Goal: Task Accomplishment & Management: Use online tool/utility

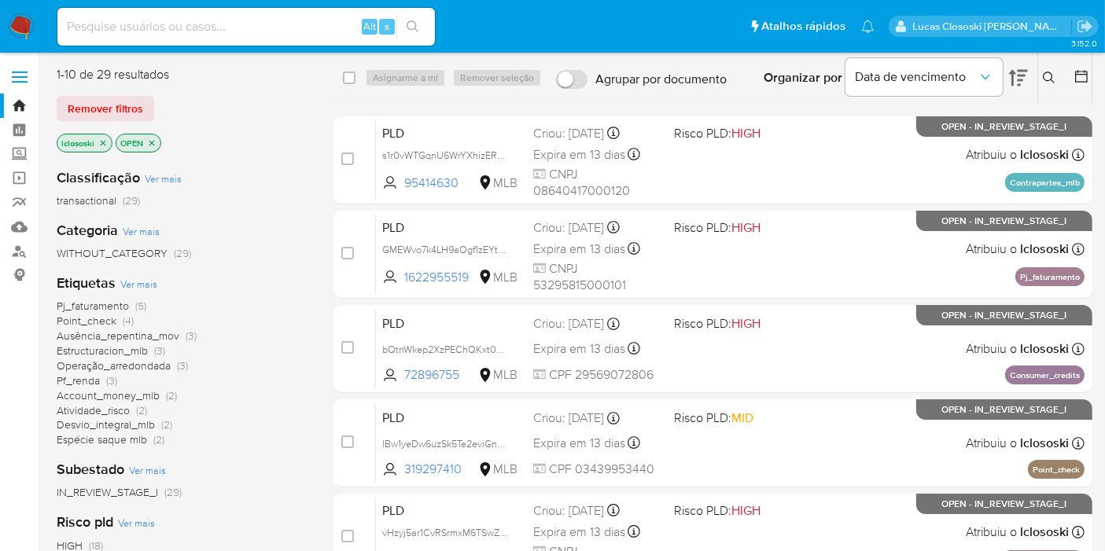
click at [142, 279] on span "Ver mais" at bounding box center [138, 284] width 37 height 14
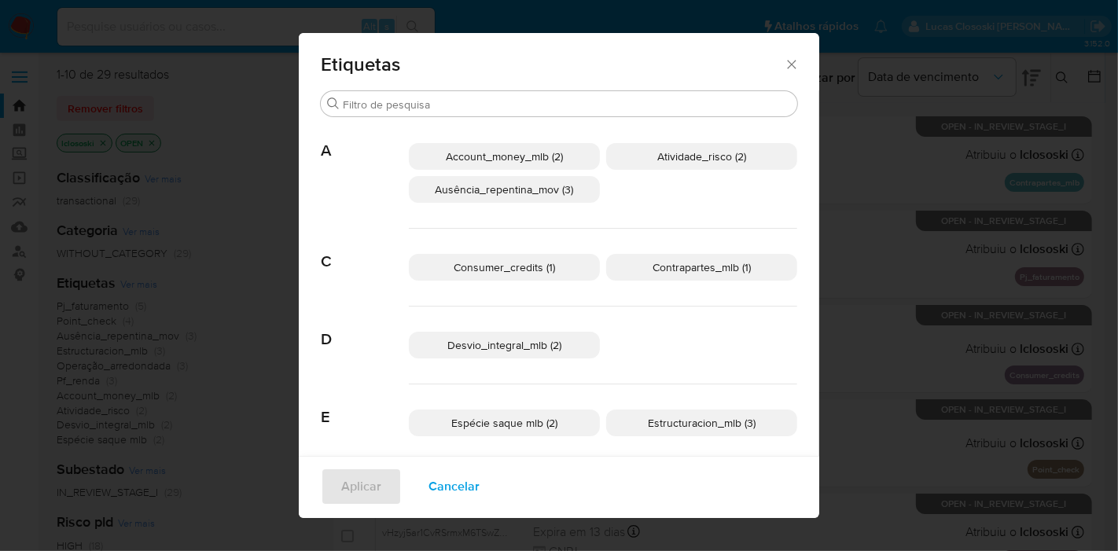
click at [919, 316] on div "Etiquetas Buscar A Account_money_mlb (2) Atividade_risco (2) Ausência_repentina…" at bounding box center [559, 275] width 1118 height 551
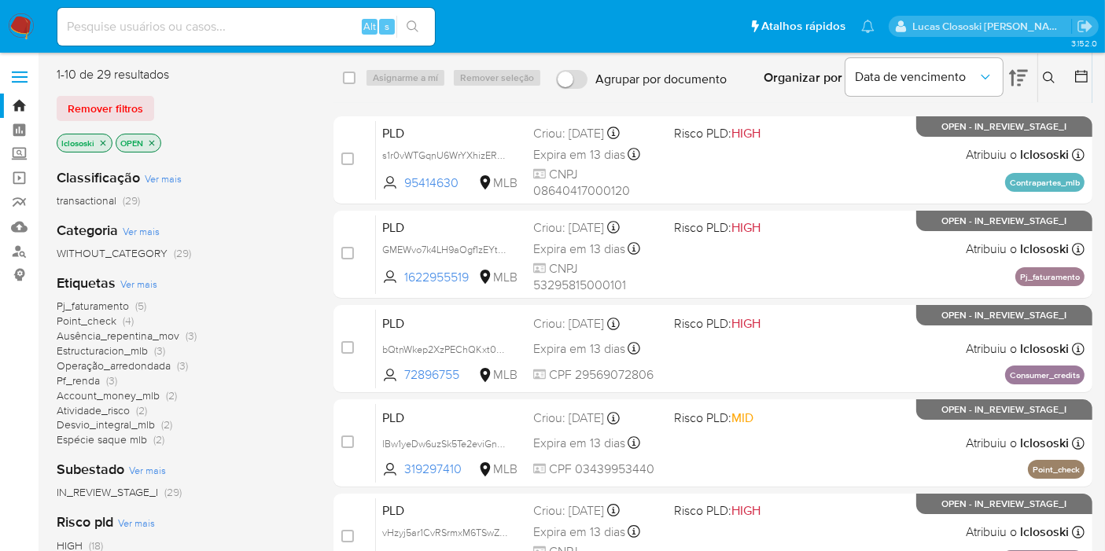
click at [260, 248] on div "WITHOUT_CATEGORY (29)" at bounding box center [183, 253] width 252 height 15
click at [98, 318] on span "Point_check" at bounding box center [87, 321] width 60 height 16
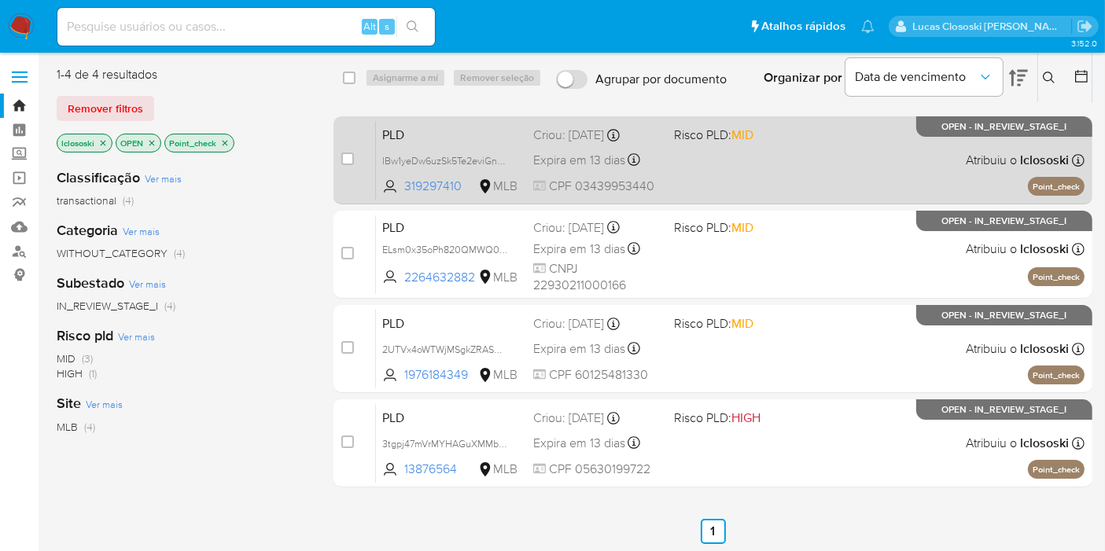
click at [800, 179] on div "PLD lBw1yeDw6uzSk5Te2eviGnUv 319297410 MLB Risco PLD: MID Criou: 12/07/2025 Cri…" at bounding box center [730, 159] width 709 height 79
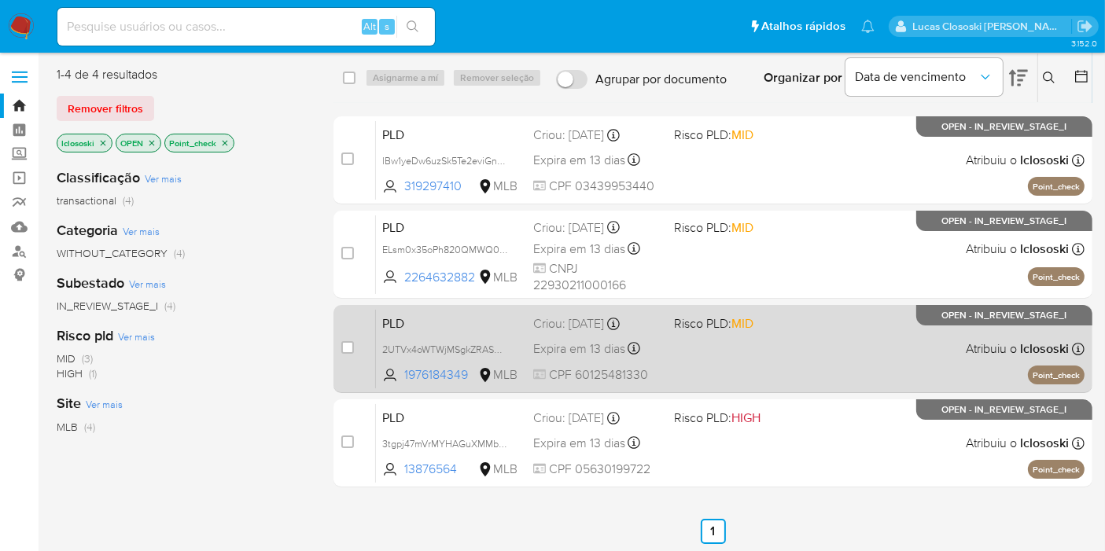
click at [800, 372] on div "PLD 2UTVx4oWTWjMSgkZRASWjEXd 1976184349 MLB Risco PLD: MID Criou: 12/07/2025 Cr…" at bounding box center [730, 348] width 709 height 79
click at [818, 386] on div "PLD 2UTVx4oWTWjMSgkZRASWjEXd 1976184349 MLB Risco PLD: MID Criou: 12/07/2025 Cr…" at bounding box center [730, 348] width 709 height 79
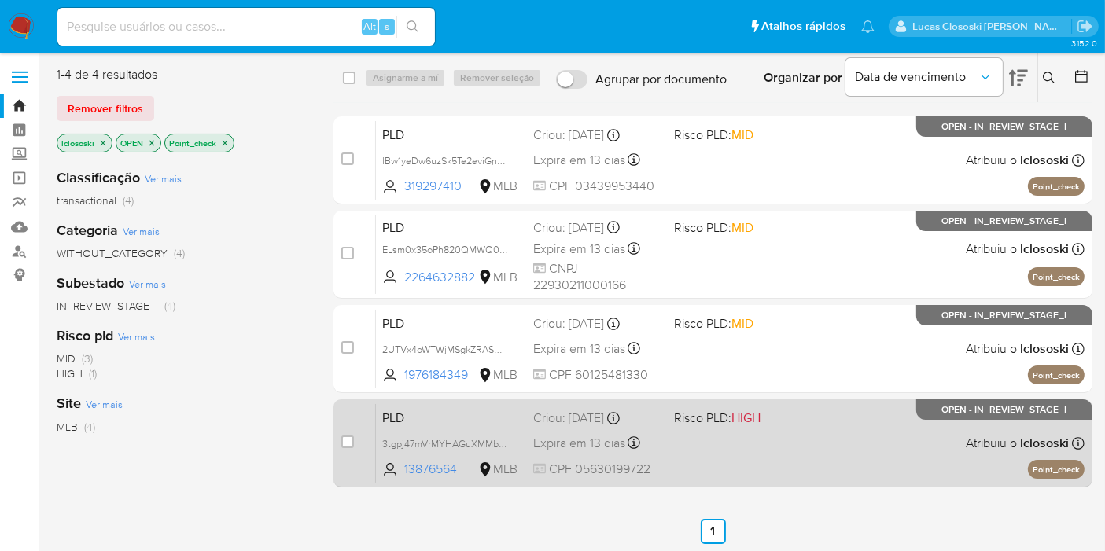
click at [790, 413] on span "Risco PLD: HIGH" at bounding box center [738, 417] width 128 height 20
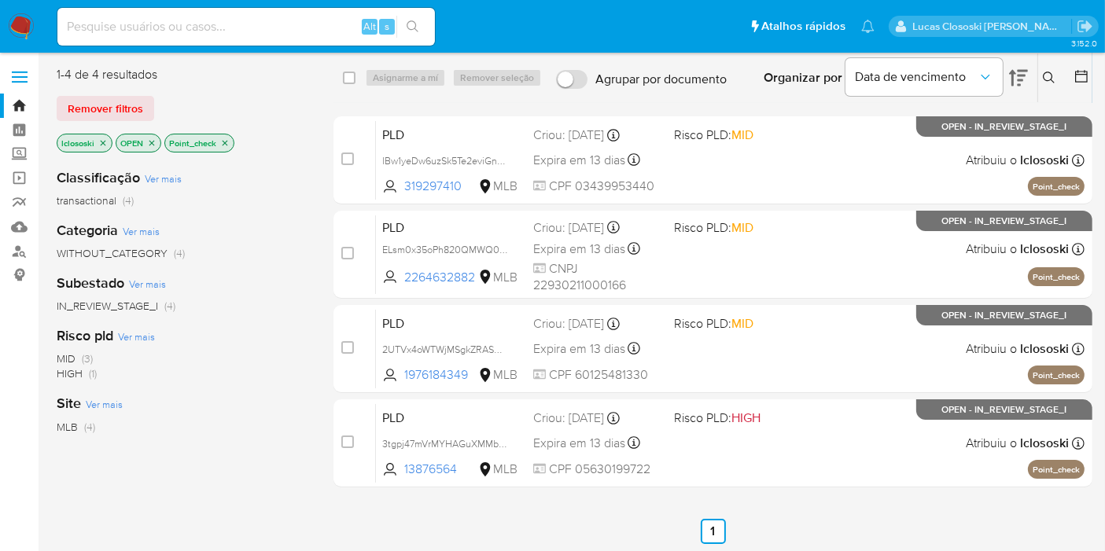
click at [223, 140] on icon "close-filter" at bounding box center [224, 142] width 9 height 9
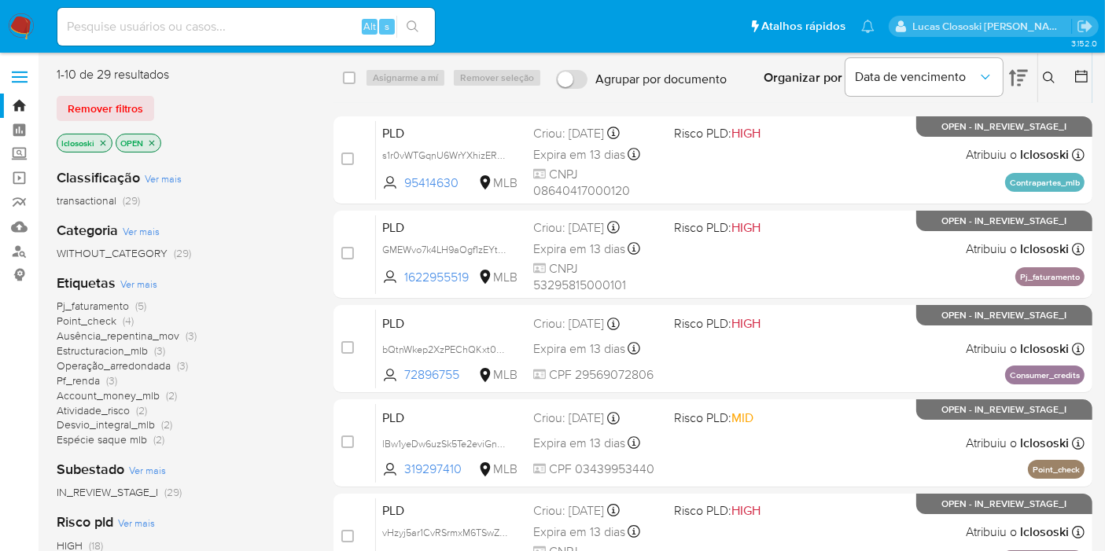
click at [112, 309] on span "Pj_faturamento" at bounding box center [93, 306] width 72 height 16
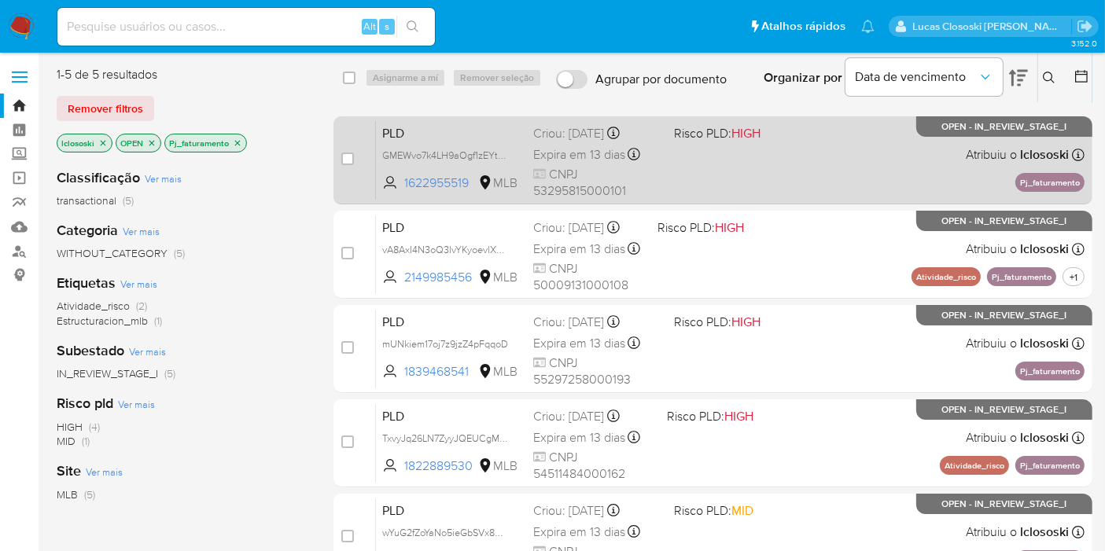
click at [777, 169] on div "PLD GMEWvo7k4LH9aOgf1zEYts8N 1622955519 MLB Risco PLD: HIGH Criou: 12/07/2025 C…" at bounding box center [730, 159] width 709 height 79
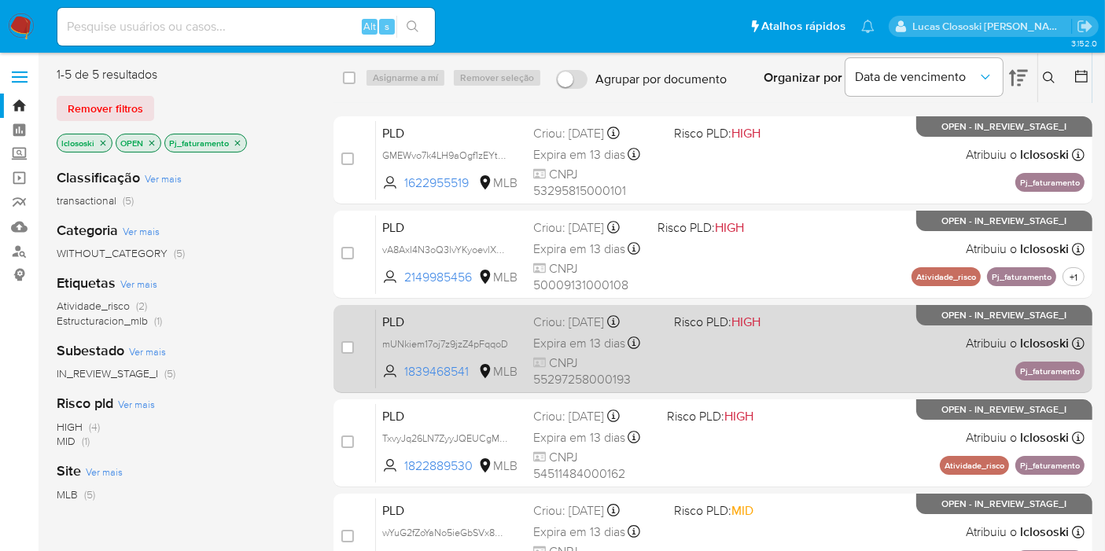
click at [827, 338] on div "PLD mUNkiem17oj7z9jzZ4pFqqoD 1839468541 MLB Risco PLD: HIGH Criou: 12/07/2025 C…" at bounding box center [730, 348] width 709 height 79
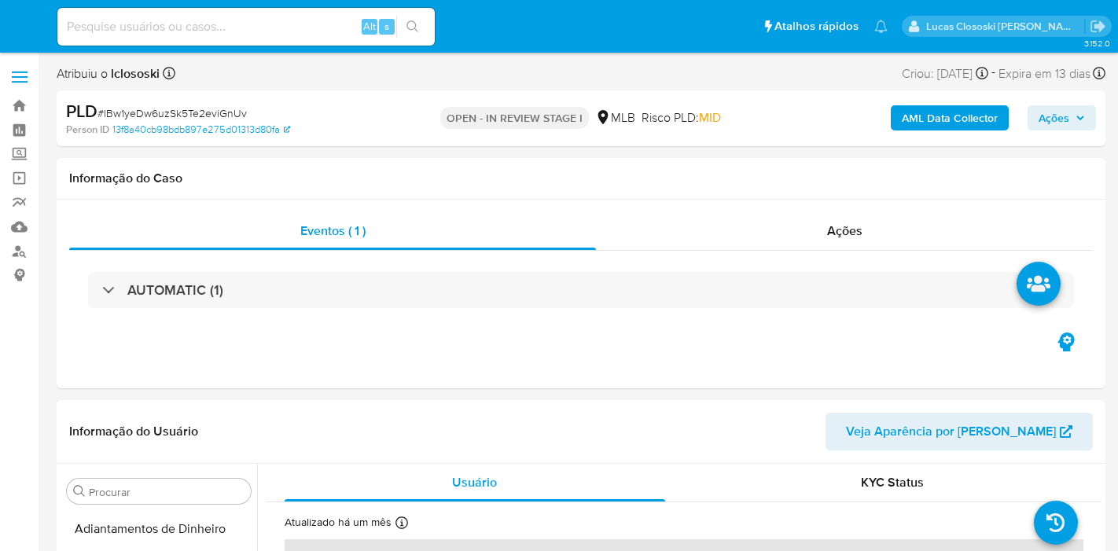
select select "10"
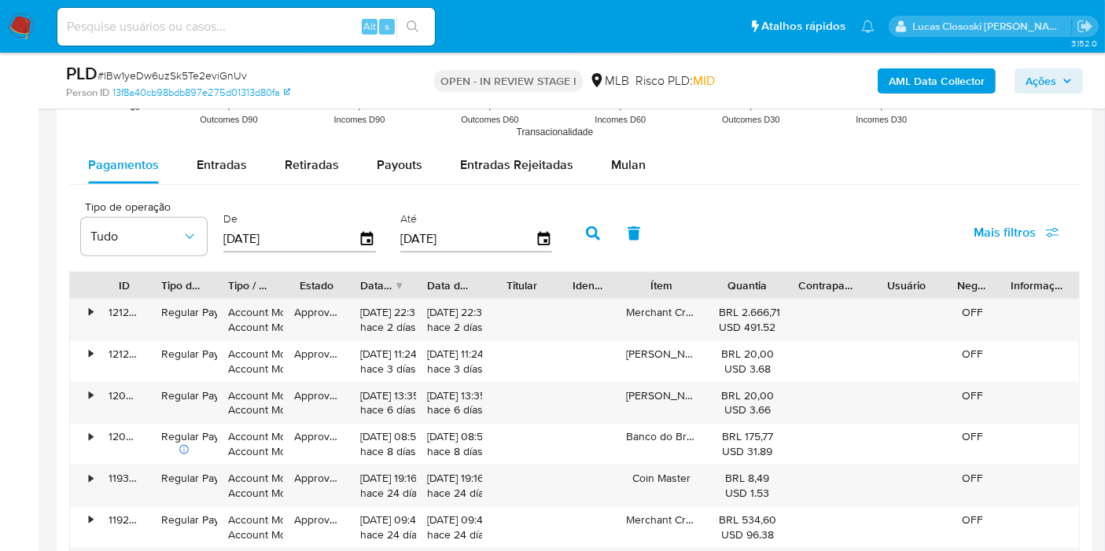
scroll to position [1660, 0]
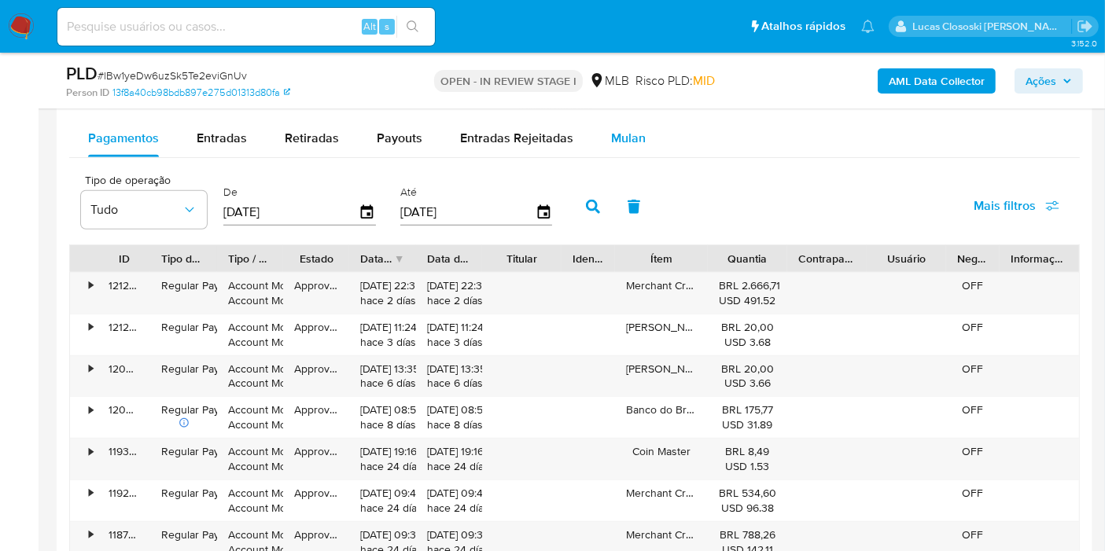
click at [649, 147] on button "Mulan" at bounding box center [628, 139] width 72 height 38
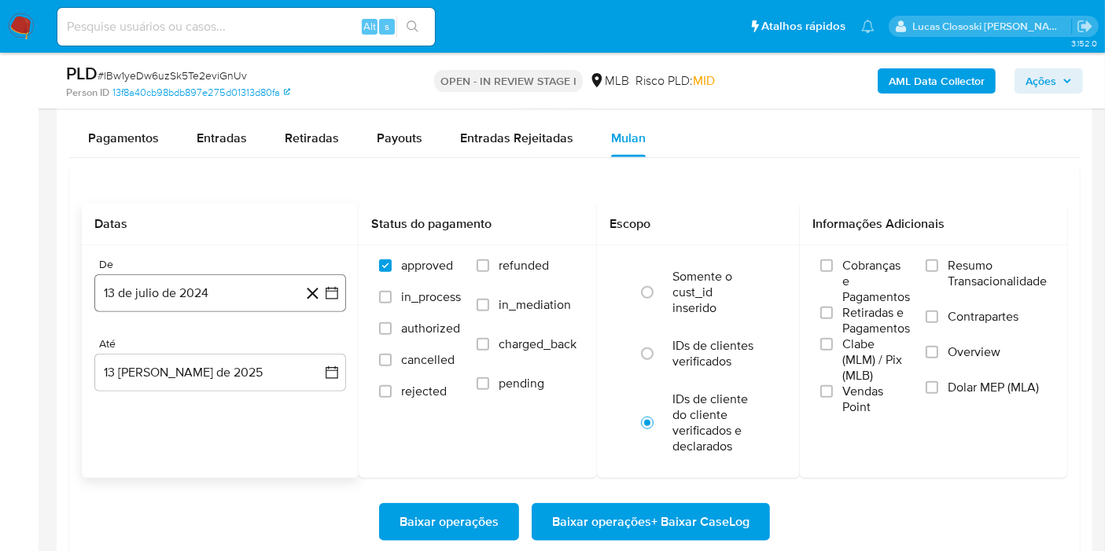
click at [341, 292] on button "13 de julio de 2024" at bounding box center [220, 293] width 252 height 38
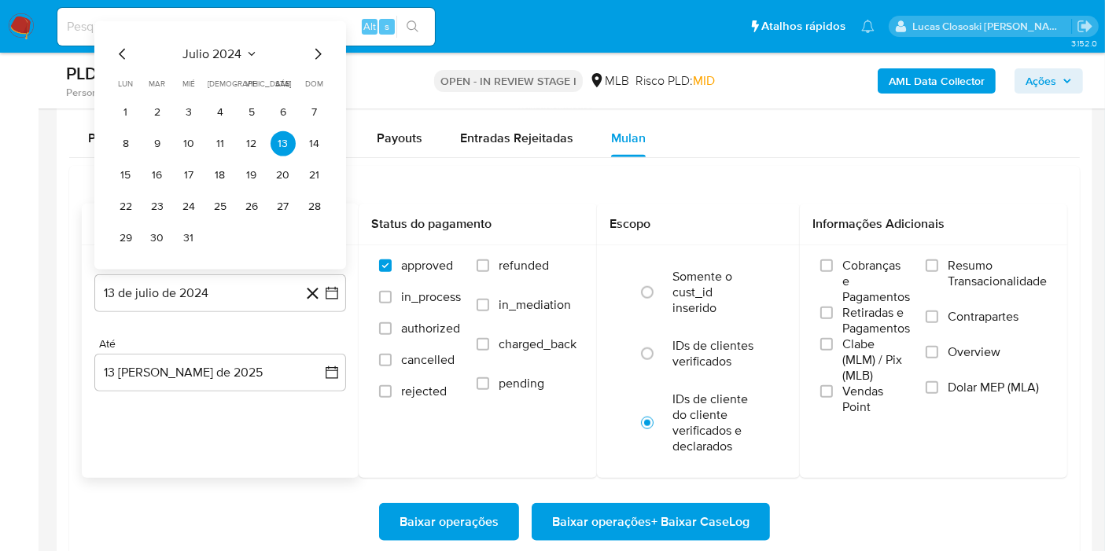
click at [240, 46] on span "julio 2024" at bounding box center [212, 54] width 59 height 16
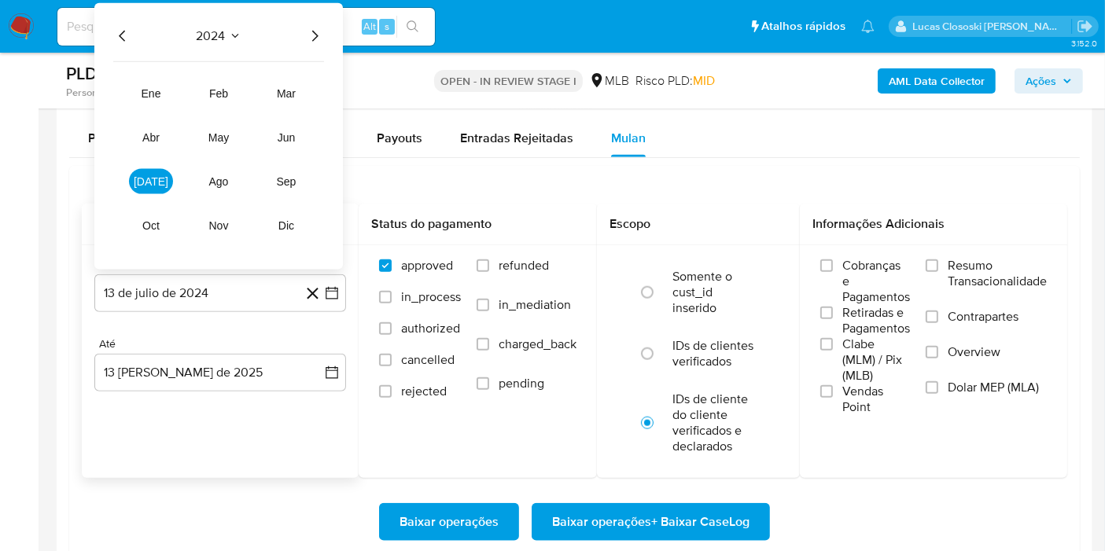
click at [312, 32] on icon "Año siguiente" at bounding box center [314, 36] width 19 height 19
click at [287, 142] on button "jun" at bounding box center [286, 137] width 44 height 25
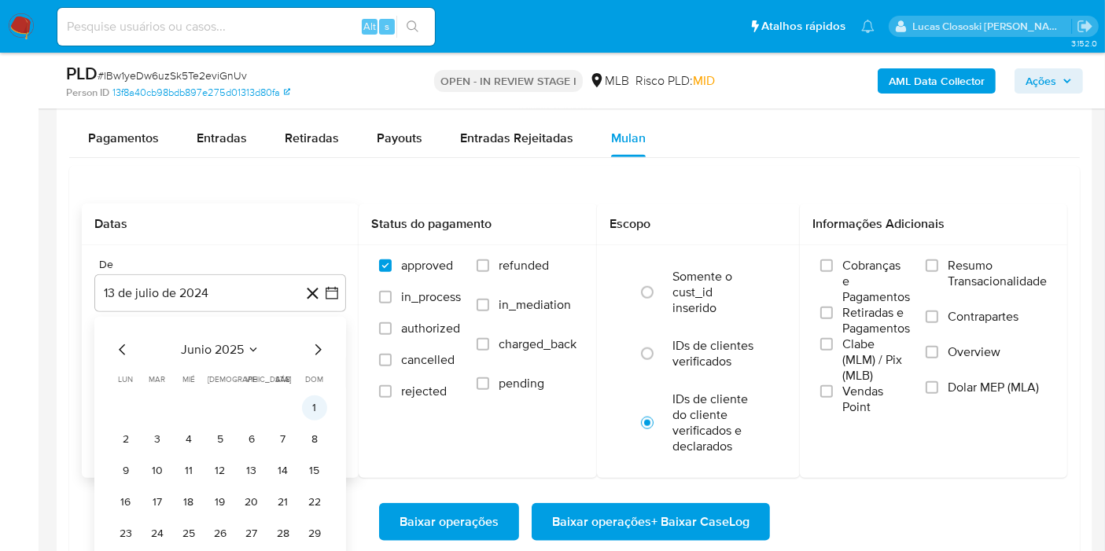
click at [323, 397] on button "1" at bounding box center [314, 408] width 25 height 25
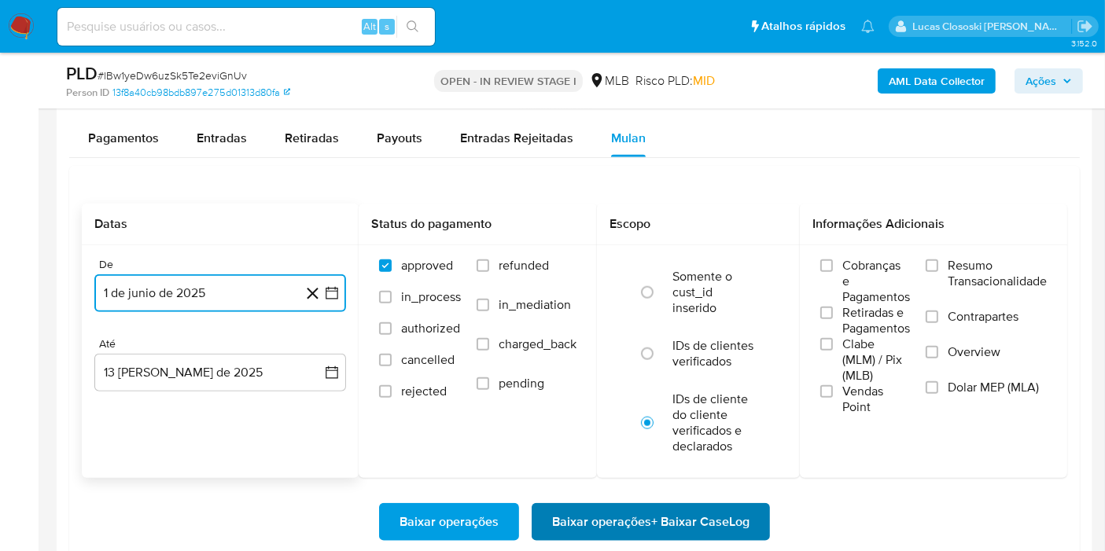
click at [570, 510] on span "Baixar operações + Baixar CaseLog" at bounding box center [650, 522] width 197 height 35
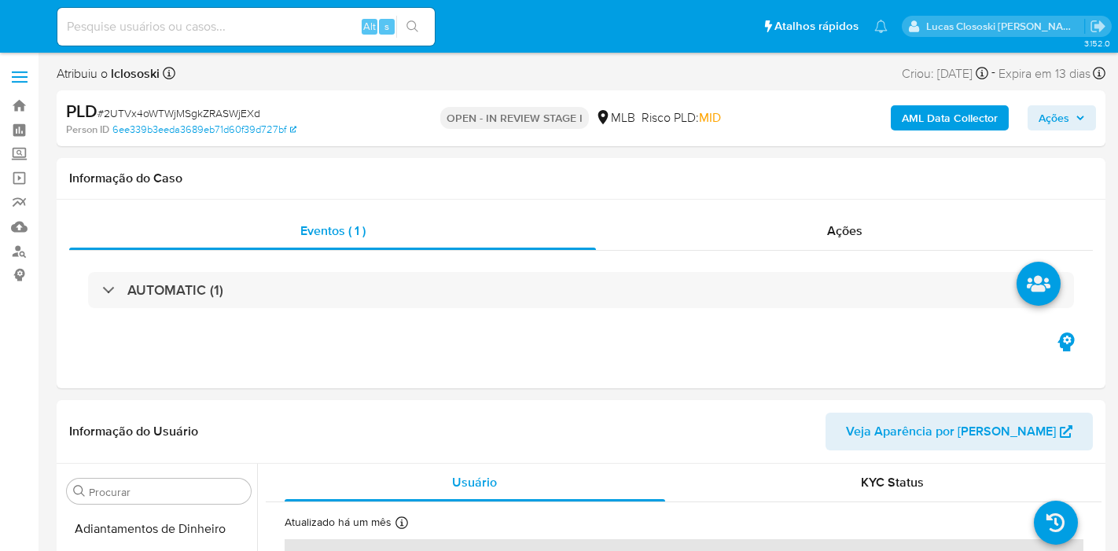
select select "10"
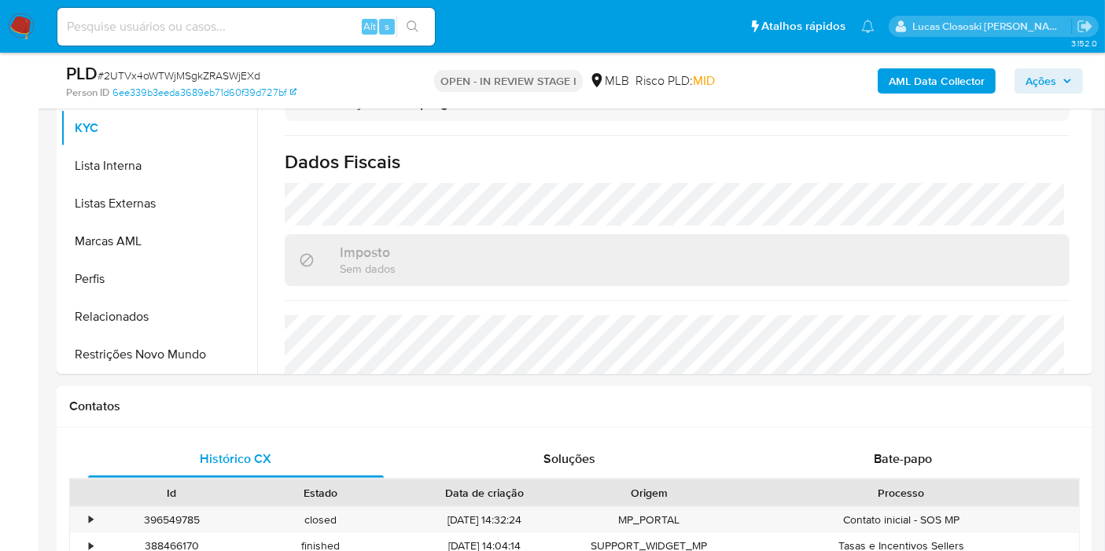
scroll to position [747, 0]
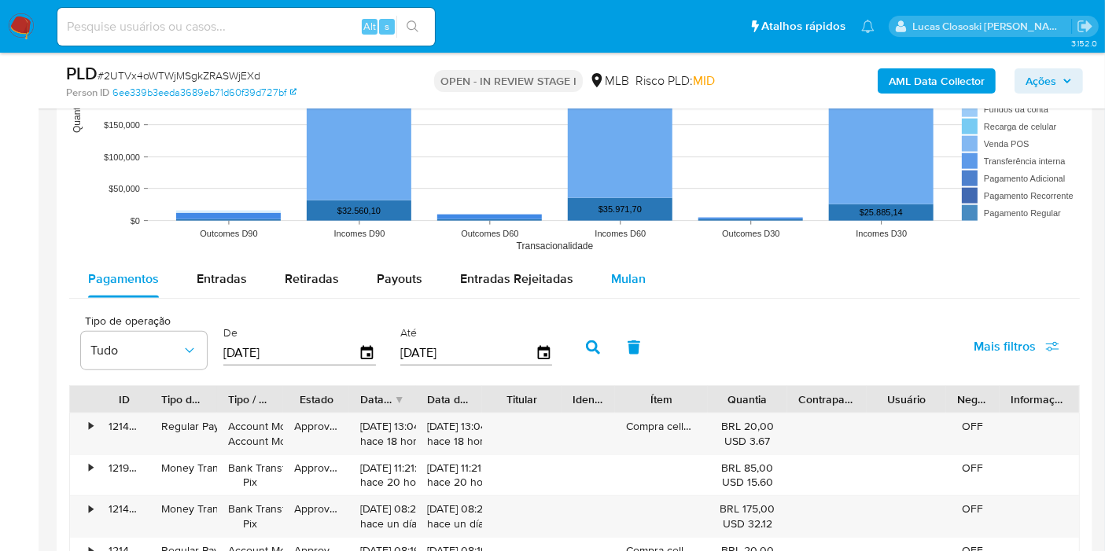
click at [643, 282] on button "Mulan" at bounding box center [628, 279] width 72 height 38
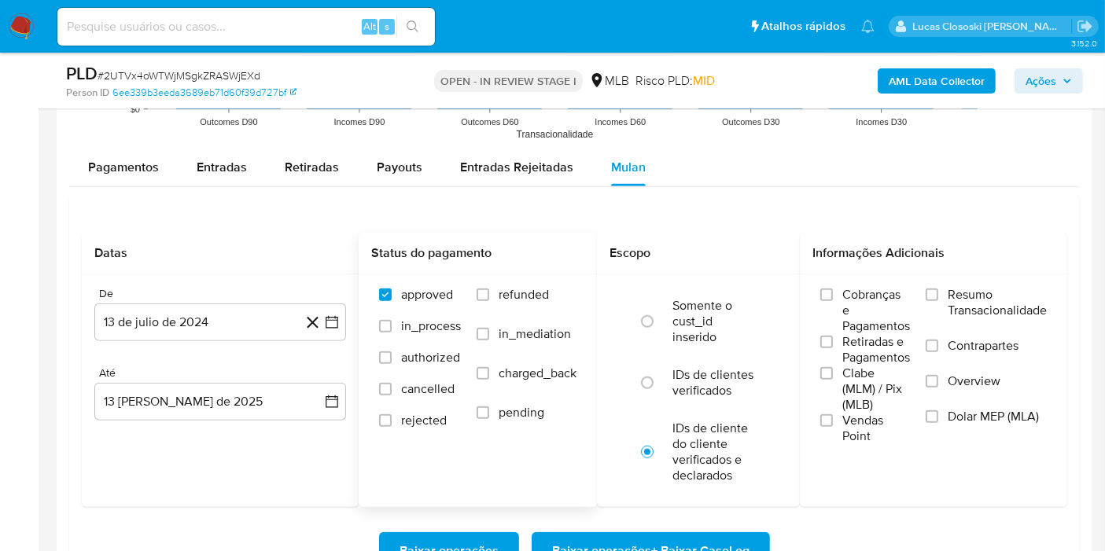
scroll to position [1748, 0]
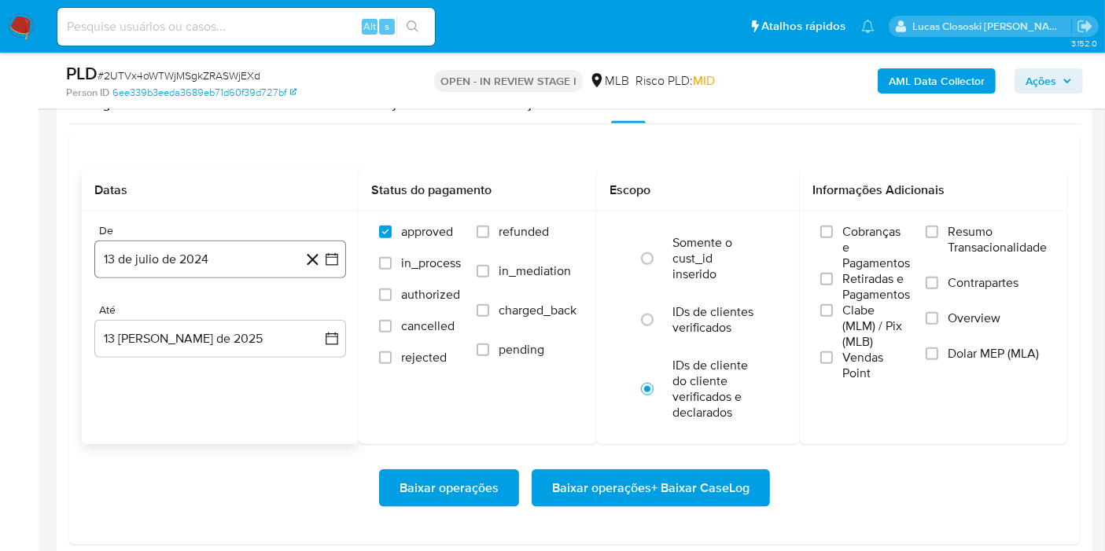
click at [326, 253] on icon "button" at bounding box center [332, 259] width 13 height 13
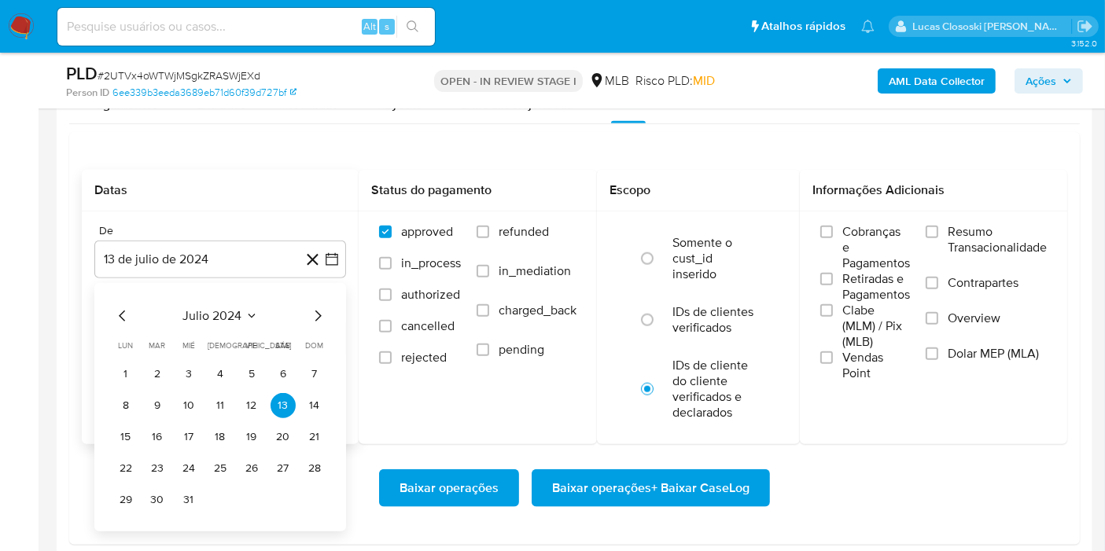
click at [227, 308] on span "julio 2024" at bounding box center [212, 316] width 59 height 16
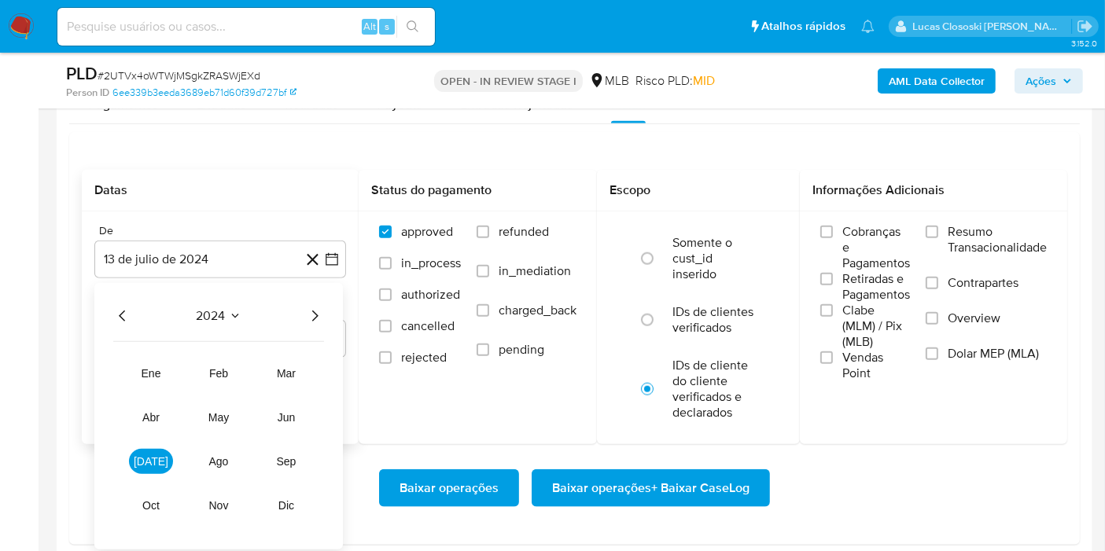
click at [301, 313] on div "2024" at bounding box center [218, 316] width 211 height 19
click at [319, 320] on icon "Año siguiente" at bounding box center [314, 316] width 19 height 19
click at [297, 414] on button "jun" at bounding box center [286, 417] width 44 height 25
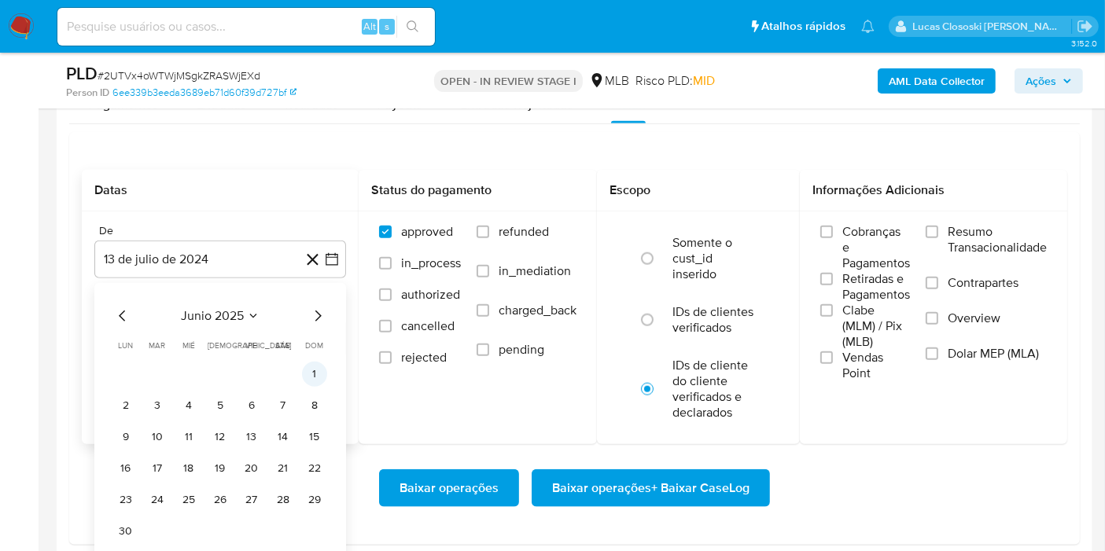
click at [308, 364] on button "1" at bounding box center [314, 374] width 25 height 25
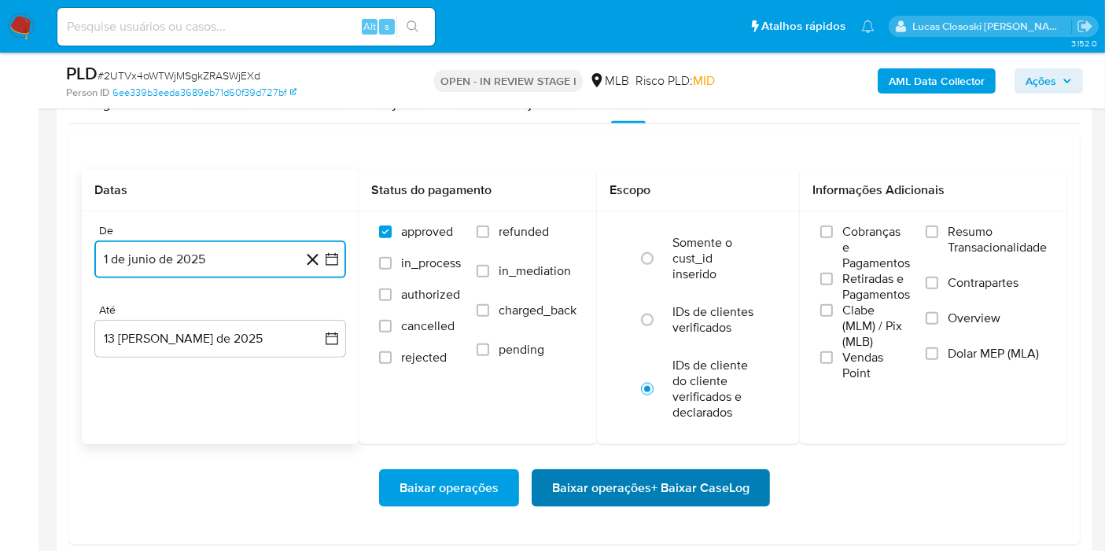
click at [614, 481] on span "Baixar operações + Baixar CaseLog" at bounding box center [650, 488] width 197 height 35
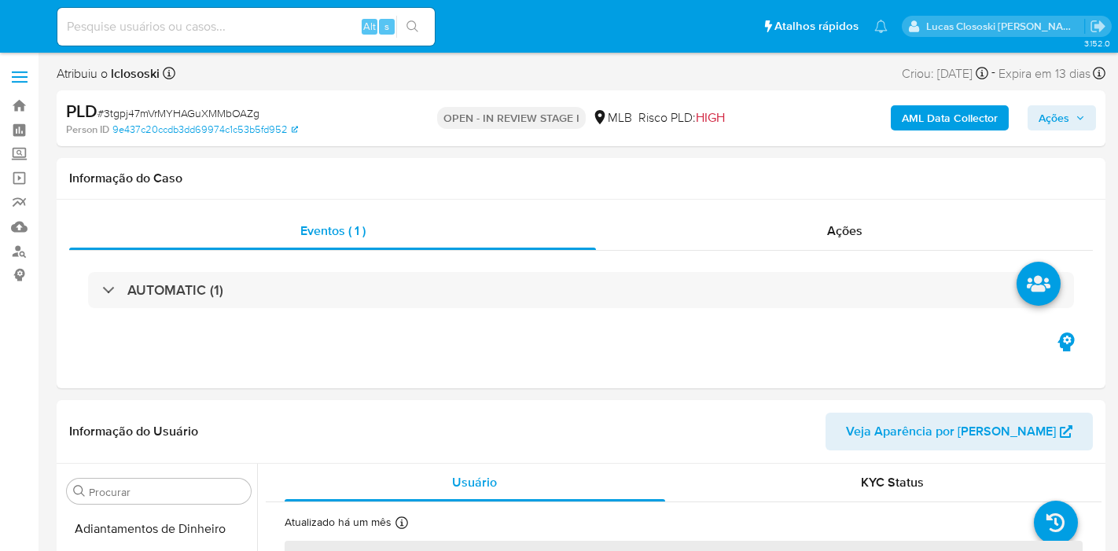
select select "10"
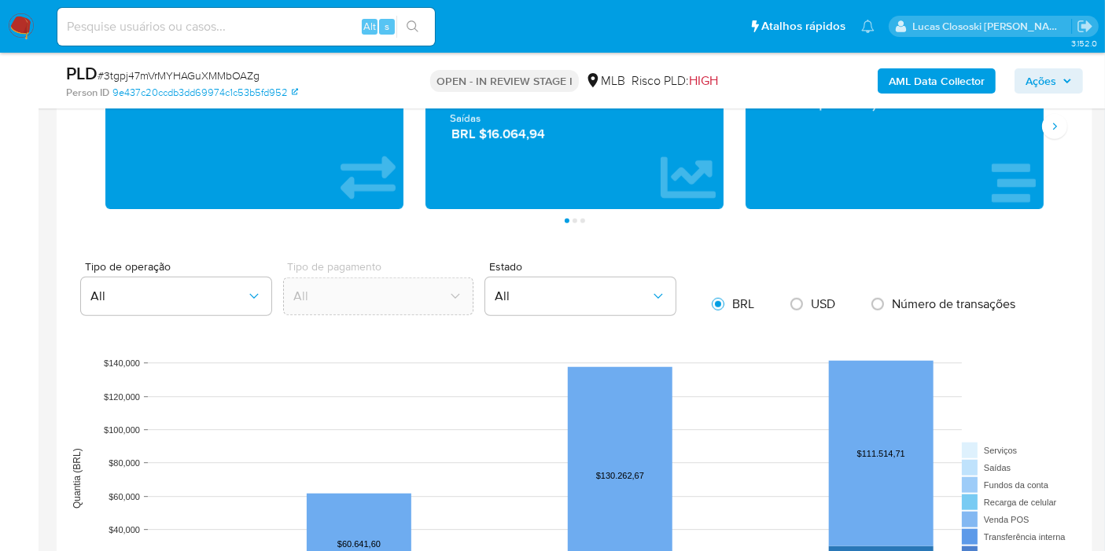
scroll to position [1485, 0]
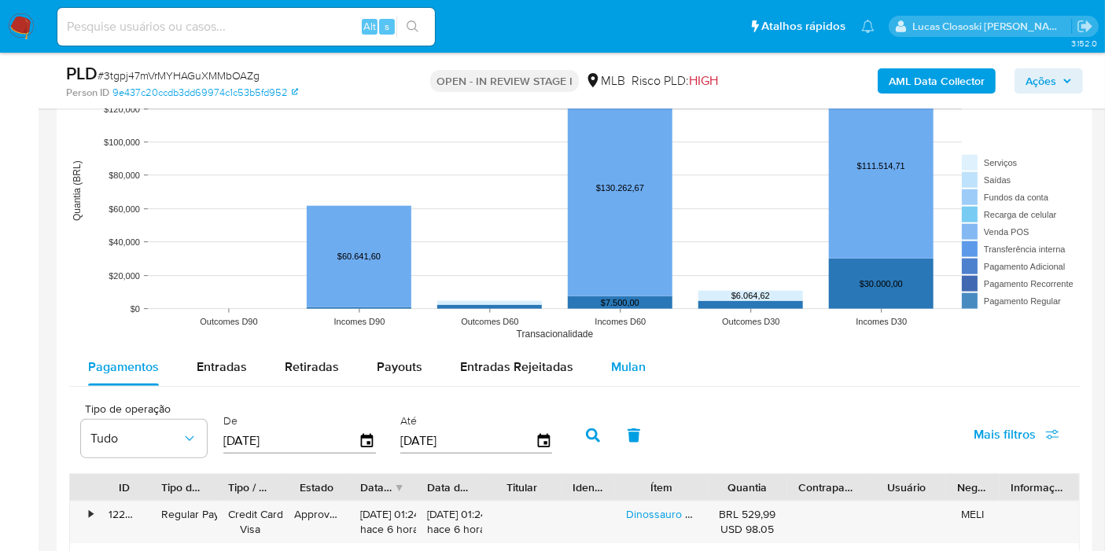
drag, startPoint x: 649, startPoint y: 363, endPoint x: 604, endPoint y: 357, distance: 45.3
click at [649, 365] on button "Mulan" at bounding box center [628, 367] width 72 height 38
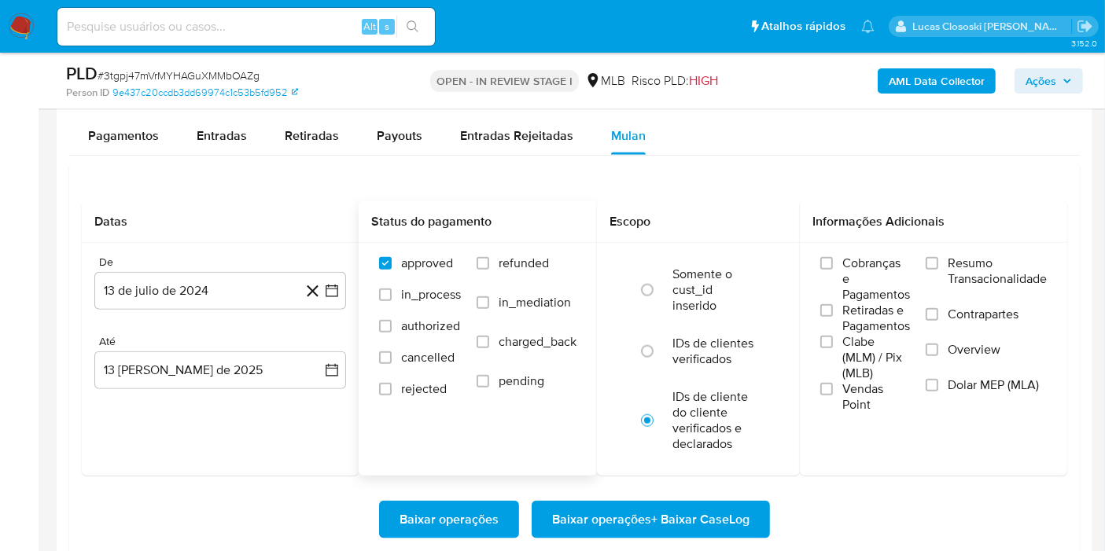
scroll to position [1748, 0]
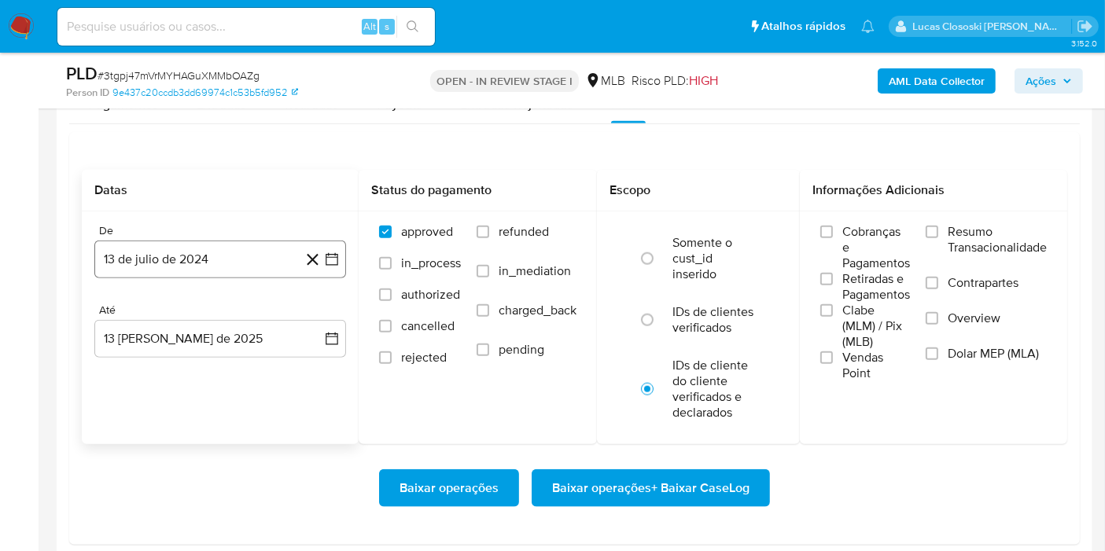
click at [340, 263] on button "13 de julio de 2024" at bounding box center [220, 260] width 252 height 38
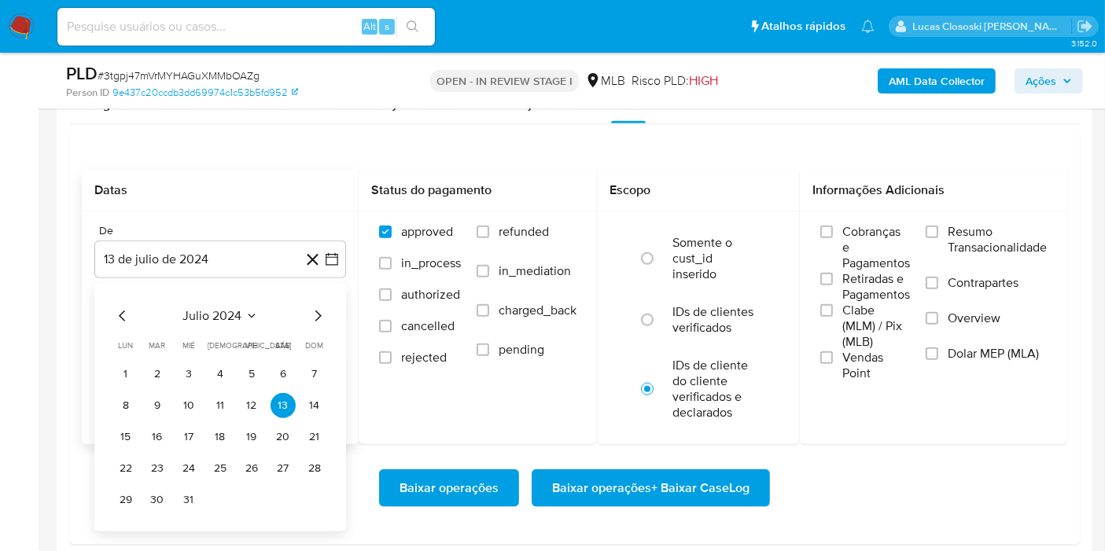
click at [236, 309] on span "julio 2024" at bounding box center [212, 316] width 59 height 16
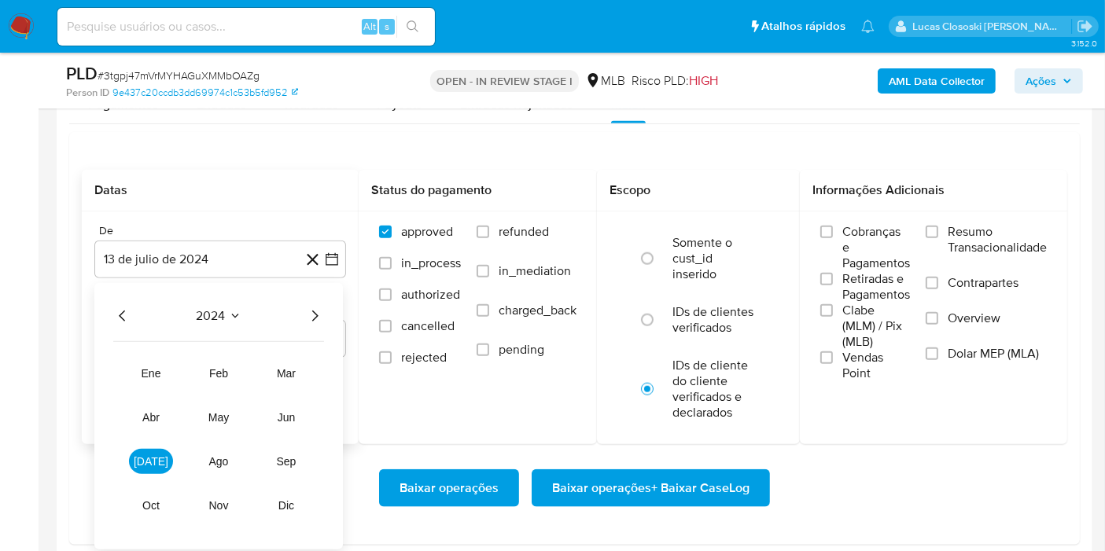
click at [310, 308] on icon "Año siguiente" at bounding box center [314, 316] width 19 height 19
click at [299, 409] on button "jun" at bounding box center [286, 417] width 44 height 25
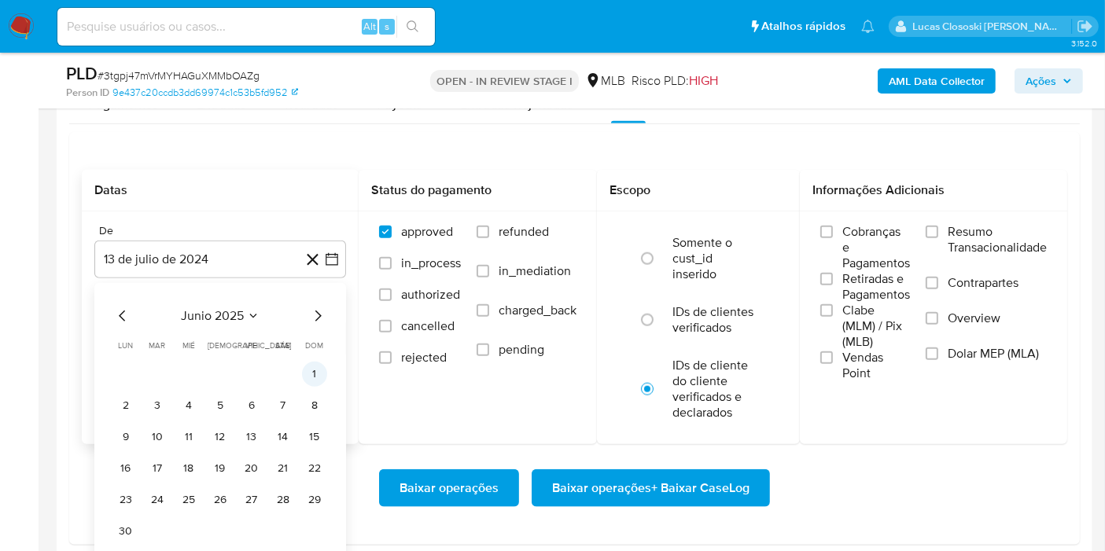
click at [311, 374] on button "1" at bounding box center [314, 374] width 25 height 25
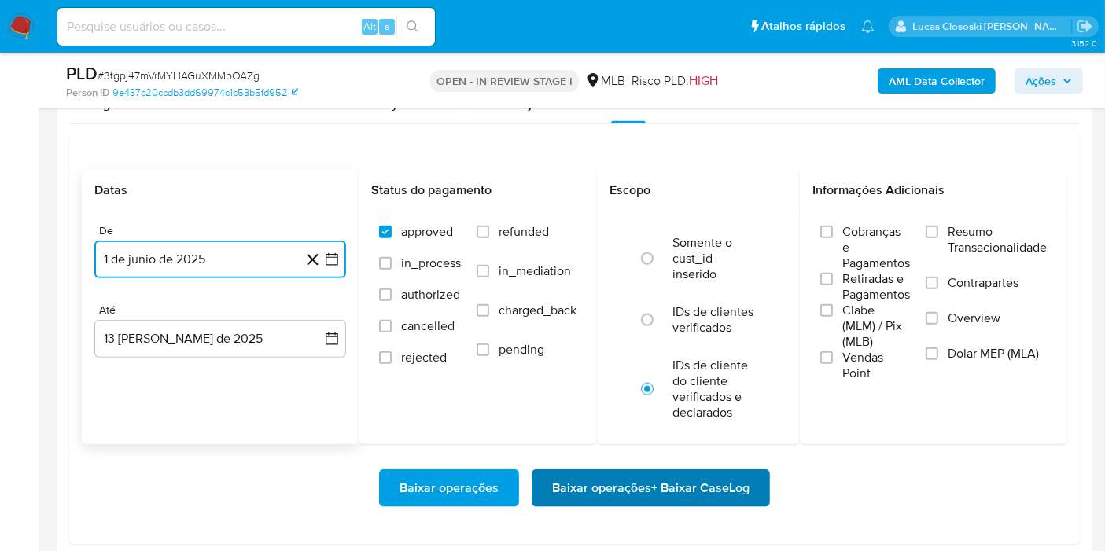
click at [629, 495] on span "Baixar operações + Baixar CaseLog" at bounding box center [650, 488] width 197 height 35
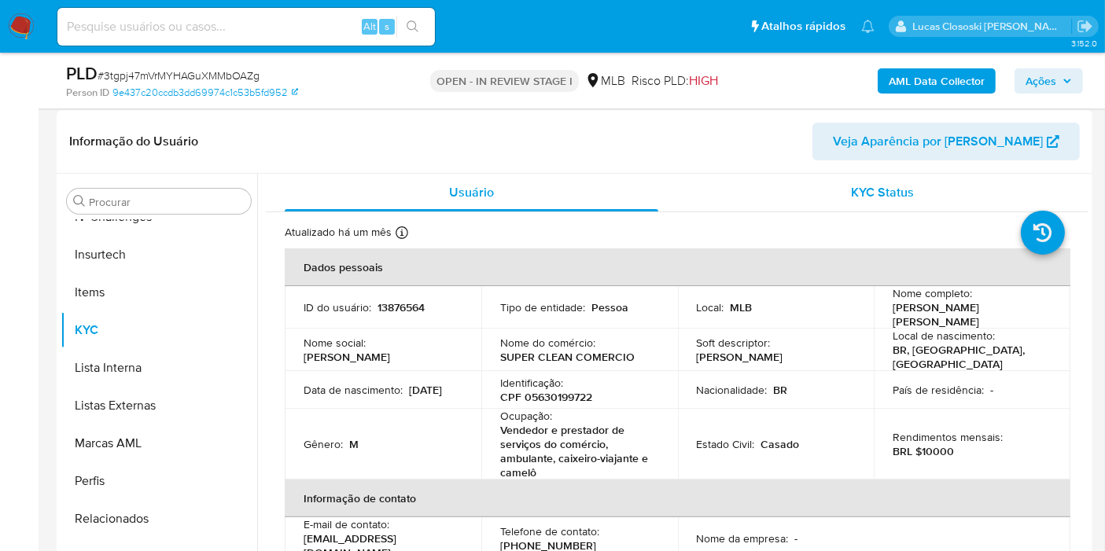
scroll to position [262, 0]
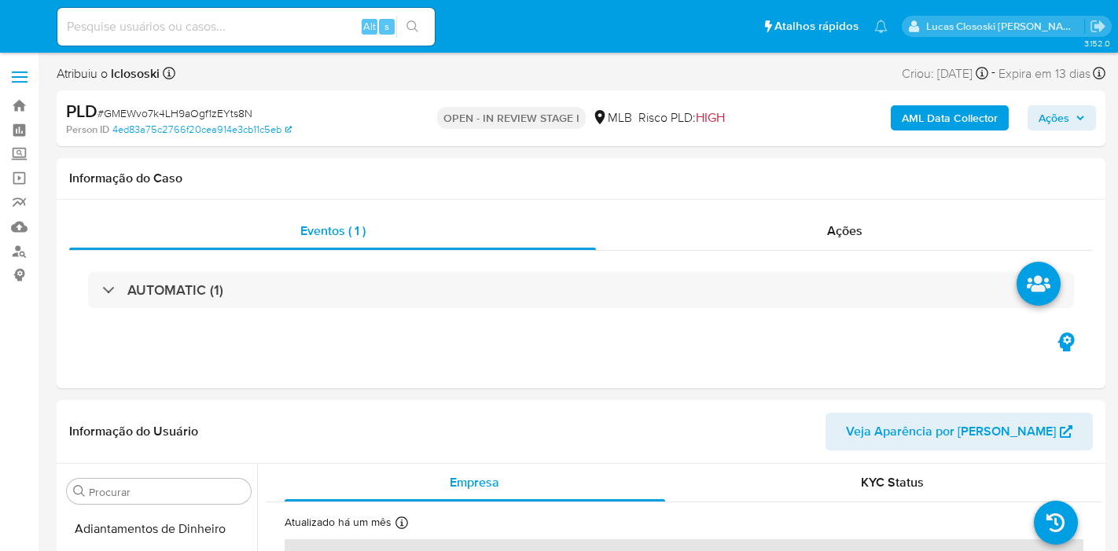
select select "10"
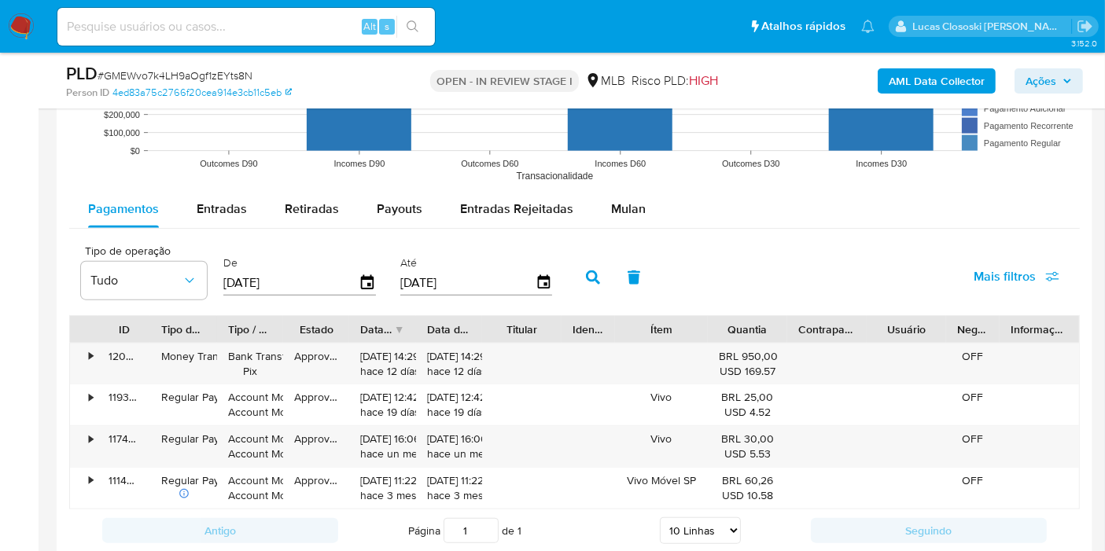
scroll to position [1748, 0]
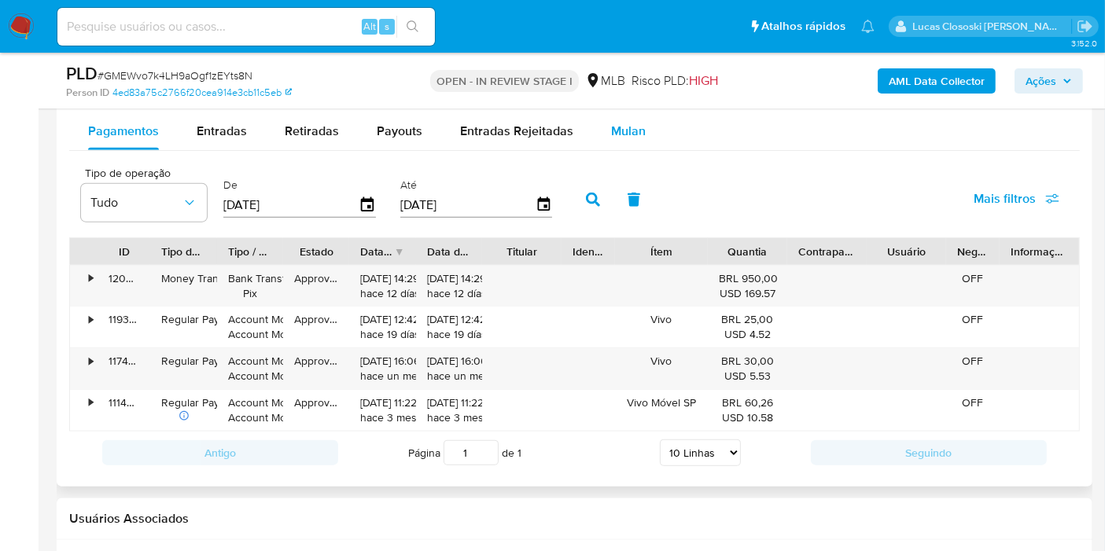
click at [628, 143] on div "Mulan" at bounding box center [628, 131] width 35 height 38
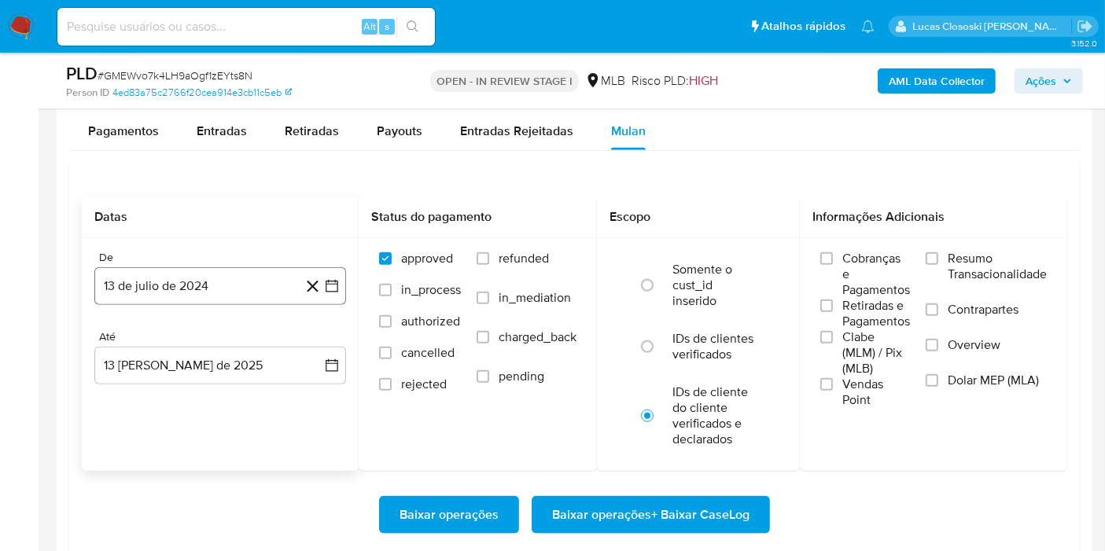
click at [338, 279] on icon "button" at bounding box center [332, 286] width 16 height 16
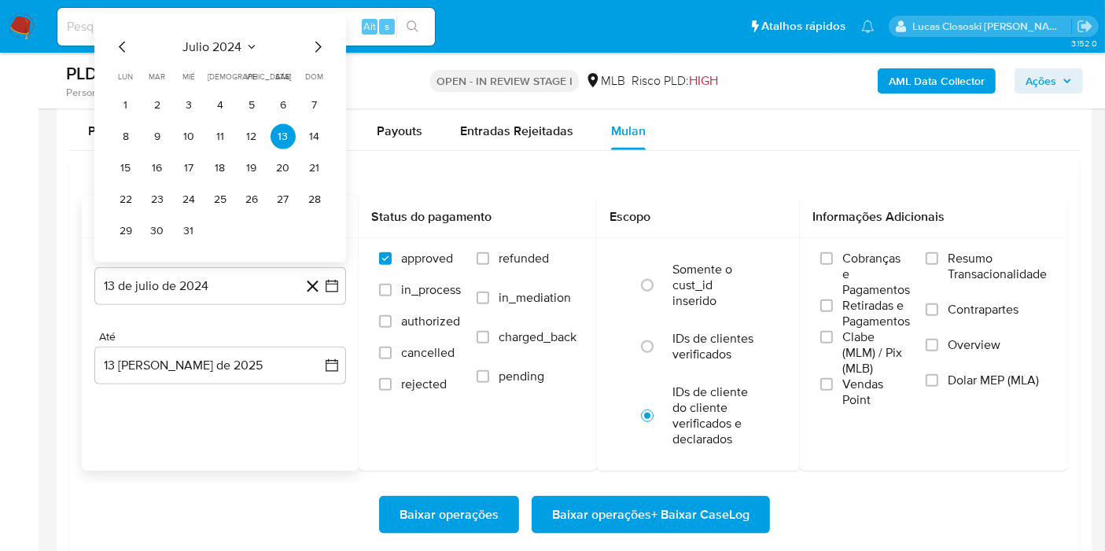
click at [222, 50] on span "julio 2024" at bounding box center [212, 47] width 59 height 16
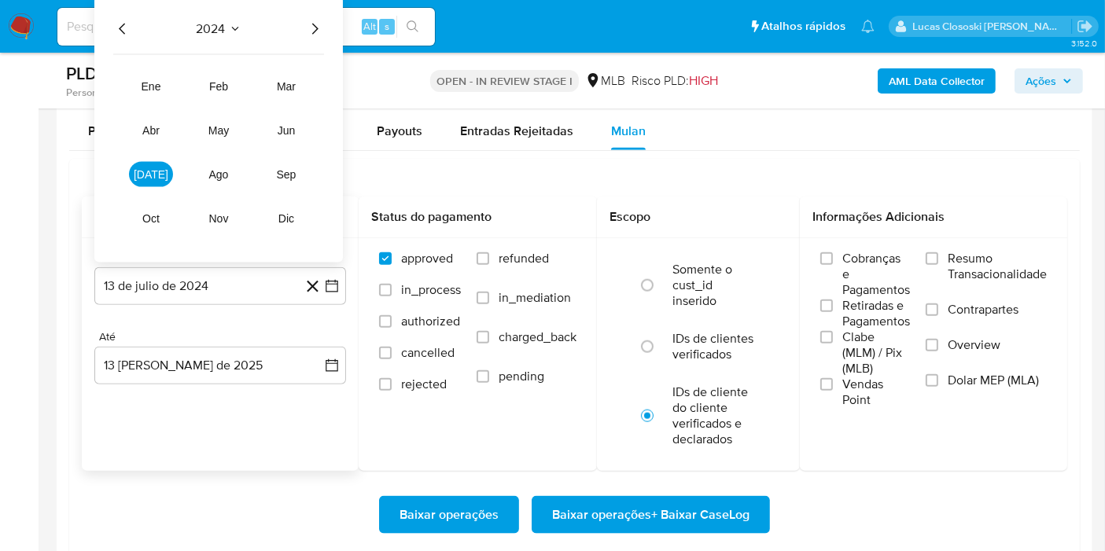
click at [313, 35] on div "2024 2024 ene feb mar abr may jun jul ago sep oct nov dic" at bounding box center [218, 129] width 249 height 267
click at [314, 23] on icon "Año siguiente" at bounding box center [315, 28] width 6 height 11
click at [293, 118] on button "jun" at bounding box center [286, 130] width 44 height 25
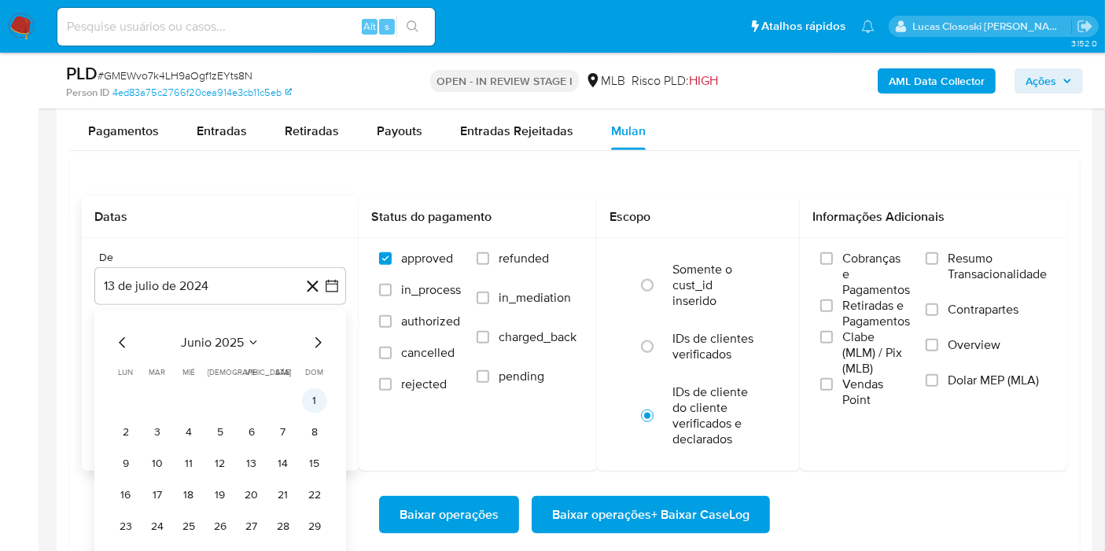
click at [323, 400] on button "1" at bounding box center [314, 401] width 25 height 25
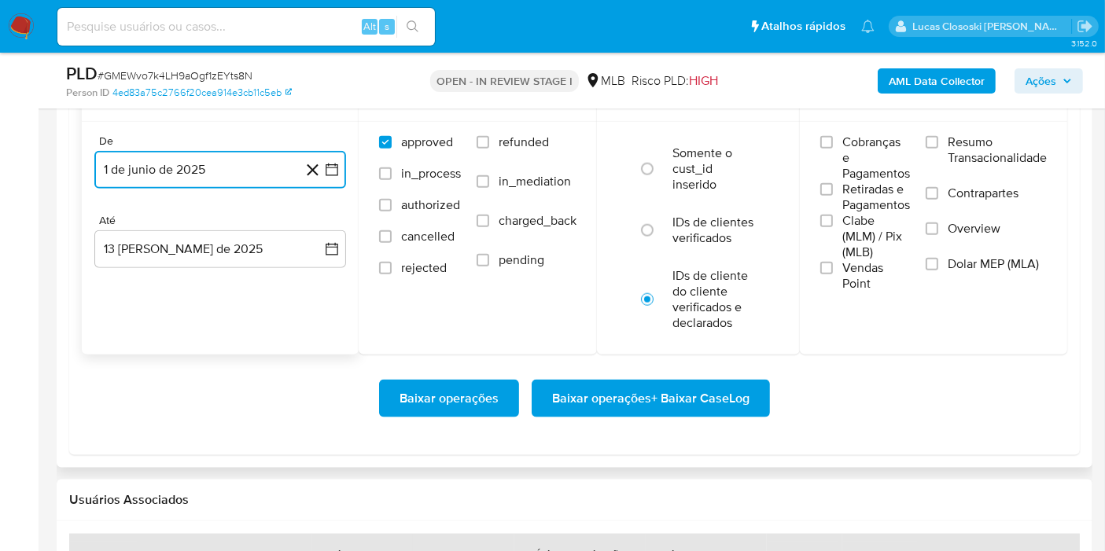
scroll to position [1922, 0]
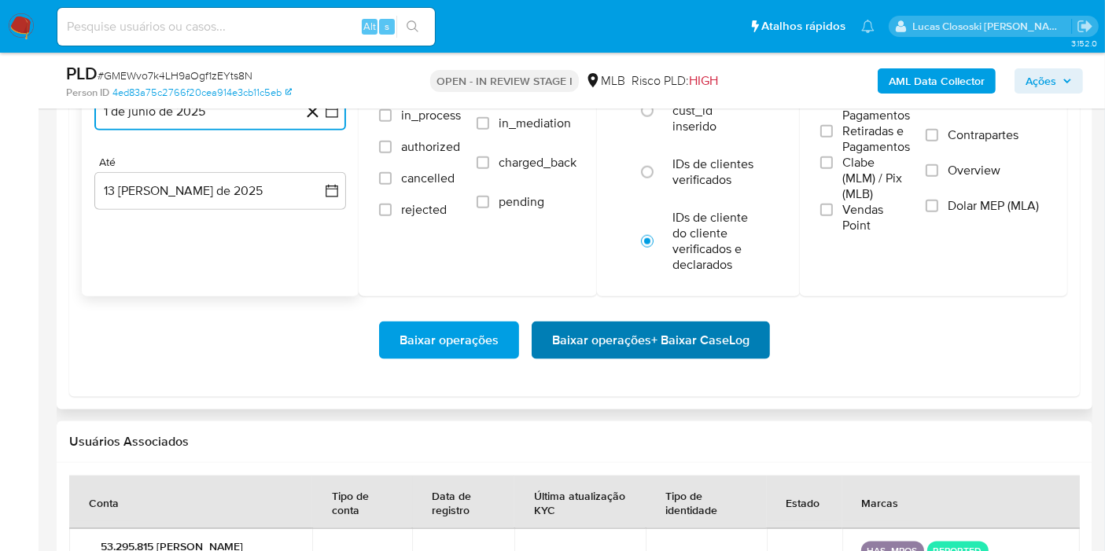
click at [587, 338] on span "Baixar operações + Baixar CaseLog" at bounding box center [650, 340] width 197 height 35
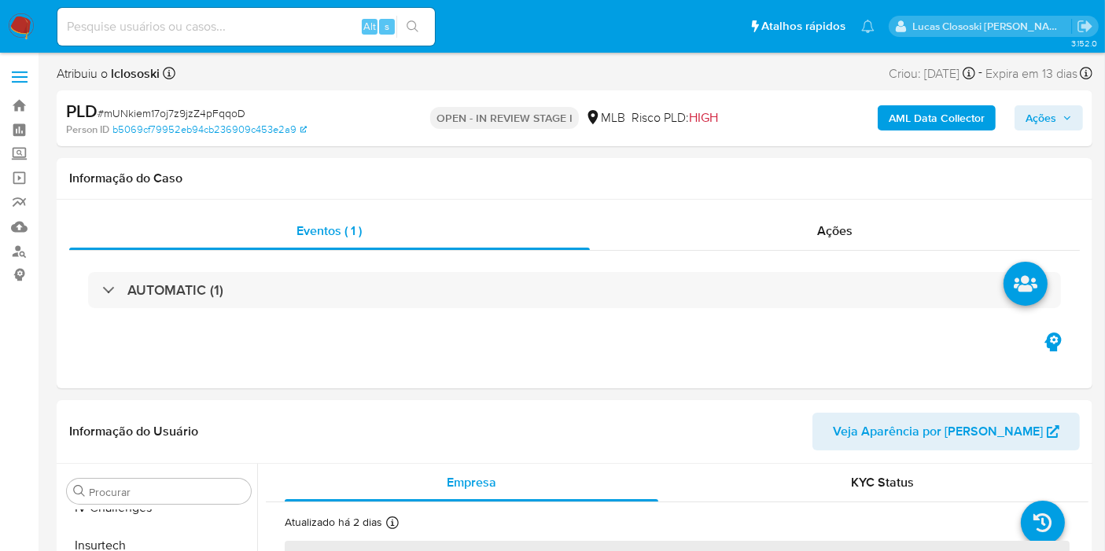
scroll to position [664, 0]
select select "10"
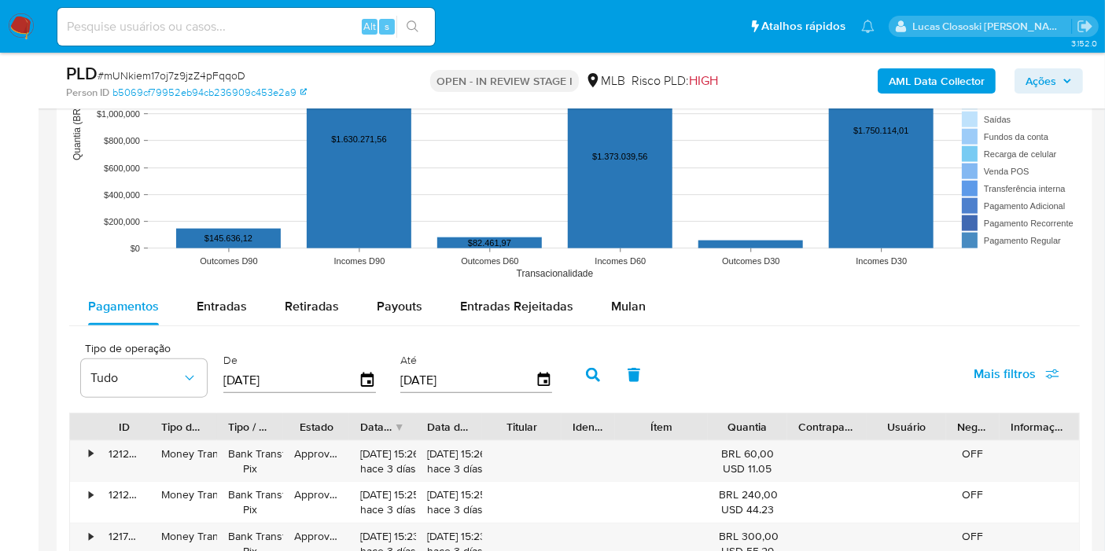
scroll to position [1573, 0]
click at [651, 303] on button "Mulan" at bounding box center [628, 306] width 72 height 38
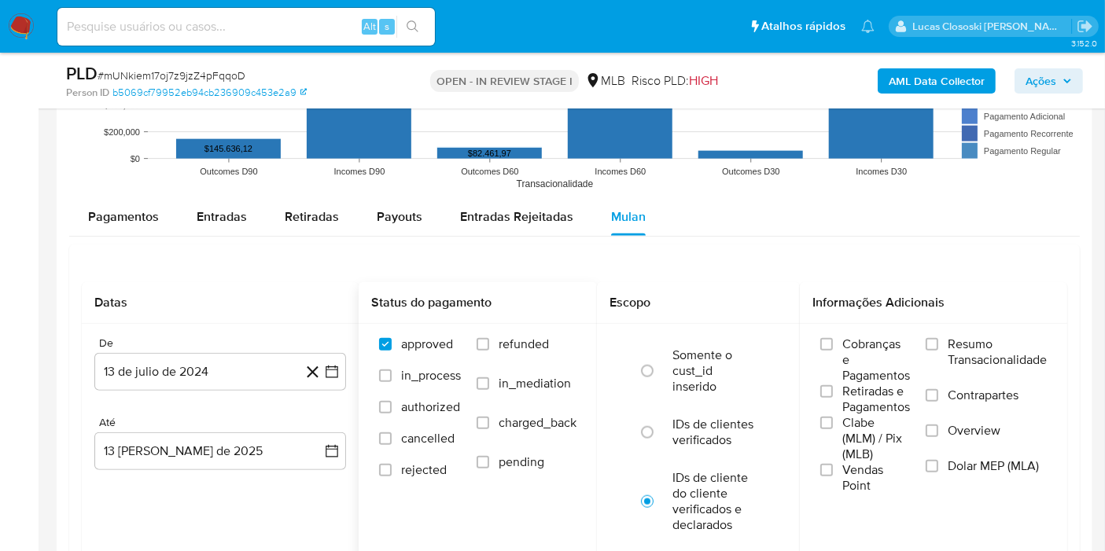
scroll to position [1748, 0]
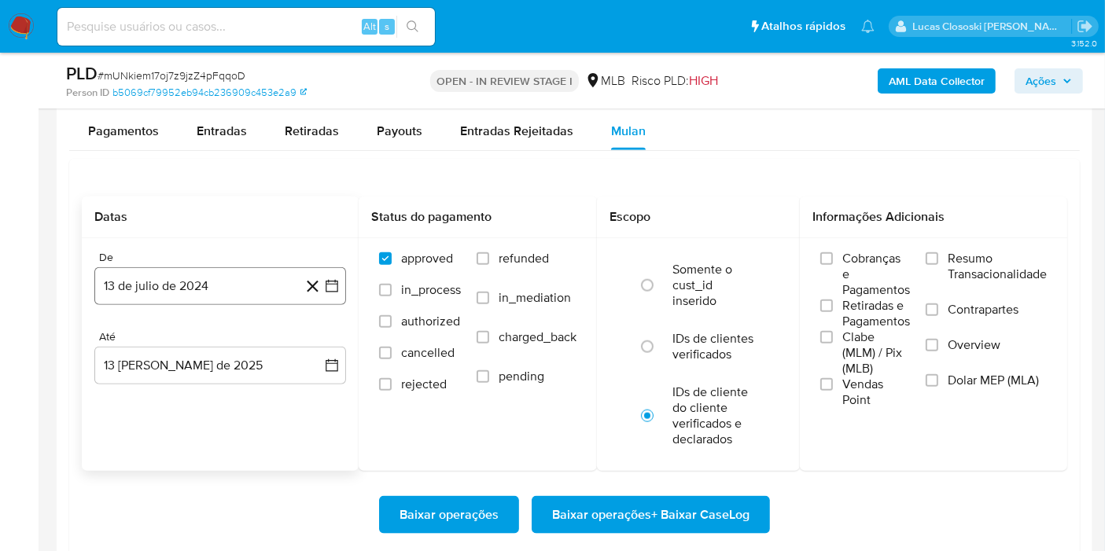
click at [344, 277] on button "13 de julio de 2024" at bounding box center [220, 286] width 252 height 38
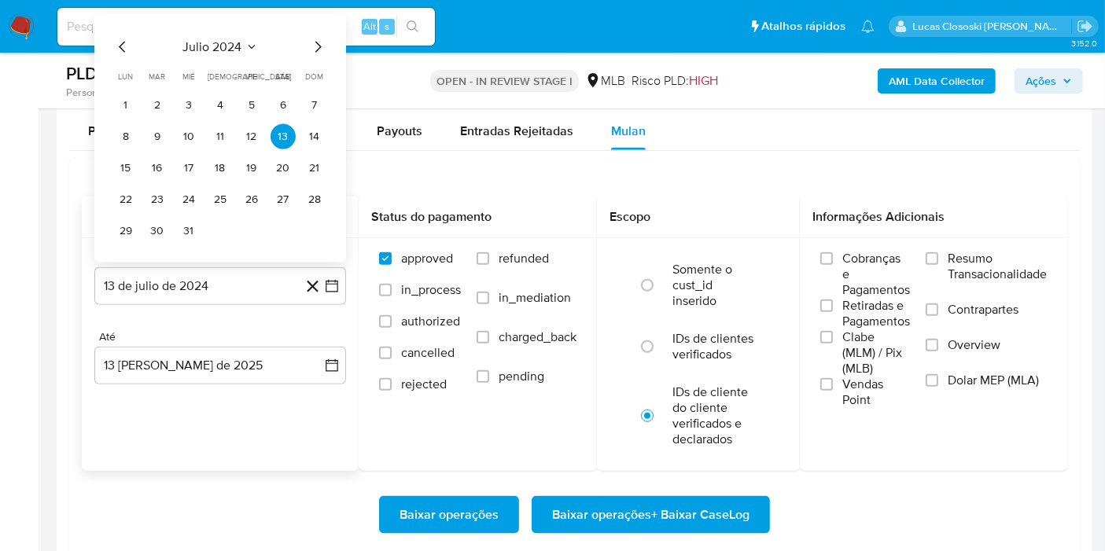
click at [238, 46] on span "julio 2024" at bounding box center [212, 47] width 59 height 16
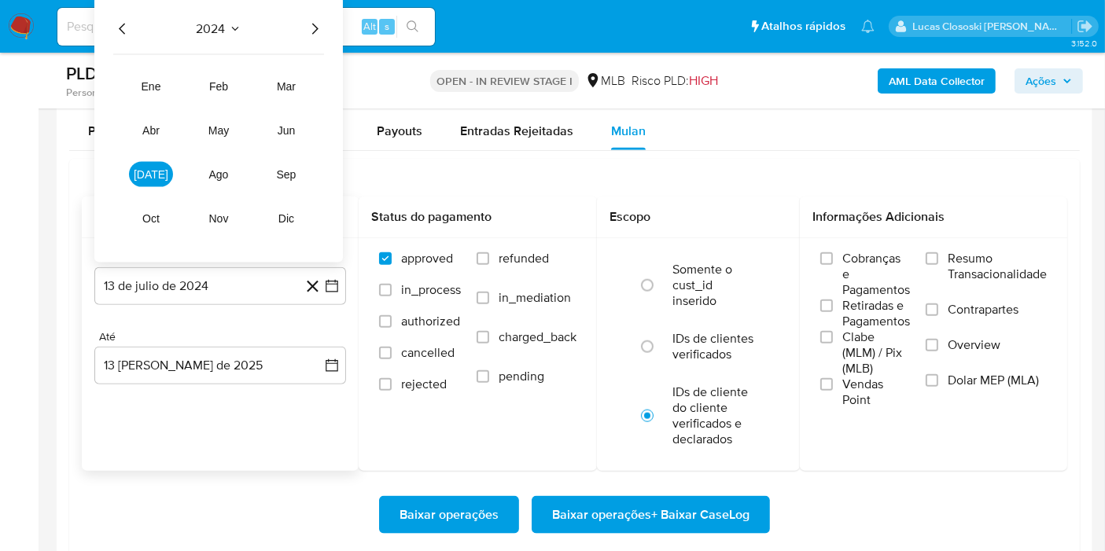
click at [310, 28] on icon "Año siguiente" at bounding box center [314, 29] width 19 height 19
click at [294, 130] on span "jun" at bounding box center [287, 130] width 18 height 13
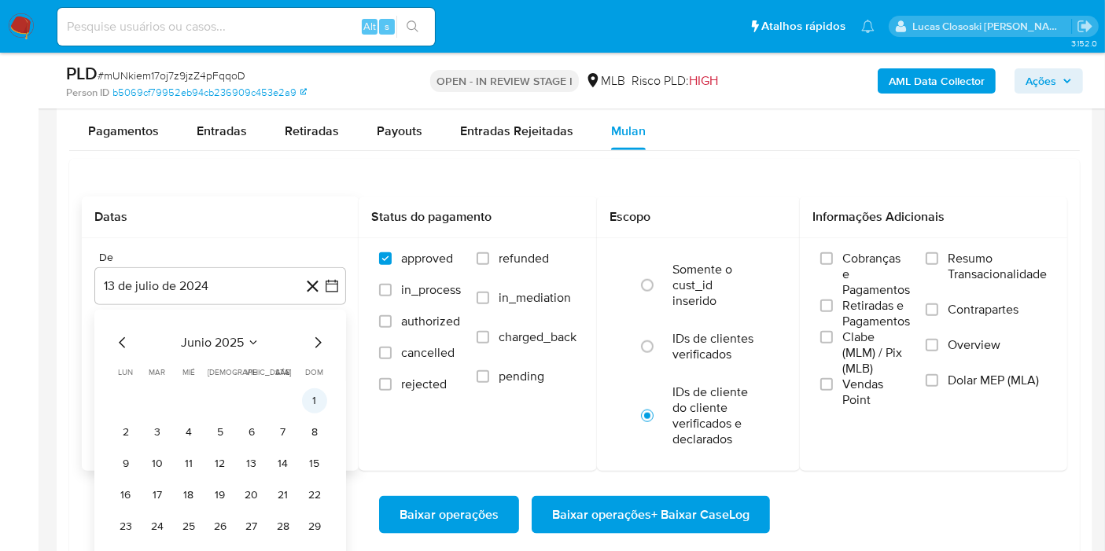
click at [315, 396] on button "1" at bounding box center [314, 401] width 25 height 25
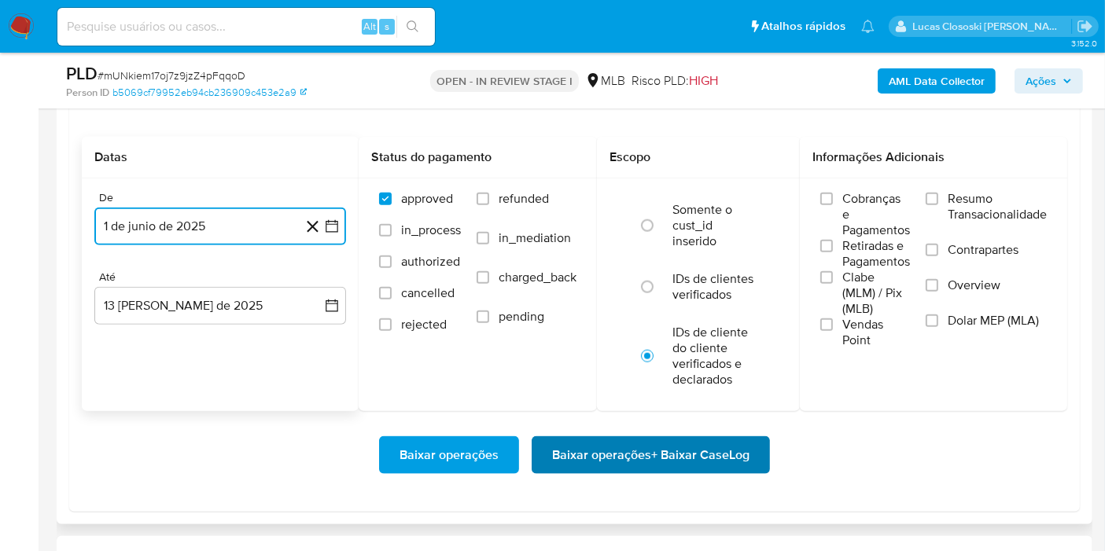
scroll to position [1835, 0]
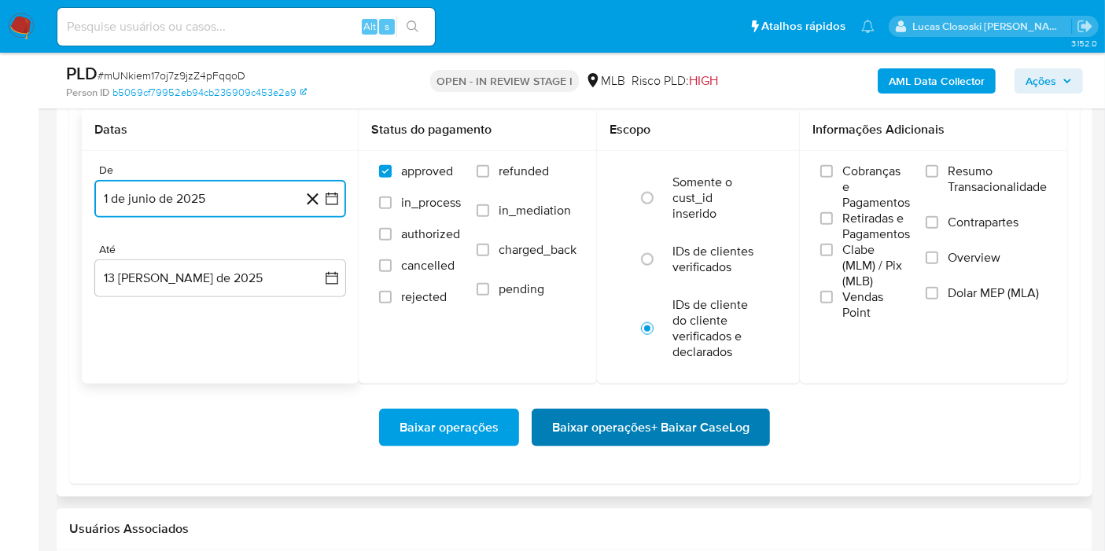
click at [568, 417] on span "Baixar operações + Baixar CaseLog" at bounding box center [650, 428] width 197 height 35
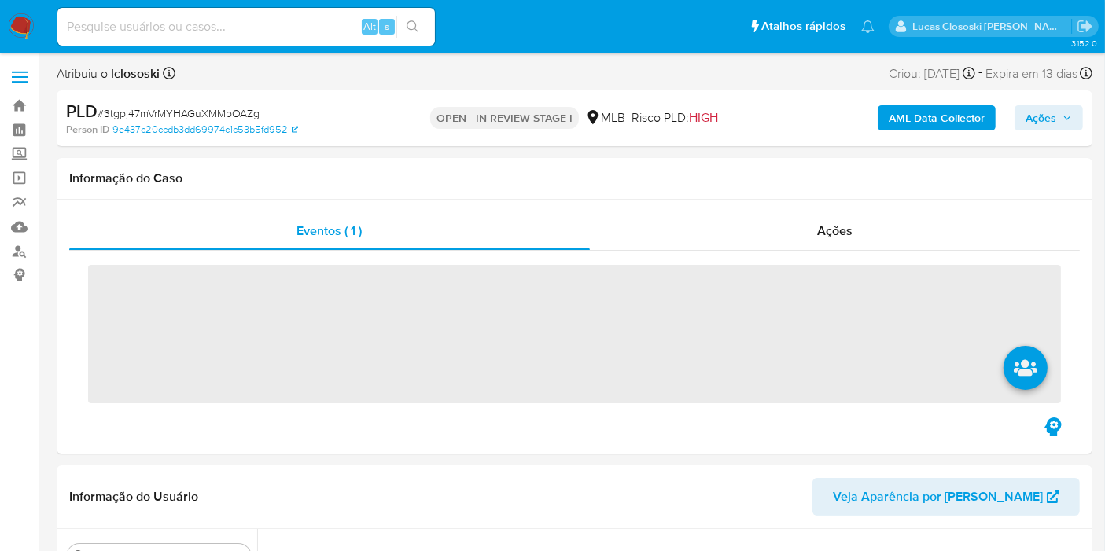
scroll to position [664, 0]
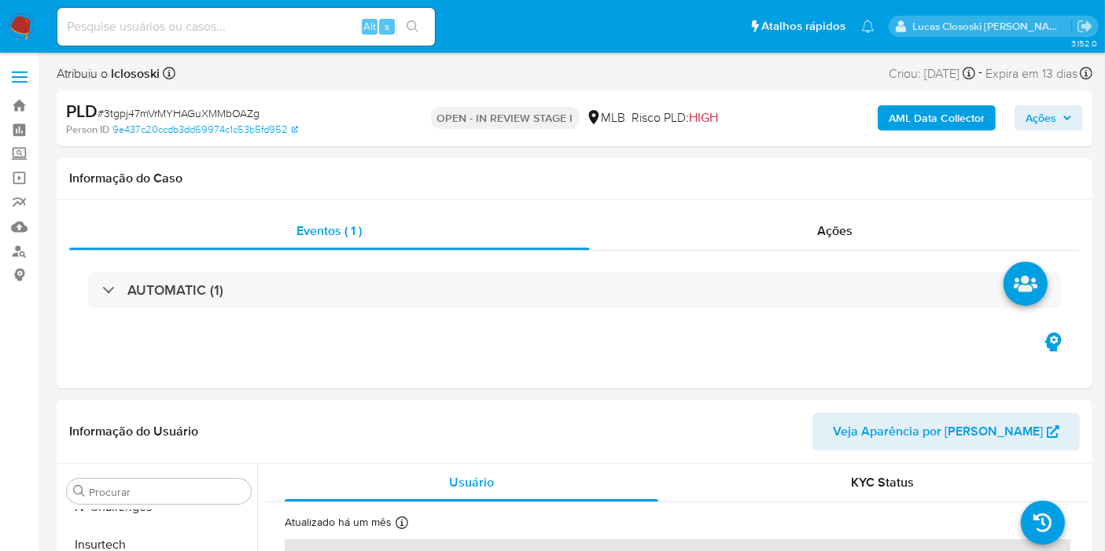
select select "10"
click at [732, 158] on div "Informação do Caso" at bounding box center [575, 179] width 1036 height 42
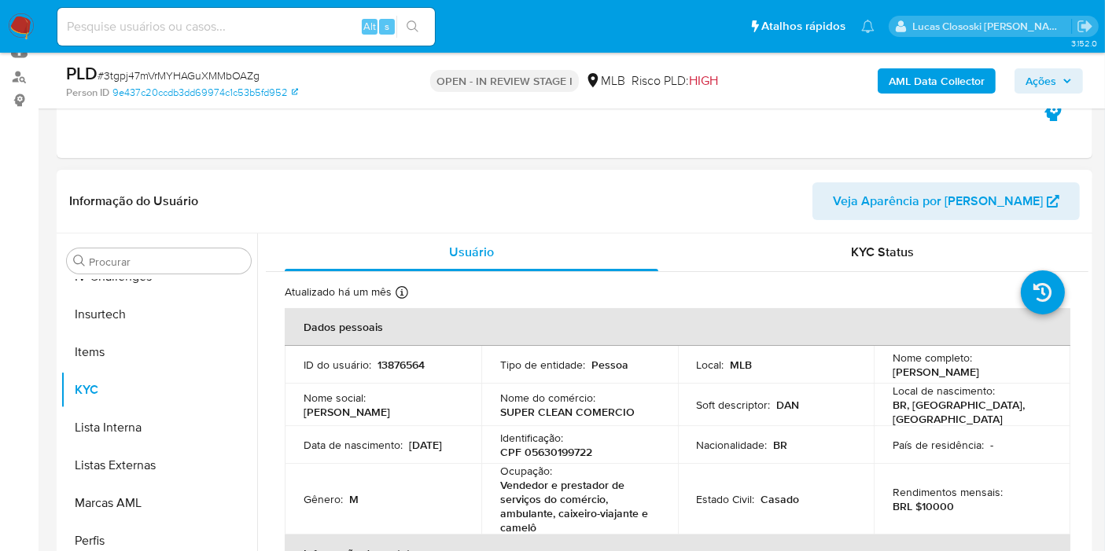
click at [543, 447] on p "CPF 05630199722" at bounding box center [546, 452] width 92 height 14
copy p "05630199722"
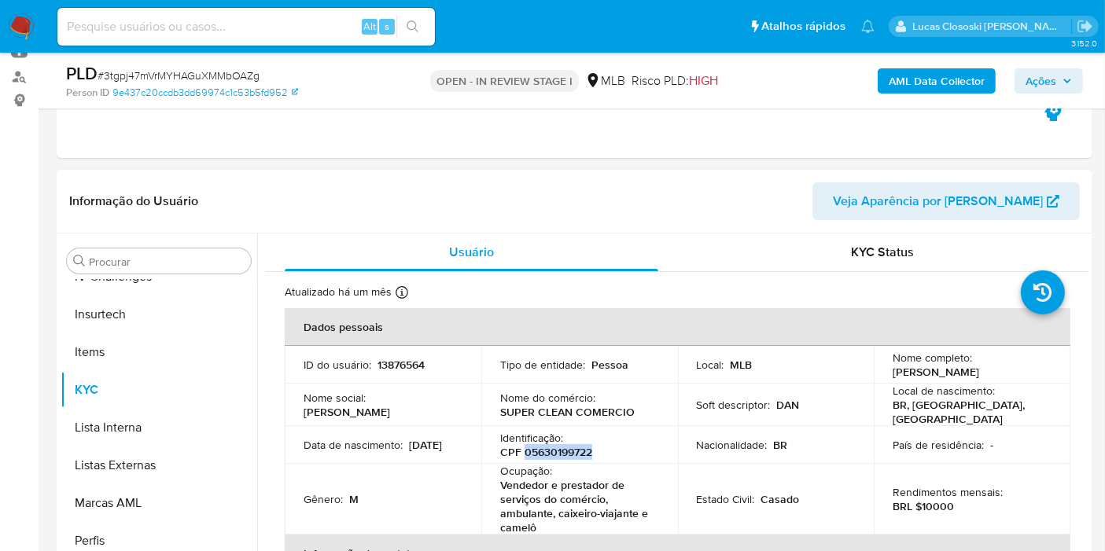
copy p "05630199722"
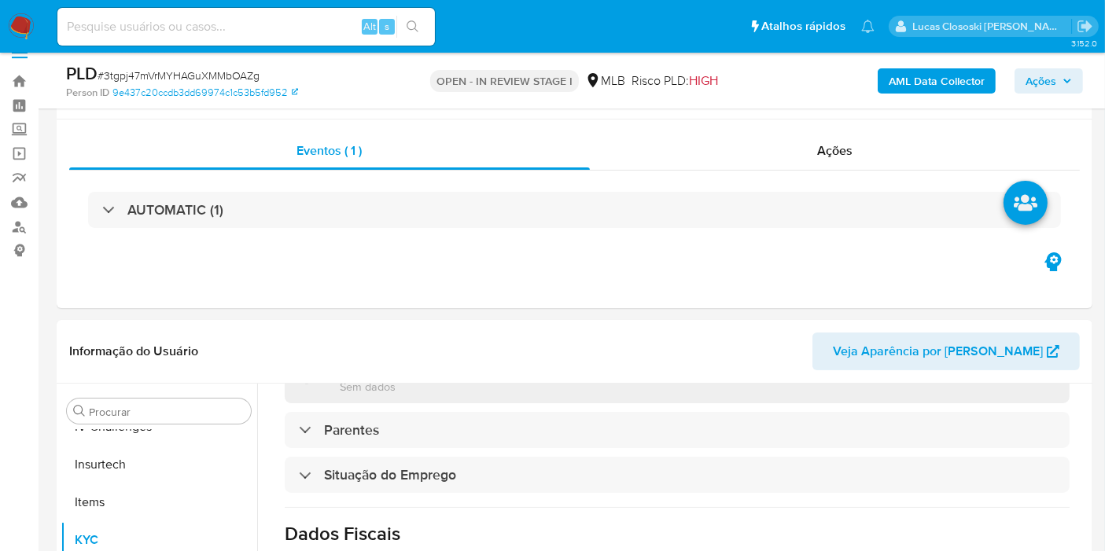
scroll to position [0, 0]
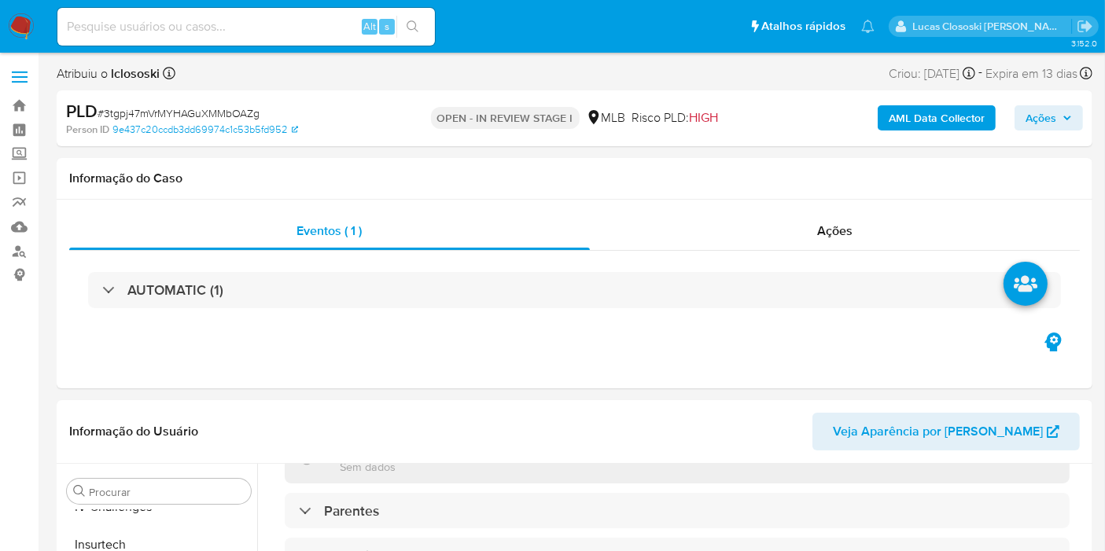
click at [892, 114] on b "AML Data Collector" at bounding box center [937, 117] width 96 height 25
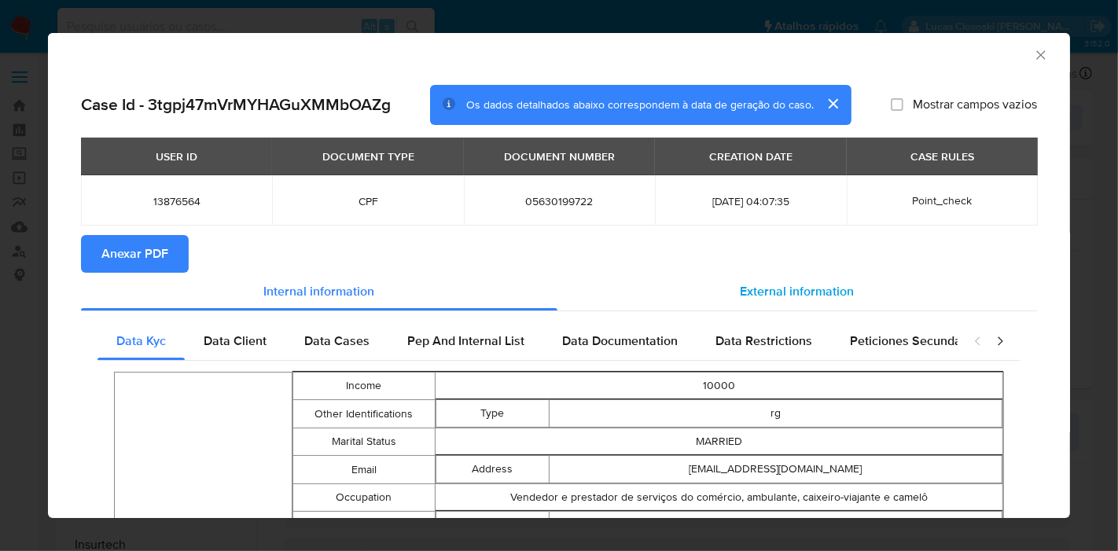
click at [785, 284] on span "External information" at bounding box center [798, 291] width 114 height 18
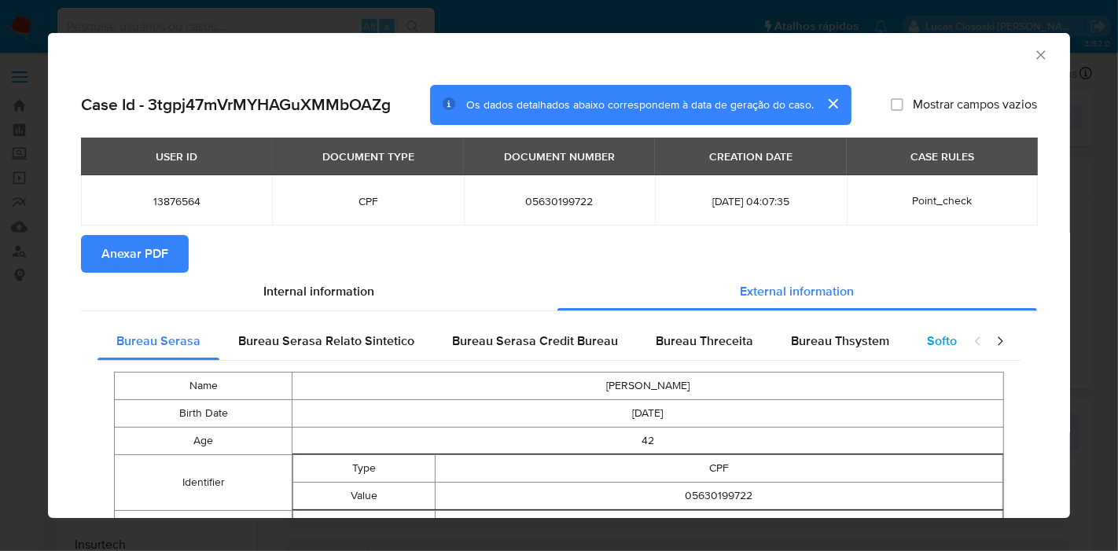
click at [915, 336] on div "Softon" at bounding box center [945, 341] width 75 height 38
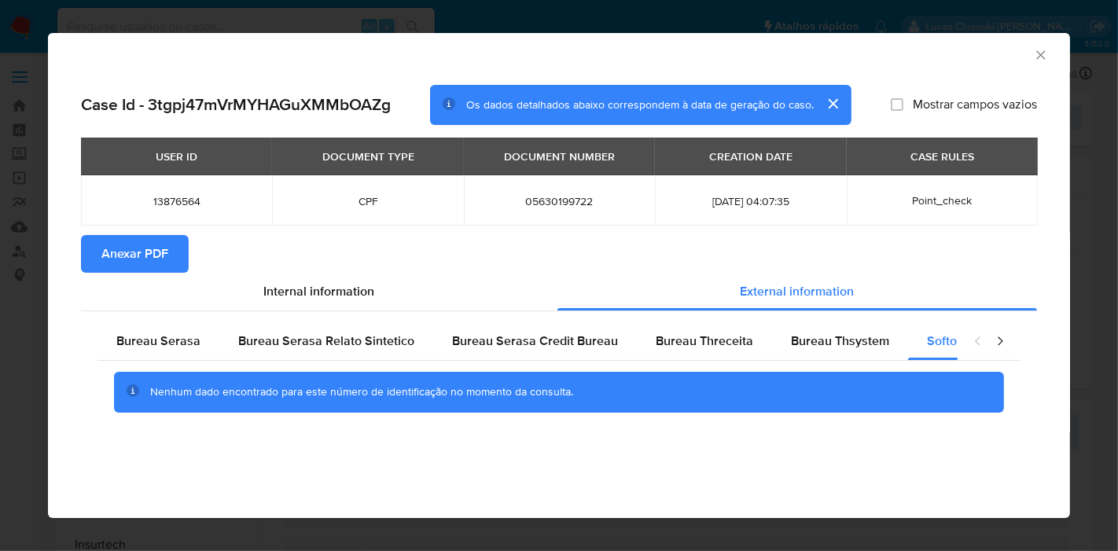
click at [152, 263] on span "Anexar PDF" at bounding box center [134, 254] width 67 height 35
click at [1032, 49] on div "AML Data Collector" at bounding box center [546, 52] width 974 height 17
click at [1042, 50] on icon "Fechar a janela" at bounding box center [1041, 55] width 16 height 16
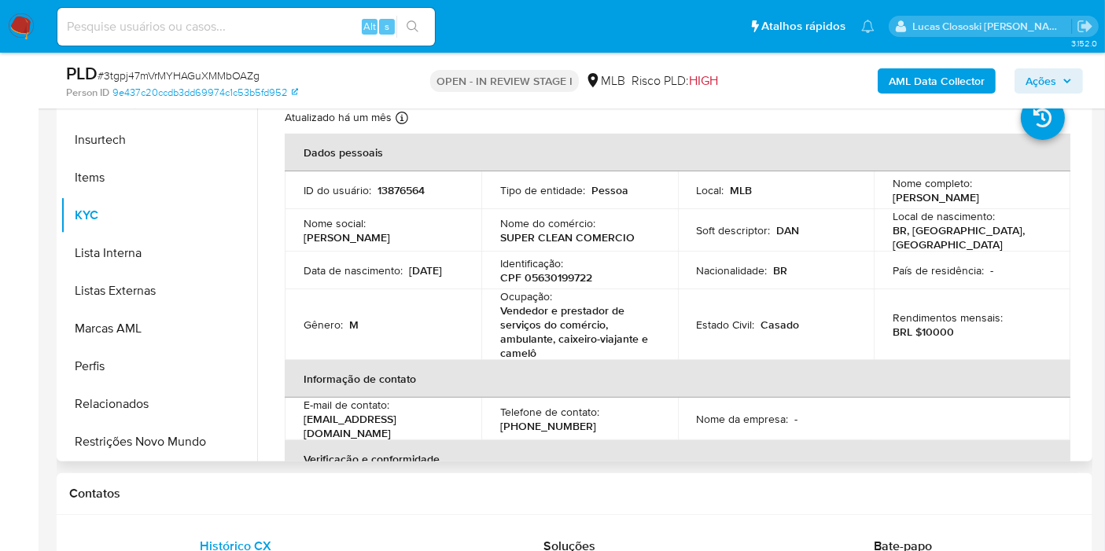
click at [565, 317] on p "Vendedor e prestador de serviços do comércio, ambulante, caixeiro-viajante e ca…" at bounding box center [576, 332] width 153 height 57
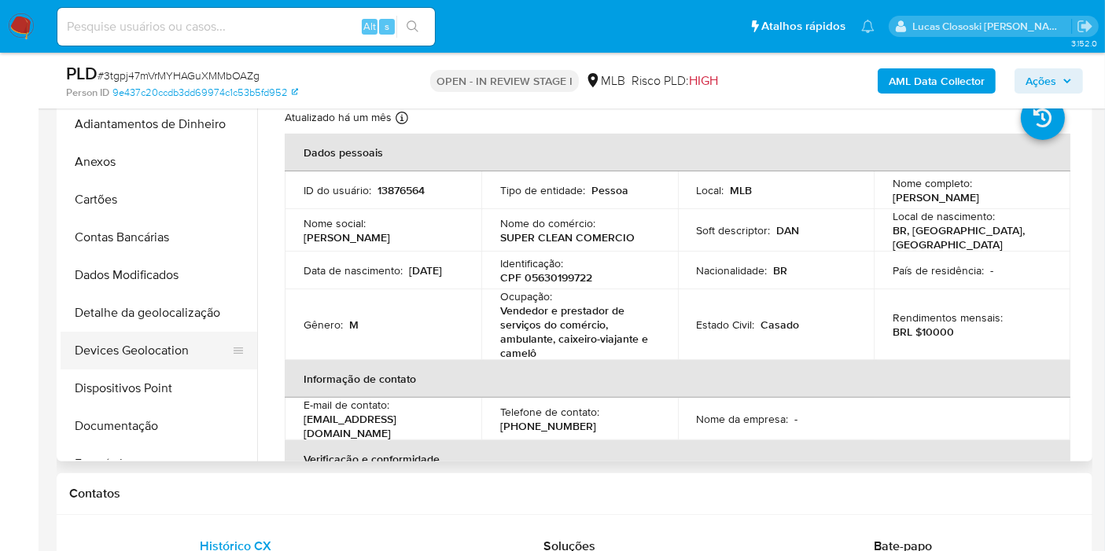
click at [174, 333] on button "Devices Geolocation" at bounding box center [153, 351] width 184 height 38
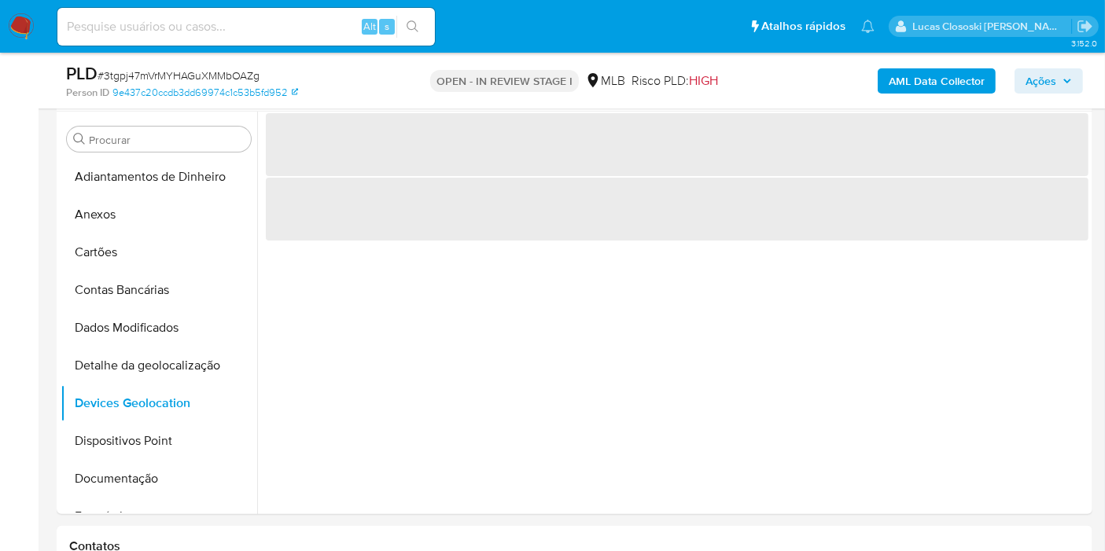
scroll to position [293, 0]
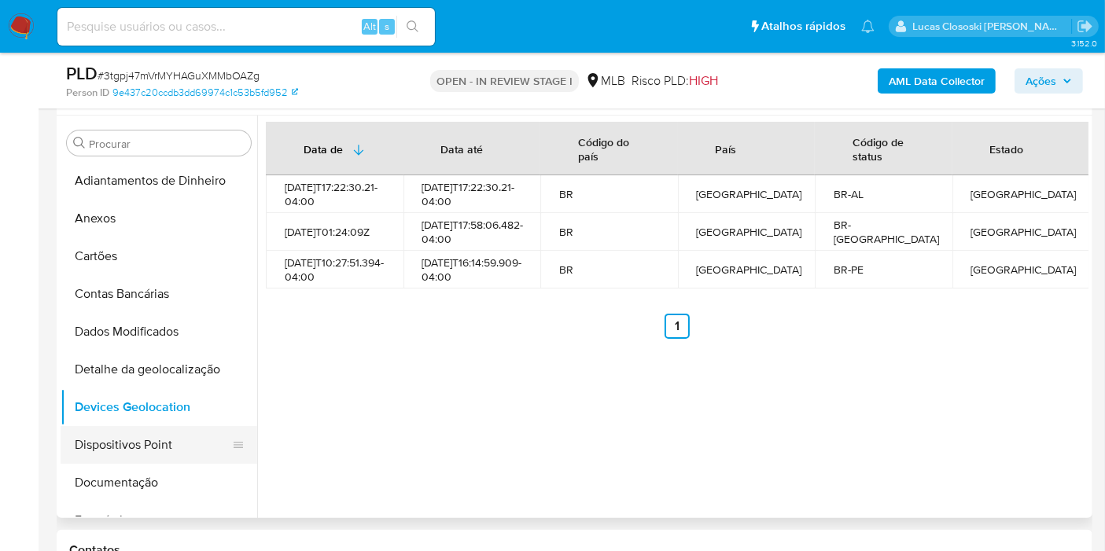
click at [147, 441] on button "Dispositivos Point" at bounding box center [153, 445] width 184 height 38
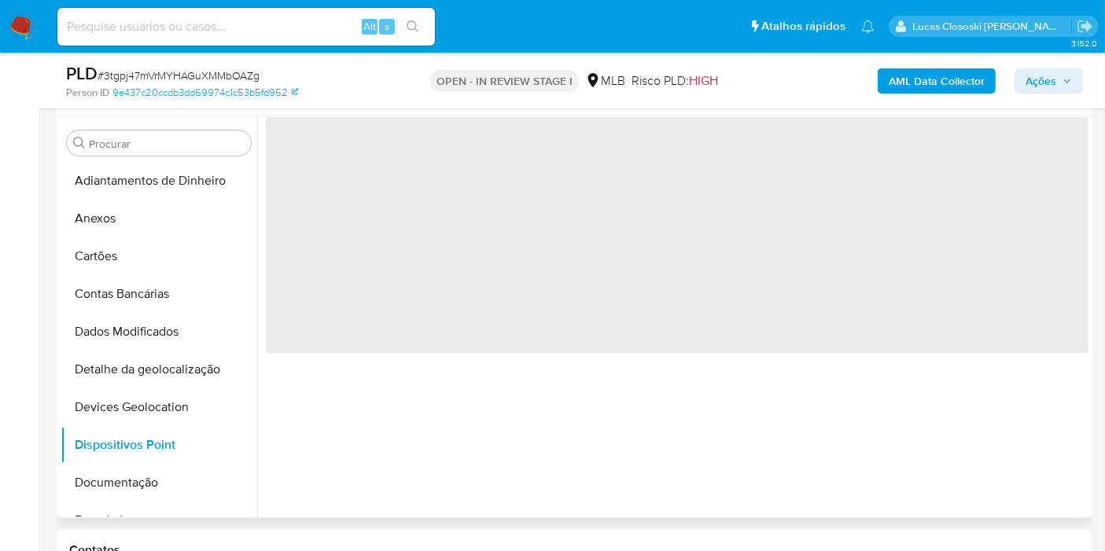
click at [495, 318] on span "‌" at bounding box center [677, 235] width 823 height 236
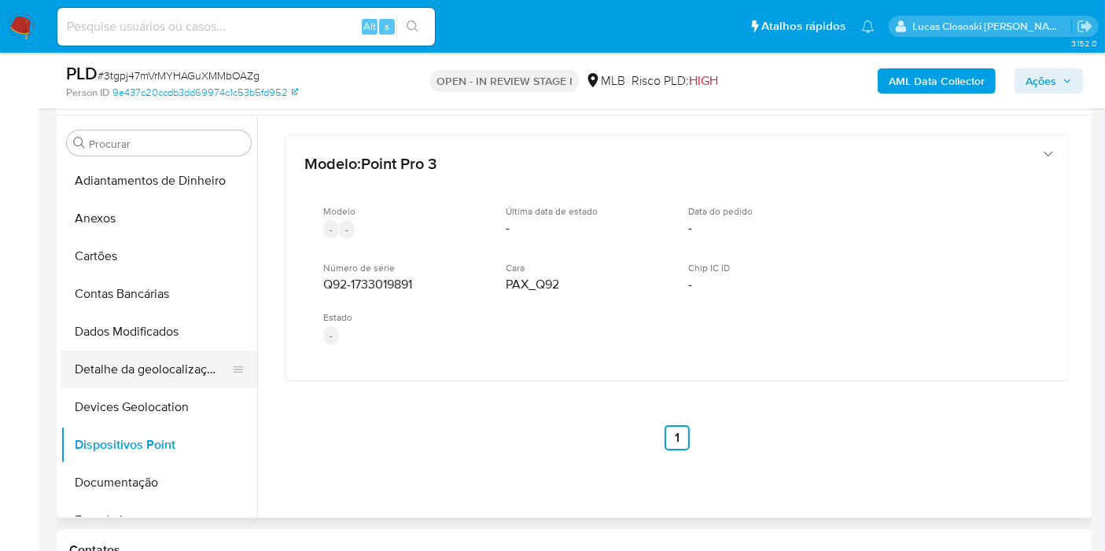
scroll to position [87, 0]
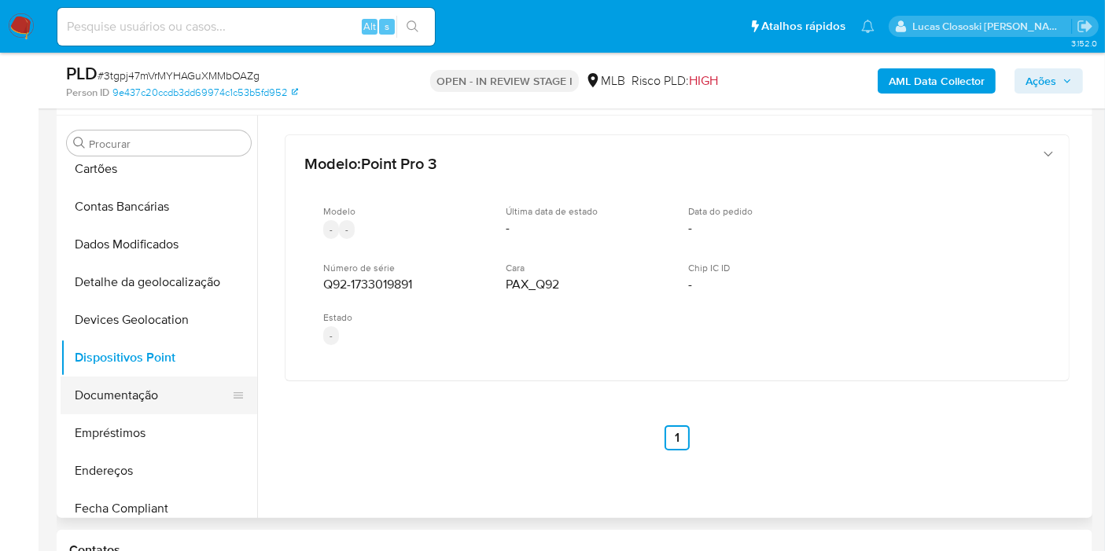
click at [161, 401] on button "Documentação" at bounding box center [153, 396] width 184 height 38
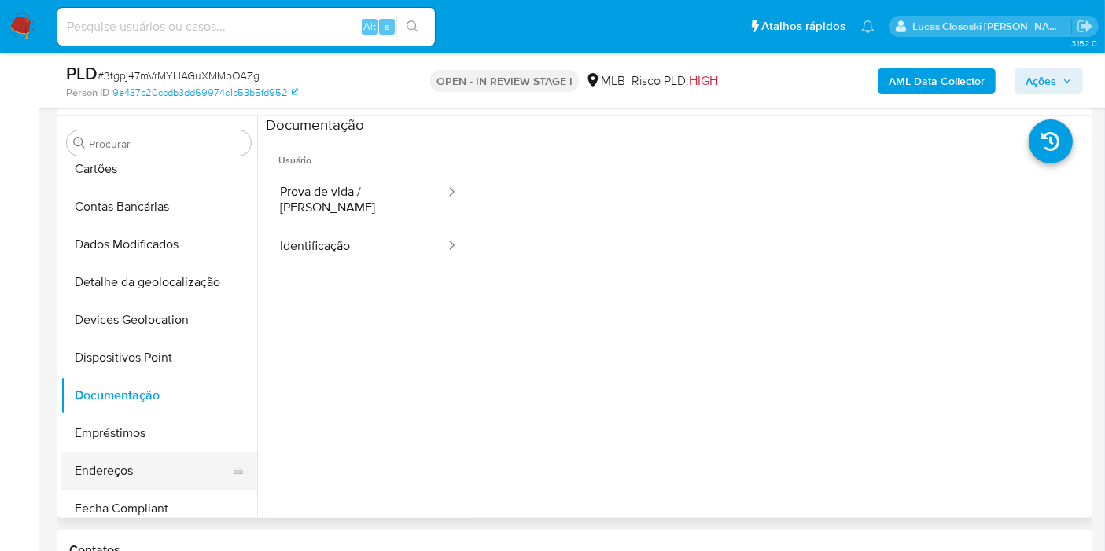
click at [114, 478] on button "Endereços" at bounding box center [153, 471] width 184 height 38
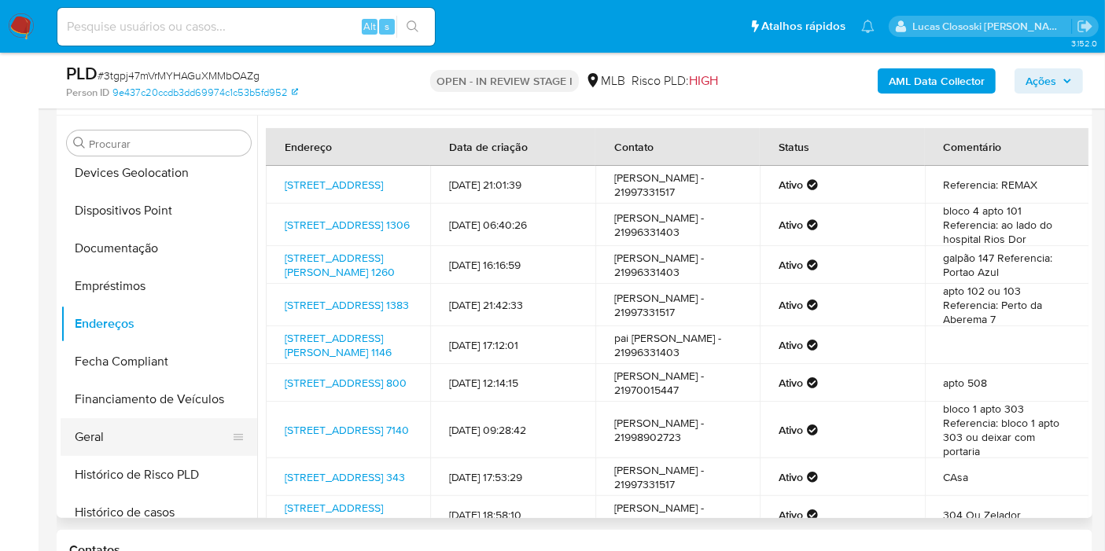
scroll to position [262, 0]
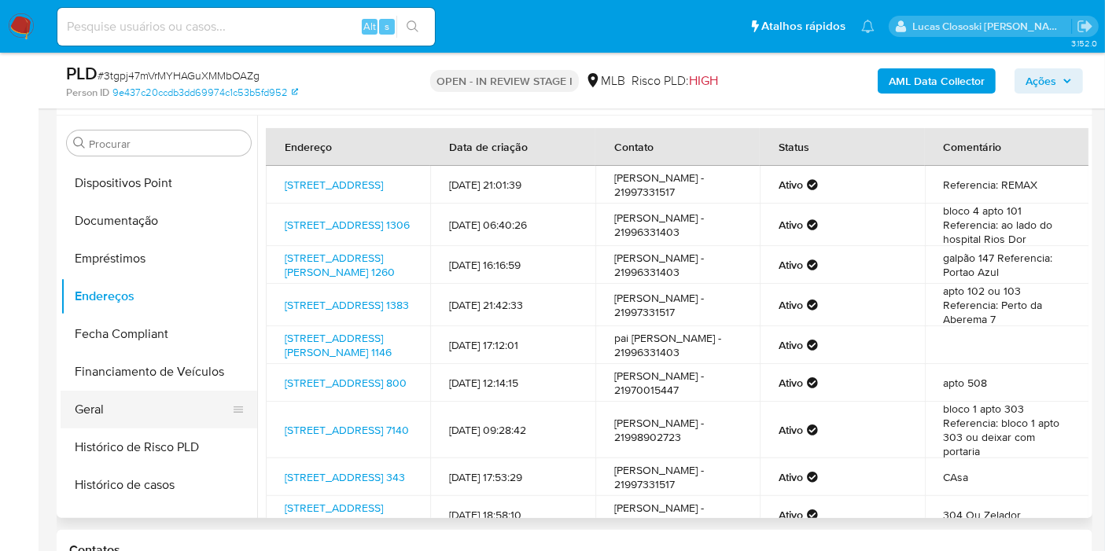
click at [116, 405] on button "Geral" at bounding box center [153, 410] width 184 height 38
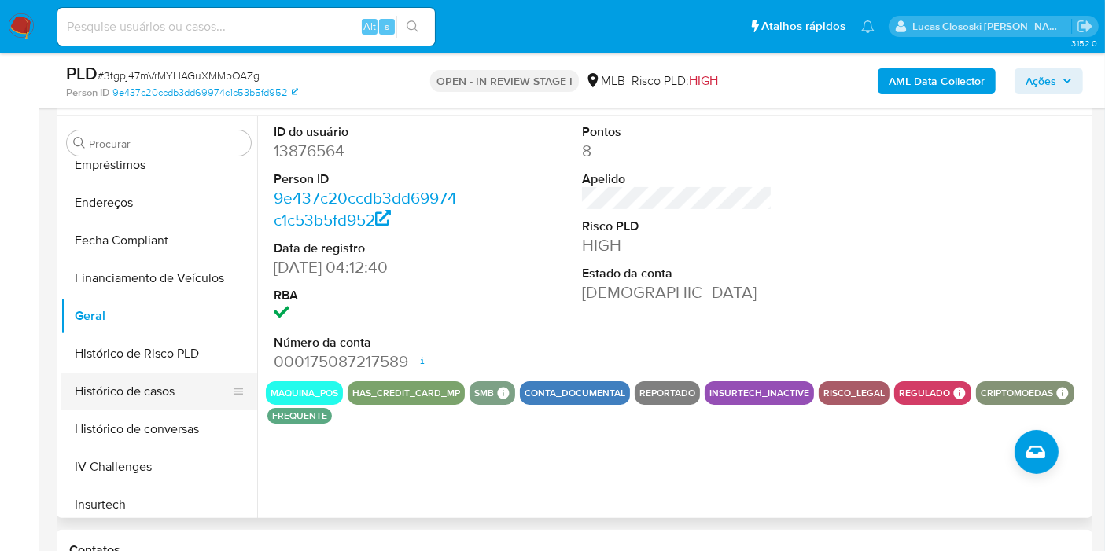
scroll to position [436, 0]
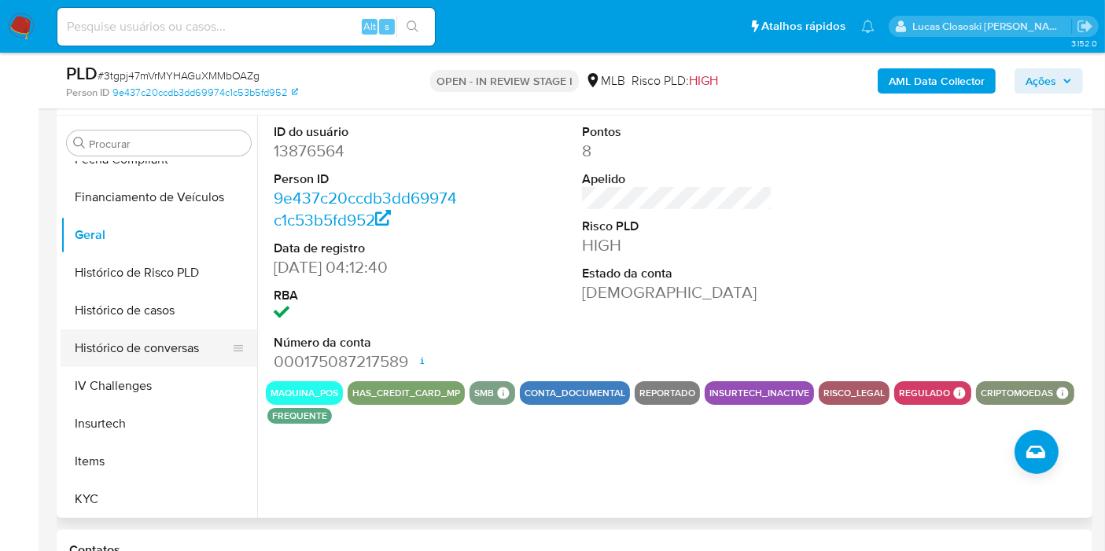
click at [147, 333] on button "Histórico de conversas" at bounding box center [153, 349] width 184 height 38
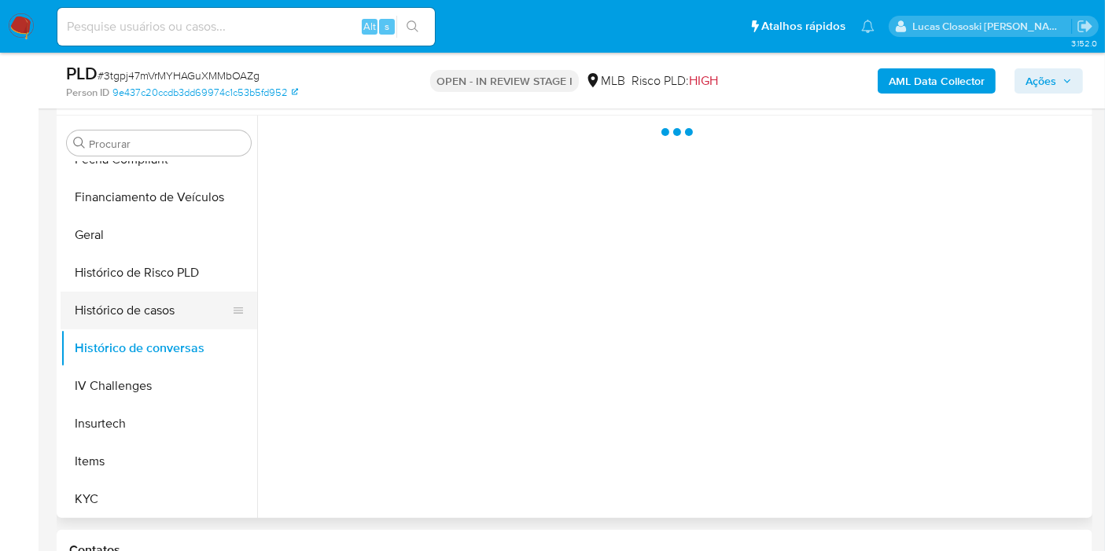
click at [145, 319] on button "Histórico de casos" at bounding box center [153, 311] width 184 height 38
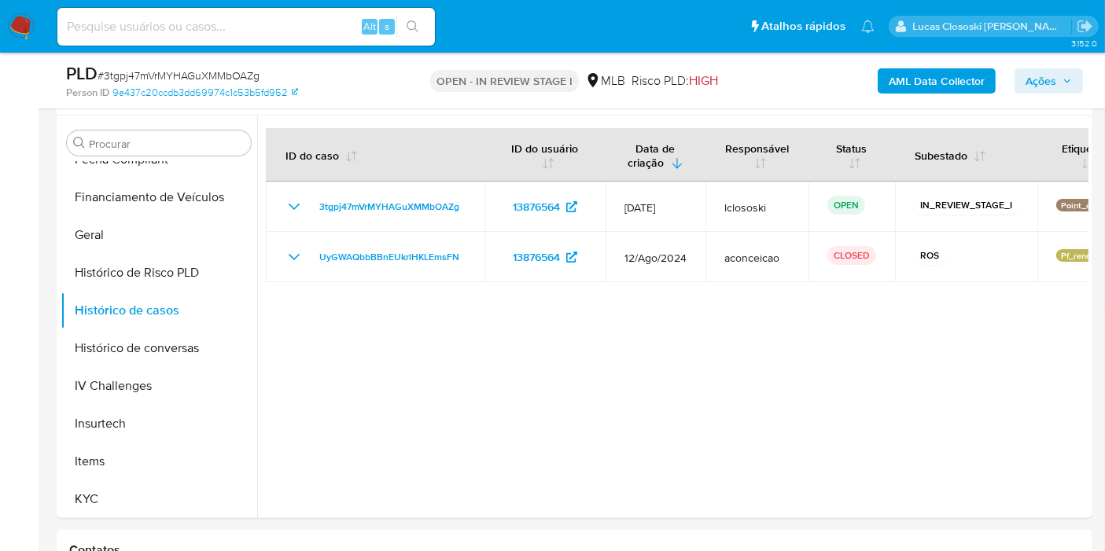
click at [387, 370] on div at bounding box center [672, 317] width 831 height 403
drag, startPoint x: 463, startPoint y: 260, endPoint x: 347, endPoint y: 296, distance: 122.1
click at [316, 265] on td "UyGWAQbbBBnEUkrlHKLEmsFN" at bounding box center [375, 257] width 219 height 50
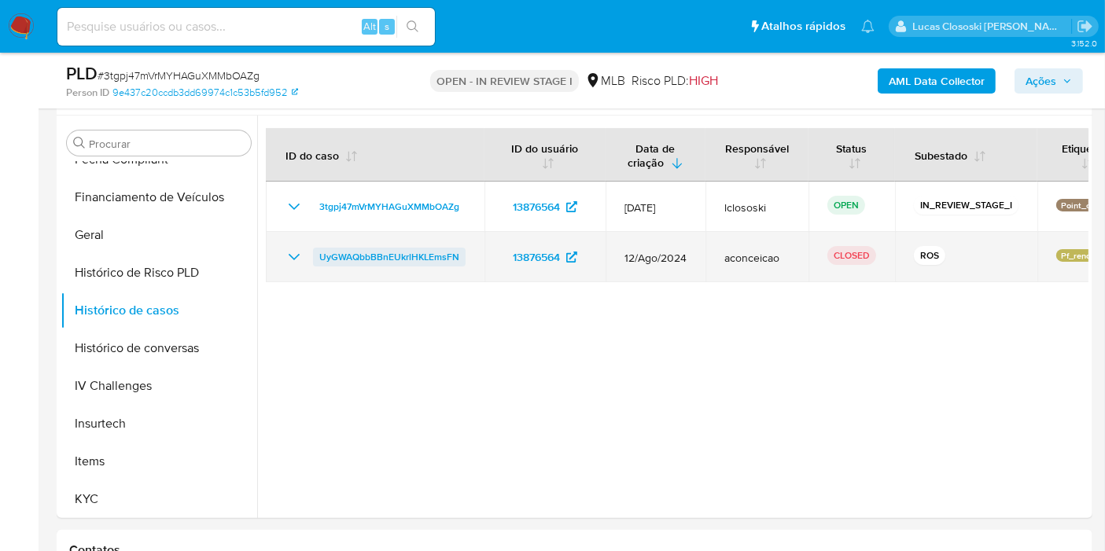
drag, startPoint x: 473, startPoint y: 256, endPoint x: 314, endPoint y: 256, distance: 159.7
click at [314, 256] on td "UyGWAQbbBBnEUkrlHKLEmsFN" at bounding box center [375, 257] width 219 height 50
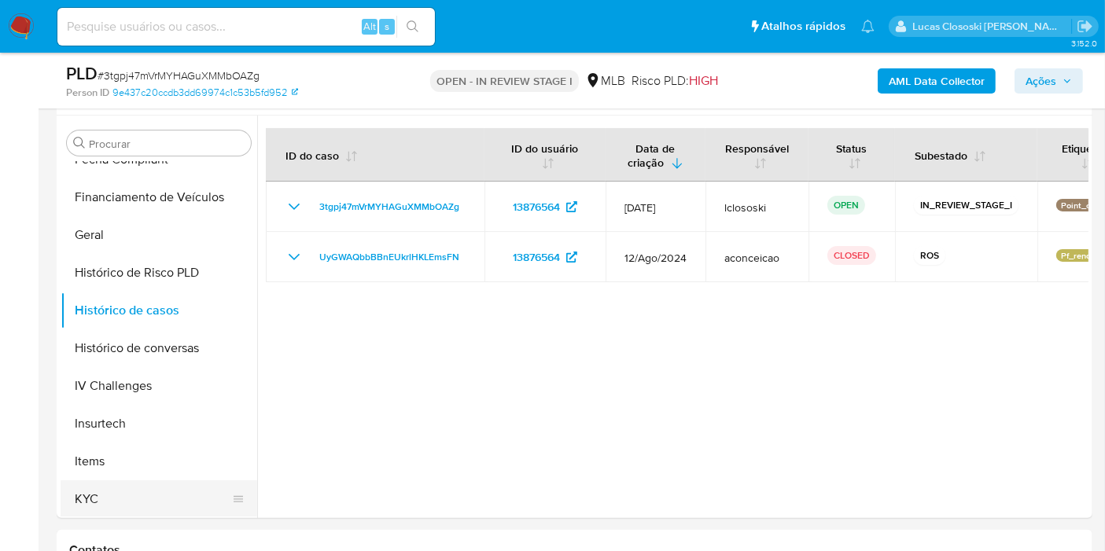
click at [118, 504] on button "KYC" at bounding box center [153, 500] width 184 height 38
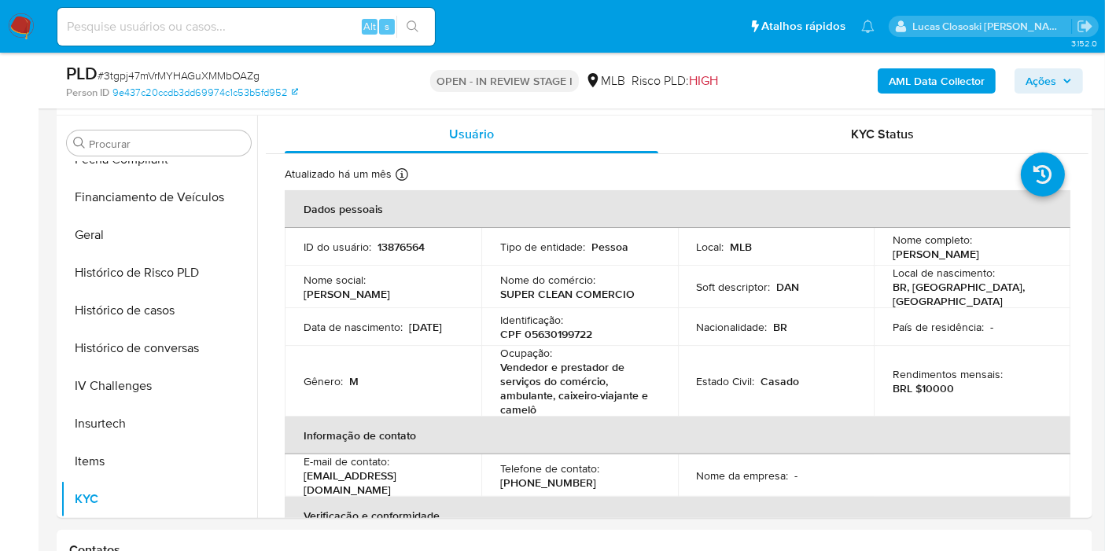
click at [712, 280] on p "Soft descriptor :" at bounding box center [734, 287] width 74 height 14
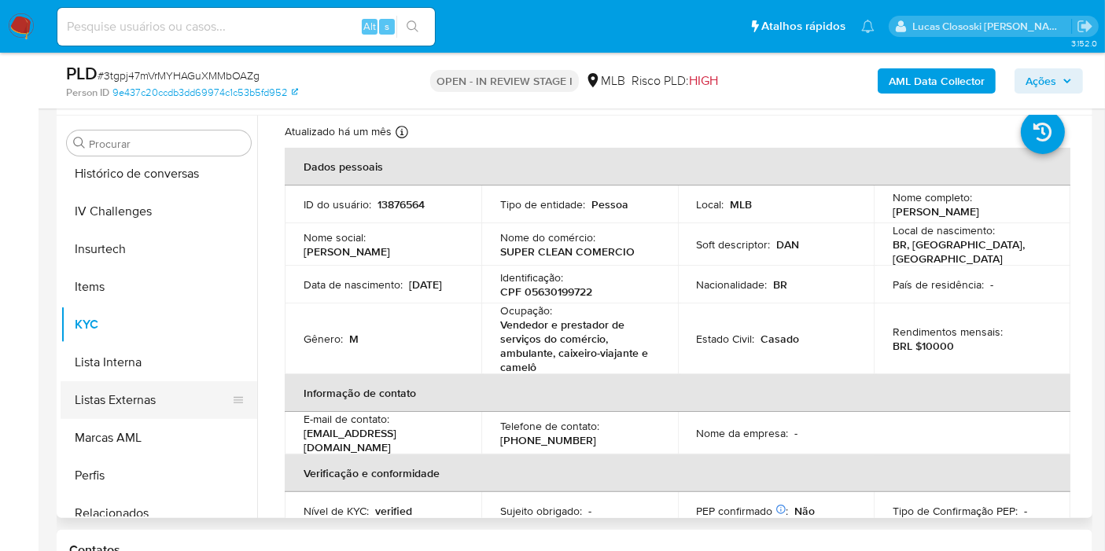
scroll to position [664, 0]
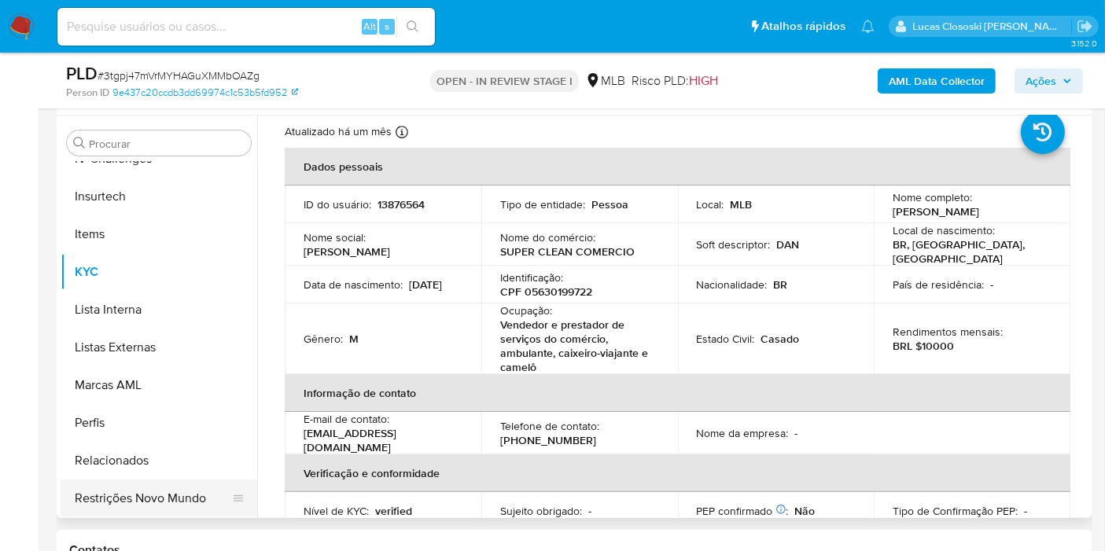
click at [131, 495] on button "Restrições Novo Mundo" at bounding box center [153, 499] width 184 height 38
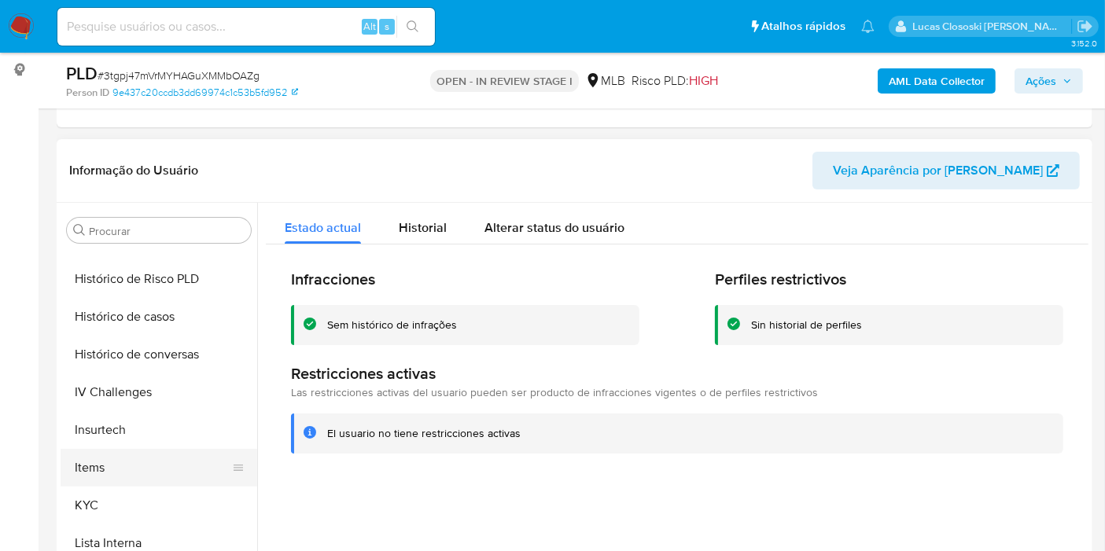
scroll to position [576, 0]
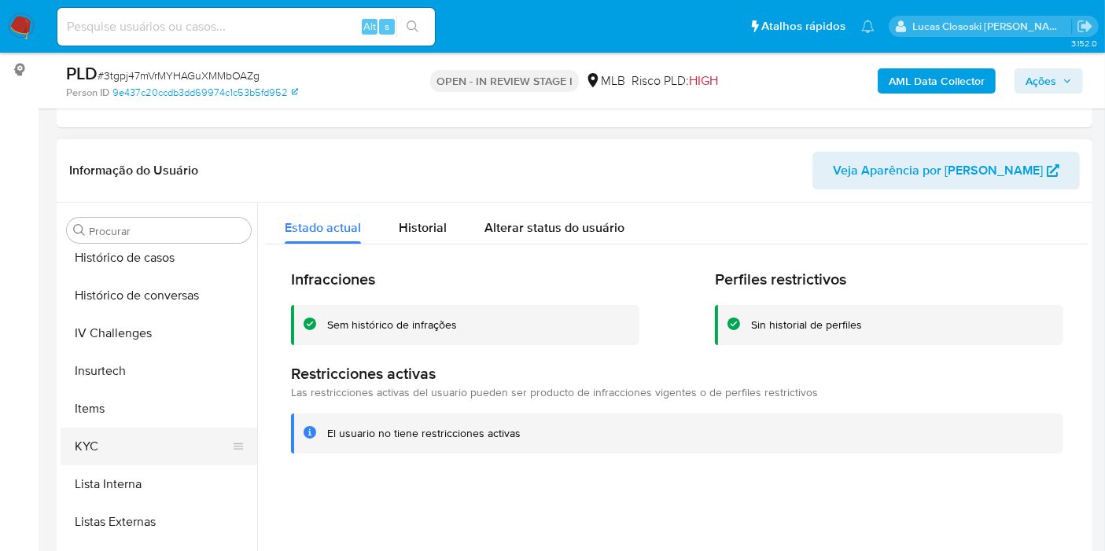
click at [139, 439] on button "KYC" at bounding box center [153, 447] width 184 height 38
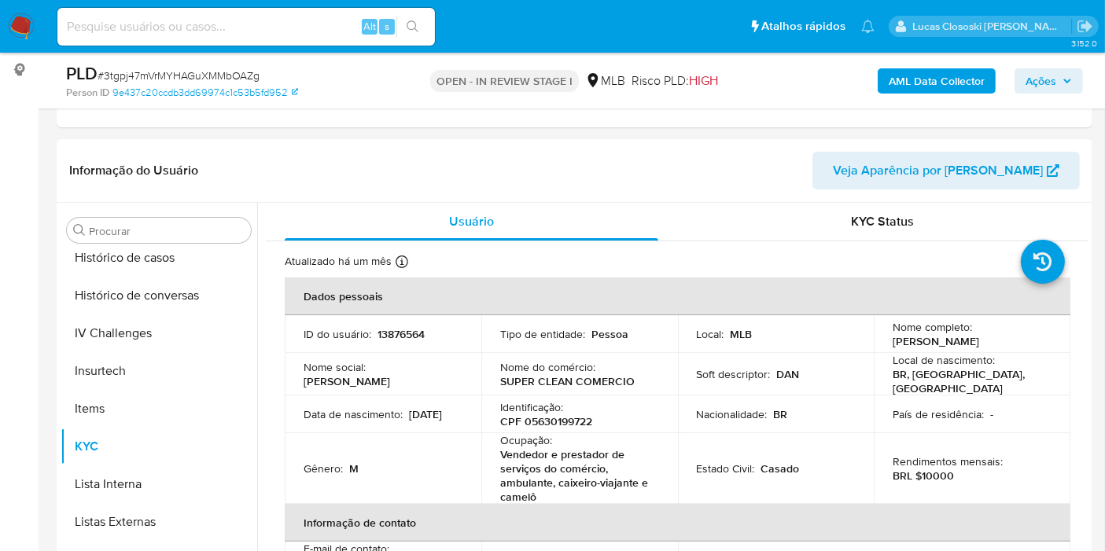
click at [175, 76] on span "# 3tgpj47mVrMYHAGuXMMbOAZg" at bounding box center [179, 76] width 162 height 16
copy span "3tgpj47mVrMYHAGuXMMbOAZg"
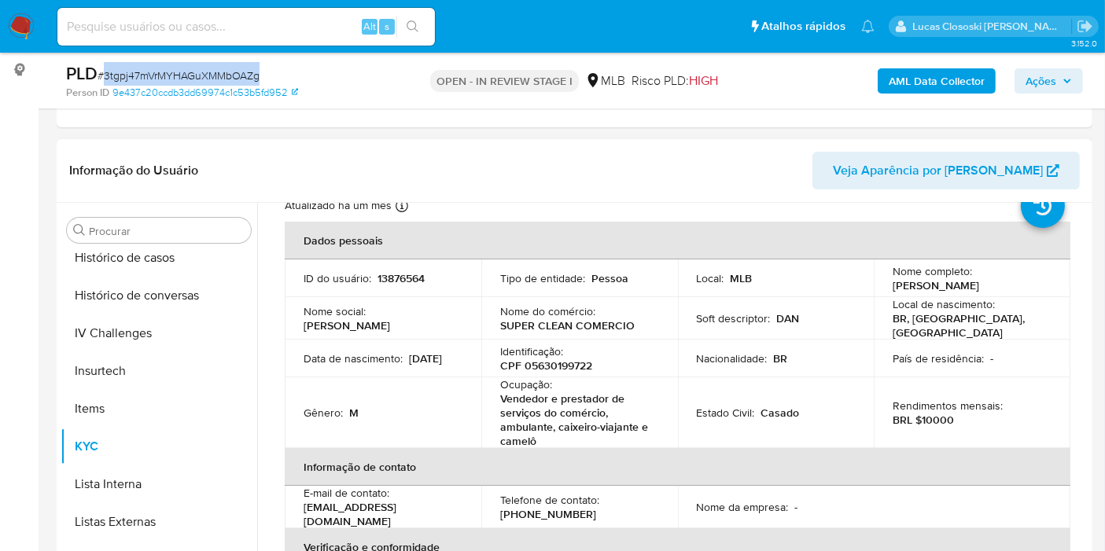
scroll to position [0, 0]
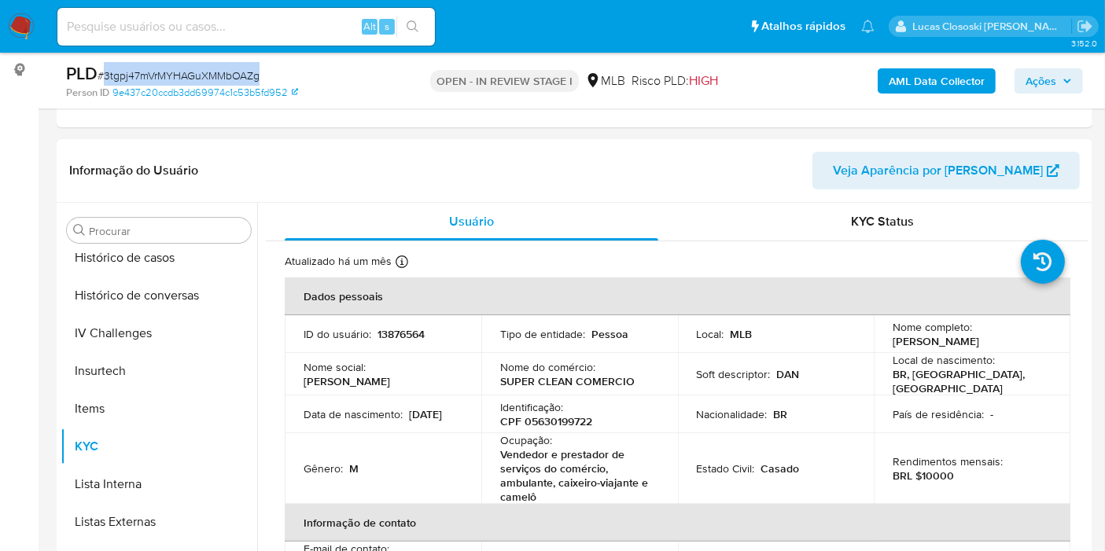
copy span "3tgpj47mVrMYHAGuXMMbOAZg"
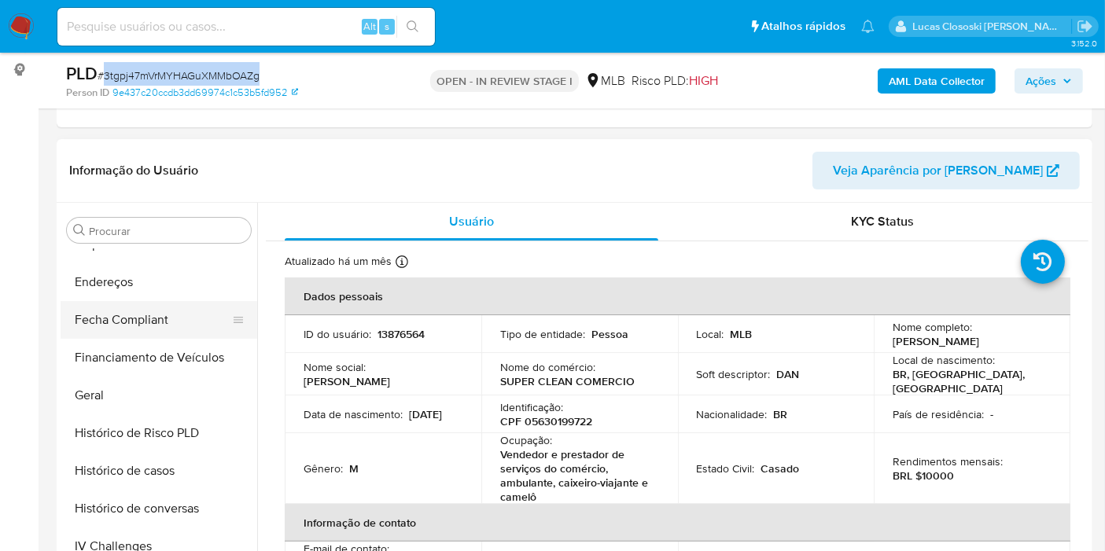
scroll to position [315, 0]
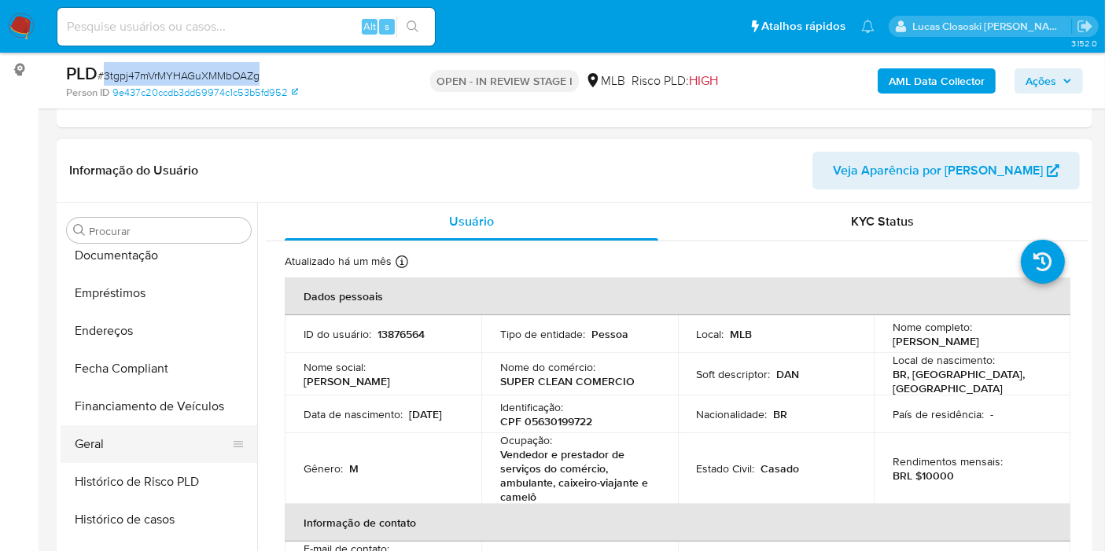
drag, startPoint x: 148, startPoint y: 448, endPoint x: 155, endPoint y: 439, distance: 11.8
click at [148, 449] on button "Geral" at bounding box center [153, 444] width 184 height 38
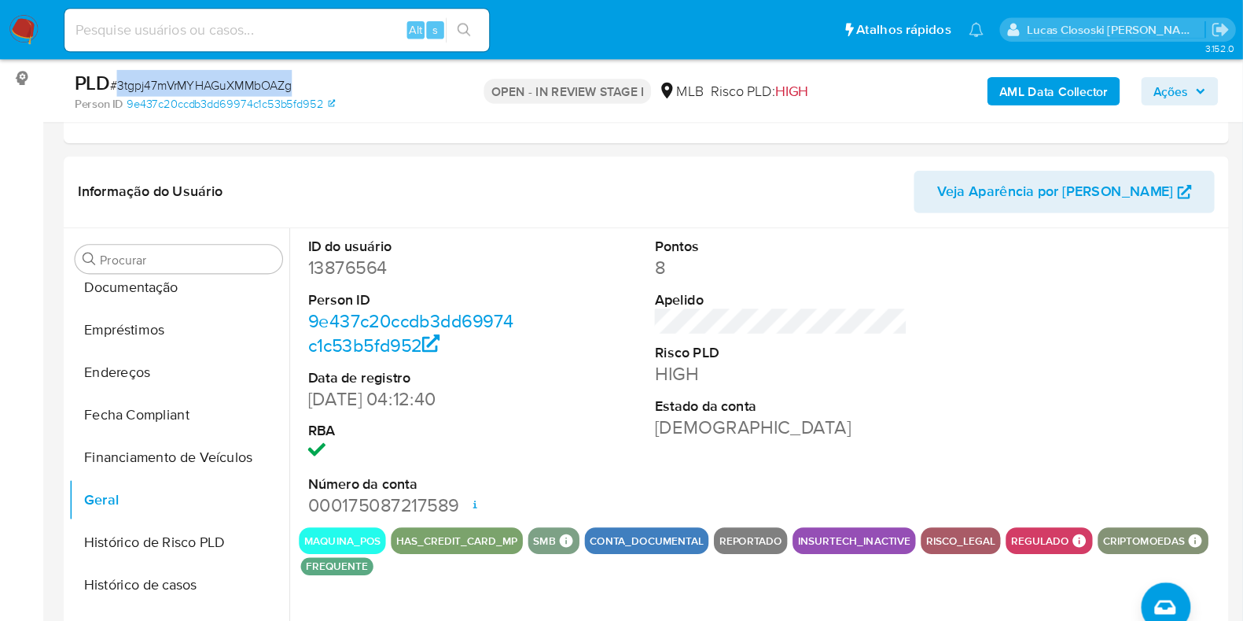
scroll to position [314, 0]
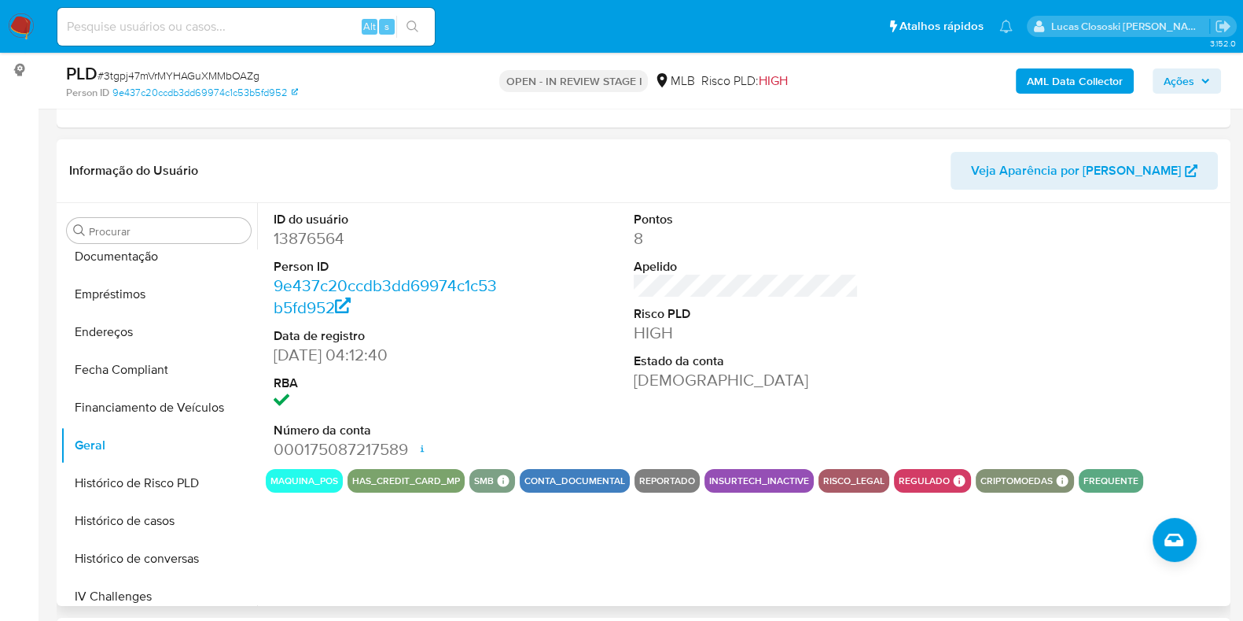
drag, startPoint x: 1030, startPoint y: 1, endPoint x: 405, endPoint y: 202, distance: 656.9
click at [405, 203] on div "ID do usuário 13876564 Person ID 9e437c20ccdb3dd69974c1c53b5fd952 Data de regis…" at bounding box center [386, 336] width 241 height 266
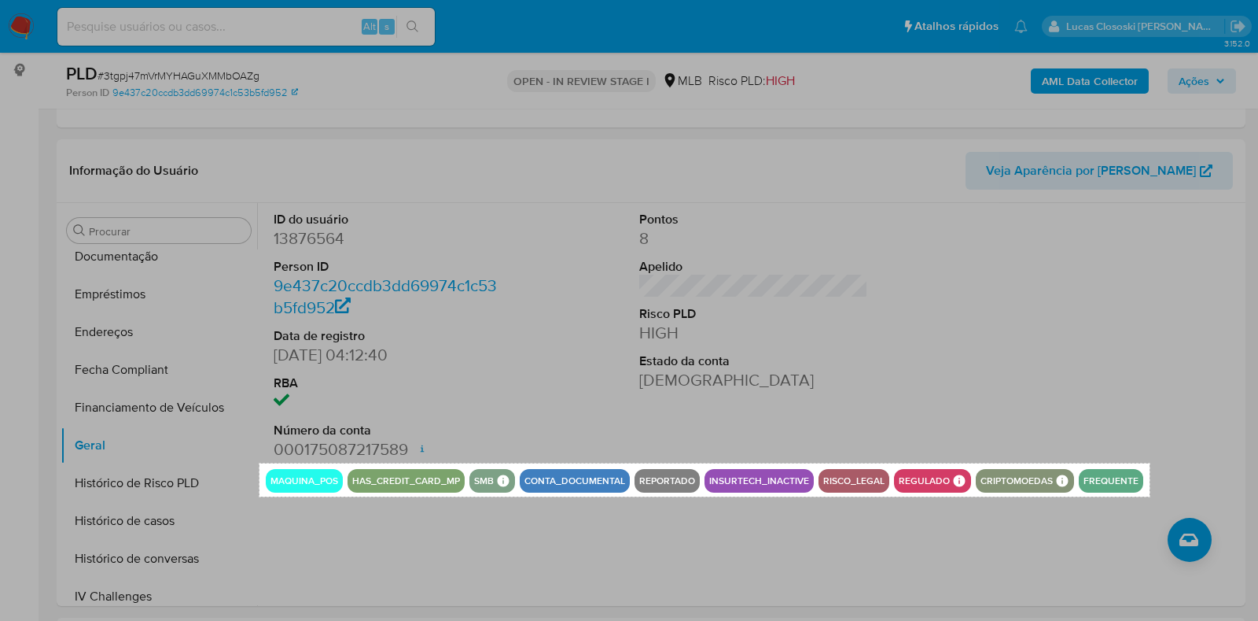
drag, startPoint x: 260, startPoint y: 462, endPoint x: 1150, endPoint y: 496, distance: 890.9
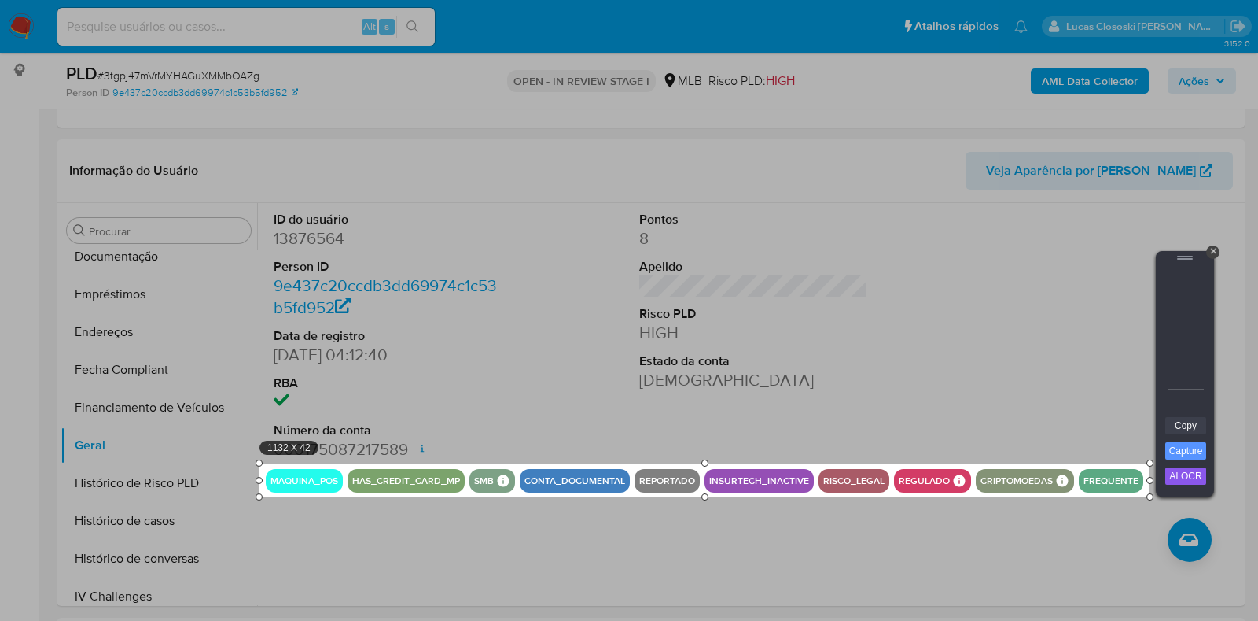
click at [1118, 420] on link "Copy" at bounding box center [1186, 425] width 41 height 17
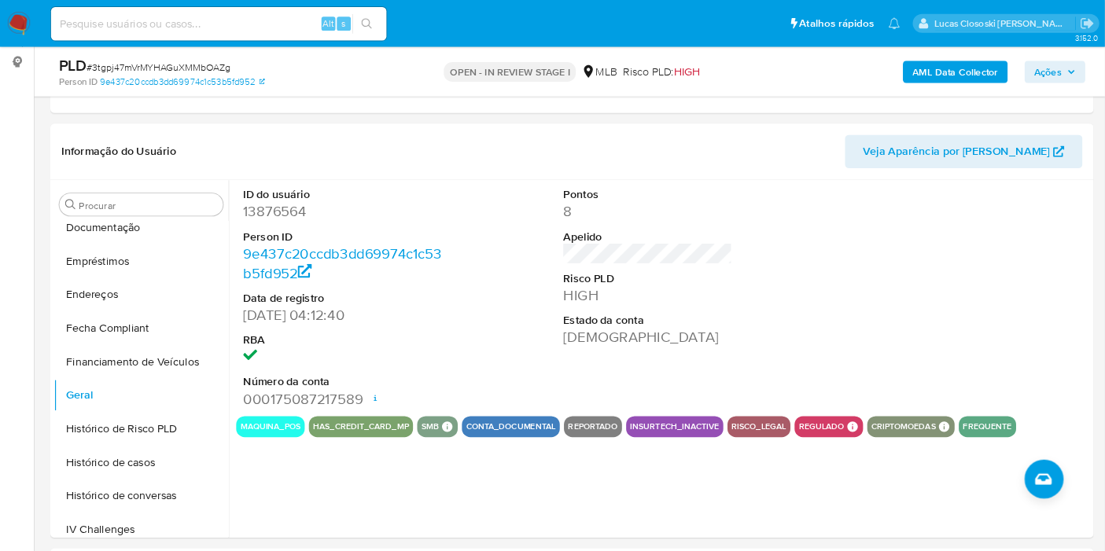
scroll to position [315, 0]
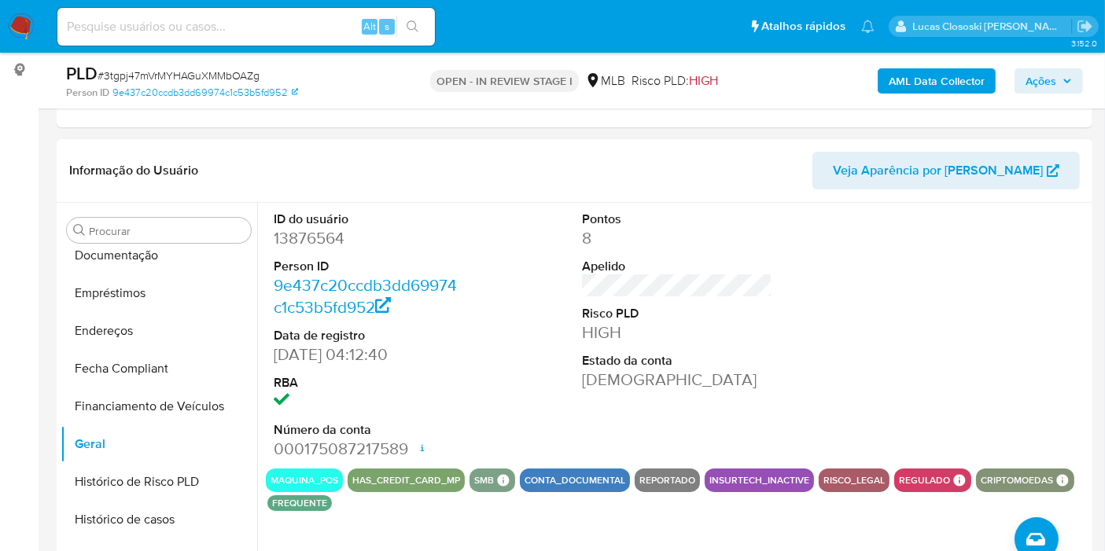
drag, startPoint x: 1231, startPoint y: 1, endPoint x: 434, endPoint y: 240, distance: 831.8
click at [434, 240] on dd "13876564" at bounding box center [369, 238] width 190 height 22
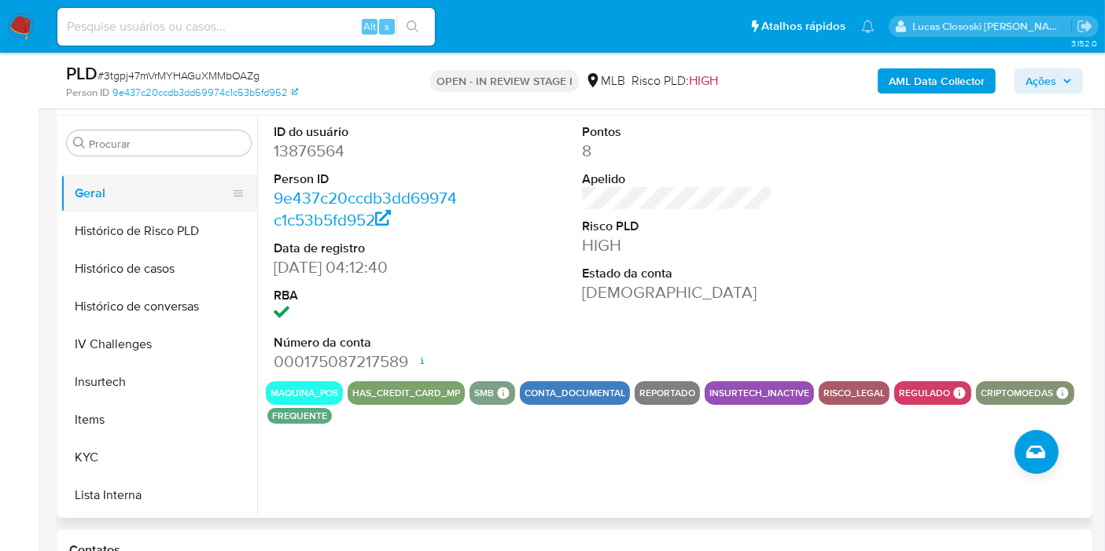
scroll to position [489, 0]
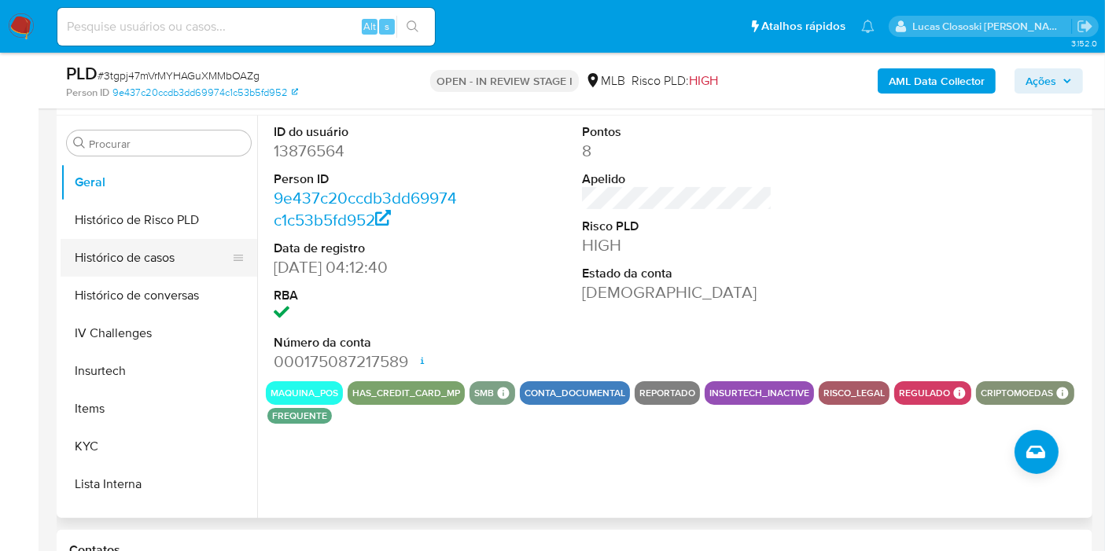
click at [134, 263] on button "Histórico de casos" at bounding box center [153, 258] width 184 height 38
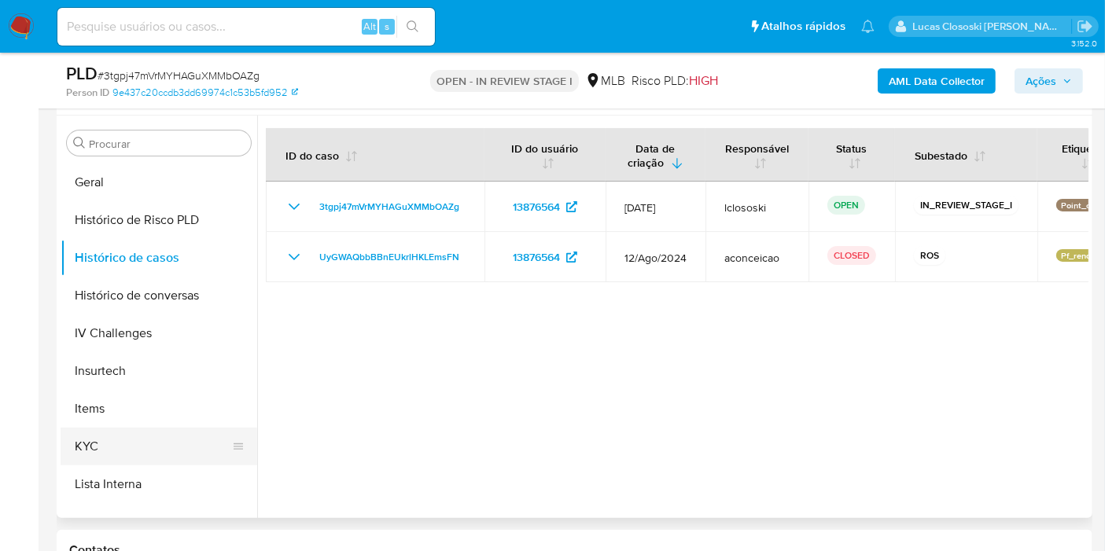
click at [139, 439] on button "KYC" at bounding box center [153, 447] width 184 height 38
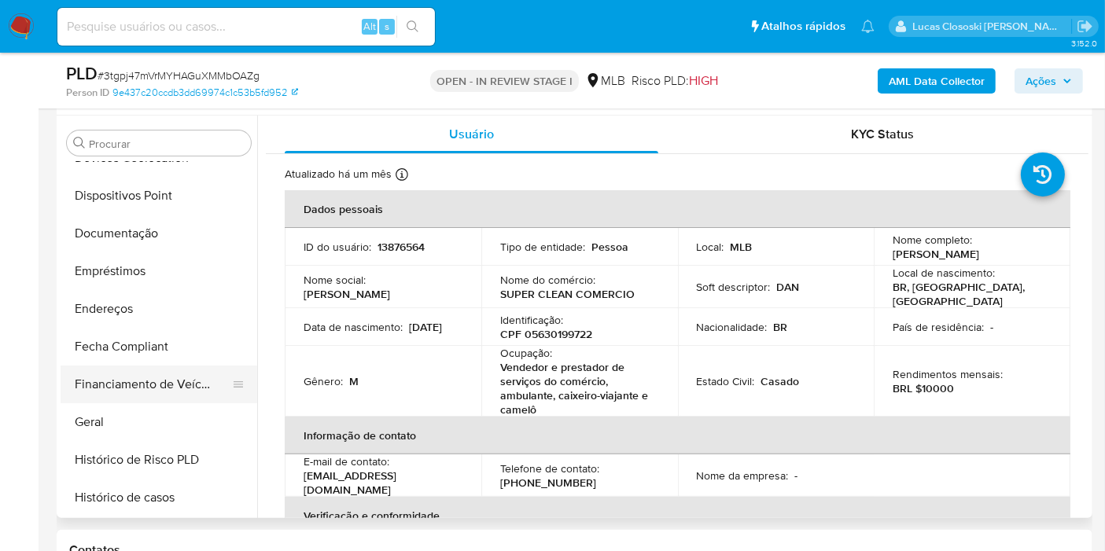
scroll to position [315, 0]
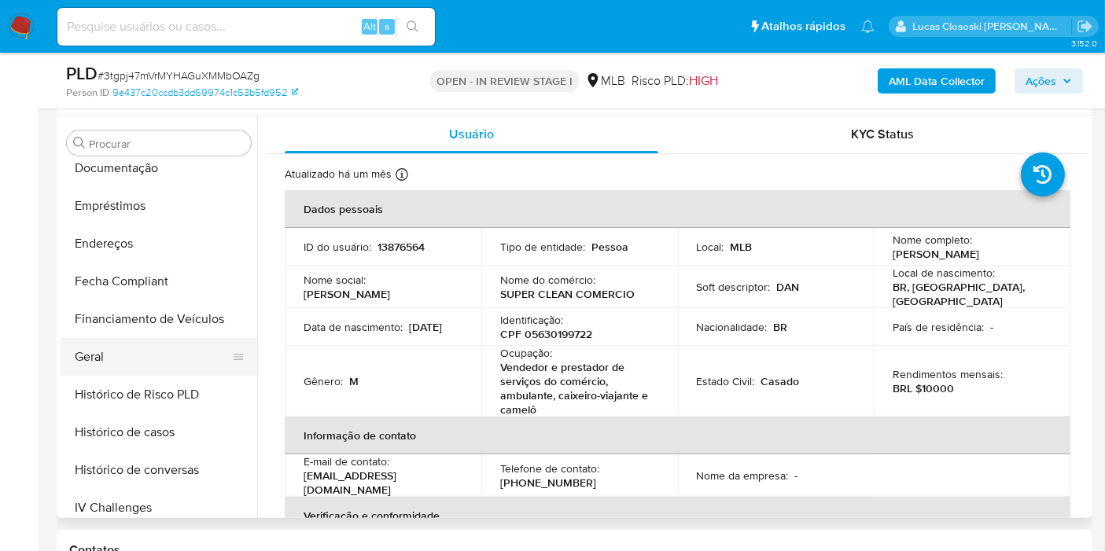
click at [103, 359] on button "Geral" at bounding box center [153, 357] width 184 height 38
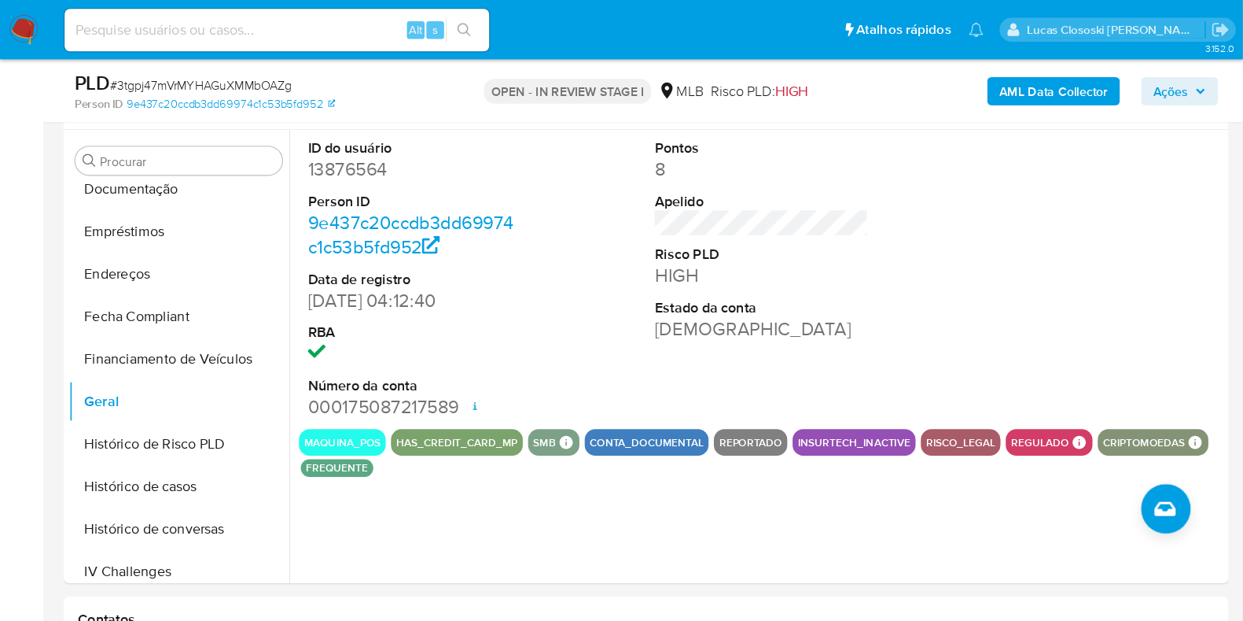
scroll to position [314, 0]
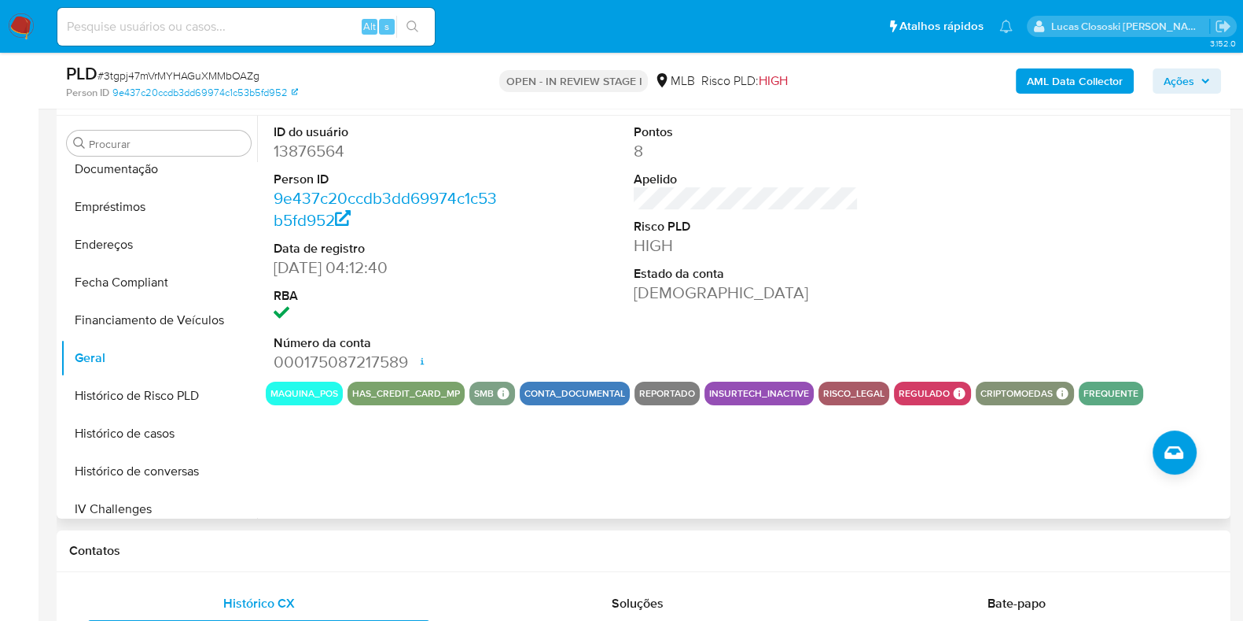
drag, startPoint x: 1073, startPoint y: 0, endPoint x: 774, endPoint y: 244, distance: 385.7
click at [774, 244] on dd "HIGH" at bounding box center [746, 245] width 225 height 22
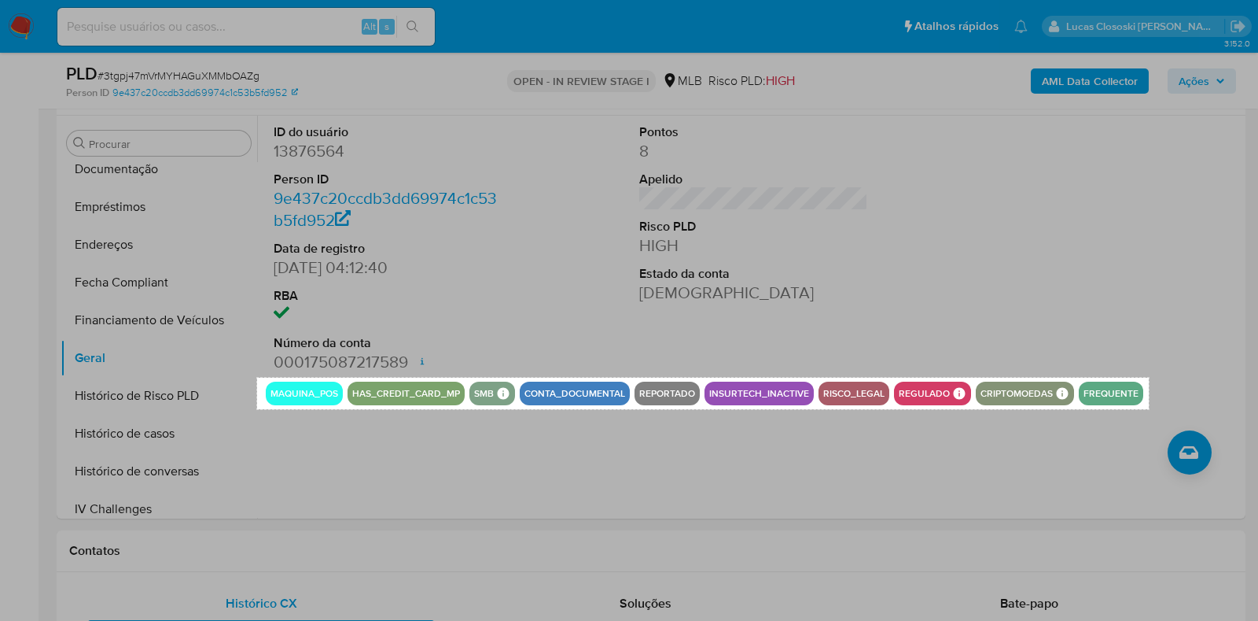
drag, startPoint x: 258, startPoint y: 377, endPoint x: 1149, endPoint y: 409, distance: 891.6
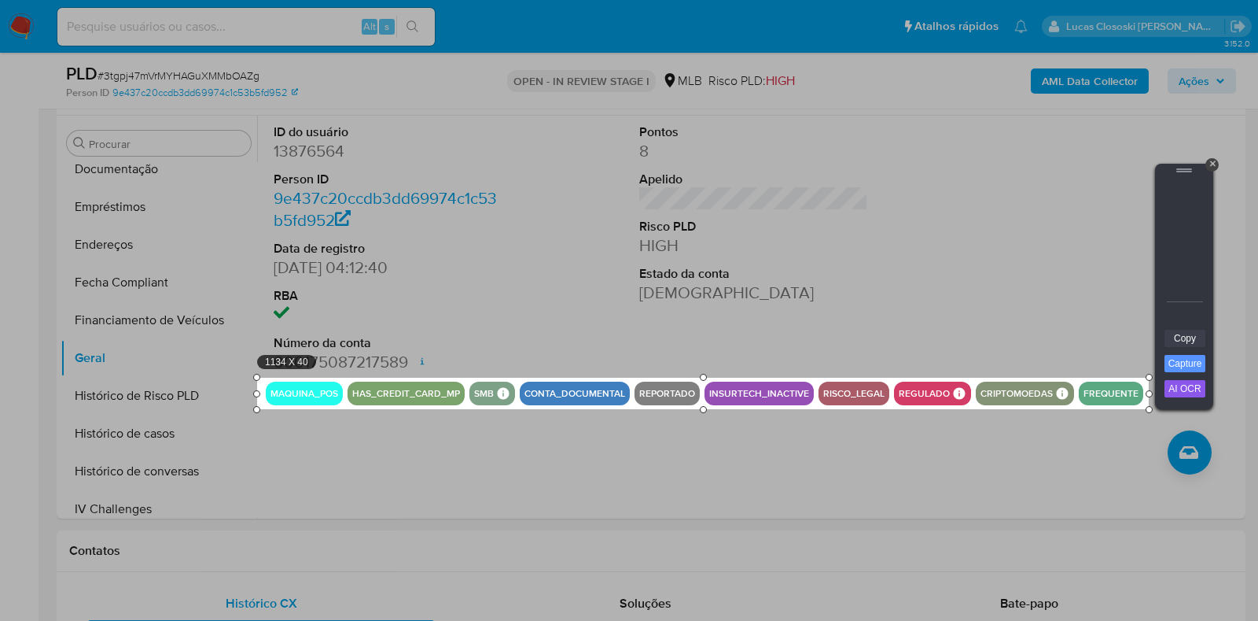
click at [1118, 339] on link "Copy" at bounding box center [1185, 338] width 41 height 17
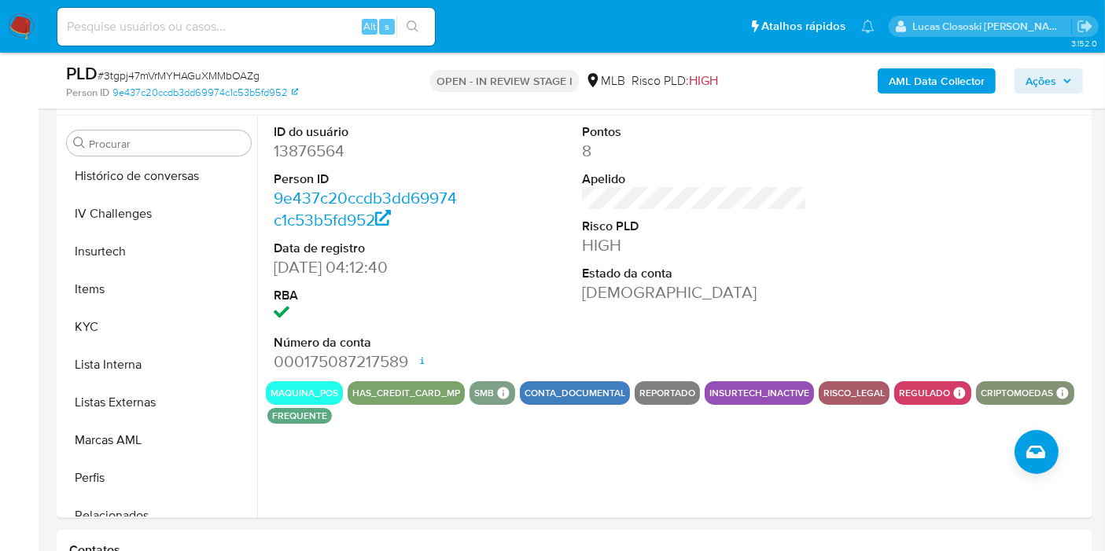
scroll to position [609, 0]
drag, startPoint x: 1228, startPoint y: 2, endPoint x: 98, endPoint y: 341, distance: 1179.7
click at [98, 341] on button "KYC" at bounding box center [153, 327] width 184 height 38
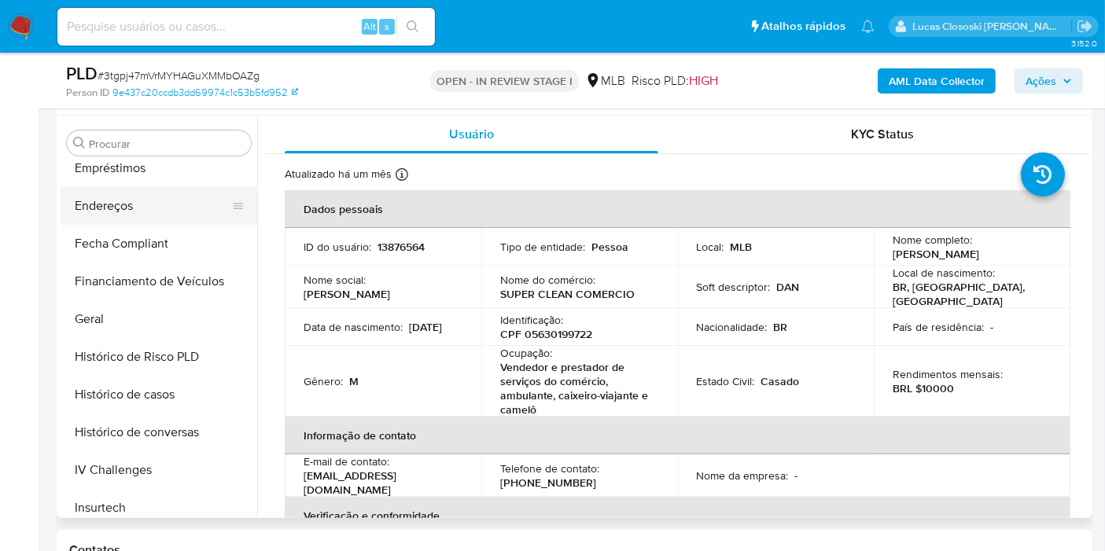
scroll to position [260, 0]
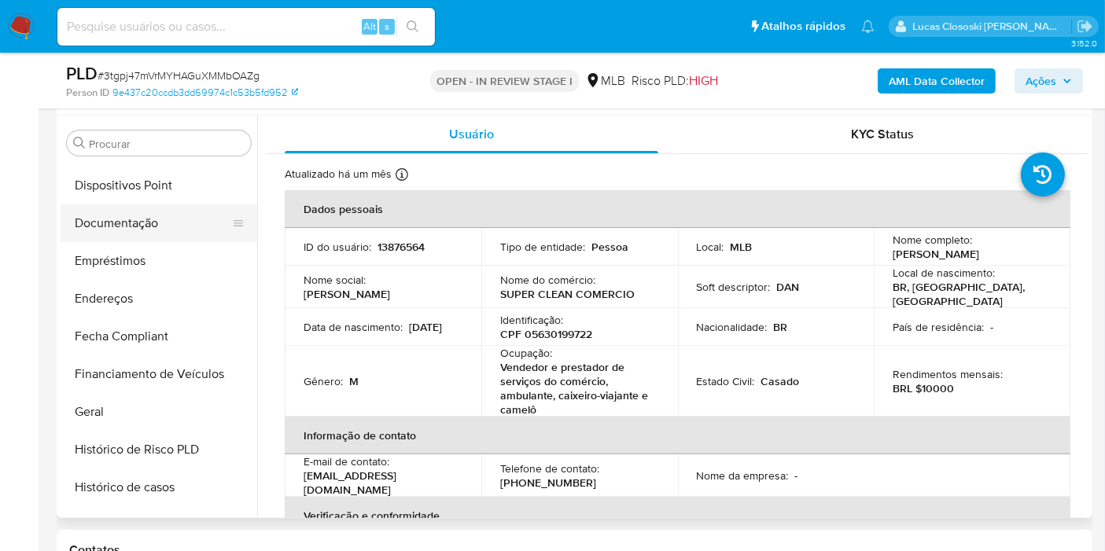
click at [128, 221] on button "Documentação" at bounding box center [153, 223] width 184 height 38
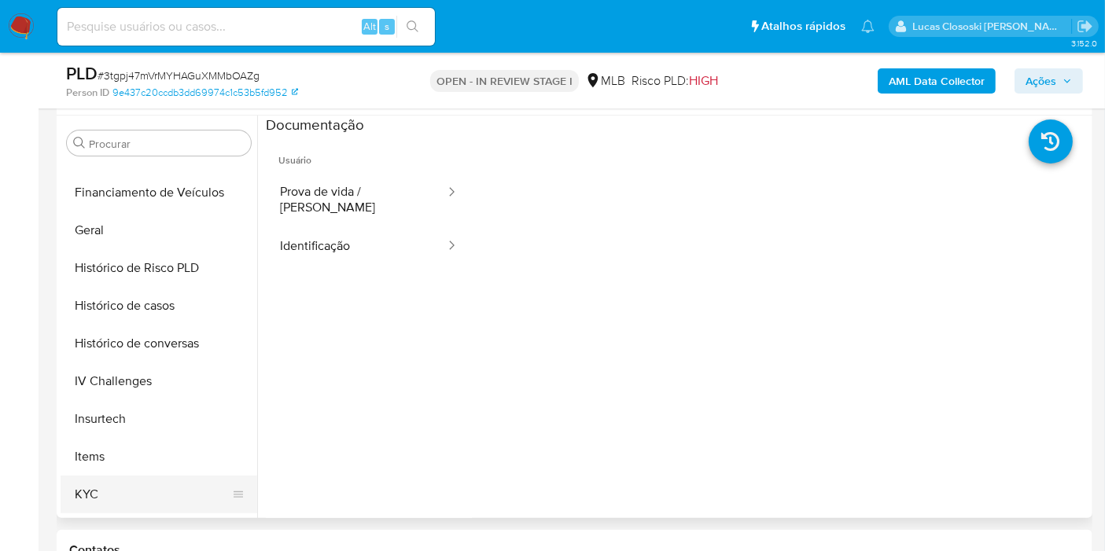
scroll to position [609, 0]
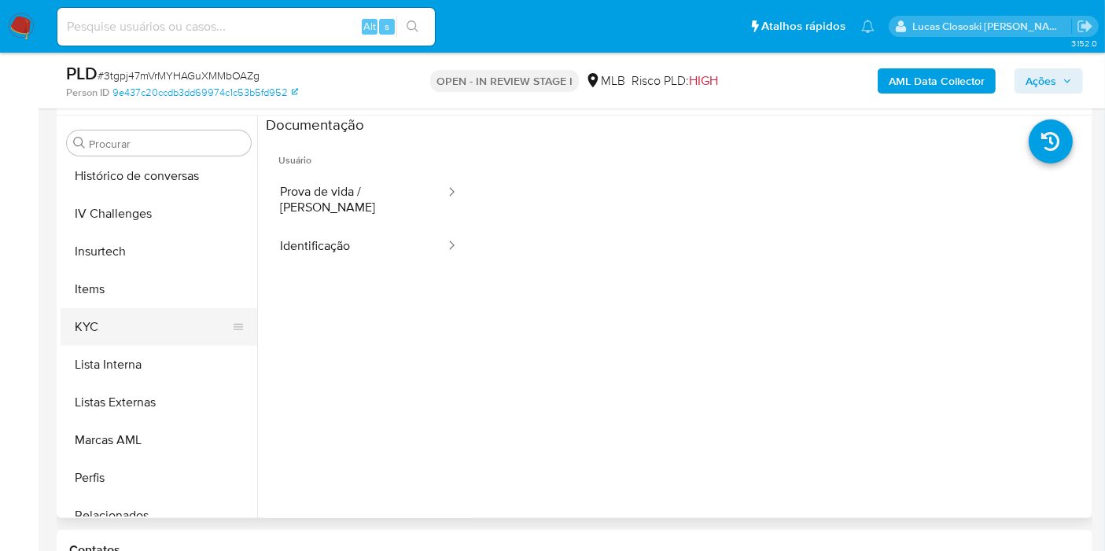
click at [105, 322] on button "KYC" at bounding box center [153, 327] width 184 height 38
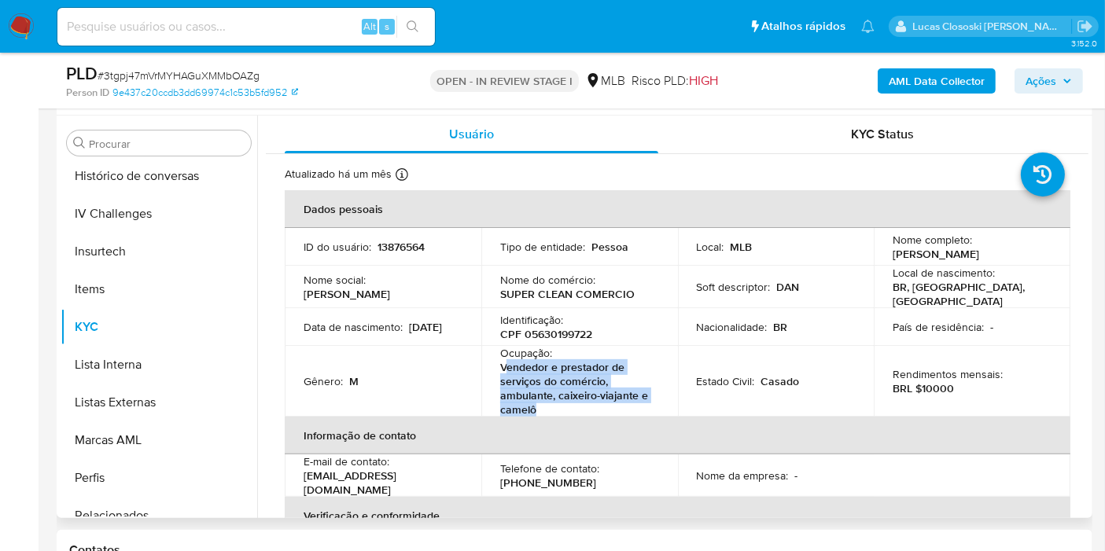
drag, startPoint x: 543, startPoint y: 408, endPoint x: 502, endPoint y: 367, distance: 57.8
click at [502, 367] on p "Vendedor e prestador de serviços do comércio, ambulante, caixeiro-viajante e ca…" at bounding box center [576, 388] width 153 height 57
copy p "endedor e prestador de serviços do comércio, ambulante, caixeiro-viajante e cam…"
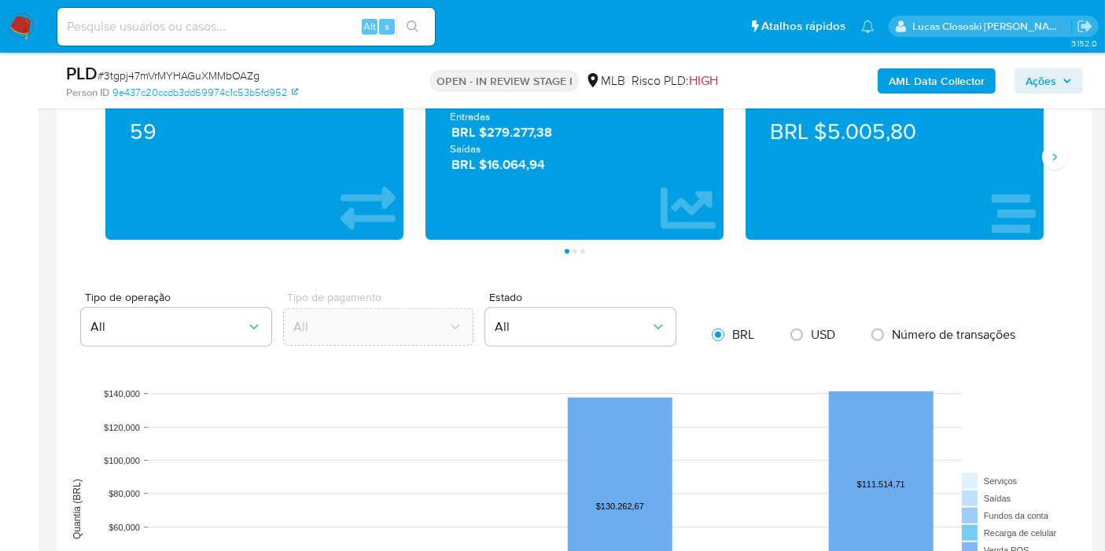
scroll to position [1079, 0]
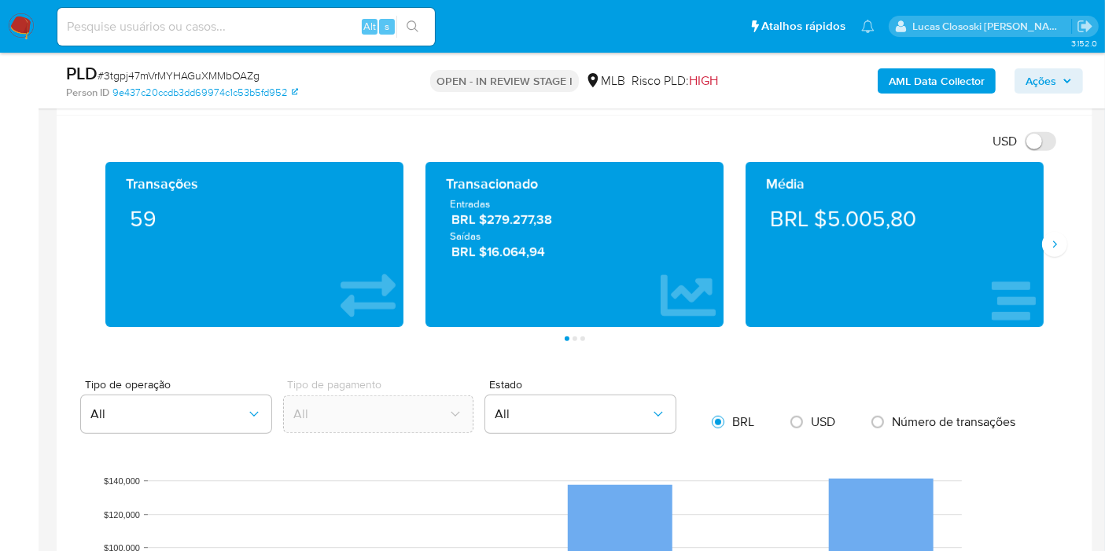
click at [1058, 253] on div "Transações 59 Transacionado Entradas BRL $279.277,38 Saídas BRL $16.064,94 Médi…" at bounding box center [574, 251] width 1011 height 179
click at [1055, 245] on icon "Siguiente" at bounding box center [1054, 244] width 13 height 13
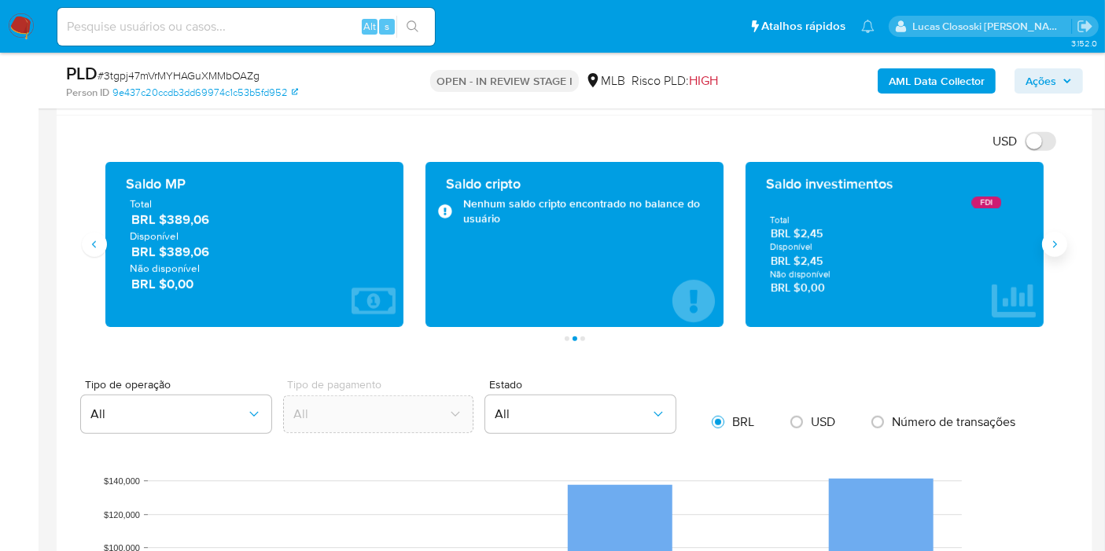
click at [1054, 232] on button "Siguiente" at bounding box center [1054, 244] width 25 height 25
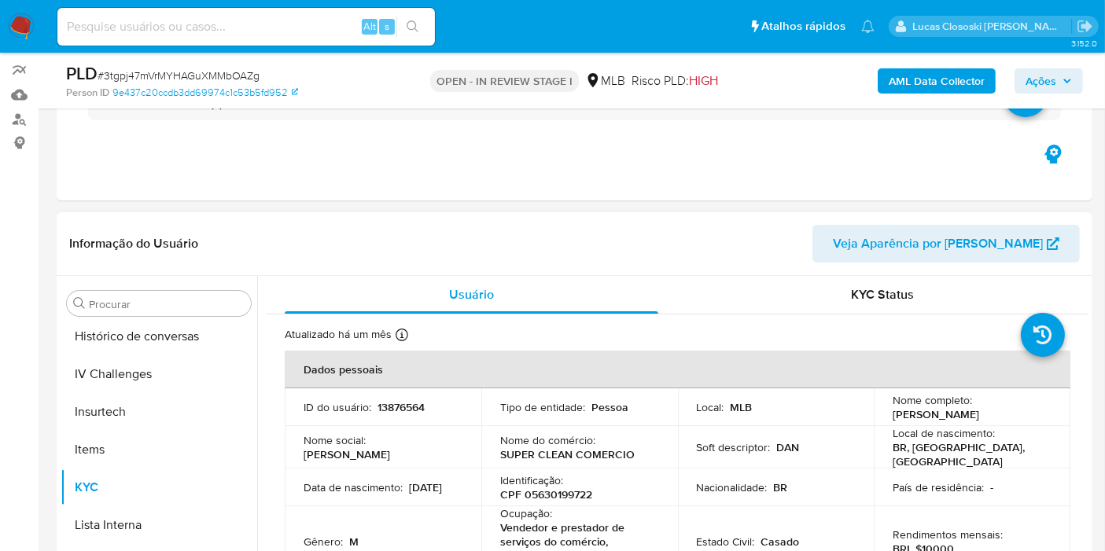
scroll to position [205, 0]
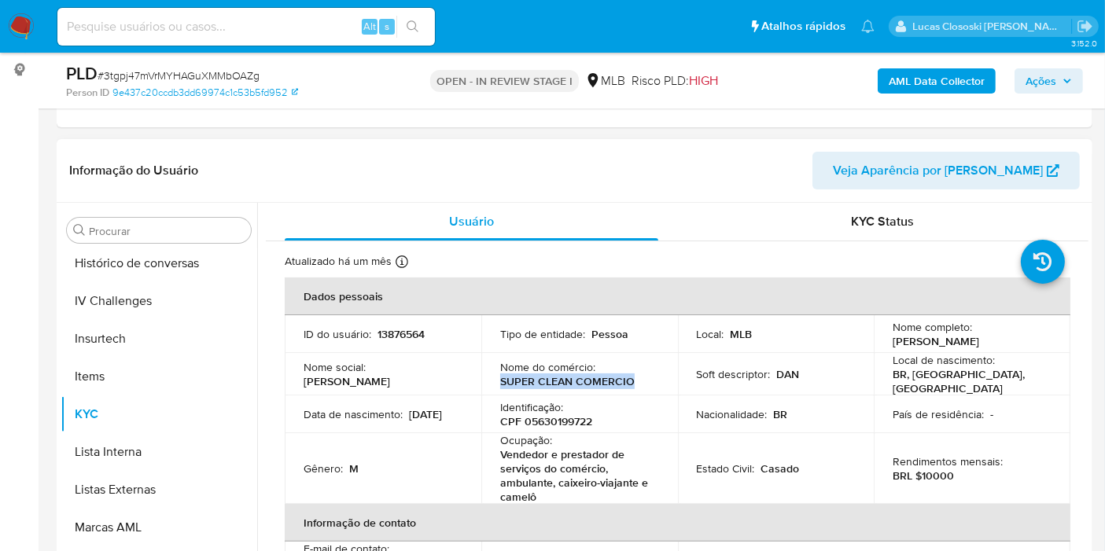
drag, startPoint x: 635, startPoint y: 377, endPoint x: 497, endPoint y: 380, distance: 138.5
click at [497, 380] on td "Nome do comércio : SUPER CLEAN COMERCIO" at bounding box center [579, 374] width 197 height 42
copy p "SUPER CLEAN COMERCIO"
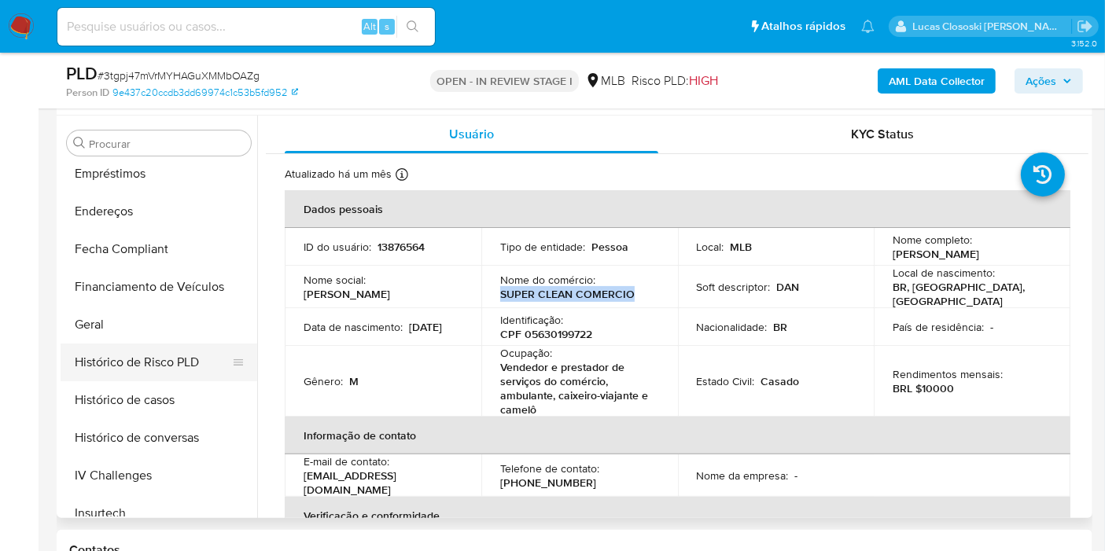
scroll to position [172, 0]
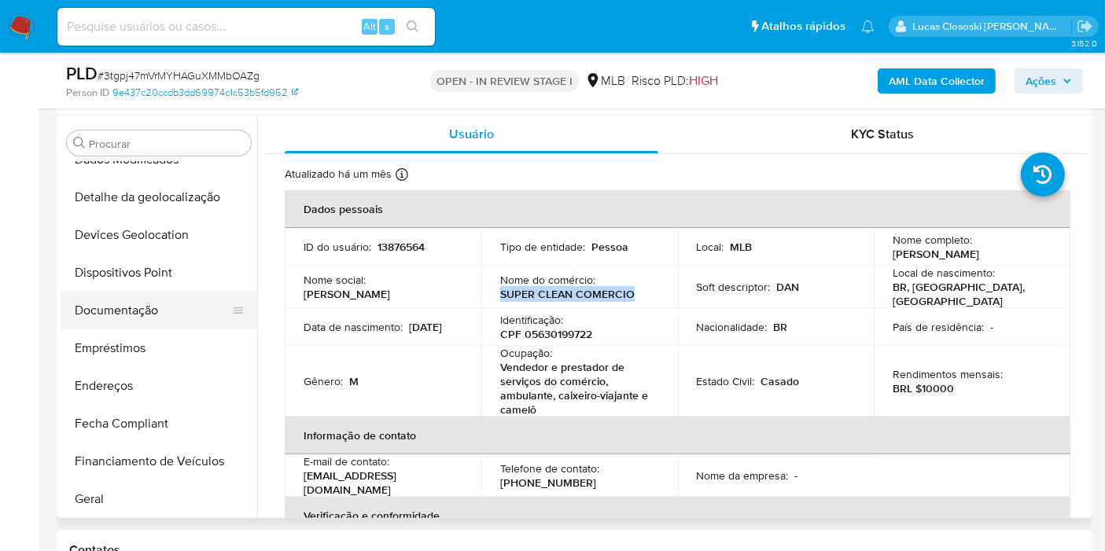
click at [161, 297] on button "Documentação" at bounding box center [153, 311] width 184 height 38
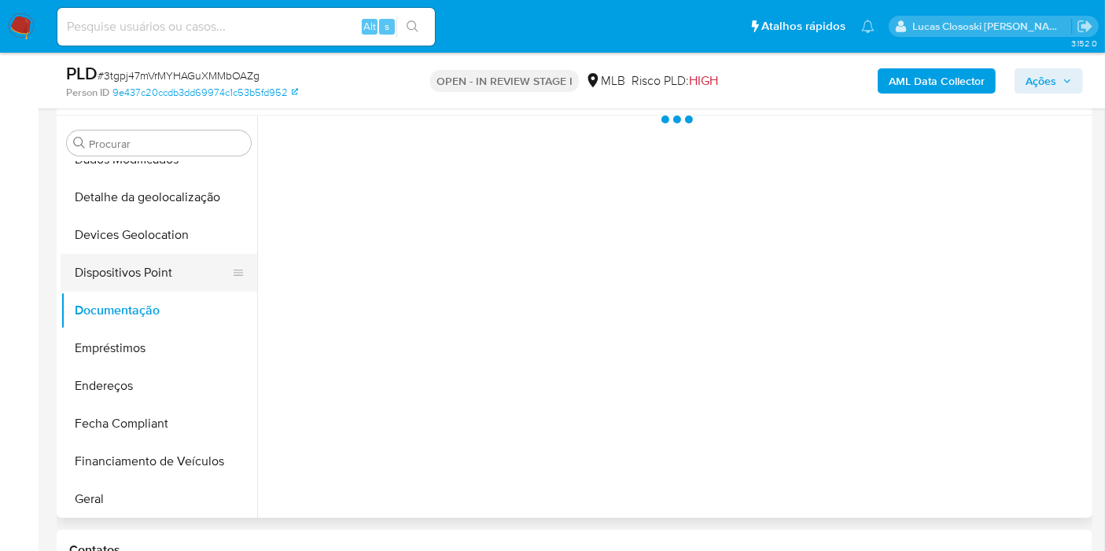
click at [157, 282] on button "Dispositivos Point" at bounding box center [153, 273] width 184 height 38
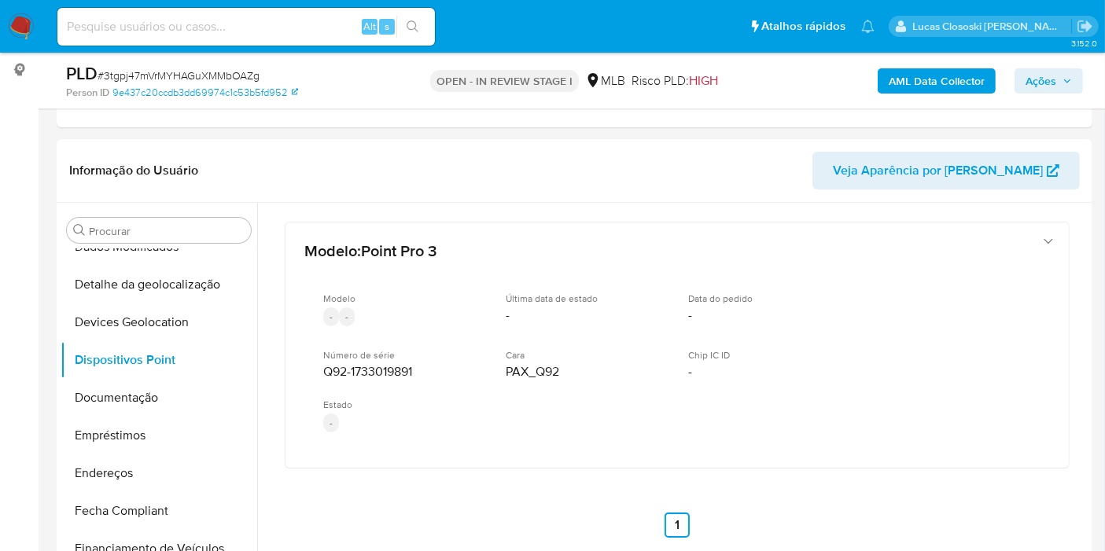
scroll to position [0, 0]
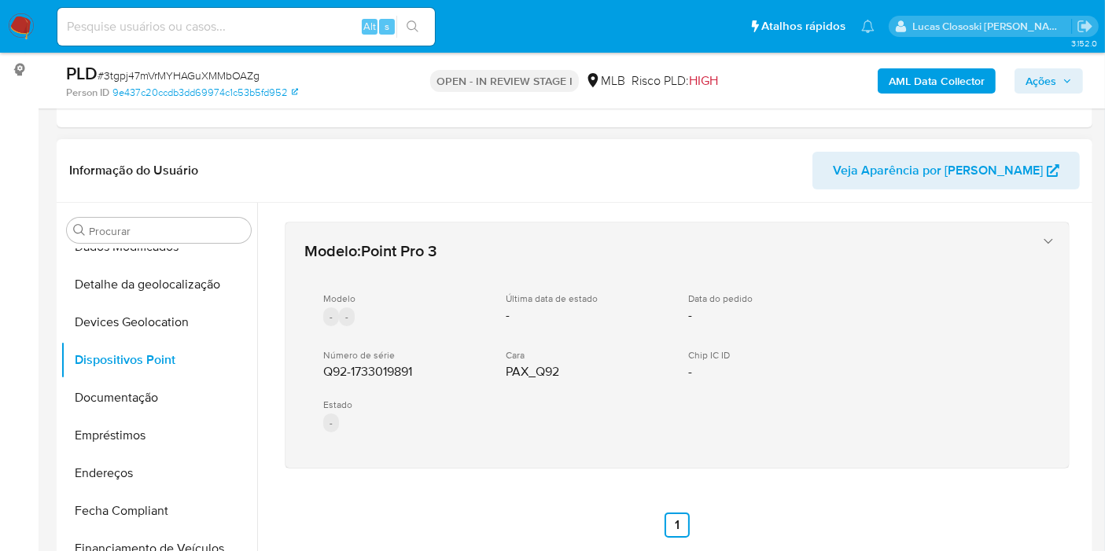
click at [435, 414] on div "Estado -" at bounding box center [401, 418] width 157 height 38
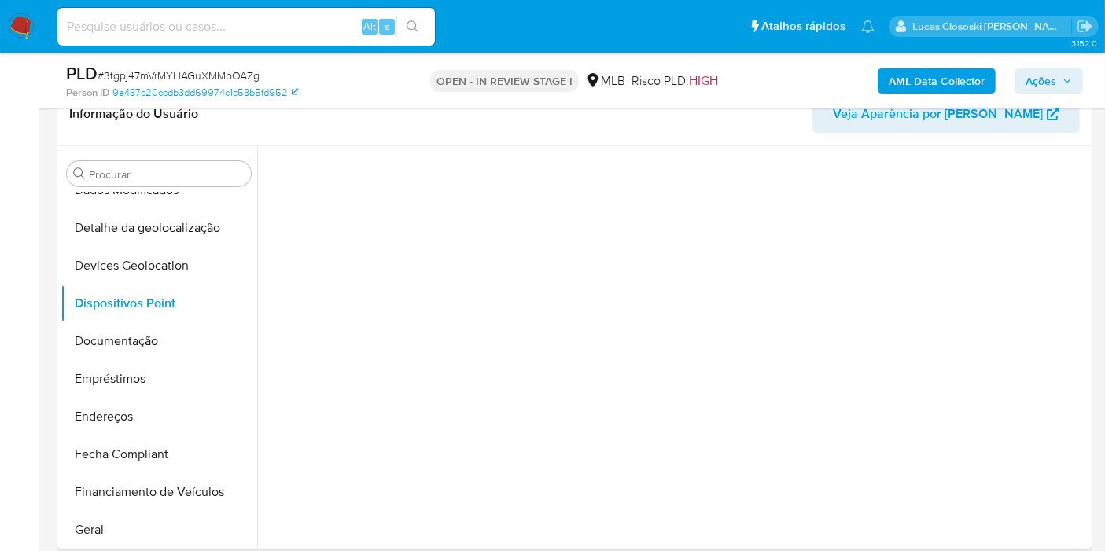
click at [384, 353] on div at bounding box center [672, 347] width 831 height 403
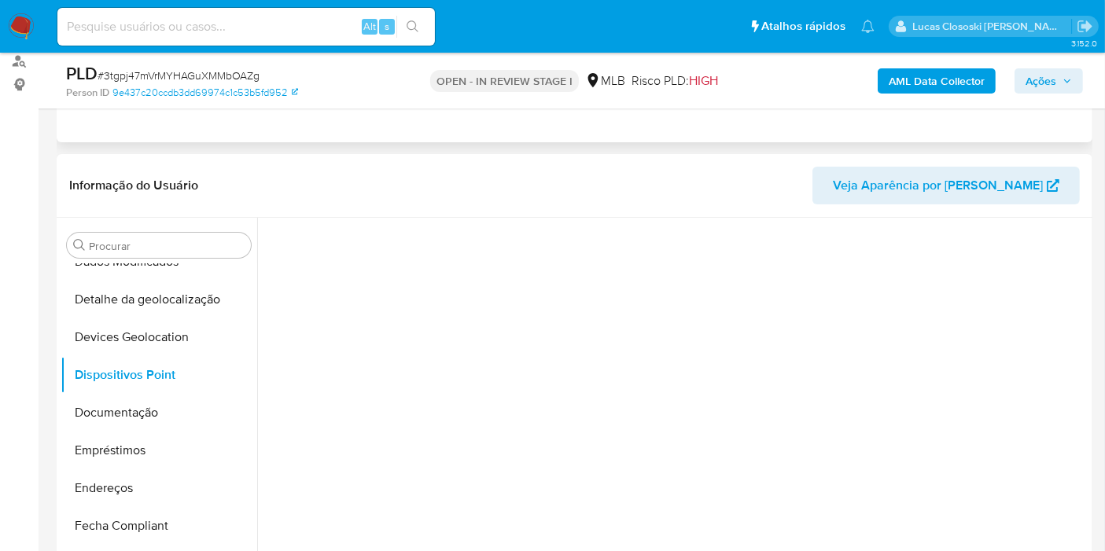
drag, startPoint x: 386, startPoint y: 258, endPoint x: 311, endPoint y: 304, distance: 88.6
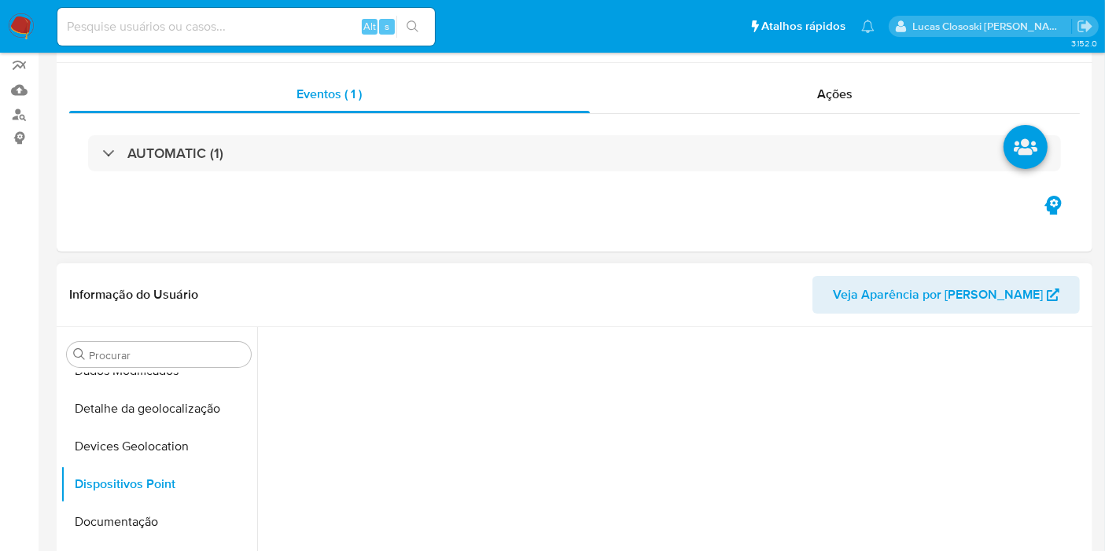
scroll to position [175, 0]
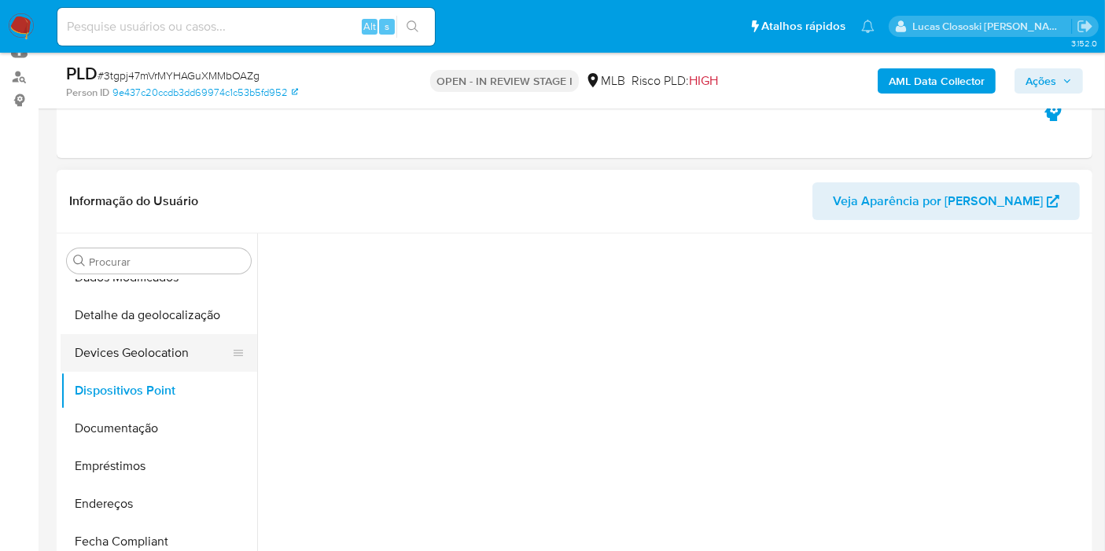
click at [160, 363] on button "Devices Geolocation" at bounding box center [153, 353] width 184 height 38
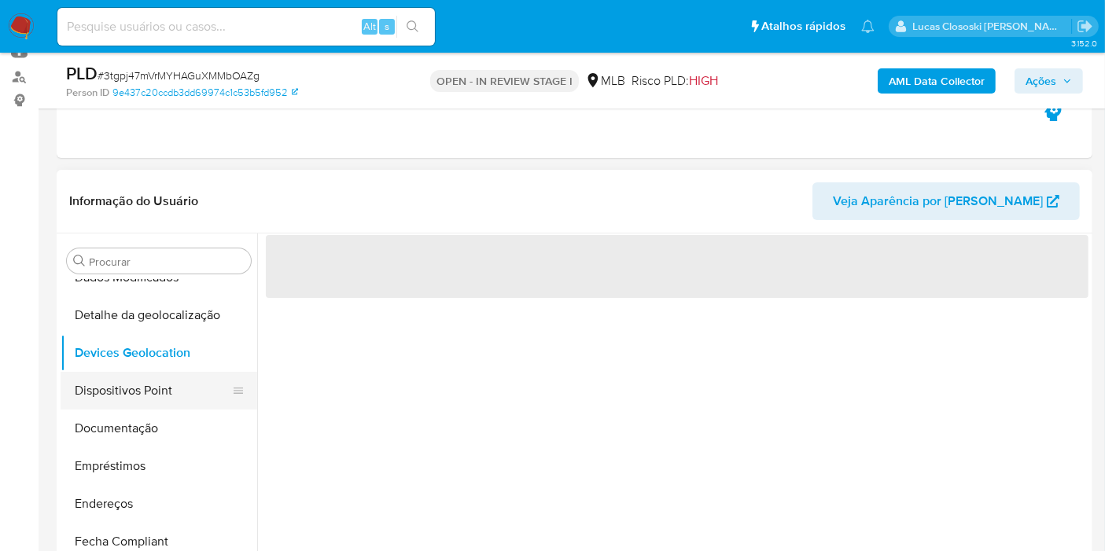
click at [166, 399] on button "Dispositivos Point" at bounding box center [153, 391] width 184 height 38
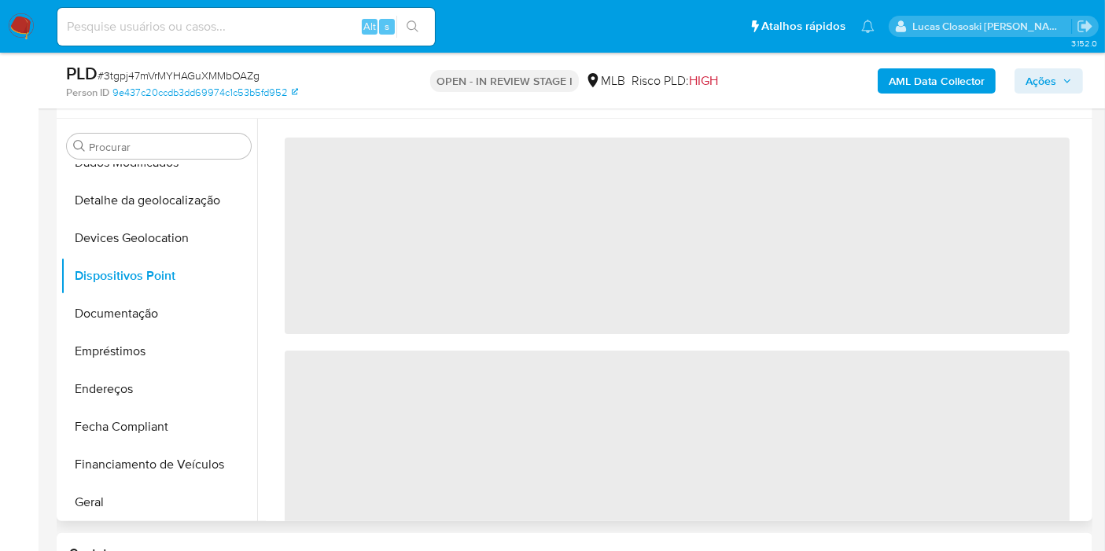
scroll to position [262, 0]
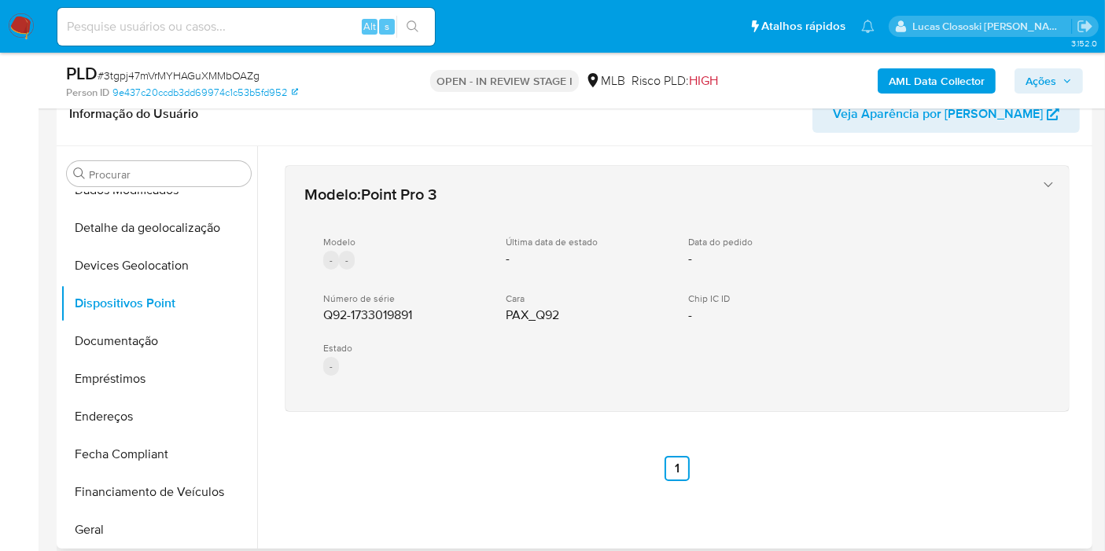
drag, startPoint x: 462, startPoint y: 458, endPoint x: 312, endPoint y: 312, distance: 209.1
click at [312, 312] on div "Modelo : Point Pro 3 Modelo - - Última data de estado - Data do pedido - Número…" at bounding box center [677, 323] width 823 height 354
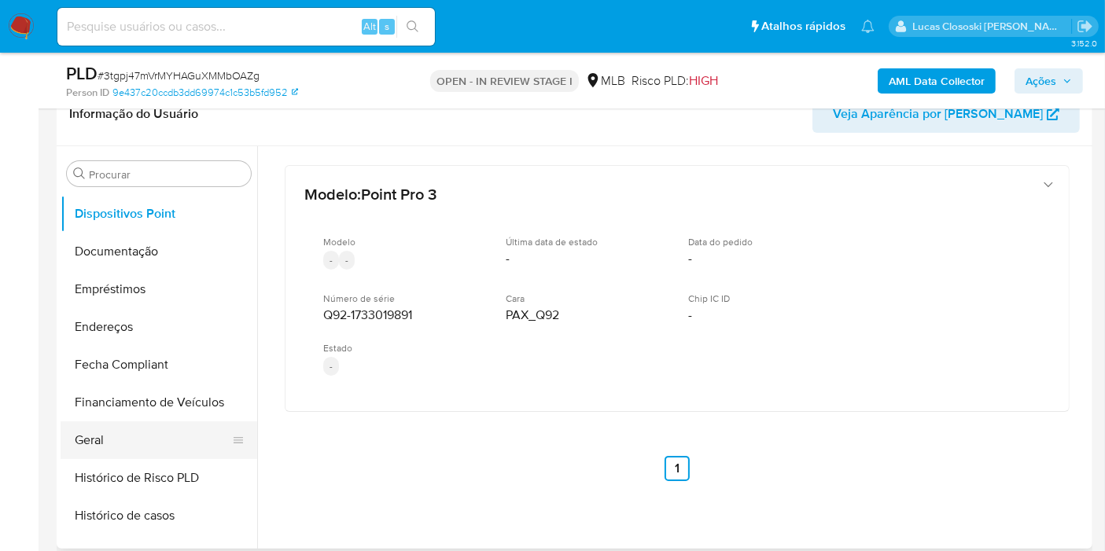
click at [155, 447] on button "Geral" at bounding box center [153, 441] width 184 height 38
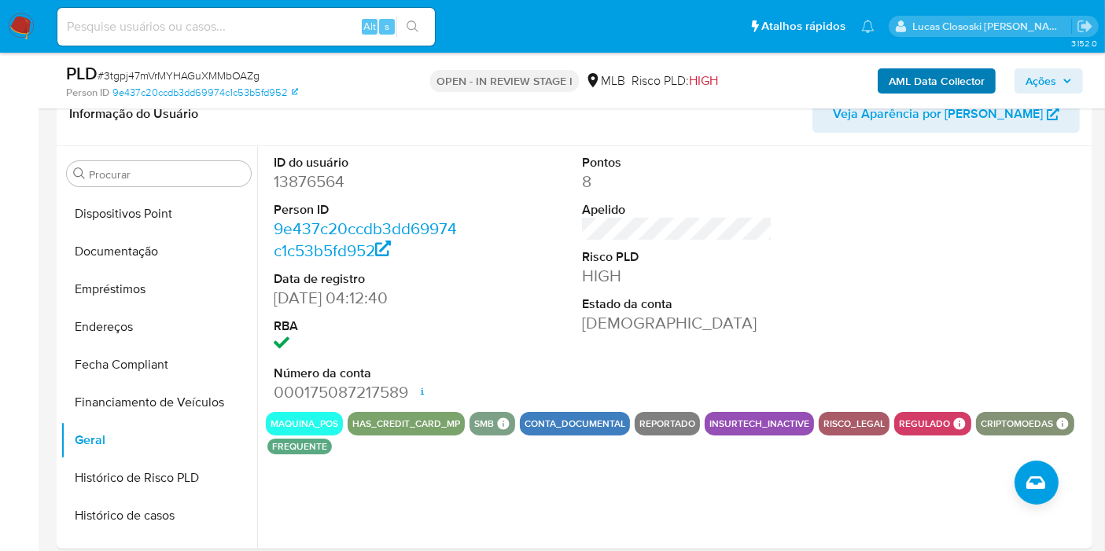
drag, startPoint x: 1059, startPoint y: 81, endPoint x: 944, endPoint y: 88, distance: 115.8
click at [1059, 82] on span "Ações" at bounding box center [1049, 81] width 46 height 22
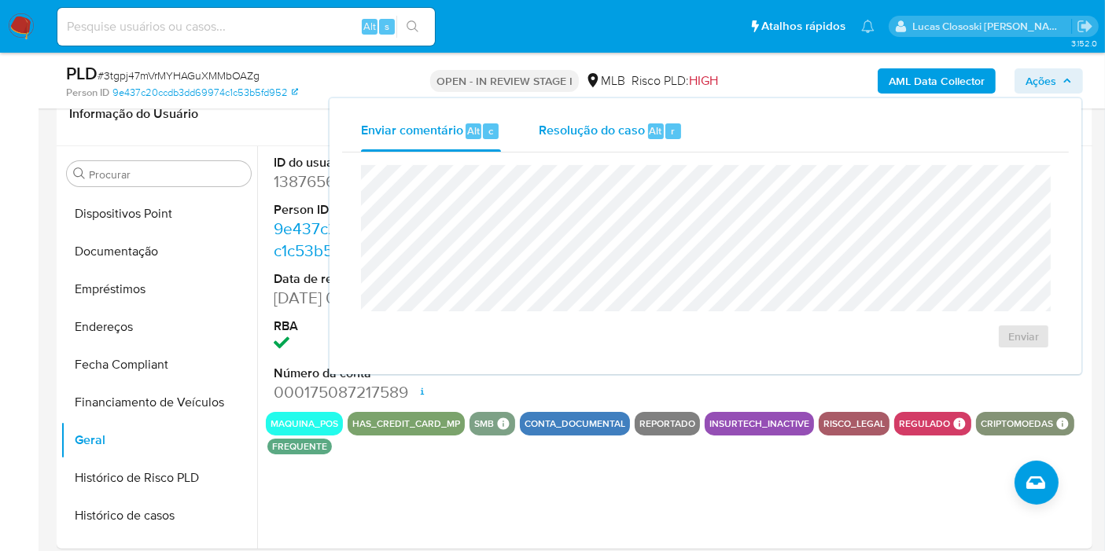
click at [549, 125] on span "Resolução do caso" at bounding box center [592, 130] width 106 height 18
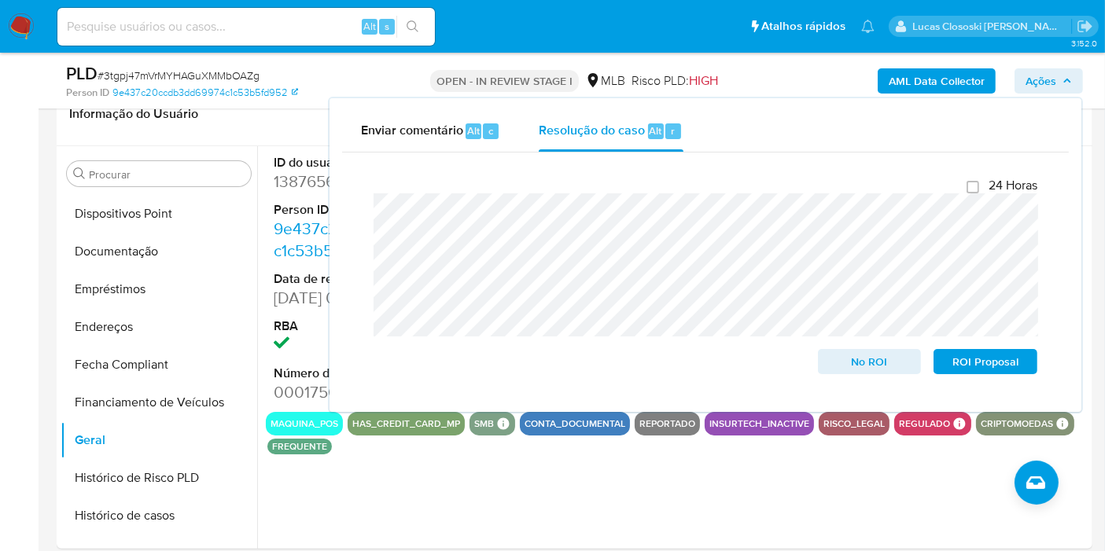
click at [1055, 82] on span "Ações" at bounding box center [1041, 80] width 31 height 25
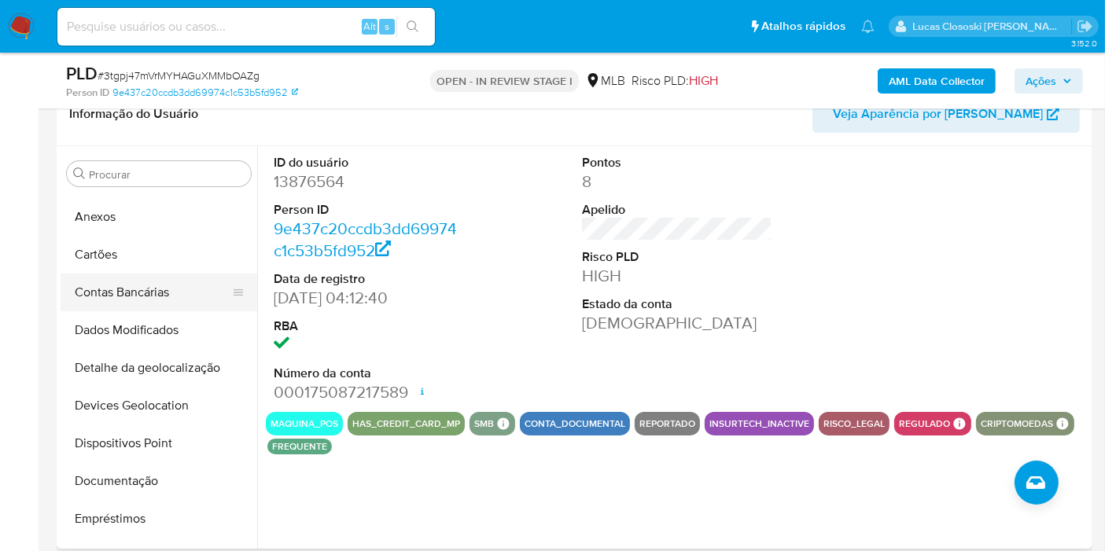
scroll to position [0, 0]
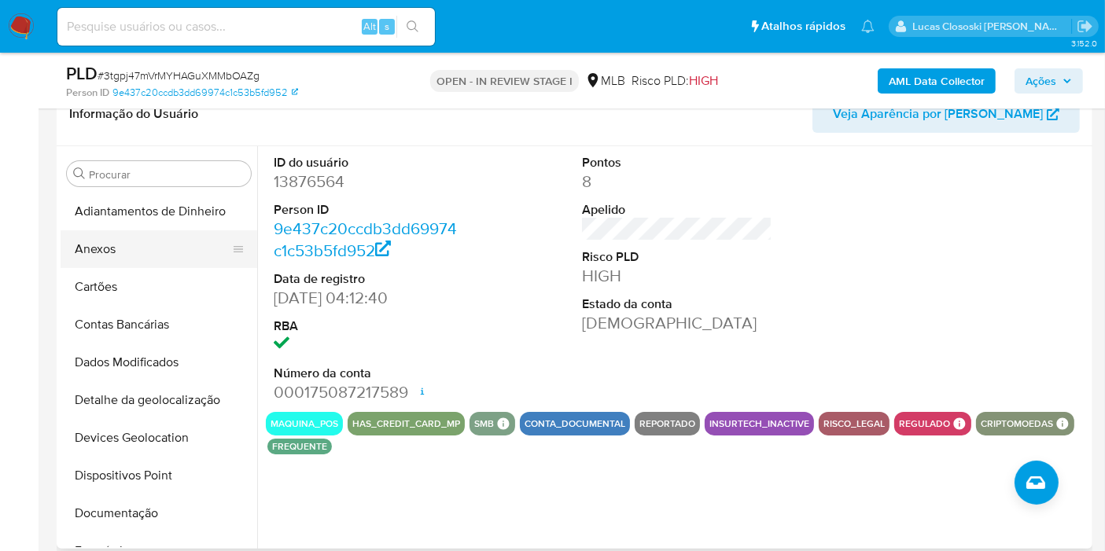
drag, startPoint x: 113, startPoint y: 239, endPoint x: 343, endPoint y: 257, distance: 230.4
click at [113, 239] on button "Anexos" at bounding box center [159, 249] width 197 height 38
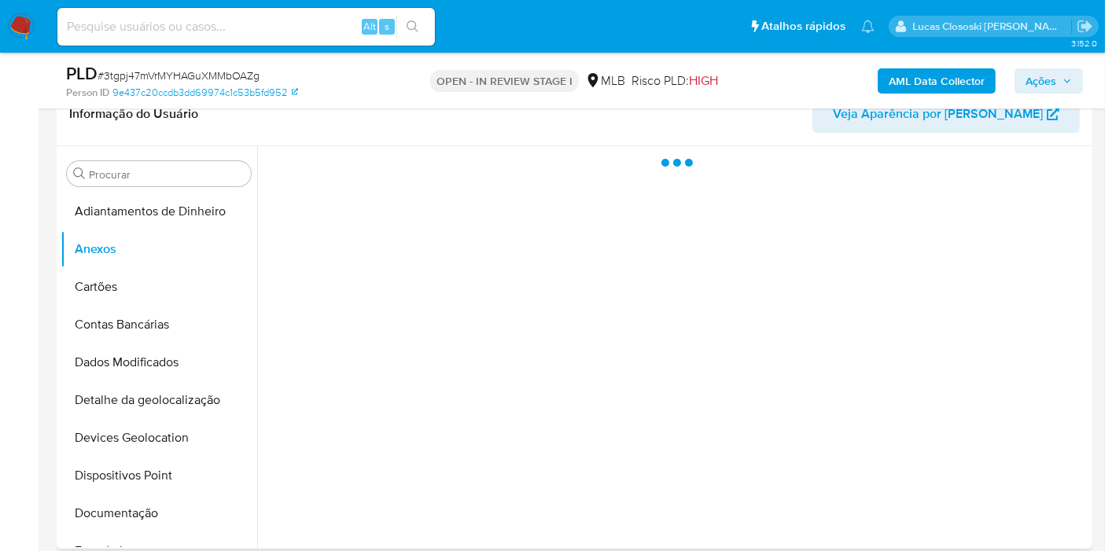
click at [622, 257] on div at bounding box center [672, 347] width 831 height 403
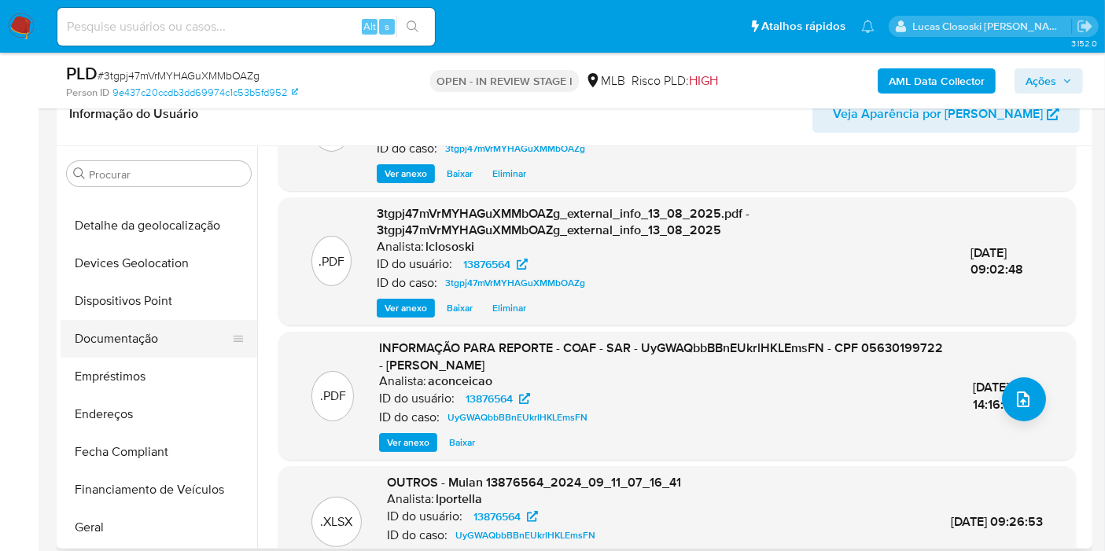
scroll to position [436, 0]
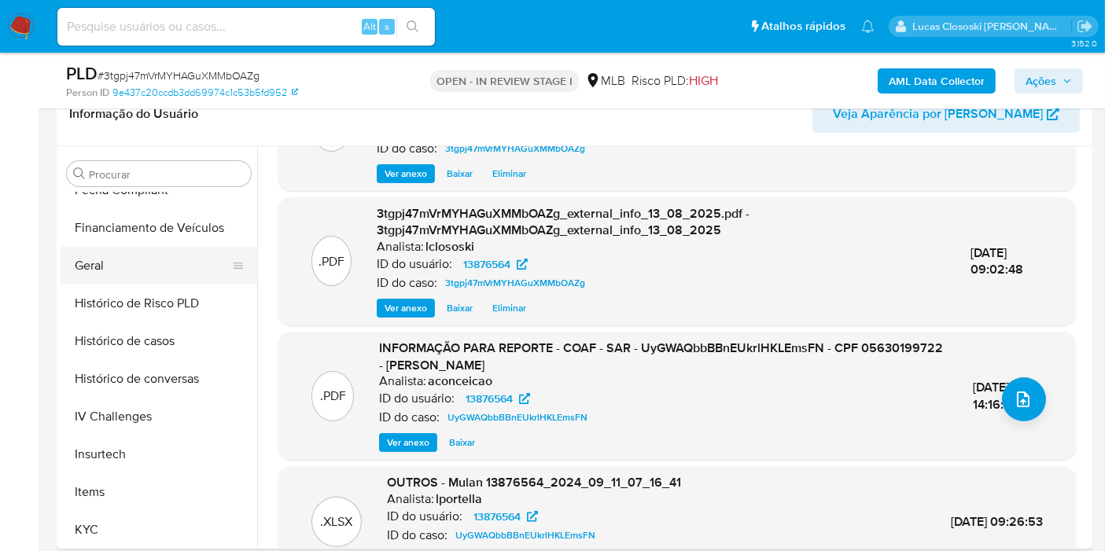
click at [109, 265] on button "Geral" at bounding box center [153, 266] width 184 height 38
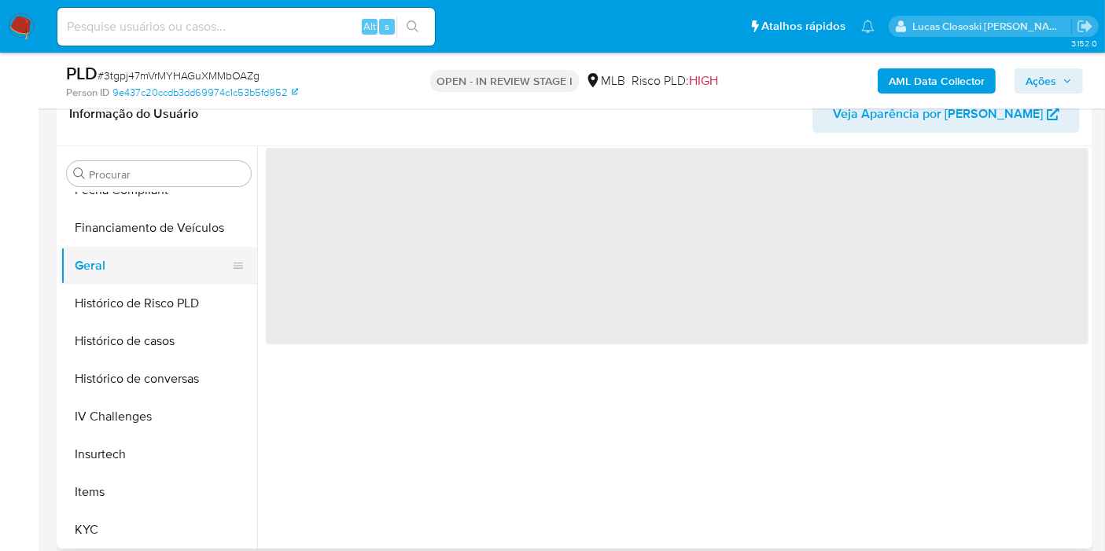
scroll to position [524, 0]
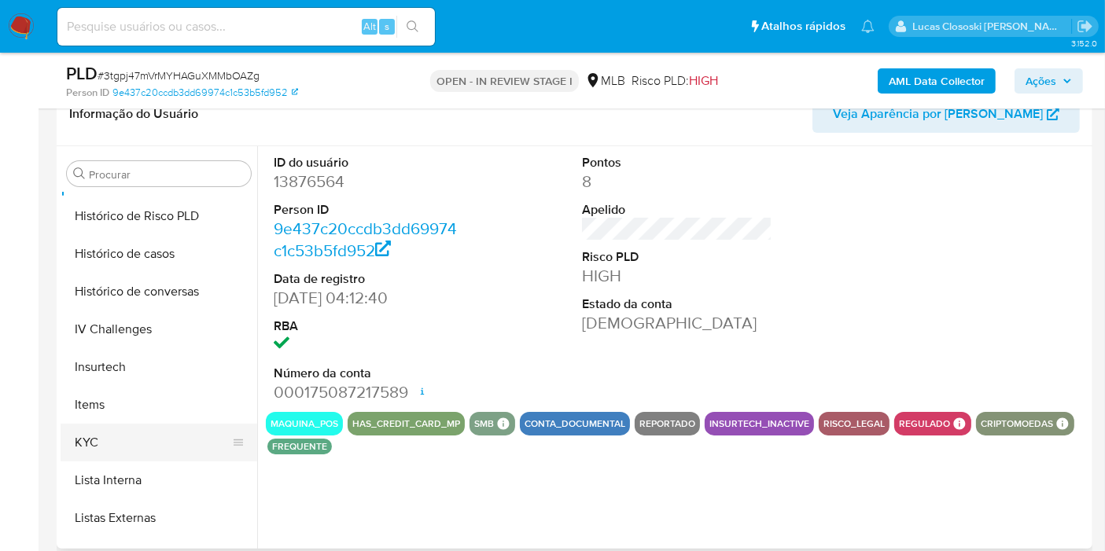
click at [134, 434] on button "KYC" at bounding box center [153, 443] width 184 height 38
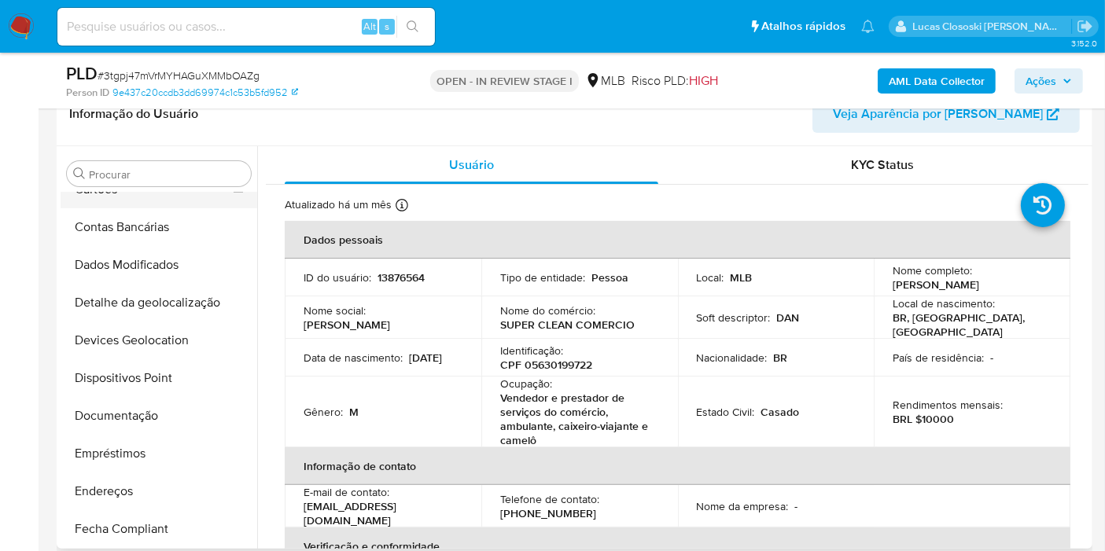
scroll to position [0, 0]
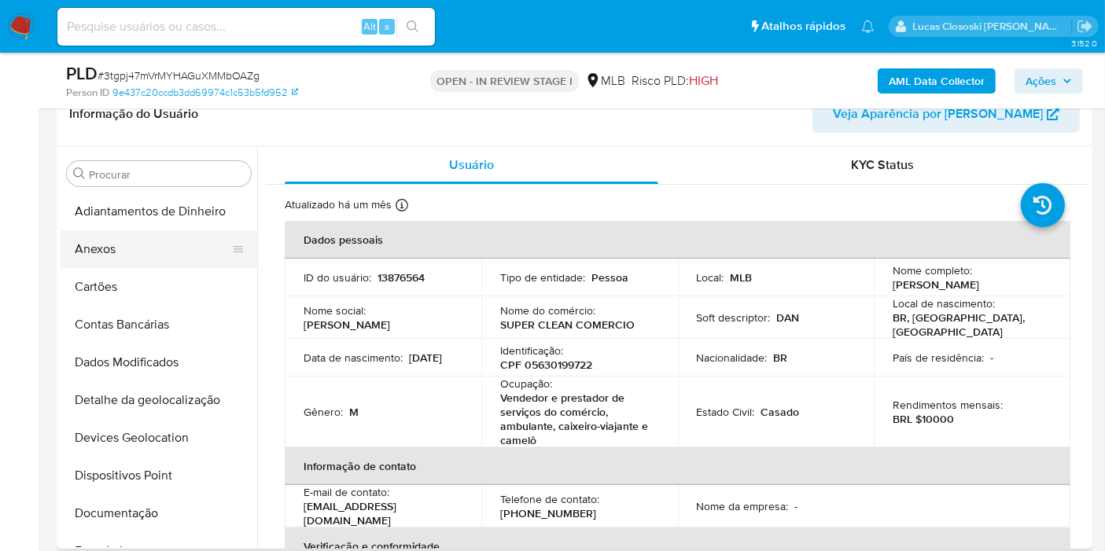
click at [123, 254] on button "Anexos" at bounding box center [153, 249] width 184 height 38
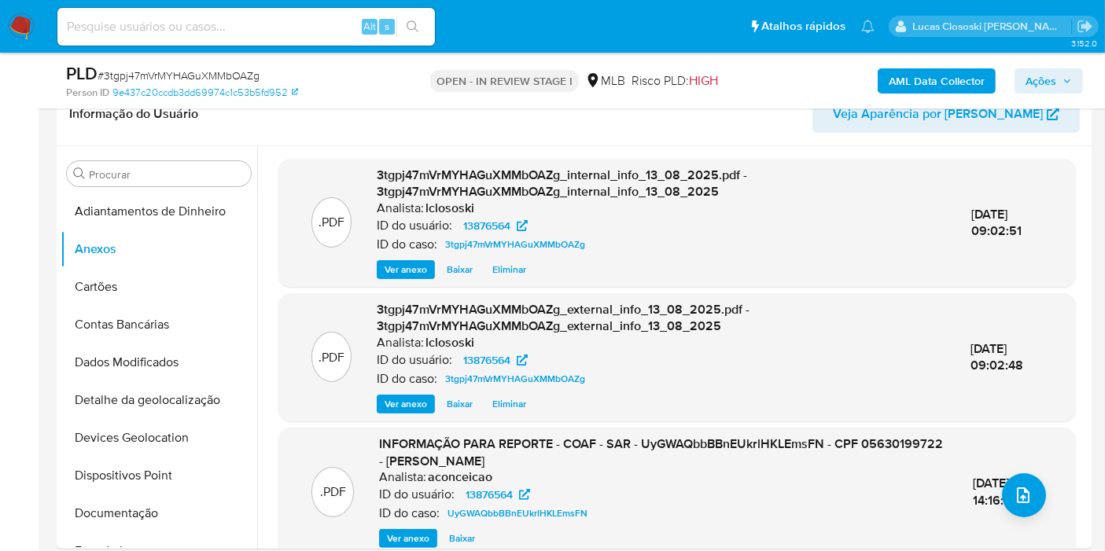
click at [1045, 81] on span "Ações" at bounding box center [1041, 80] width 31 height 25
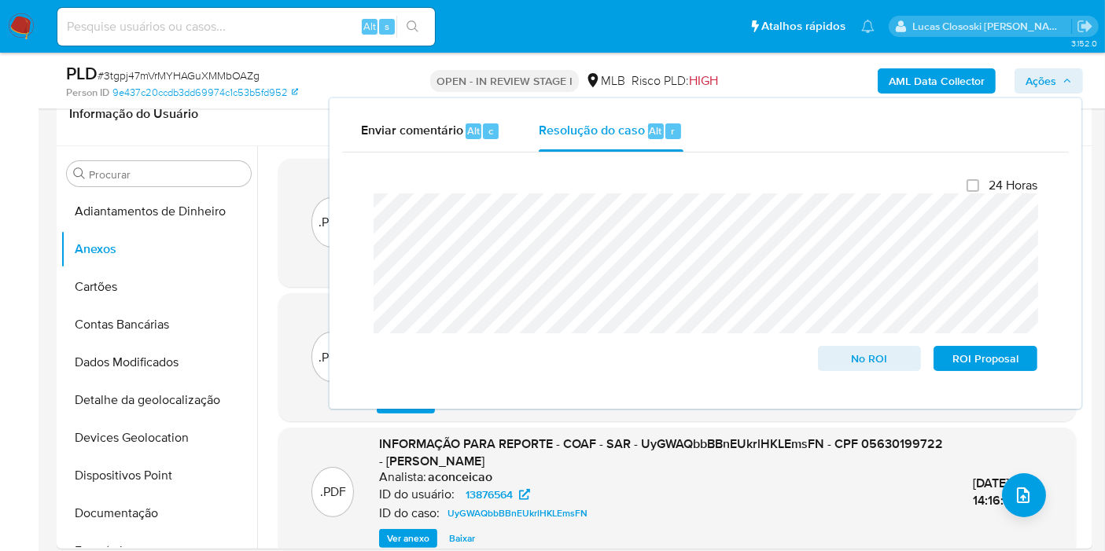
click at [1045, 81] on span "Ações" at bounding box center [1041, 80] width 31 height 25
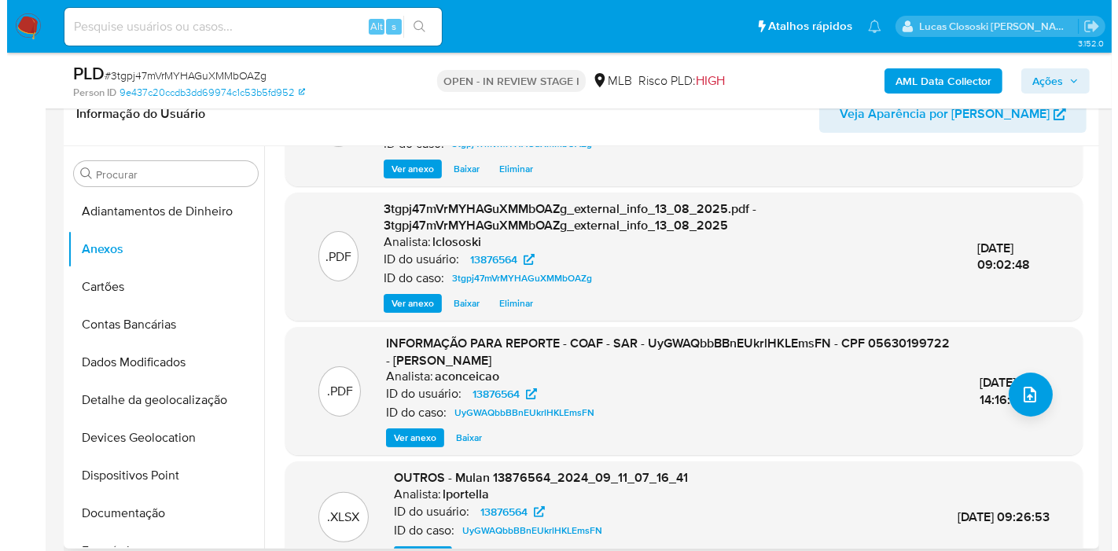
scroll to position [9, 0]
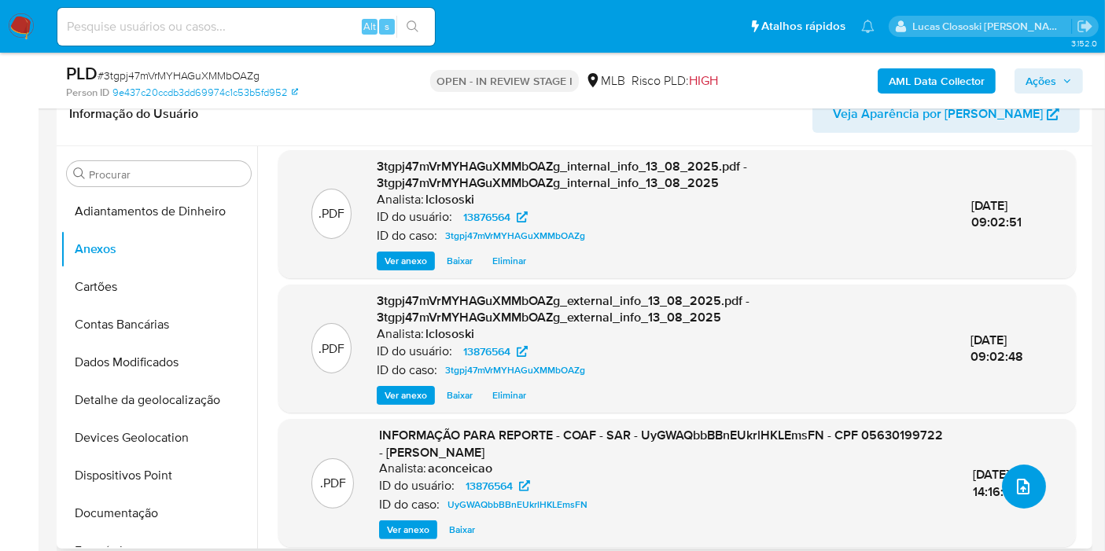
click at [1014, 486] on icon "upload-file" at bounding box center [1023, 486] width 19 height 19
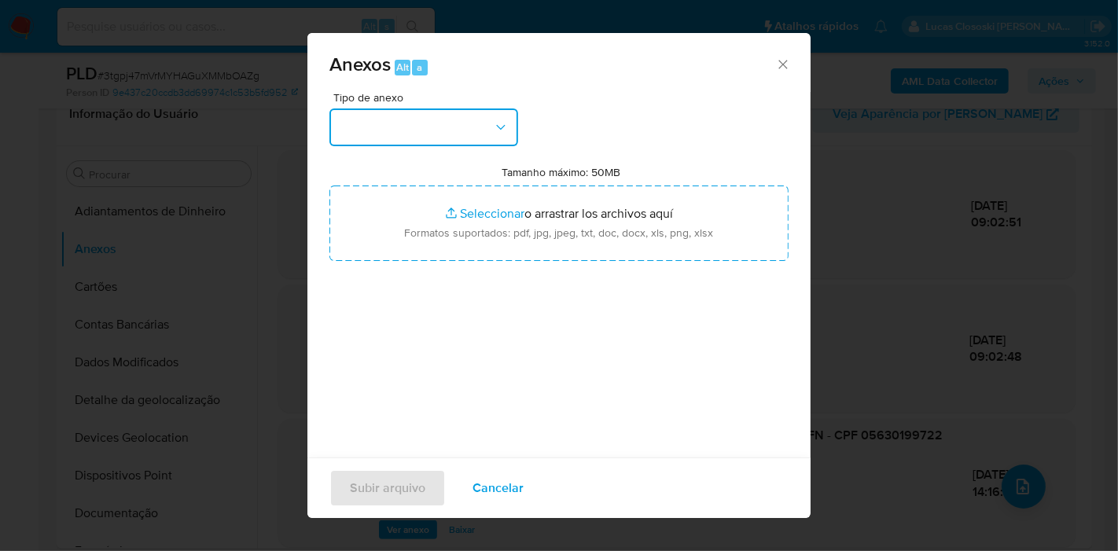
click at [480, 116] on button "button" at bounding box center [424, 128] width 189 height 38
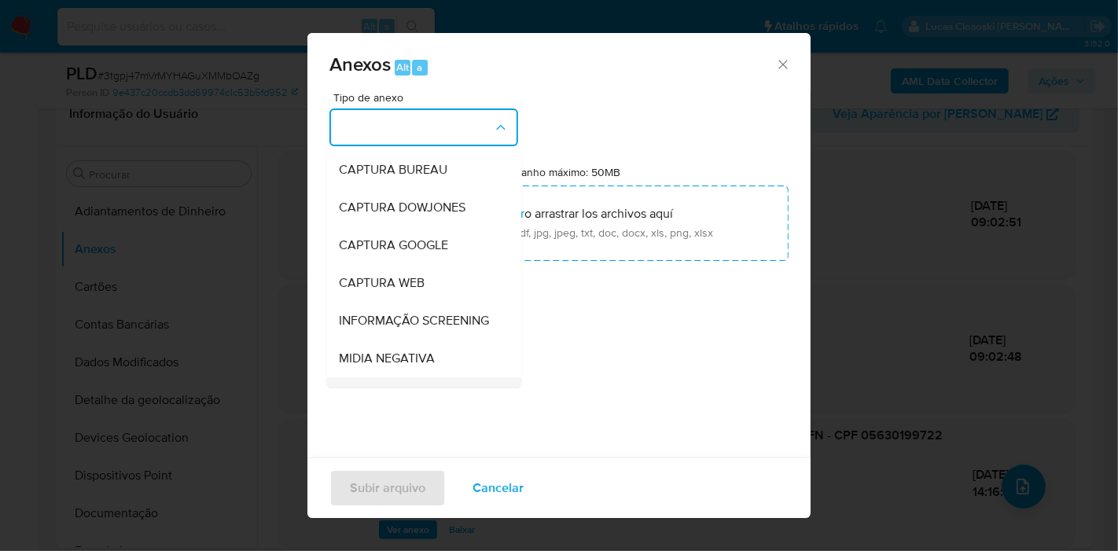
scroll to position [175, 0]
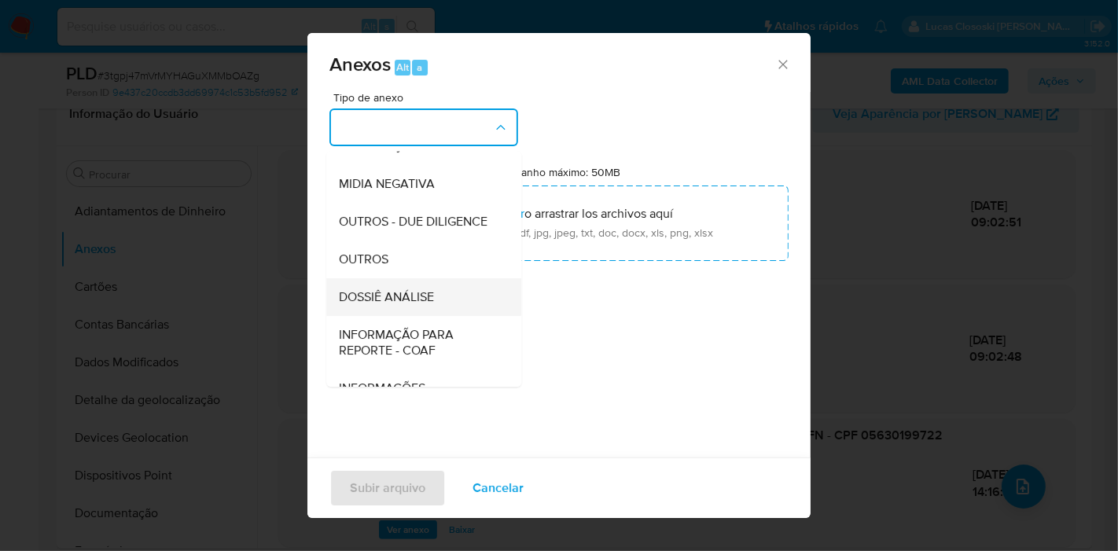
drag, startPoint x: 422, startPoint y: 308, endPoint x: 422, endPoint y: 316, distance: 7.9
click at [422, 316] on ul "CAPTURA BUREAU CAPTURA DOWJONES CAPTURA GOOGLE CAPTURA WEB INFORMAÇÃO SCREENING…" at bounding box center [423, 199] width 195 height 447
click at [422, 316] on div "DOSSIÊ ANÁLISE" at bounding box center [419, 297] width 160 height 38
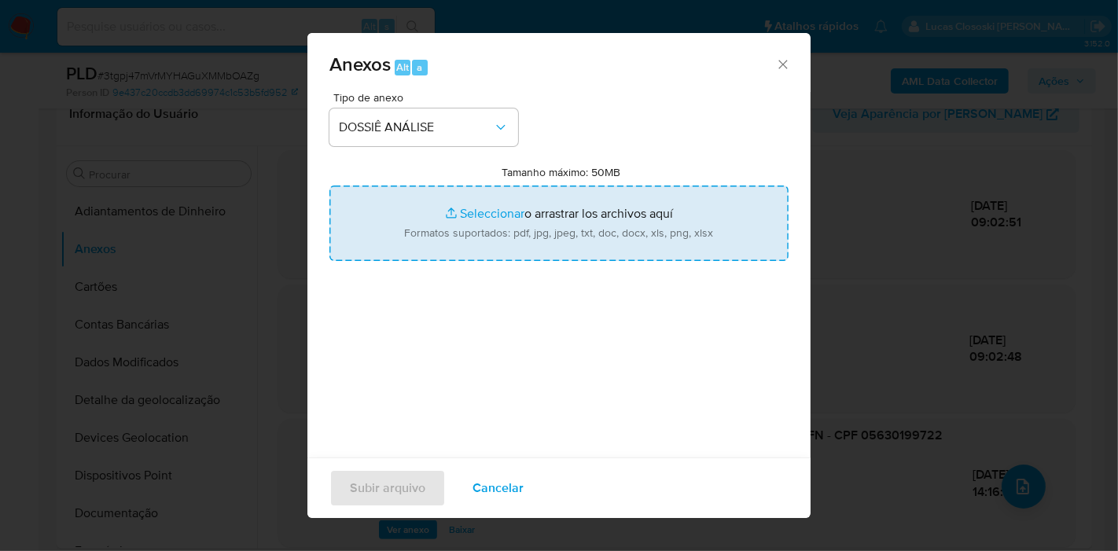
click at [434, 237] on input "Tamanho máximo: 50MB Seleccionar archivos" at bounding box center [559, 224] width 459 height 76
type input "C:\fakepath\Mulan 13876564_2025_08_13_07_39_55.xlsx"
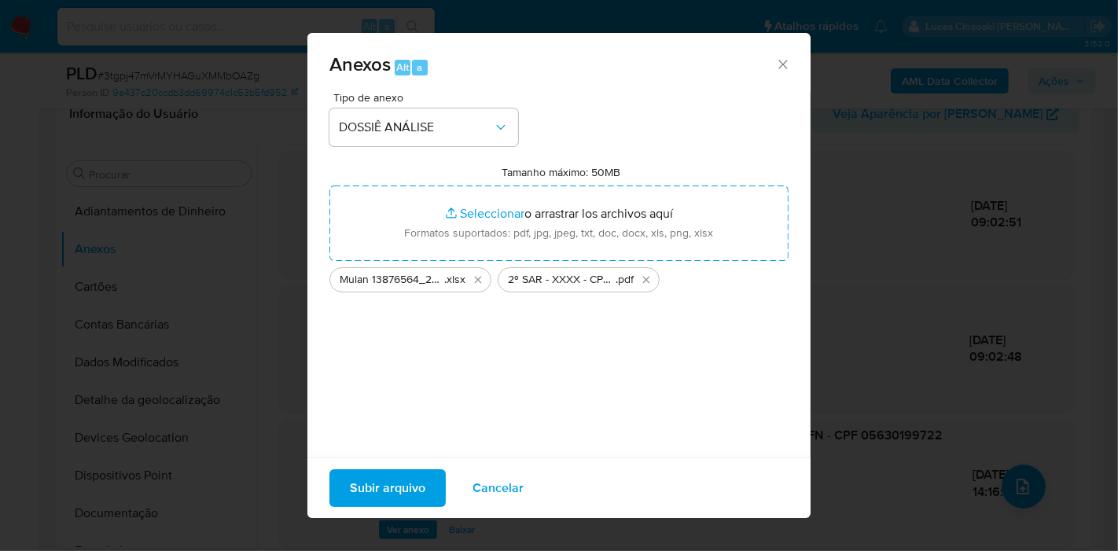
drag, startPoint x: 434, startPoint y: 237, endPoint x: 426, endPoint y: 478, distance: 241.6
click at [426, 478] on button "Subir arquivo" at bounding box center [388, 489] width 116 height 38
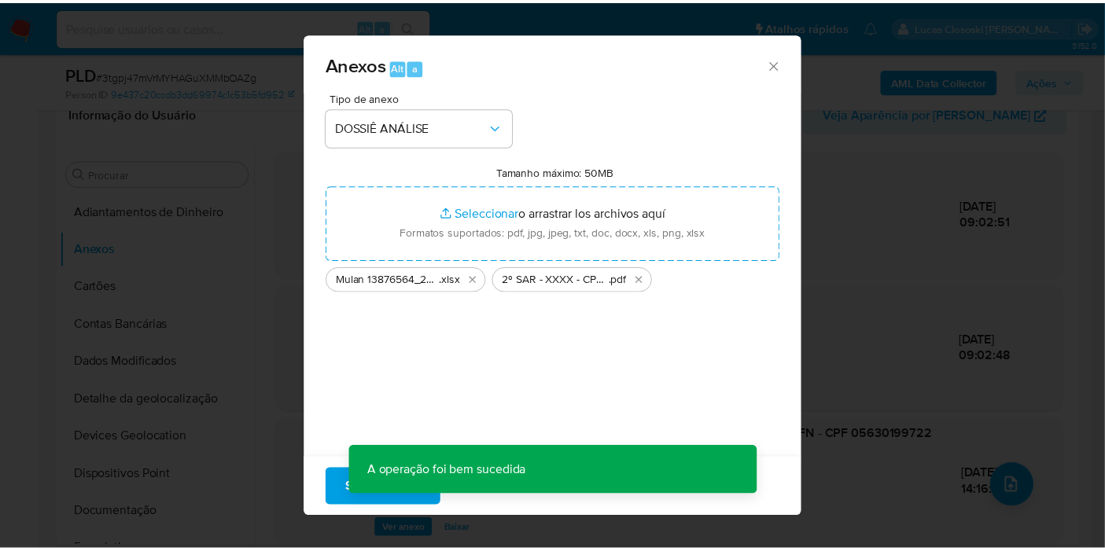
scroll to position [128, 0]
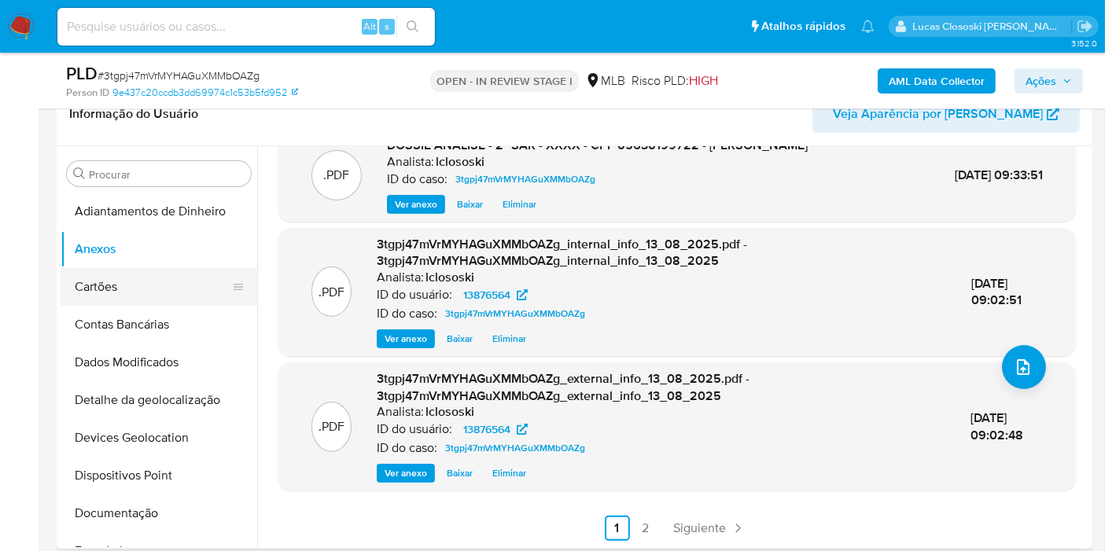
click at [121, 277] on button "Cartões" at bounding box center [153, 287] width 184 height 38
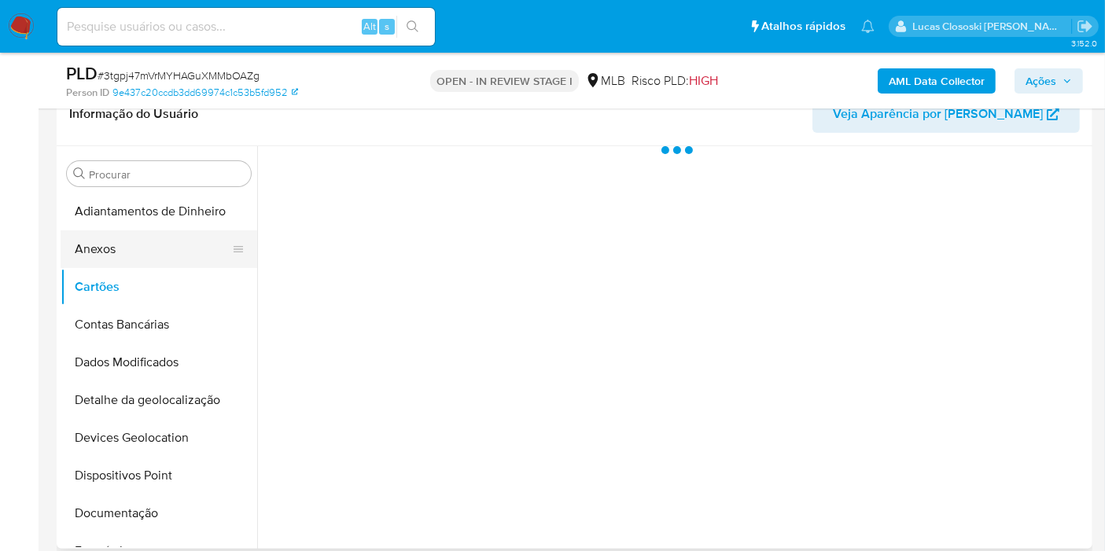
click at [115, 259] on button "Anexos" at bounding box center [153, 249] width 184 height 38
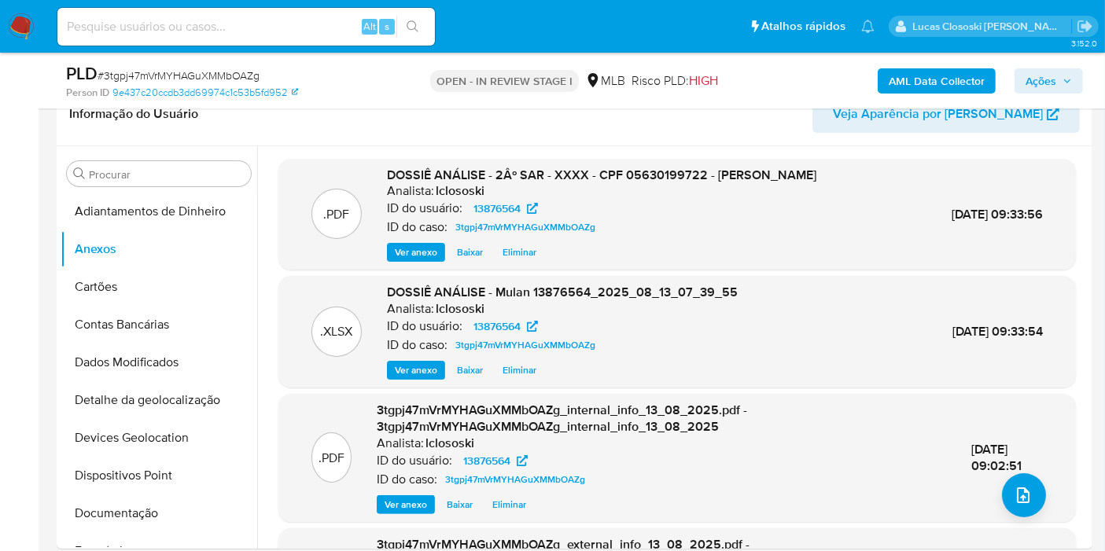
click at [1038, 86] on span "Ações" at bounding box center [1041, 80] width 31 height 25
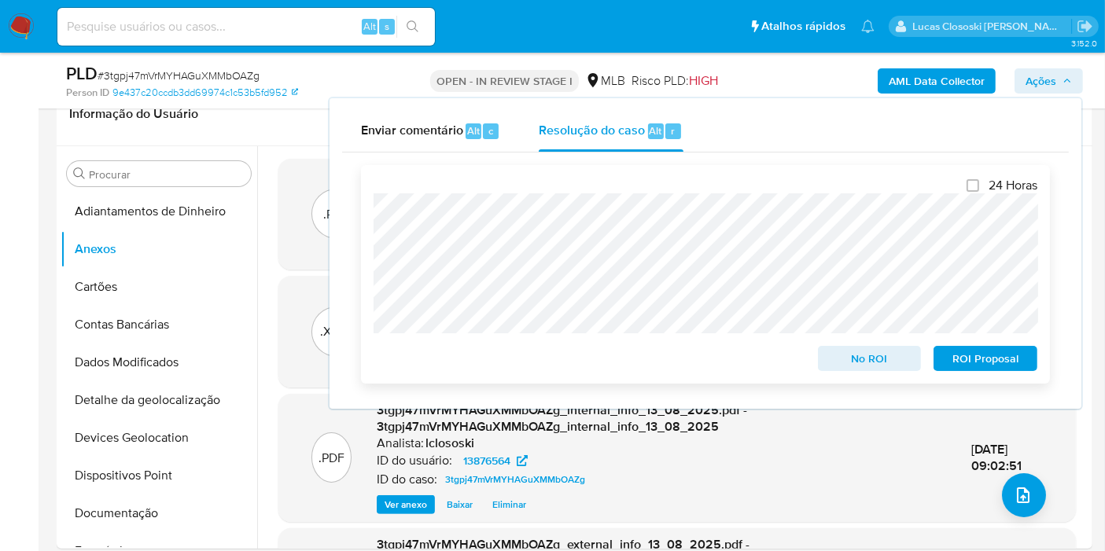
click at [991, 355] on span "ROI Proposal" at bounding box center [986, 359] width 82 height 22
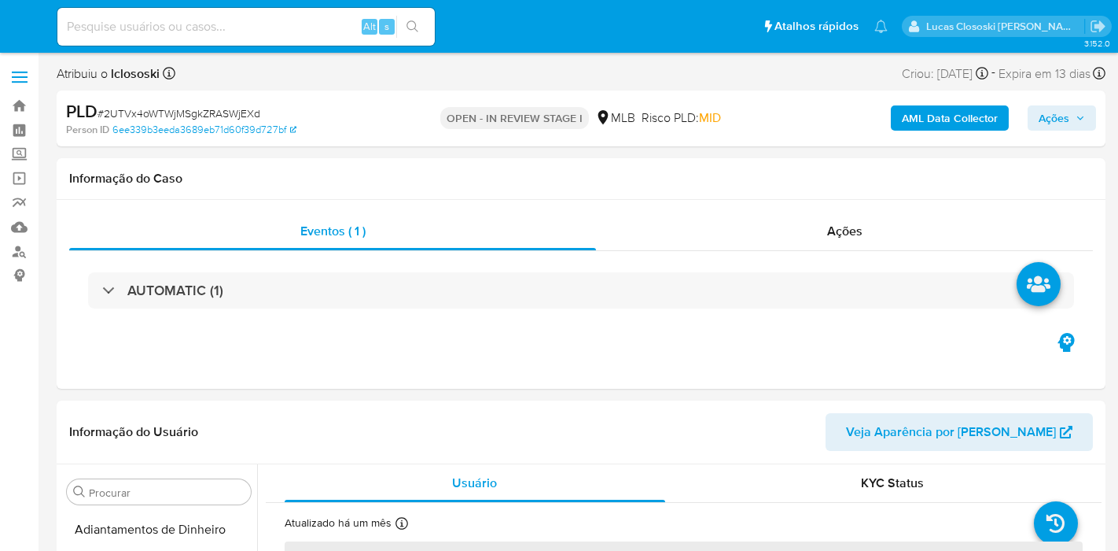
select select "10"
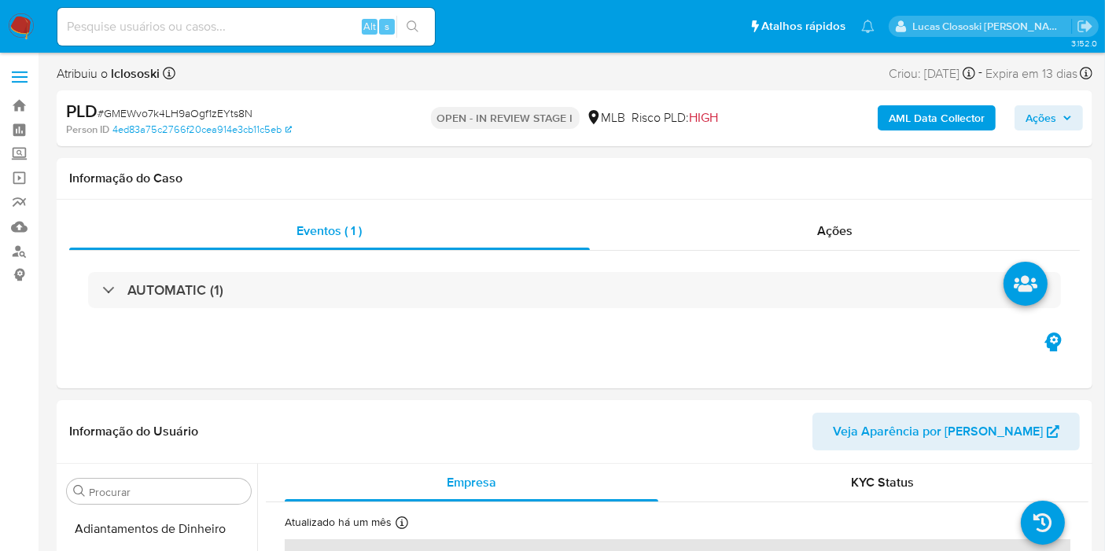
scroll to position [664, 0]
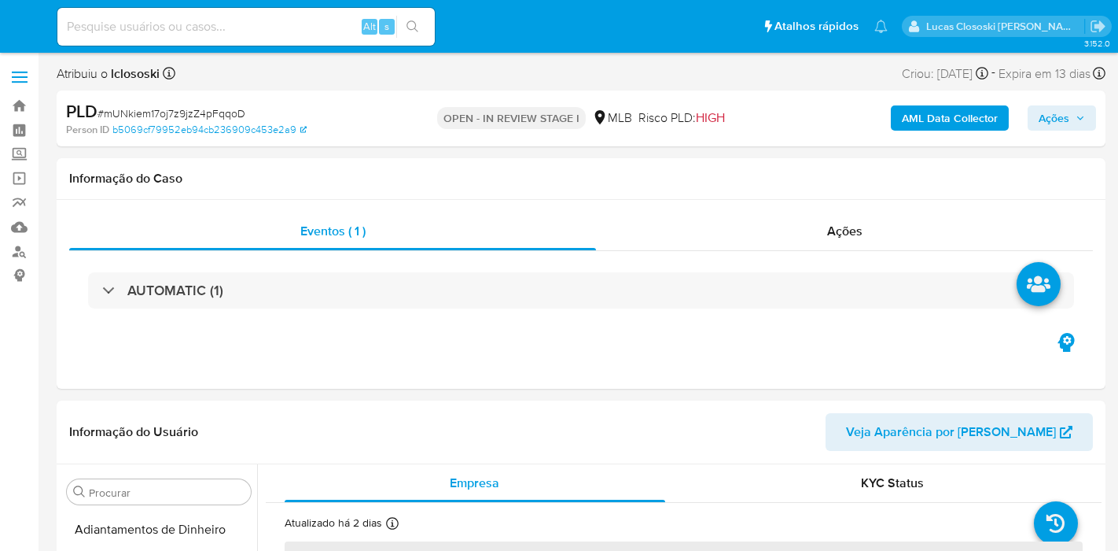
select select "10"
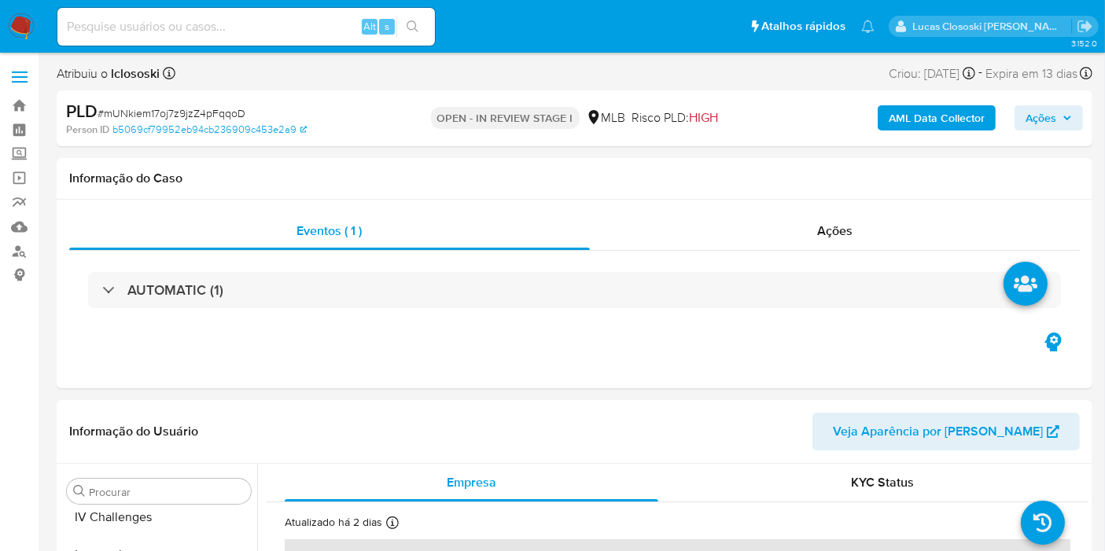
scroll to position [664, 0]
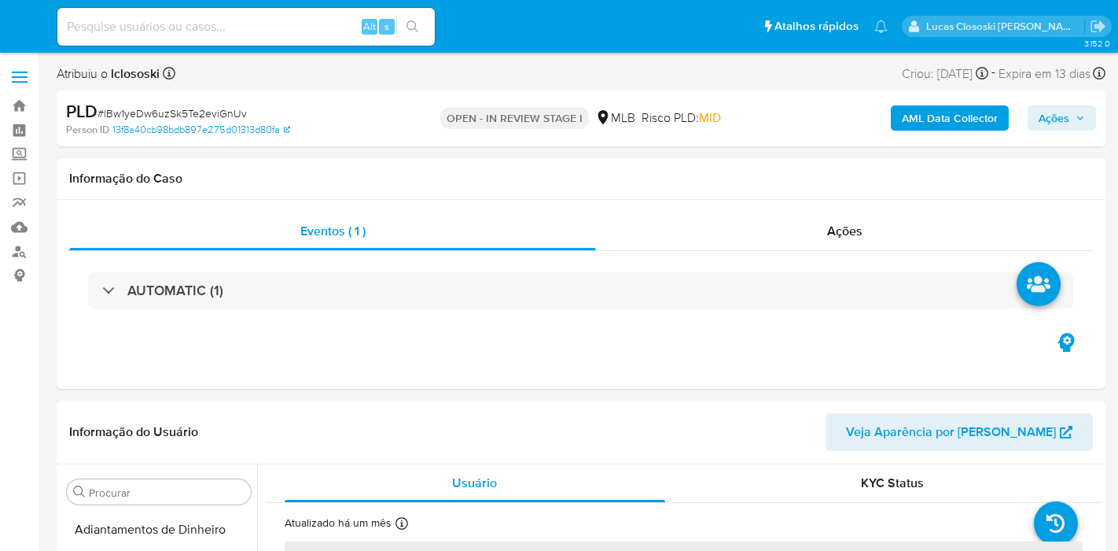
select select "10"
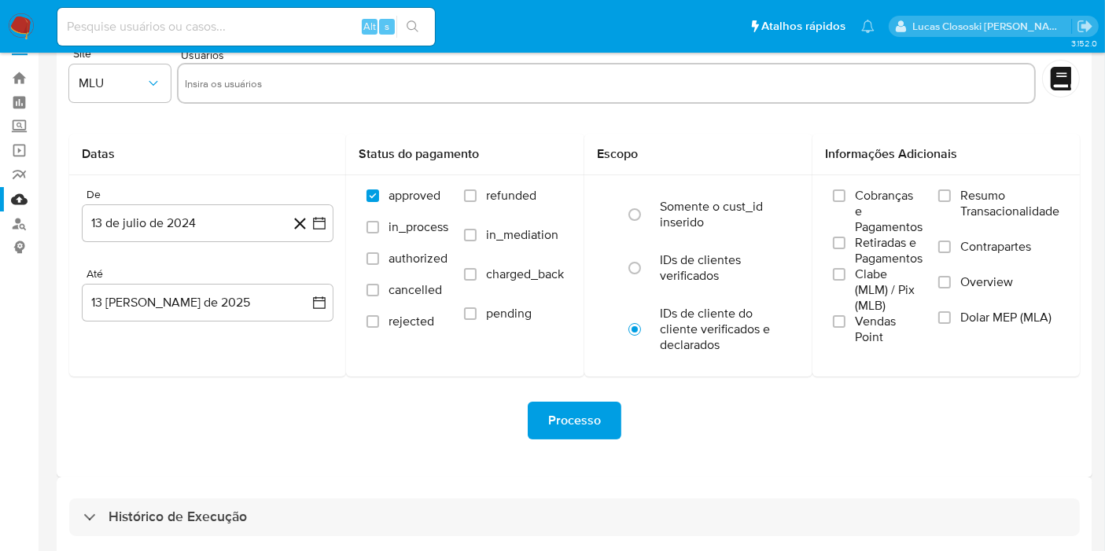
scroll to position [42, 0]
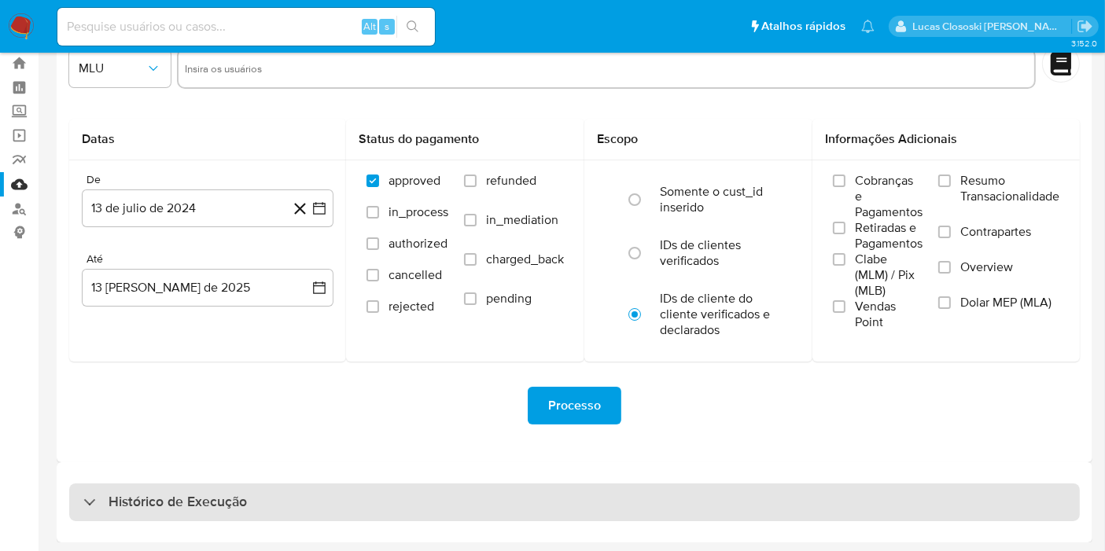
click at [330, 508] on div "Histórico de Execução" at bounding box center [574, 503] width 1011 height 38
select select "10"
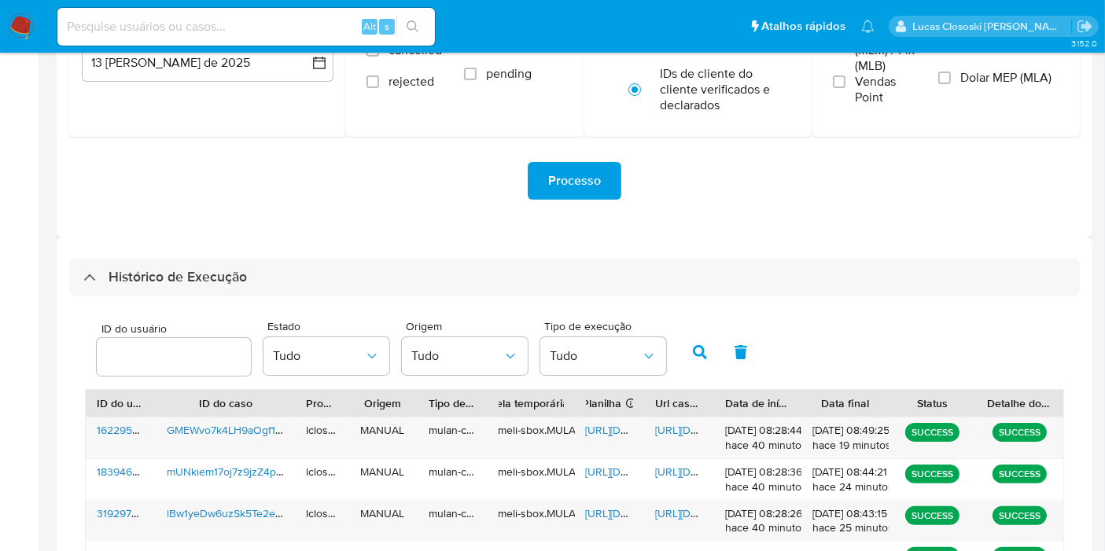
scroll to position [392, 0]
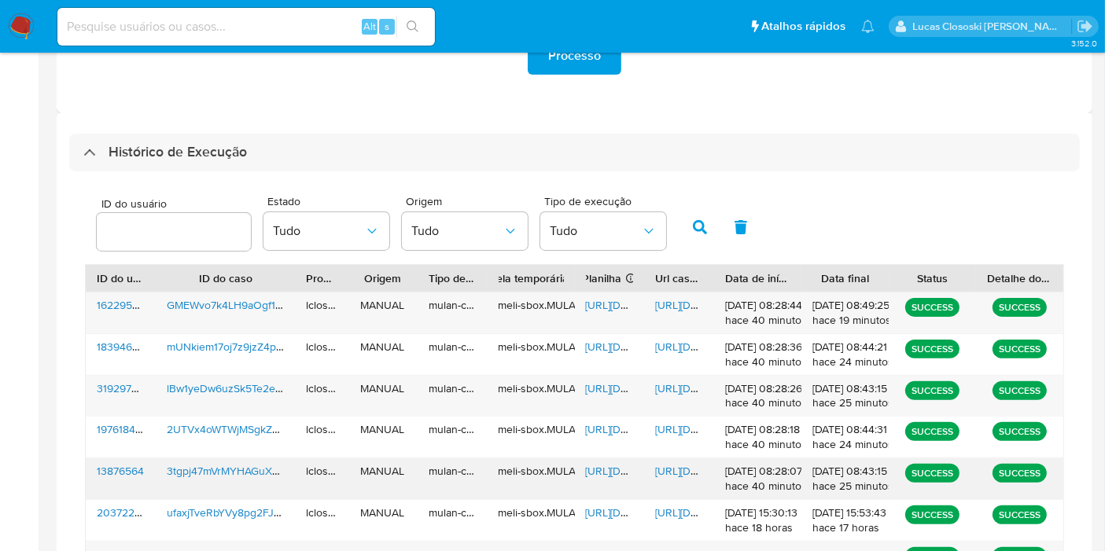
click at [624, 470] on span "[URL][DOMAIN_NAME]" at bounding box center [640, 471] width 109 height 16
click at [671, 464] on span "[URL][DOMAIN_NAME]" at bounding box center [709, 471] width 109 height 16
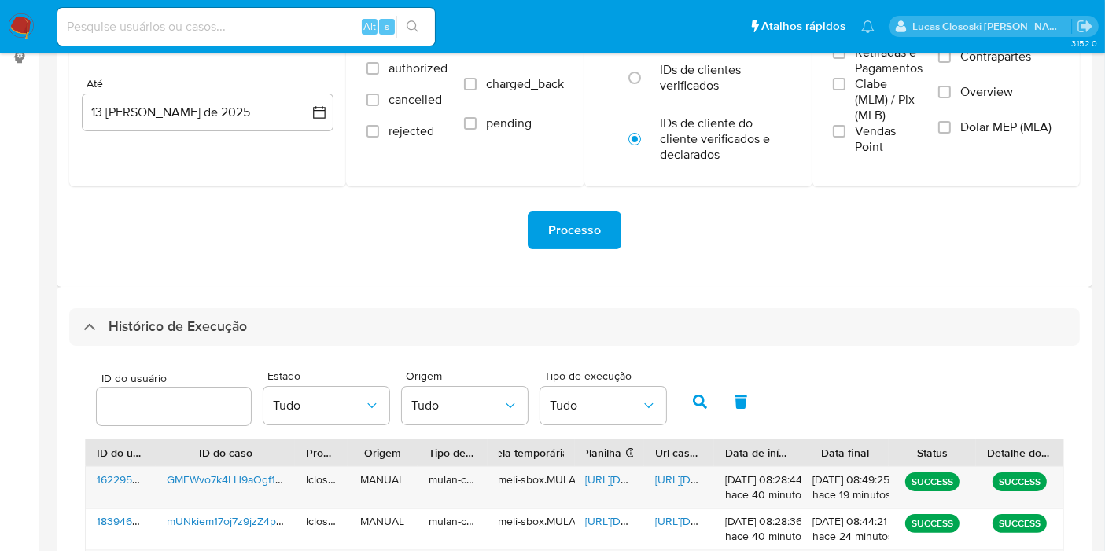
scroll to position [0, 0]
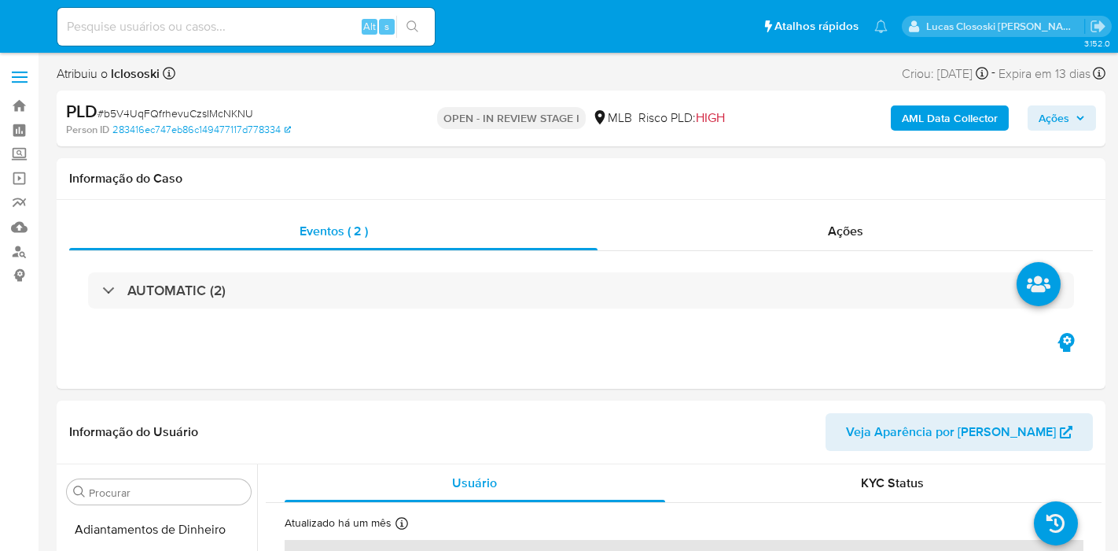
select select "10"
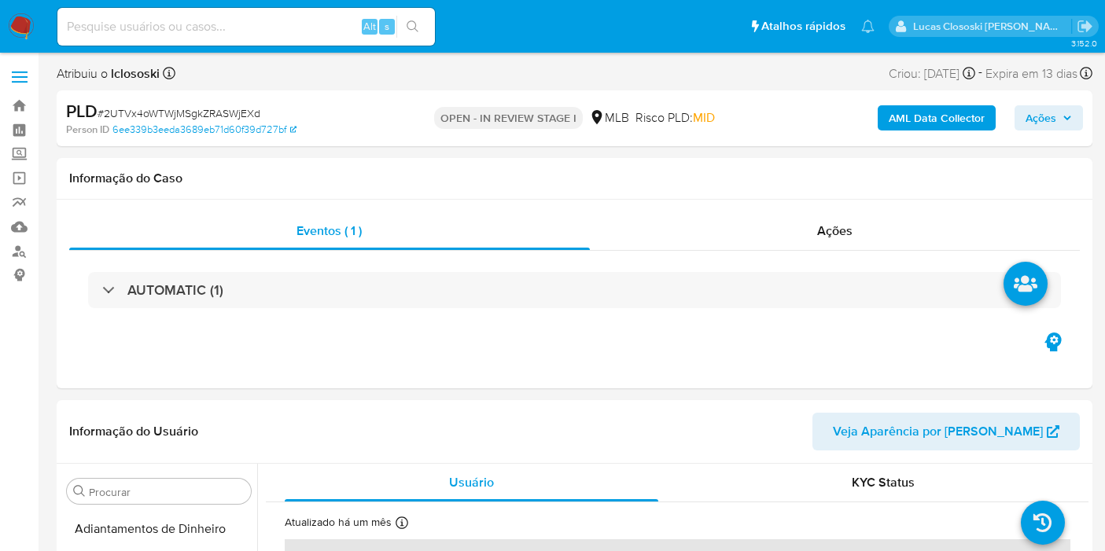
select select "10"
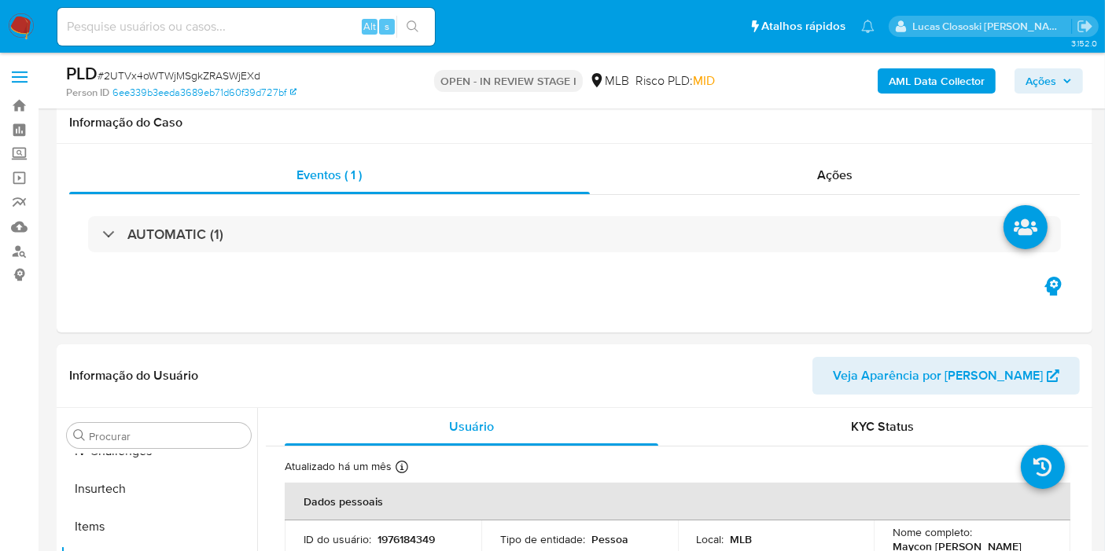
scroll to position [262, 0]
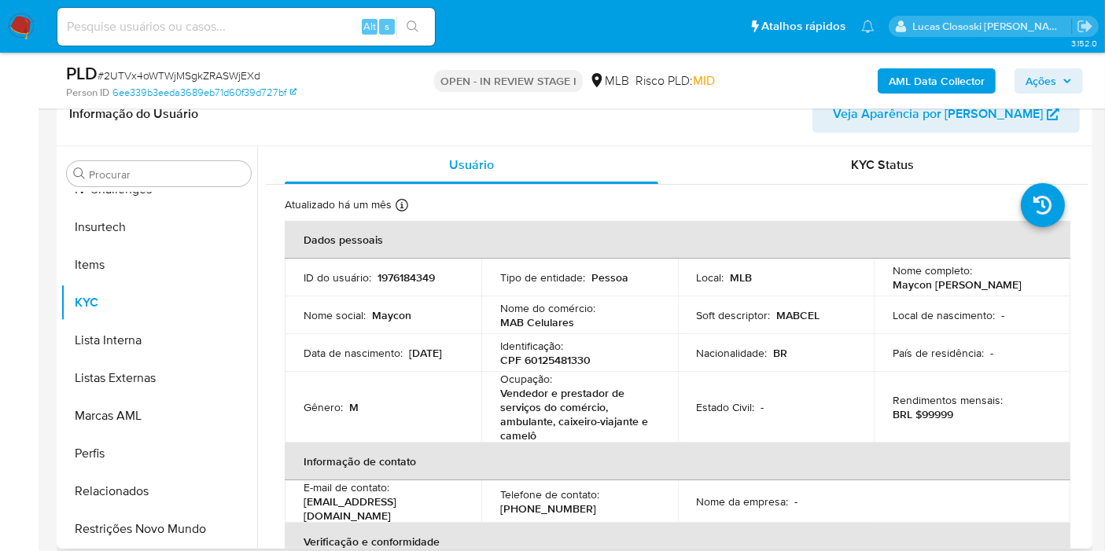
click at [573, 355] on p "CPF 60125481330" at bounding box center [545, 360] width 90 height 14
copy p "60125481330"
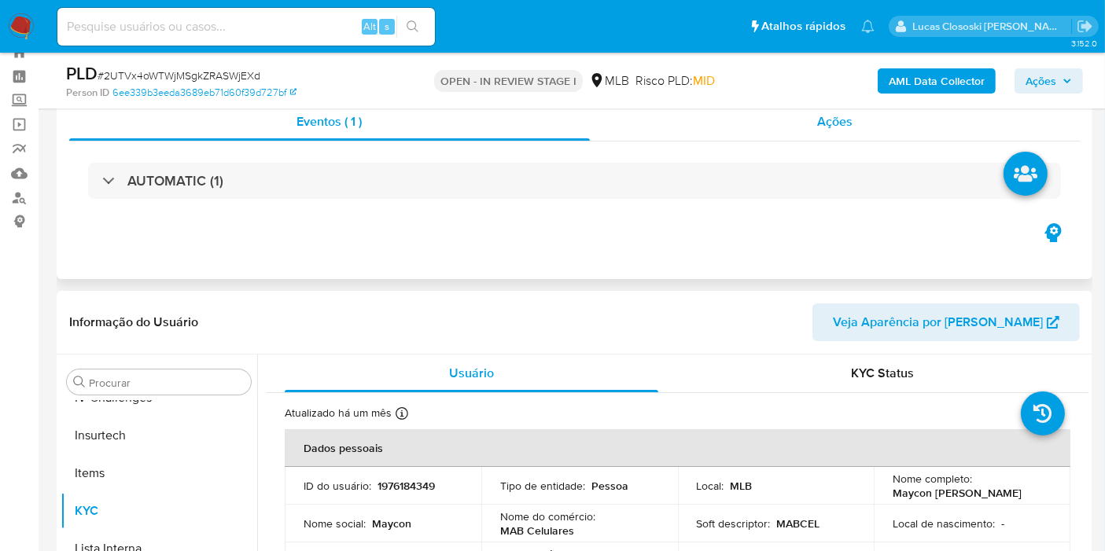
scroll to position [0, 0]
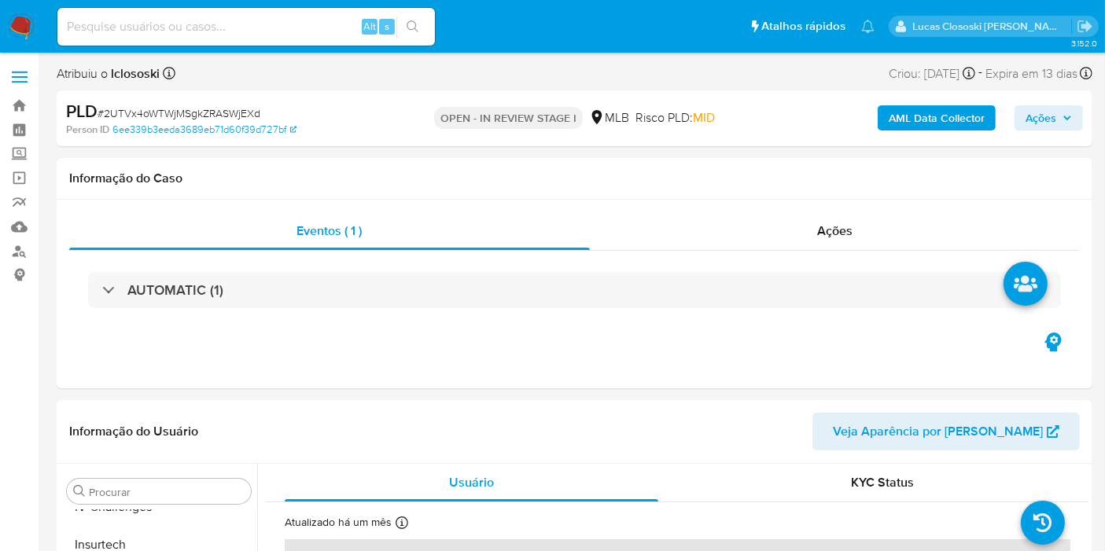
click at [911, 116] on b "AML Data Collector" at bounding box center [937, 117] width 96 height 25
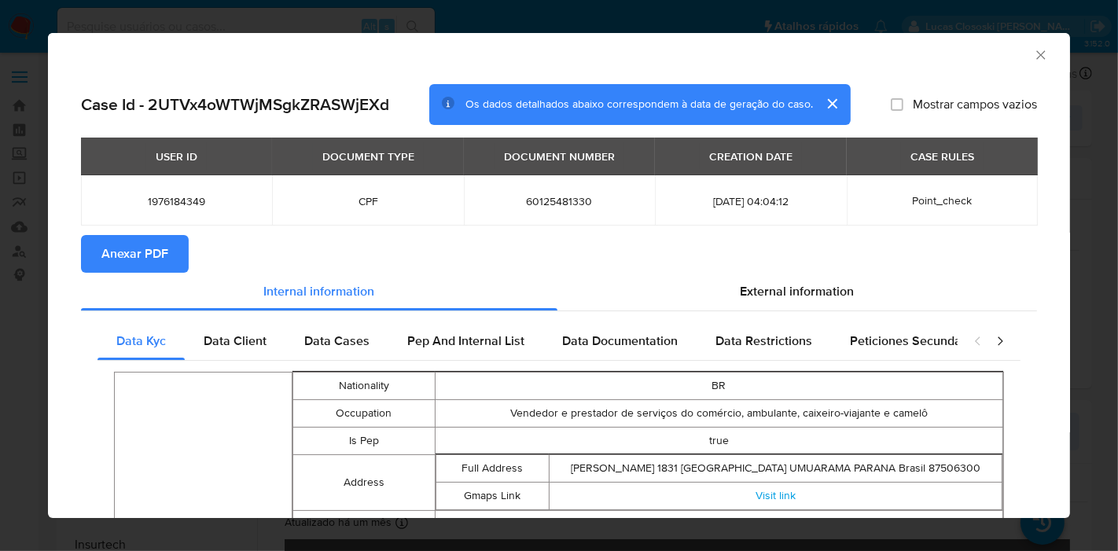
click at [134, 243] on span "Anexar PDF" at bounding box center [134, 254] width 67 height 35
click at [792, 297] on span "External information" at bounding box center [798, 291] width 114 height 18
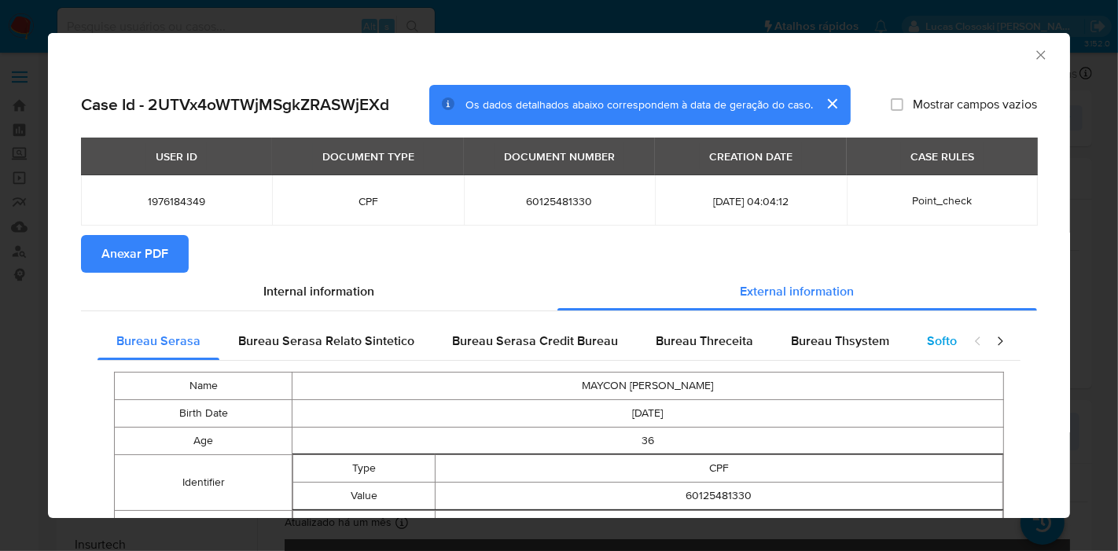
click at [927, 342] on span "Softon" at bounding box center [945, 341] width 37 height 18
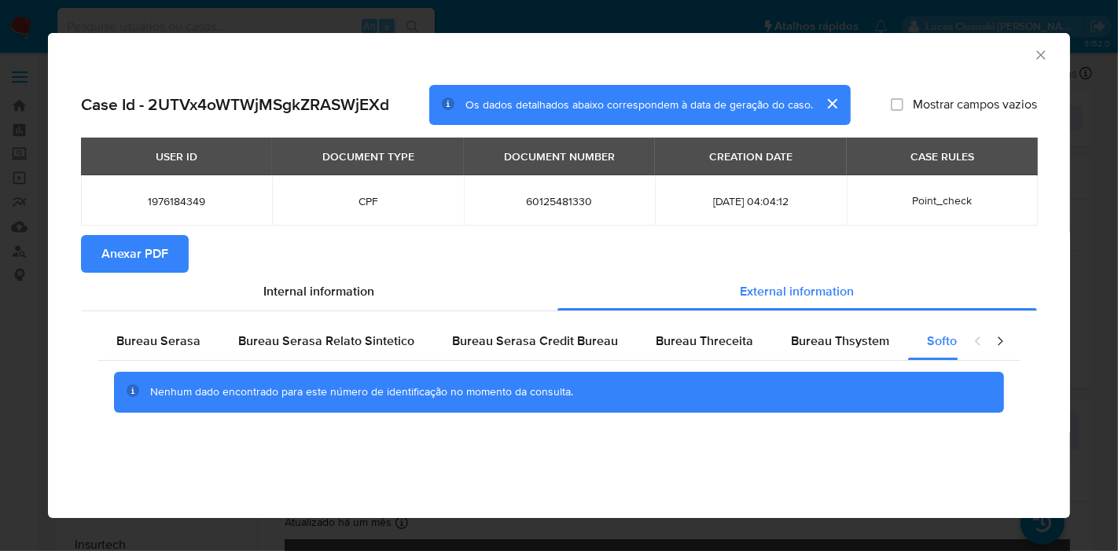
click at [1040, 50] on icon "Fechar a janela" at bounding box center [1041, 55] width 16 height 16
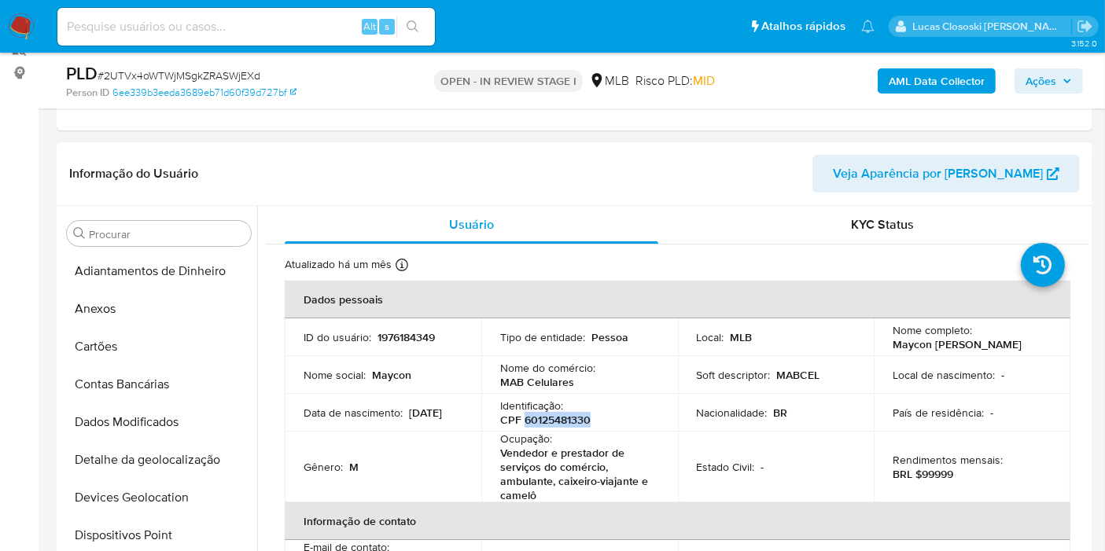
scroll to position [175, 0]
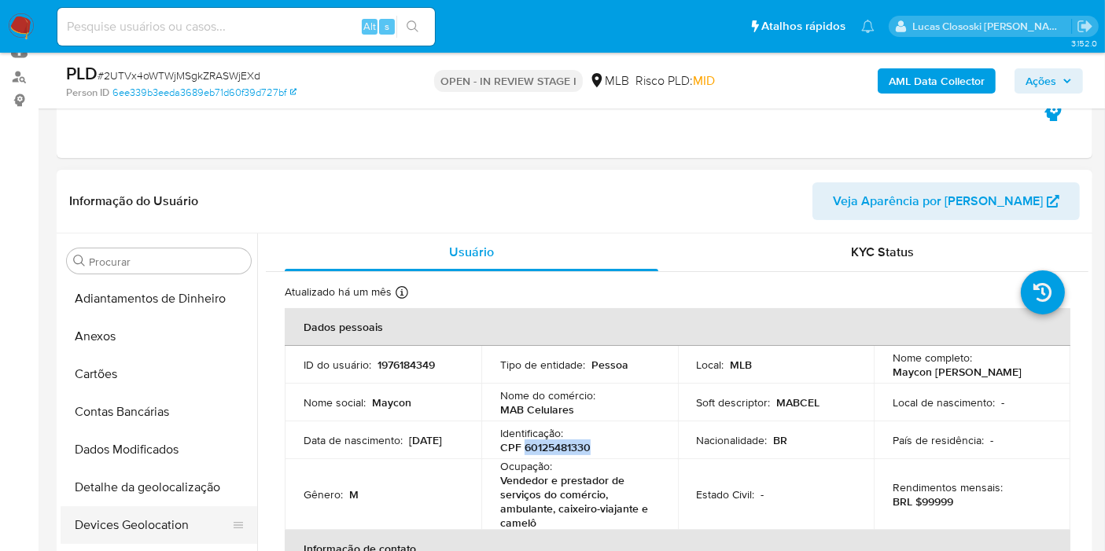
click at [189, 514] on button "Devices Geolocation" at bounding box center [153, 525] width 184 height 38
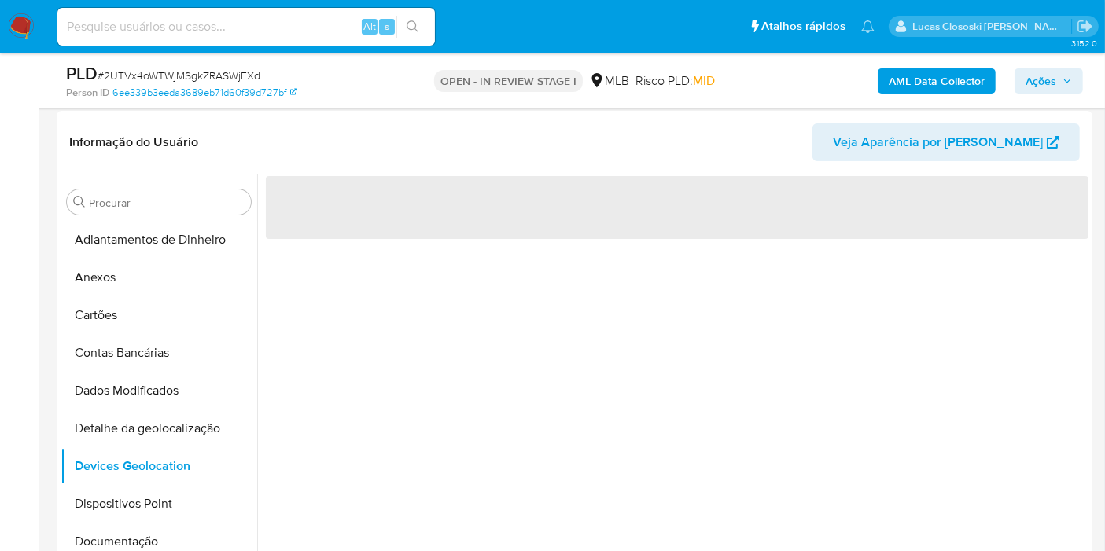
scroll to position [263, 0]
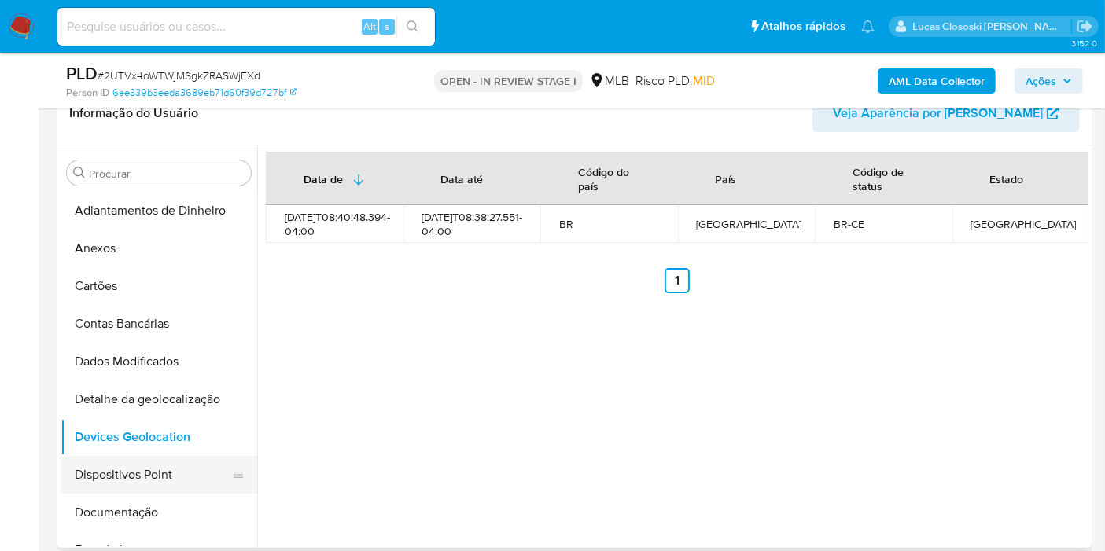
click at [145, 471] on button "Dispositivos Point" at bounding box center [153, 475] width 184 height 38
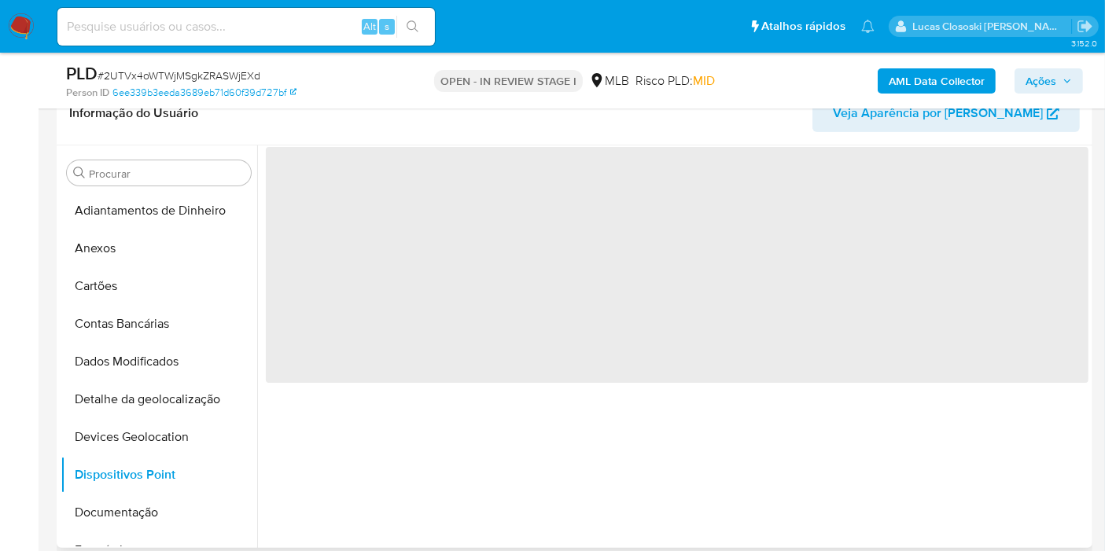
click at [524, 223] on span "‌" at bounding box center [677, 265] width 823 height 236
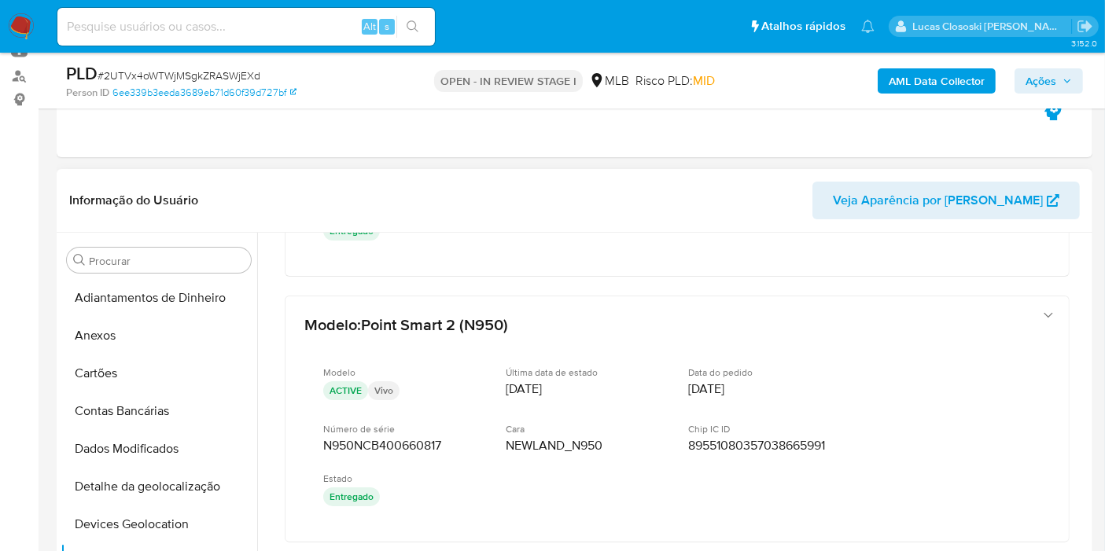
scroll to position [212, 0]
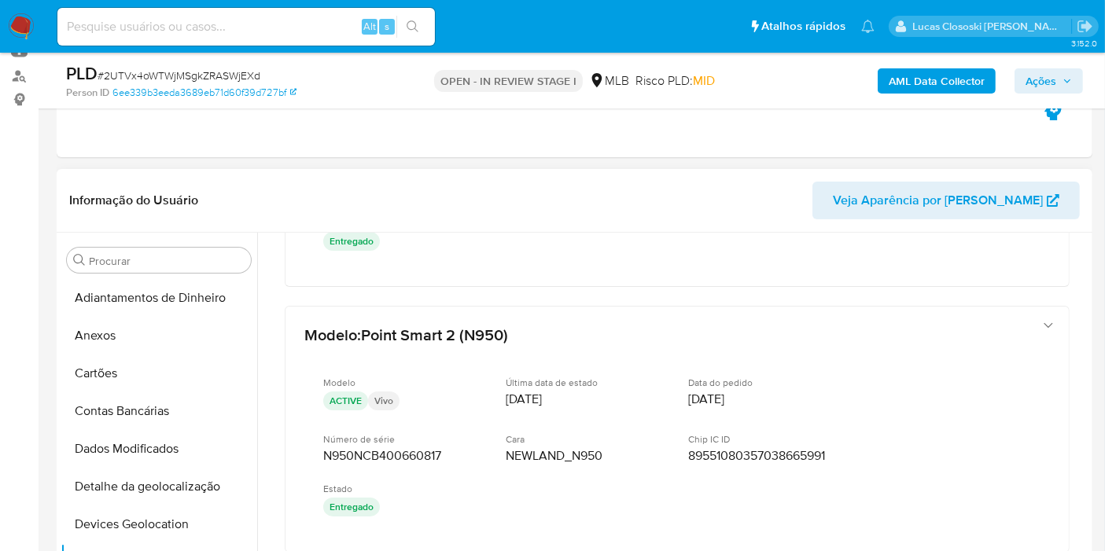
drag, startPoint x: 1082, startPoint y: 415, endPoint x: 1081, endPoint y: 391, distance: 24.4
click at [1083, 392] on div at bounding box center [672, 434] width 831 height 403
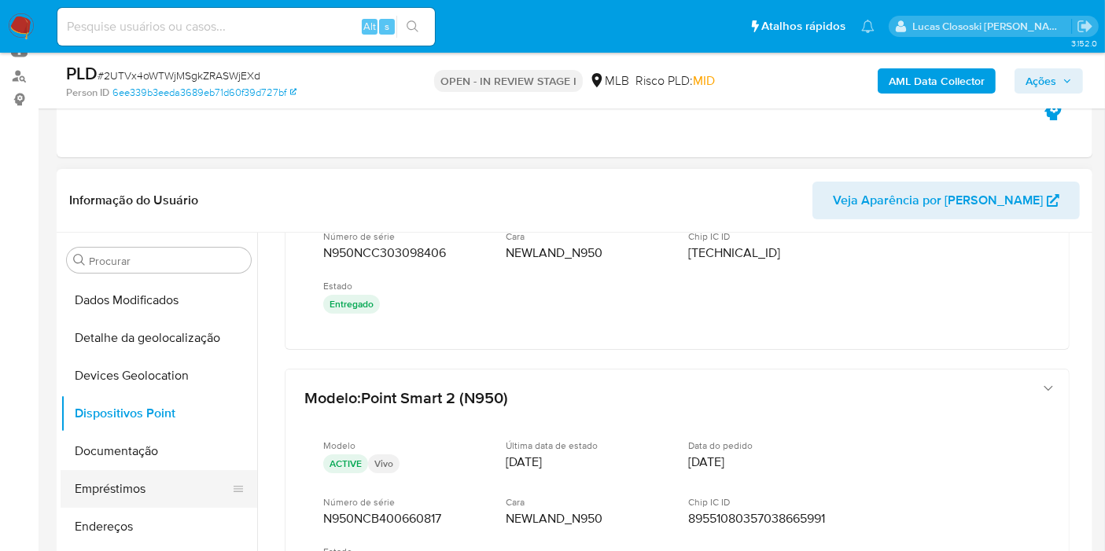
scroll to position [262, 0]
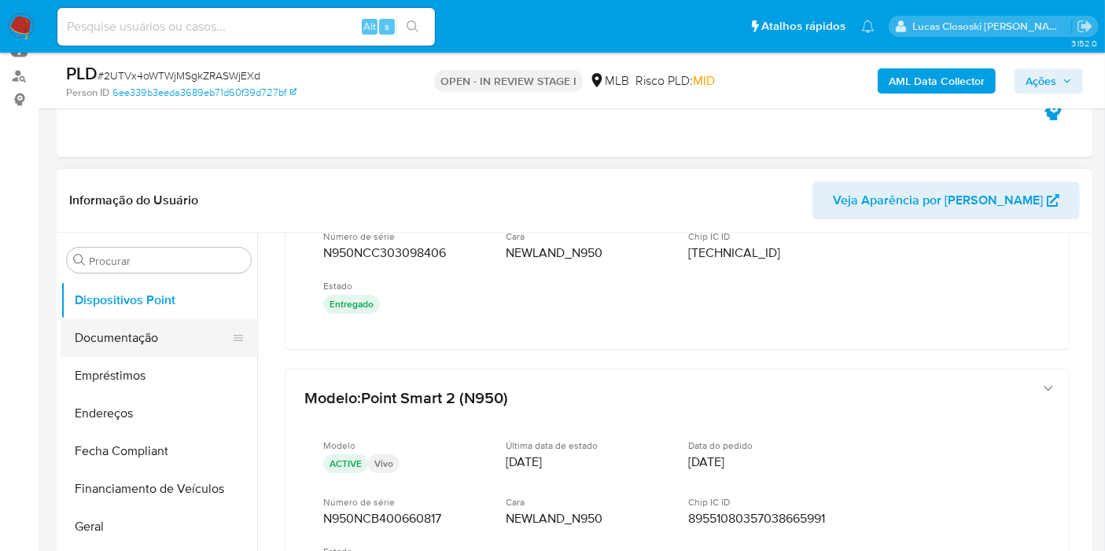
click at [142, 345] on button "Documentação" at bounding box center [153, 338] width 184 height 38
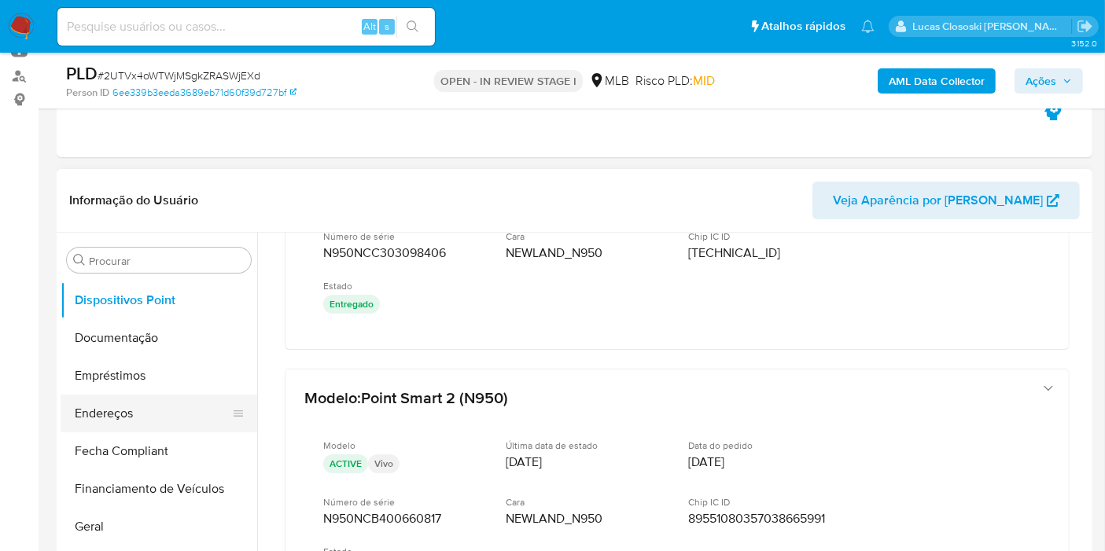
scroll to position [0, 0]
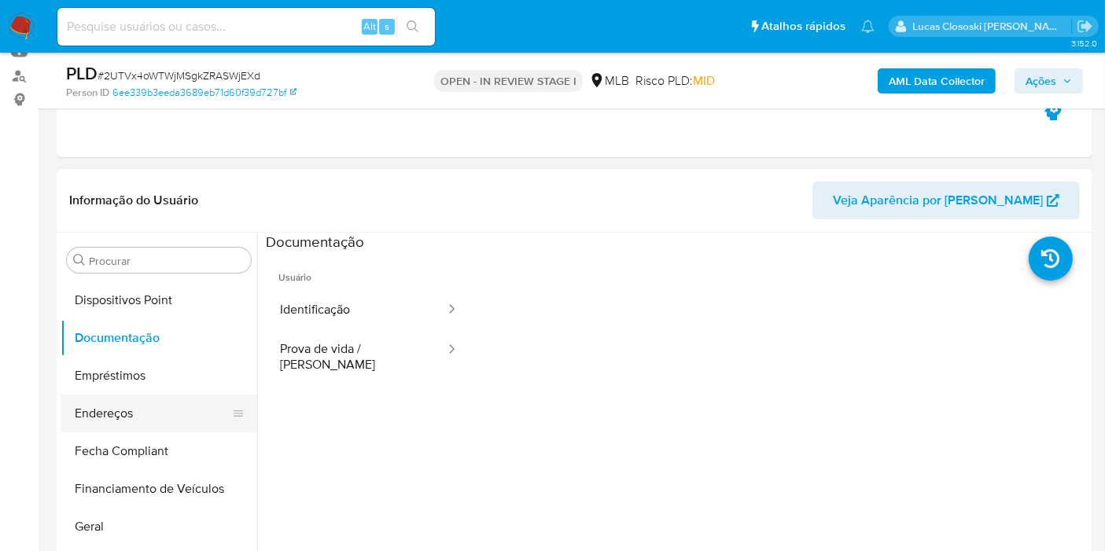
click at [159, 402] on button "Endereços" at bounding box center [153, 414] width 184 height 38
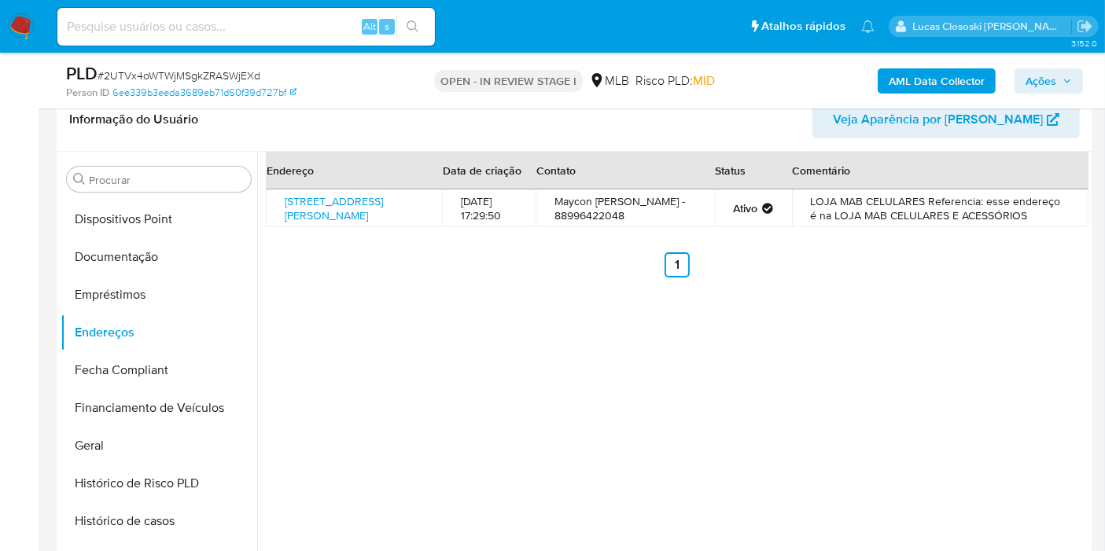
scroll to position [282, 0]
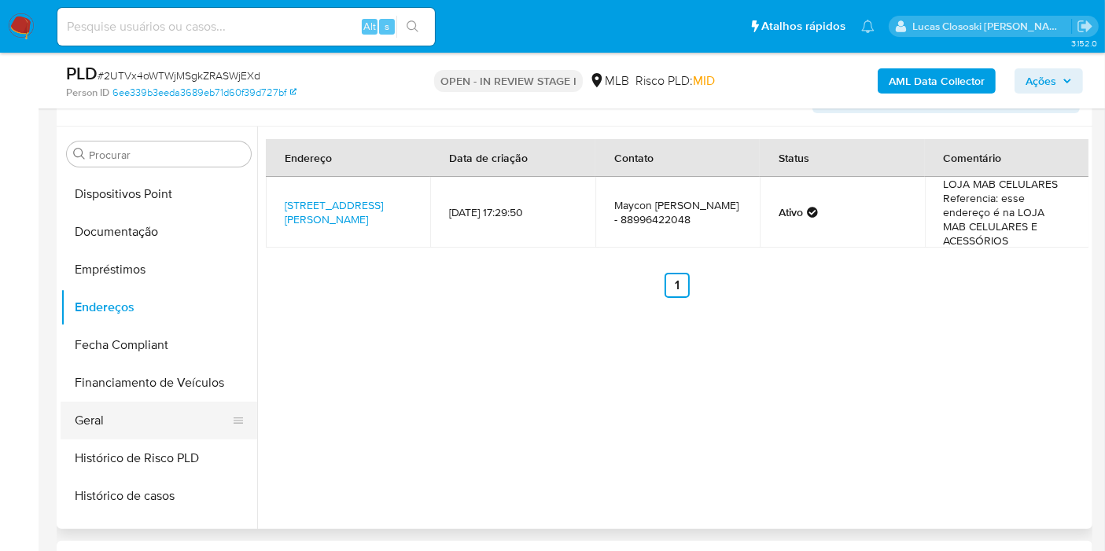
click at [150, 403] on button "Geral" at bounding box center [153, 421] width 184 height 38
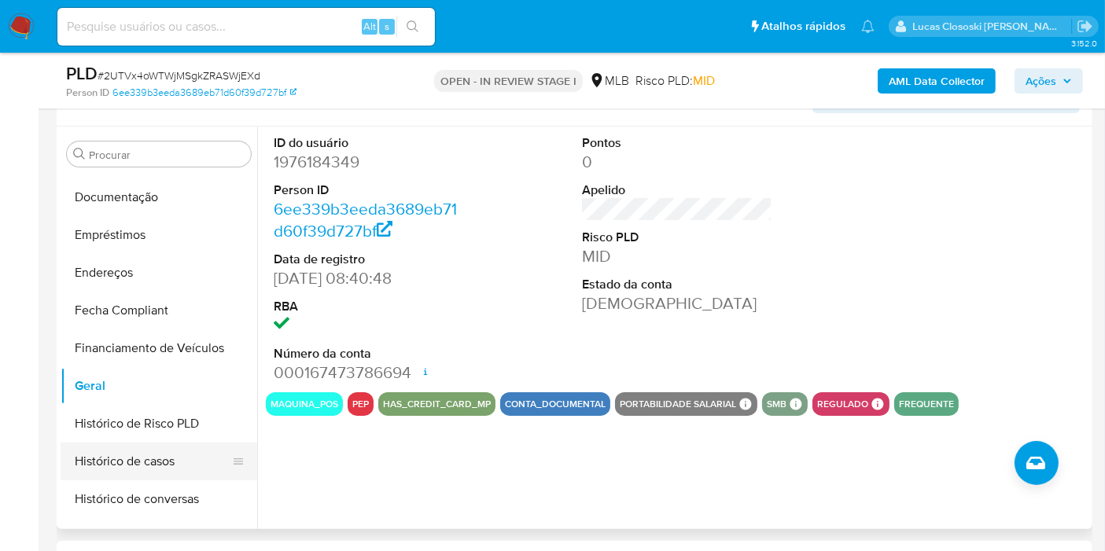
scroll to position [349, 0]
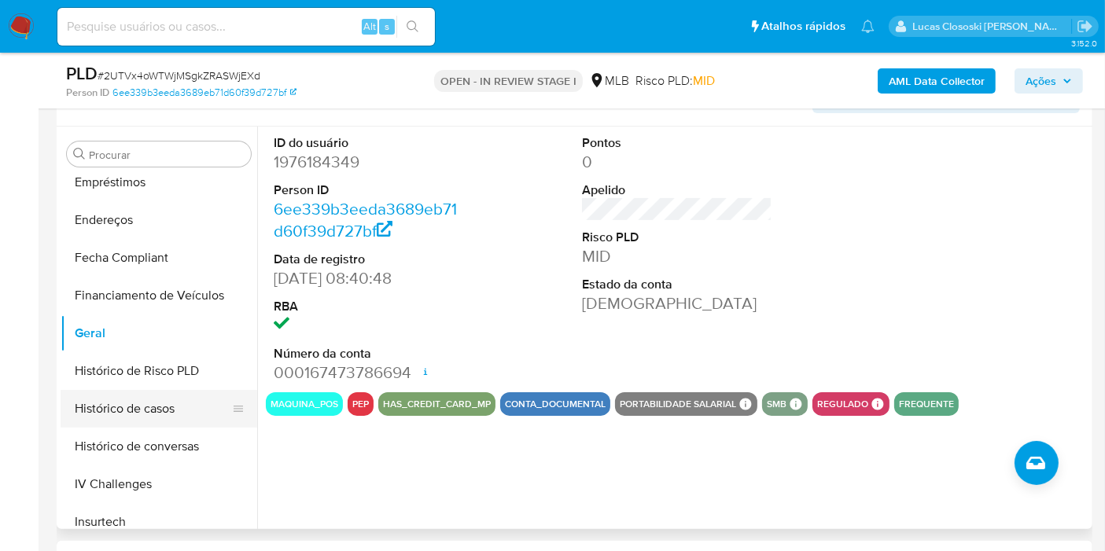
click at [156, 403] on button "Histórico de casos" at bounding box center [153, 409] width 184 height 38
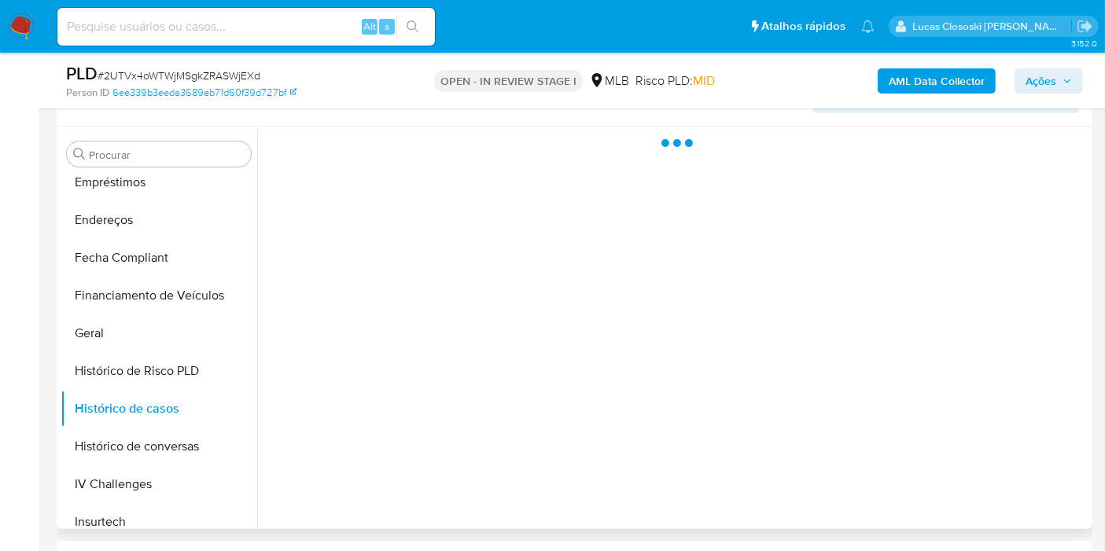
click at [415, 346] on div at bounding box center [672, 328] width 831 height 403
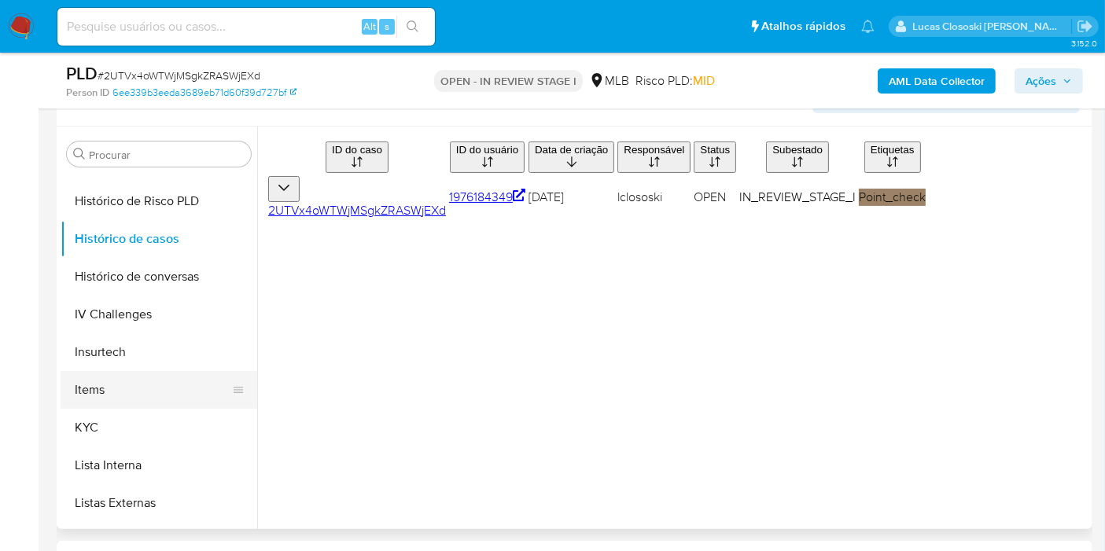
scroll to position [524, 0]
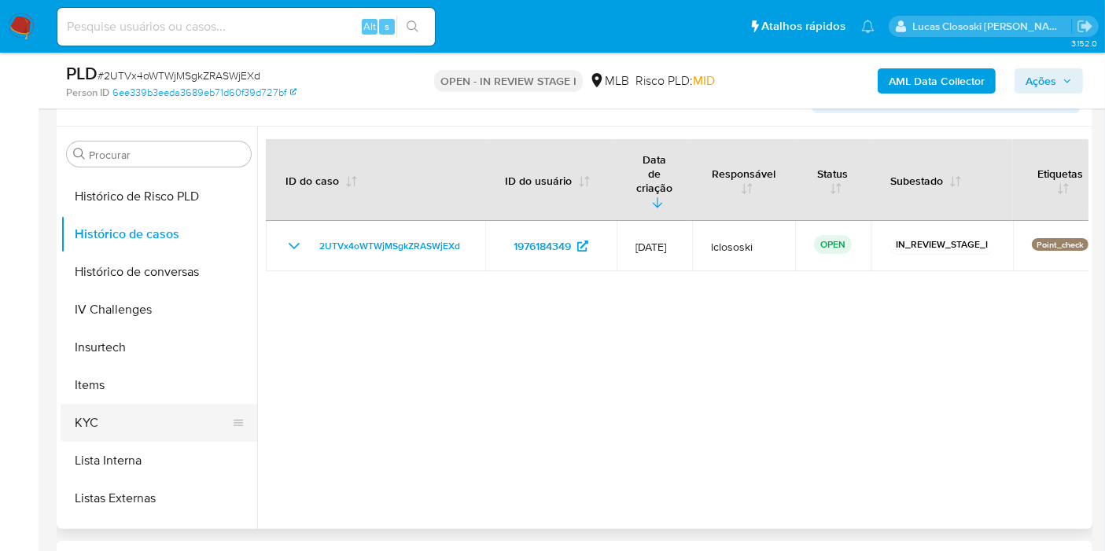
click at [125, 414] on button "KYC" at bounding box center [153, 423] width 184 height 38
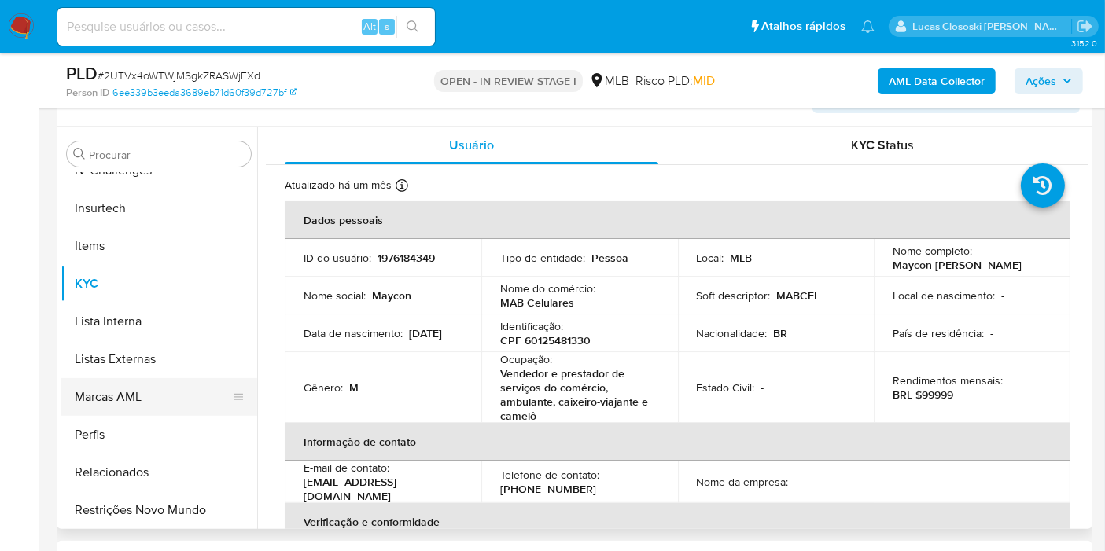
scroll to position [664, 0]
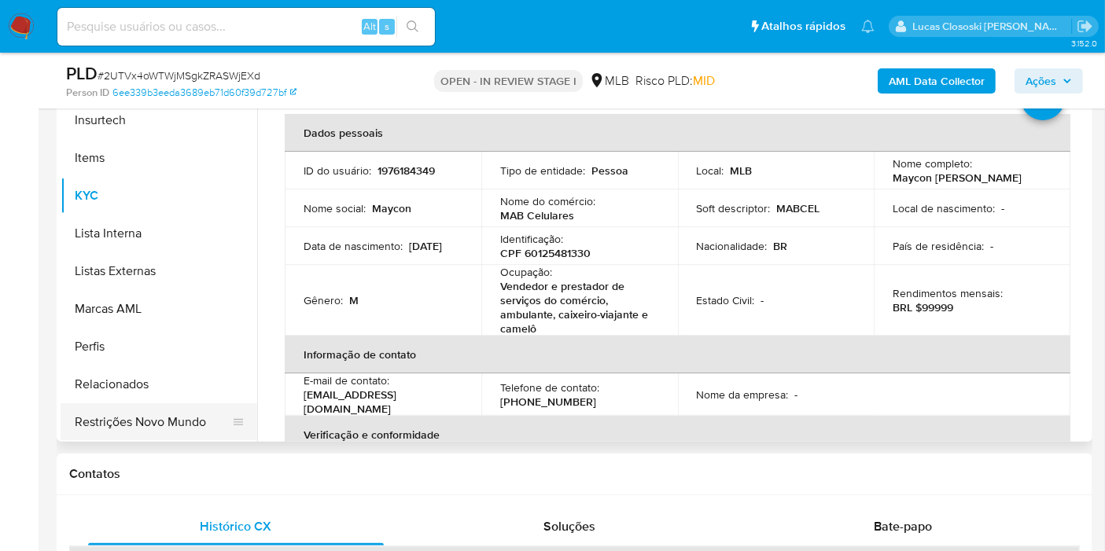
click at [194, 427] on button "Restrições Novo Mundo" at bounding box center [153, 422] width 184 height 38
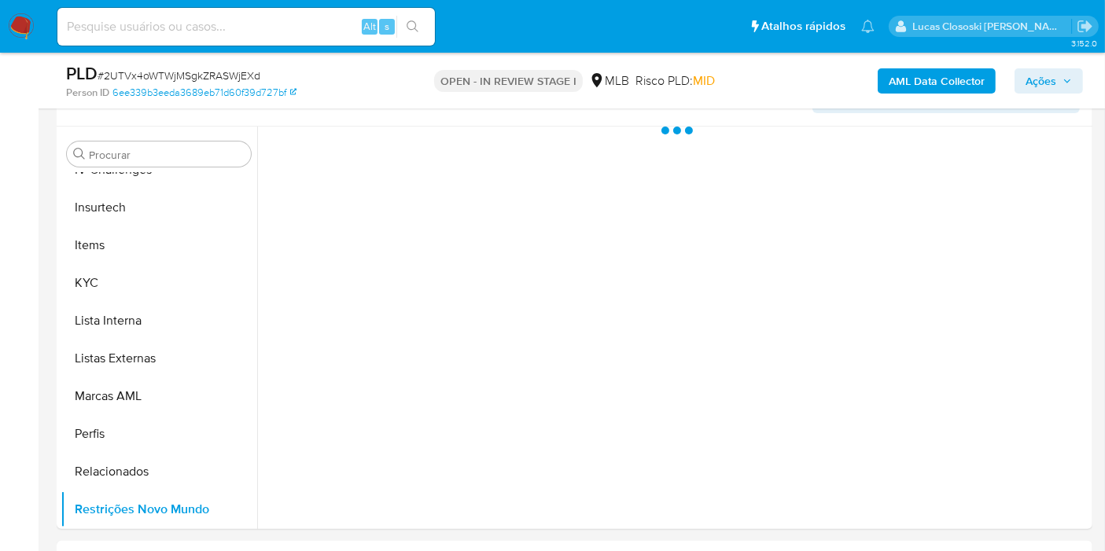
scroll to position [280, 0]
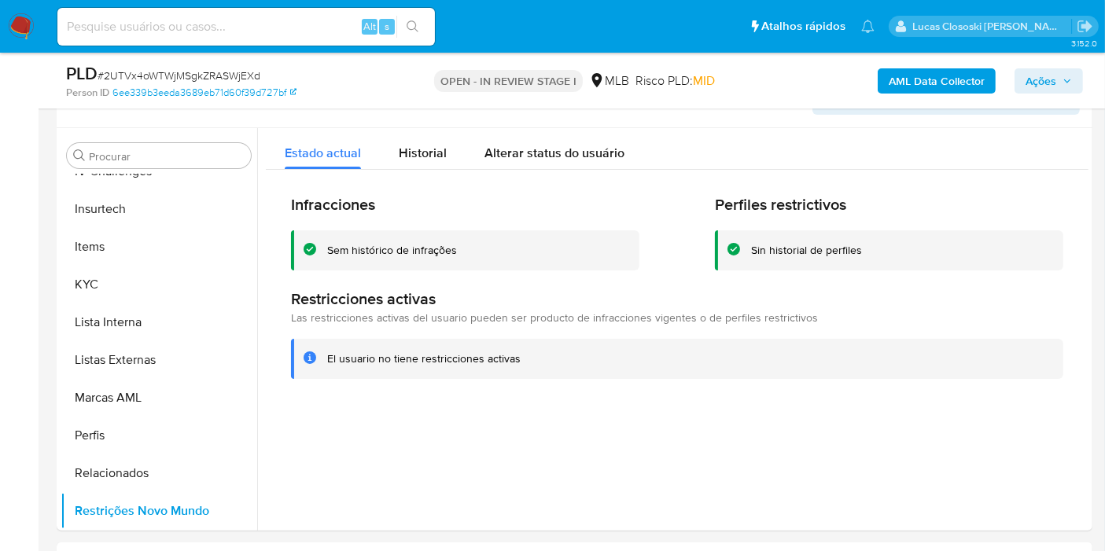
click at [237, 75] on span "# 2UTVx4oWTWjMSgkZRASWjEXd" at bounding box center [179, 76] width 163 height 16
copy span "2UTVx4oWTWjMSgkZRASWjEXd"
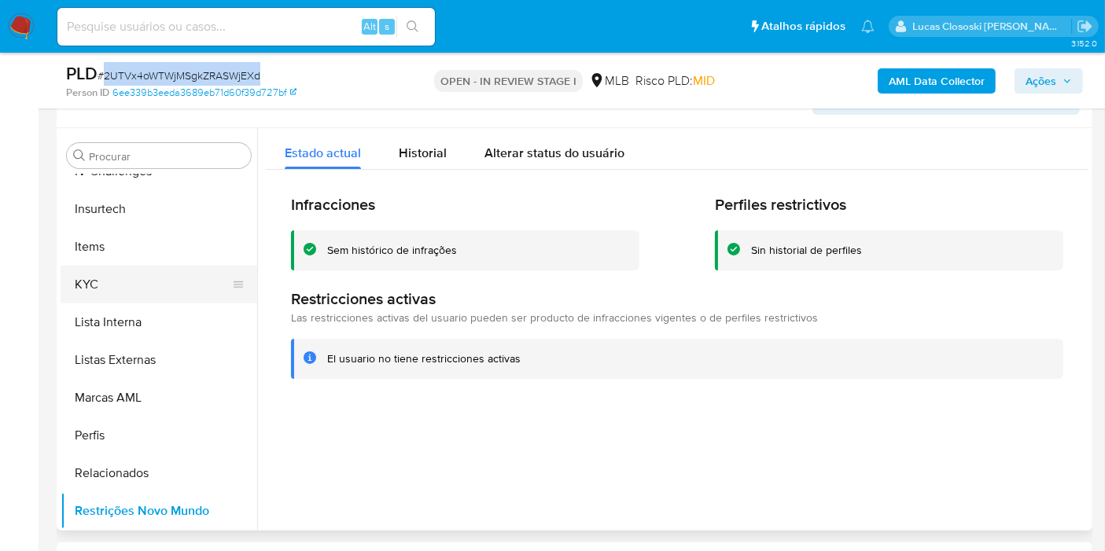
click at [145, 288] on button "KYC" at bounding box center [153, 285] width 184 height 38
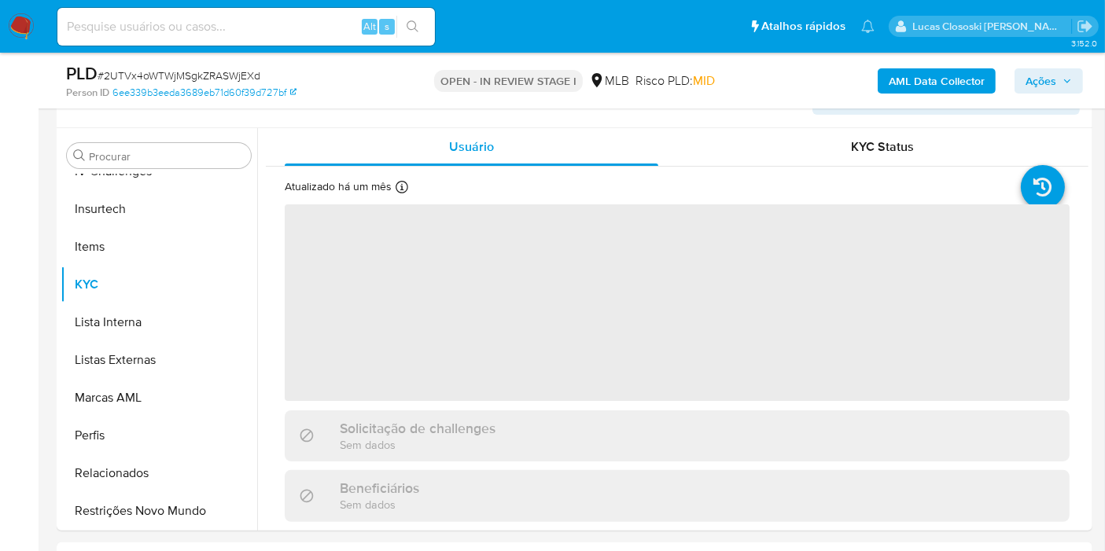
click at [370, 106] on div "PLD # 2UTVx4oWTWjMSgkZRASWjEXd Person ID 6ee339b3eeda3689eb71d60f39d727bf OPEN …" at bounding box center [575, 81] width 1036 height 56
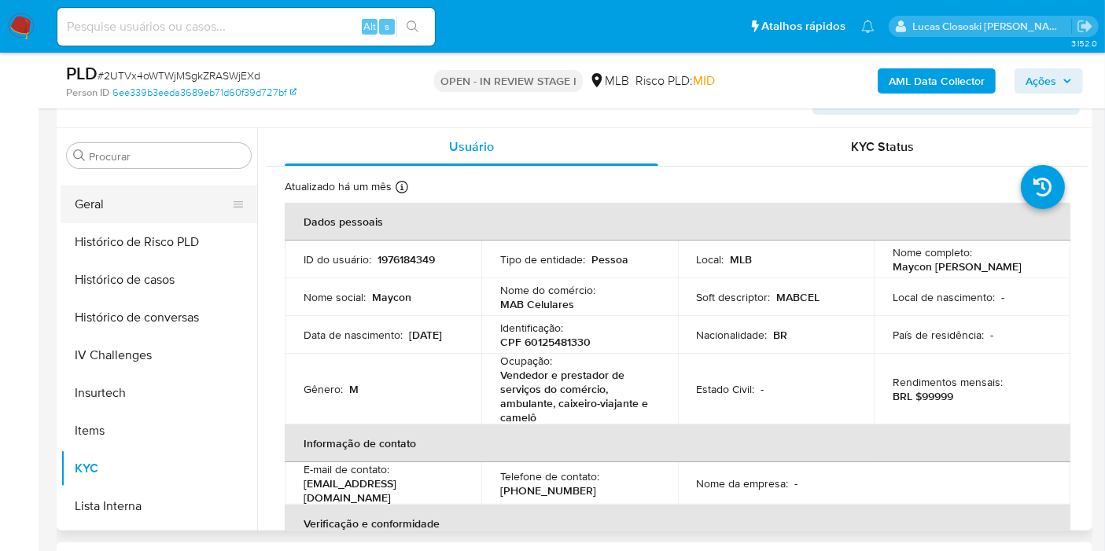
scroll to position [402, 0]
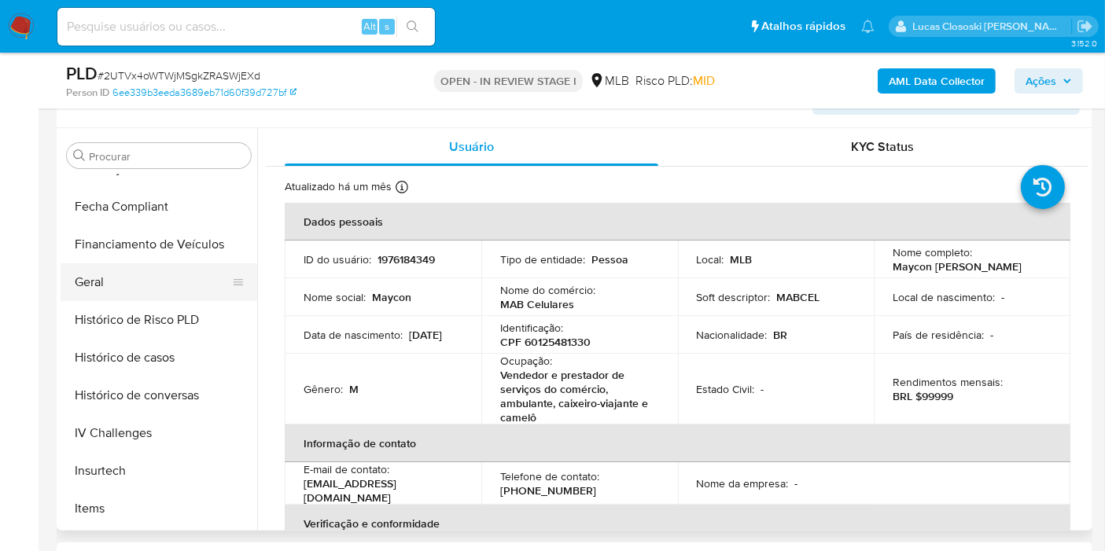
click at [112, 285] on button "Geral" at bounding box center [153, 282] width 184 height 38
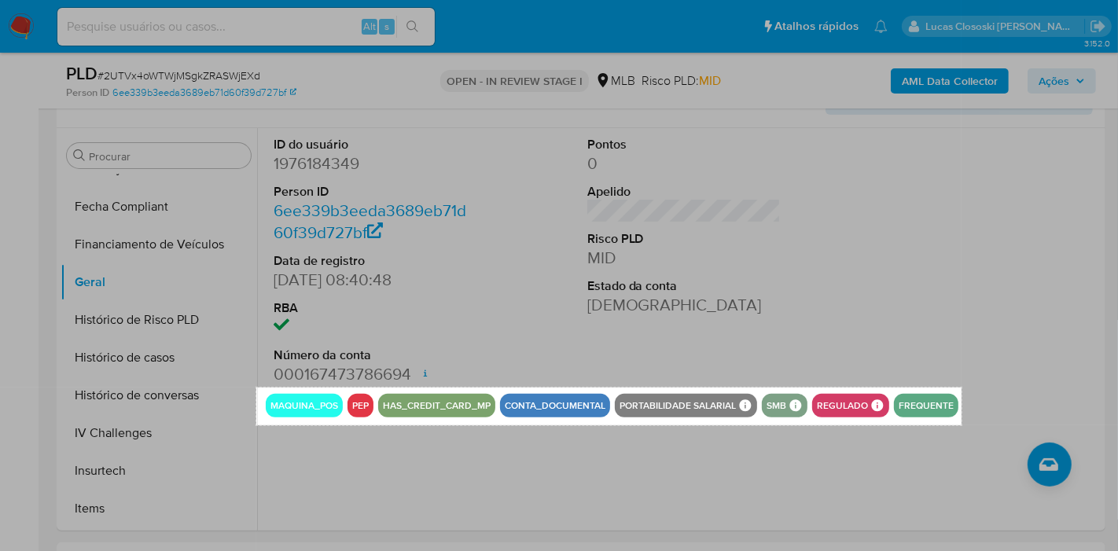
drag, startPoint x: 257, startPoint y: 387, endPoint x: 966, endPoint y: 421, distance: 709.4
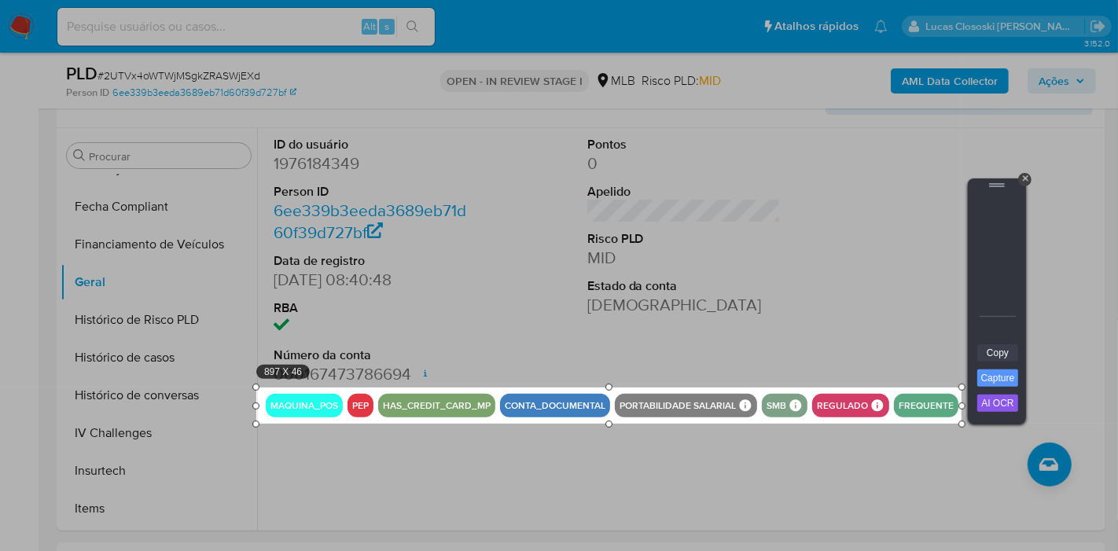
click at [1011, 352] on link "Copy" at bounding box center [998, 352] width 41 height 17
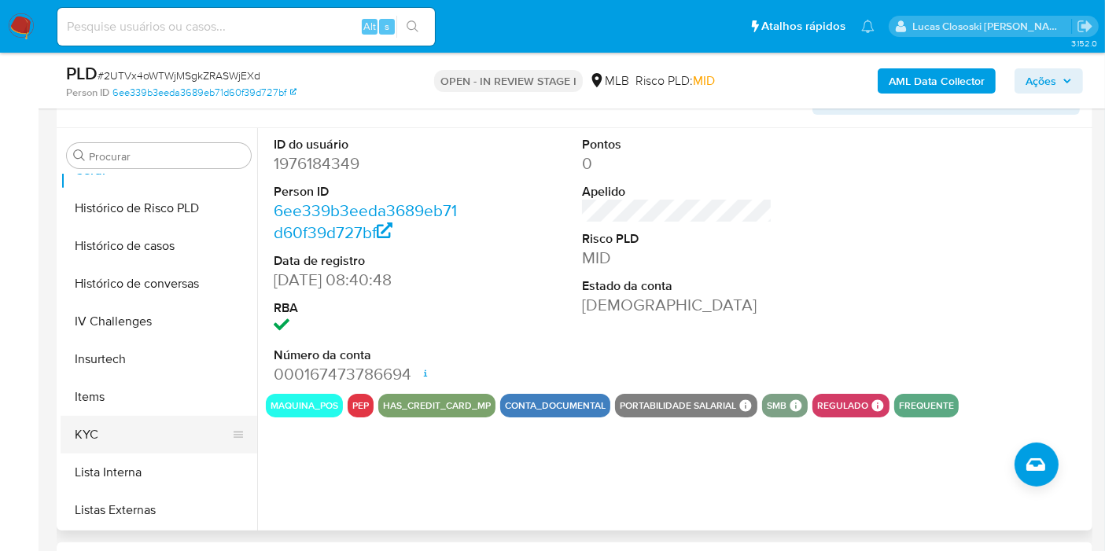
scroll to position [576, 0]
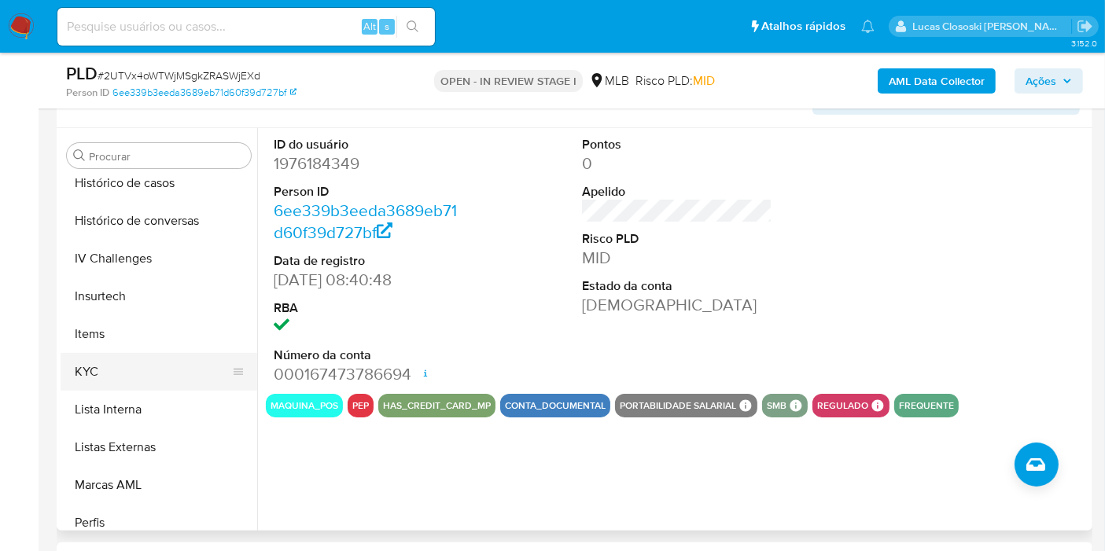
click at [105, 371] on button "KYC" at bounding box center [153, 372] width 184 height 38
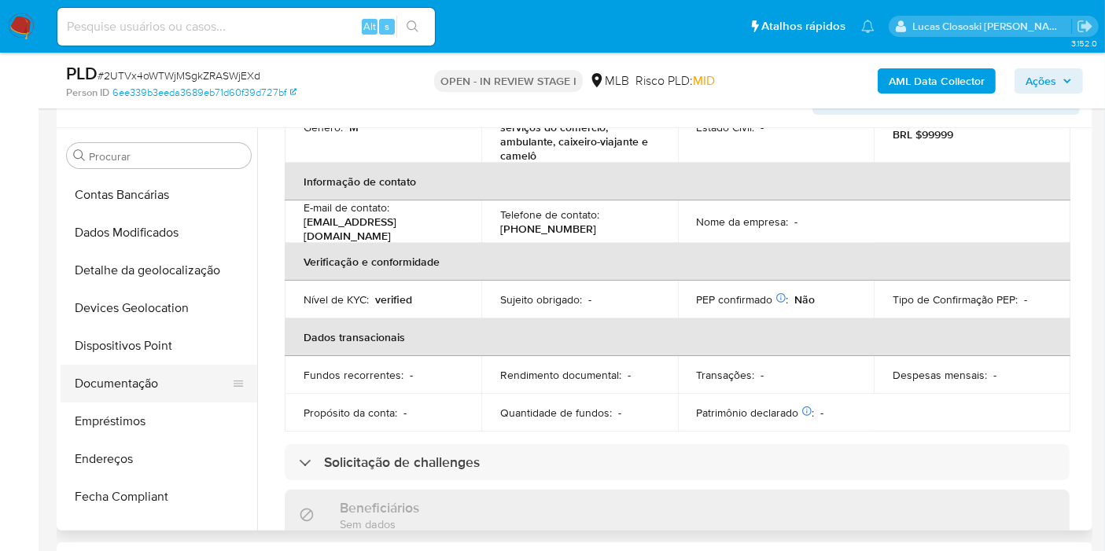
scroll to position [139, 0]
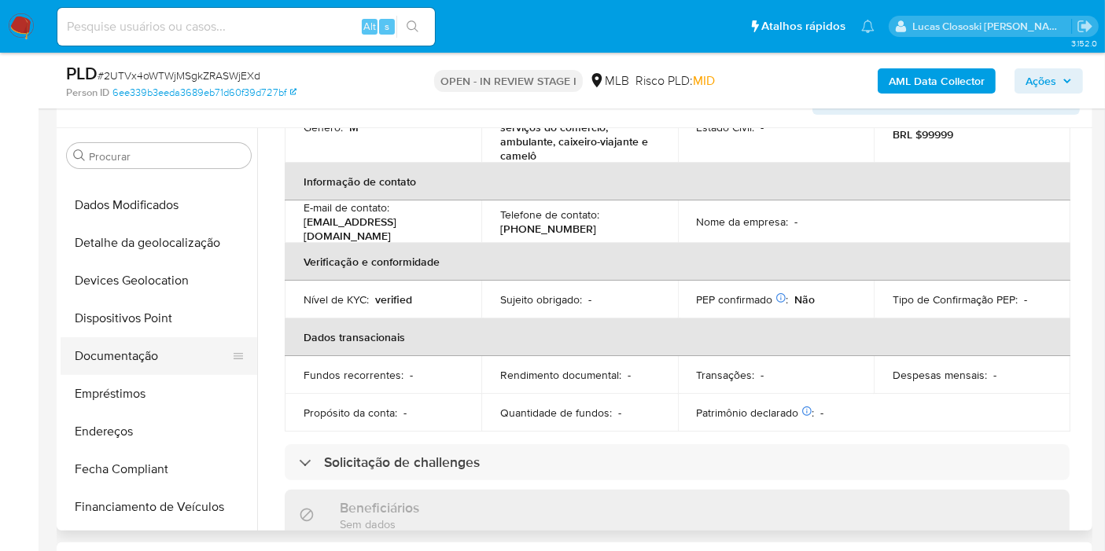
click at [127, 341] on button "Documentação" at bounding box center [153, 356] width 184 height 38
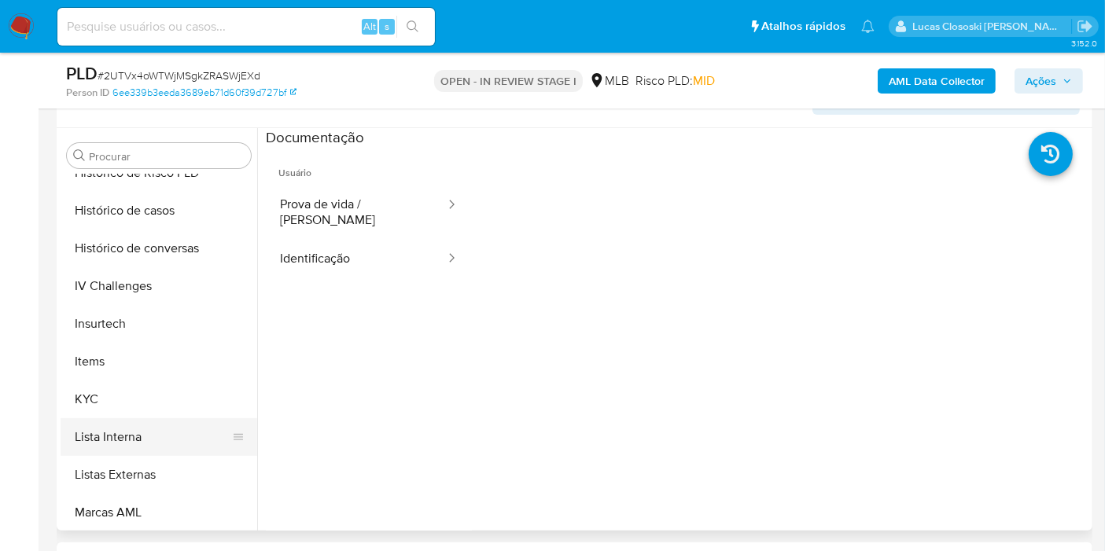
scroll to position [664, 0]
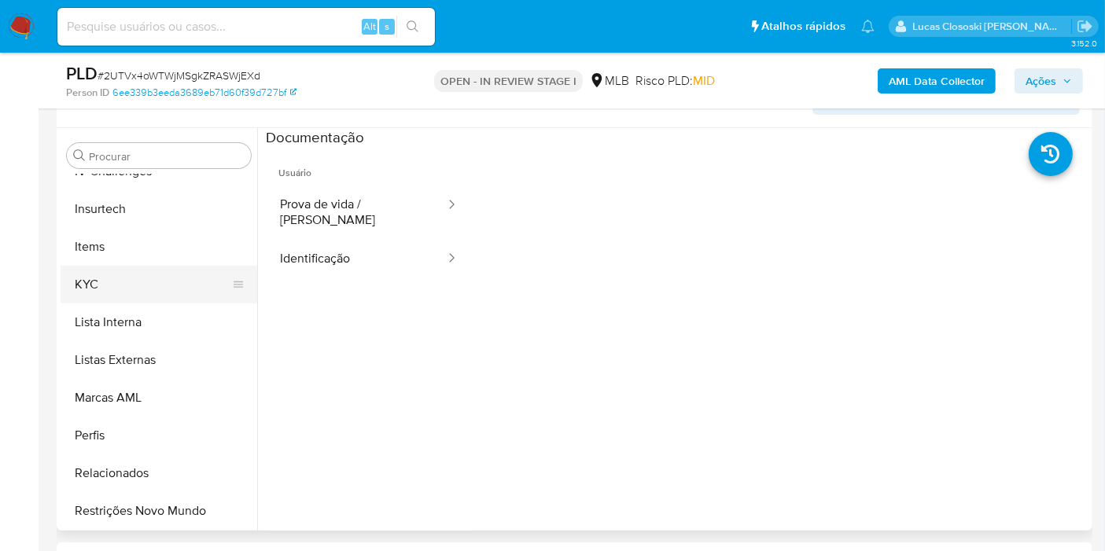
click at [109, 282] on button "KYC" at bounding box center [153, 285] width 184 height 38
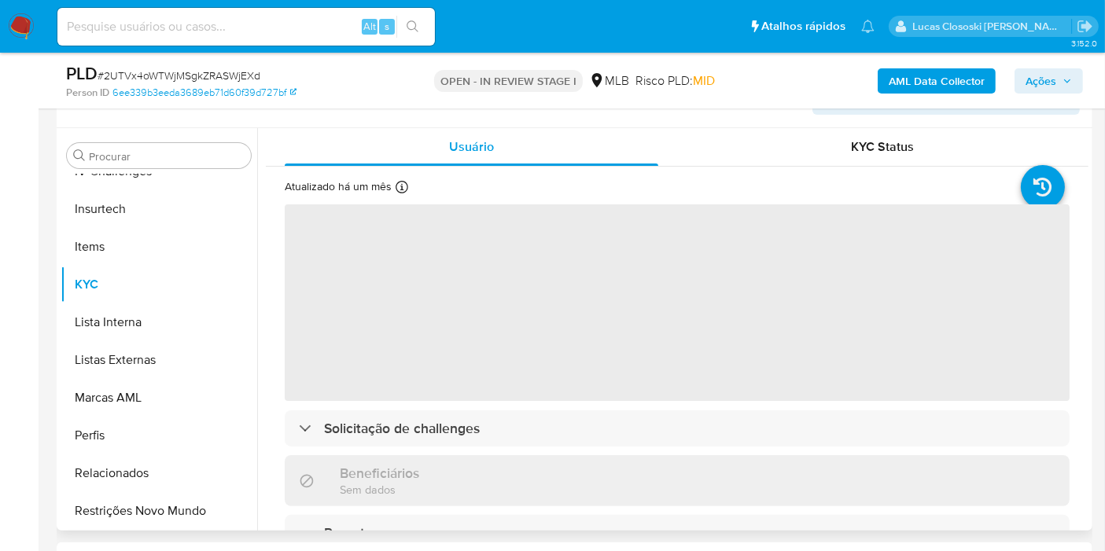
scroll to position [87, 0]
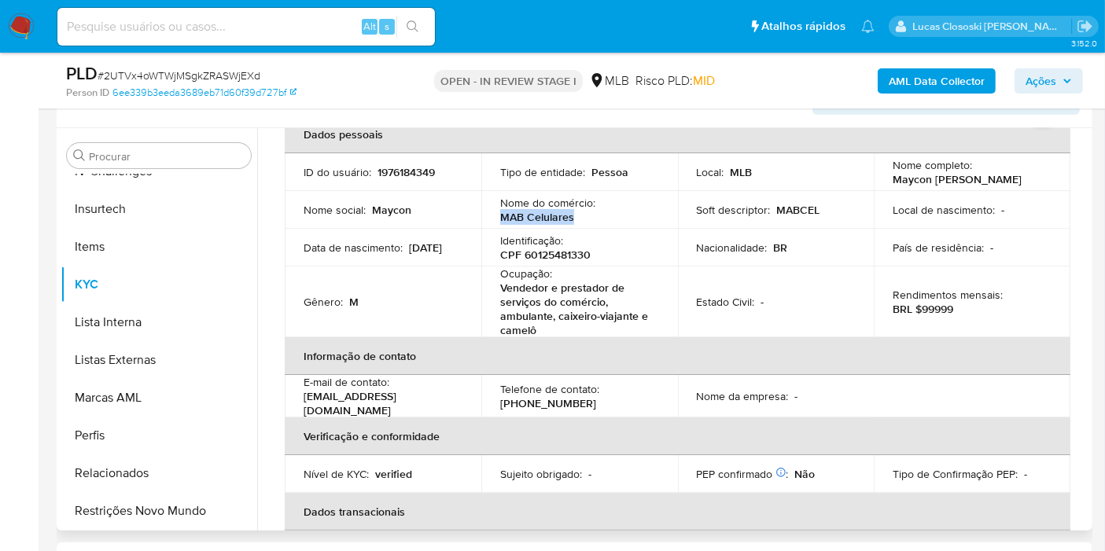
drag, startPoint x: 573, startPoint y: 219, endPoint x: 491, endPoint y: 217, distance: 81.8
click at [491, 217] on td "Nome do comércio : MAB Celulares" at bounding box center [579, 210] width 197 height 38
copy p "MAB Celulares"
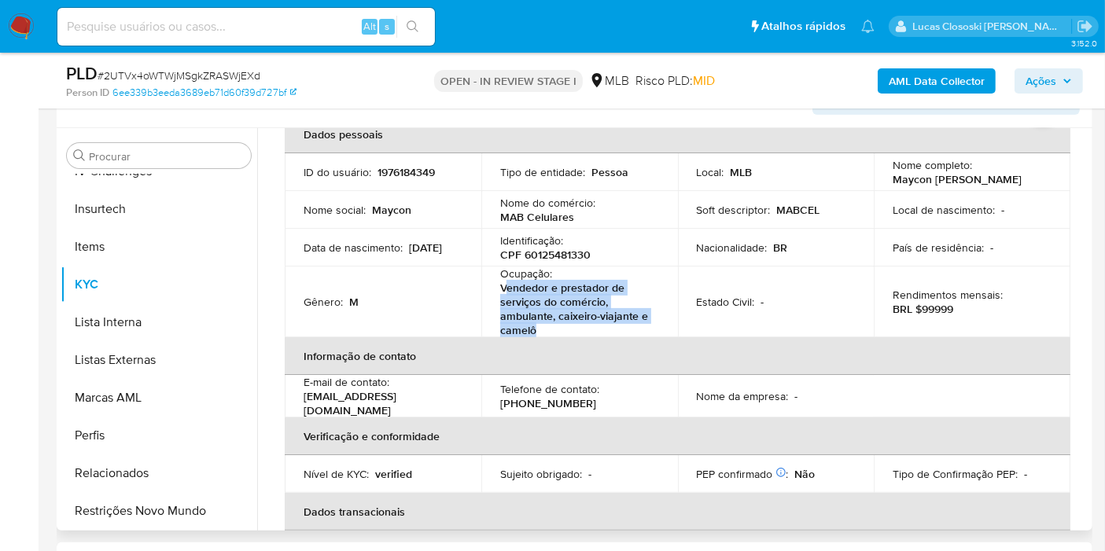
drag, startPoint x: 556, startPoint y: 333, endPoint x: 517, endPoint y: 197, distance: 141.4
click at [503, 289] on p "Vendedor e prestador de serviços do comércio, ambulante, caixeiro-viajante e ca…" at bounding box center [576, 309] width 153 height 57
copy p "endedor e prestador de serviços do comércio, ambulante, caixeiro-viajante e cam…"
click at [551, 260] on p "CPF 60125481330" at bounding box center [545, 255] width 90 height 14
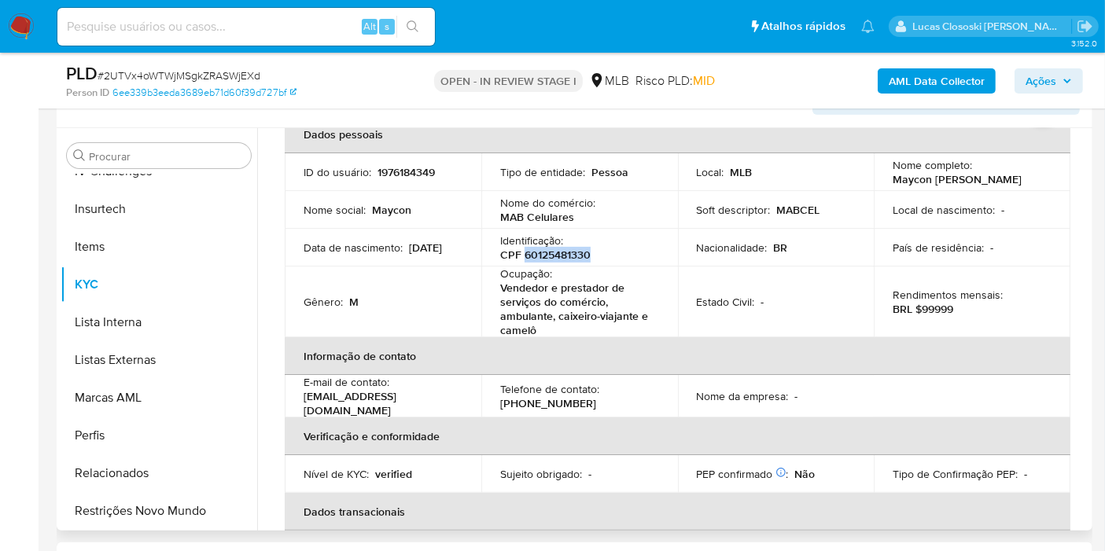
click at [551, 260] on p "CPF 60125481330" at bounding box center [545, 255] width 90 height 14
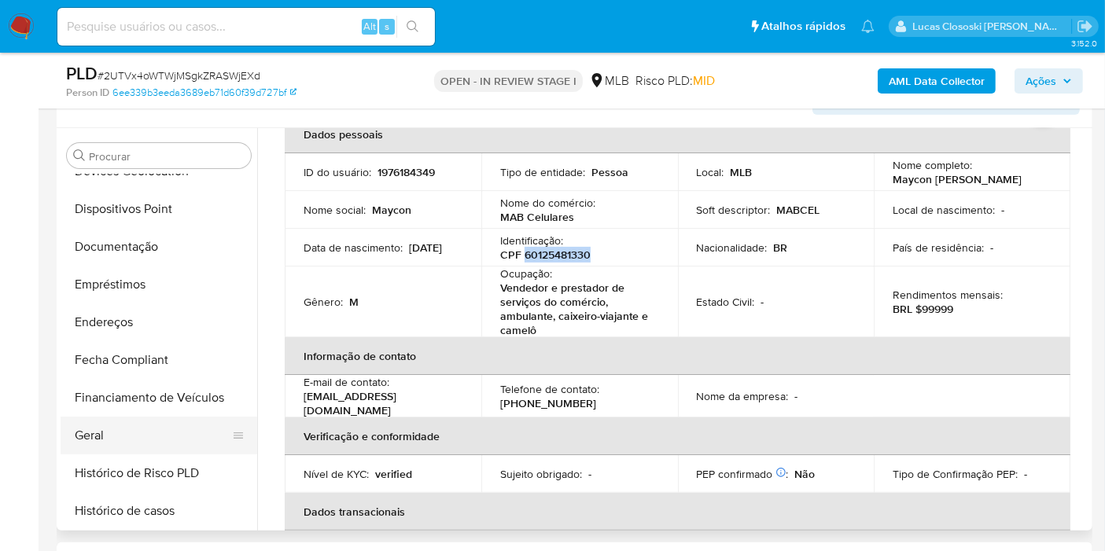
scroll to position [139, 0]
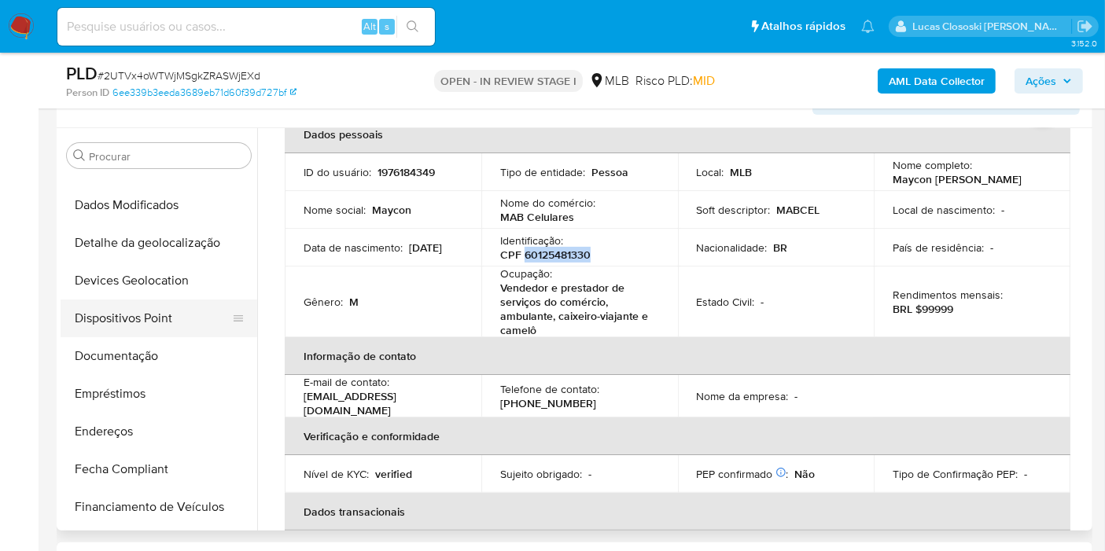
click at [157, 318] on button "Dispositivos Point" at bounding box center [153, 319] width 184 height 38
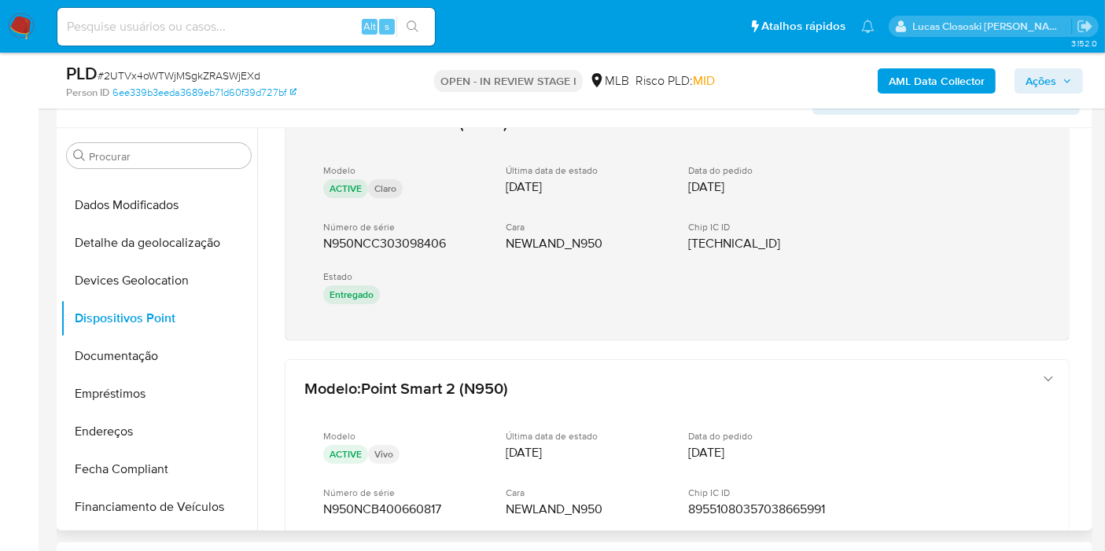
scroll to position [0, 0]
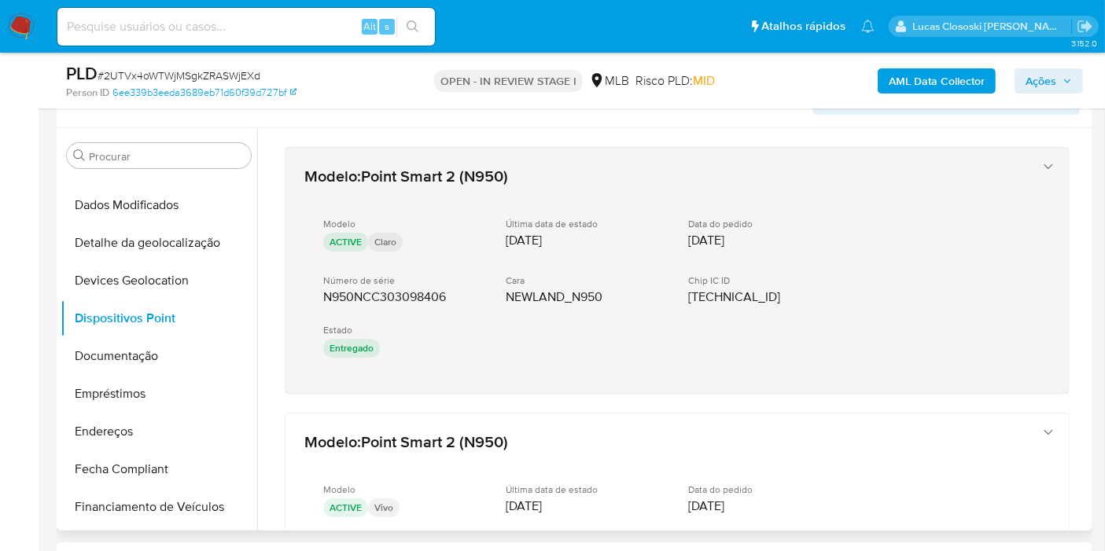
drag, startPoint x: 450, startPoint y: 407, endPoint x: 324, endPoint y: 298, distance: 166.7
click at [324, 298] on div "Modelo : Point Smart 2 (N950) Modelo ACTIVE Claro Última data de estado 26/05/2…" at bounding box center [677, 438] width 823 height 620
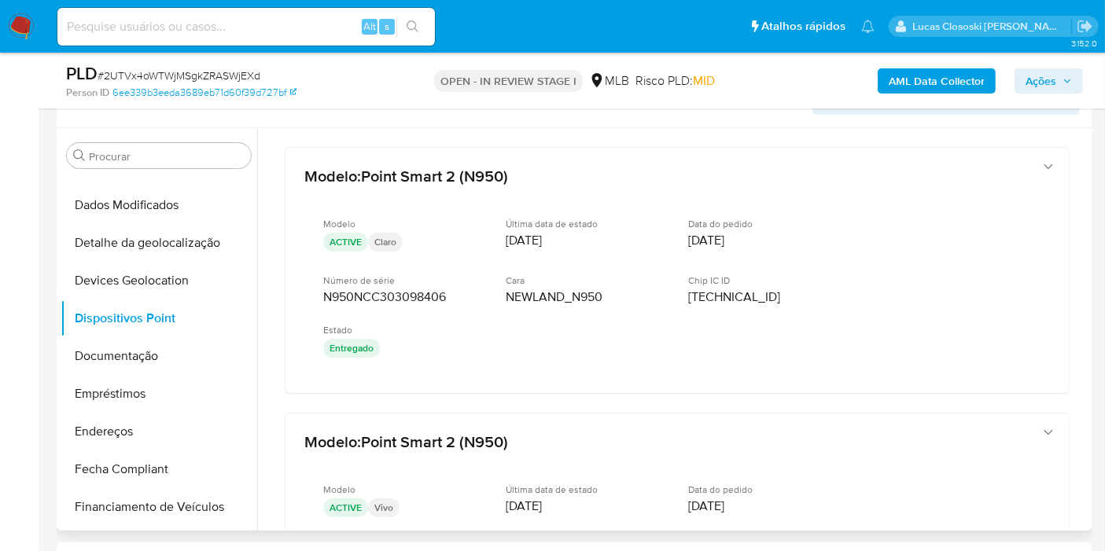
click at [521, 407] on div "Modelo : Point Smart 2 (N950) Modelo ACTIVE Claro Última data de estado 26/05/2…" at bounding box center [677, 438] width 823 height 620
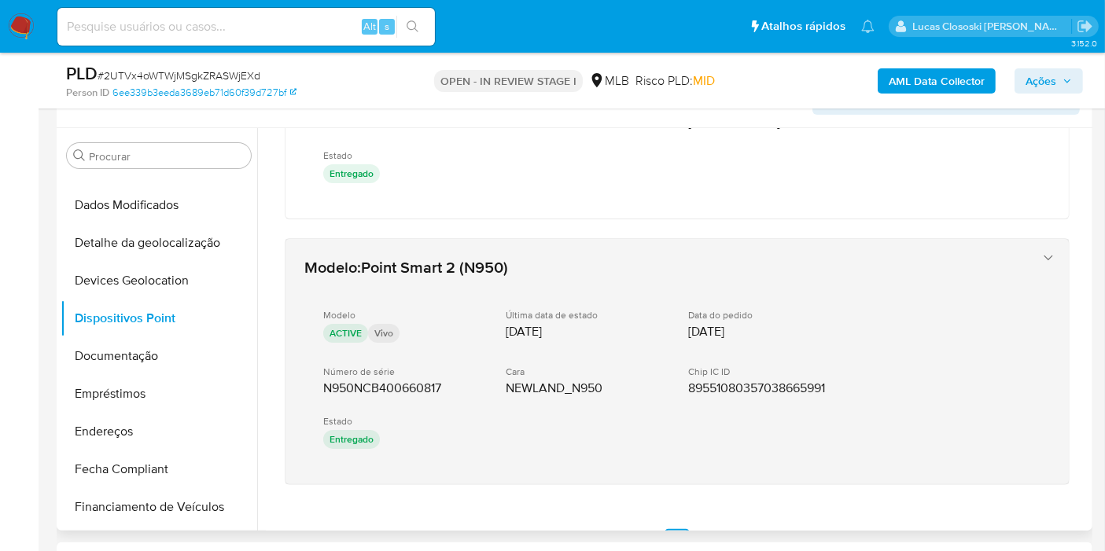
drag, startPoint x: 478, startPoint y: 484, endPoint x: 319, endPoint y: 389, distance: 185.9
click at [319, 389] on div "Modelo : Point Smart 2 (N950) Modelo ACTIVE Claro Última data de estado 26/05/2…" at bounding box center [677, 264] width 823 height 620
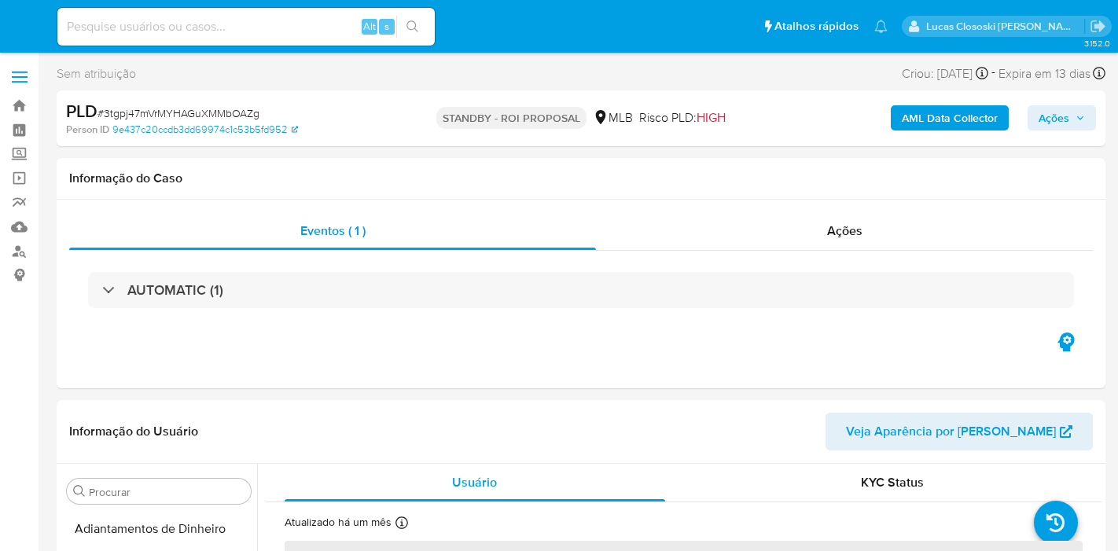
select select "10"
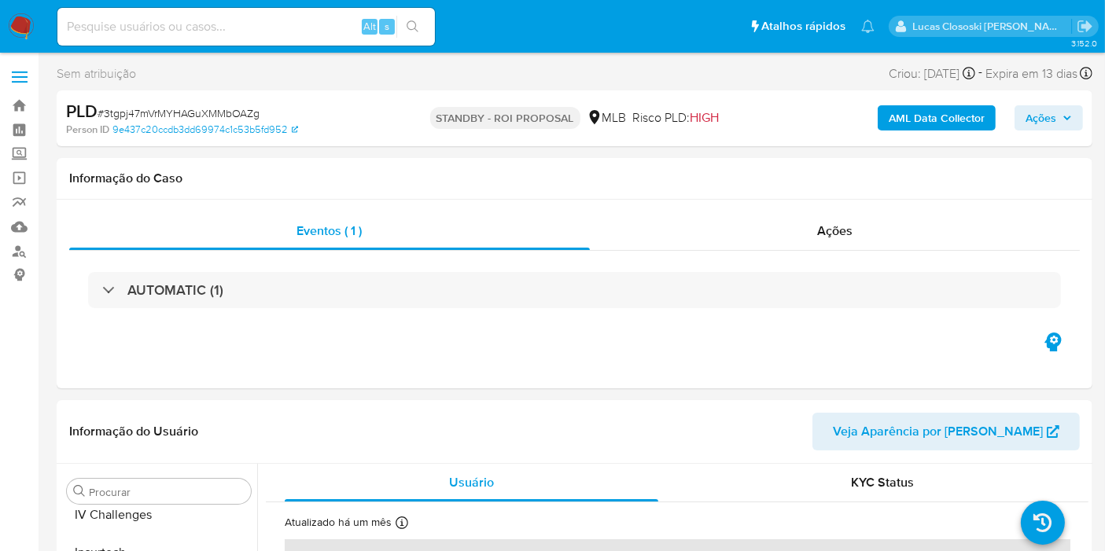
scroll to position [664, 0]
click at [238, 106] on span "# 3tgpj47mVrMYHAGuXMMbOAZg" at bounding box center [179, 113] width 162 height 16
copy span "3tgpj47mVrMYHAGuXMMbOAZg"
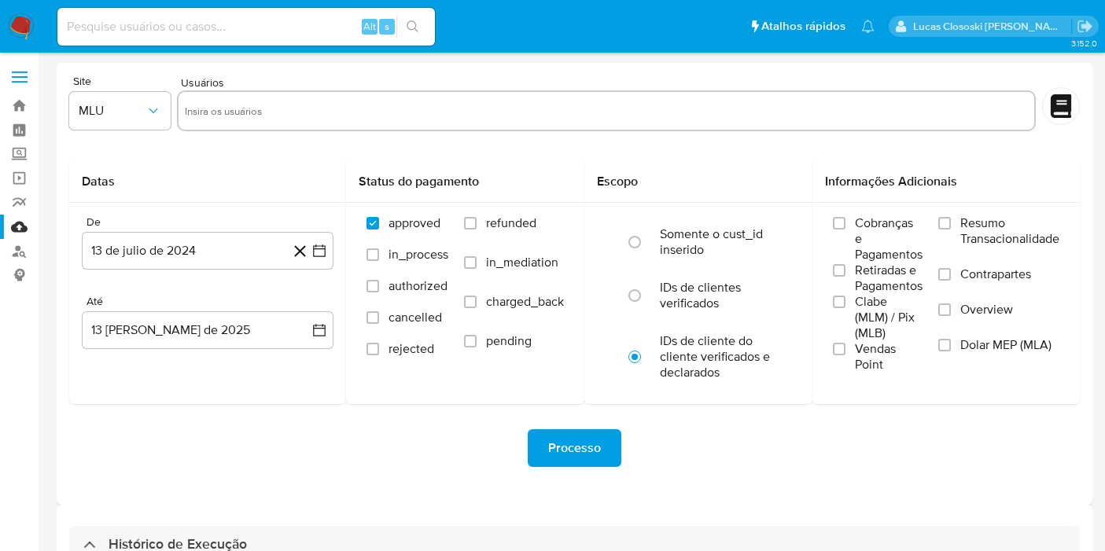
select select "10"
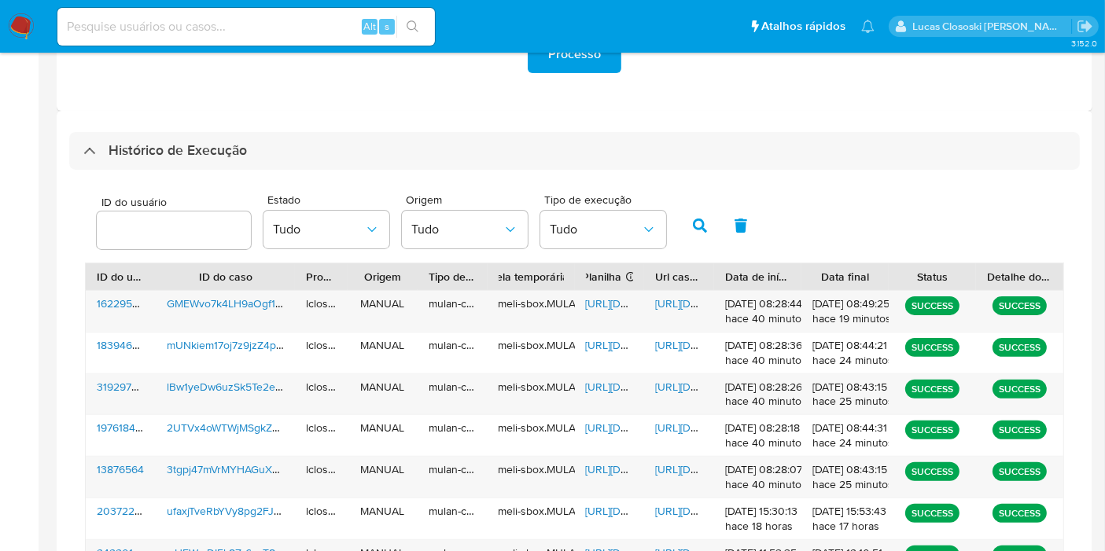
scroll to position [540, 0]
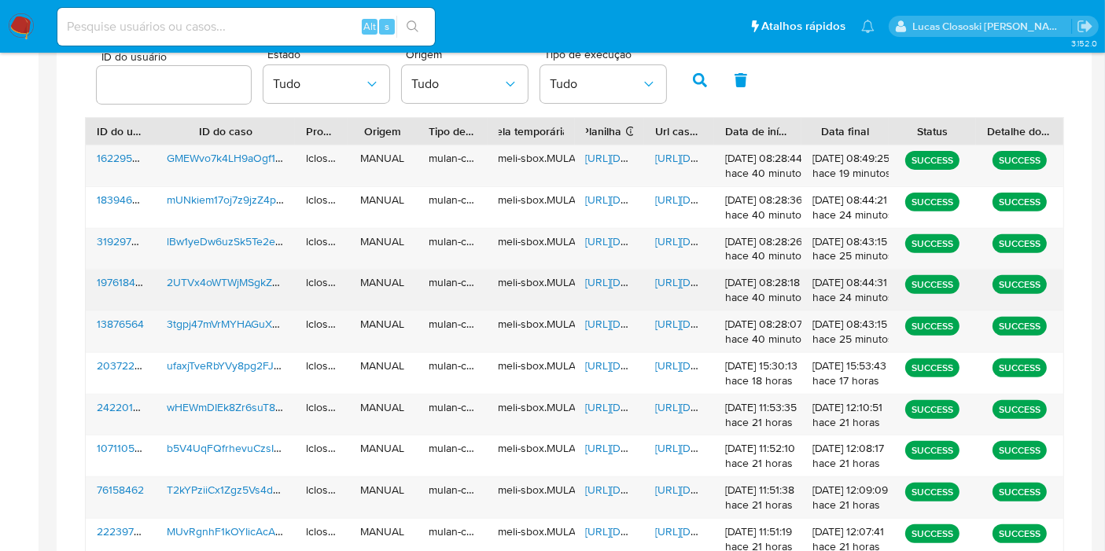
click at [609, 282] on span "[URL][DOMAIN_NAME]" at bounding box center [640, 282] width 109 height 16
click at [672, 282] on span "[URL][DOMAIN_NAME]" at bounding box center [709, 282] width 109 height 16
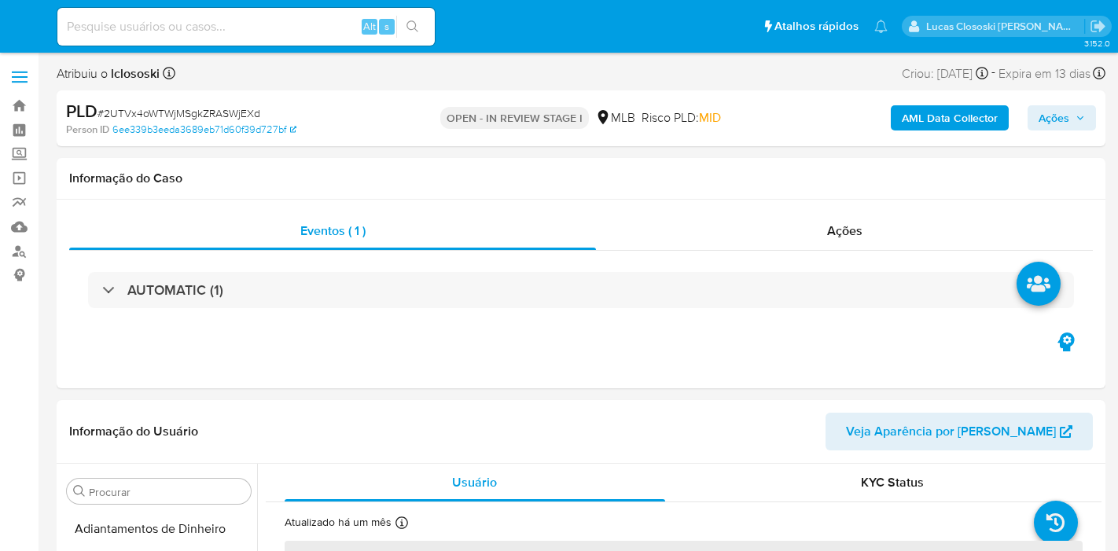
select select "10"
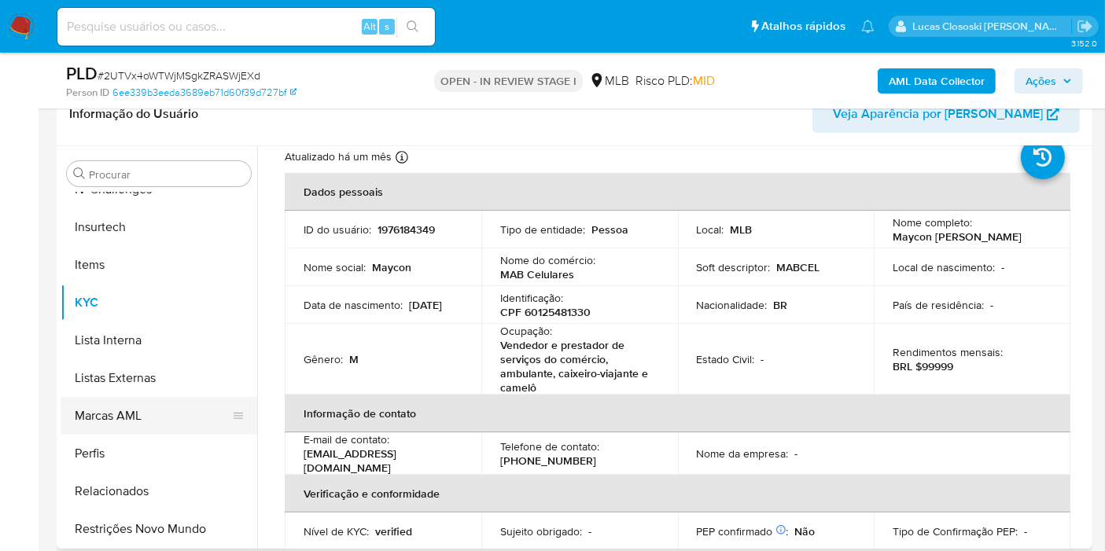
scroll to position [576, 0]
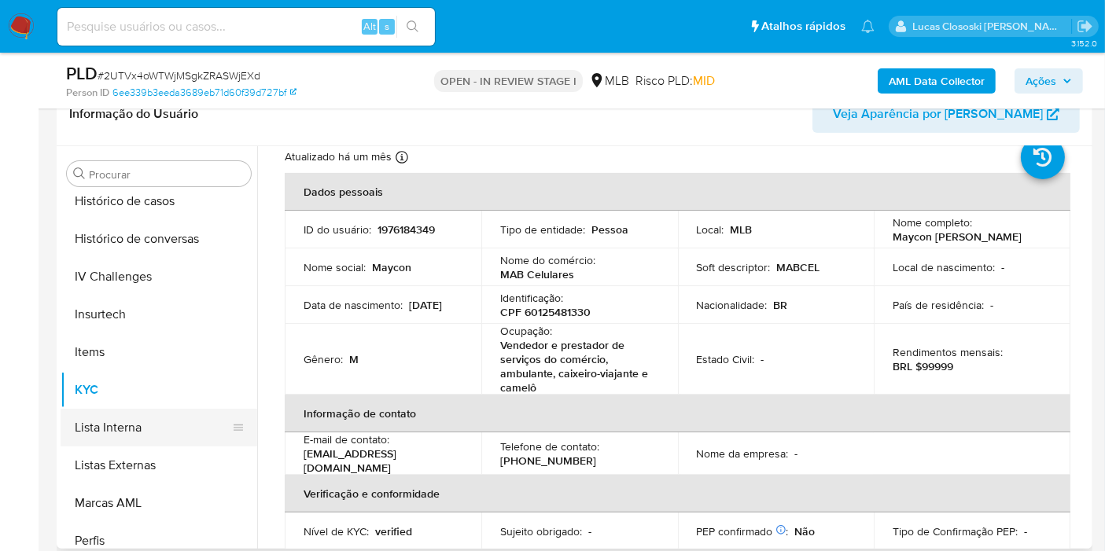
click at [160, 422] on button "Lista Interna" at bounding box center [153, 428] width 184 height 38
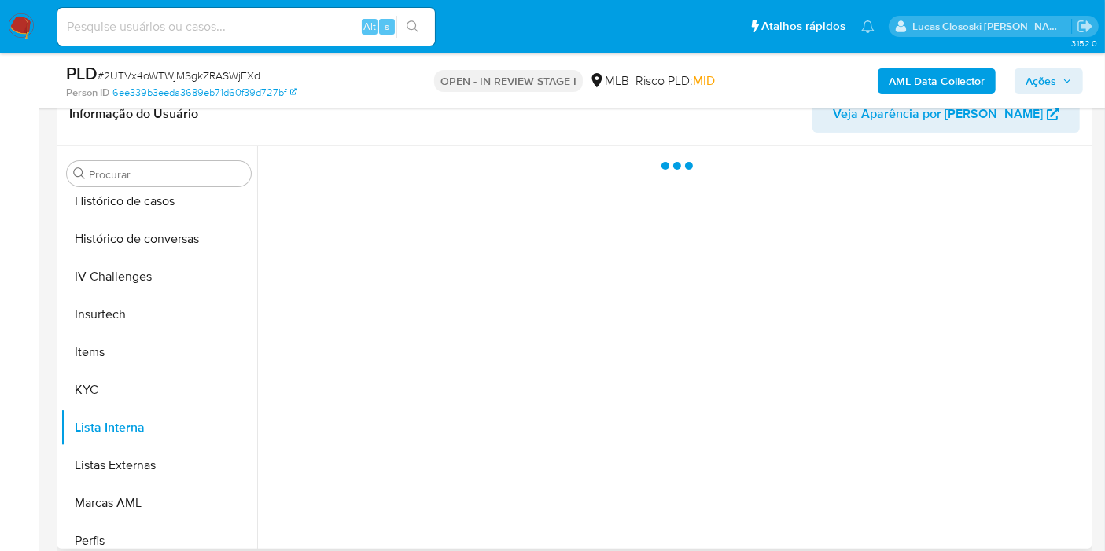
scroll to position [0, 0]
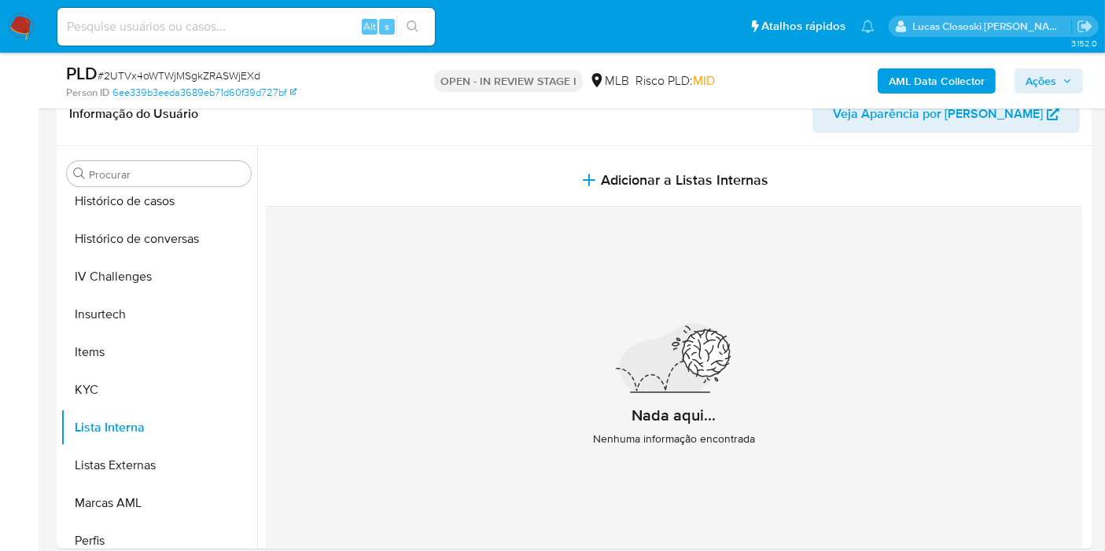
click at [1045, 84] on span "Ações" at bounding box center [1041, 80] width 31 height 25
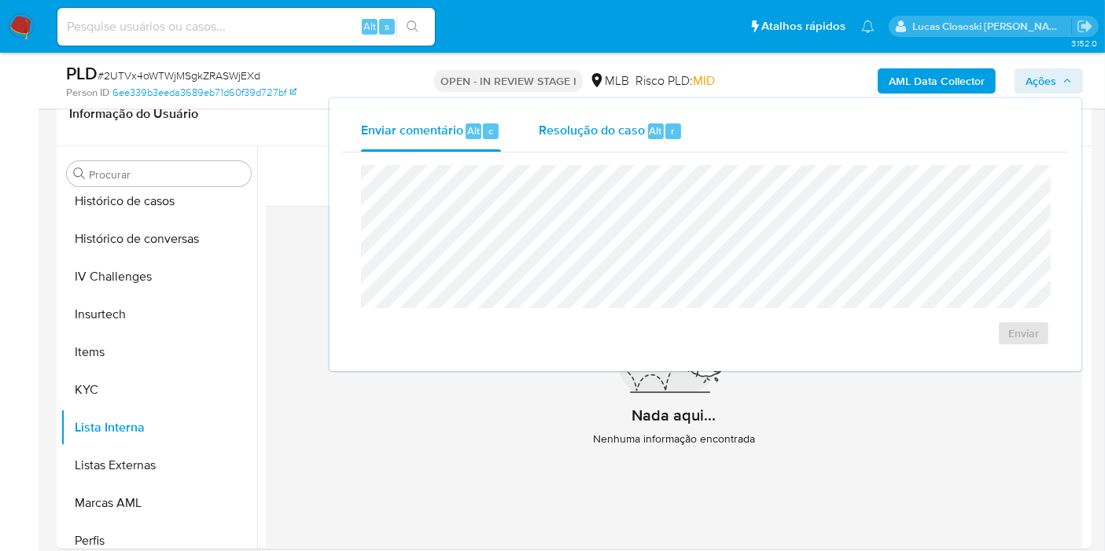
click at [625, 116] on div "Resolução do caso Alt r" at bounding box center [611, 131] width 144 height 41
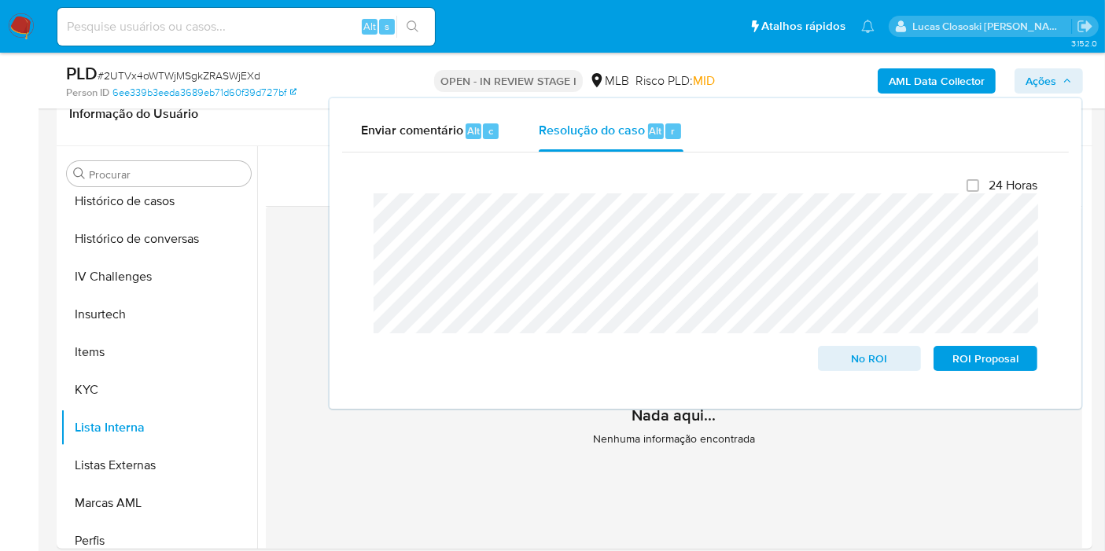
drag, startPoint x: 1062, startPoint y: 79, endPoint x: 1050, endPoint y: 84, distance: 12.7
click at [1062, 79] on span "Ações" at bounding box center [1049, 81] width 46 height 22
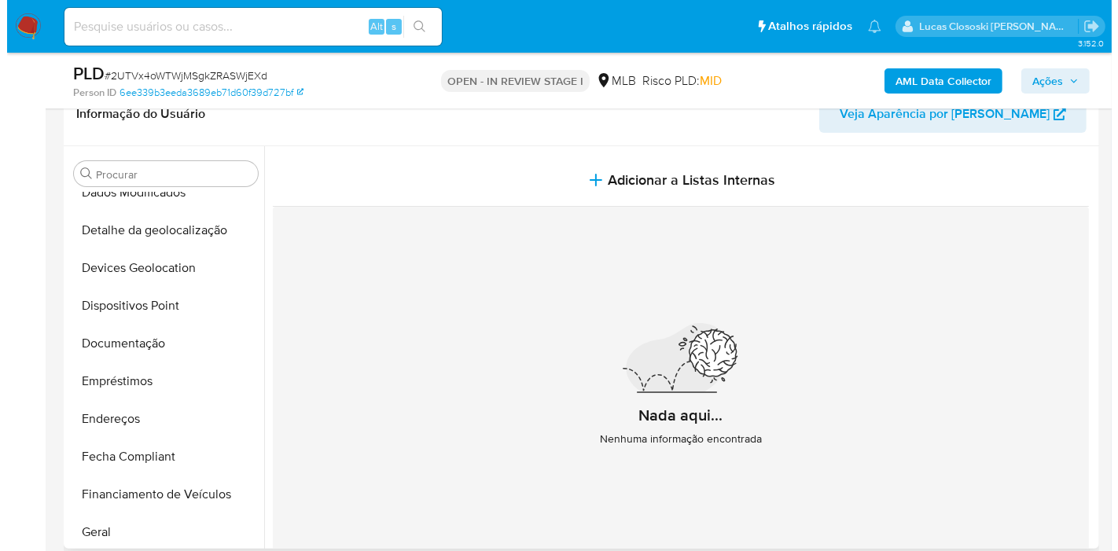
scroll to position [52, 0]
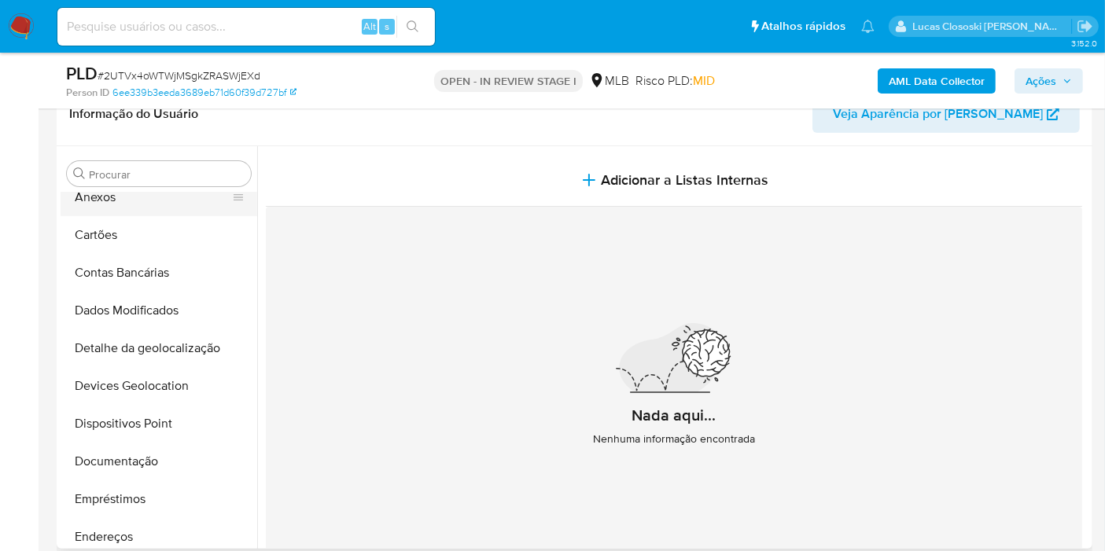
click at [103, 204] on button "Anexos" at bounding box center [153, 198] width 184 height 38
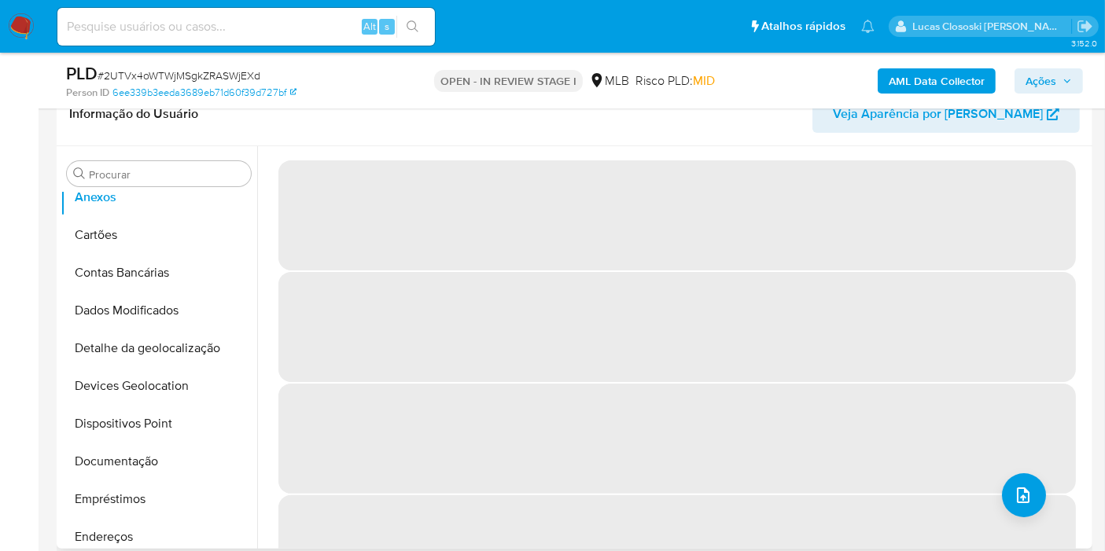
click at [395, 146] on div "‌ ‌ ‌ ‌" at bounding box center [672, 347] width 831 height 403
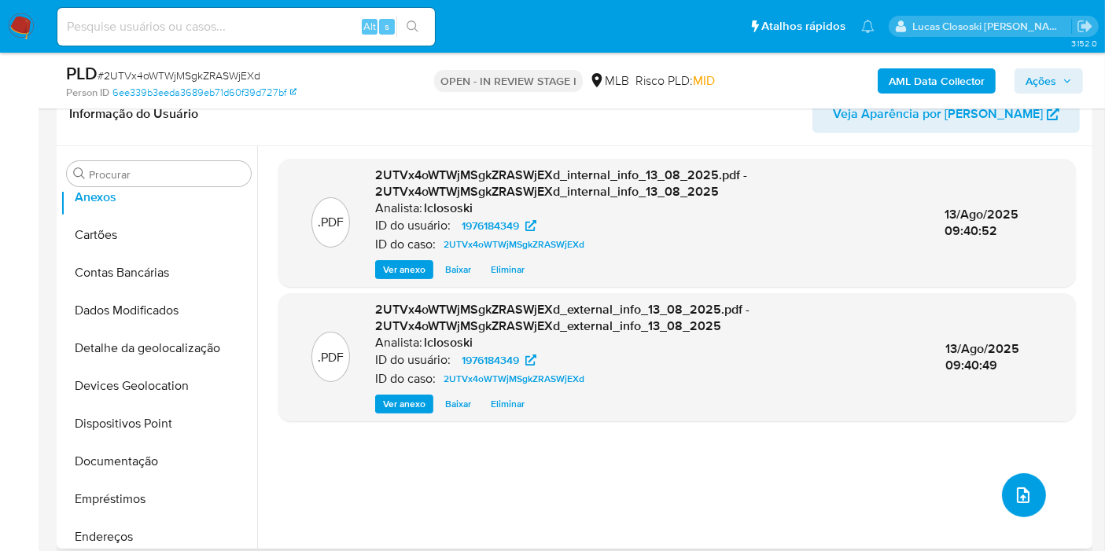
click at [1007, 479] on button "upload-file" at bounding box center [1024, 495] width 44 height 44
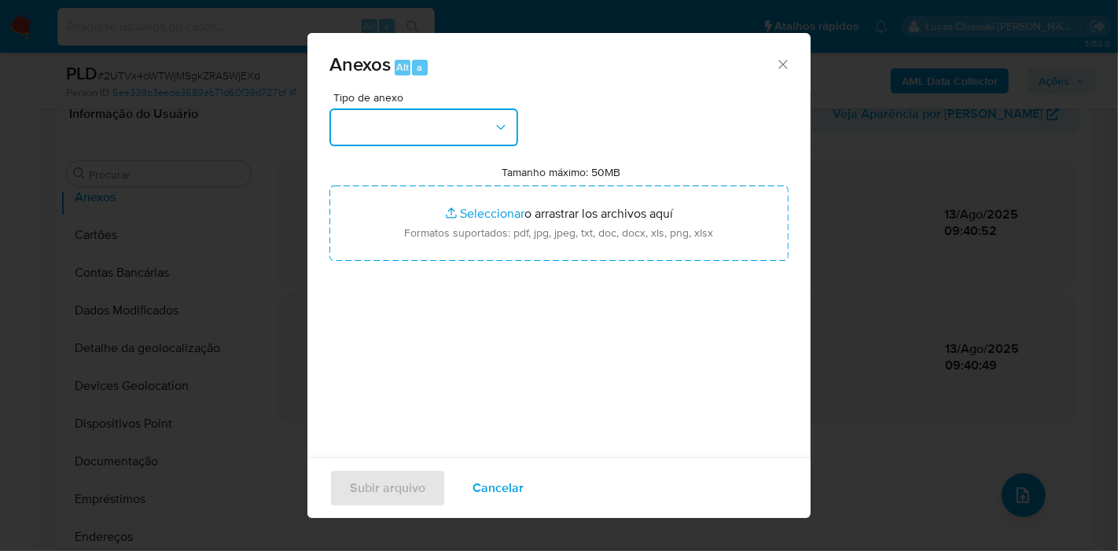
click at [470, 118] on button "button" at bounding box center [424, 128] width 189 height 38
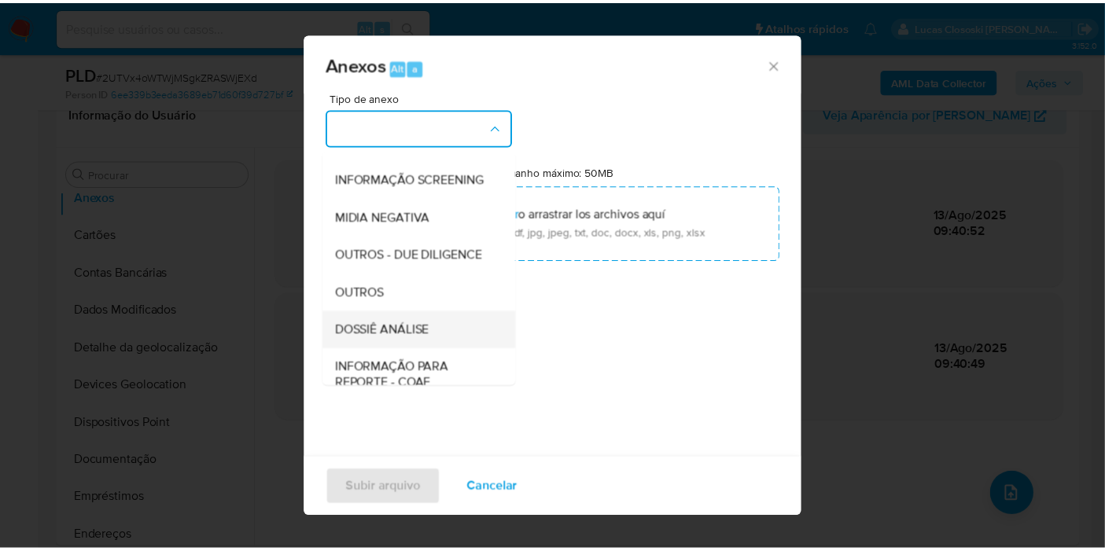
scroll to position [241, 0]
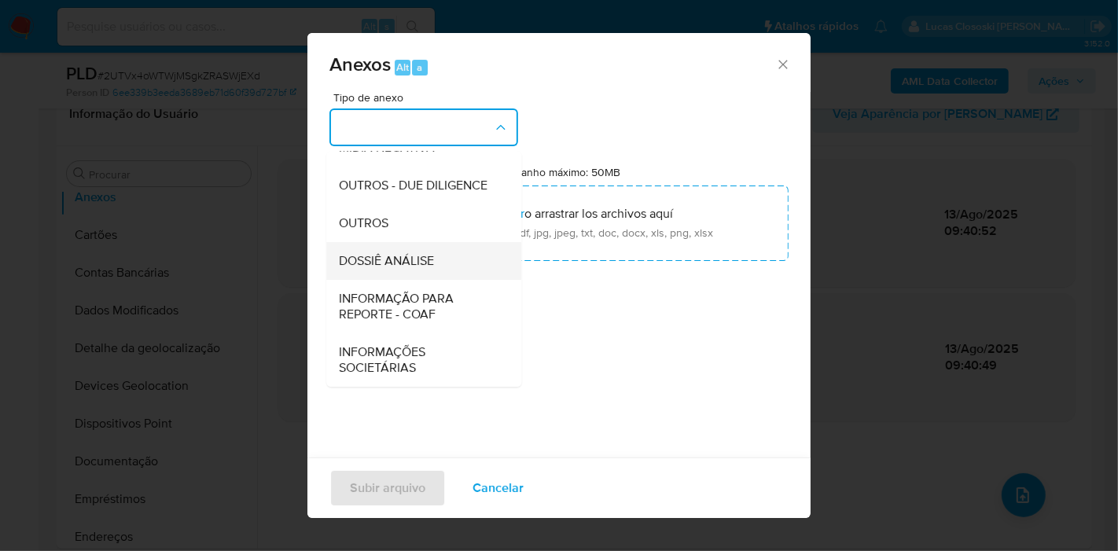
click at [440, 272] on div "DOSSIÊ ANÁLISE" at bounding box center [419, 261] width 160 height 38
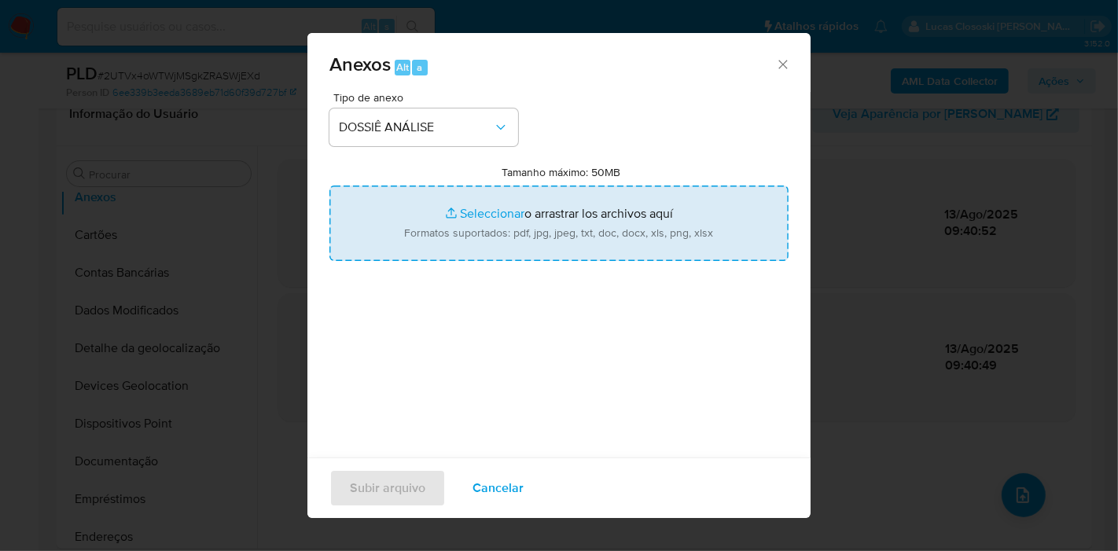
click at [447, 230] on input "Tamanho máximo: 50MB Seleccionar archivos" at bounding box center [559, 224] width 459 height 76
type input "C:\fakepath\SAR - XXXX - CPF 60125481330 - MAYCON [PERSON_NAME].pdf"
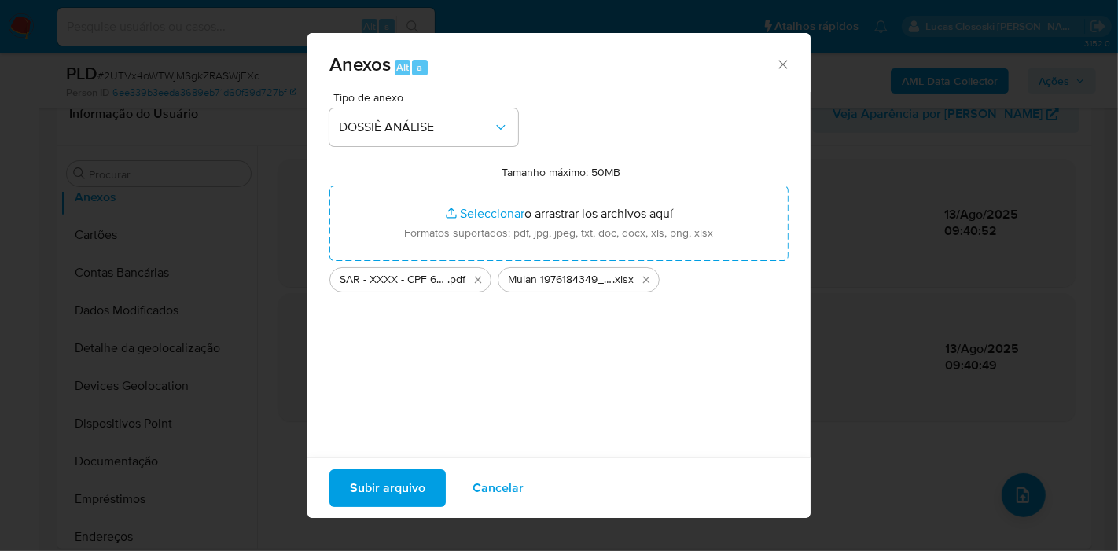
drag, startPoint x: 447, startPoint y: 230, endPoint x: 403, endPoint y: 479, distance: 253.0
click at [403, 479] on span "Subir arquivo" at bounding box center [388, 488] width 76 height 35
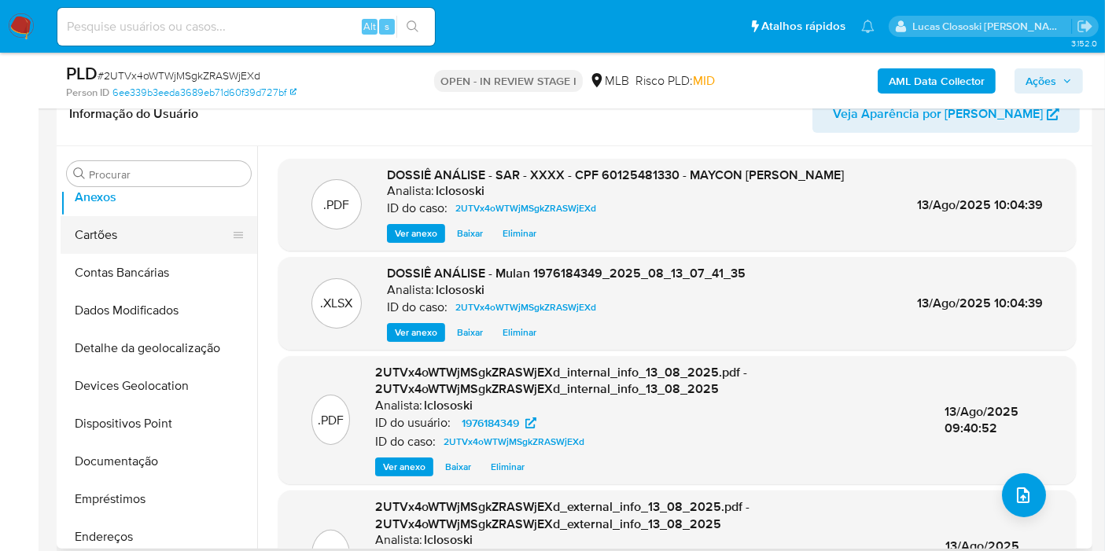
click at [108, 238] on button "Cartões" at bounding box center [153, 235] width 184 height 38
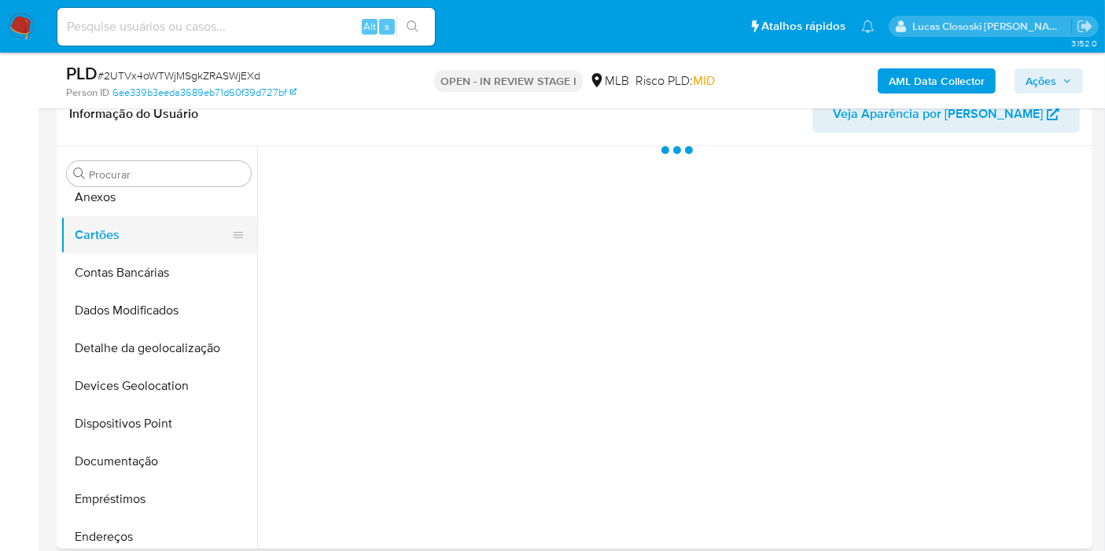
click at [108, 230] on button "Cartões" at bounding box center [153, 235] width 184 height 38
click at [109, 212] on button "Anexos" at bounding box center [153, 198] width 184 height 38
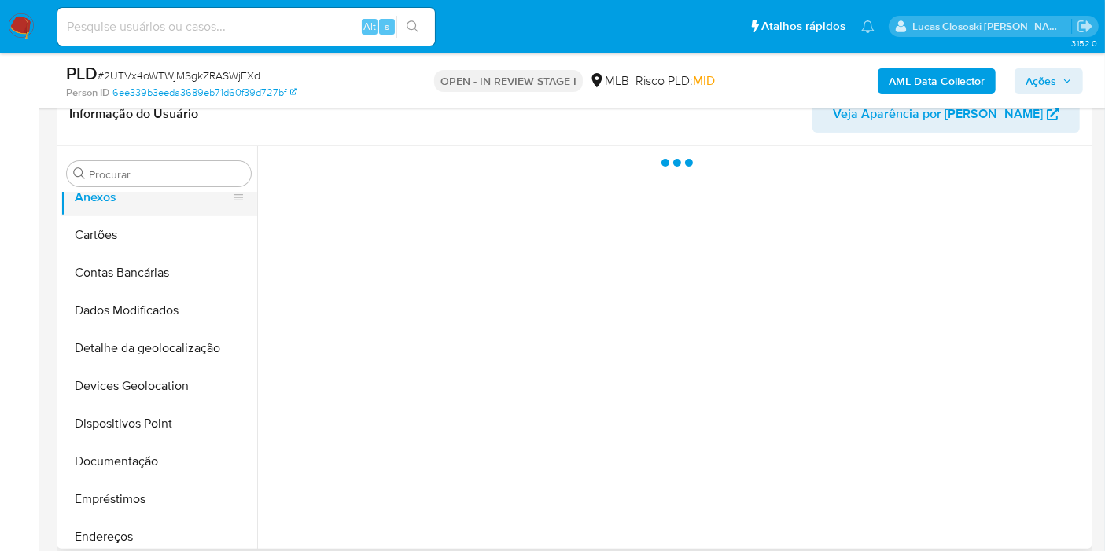
scroll to position [0, 0]
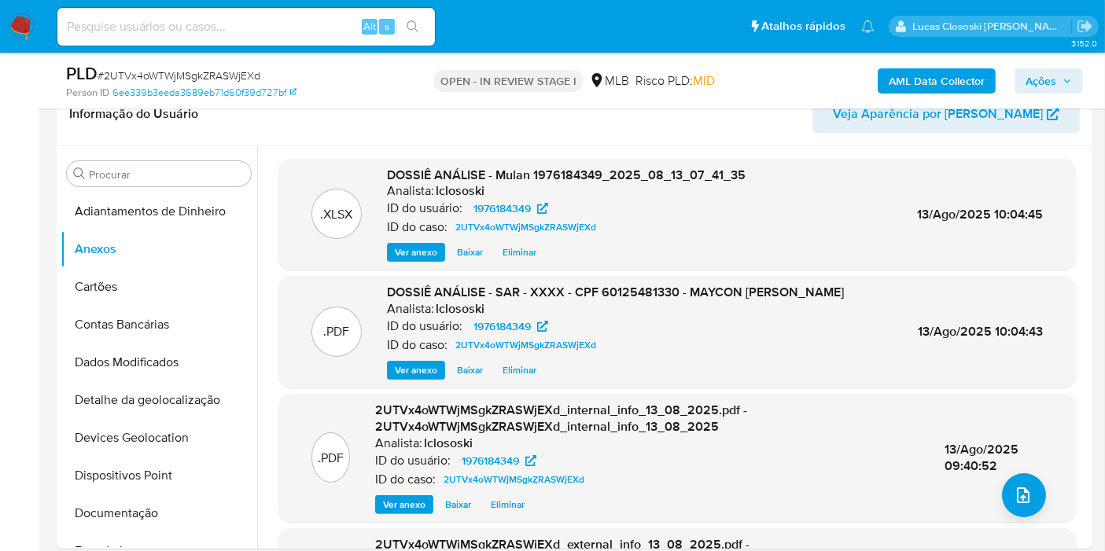
click at [1034, 80] on span "Ações" at bounding box center [1041, 80] width 31 height 25
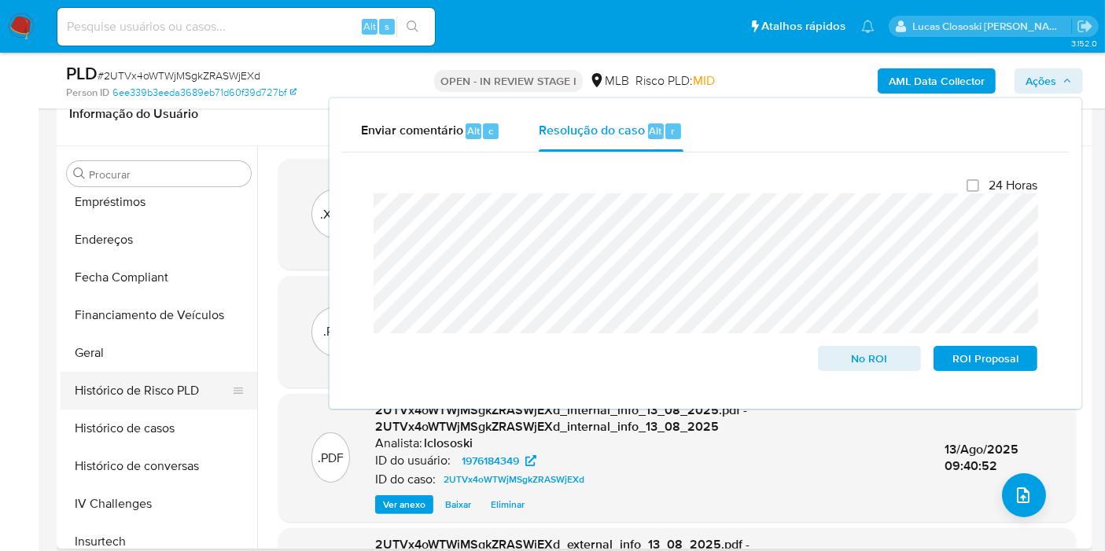
scroll to position [436, 0]
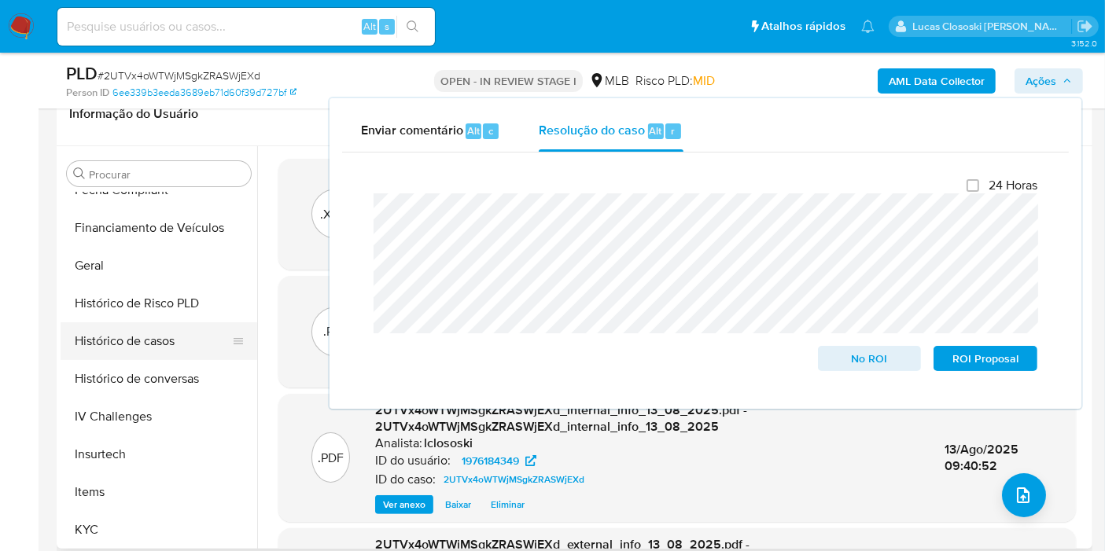
click at [123, 325] on button "Histórico de casos" at bounding box center [153, 341] width 184 height 38
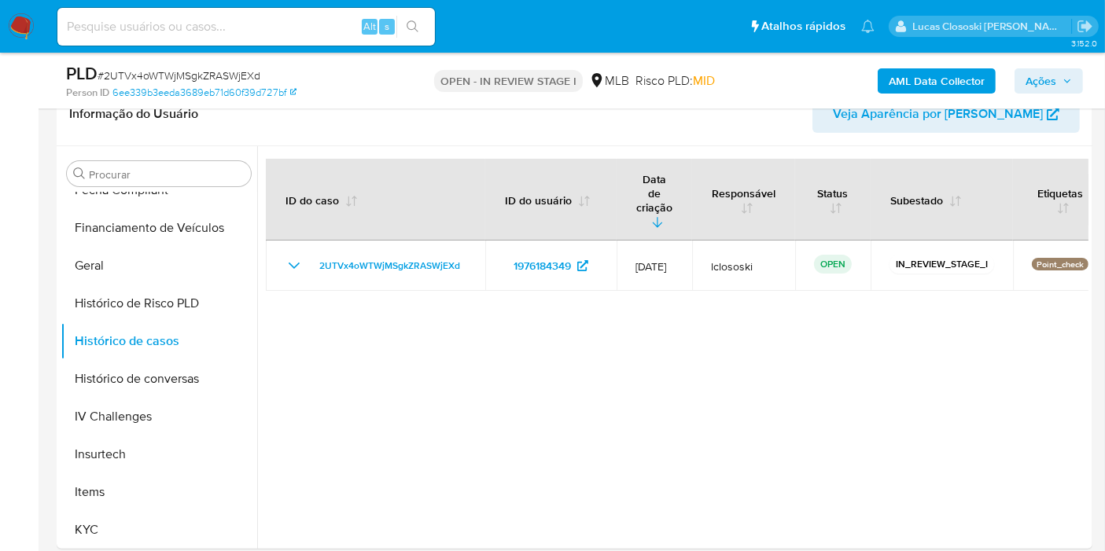
click at [1056, 76] on span "Ações" at bounding box center [1041, 80] width 31 height 25
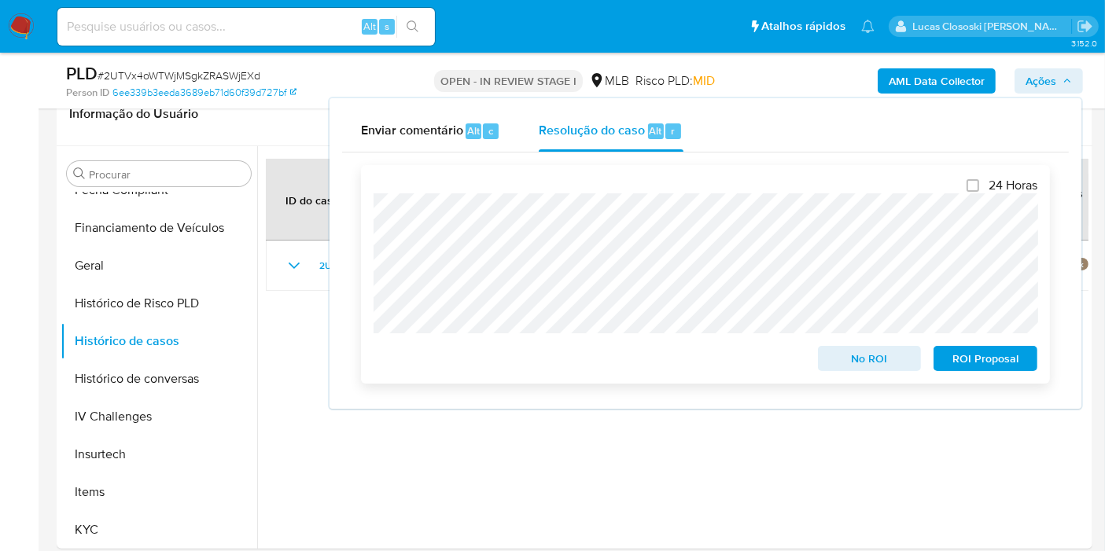
click at [982, 349] on span "ROI Proposal" at bounding box center [986, 359] width 82 height 22
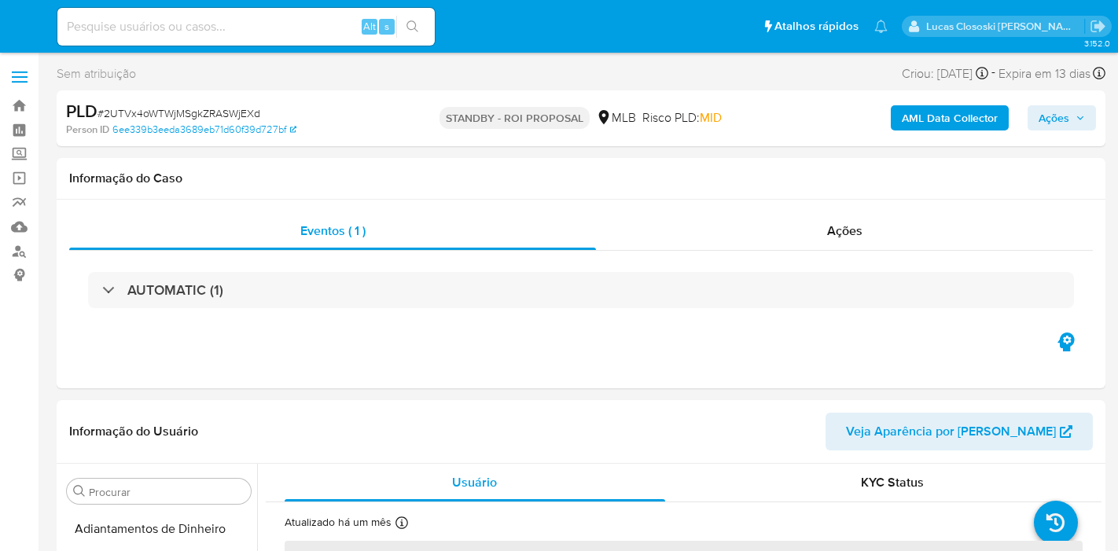
select select "10"
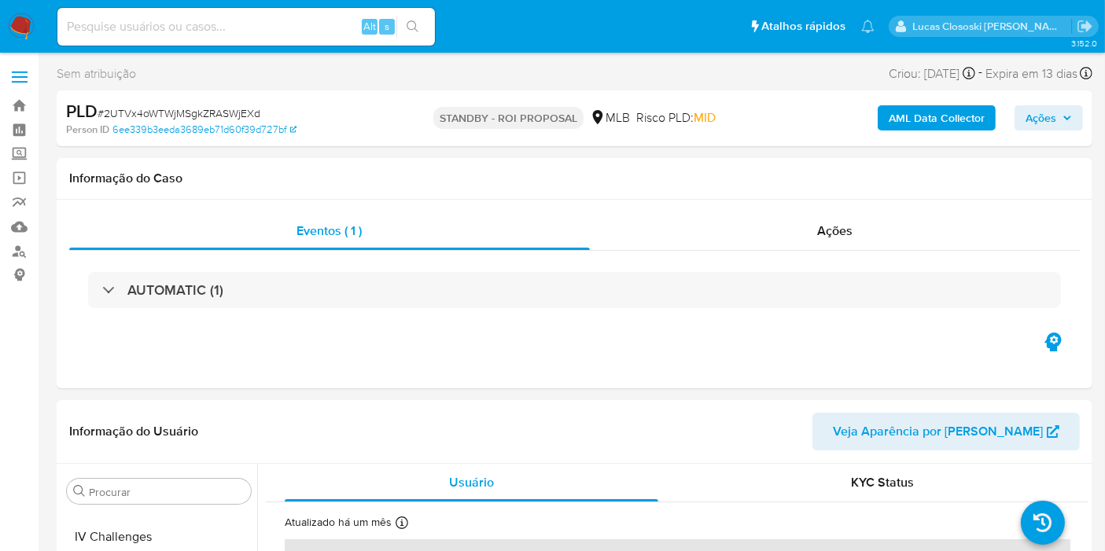
scroll to position [664, 0]
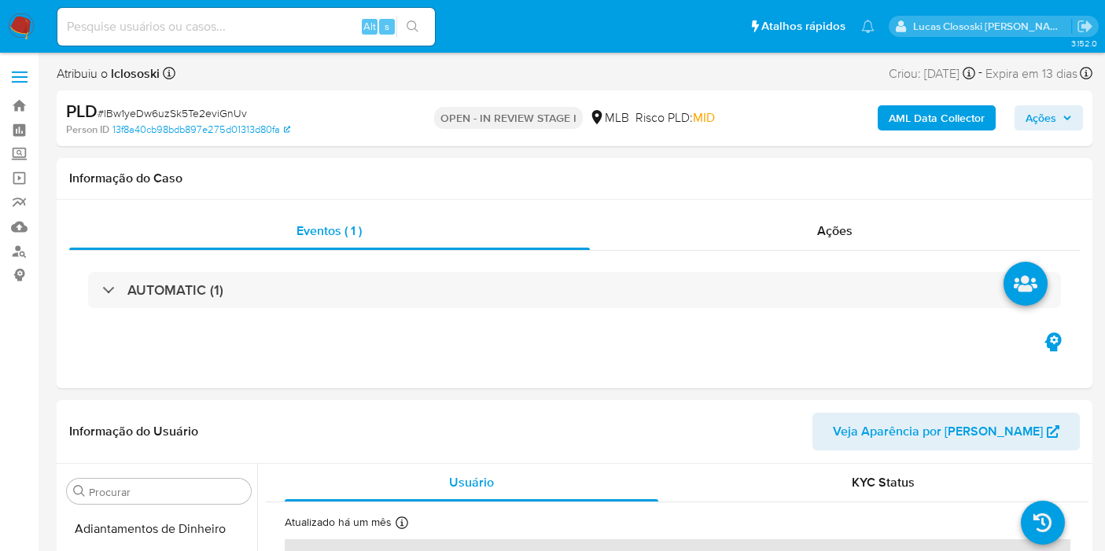
select select "10"
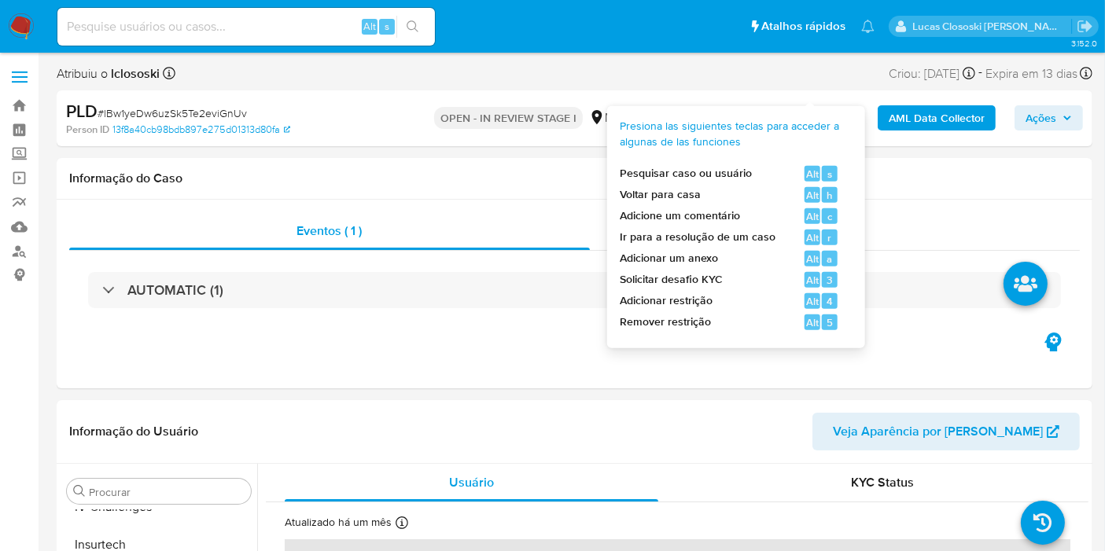
scroll to position [262, 0]
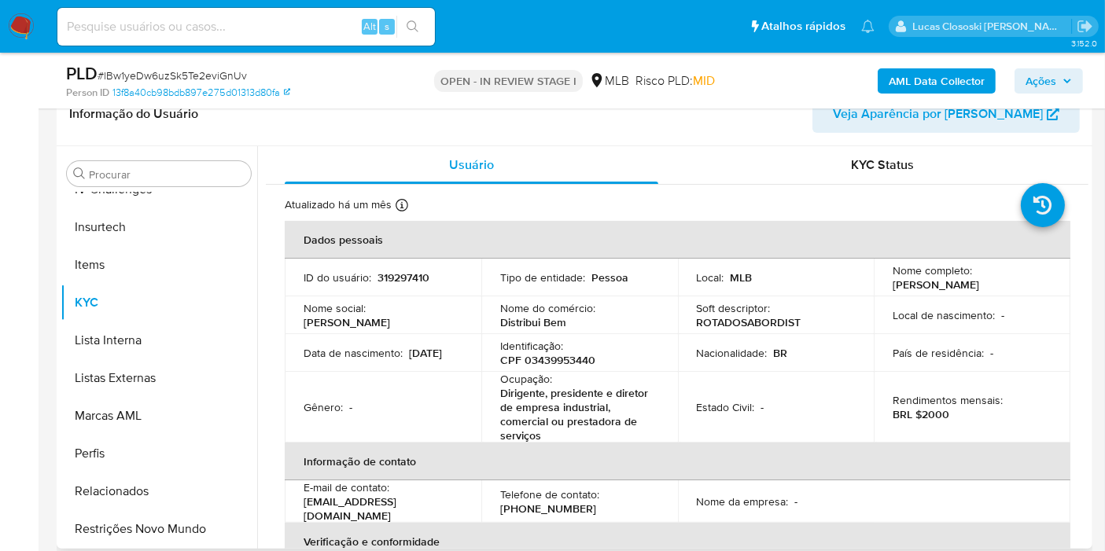
click at [565, 363] on p "CPF 03439953440" at bounding box center [547, 360] width 95 height 14
copy p "03439953440"
click at [598, 329] on div "Nome do comércio : Distribui Bem" at bounding box center [579, 315] width 159 height 28
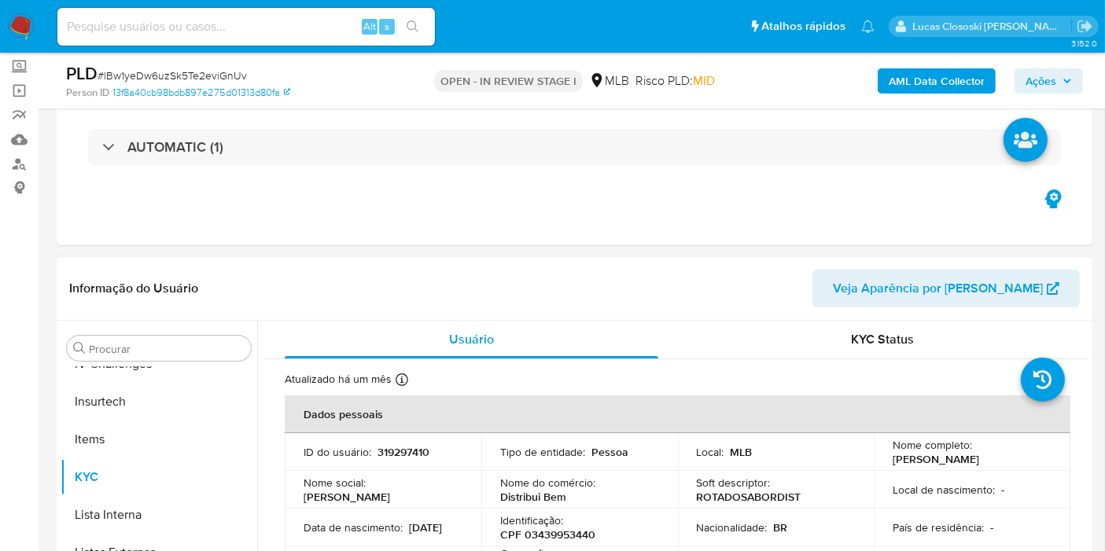
scroll to position [175, 0]
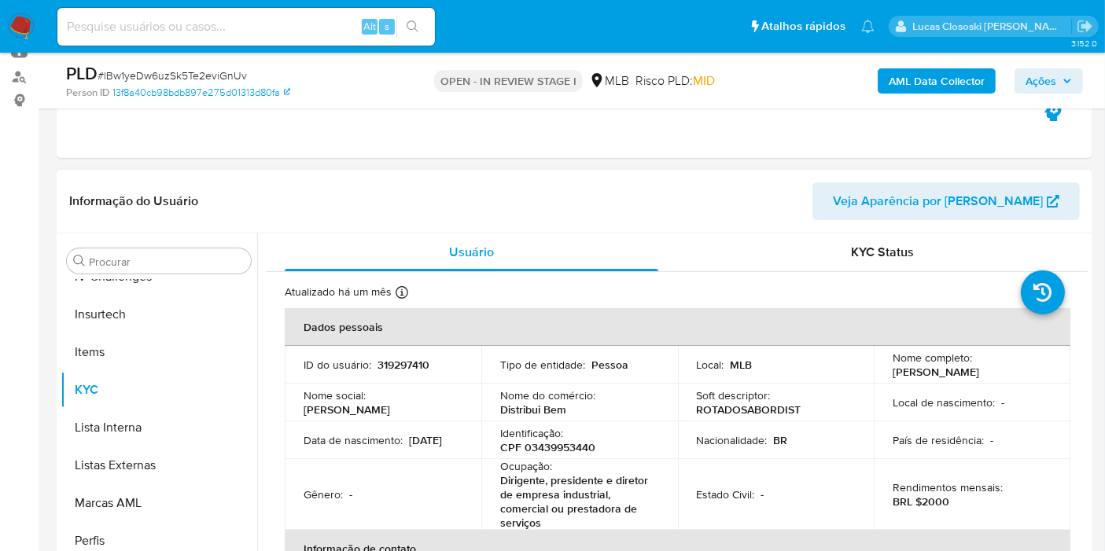
click at [746, 434] on p "Nacionalidade :" at bounding box center [732, 440] width 71 height 14
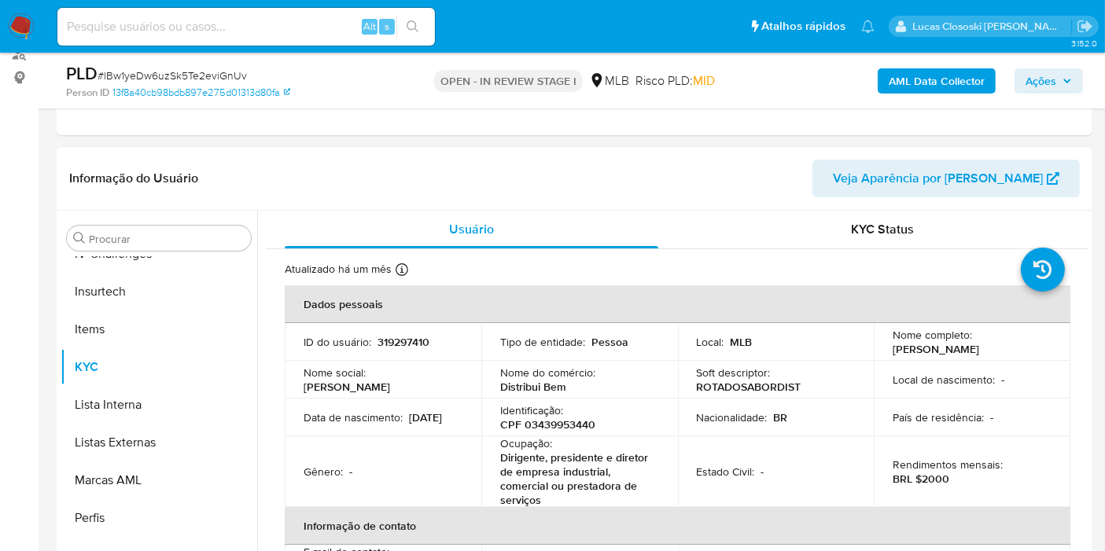
scroll to position [262, 0]
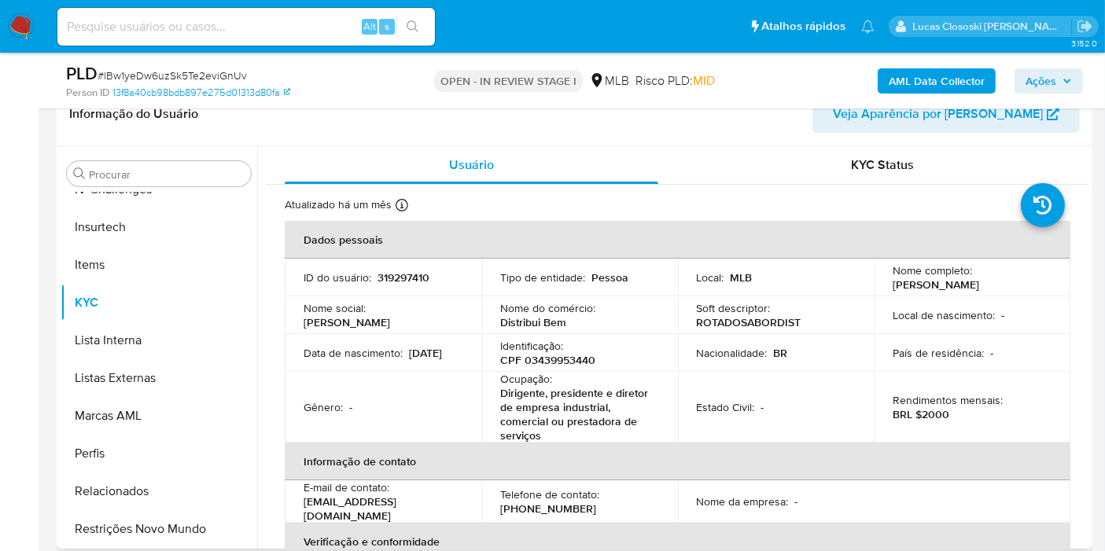
click at [582, 359] on p "CPF 03439953440" at bounding box center [547, 360] width 95 height 14
click at [591, 410] on p "Dirigente, presidente e diretor de empresa industrial, comercial ou prestadora …" at bounding box center [576, 414] width 153 height 57
drag, startPoint x: 553, startPoint y: 436, endPoint x: 519, endPoint y: 393, distance: 54.9
click at [519, 393] on p "Dirigente, presidente e diretor de empresa industrial, comercial ou prestadora …" at bounding box center [576, 414] width 153 height 57
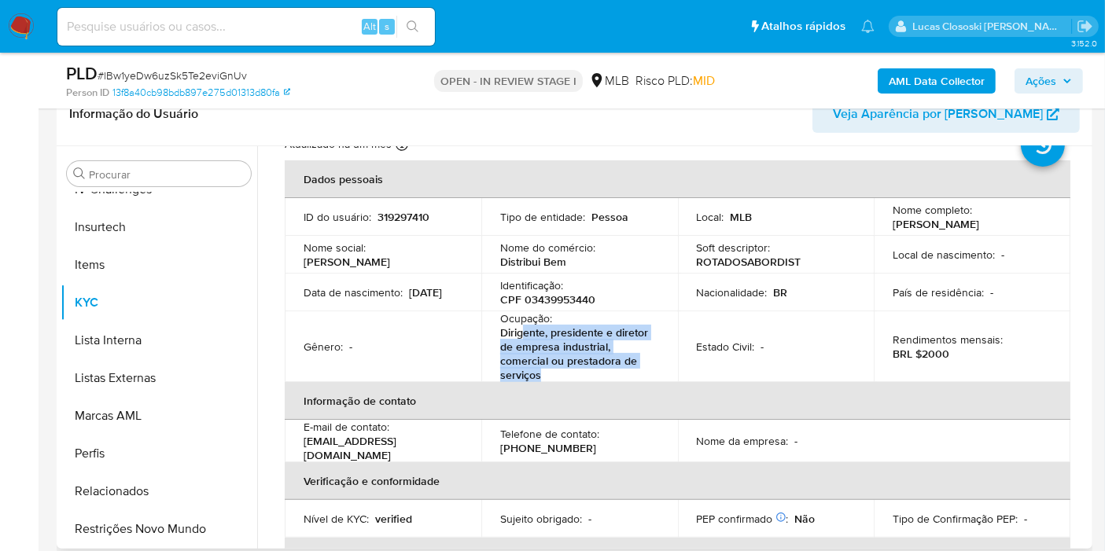
scroll to position [87, 0]
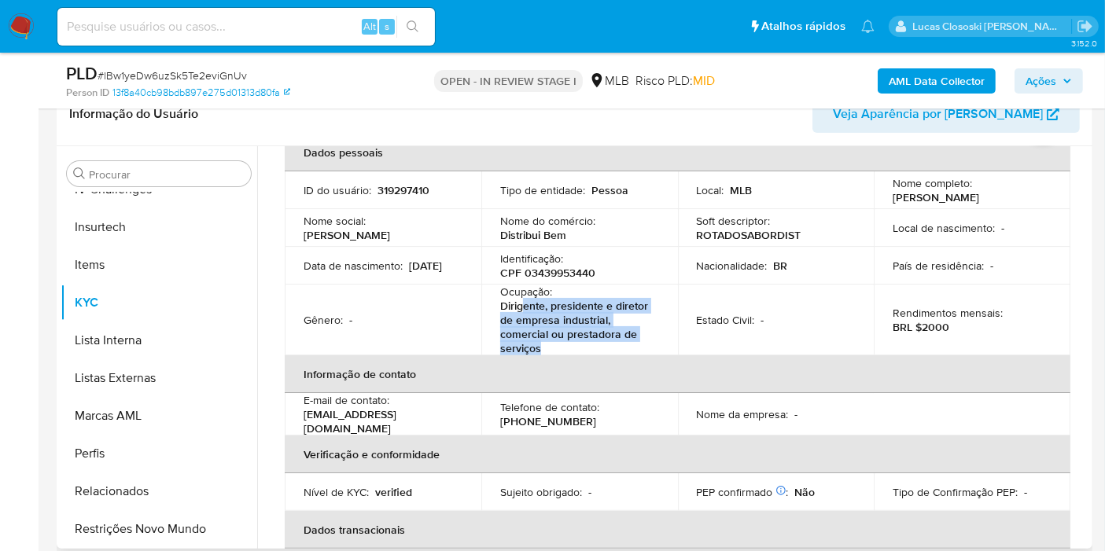
click at [594, 352] on p "Dirigente, presidente e diretor de empresa industrial, comercial ou prestadora …" at bounding box center [576, 327] width 153 height 57
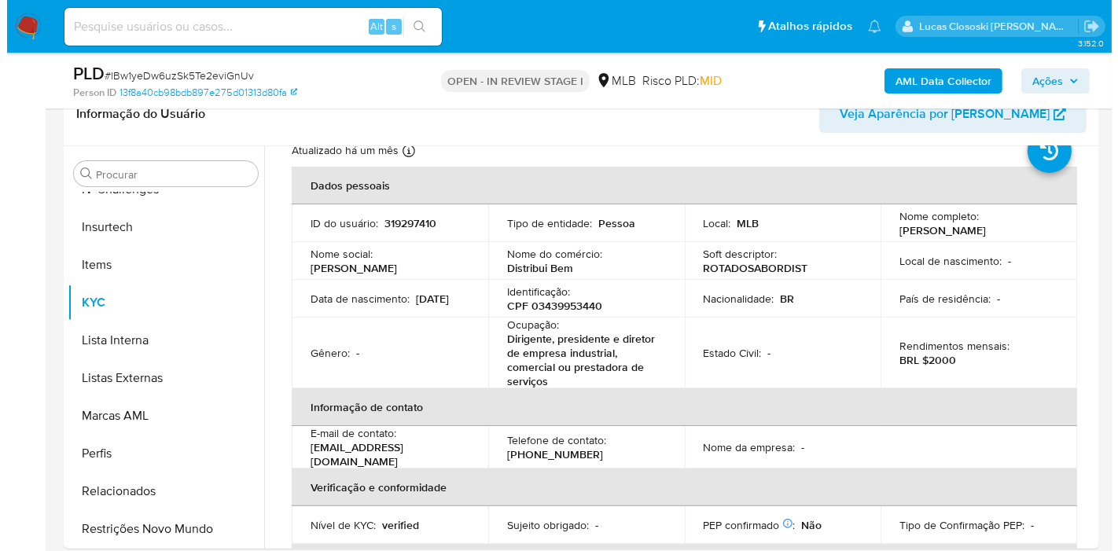
scroll to position [0, 0]
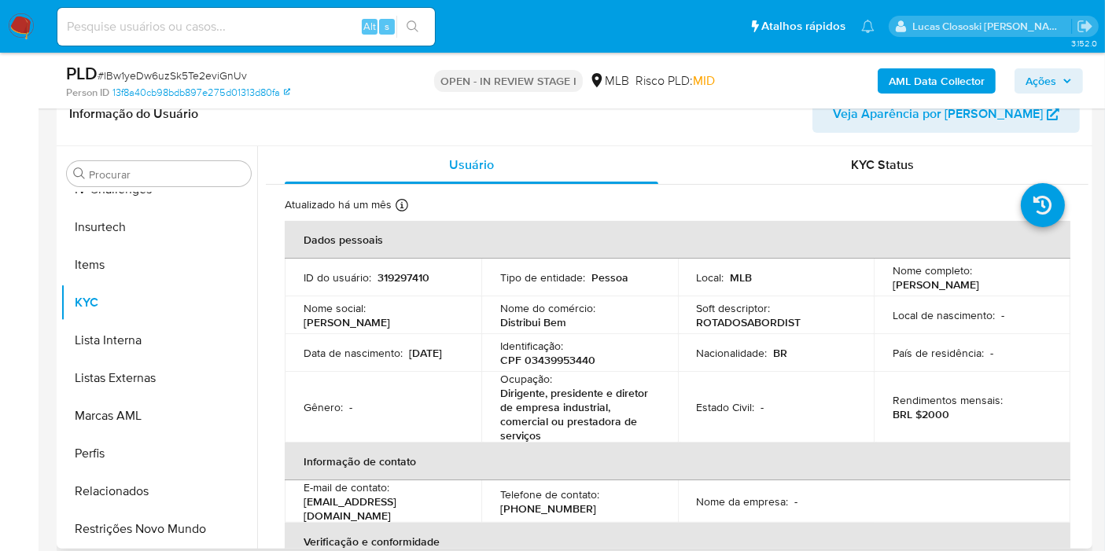
click at [576, 356] on p "CPF 03439953440" at bounding box center [547, 360] width 95 height 14
copy p "03439953440"
click at [911, 72] on b "AML Data Collector" at bounding box center [937, 80] width 96 height 25
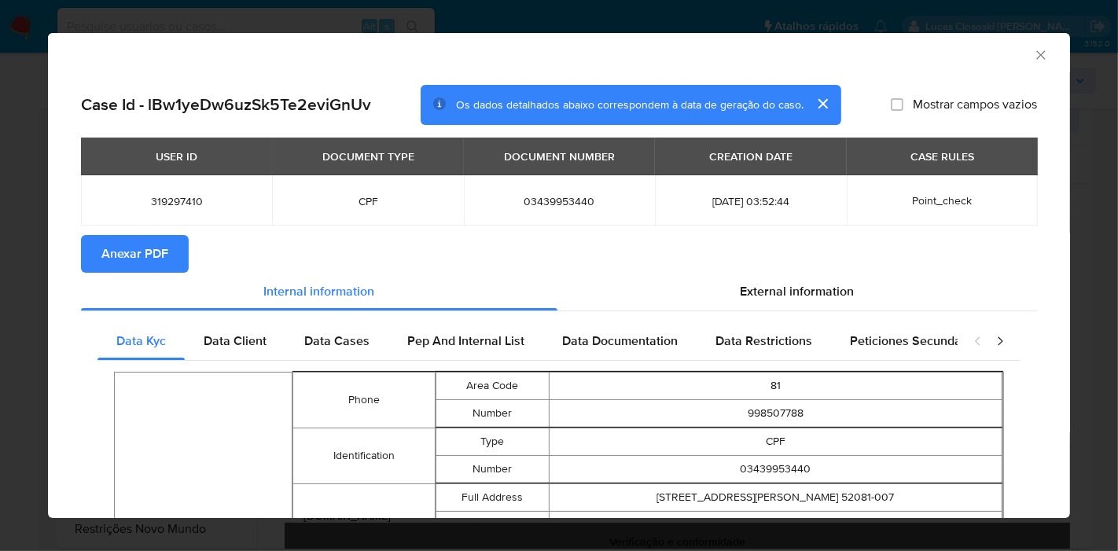
click at [137, 248] on span "Anexar PDF" at bounding box center [134, 254] width 67 height 35
click at [858, 283] on div "External information" at bounding box center [798, 292] width 480 height 38
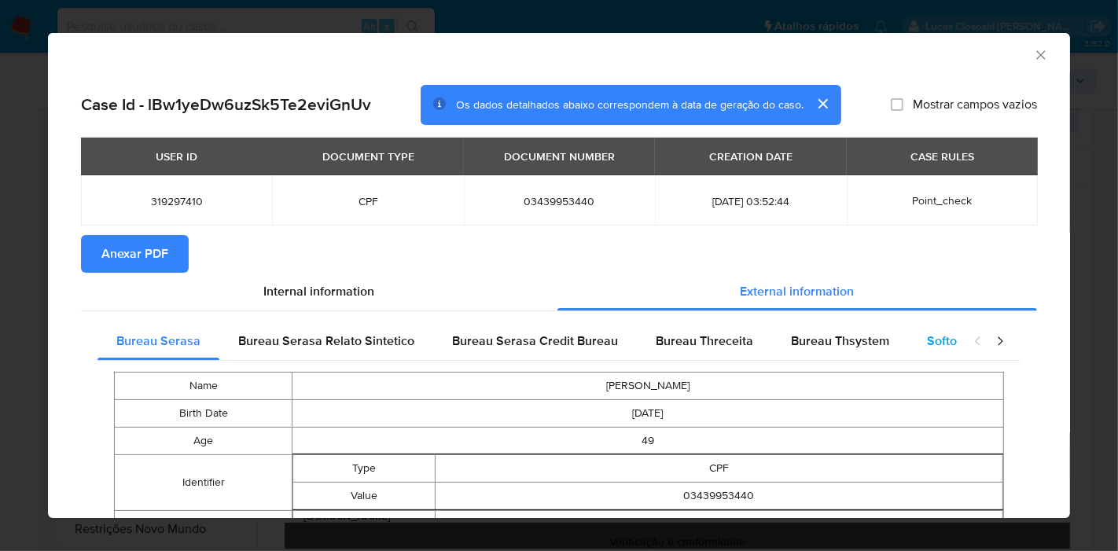
click at [939, 336] on span "Softon" at bounding box center [945, 341] width 37 height 18
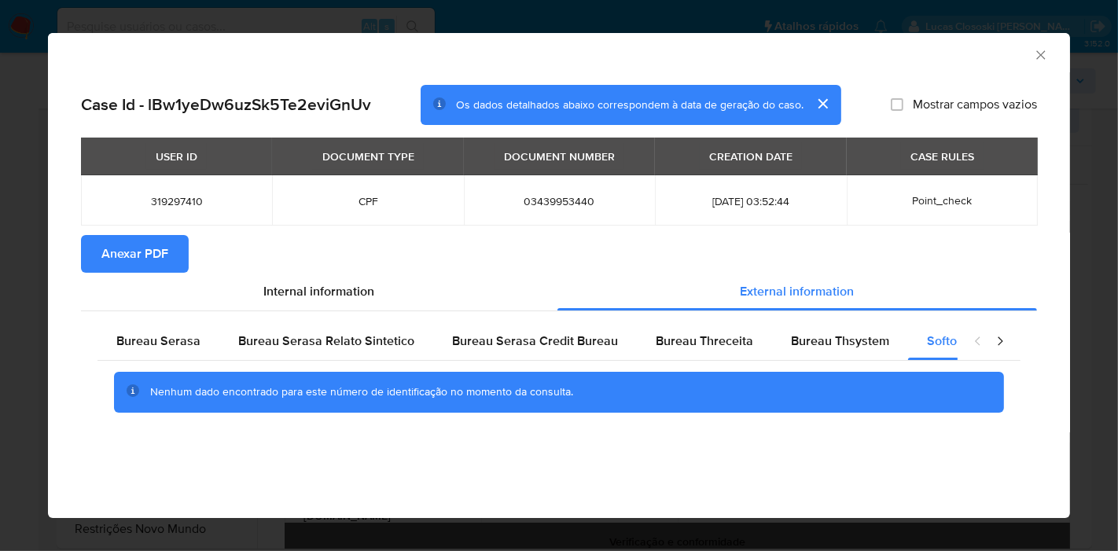
click at [1031, 63] on div "AML Data Collector" at bounding box center [559, 52] width 1022 height 39
click at [1042, 57] on icon "Fechar a janela" at bounding box center [1041, 54] width 9 height 9
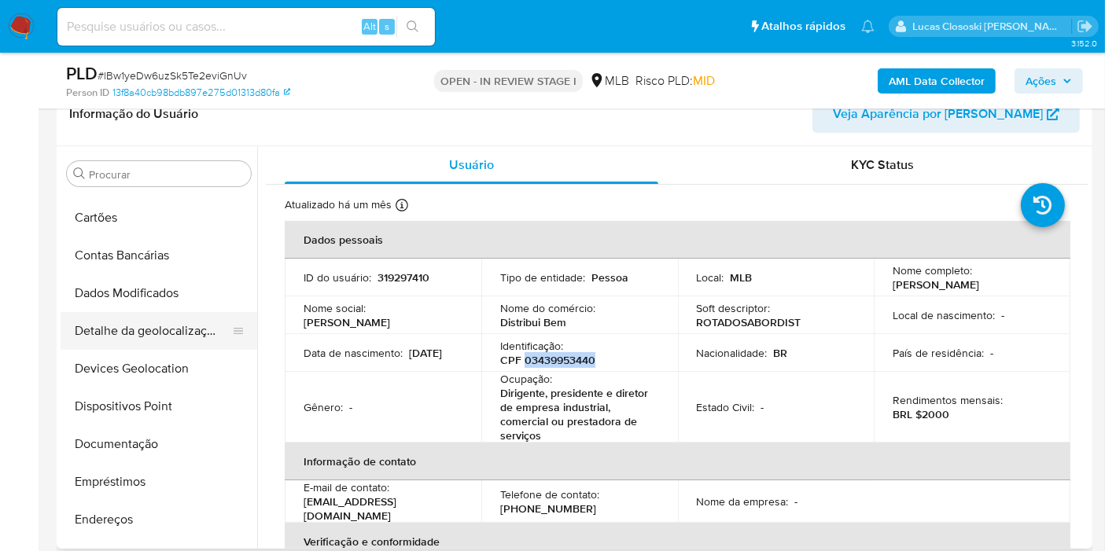
scroll to position [52, 0]
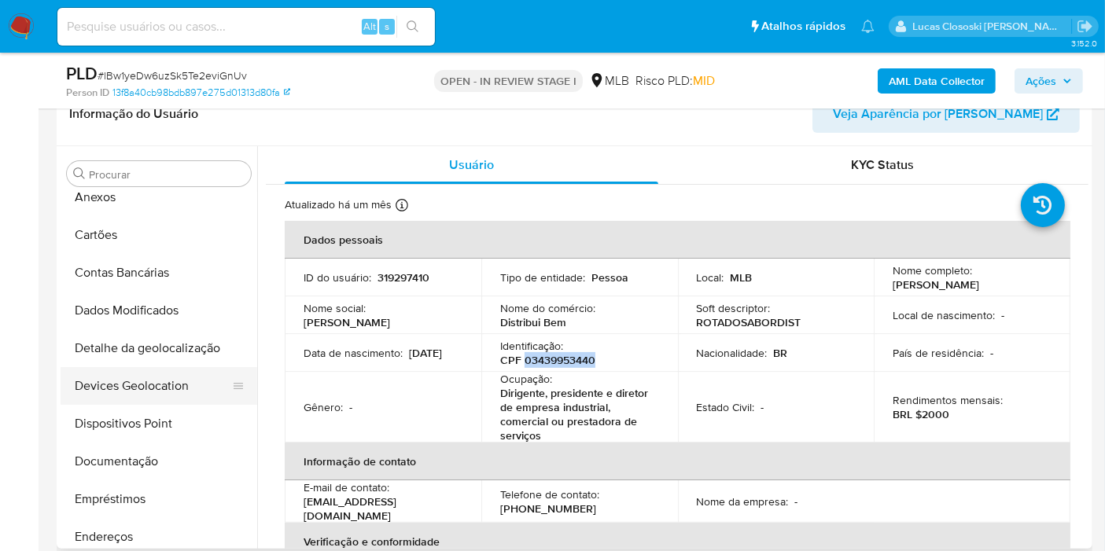
click at [177, 376] on button "Devices Geolocation" at bounding box center [153, 386] width 184 height 38
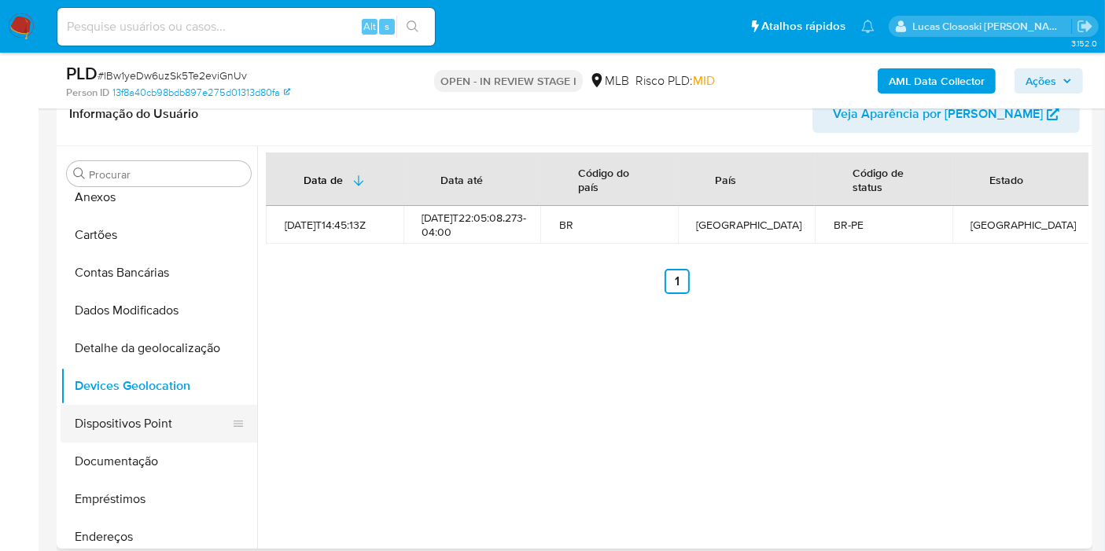
click at [150, 416] on button "Dispositivos Point" at bounding box center [153, 424] width 184 height 38
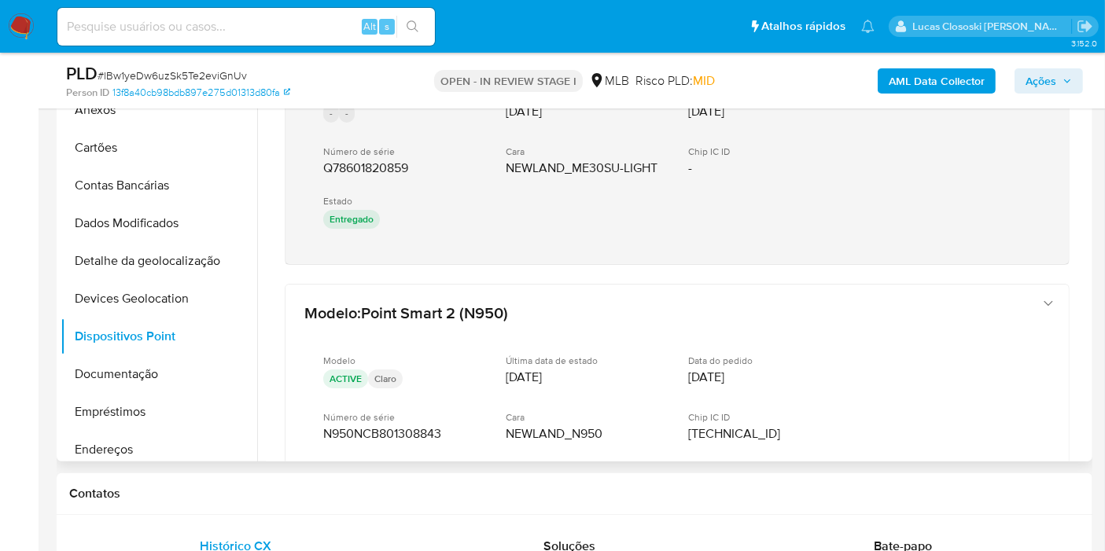
scroll to position [87, 0]
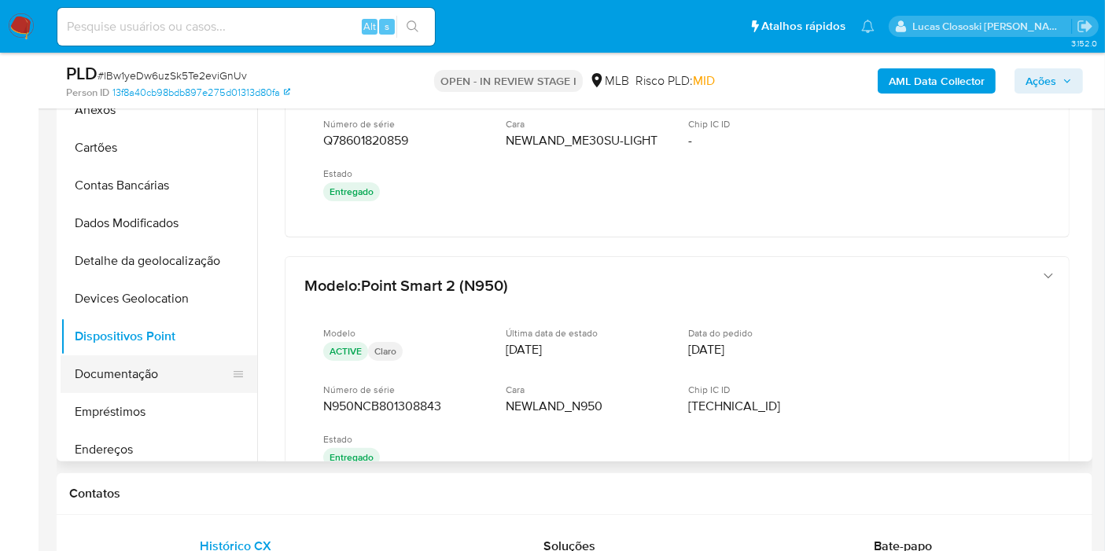
click at [120, 376] on button "Documentação" at bounding box center [153, 374] width 184 height 38
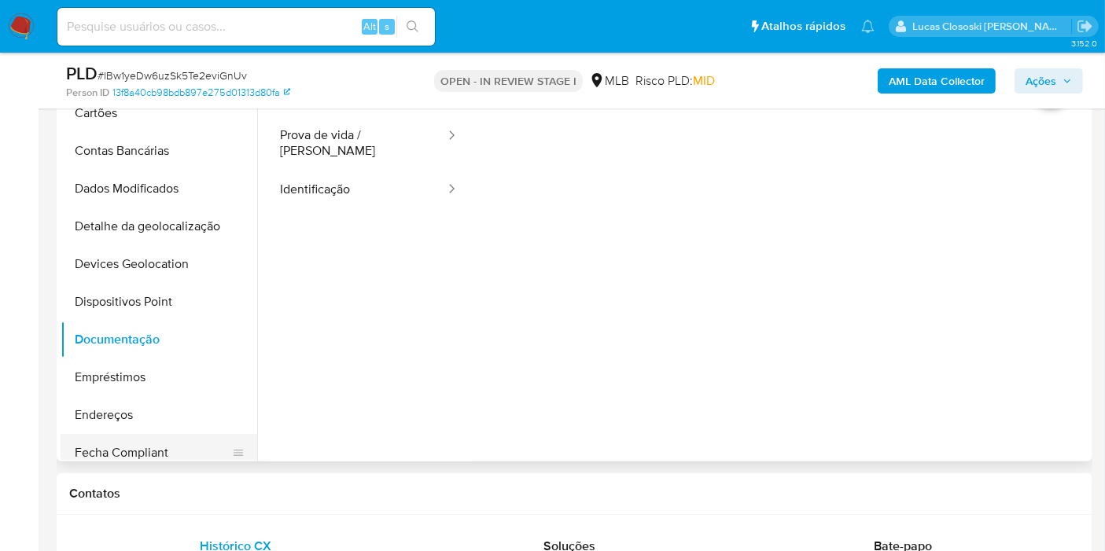
scroll to position [139, 0]
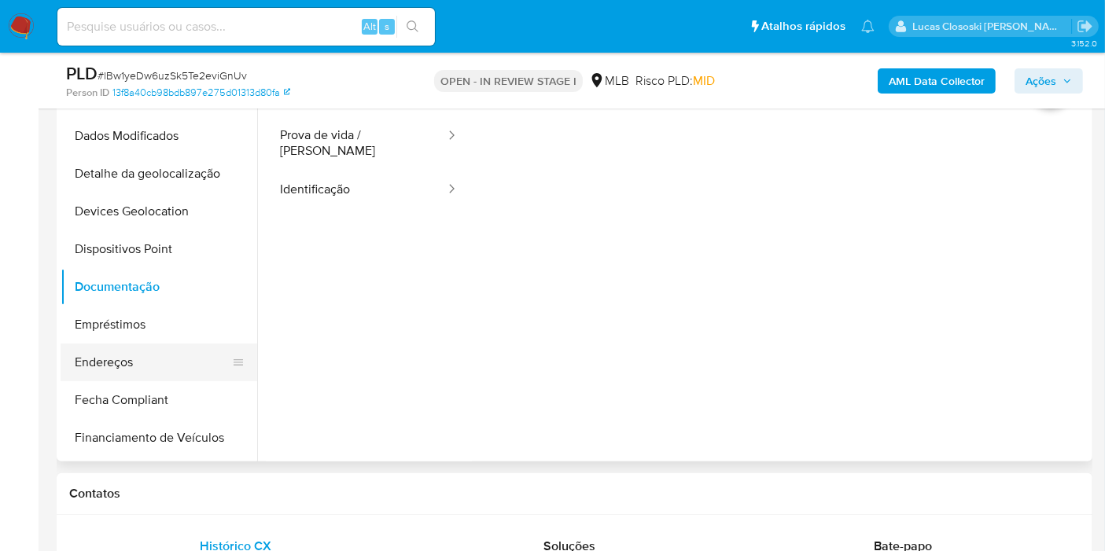
click at [131, 352] on button "Endereços" at bounding box center [153, 363] width 184 height 38
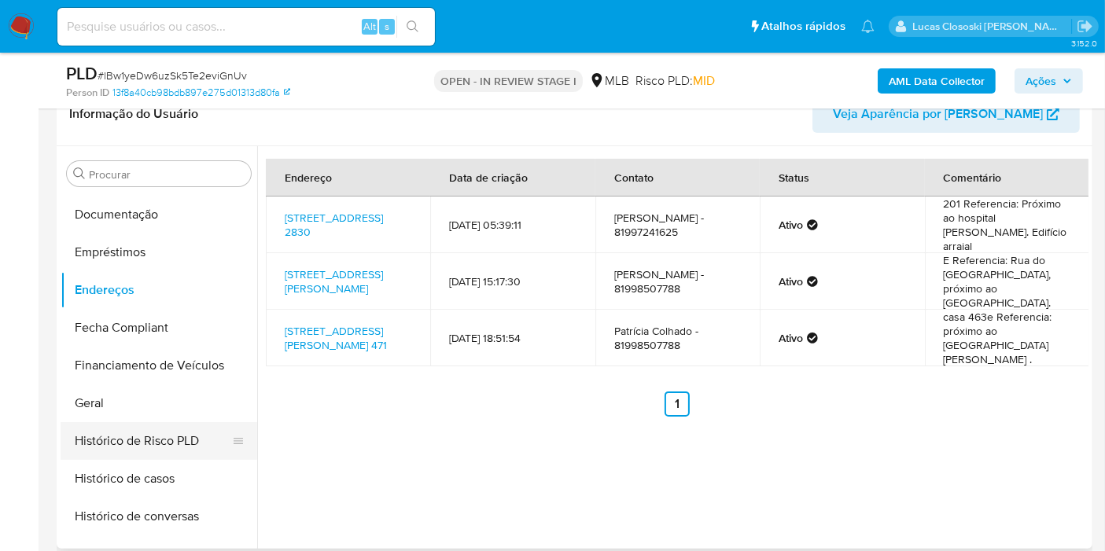
scroll to position [315, 0]
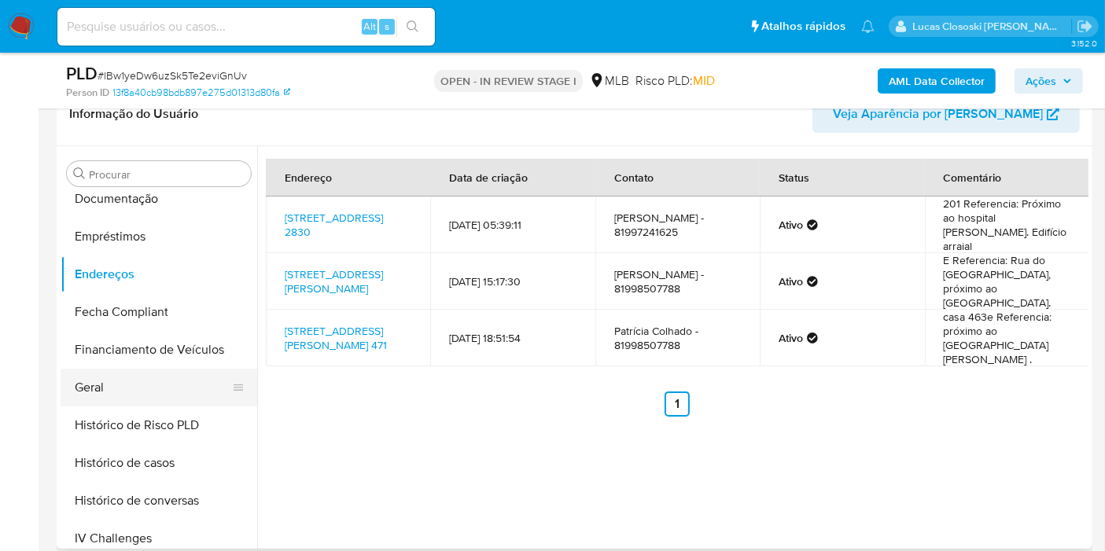
click at [116, 377] on button "Geral" at bounding box center [153, 388] width 184 height 38
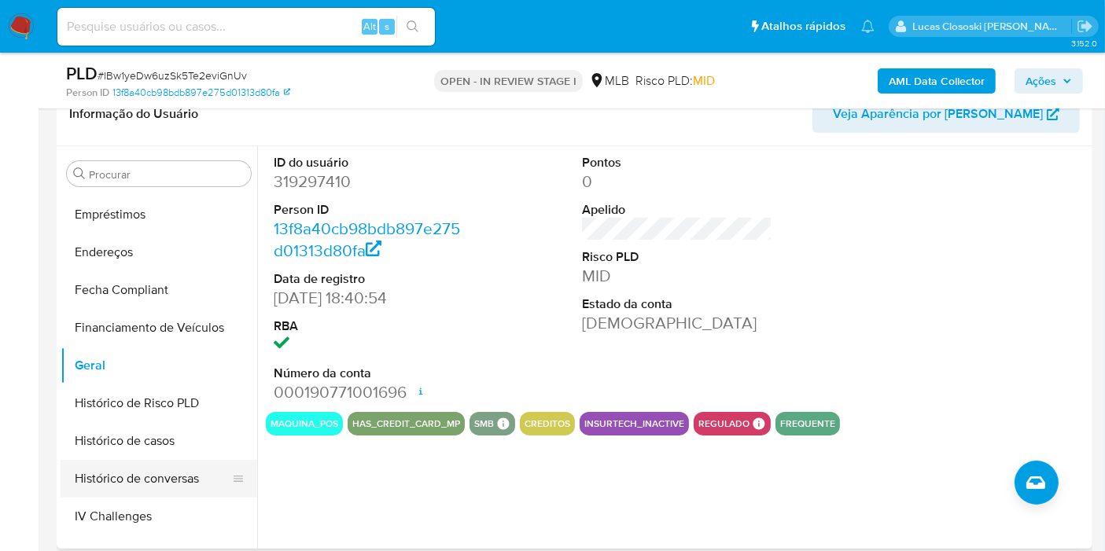
scroll to position [402, 0]
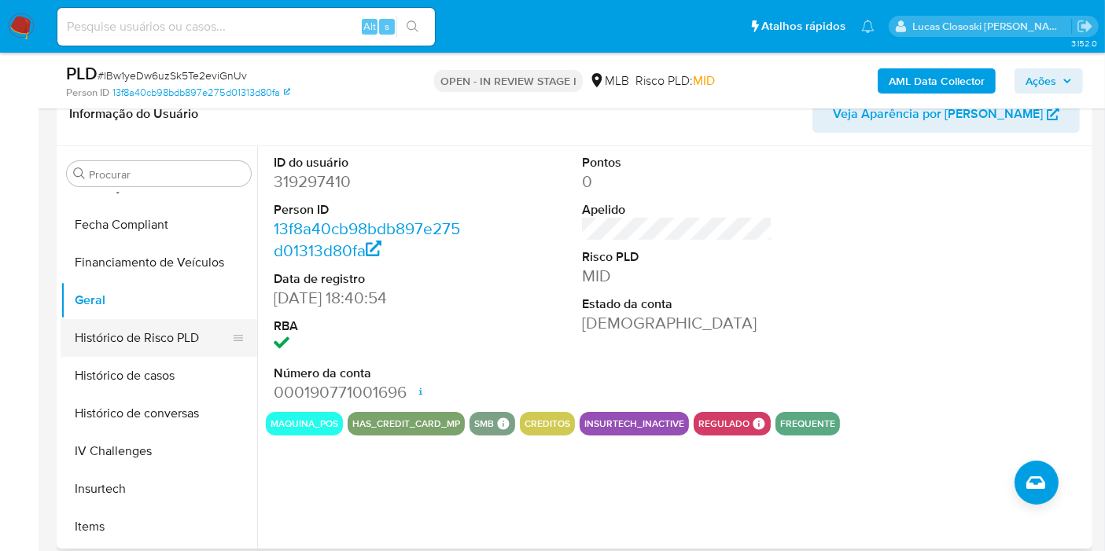
click at [134, 349] on button "Histórico de Risco PLD" at bounding box center [153, 338] width 184 height 38
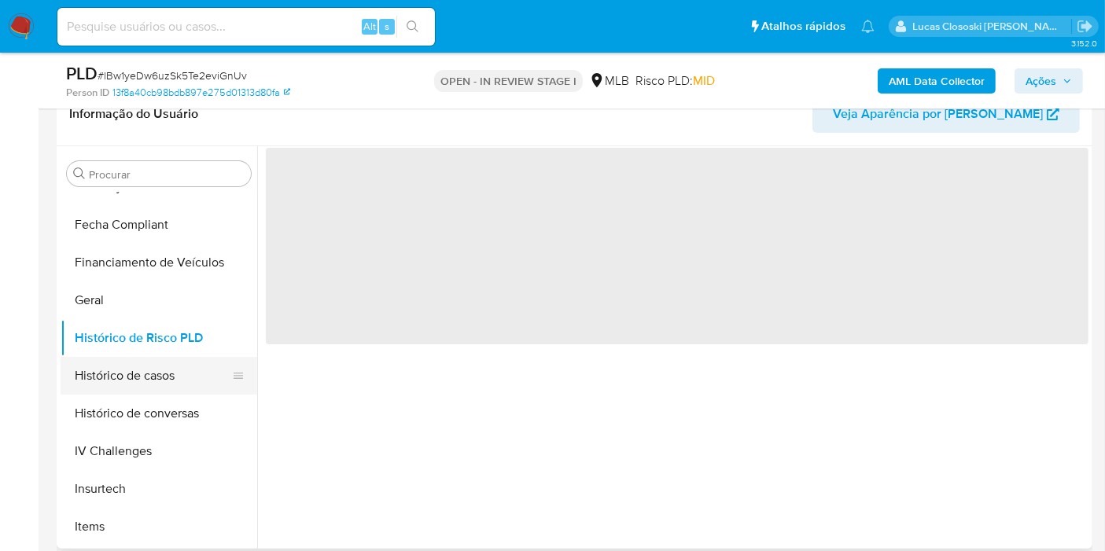
click at [134, 377] on button "Histórico de casos" at bounding box center [153, 376] width 184 height 38
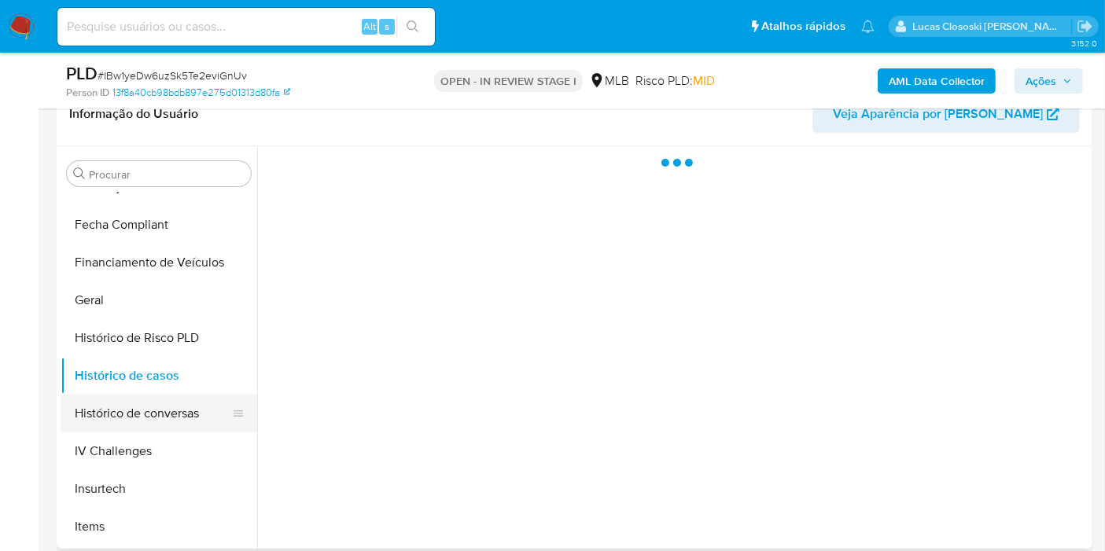
scroll to position [489, 0]
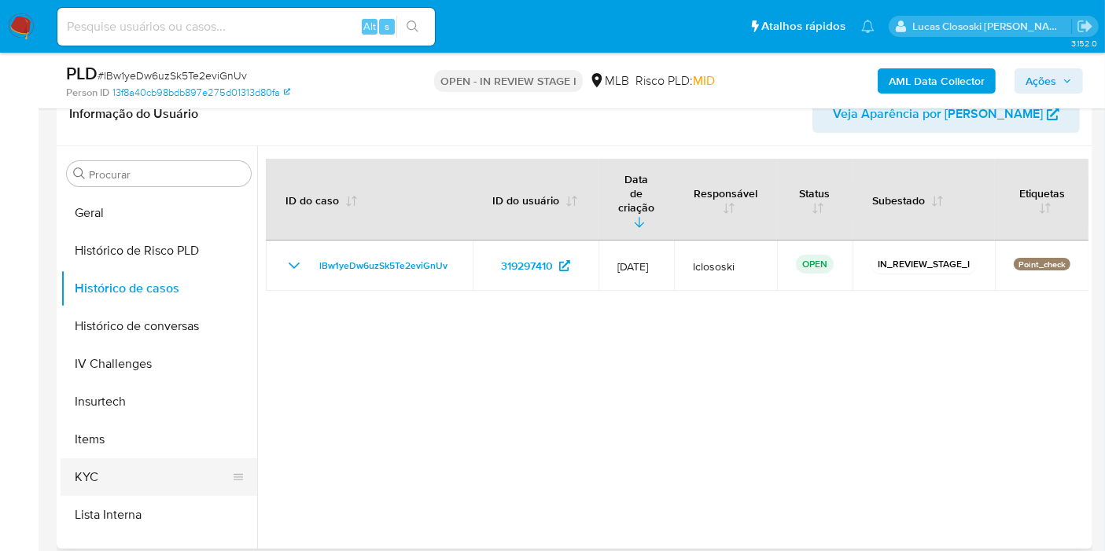
click at [124, 473] on button "KYC" at bounding box center [153, 478] width 184 height 38
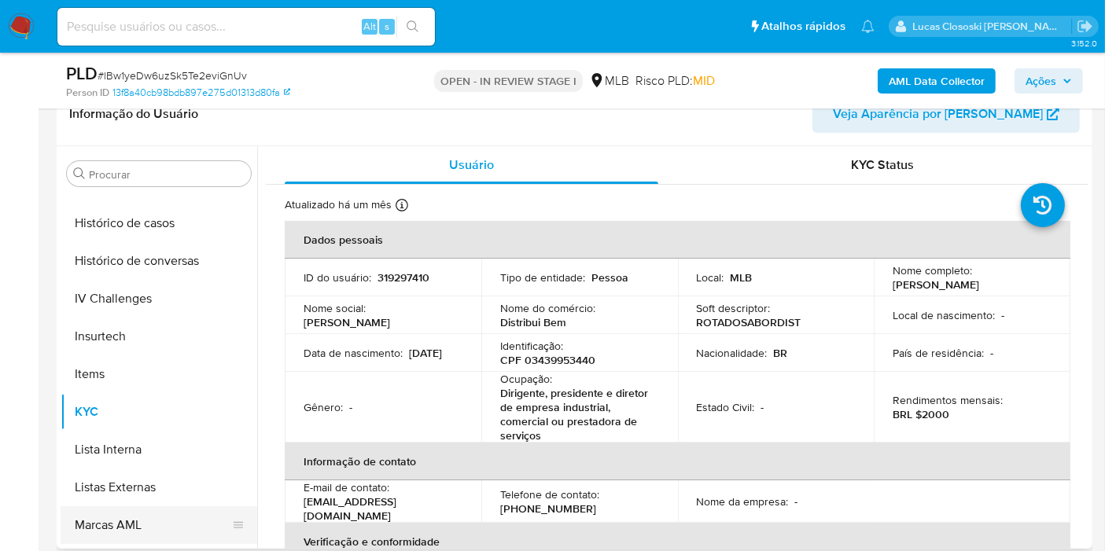
scroll to position [664, 0]
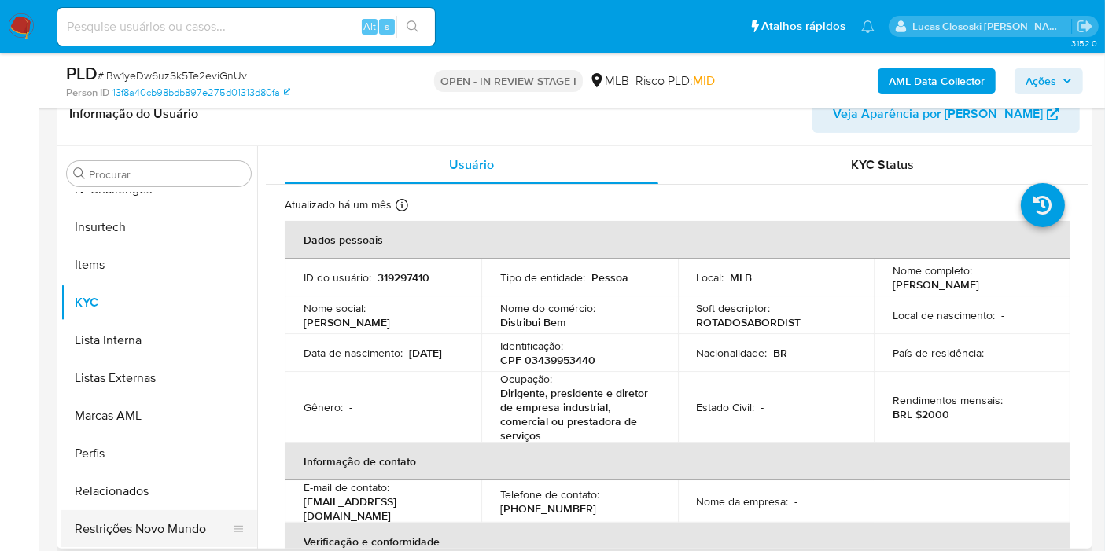
click at [202, 526] on button "Restrições Novo Mundo" at bounding box center [153, 529] width 184 height 38
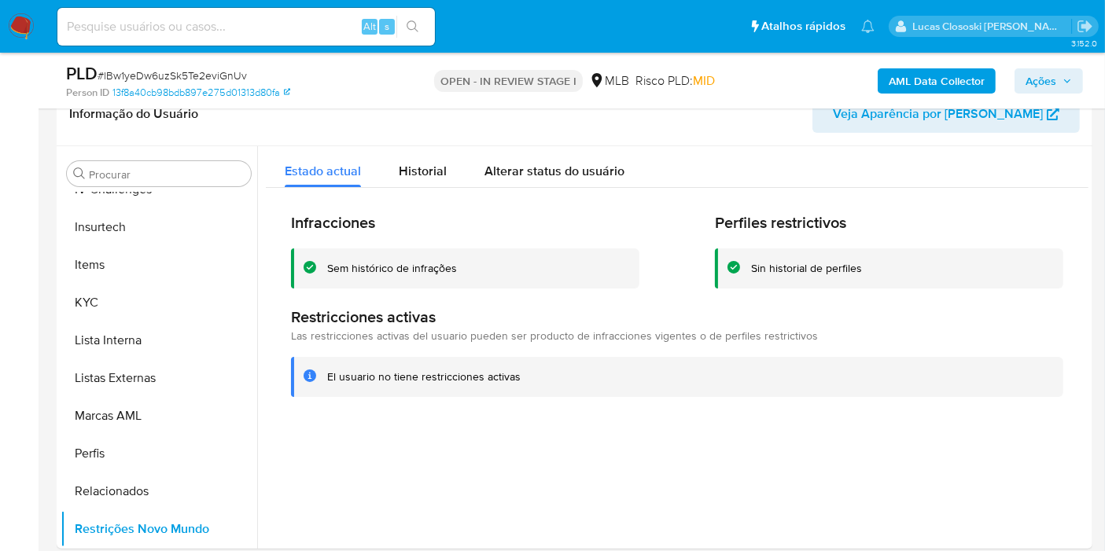
click at [179, 73] on span "# lBw1yeDw6uzSk5Te2eviGnUv" at bounding box center [172, 76] width 149 height 16
copy span "lBw1yeDw6uzSk5Te2eviGnUv"
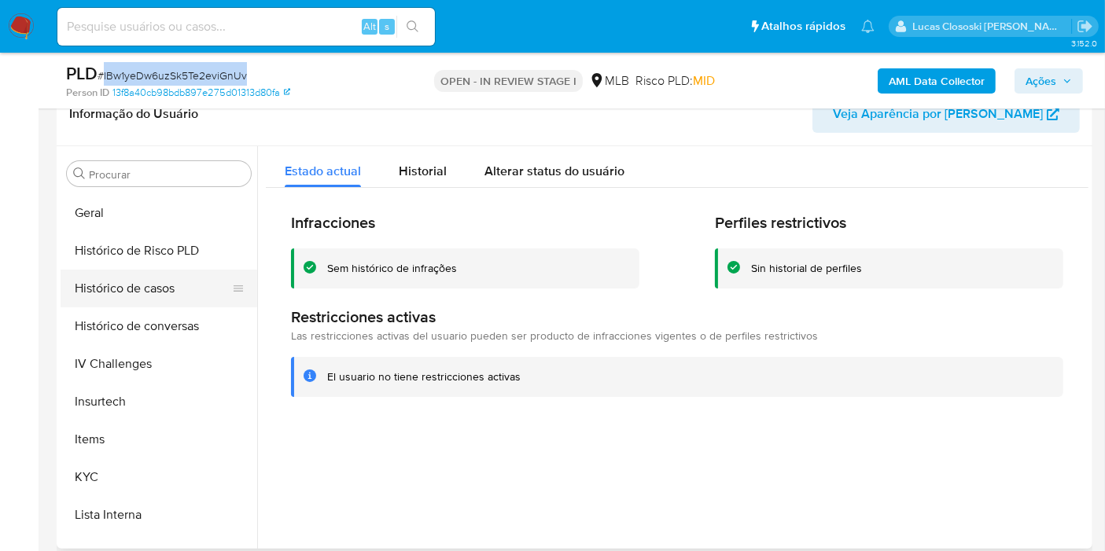
click at [175, 293] on button "Histórico de casos" at bounding box center [153, 289] width 184 height 38
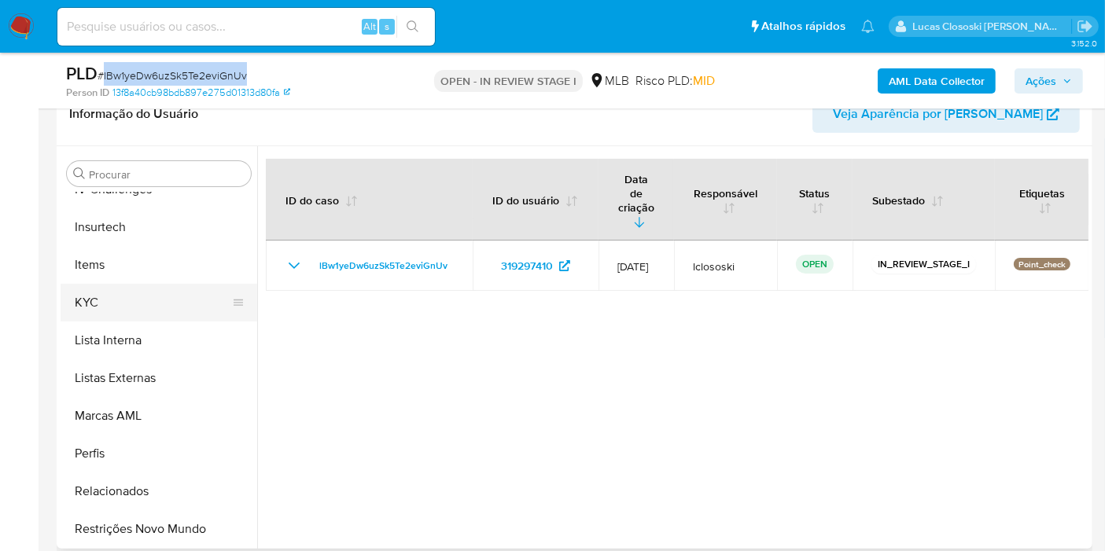
click at [151, 295] on button "KYC" at bounding box center [153, 303] width 184 height 38
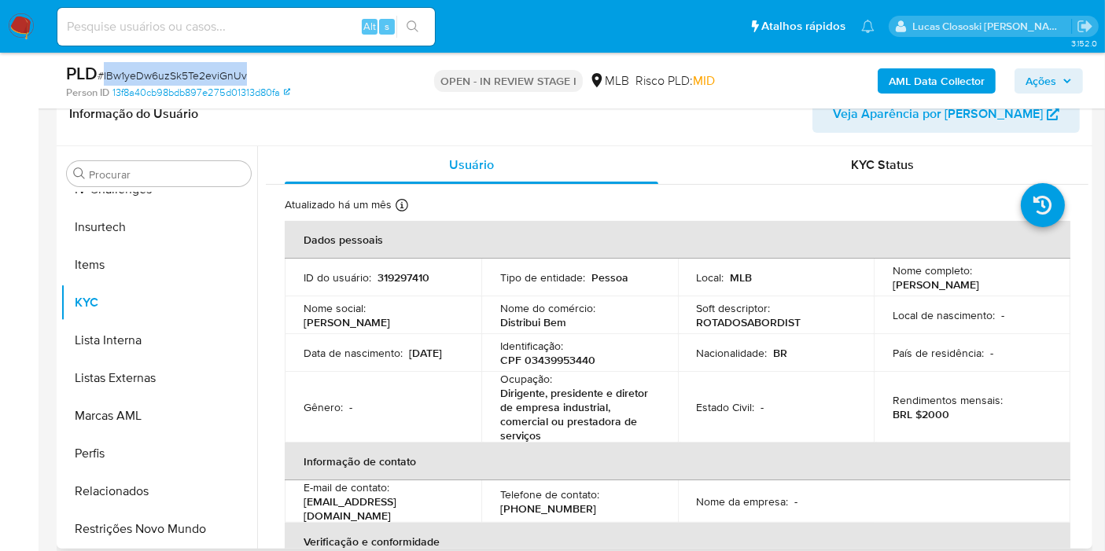
scroll to position [402, 0]
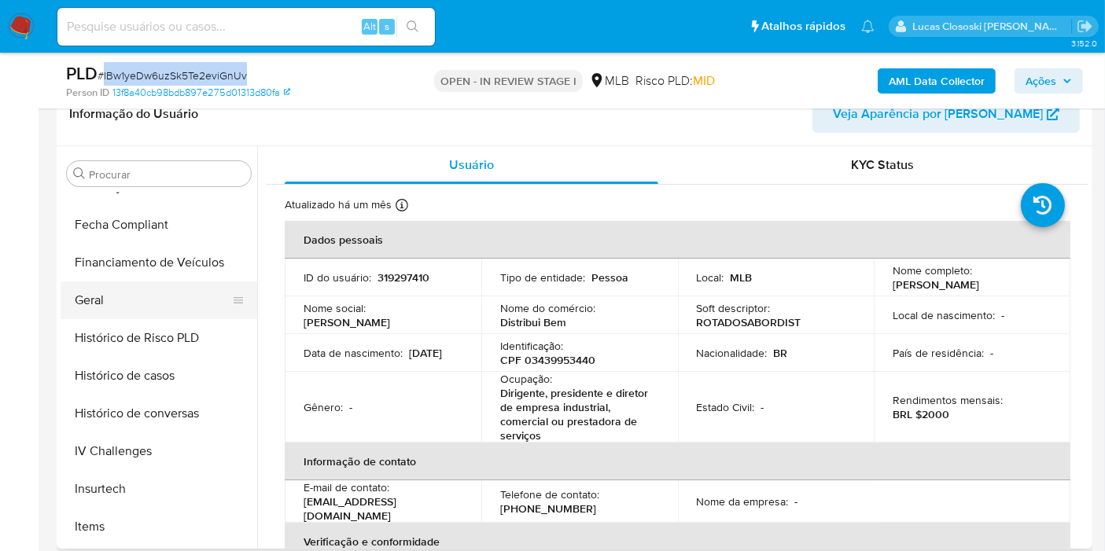
click at [105, 296] on button "Geral" at bounding box center [153, 301] width 184 height 38
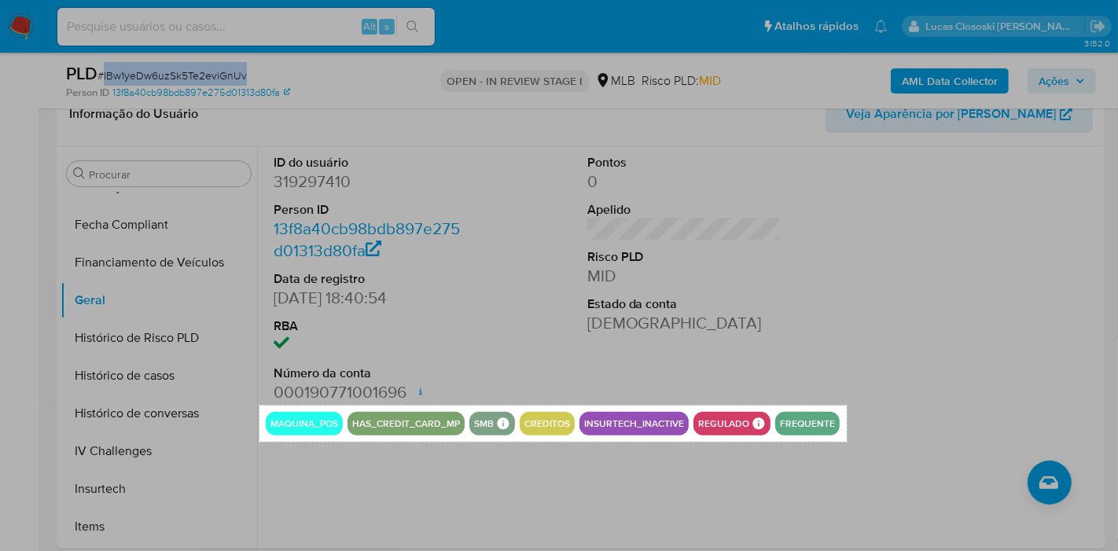
drag, startPoint x: 260, startPoint y: 405, endPoint x: 847, endPoint y: 442, distance: 588.7
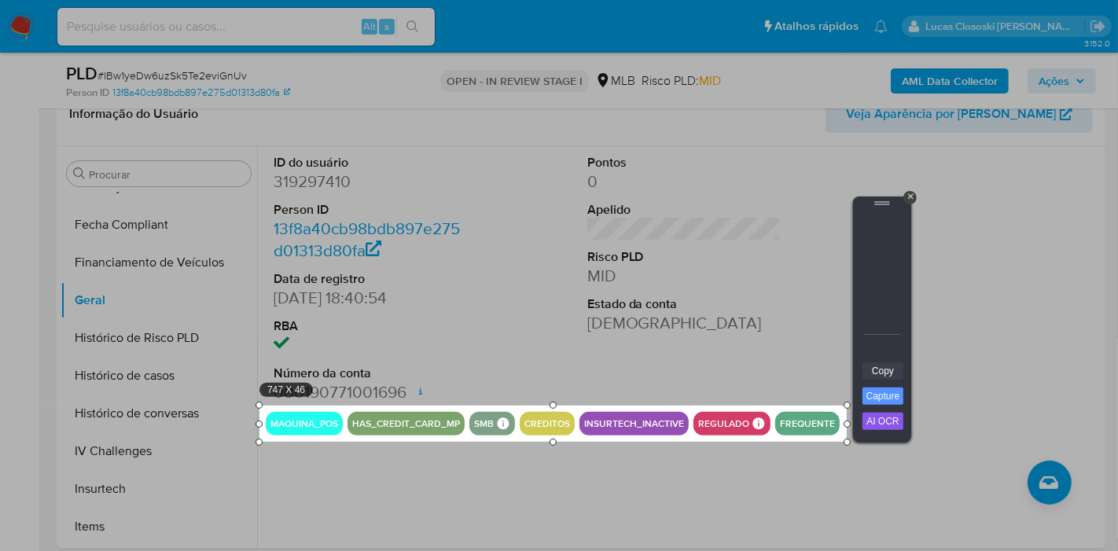
click at [878, 374] on link "Copy" at bounding box center [883, 371] width 41 height 17
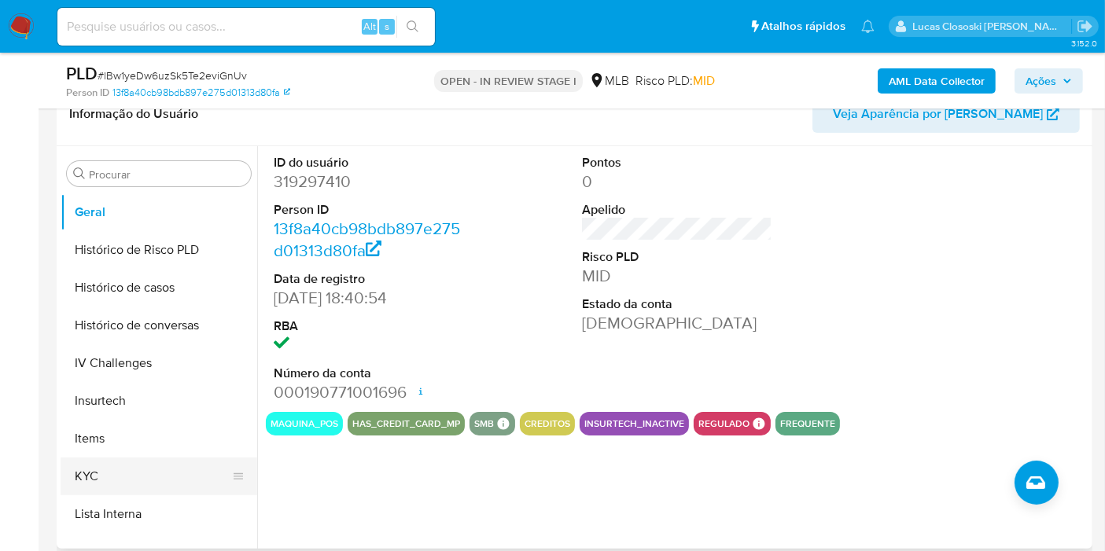
scroll to position [576, 0]
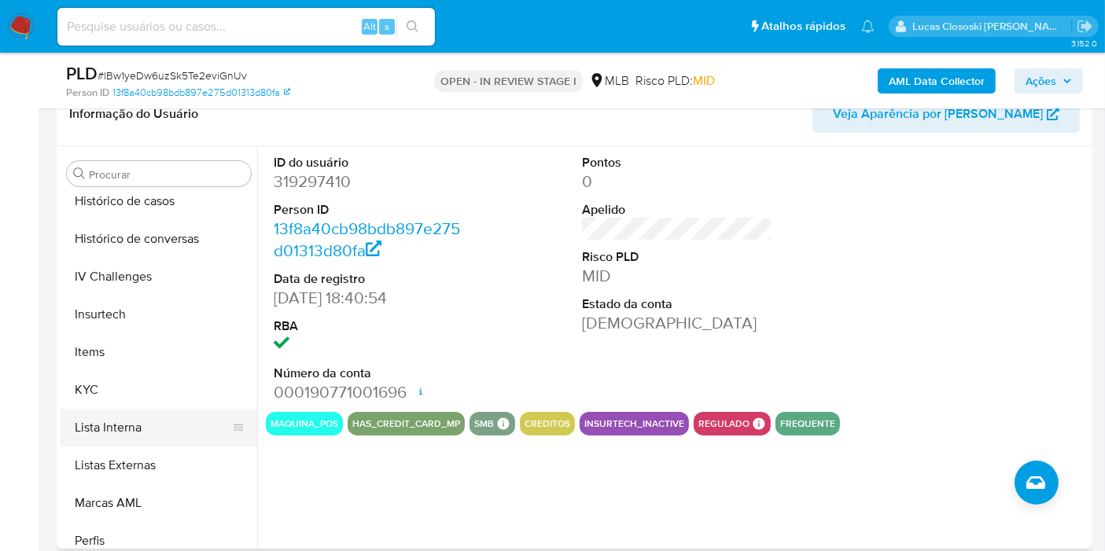
click at [120, 409] on button "Lista Interna" at bounding box center [153, 428] width 184 height 38
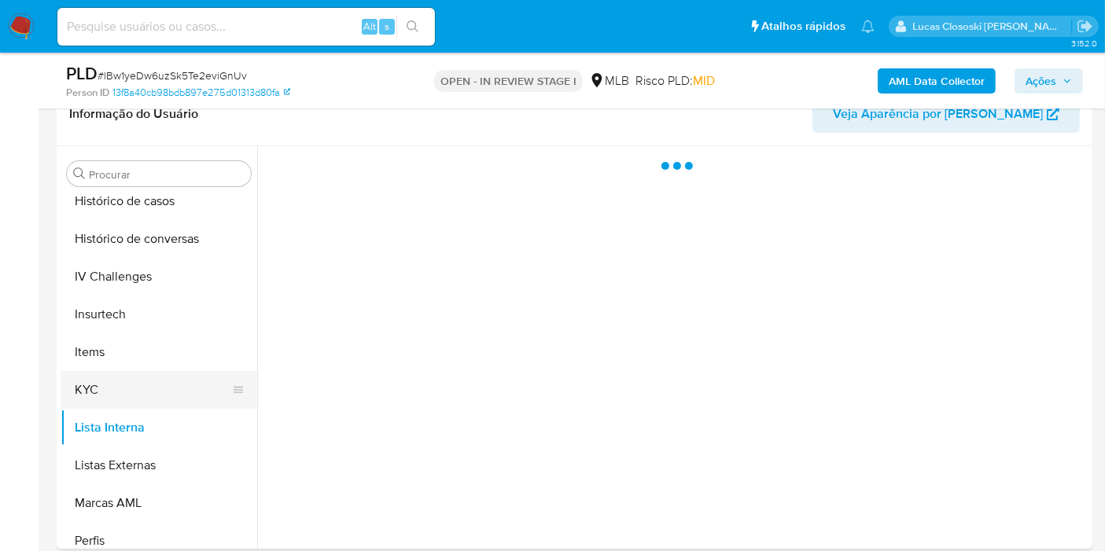
click at [111, 385] on button "KYC" at bounding box center [153, 390] width 184 height 38
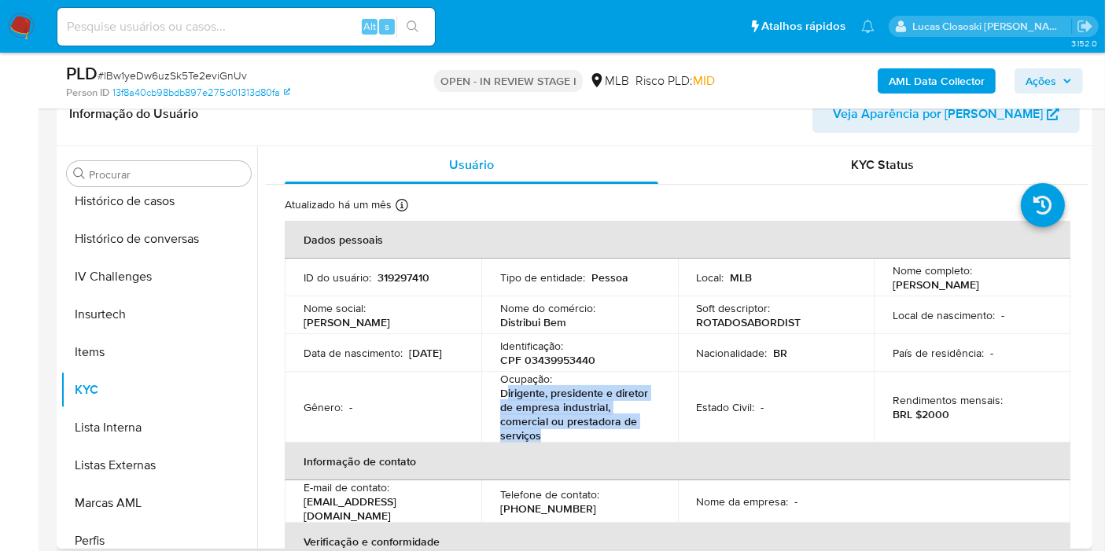
drag, startPoint x: 557, startPoint y: 436, endPoint x: 510, endPoint y: 385, distance: 69.0
click at [503, 394] on p "Dirigente, presidente e diretor de empresa industrial, comercial ou prestadora …" at bounding box center [576, 414] width 153 height 57
copy p "irigente, presidente e diretor de empresa industrial, comercial ou prestadora d…"
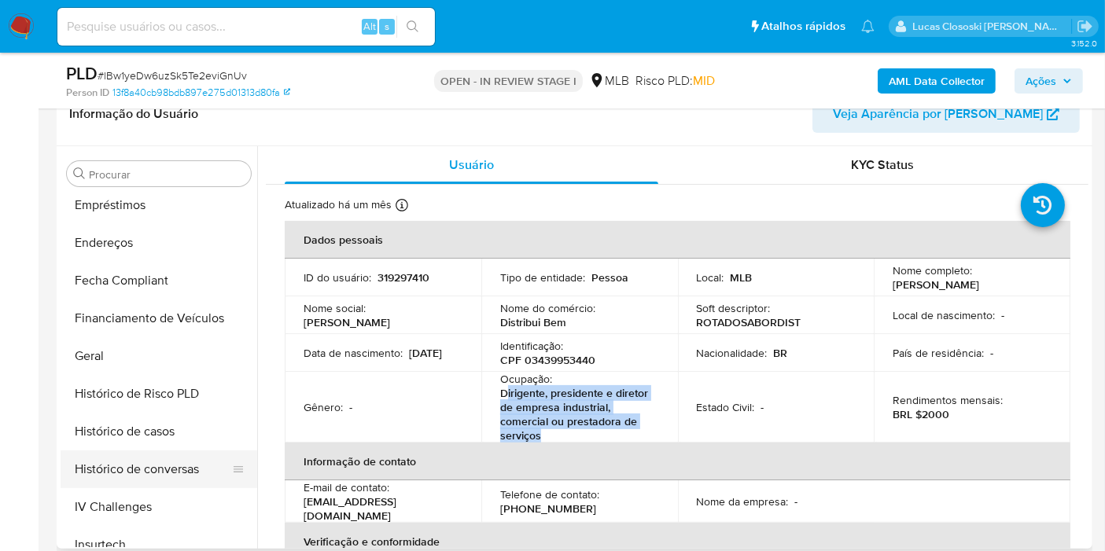
scroll to position [315, 0]
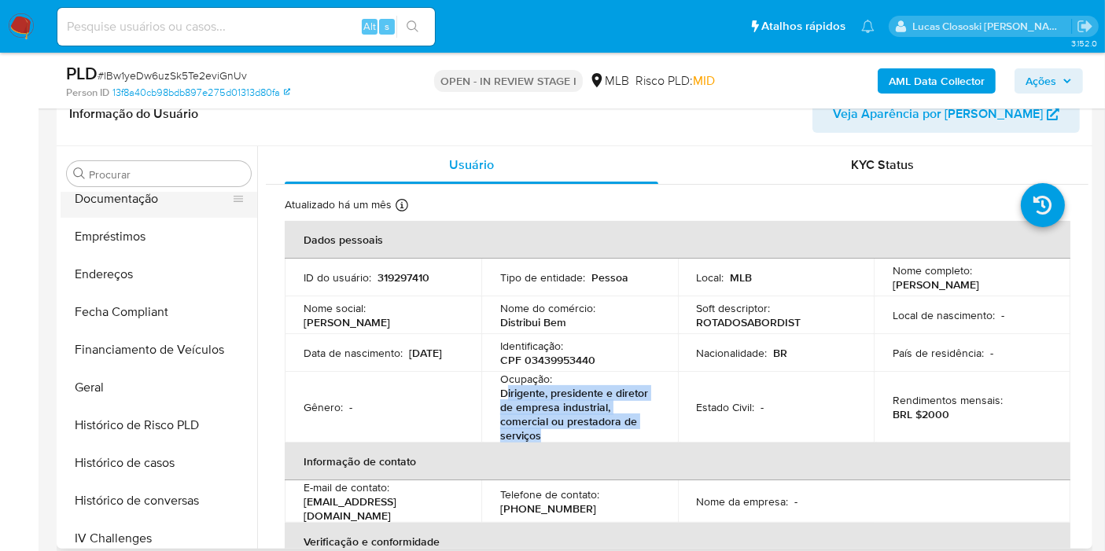
click at [131, 194] on button "Documentação" at bounding box center [153, 199] width 184 height 38
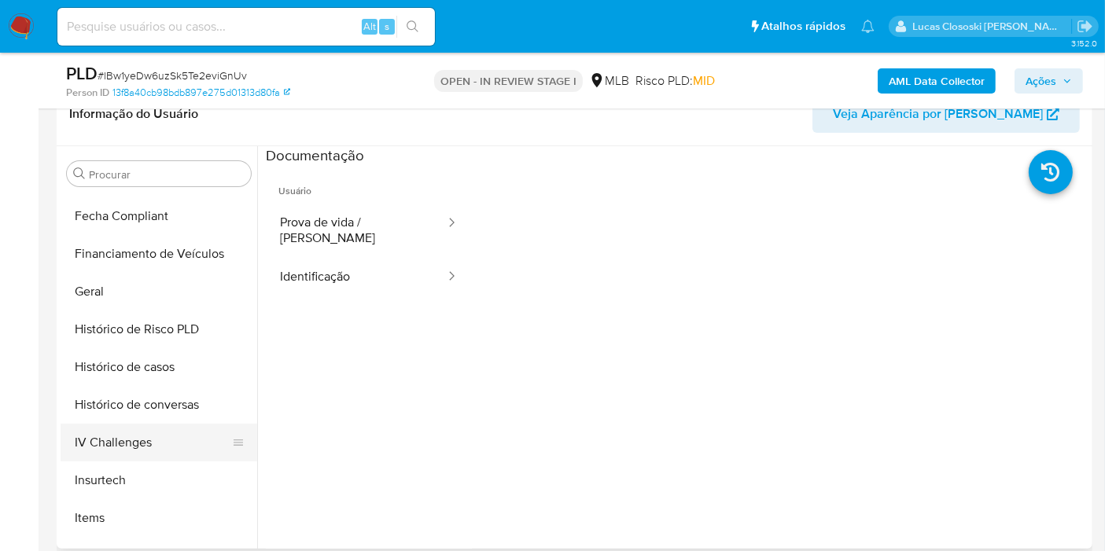
scroll to position [489, 0]
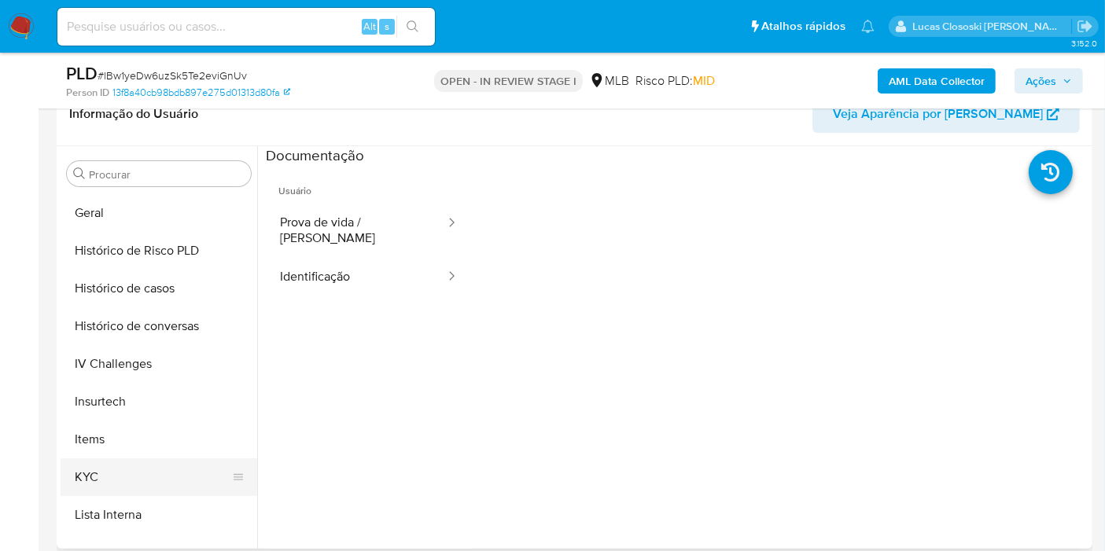
click at [187, 470] on button "KYC" at bounding box center [153, 478] width 184 height 38
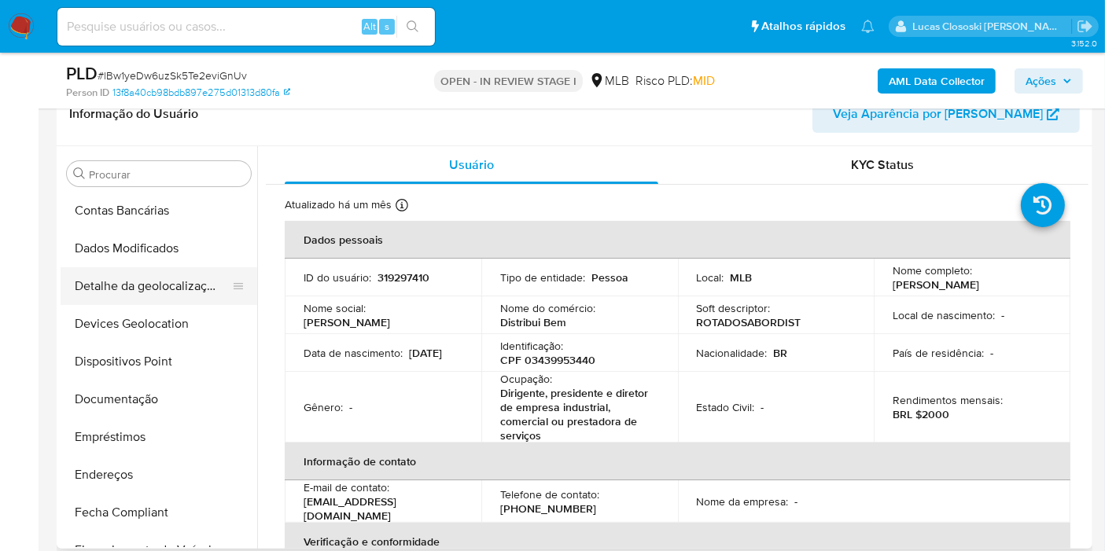
scroll to position [52, 0]
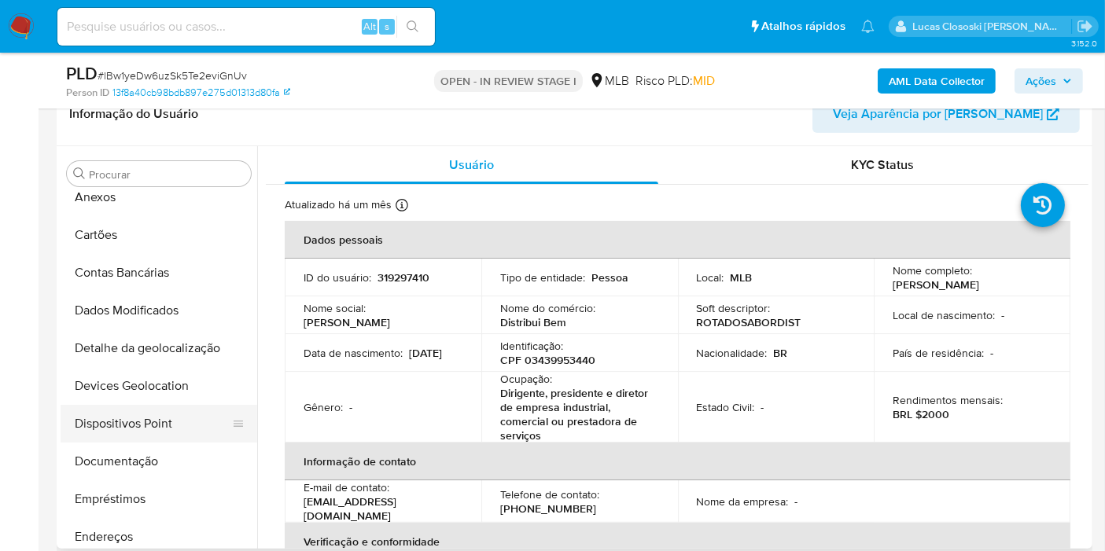
click at [168, 431] on button "Dispositivos Point" at bounding box center [153, 424] width 184 height 38
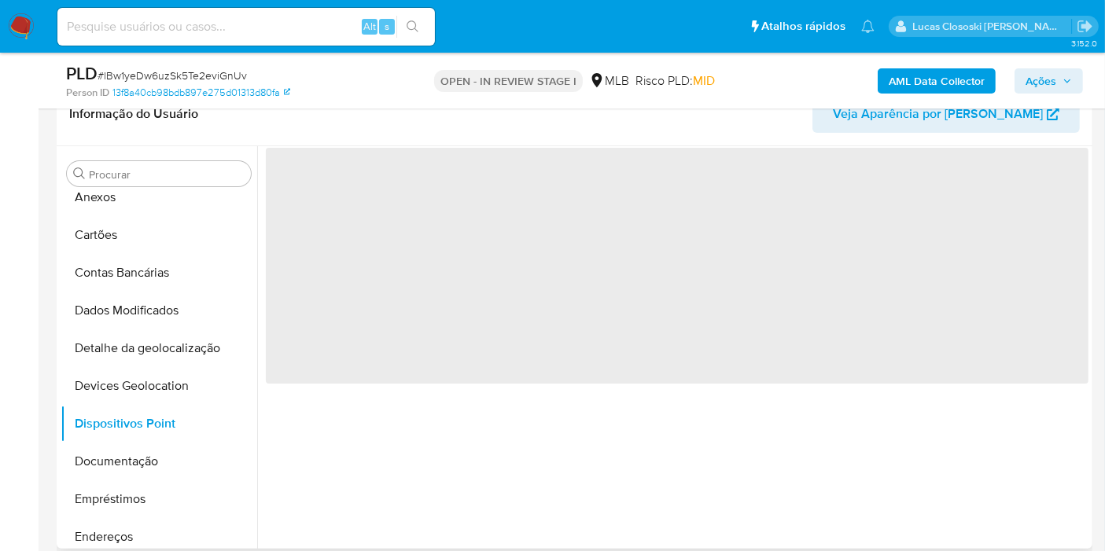
click at [436, 112] on header "Informação do Usuário Veja Aparência por Pessoa" at bounding box center [574, 114] width 1011 height 38
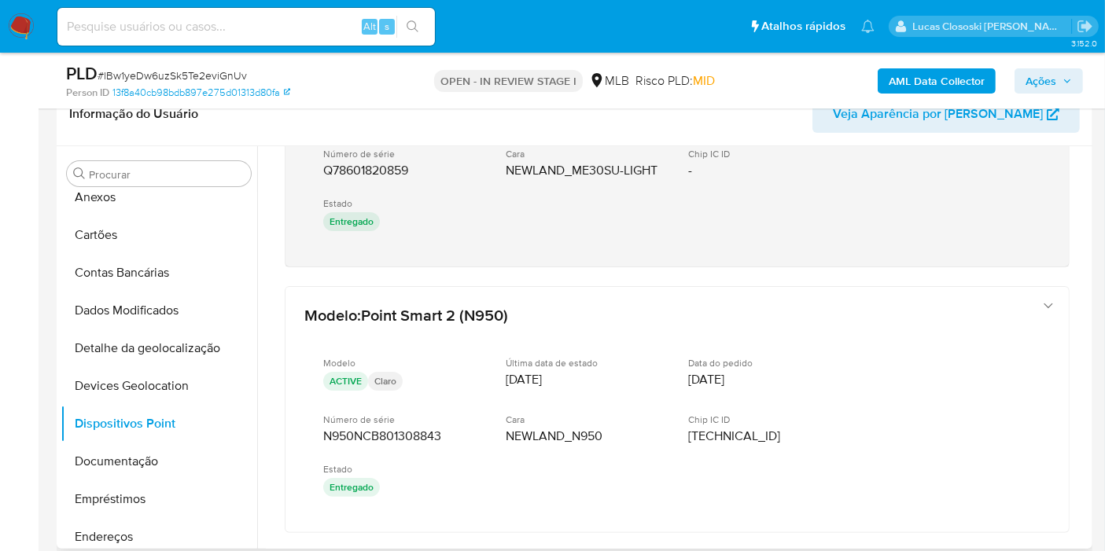
scroll to position [47, 0]
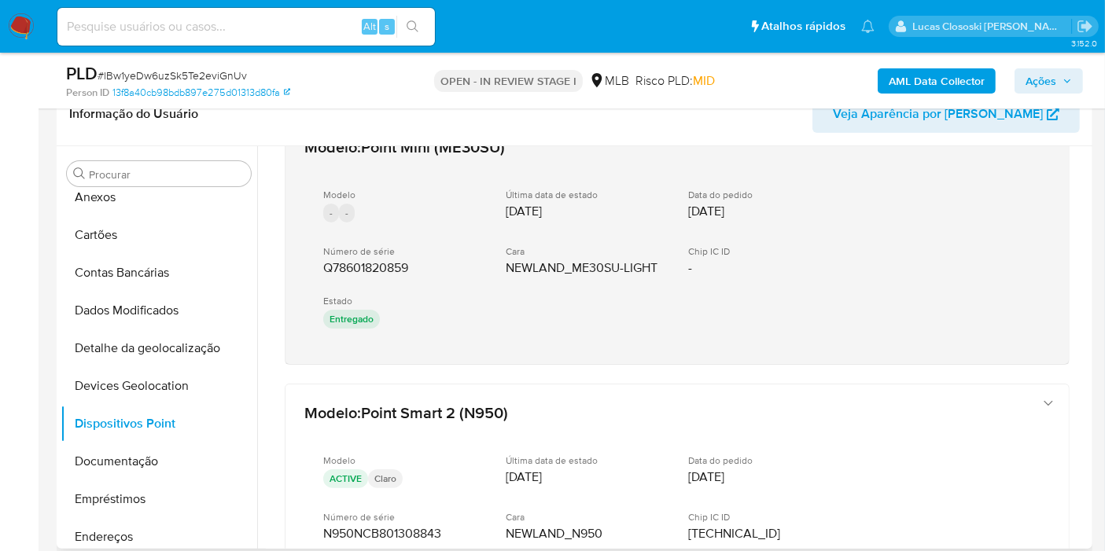
drag, startPoint x: 422, startPoint y: 374, endPoint x: 312, endPoint y: 266, distance: 153.5
click at [312, 266] on div "Modelo : Point Mini (ME30SU) Modelo - - Última data de estado 17/09/2021 Data d…" at bounding box center [677, 409] width 823 height 620
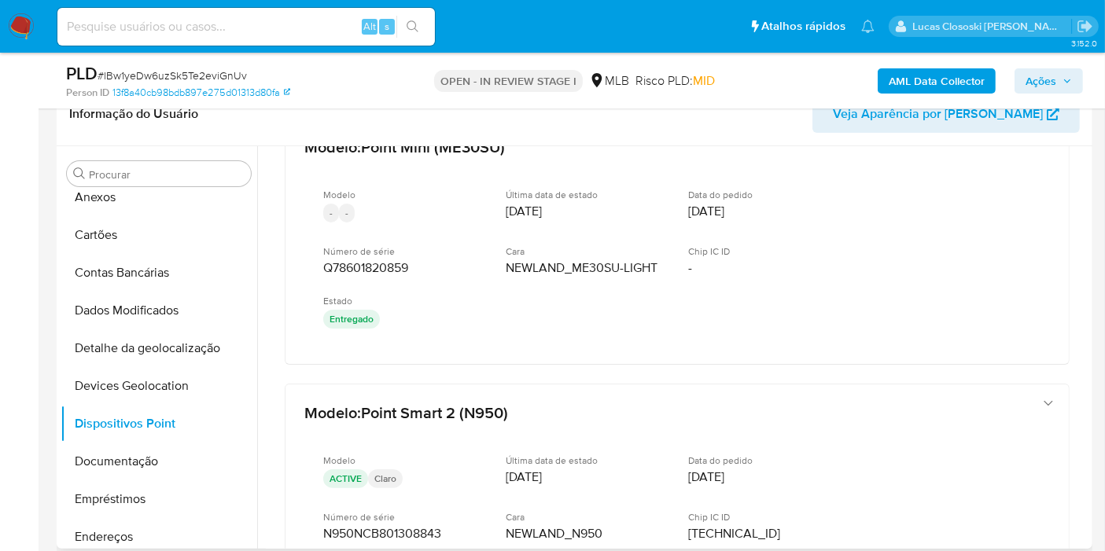
click at [532, 374] on div "Modelo : Point Mini (ME30SU) Modelo - - Última data de estado 17/09/2021 Data d…" at bounding box center [677, 409] width 823 height 620
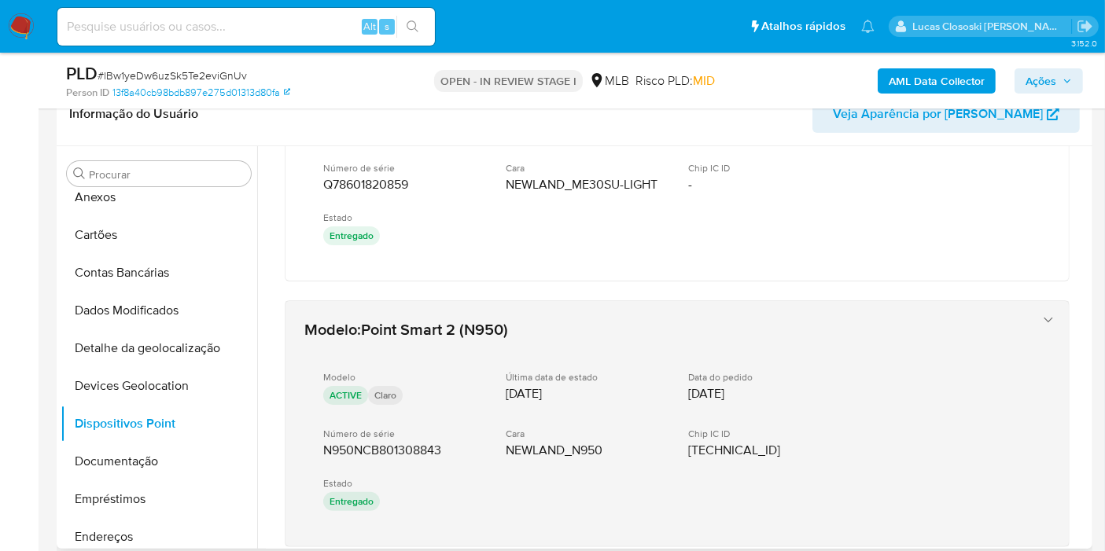
scroll to position [222, 0]
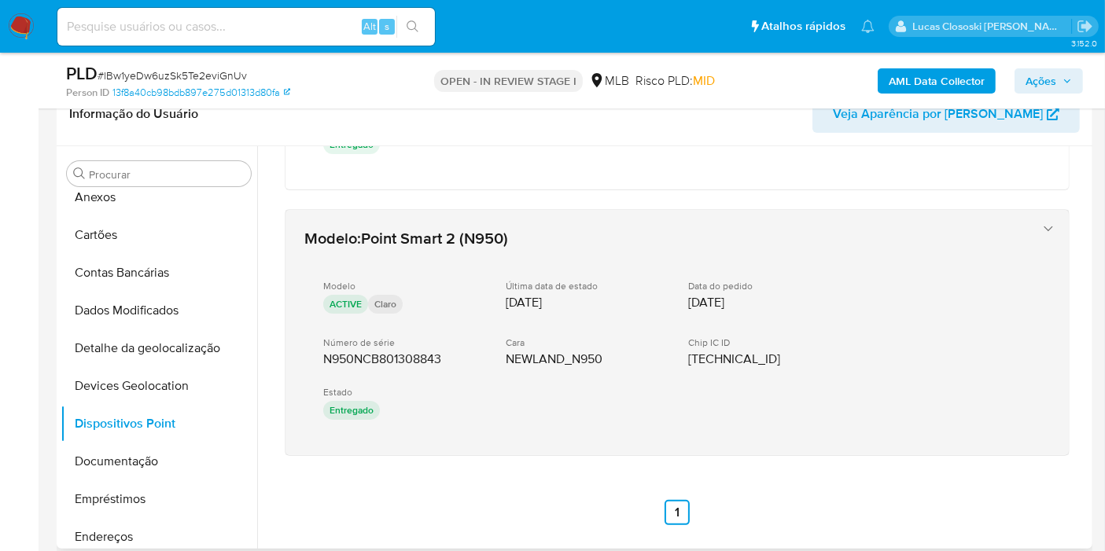
drag, startPoint x: 480, startPoint y: 467, endPoint x: 295, endPoint y: 311, distance: 241.7
click at [319, 357] on div "Modelo : Point Mini (ME30SU) Modelo - - Última data de estado 17/09/2021 Data d…" at bounding box center [677, 234] width 823 height 620
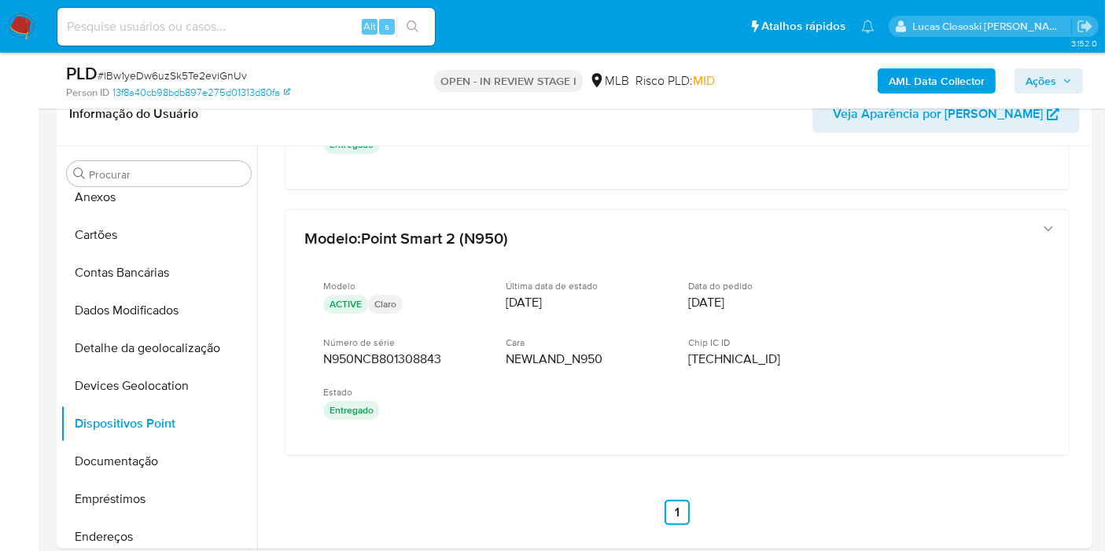
click at [1033, 86] on span "Ações" at bounding box center [1041, 80] width 31 height 25
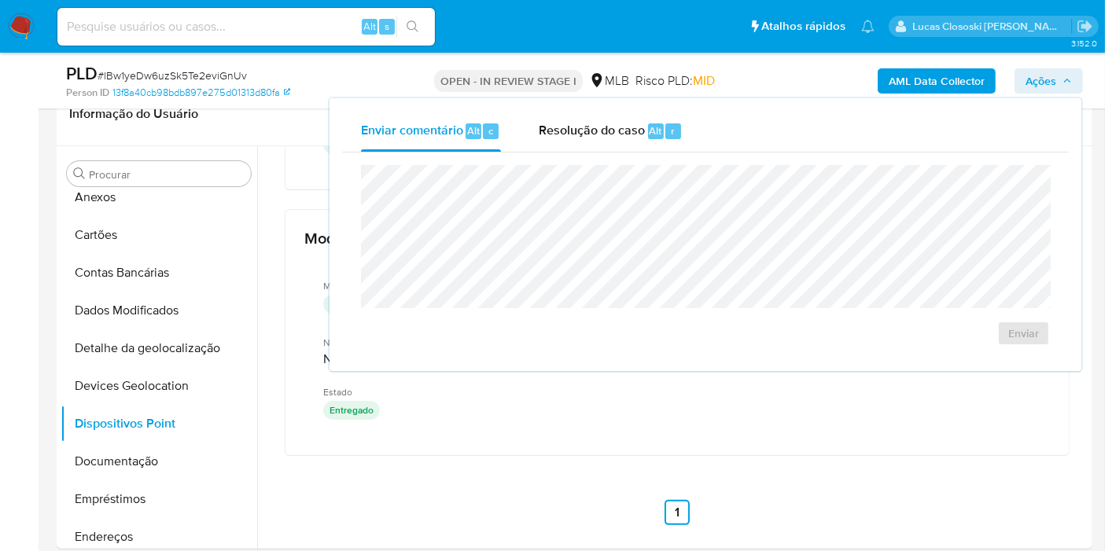
drag, startPoint x: 589, startPoint y: 138, endPoint x: 588, endPoint y: 160, distance: 22.8
click at [589, 138] on span "Resolução do caso" at bounding box center [592, 130] width 106 height 18
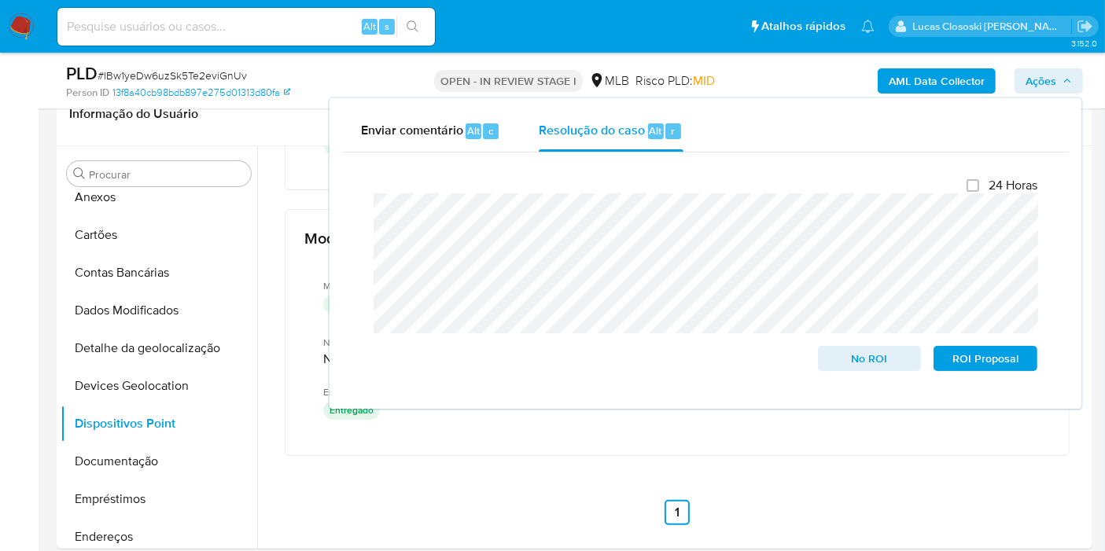
click at [1019, 77] on button "Ações" at bounding box center [1049, 80] width 68 height 25
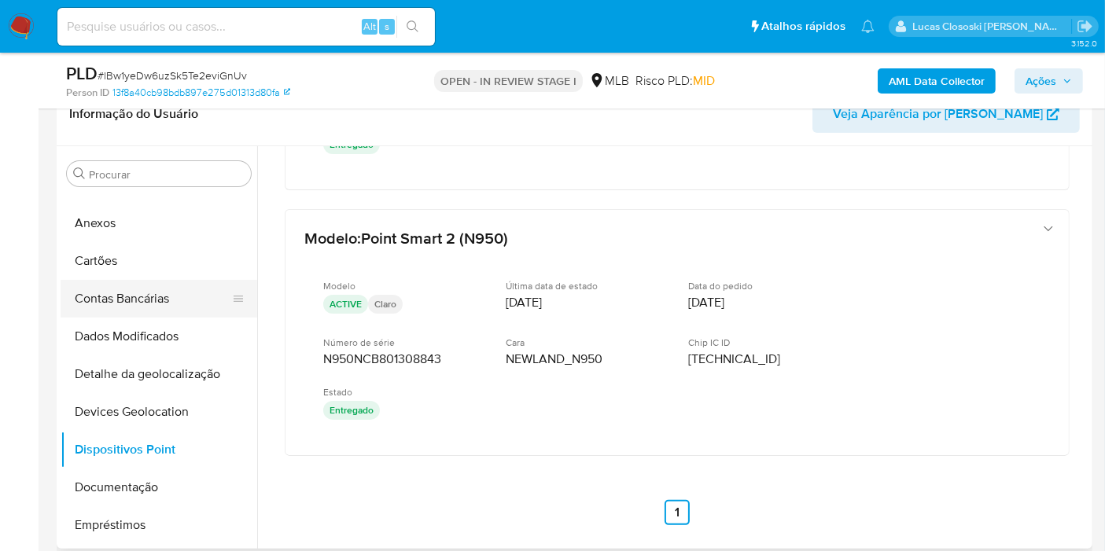
scroll to position [0, 0]
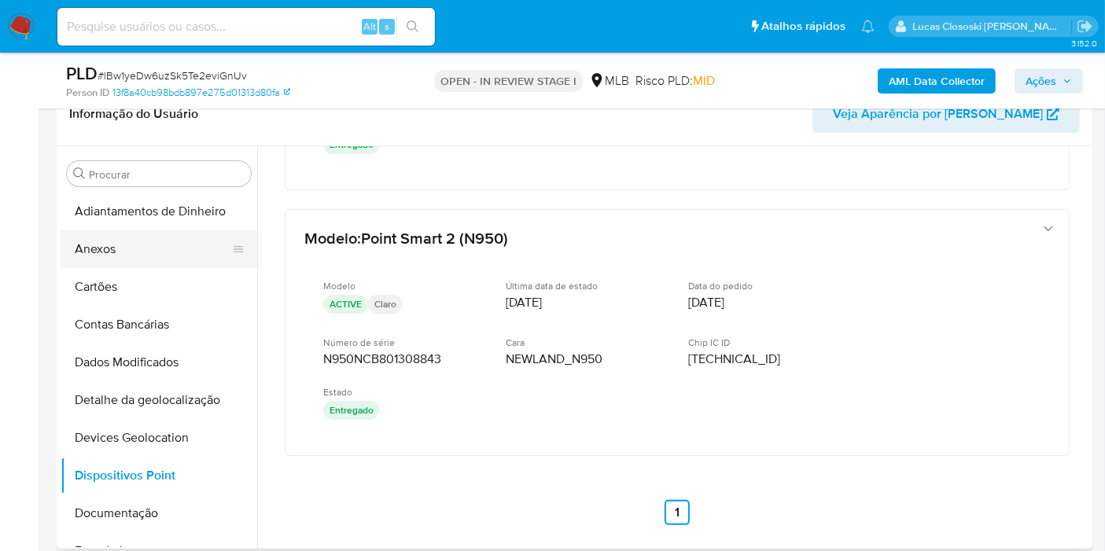
click at [116, 261] on button "Anexos" at bounding box center [153, 249] width 184 height 38
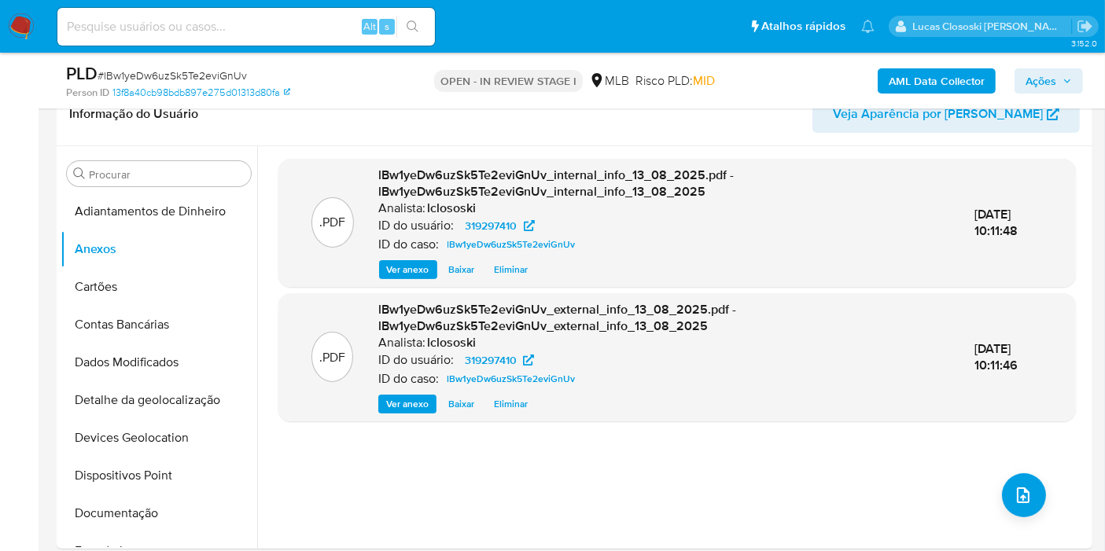
click at [1040, 93] on div "AML Data Collector Ações" at bounding box center [915, 80] width 335 height 37
click at [1042, 83] on span "Ações" at bounding box center [1041, 80] width 31 height 25
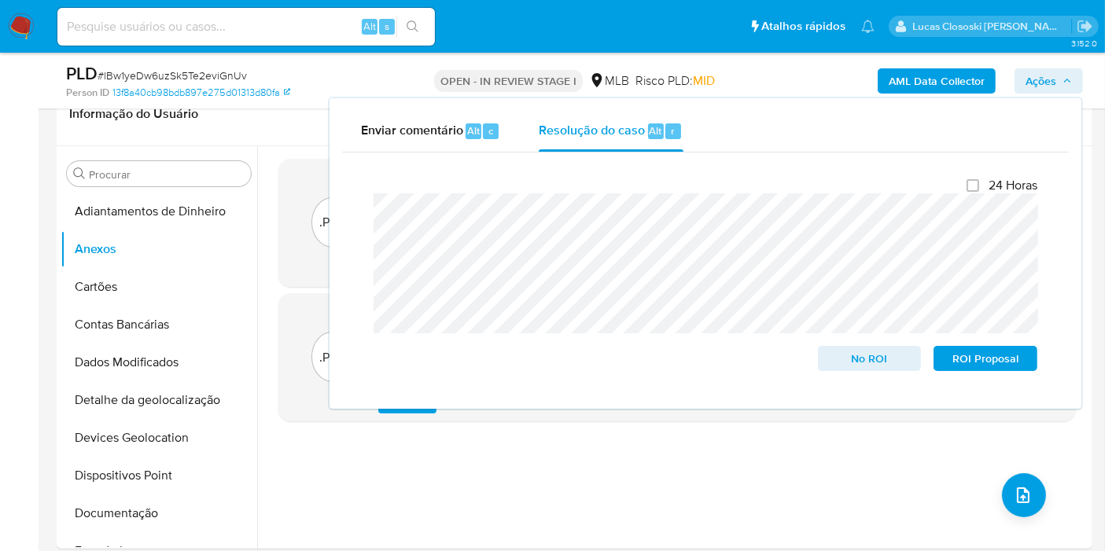
click at [1042, 83] on span "Ações" at bounding box center [1041, 80] width 31 height 25
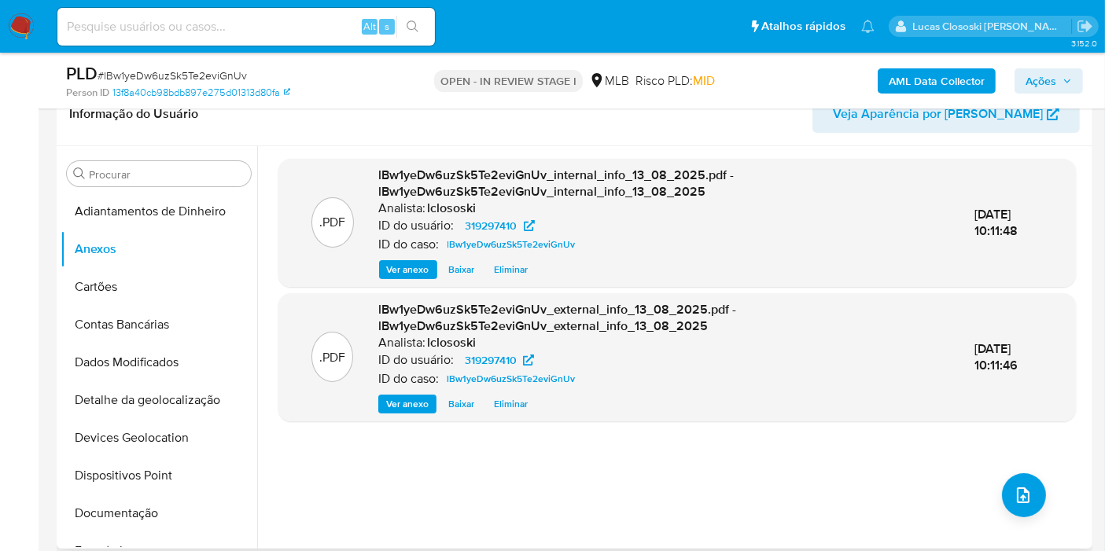
drag, startPoint x: 407, startPoint y: 450, endPoint x: 643, endPoint y: 492, distance: 239.6
click at [409, 450] on div ".PDF lBw1yeDw6uzSk5Te2eviGnUv_internal_info_13_08_2025.pdf - lBw1yeDw6uzSk5Te2e…" at bounding box center [676, 348] width 797 height 378
click at [1019, 490] on icon "upload-file" at bounding box center [1023, 496] width 13 height 16
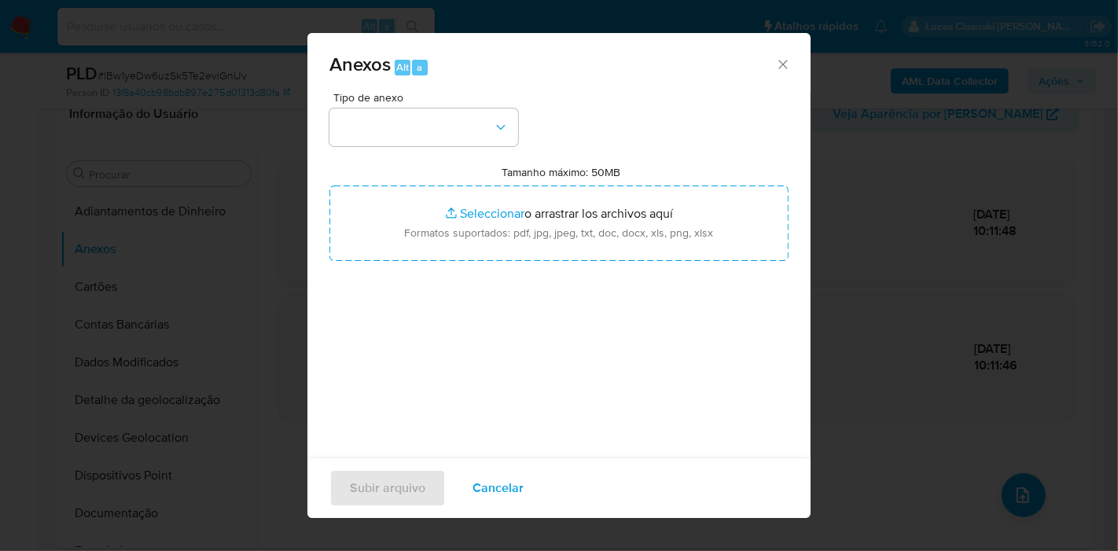
click at [425, 113] on button "button" at bounding box center [424, 128] width 189 height 38
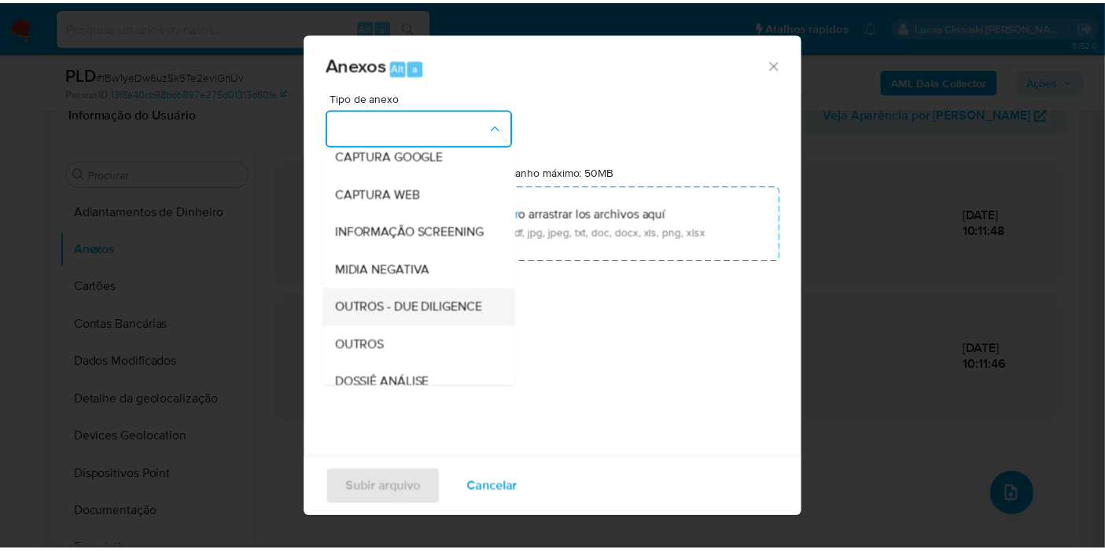
scroll to position [175, 0]
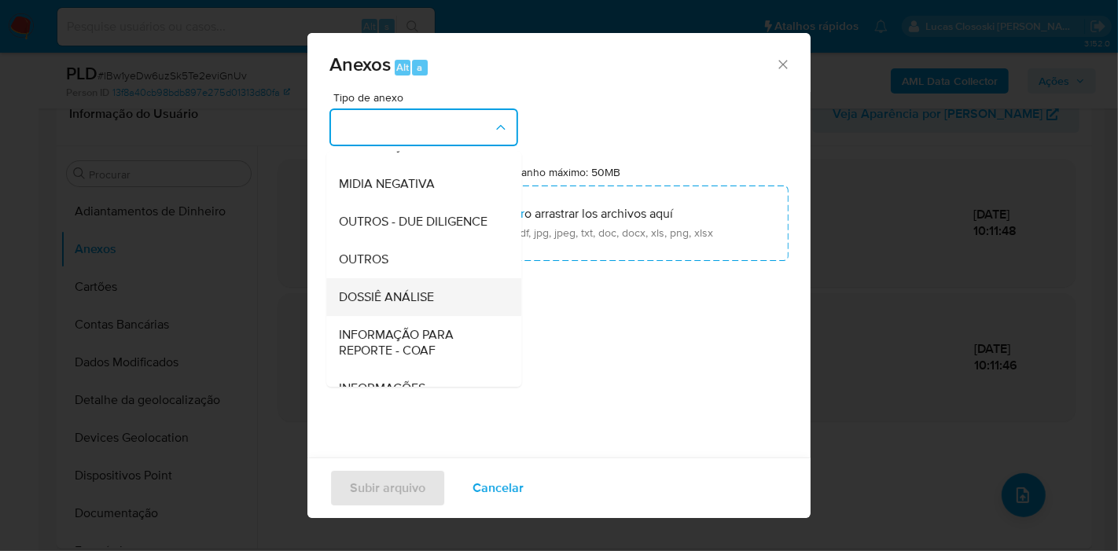
click at [420, 305] on span "DOSSIÊ ANÁLISE" at bounding box center [386, 297] width 95 height 16
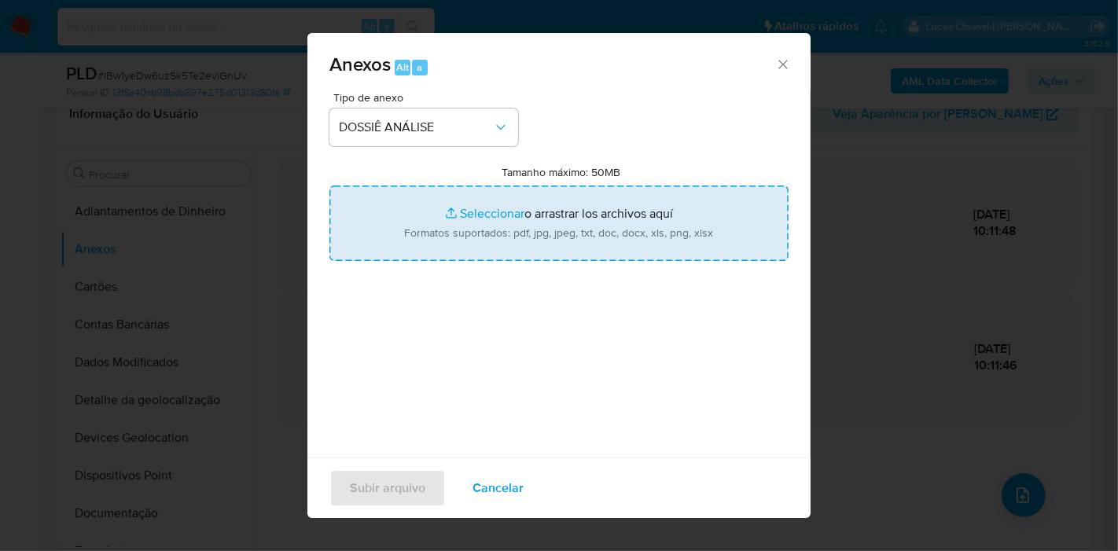
click at [498, 223] on input "Tamanho máximo: 50MB Seleccionar archivos" at bounding box center [559, 224] width 459 height 76
type input "C:\fakepath\SAR - XXXX - CPF 03439953440 - PATRICIA COLHADO.pdf"
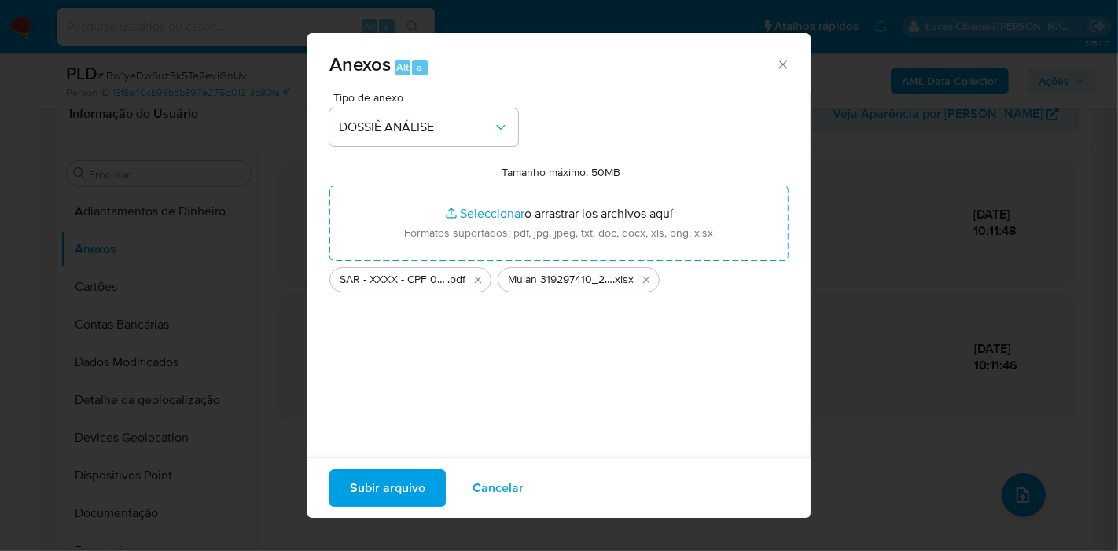
click at [402, 502] on span "Subir arquivo" at bounding box center [388, 488] width 76 height 35
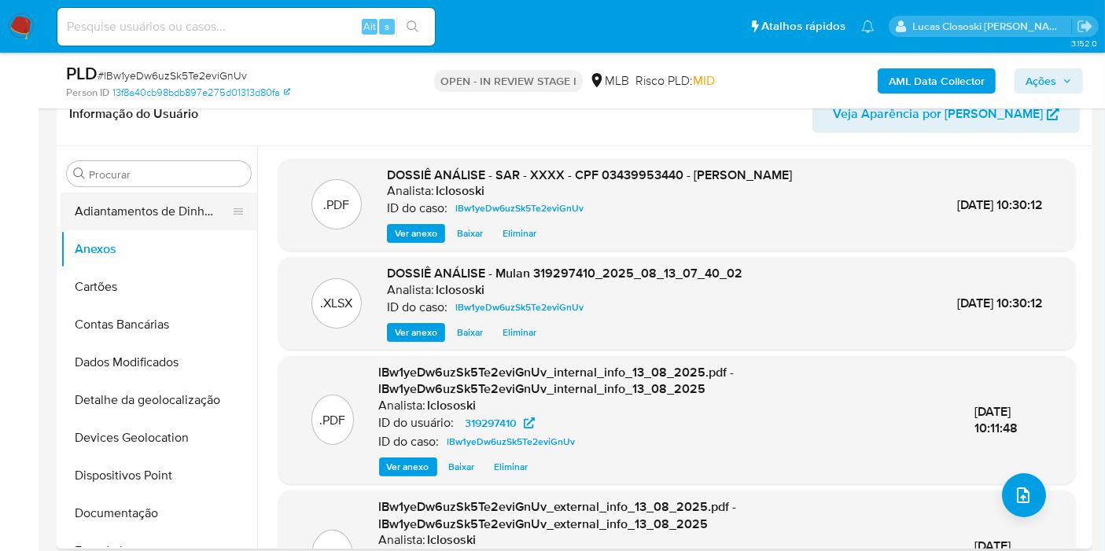
drag, startPoint x: 88, startPoint y: 284, endPoint x: 95, endPoint y: 226, distance: 58.6
click at [88, 284] on button "Cartões" at bounding box center [159, 287] width 197 height 38
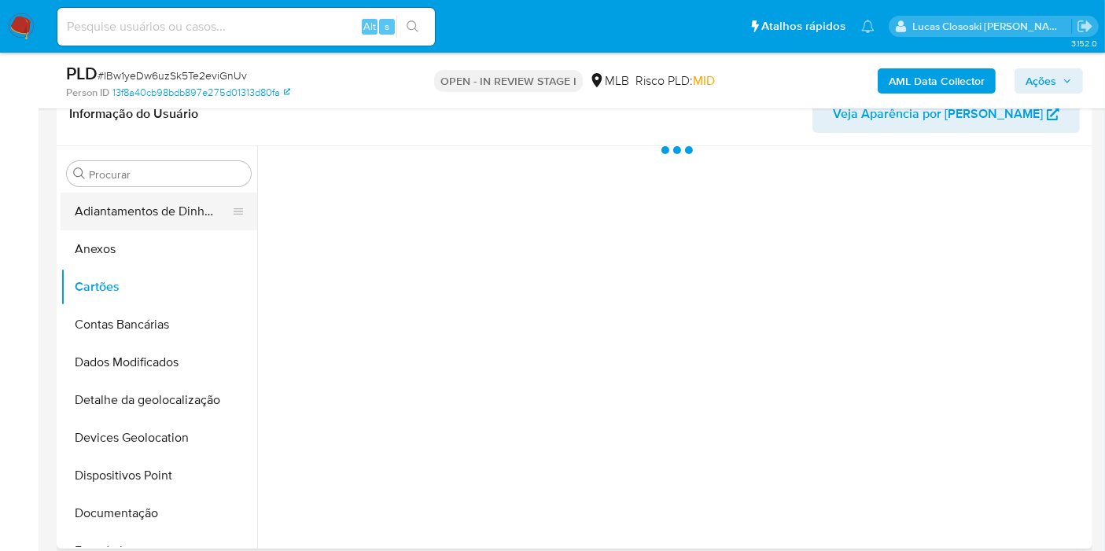
click at [95, 226] on button "Adiantamentos de Dinheiro" at bounding box center [153, 212] width 184 height 38
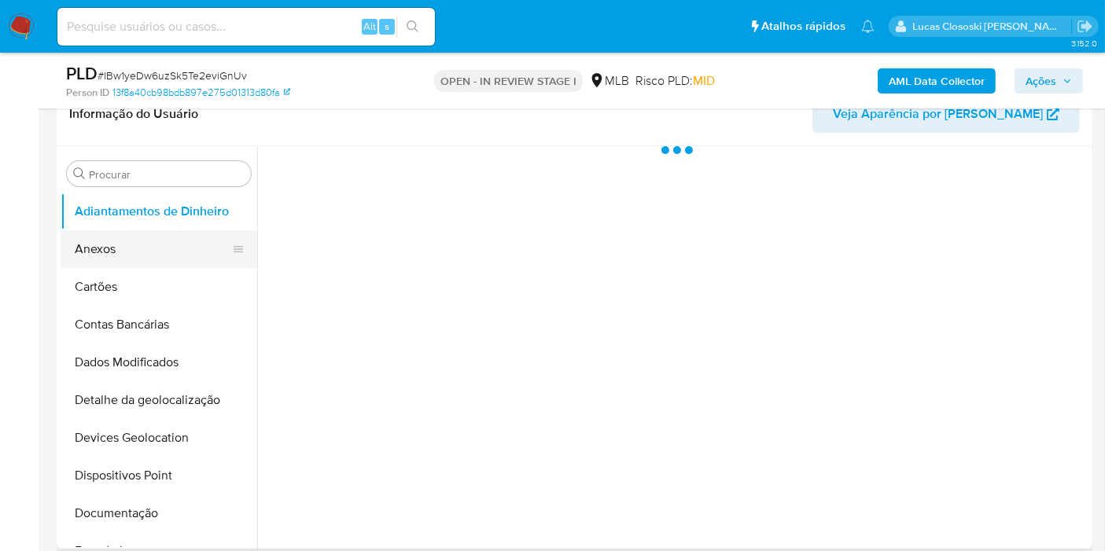
click at [101, 238] on button "Anexos" at bounding box center [153, 249] width 184 height 38
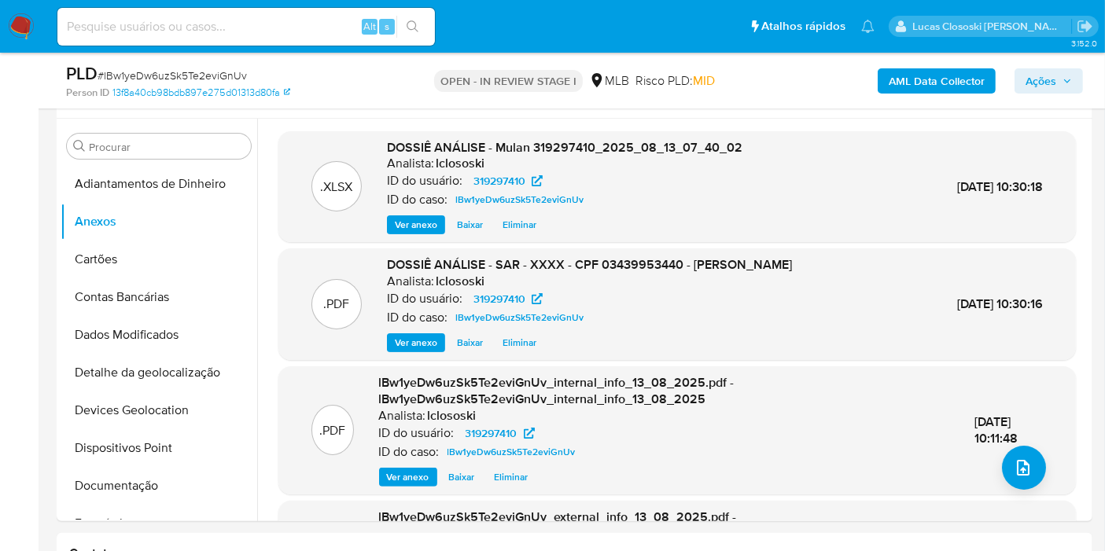
scroll to position [262, 0]
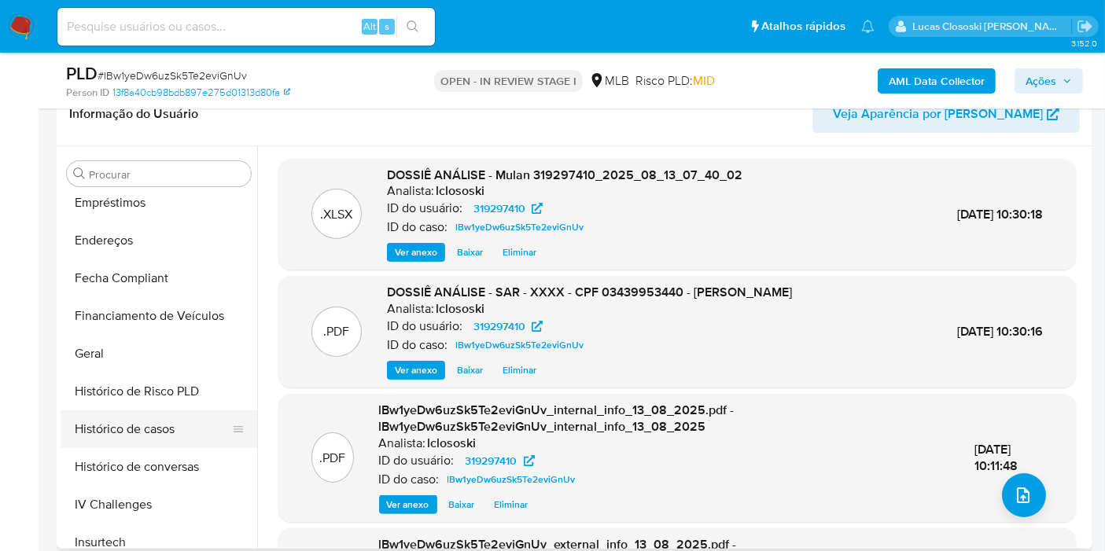
click at [186, 416] on button "Histórico de casos" at bounding box center [153, 430] width 184 height 38
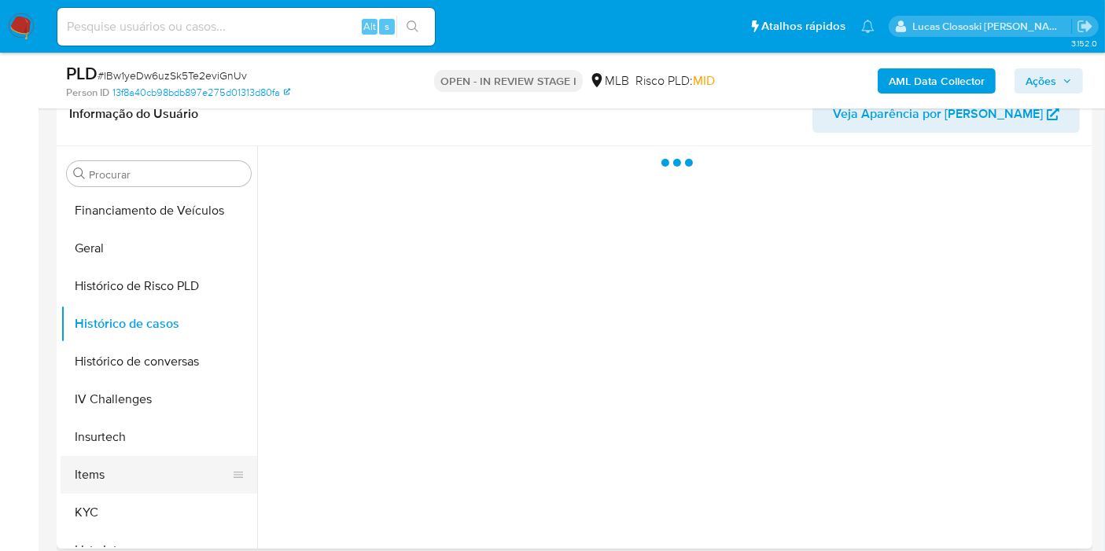
scroll to position [611, 0]
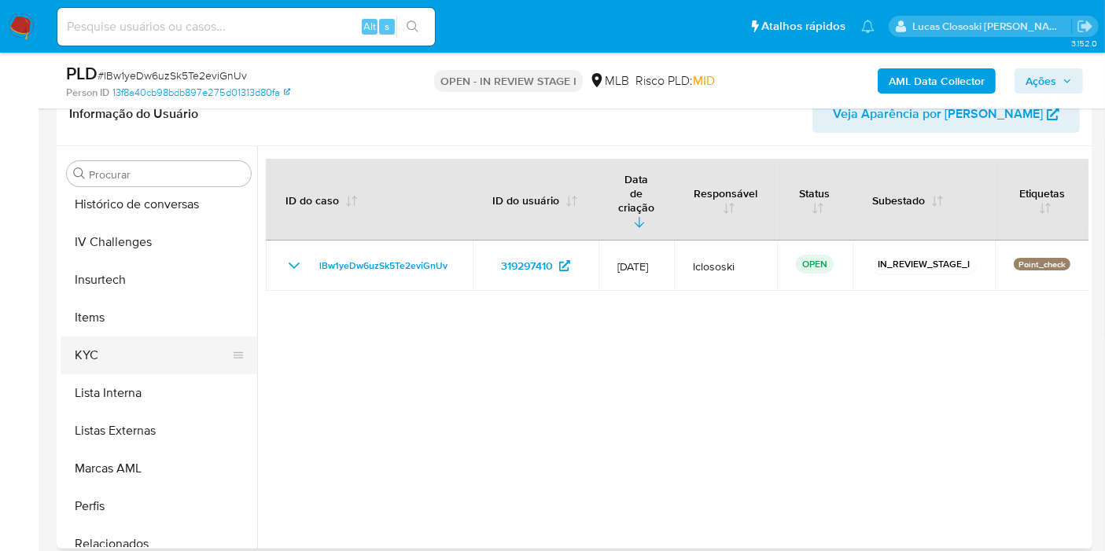
click at [146, 354] on button "KYC" at bounding box center [153, 356] width 184 height 38
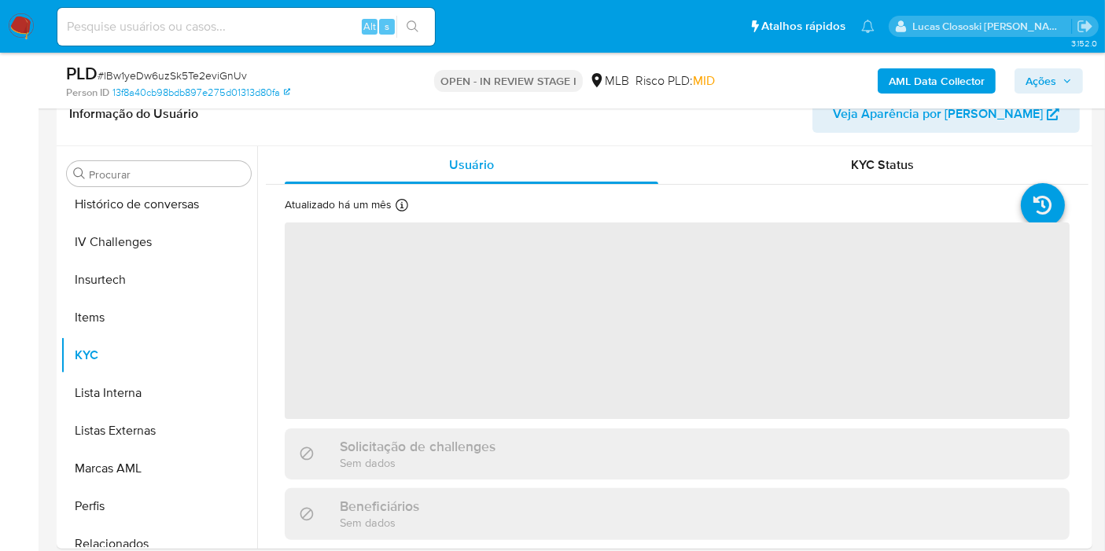
click at [1036, 86] on span "Ações" at bounding box center [1041, 80] width 31 height 25
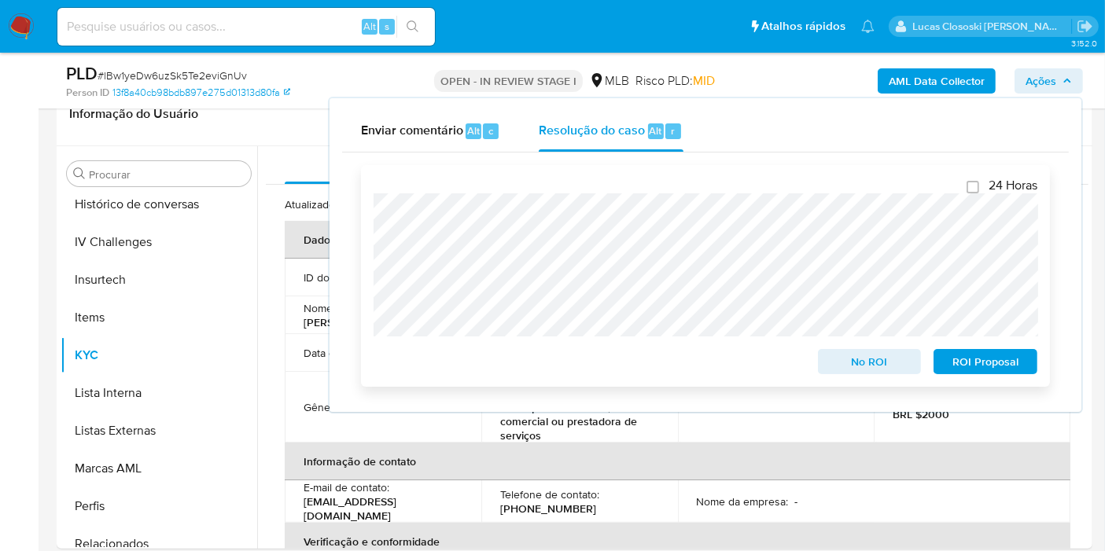
click at [361, 181] on div "24 Horas No ROI ROI Proposal" at bounding box center [705, 276] width 689 height 222
click at [1060, 87] on span "Ações" at bounding box center [1049, 81] width 46 height 22
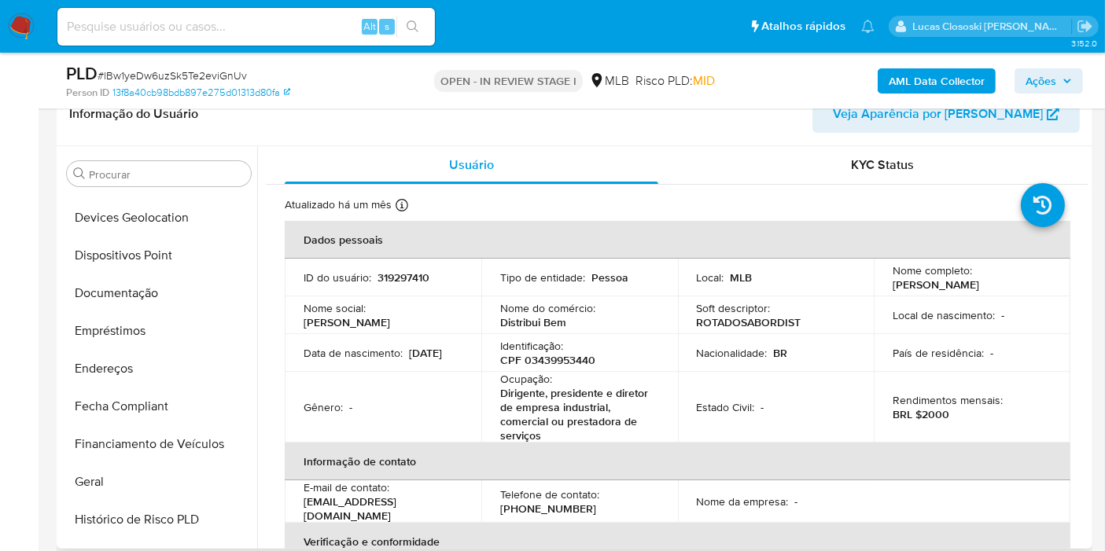
scroll to position [174, 0]
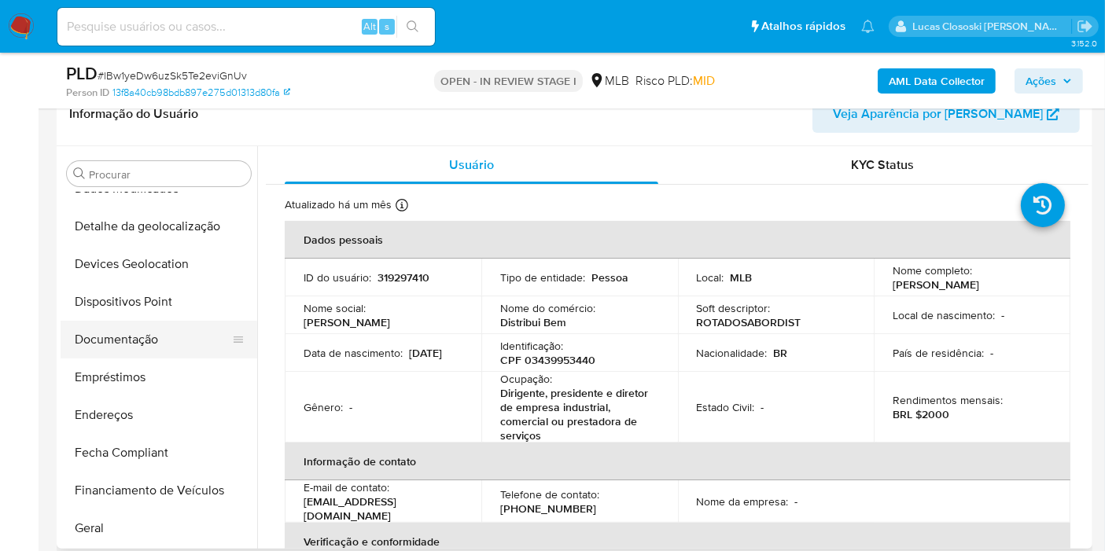
click at [164, 336] on button "Documentação" at bounding box center [153, 340] width 184 height 38
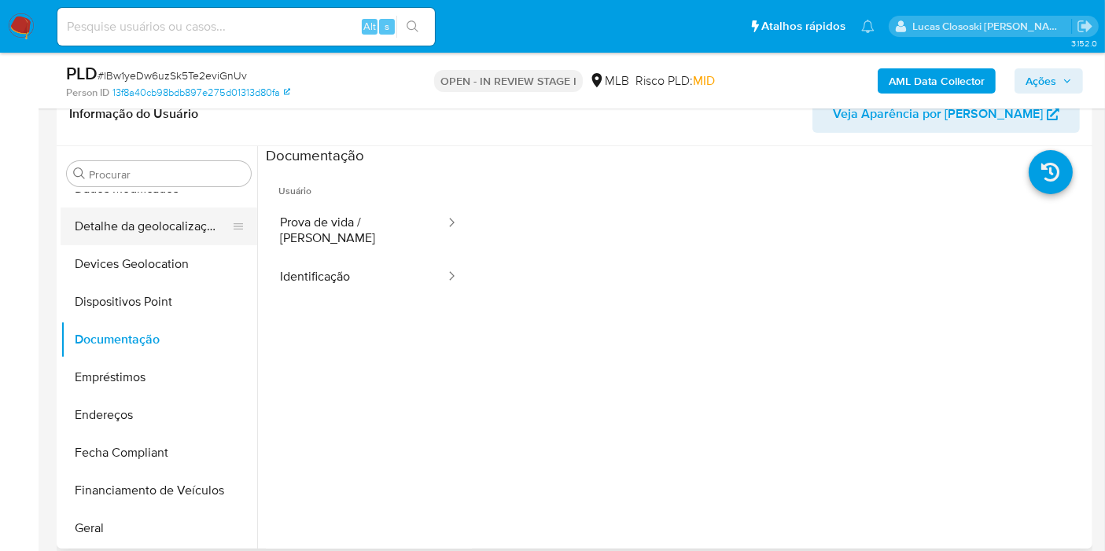
scroll to position [0, 0]
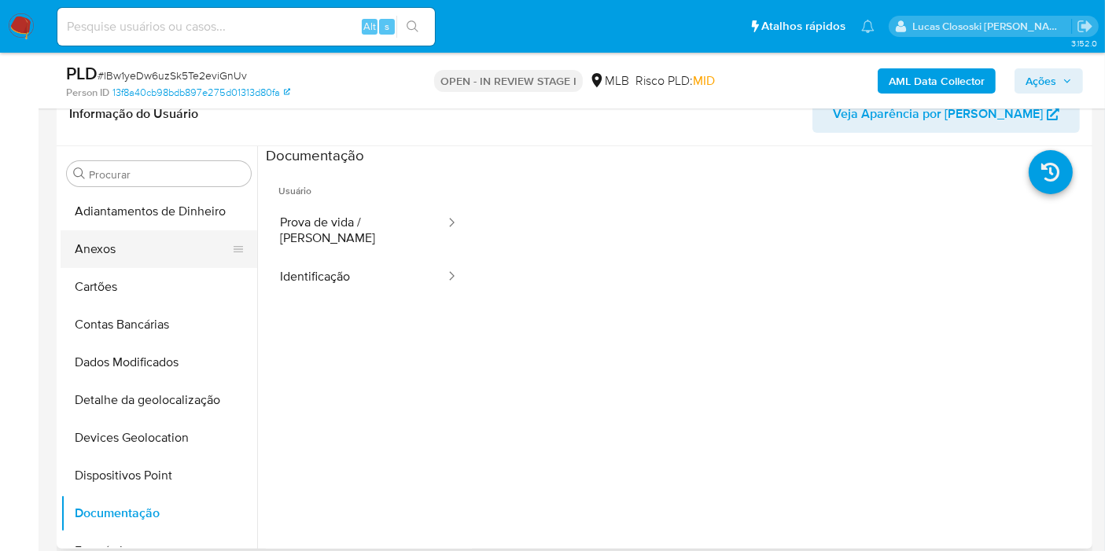
click at [119, 260] on button "Anexos" at bounding box center [153, 249] width 184 height 38
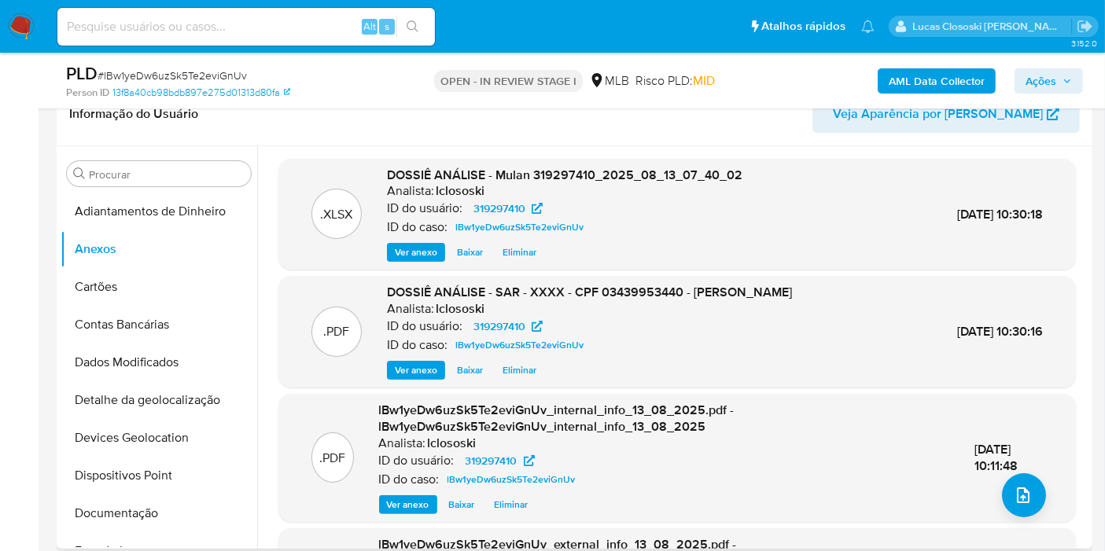
click at [533, 366] on span "Eliminar" at bounding box center [520, 371] width 34 height 16
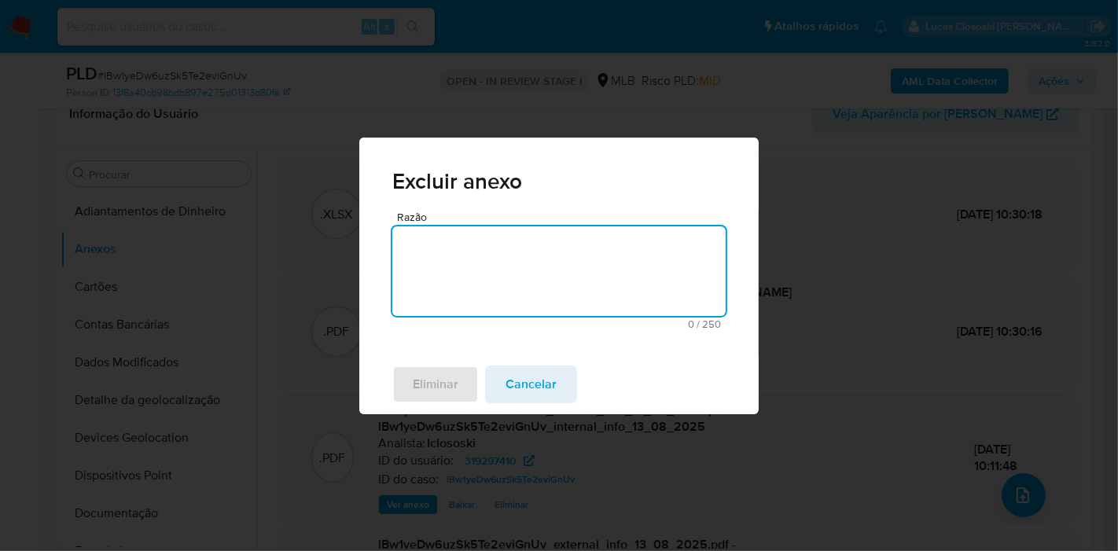
click at [513, 271] on textarea "Razão" at bounding box center [558, 272] width 333 height 90
type textarea "atualização"
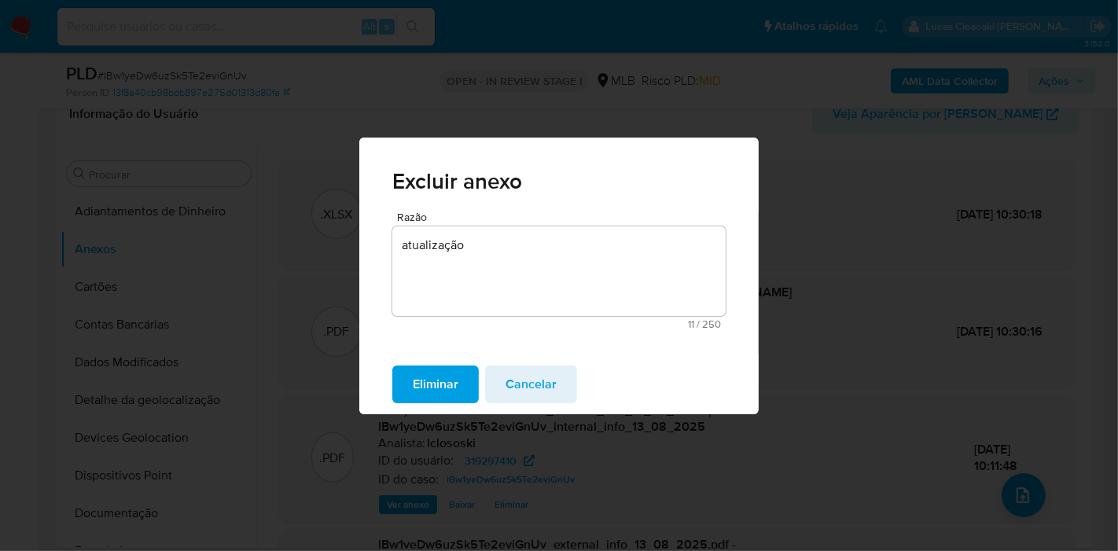
click at [471, 378] on button "Eliminar" at bounding box center [435, 385] width 87 height 38
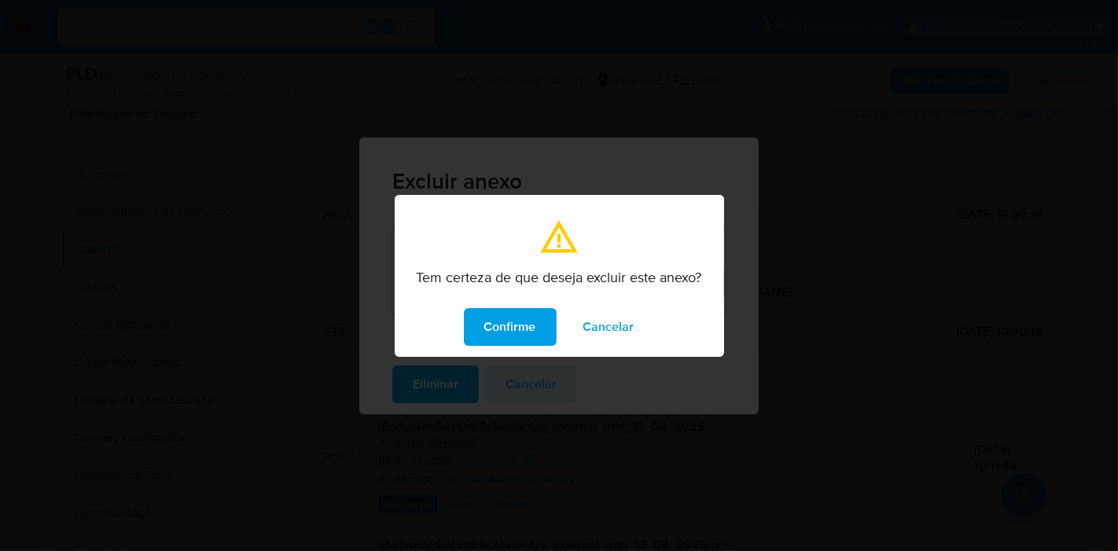
click at [485, 336] on span "Confirme" at bounding box center [510, 327] width 52 height 35
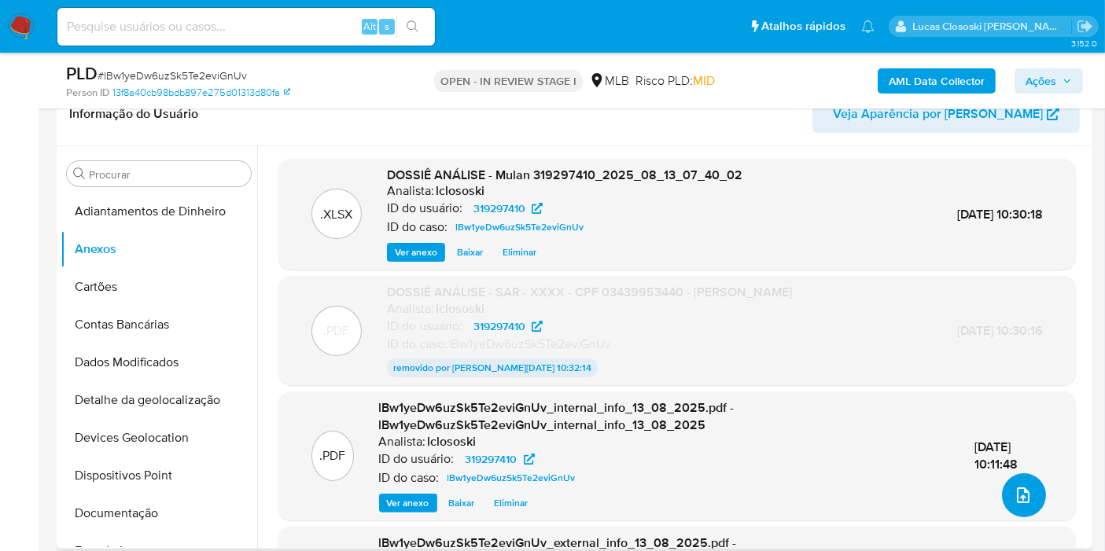
click at [1016, 492] on icon "upload-file" at bounding box center [1023, 495] width 19 height 19
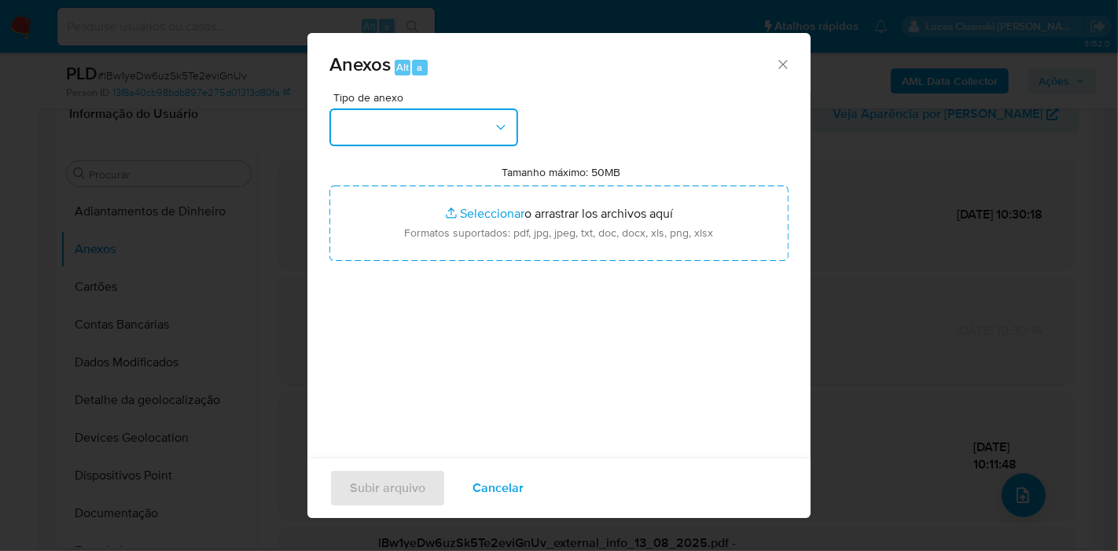
click at [461, 134] on button "button" at bounding box center [424, 128] width 189 height 38
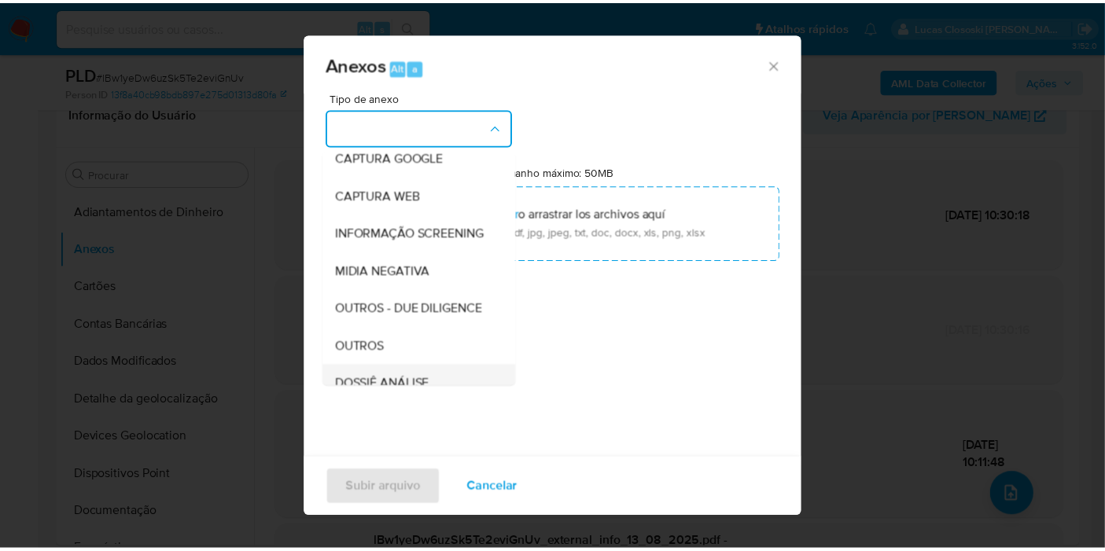
scroll to position [175, 0]
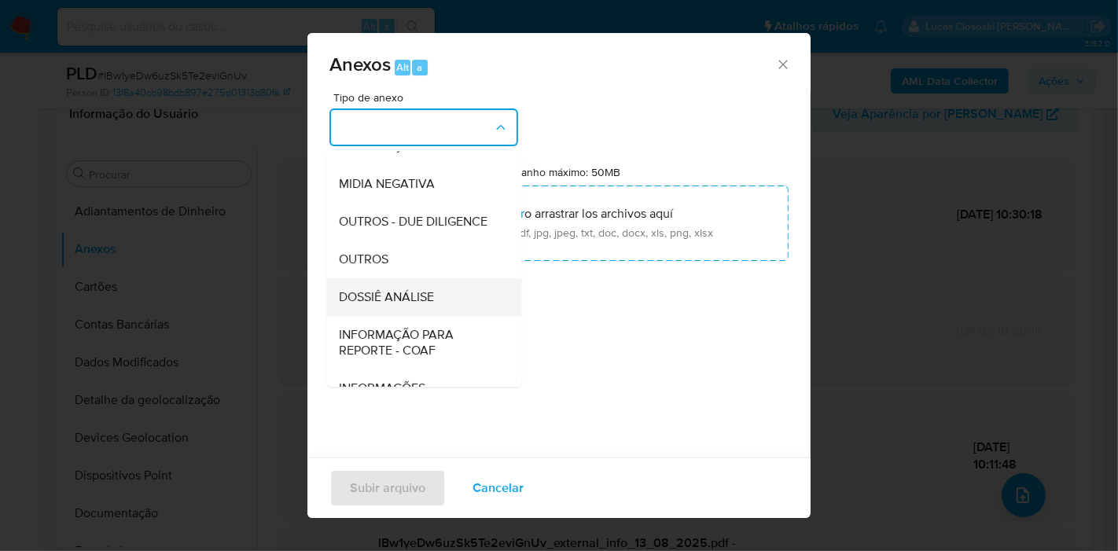
click at [415, 305] on span "DOSSIÊ ANÁLISE" at bounding box center [386, 297] width 95 height 16
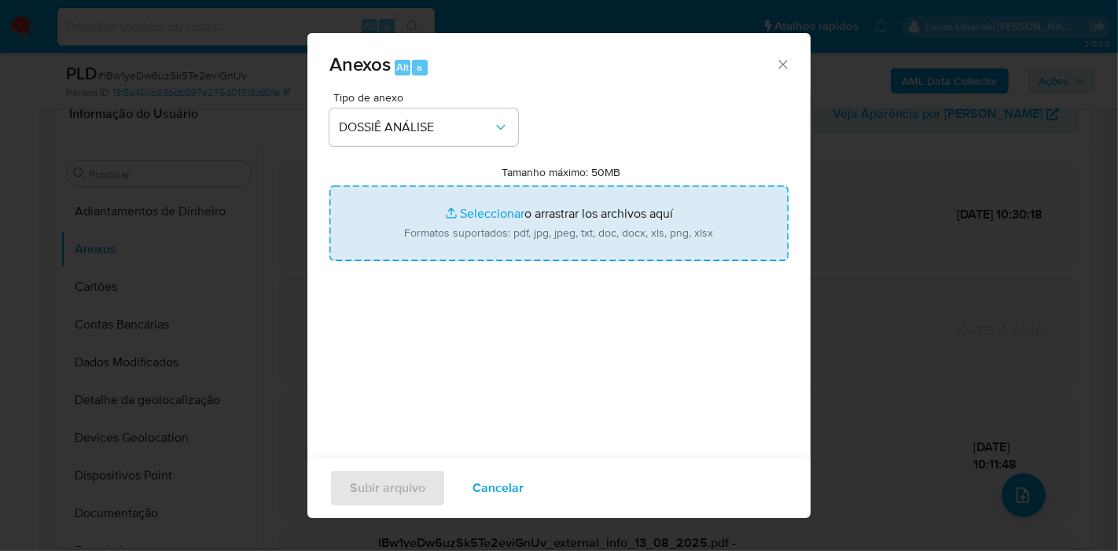
click at [425, 242] on input "Tamanho máximo: 50MB Seleccionar archivos" at bounding box center [559, 224] width 459 height 76
type input "C:\fakepath\SAR - XXXX - CPF 03439953440 - PATRICIA COLHADO.pdf"
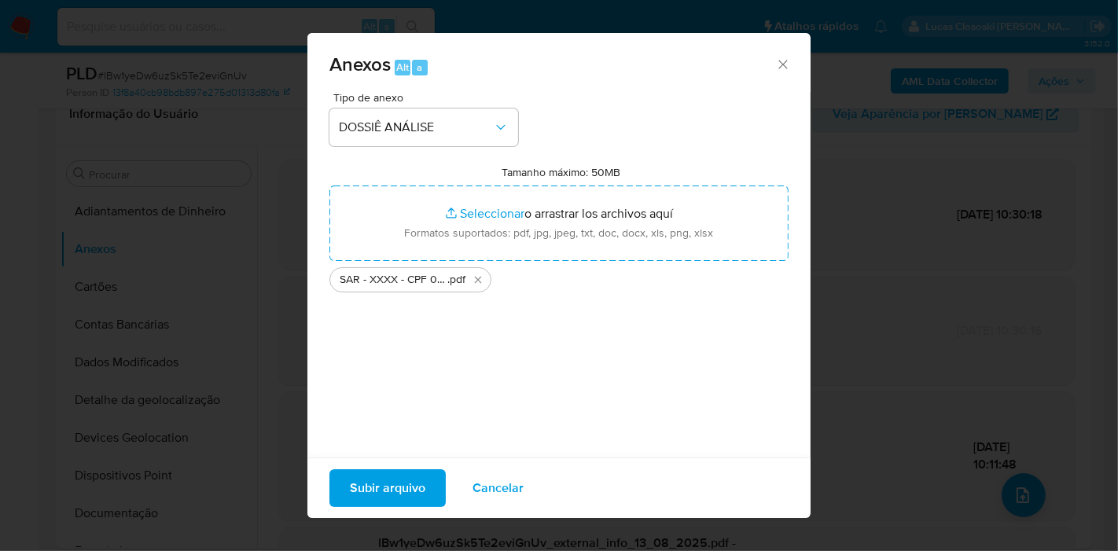
click at [396, 478] on span "Subir arquivo" at bounding box center [388, 488] width 76 height 35
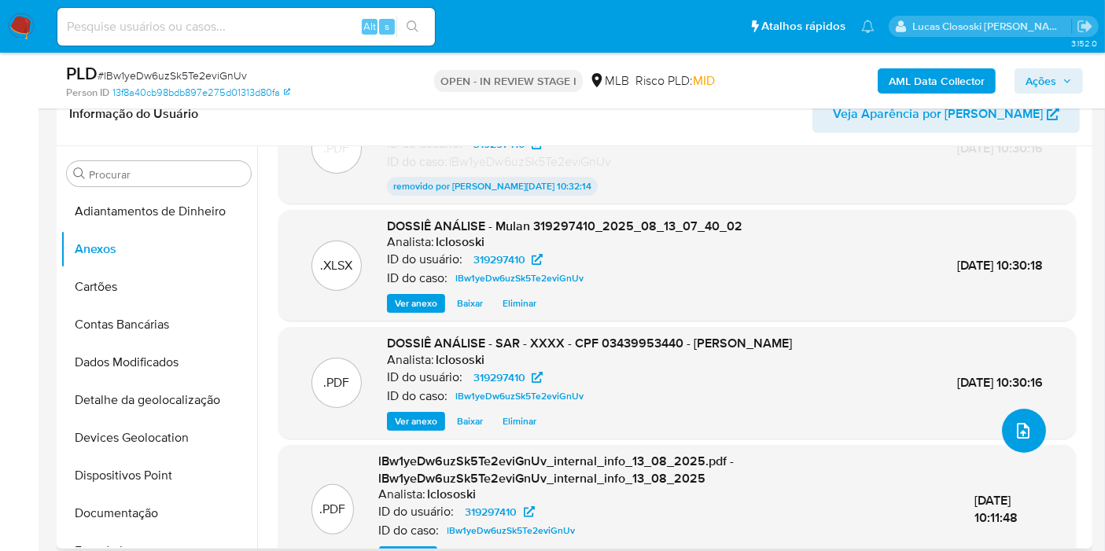
scroll to position [87, 0]
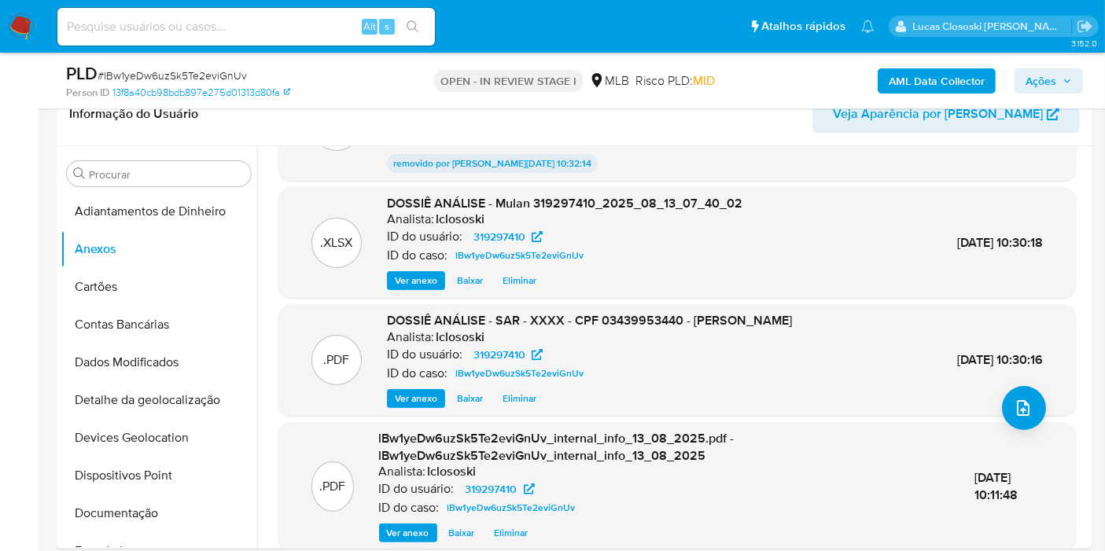
click at [1026, 88] on span "Ações" at bounding box center [1041, 80] width 31 height 25
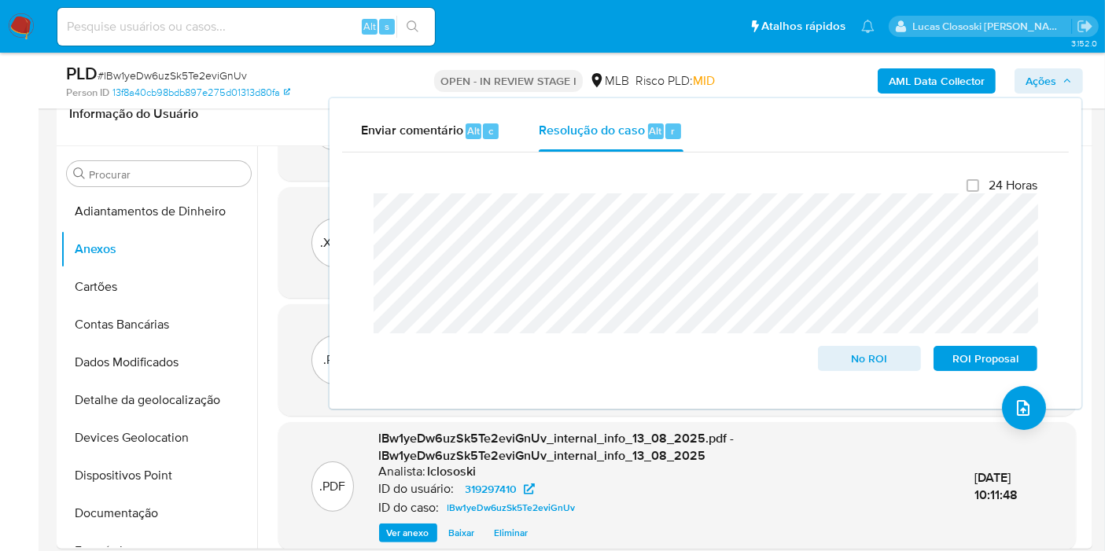
scroll to position [175, 0]
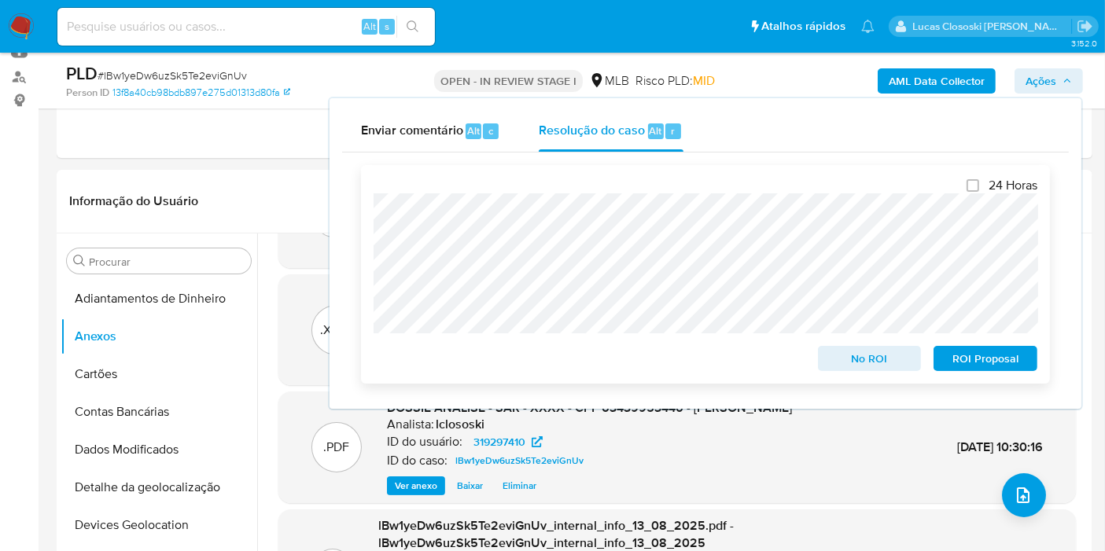
click at [979, 355] on span "ROI Proposal" at bounding box center [986, 359] width 82 height 22
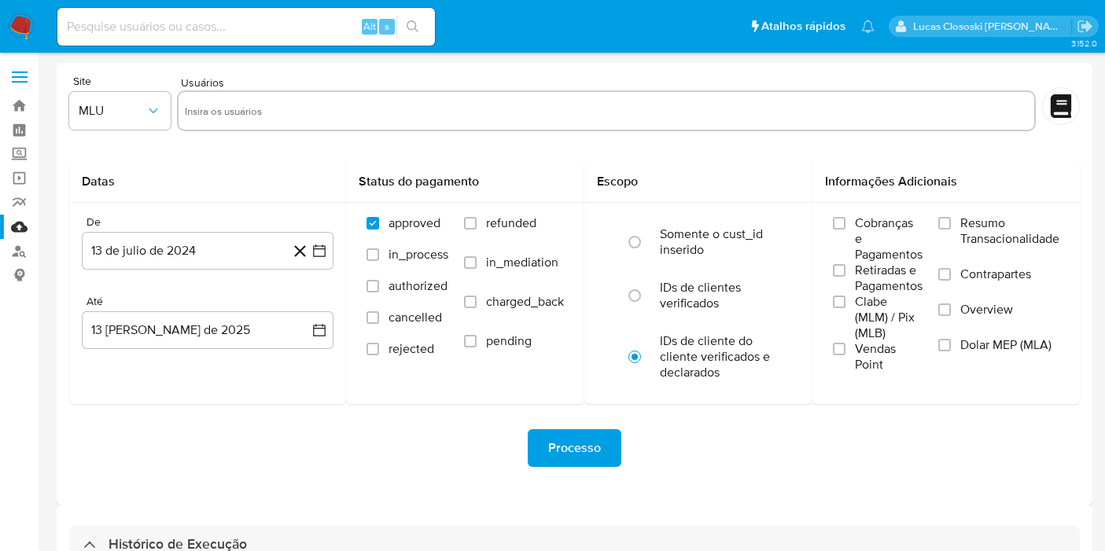
select select "10"
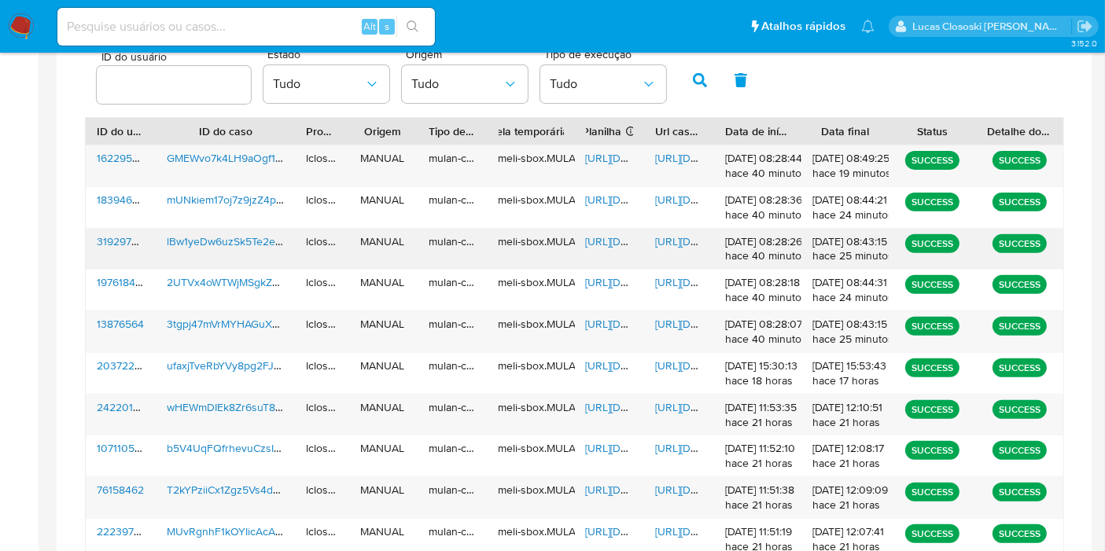
click at [604, 237] on span "[URL][DOMAIN_NAME]" at bounding box center [640, 242] width 109 height 16
click at [690, 248] on div "[URL][DOMAIN_NAME]" at bounding box center [679, 249] width 70 height 41
click at [681, 238] on span "[URL][DOMAIN_NAME]" at bounding box center [709, 242] width 109 height 16
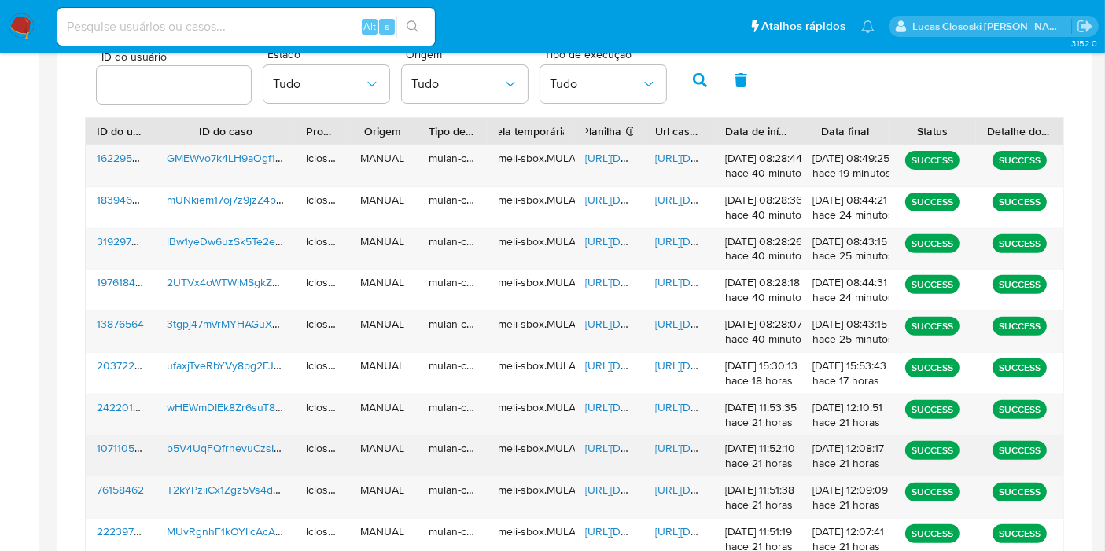
click at [606, 450] on span "[URL][DOMAIN_NAME]" at bounding box center [640, 448] width 109 height 16
click at [675, 451] on span "[URL][DOMAIN_NAME]" at bounding box center [709, 448] width 109 height 16
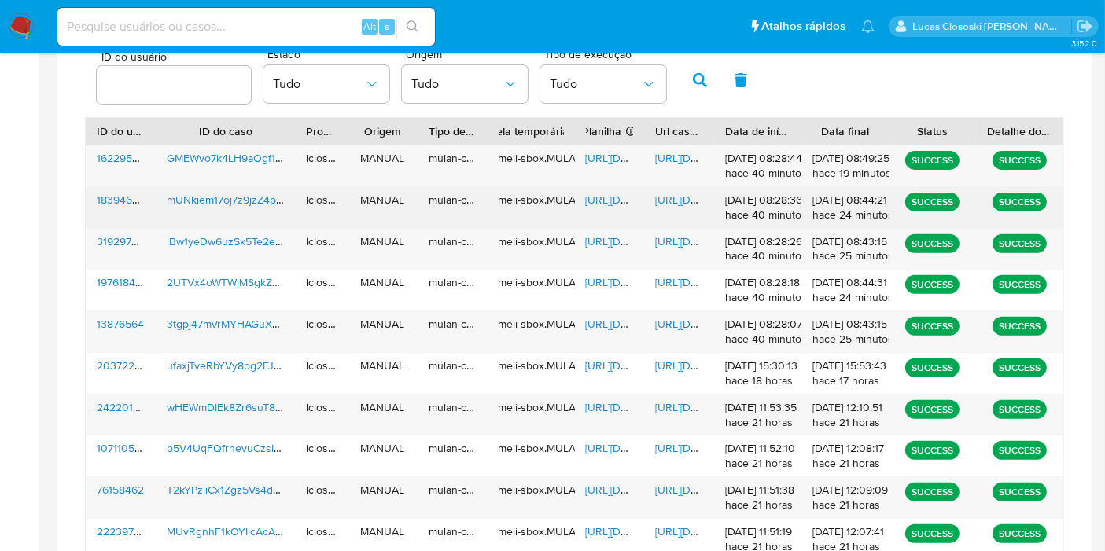
click at [598, 193] on span "[URL][DOMAIN_NAME]" at bounding box center [640, 200] width 109 height 16
click at [677, 194] on span "[URL][DOMAIN_NAME]" at bounding box center [709, 200] width 109 height 16
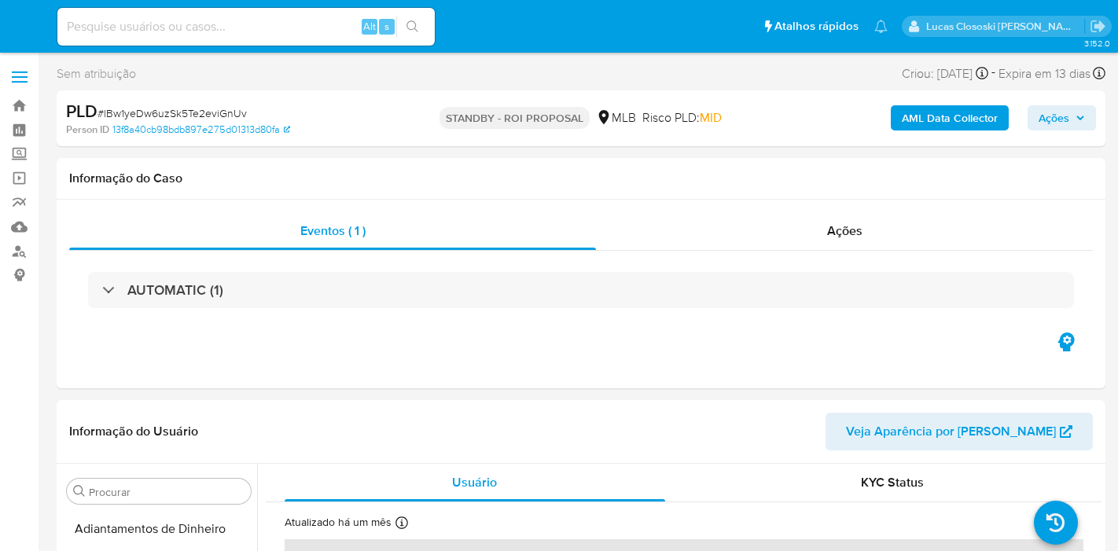
select select "10"
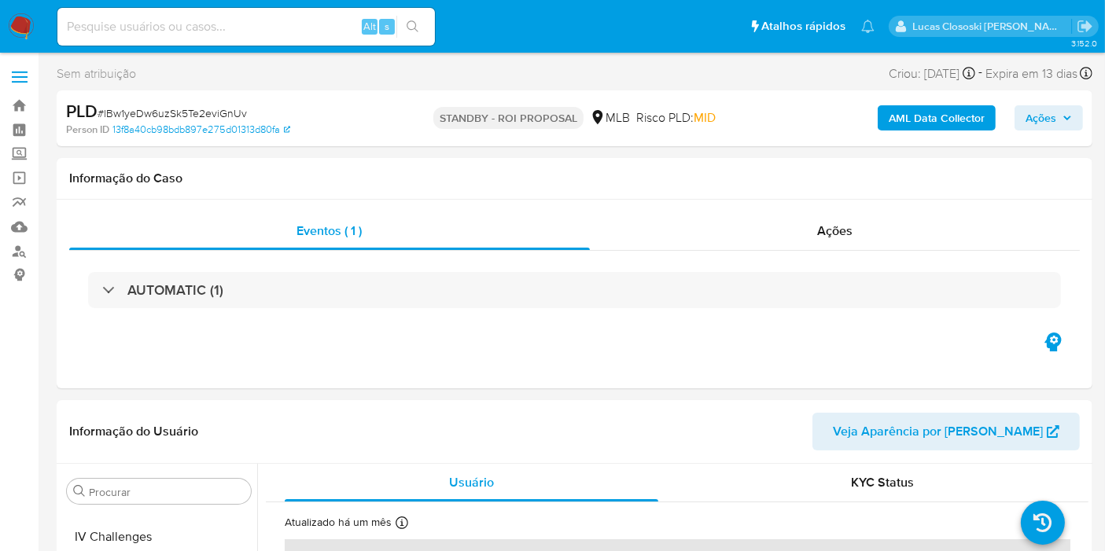
scroll to position [664, 0]
click at [179, 112] on span "# lBw1yeDw6uzSk5Te2eviGnUv" at bounding box center [172, 113] width 149 height 16
copy span "lBw1yeDw6uzSk5Te2eviGnUv"
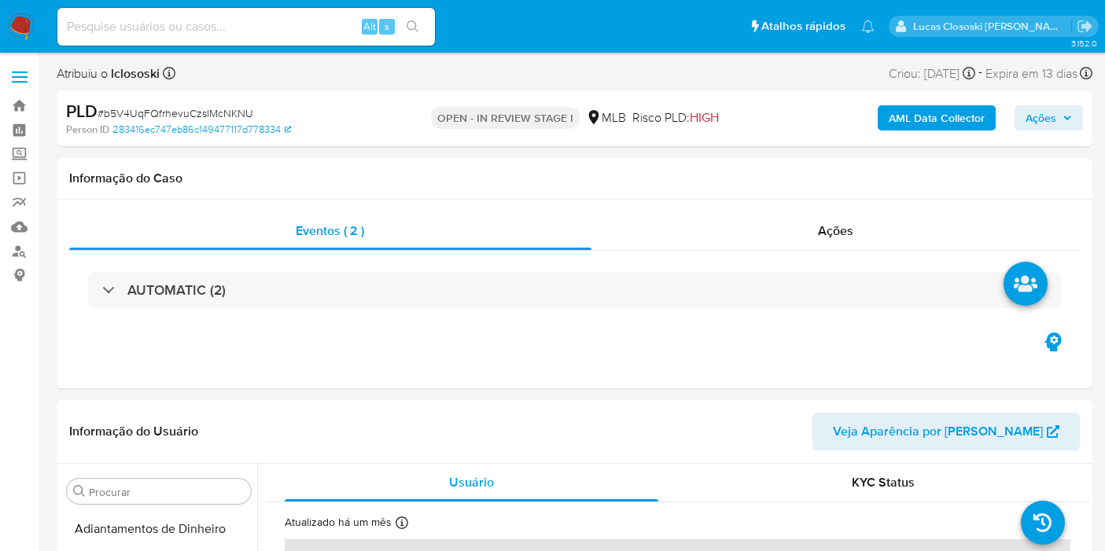
select select "10"
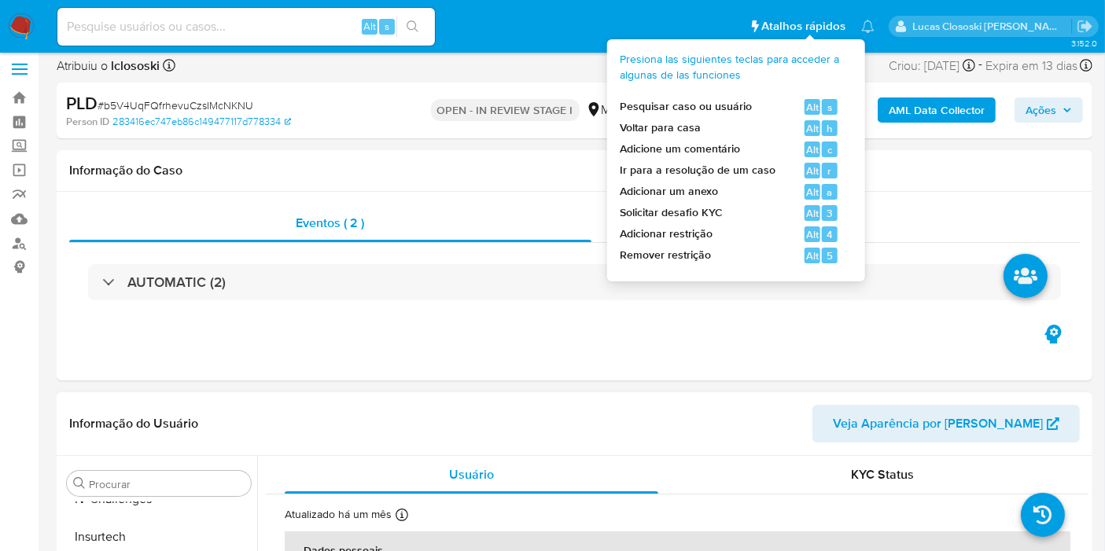
scroll to position [349, 0]
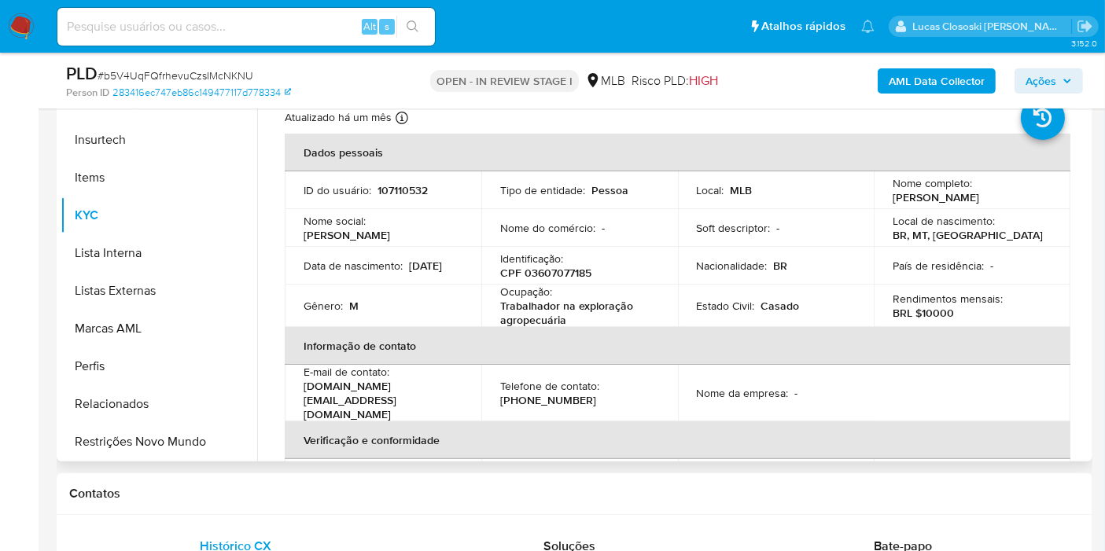
click at [576, 273] on p "CPF 03607077185" at bounding box center [545, 273] width 91 height 14
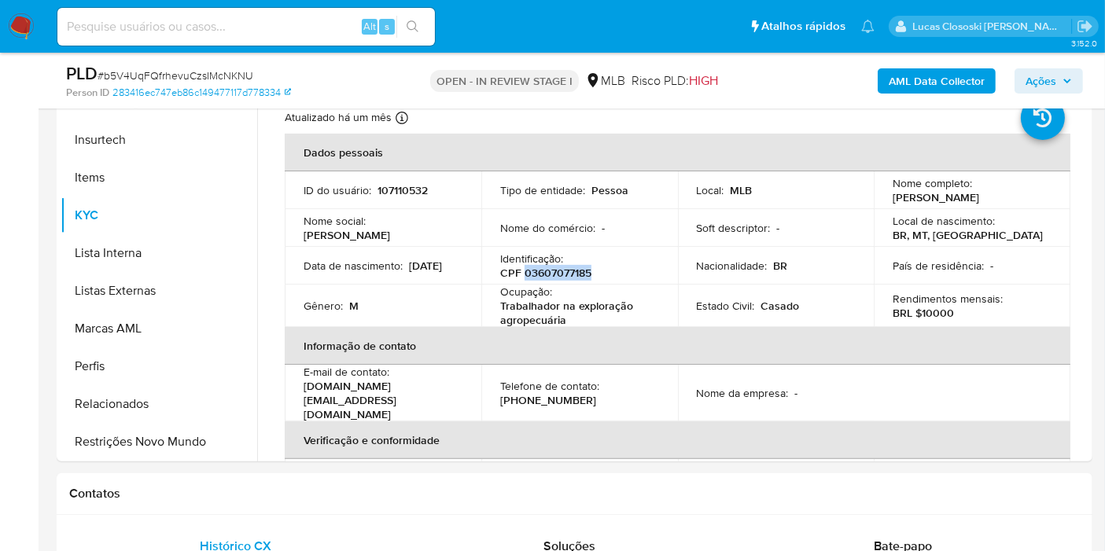
copy p "03607077185"
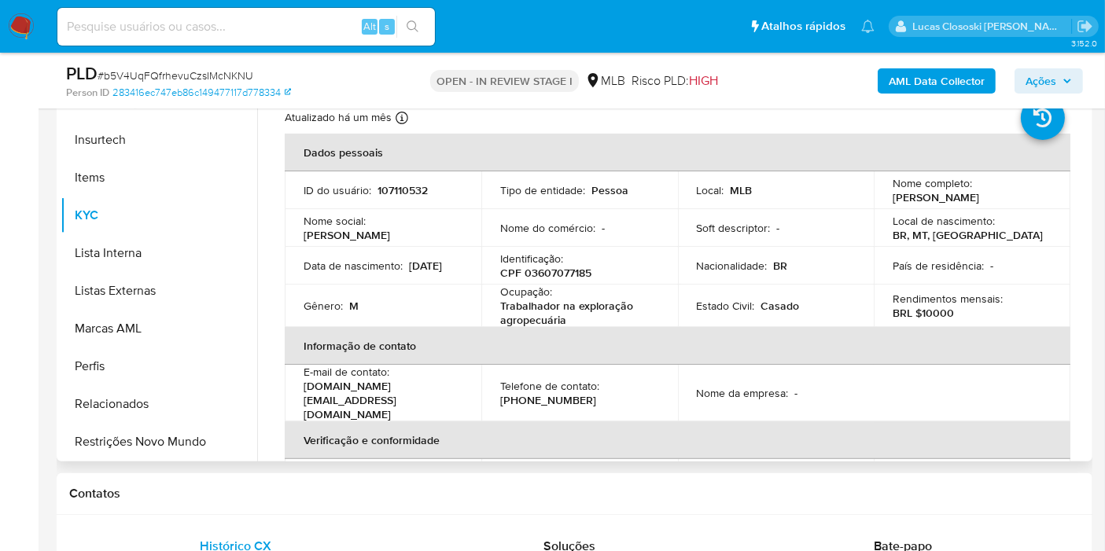
click at [622, 255] on div "Identificação : CPF 03607077185" at bounding box center [579, 266] width 159 height 28
click at [521, 269] on p "CPF 03607077185" at bounding box center [545, 273] width 91 height 14
click at [536, 275] on p "CPF 03607077185" at bounding box center [545, 273] width 91 height 14
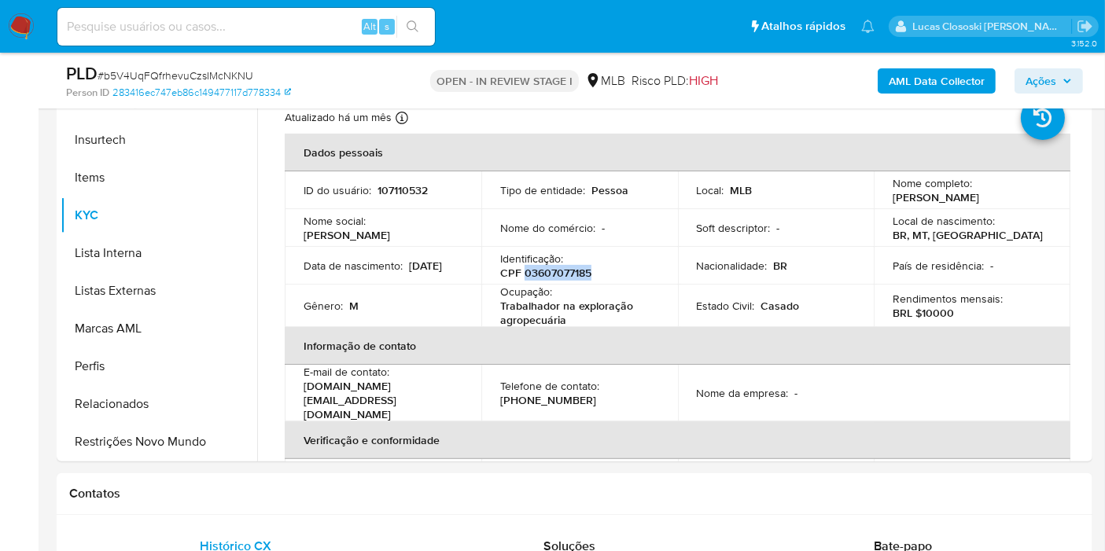
copy p "03607077185"
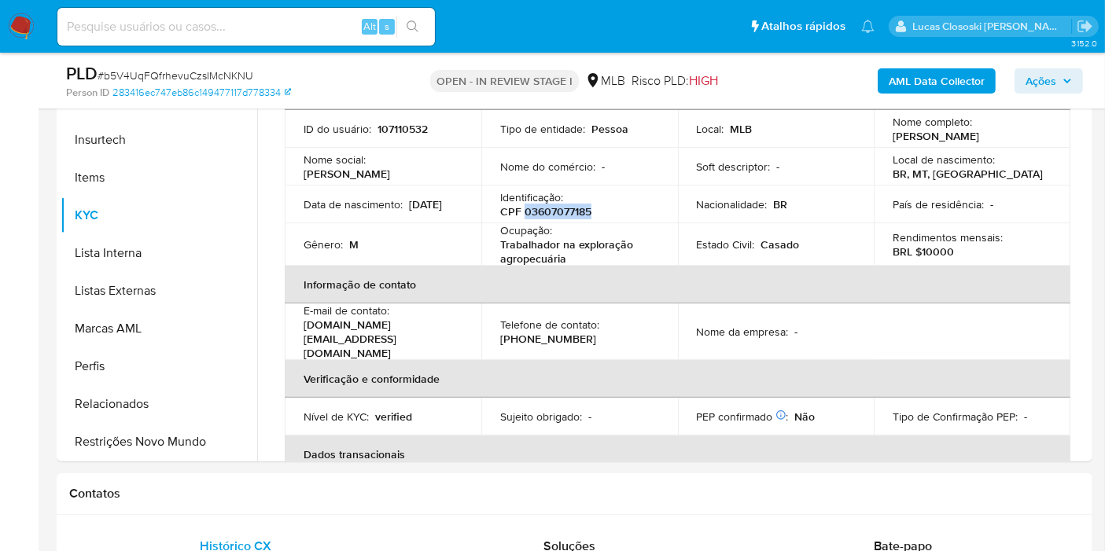
scroll to position [0, 0]
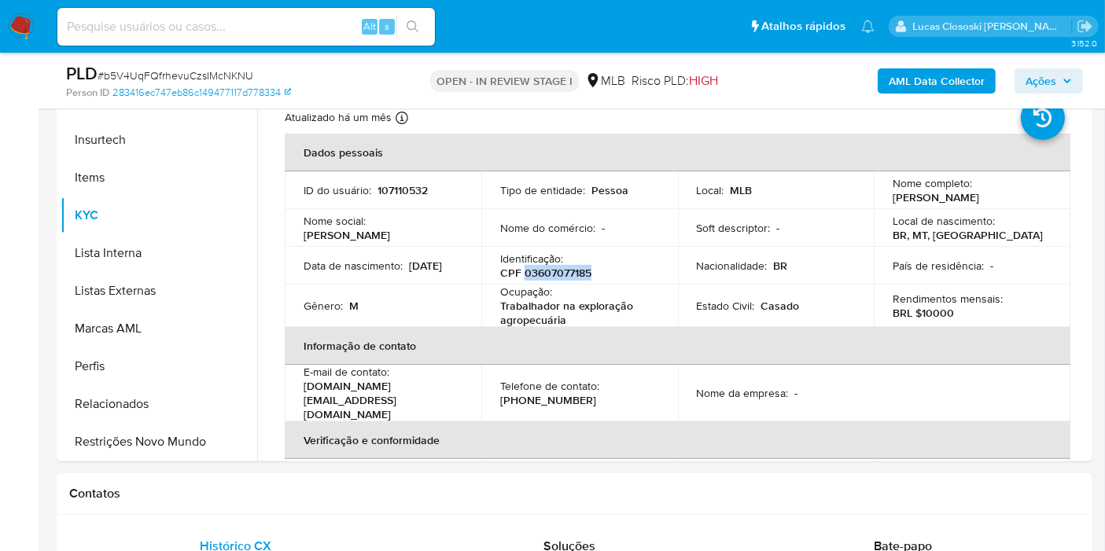
click at [887, 72] on button "AML Data Collector" at bounding box center [937, 80] width 118 height 25
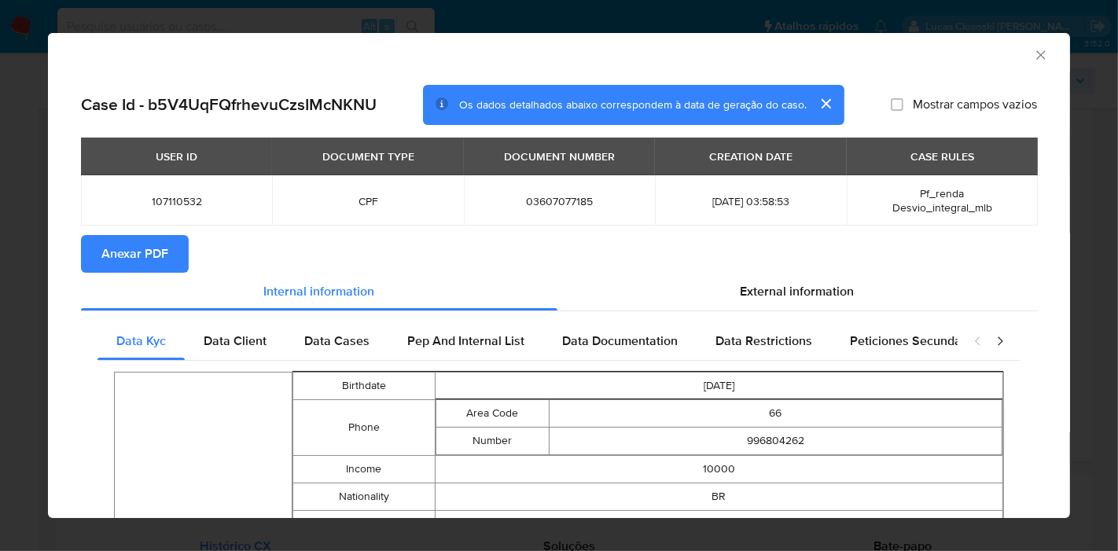
click at [126, 263] on span "Anexar PDF" at bounding box center [134, 254] width 67 height 35
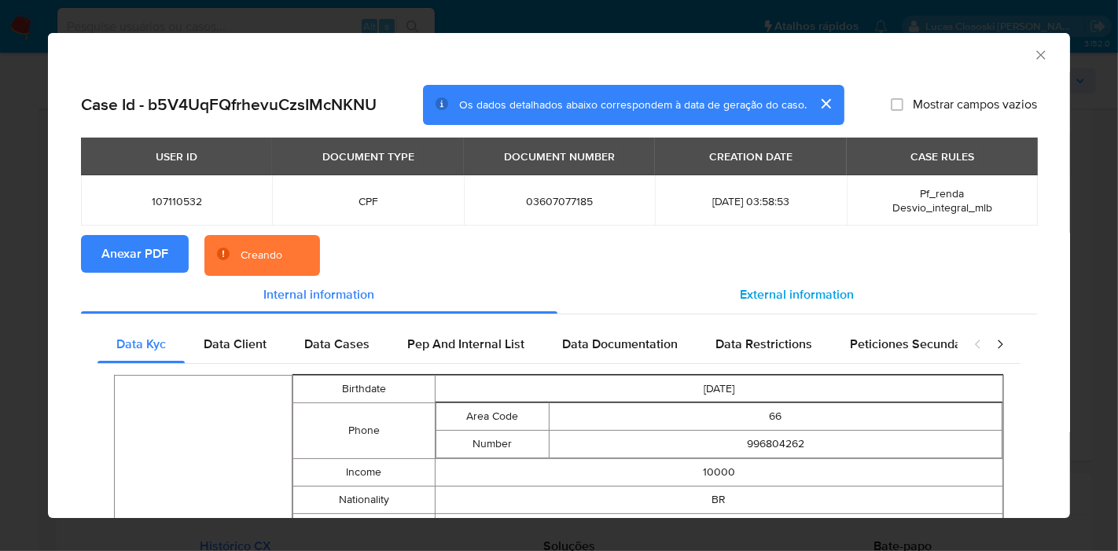
click at [806, 307] on div "External information" at bounding box center [798, 295] width 480 height 38
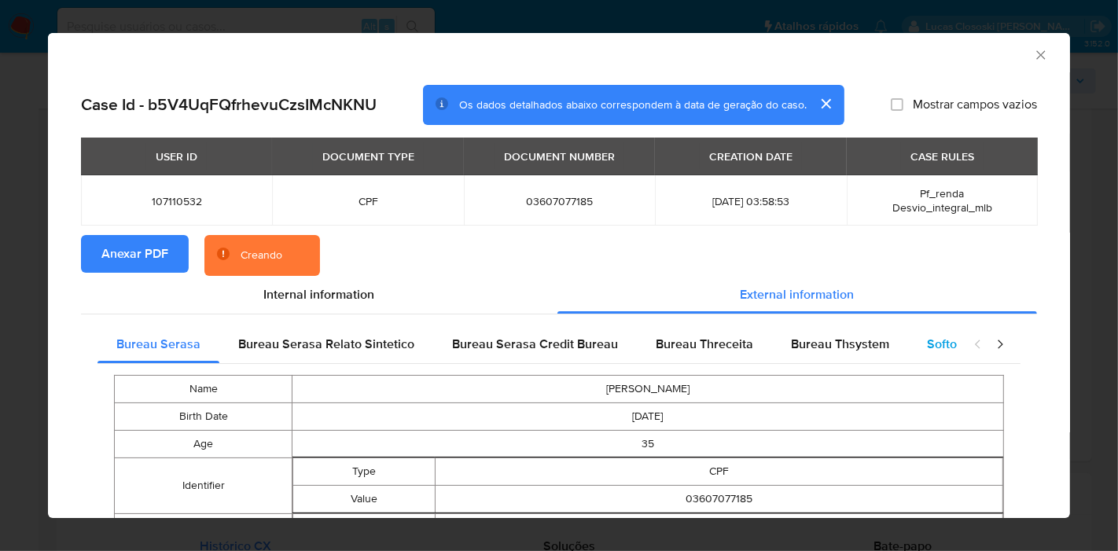
click at [908, 340] on div "Softon" at bounding box center [945, 345] width 75 height 38
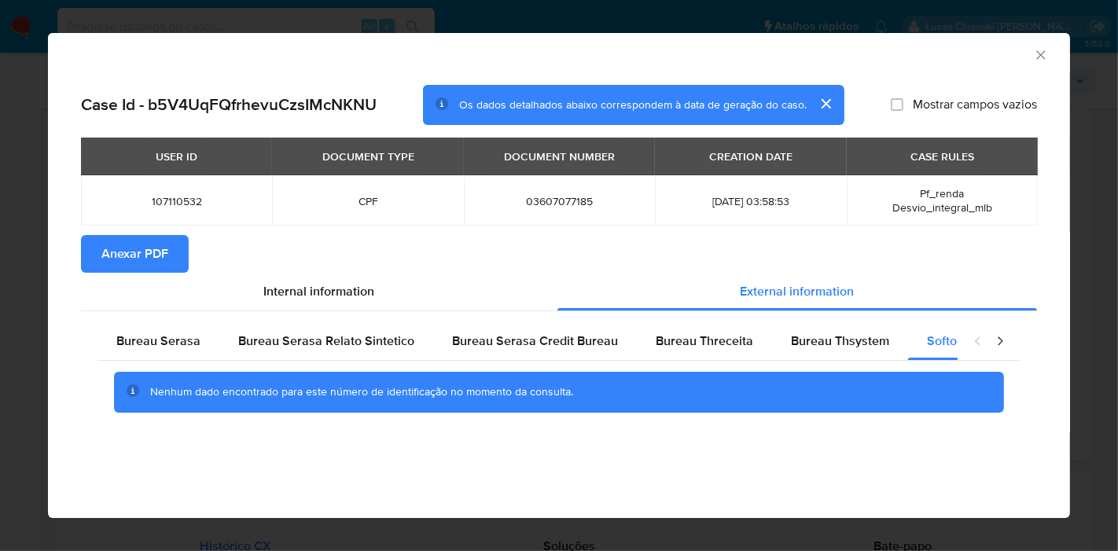
click at [1040, 53] on icon "Fechar a janela" at bounding box center [1041, 54] width 9 height 9
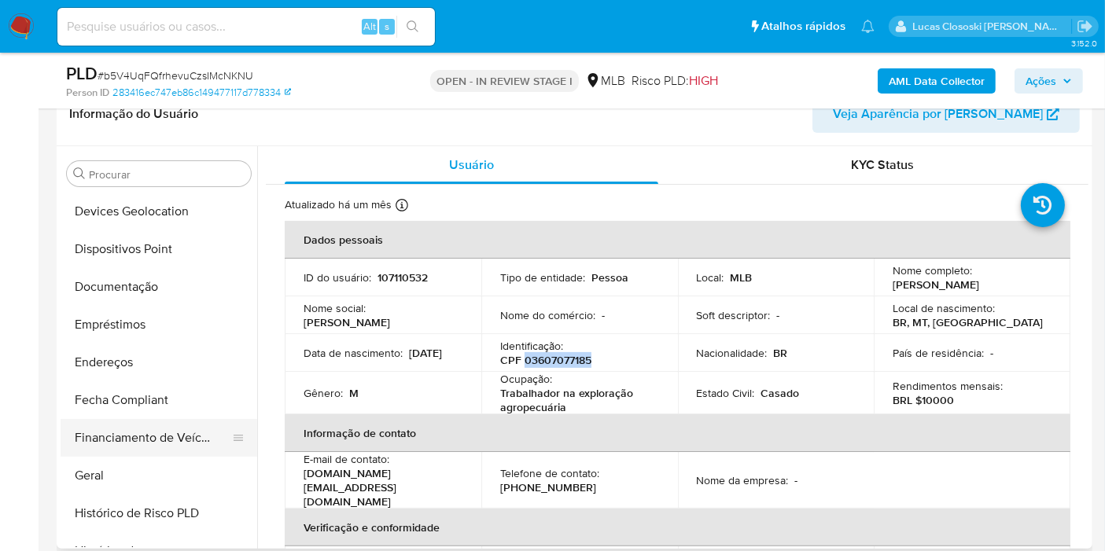
scroll to position [52, 0]
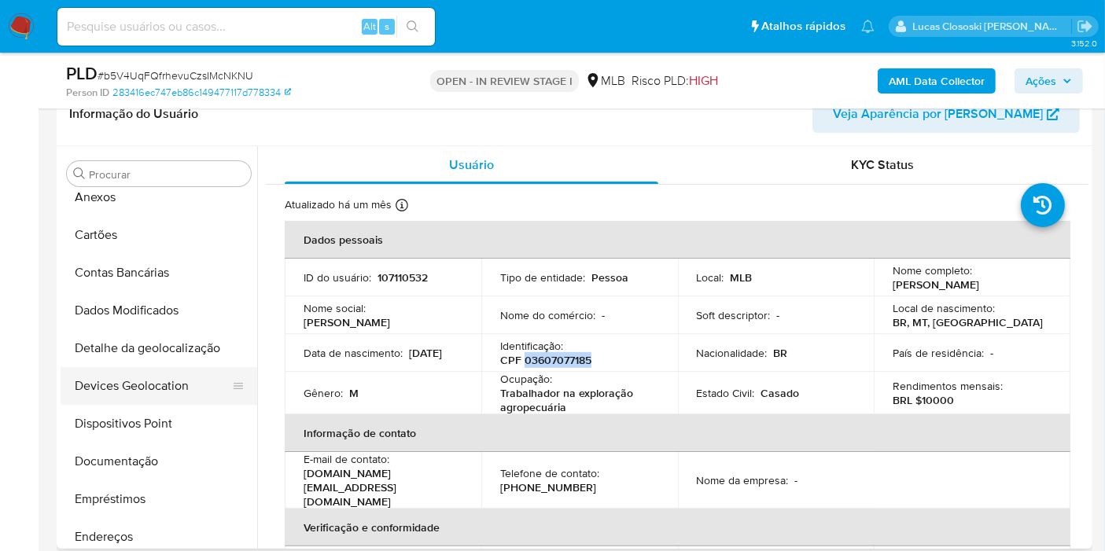
click at [154, 383] on button "Devices Geolocation" at bounding box center [153, 386] width 184 height 38
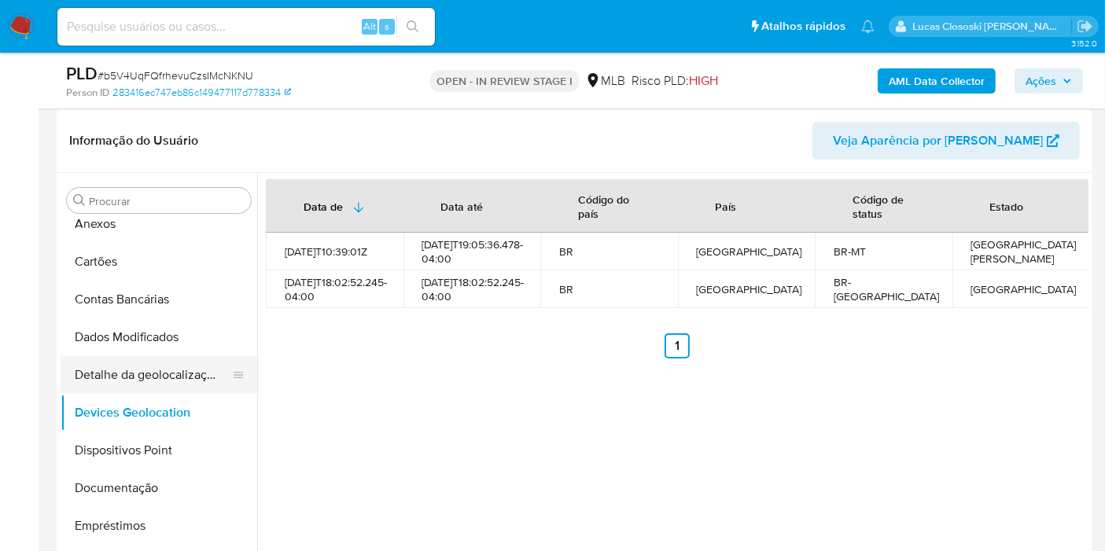
scroll to position [139, 0]
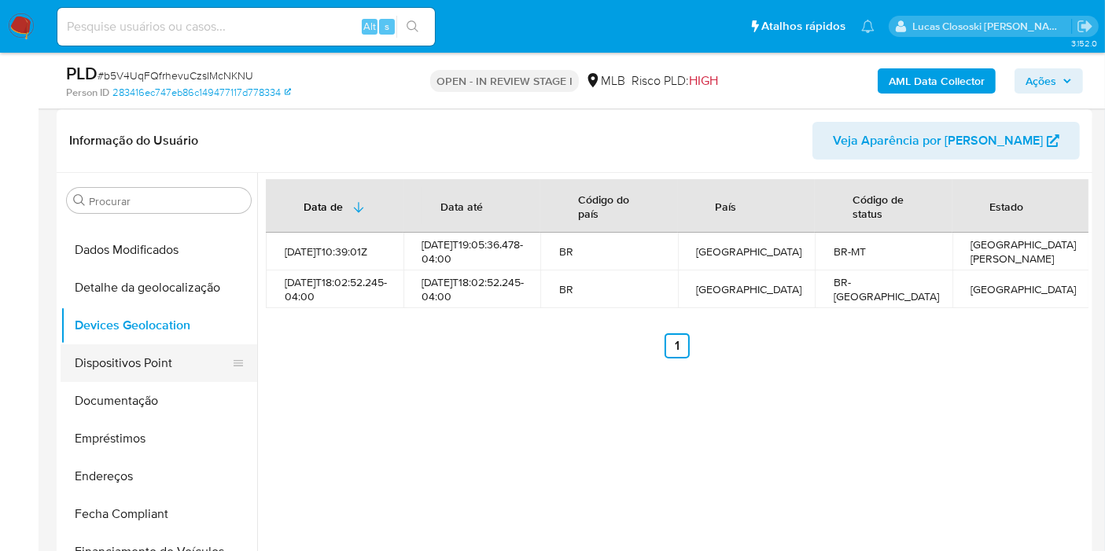
click at [150, 360] on button "Dispositivos Point" at bounding box center [153, 363] width 184 height 38
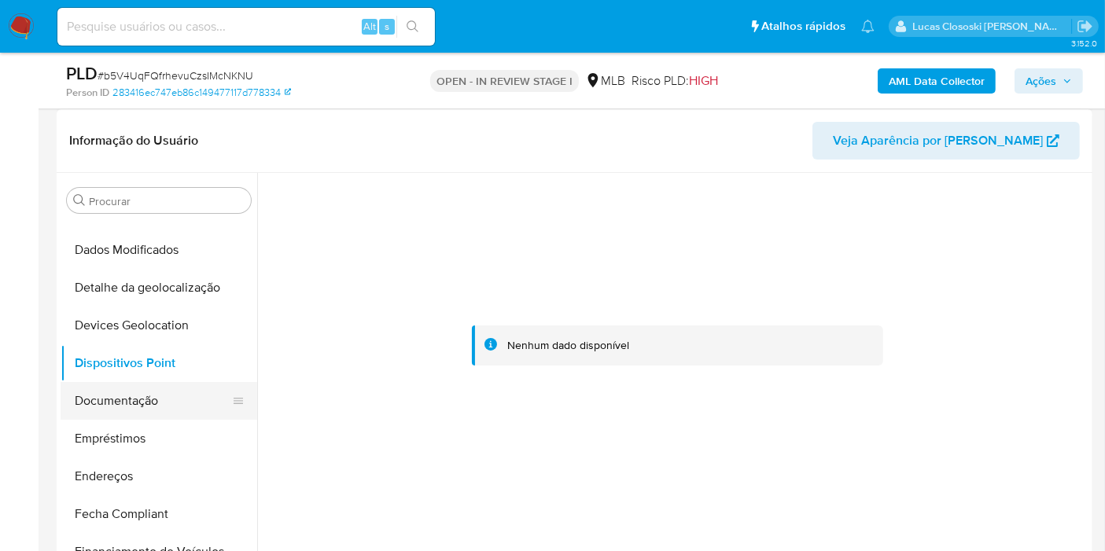
click at [153, 399] on button "Documentação" at bounding box center [153, 401] width 184 height 38
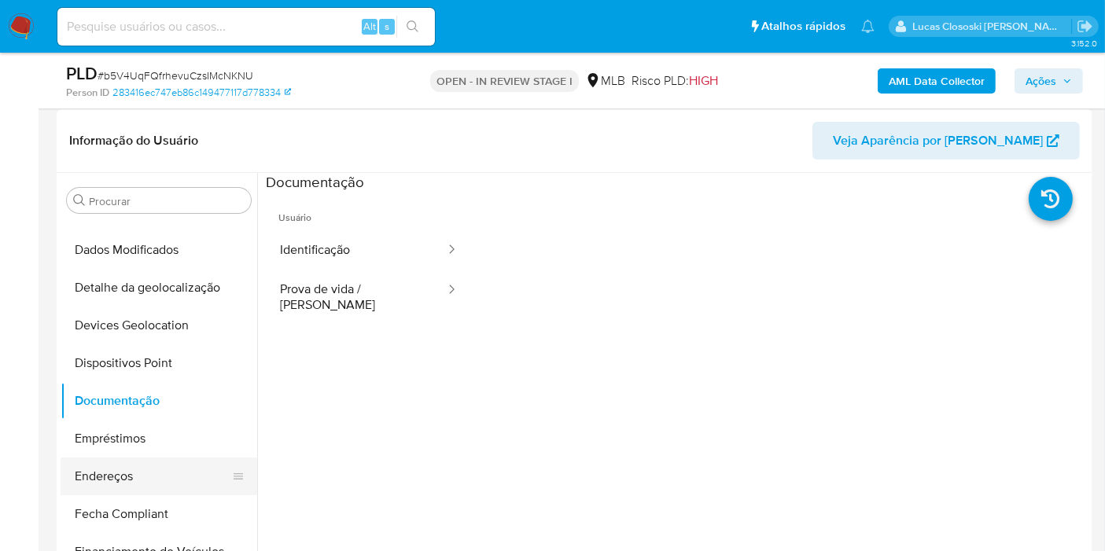
click at [153, 469] on button "Endereços" at bounding box center [153, 477] width 184 height 38
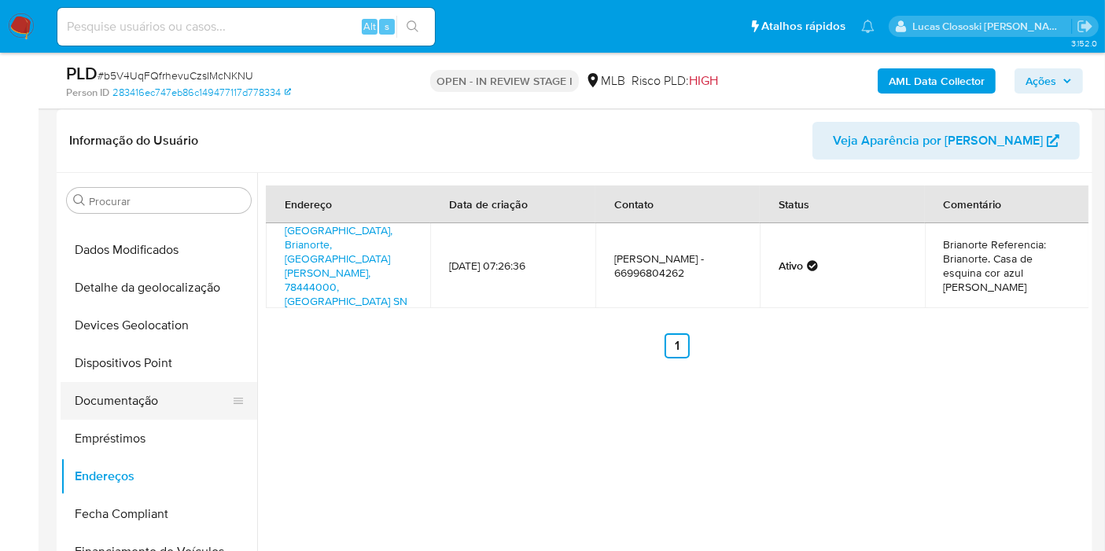
scroll to position [227, 0]
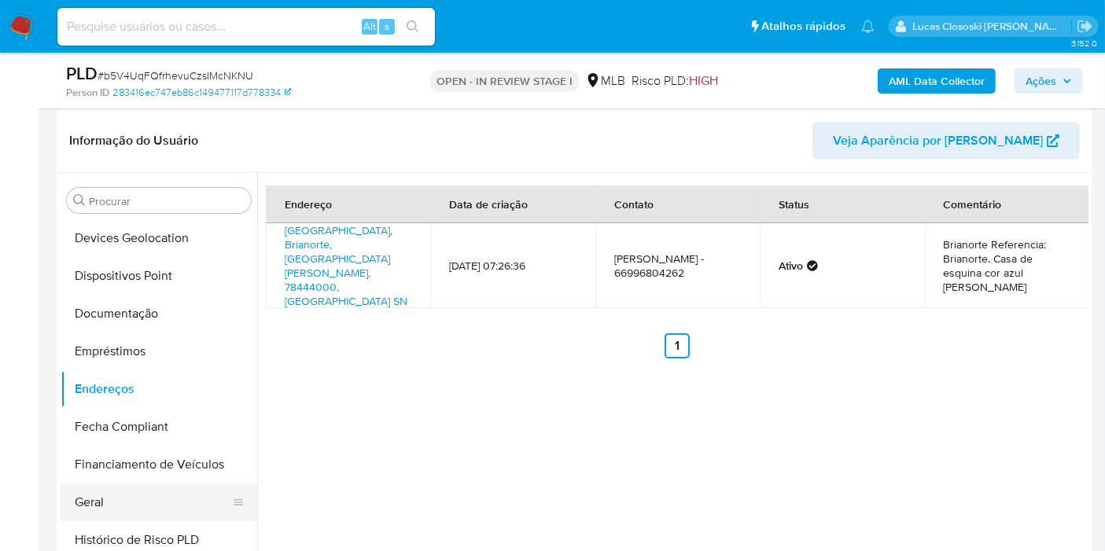
click at [124, 485] on button "Geral" at bounding box center [153, 503] width 184 height 38
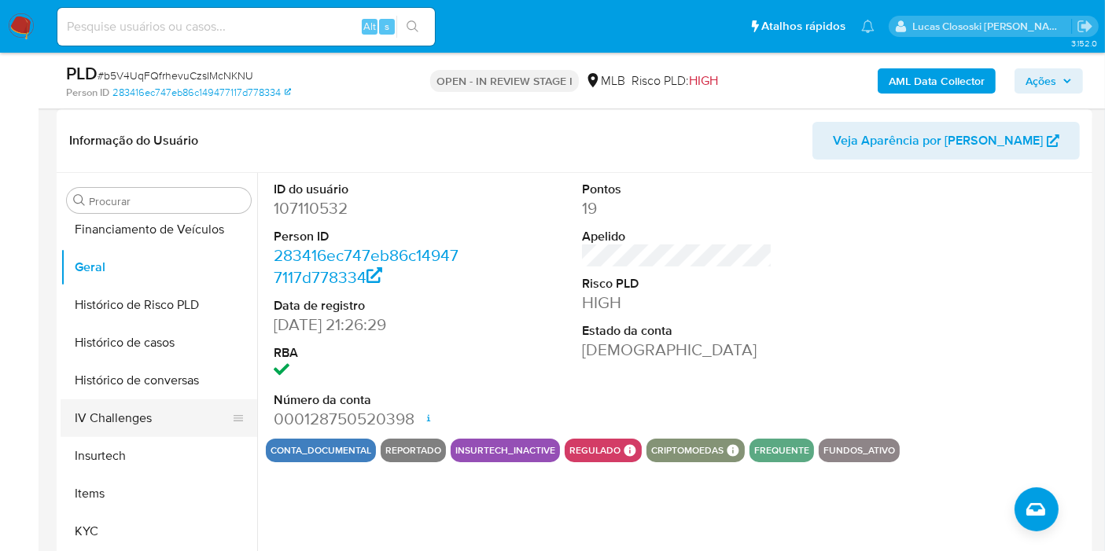
scroll to position [489, 0]
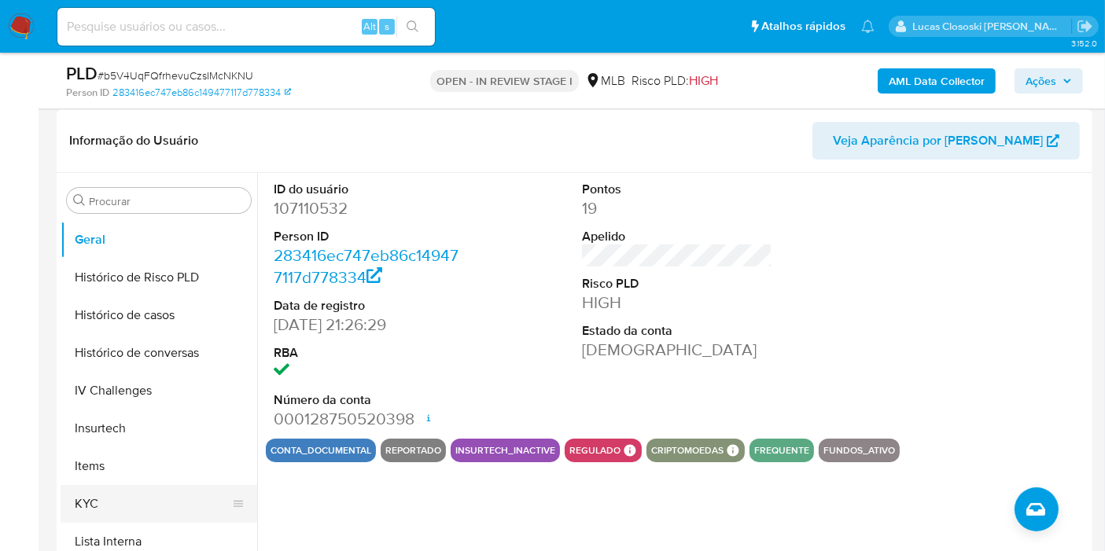
click at [137, 493] on button "KYC" at bounding box center [153, 504] width 184 height 38
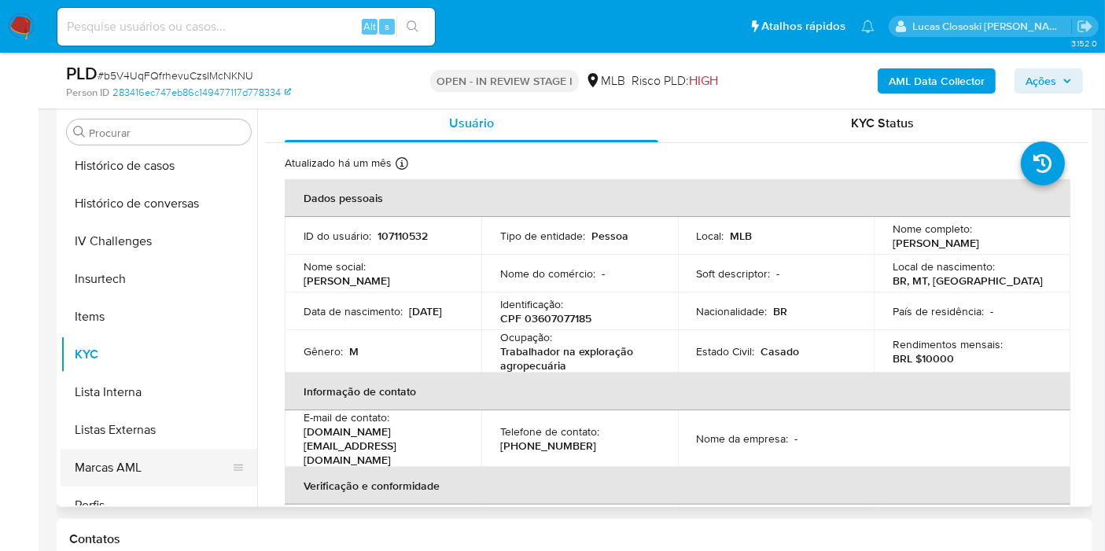
scroll to position [664, 0]
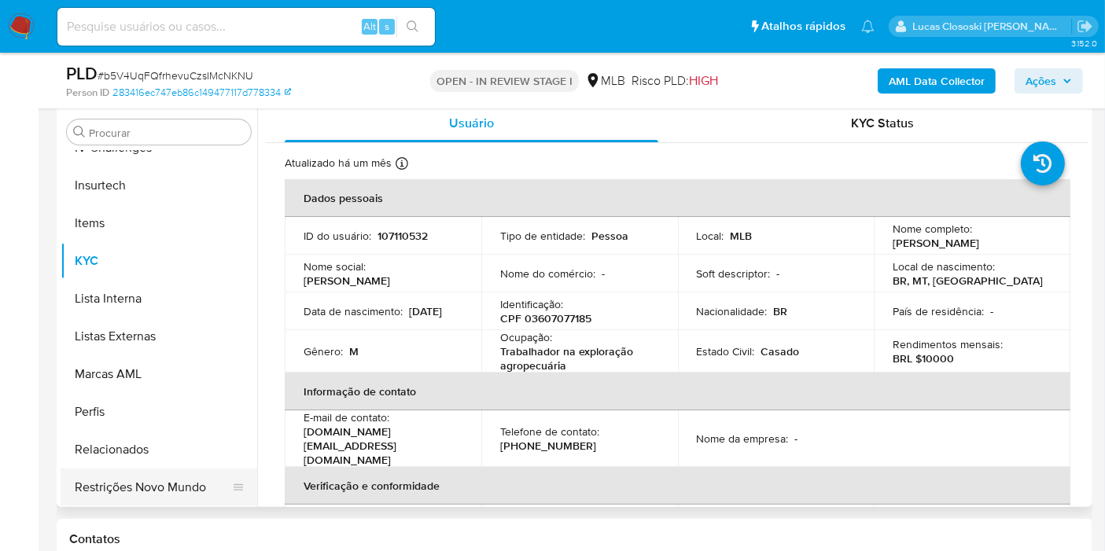
click at [179, 470] on button "Restrições Novo Mundo" at bounding box center [153, 488] width 184 height 38
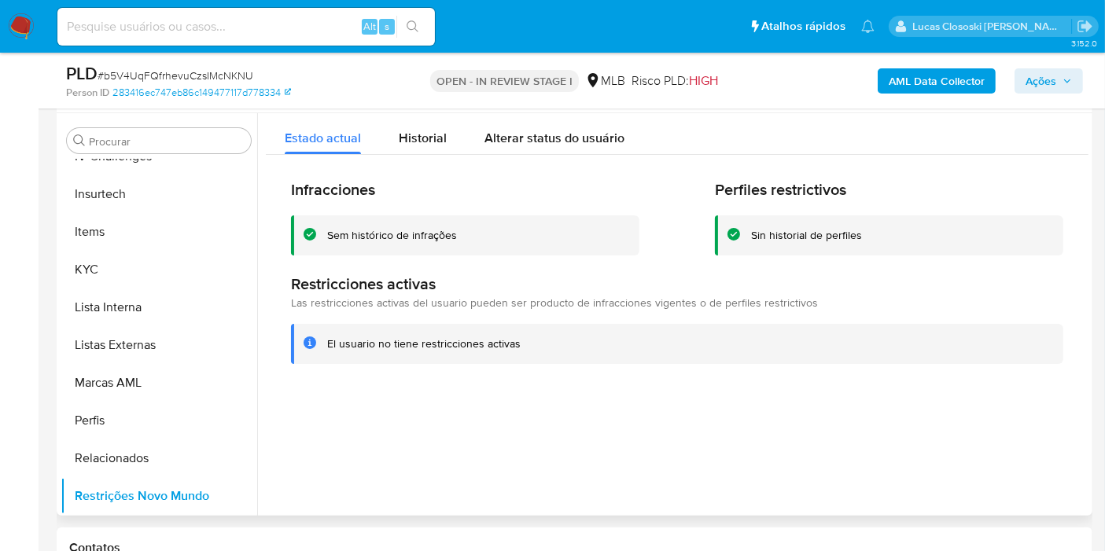
scroll to position [216, 0]
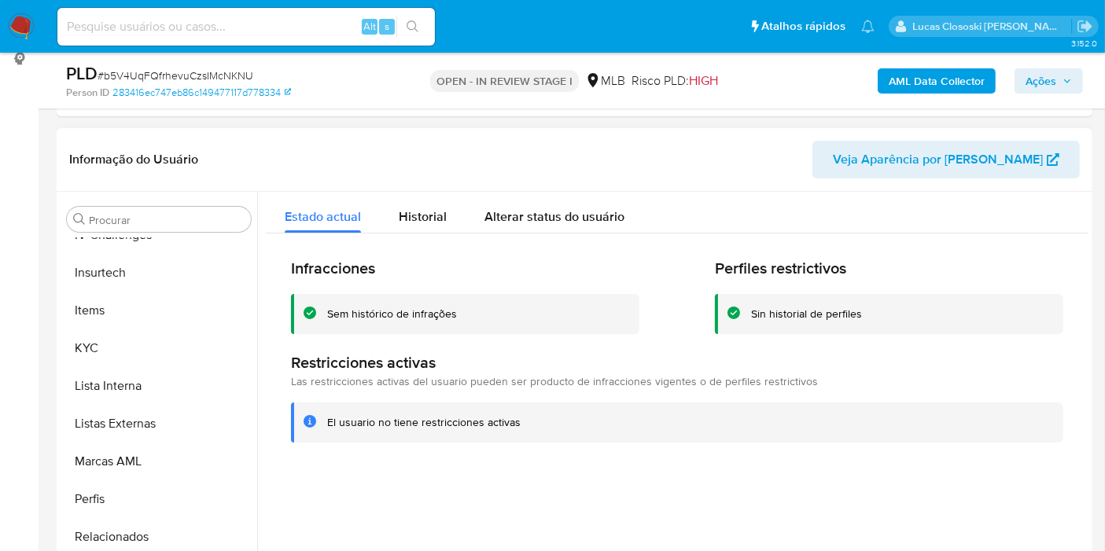
click at [265, 129] on div "Informação do Usuário Veja Aparência por Pessoa" at bounding box center [575, 160] width 1036 height 64
click at [215, 74] on span "# b5V4UqFQfrhevuCzsIMcNKNU" at bounding box center [176, 76] width 156 height 16
click at [315, 79] on div "PLD # b5V4UqFQfrhevuCzsIMcNKNU" at bounding box center [232, 74] width 333 height 24
click at [244, 77] on span "# b5V4UqFQfrhevuCzsIMcNKNU" at bounding box center [176, 76] width 156 height 16
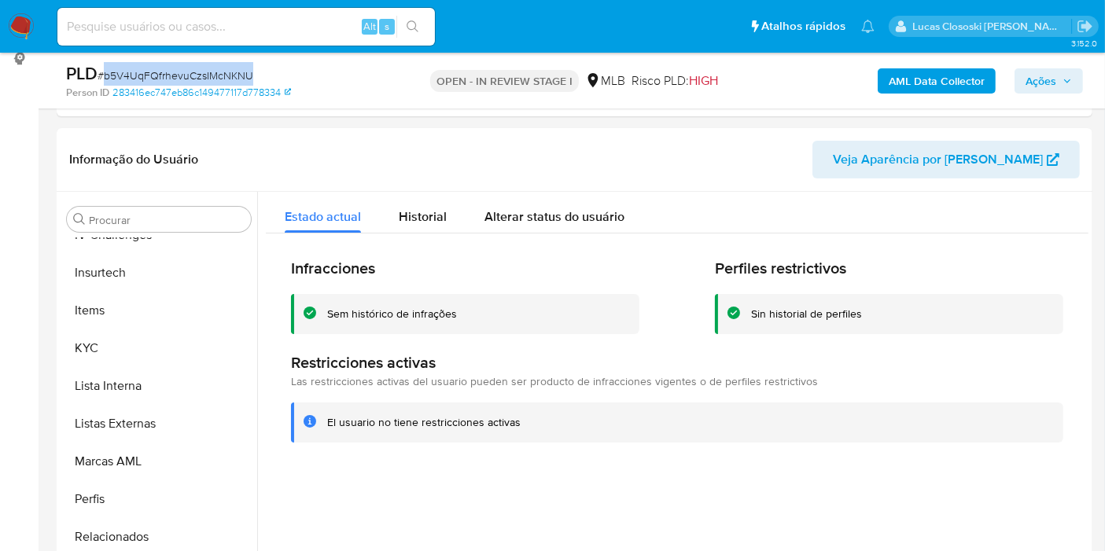
click at [244, 77] on span "# b5V4UqFQfrhevuCzsIMcNKNU" at bounding box center [176, 76] width 156 height 16
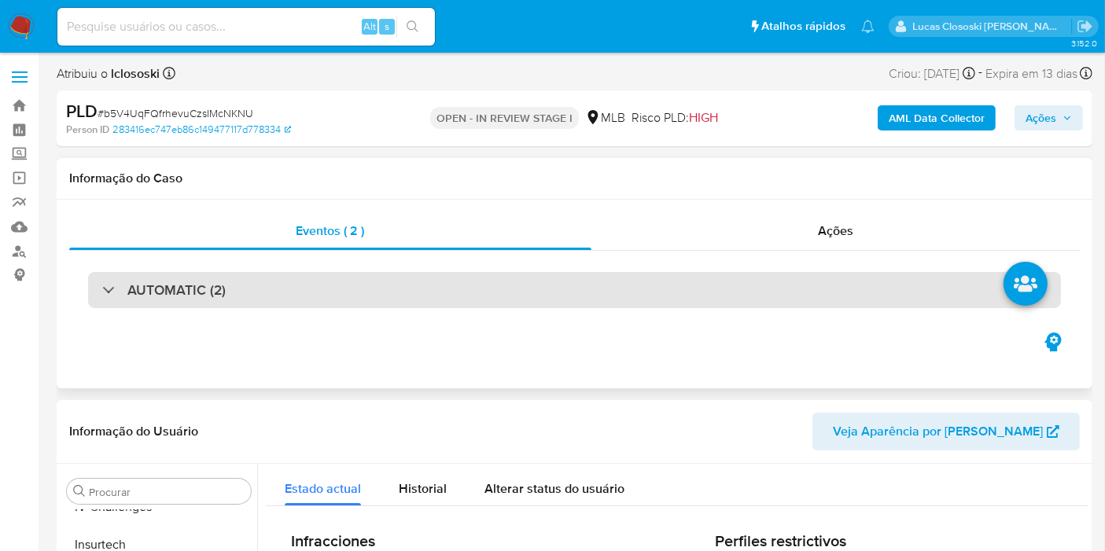
click at [249, 308] on div "AUTOMATIC (2)" at bounding box center [574, 290] width 973 height 36
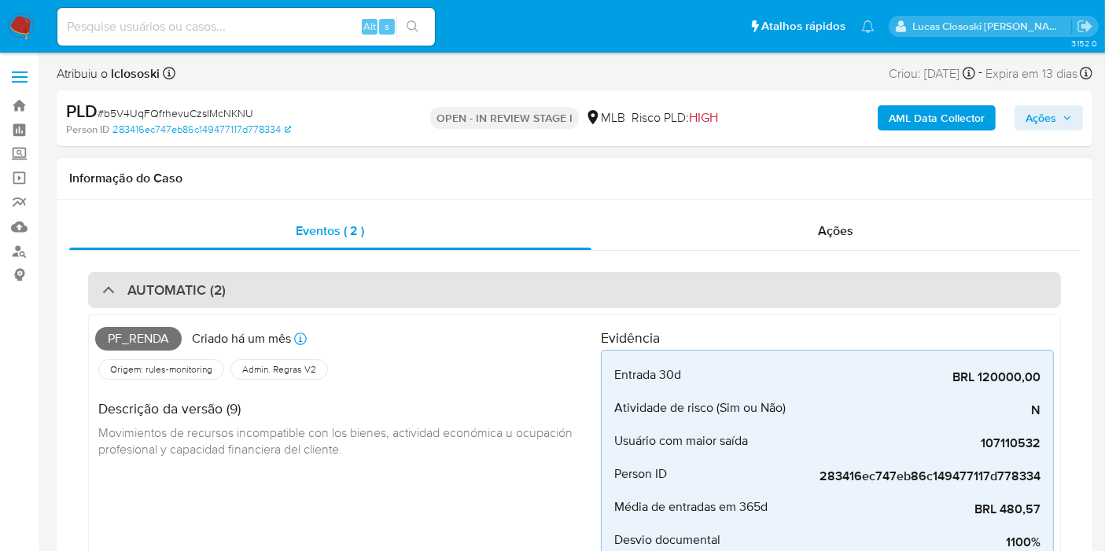
click at [315, 290] on div "AUTOMATIC (2)" at bounding box center [574, 290] width 973 height 36
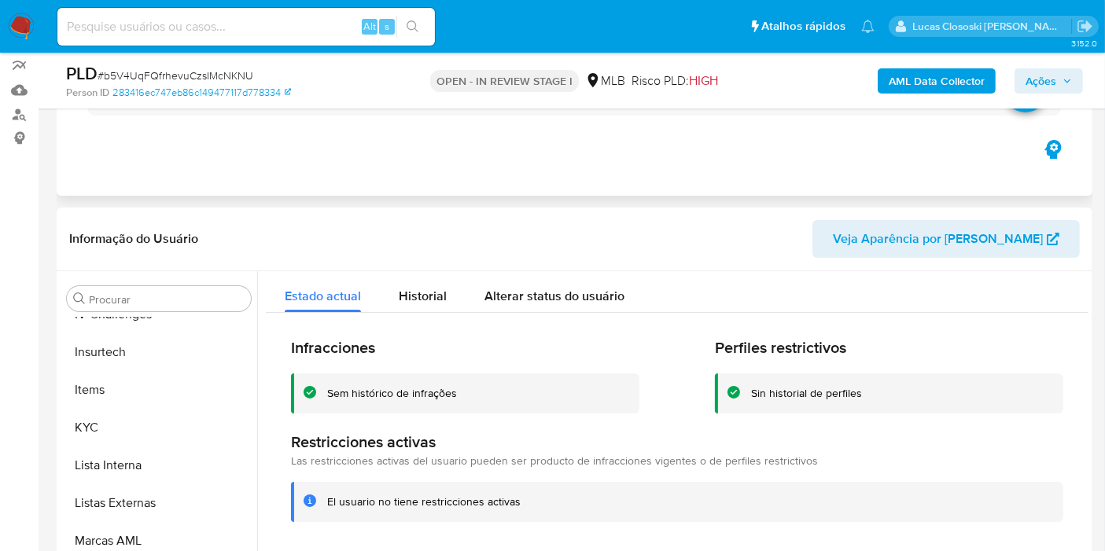
scroll to position [262, 0]
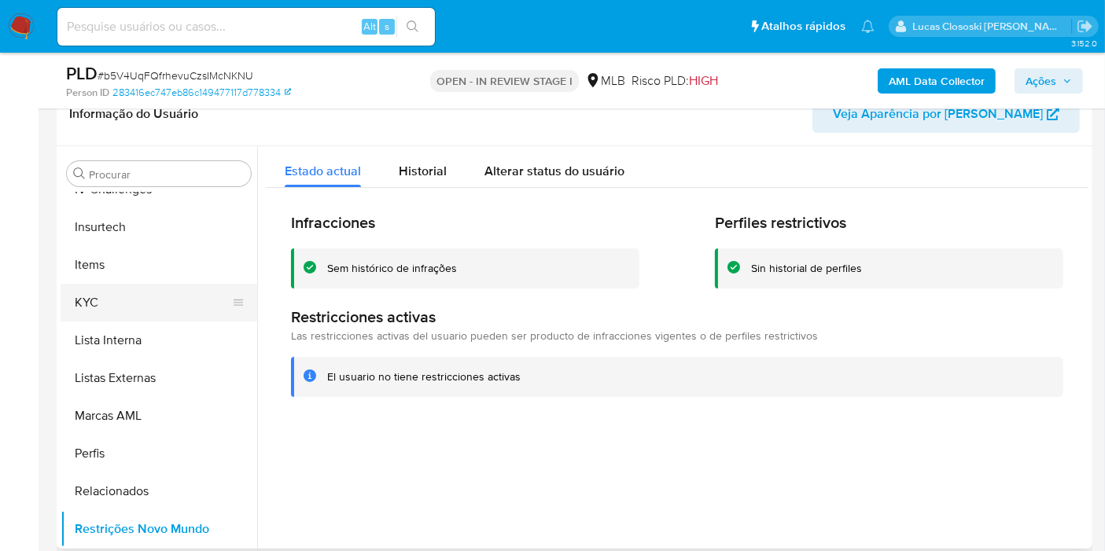
click at [115, 289] on button "KYC" at bounding box center [153, 303] width 184 height 38
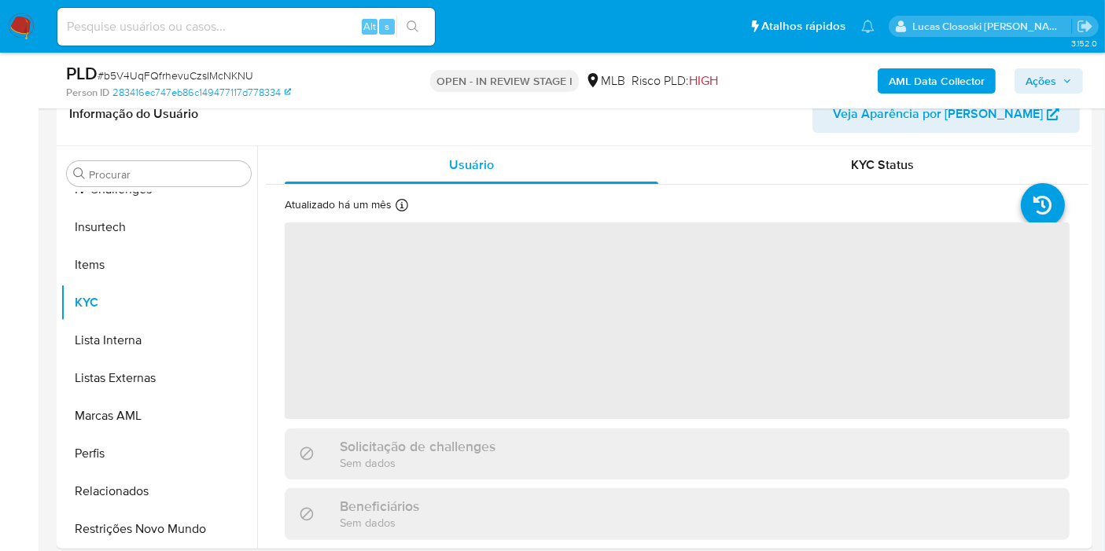
click at [348, 82] on div "PLD # b5V4UqFQfrhevuCzsIMcNKNU" at bounding box center [232, 74] width 333 height 24
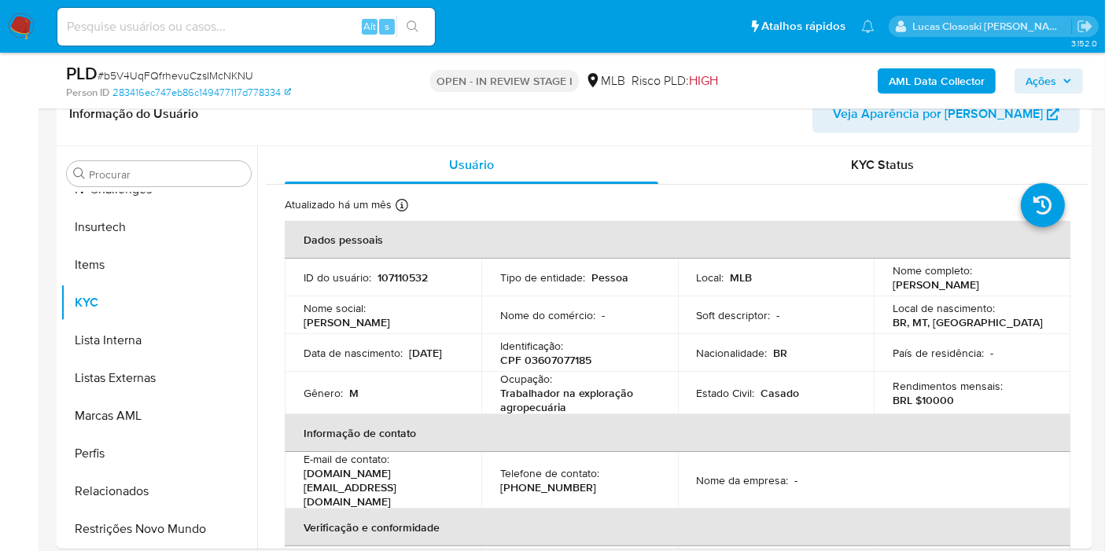
click at [231, 76] on span "# b5V4UqFQfrhevuCzsIMcNKNU" at bounding box center [176, 76] width 156 height 16
copy span "b5V4UqFQfrhevuCzsIMcNKNU"
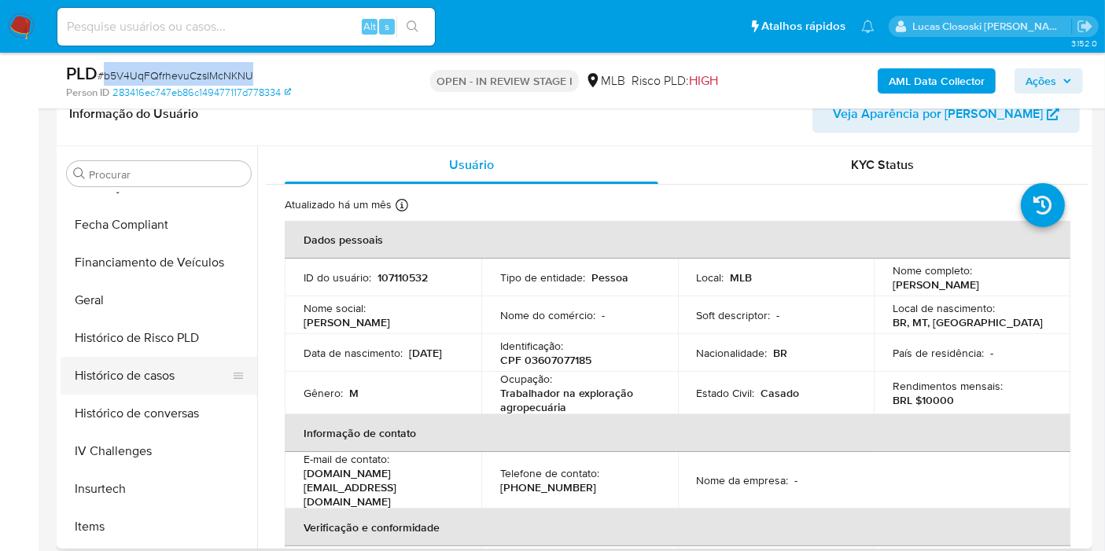
click at [149, 371] on button "Histórico de casos" at bounding box center [153, 376] width 184 height 38
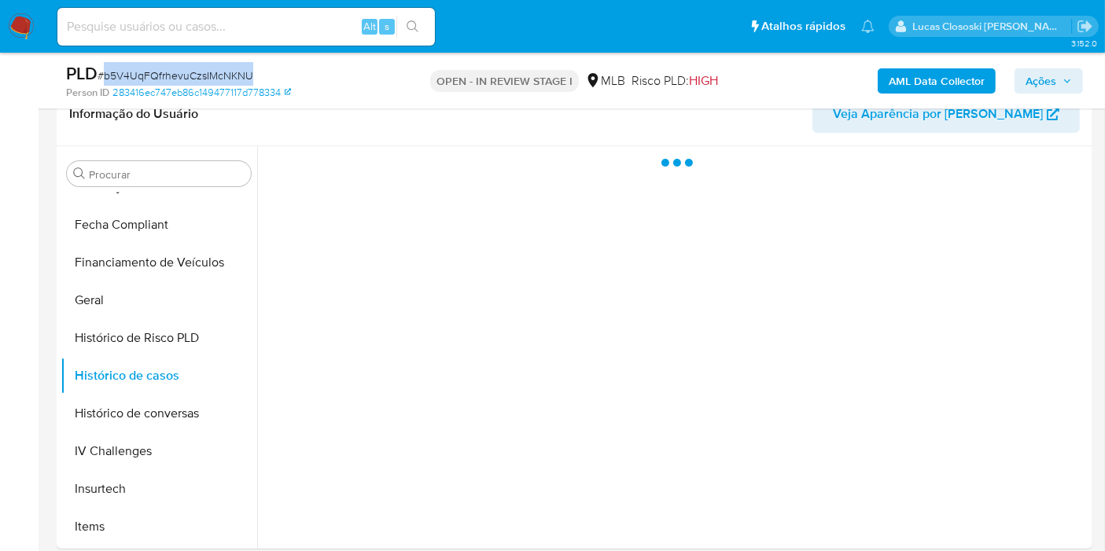
click at [301, 68] on div "PLD # b5V4UqFQfrhevuCzsIMcNKNU" at bounding box center [232, 74] width 333 height 24
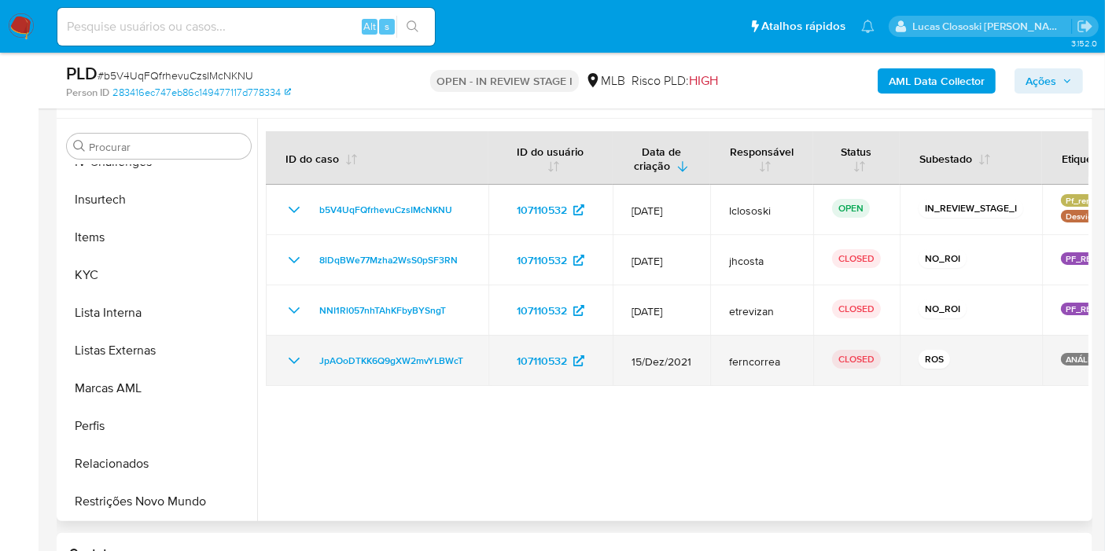
scroll to position [262, 0]
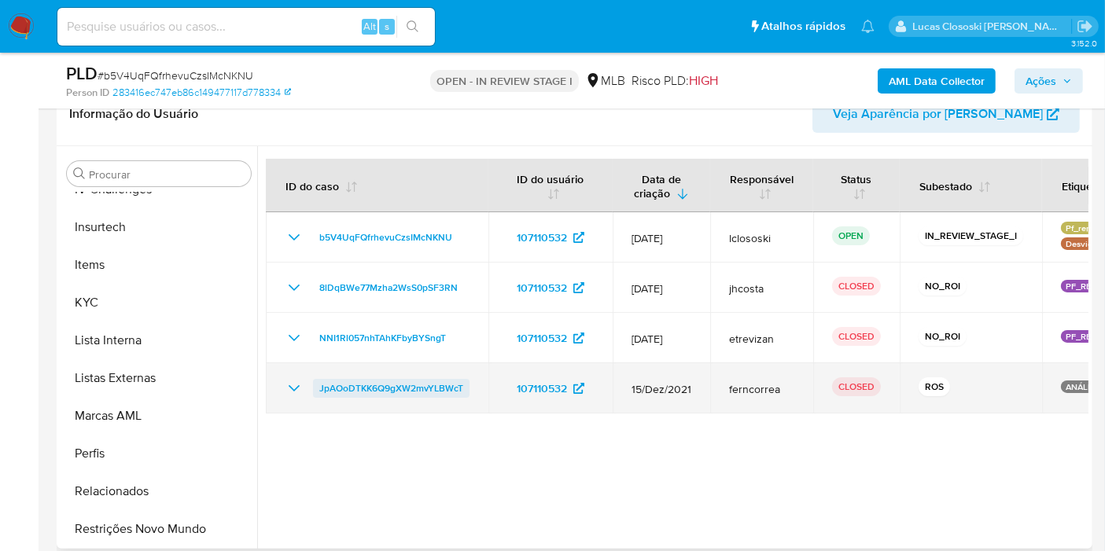
drag, startPoint x: 480, startPoint y: 388, endPoint x: 316, endPoint y: 385, distance: 163.6
click at [316, 385] on td "JpAOoDTKK6Q9gXW2mvYLBWcT" at bounding box center [377, 388] width 223 height 50
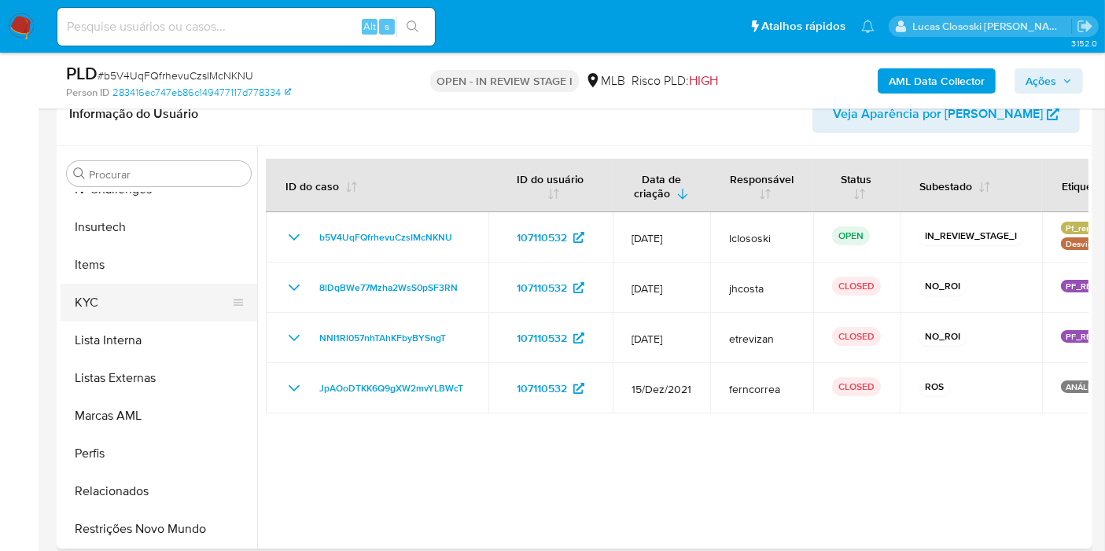
click at [141, 300] on button "KYC" at bounding box center [153, 303] width 184 height 38
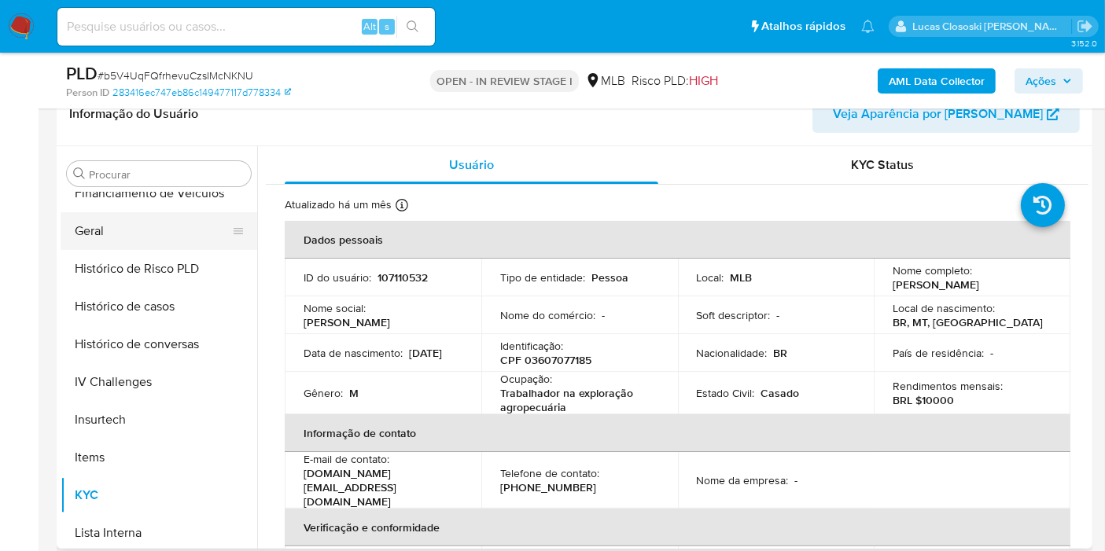
scroll to position [402, 0]
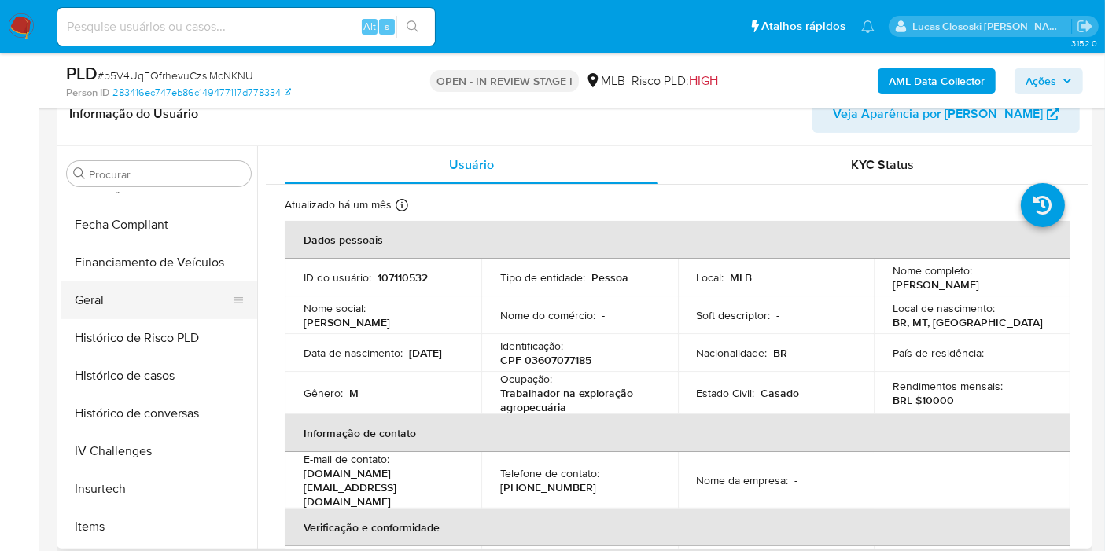
click at [134, 307] on button "Geral" at bounding box center [153, 301] width 184 height 38
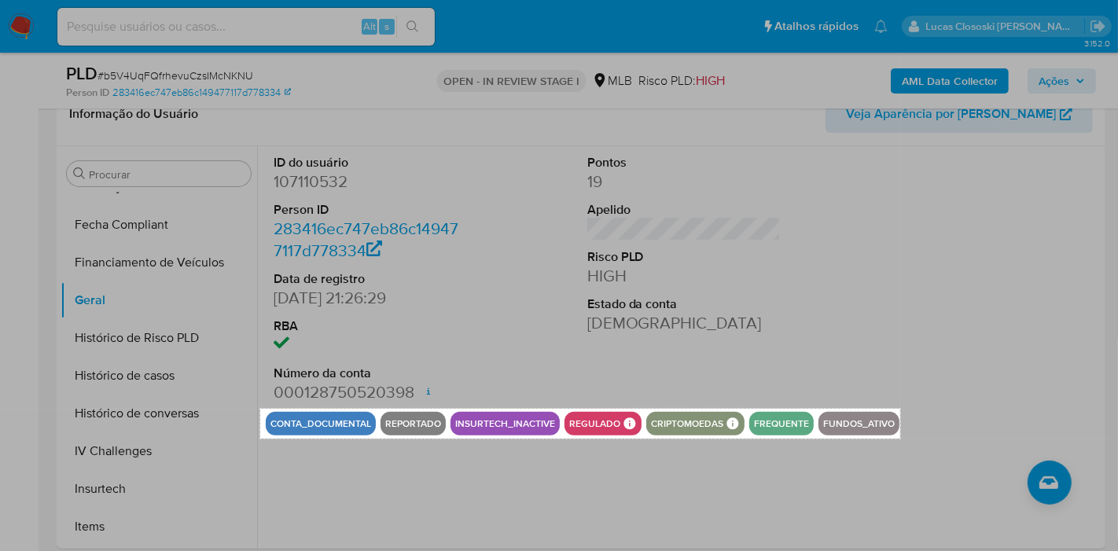
drag, startPoint x: 260, startPoint y: 409, endPoint x: 908, endPoint y: 438, distance: 647.9
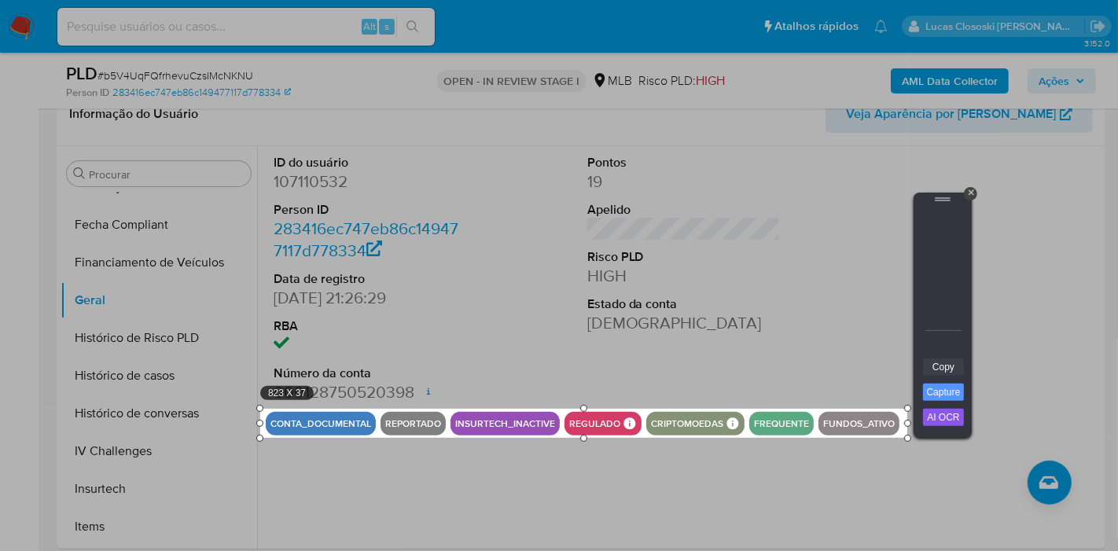
click at [933, 370] on link "Copy" at bounding box center [943, 367] width 41 height 17
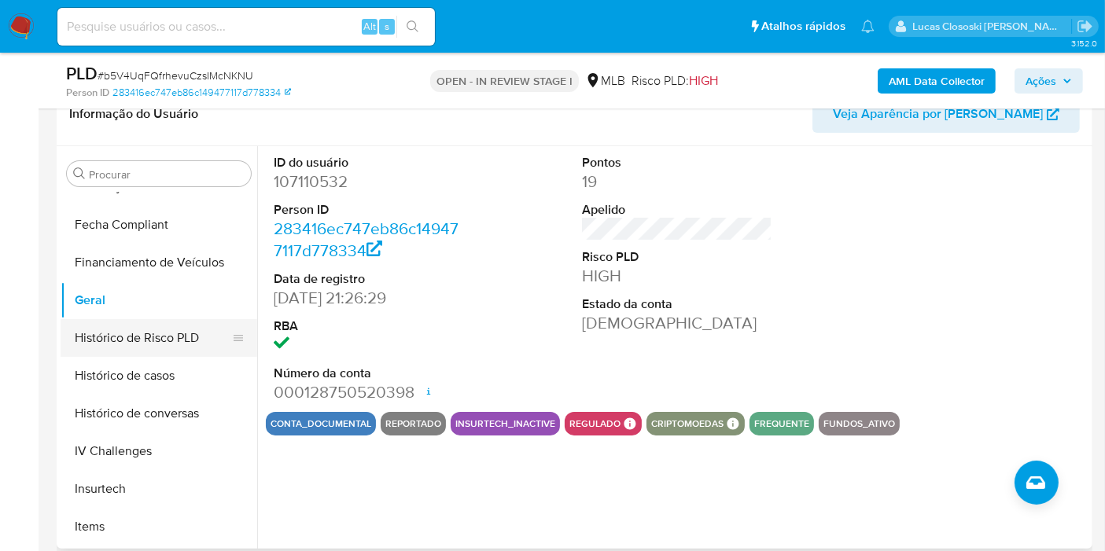
scroll to position [315, 0]
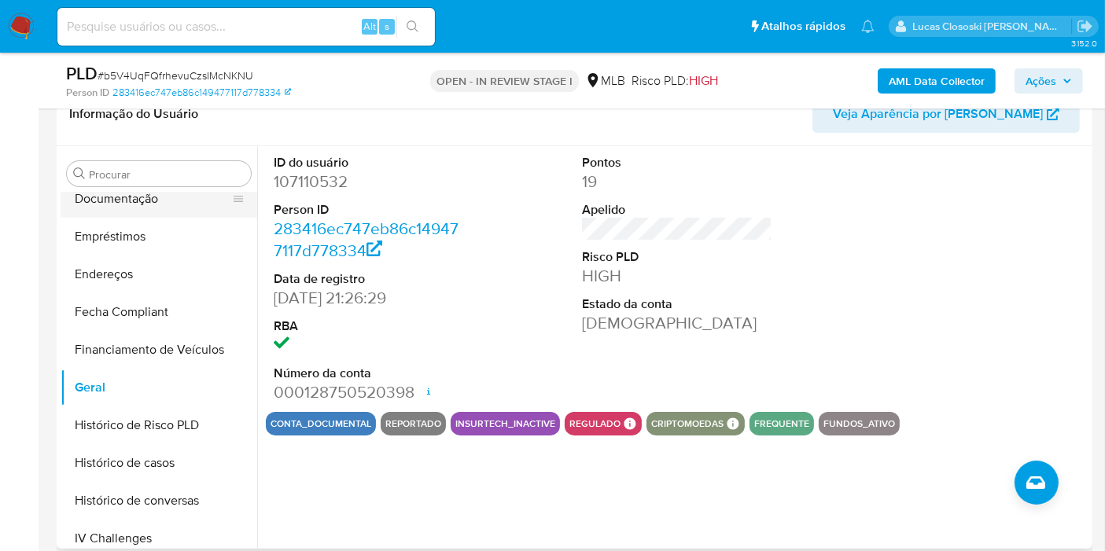
click at [127, 196] on button "Documentação" at bounding box center [153, 199] width 184 height 38
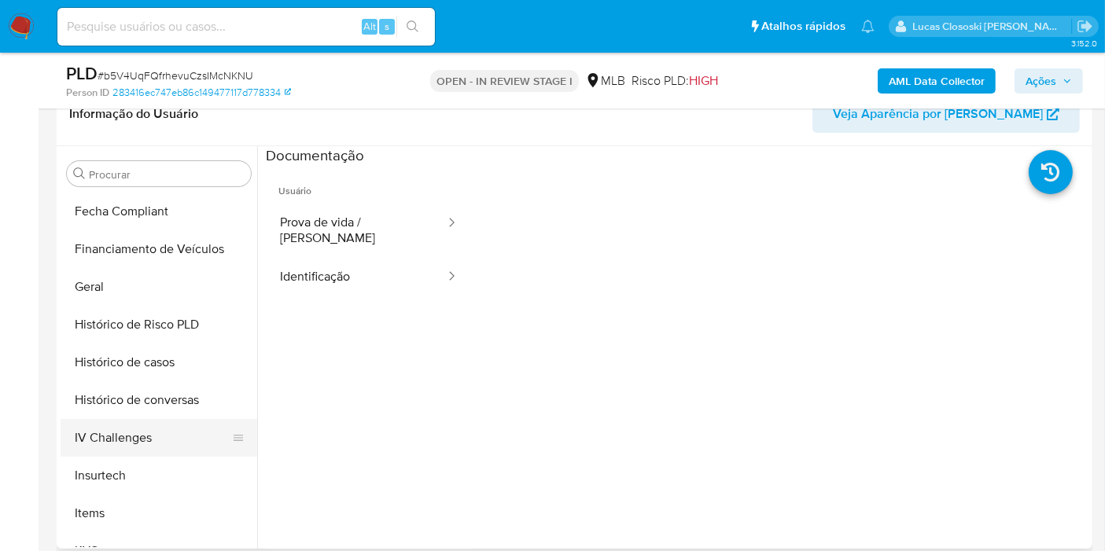
scroll to position [489, 0]
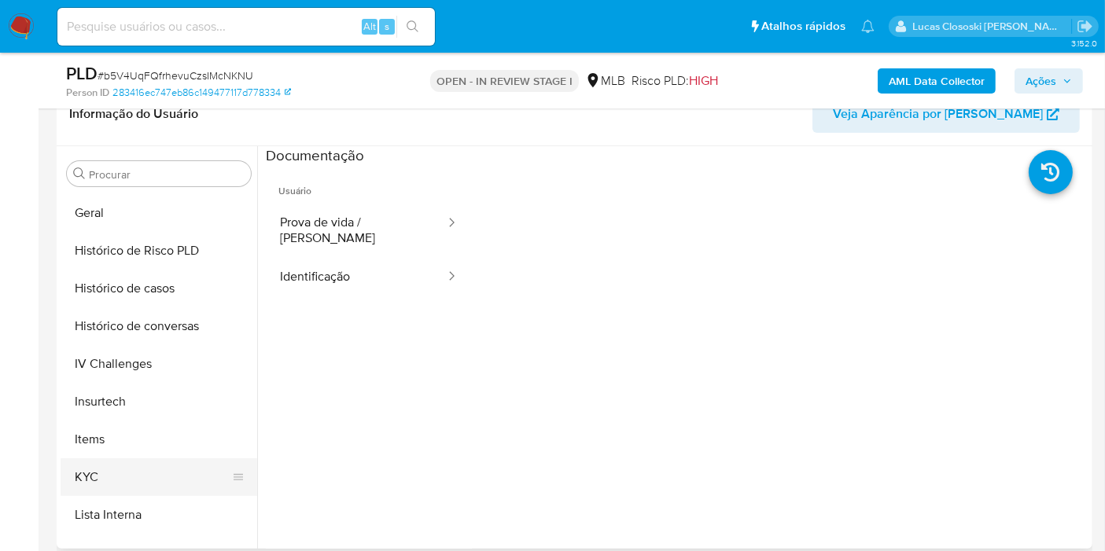
click at [136, 462] on button "KYC" at bounding box center [153, 478] width 184 height 38
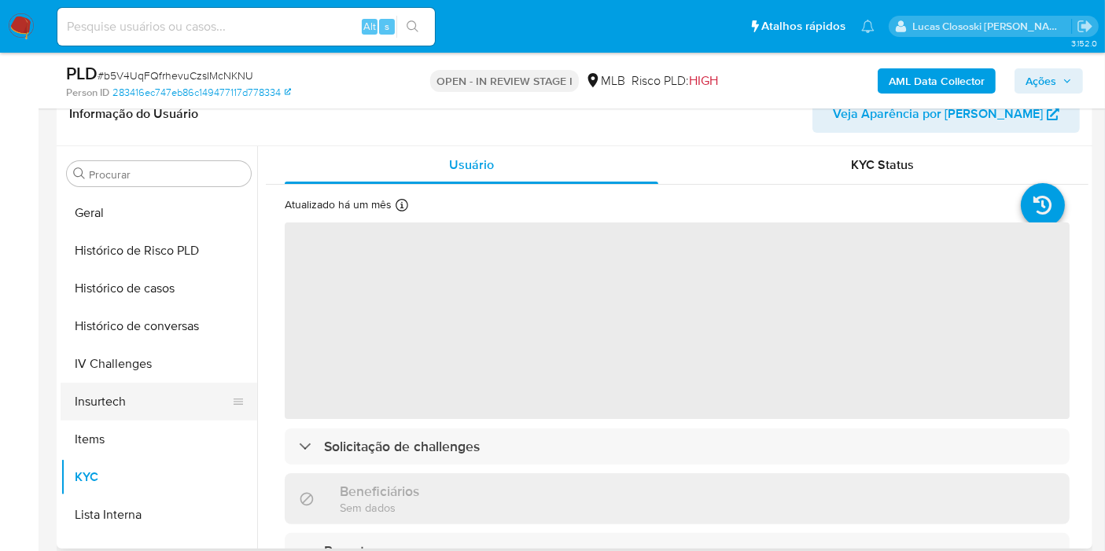
scroll to position [87, 0]
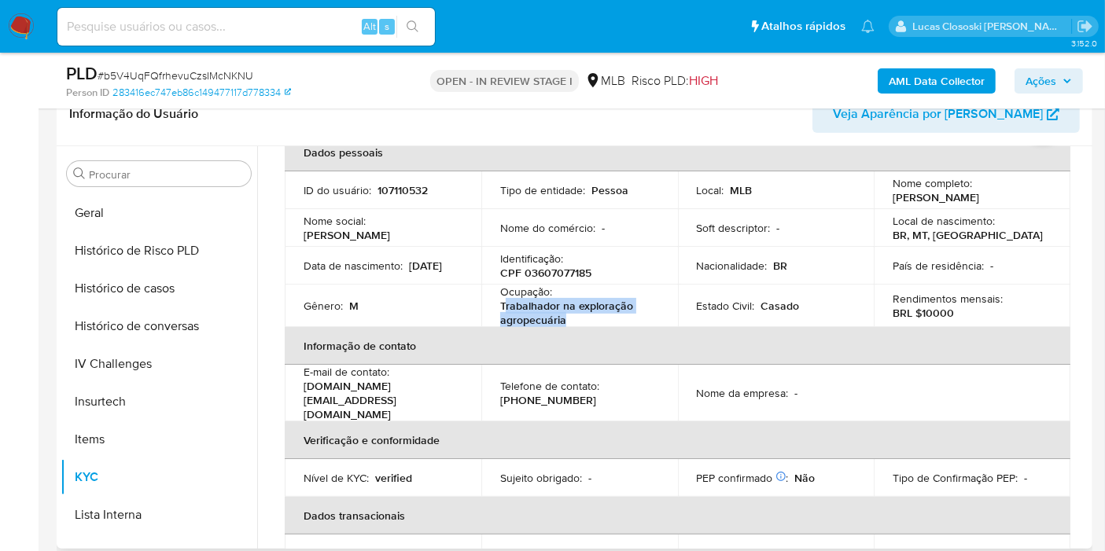
drag, startPoint x: 580, startPoint y: 319, endPoint x: 503, endPoint y: 306, distance: 77.3
click at [503, 306] on p "Trabalhador na exploração agropecuária" at bounding box center [576, 313] width 153 height 28
copy p "rabalhador na exploração agropecuária"
click at [150, 279] on button "Histórico de casos" at bounding box center [153, 289] width 184 height 38
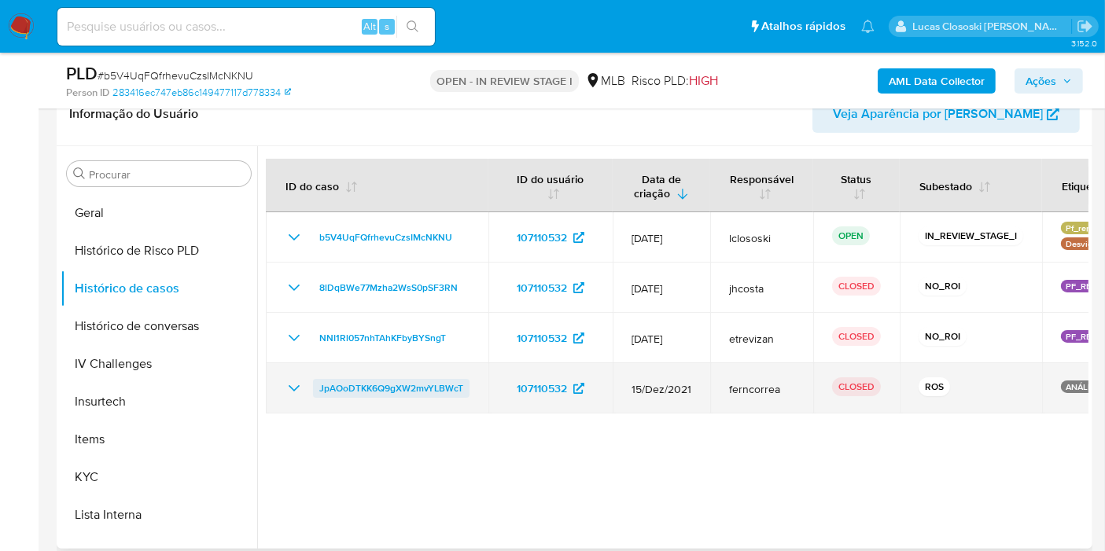
click at [348, 383] on span "JpAOoDTKK6Q9gXW2mvYLBWcT" at bounding box center [391, 388] width 144 height 19
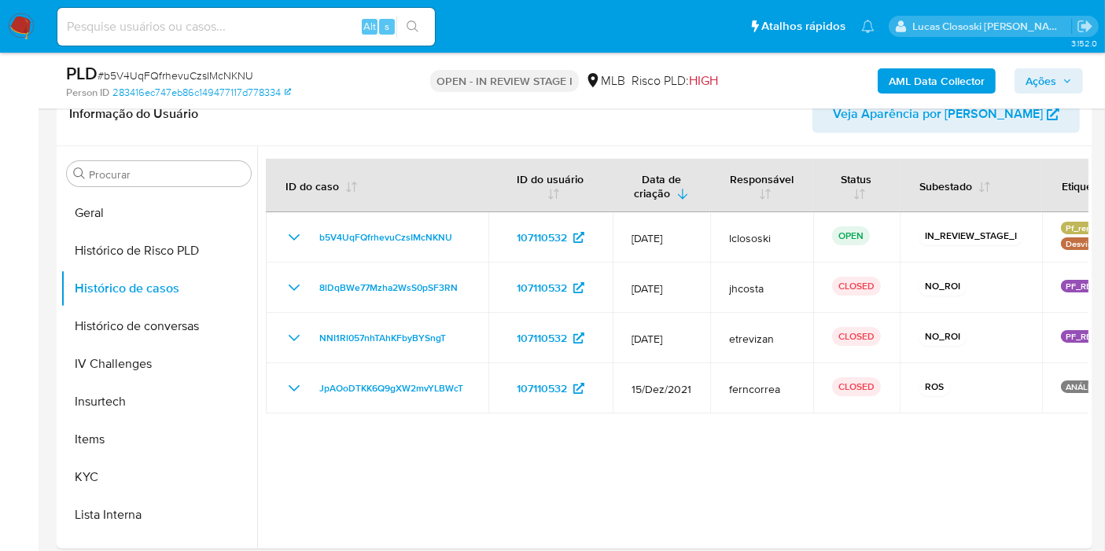
click at [1037, 82] on span "Ações" at bounding box center [1041, 80] width 31 height 25
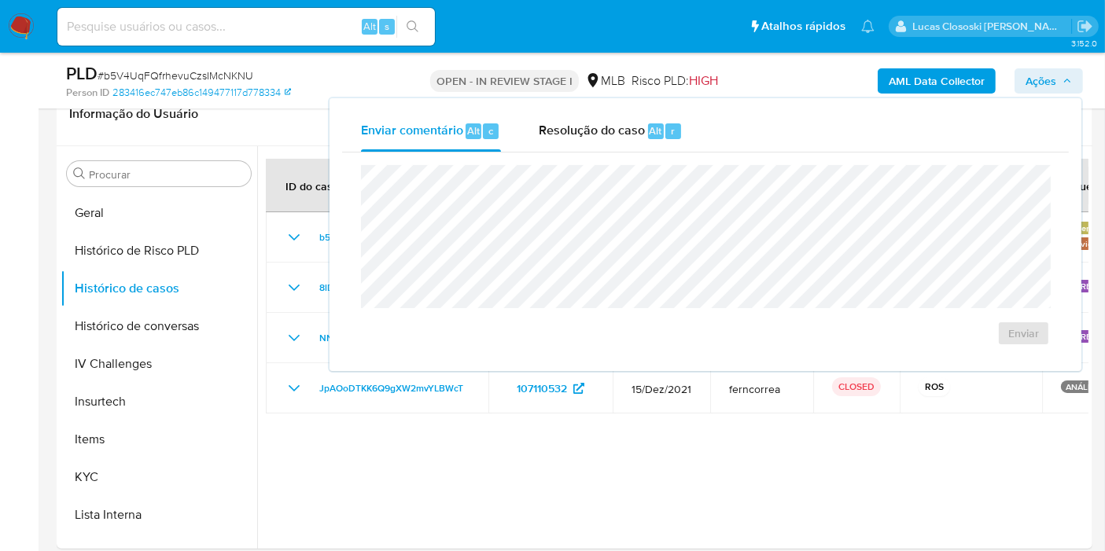
drag, startPoint x: 622, startPoint y: 129, endPoint x: 613, endPoint y: 162, distance: 34.1
click at [622, 128] on span "Resolução do caso" at bounding box center [592, 130] width 106 height 18
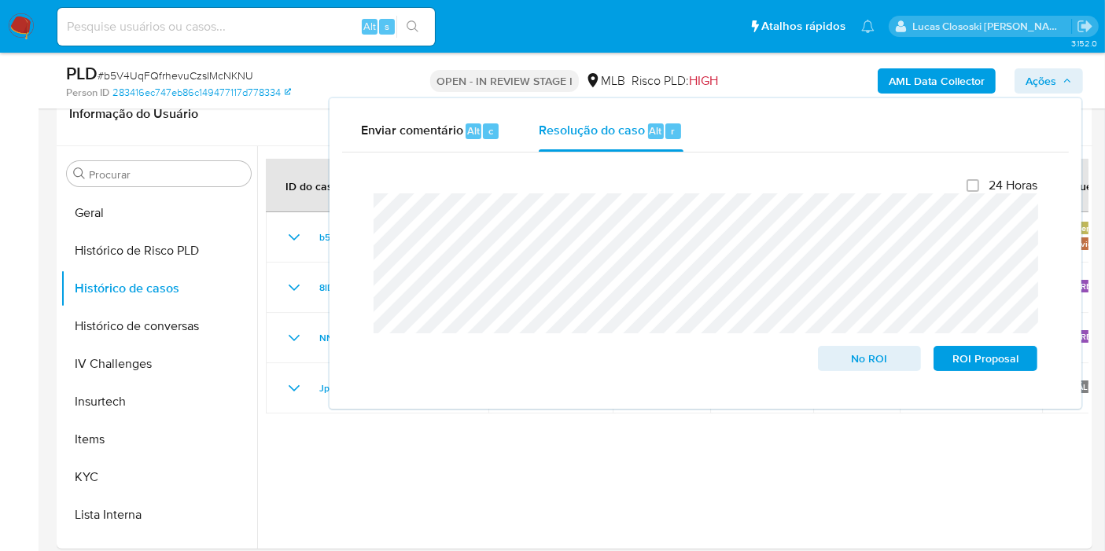
click at [1037, 88] on span "Ações" at bounding box center [1041, 80] width 31 height 25
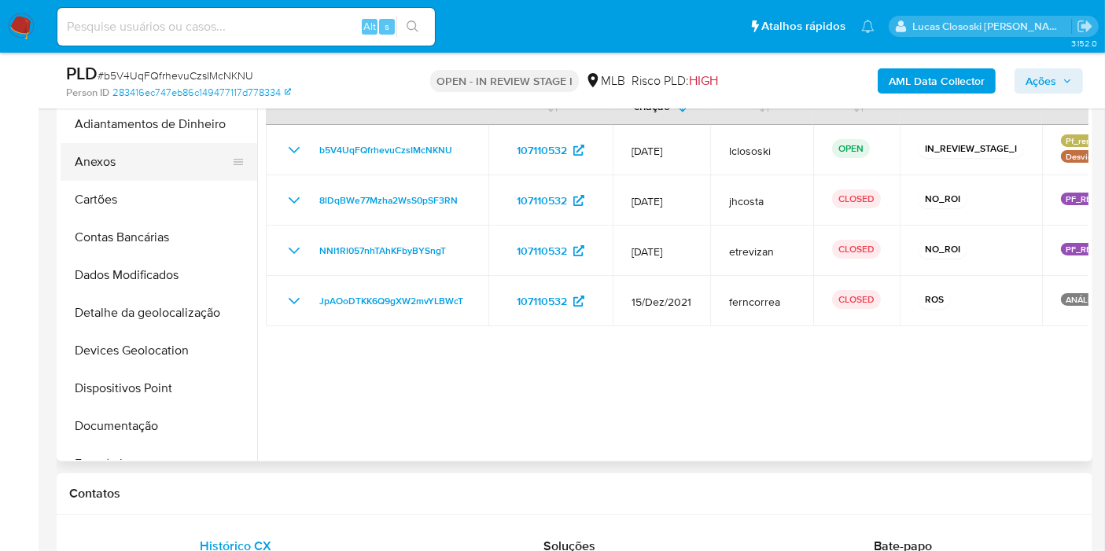
click at [123, 147] on button "Anexos" at bounding box center [153, 162] width 184 height 38
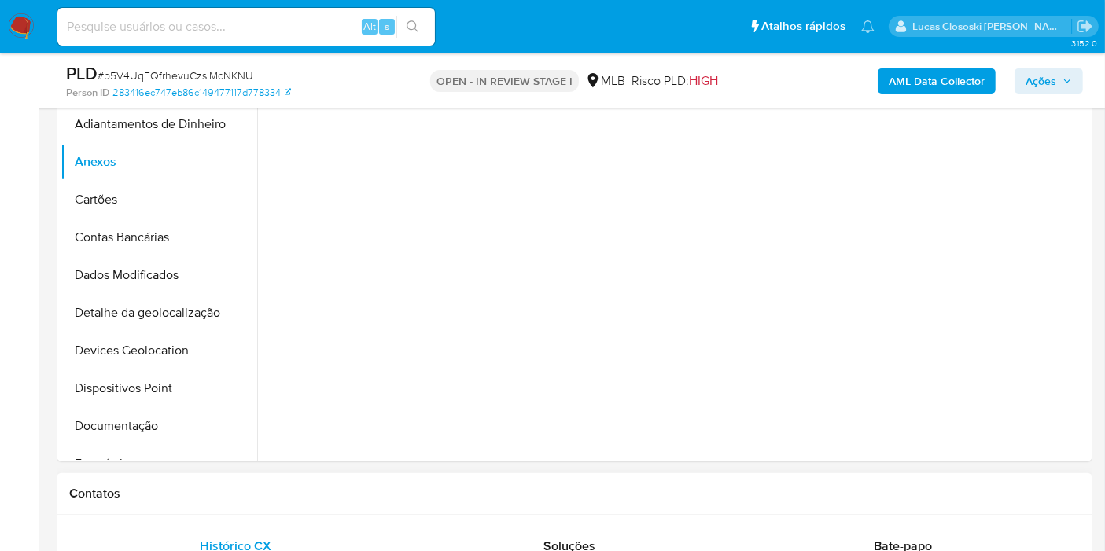
click at [620, 486] on h1 "Contatos" at bounding box center [574, 494] width 1011 height 16
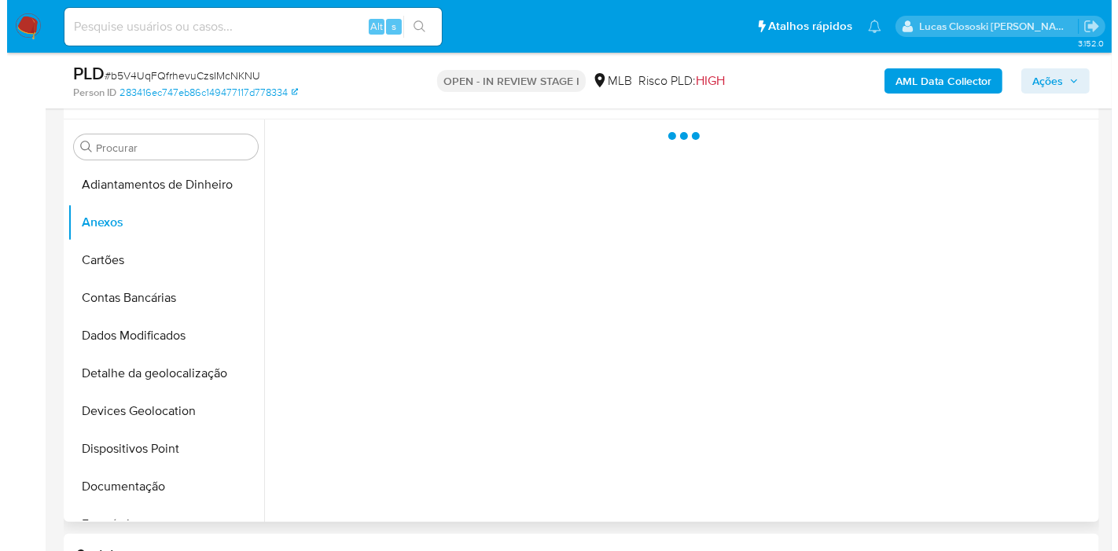
scroll to position [262, 0]
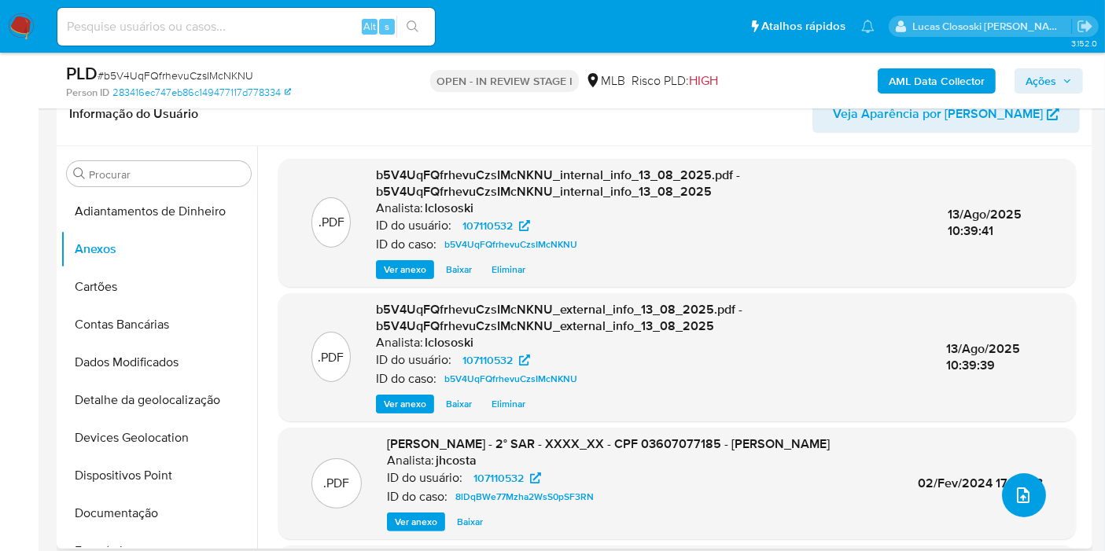
click at [1018, 499] on icon "upload-file" at bounding box center [1023, 496] width 13 height 16
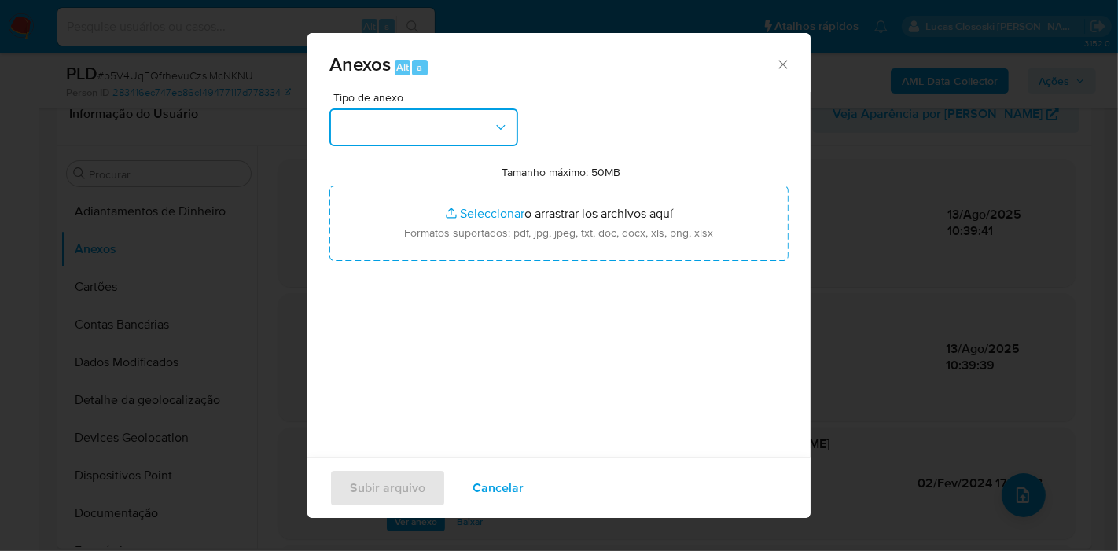
click at [469, 117] on button "button" at bounding box center [424, 128] width 189 height 38
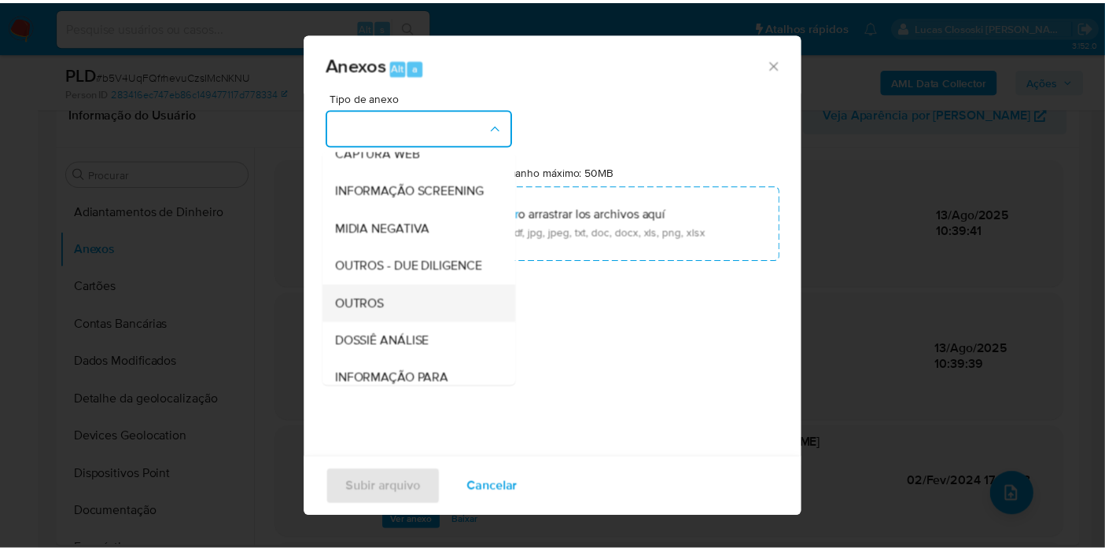
scroll to position [241, 0]
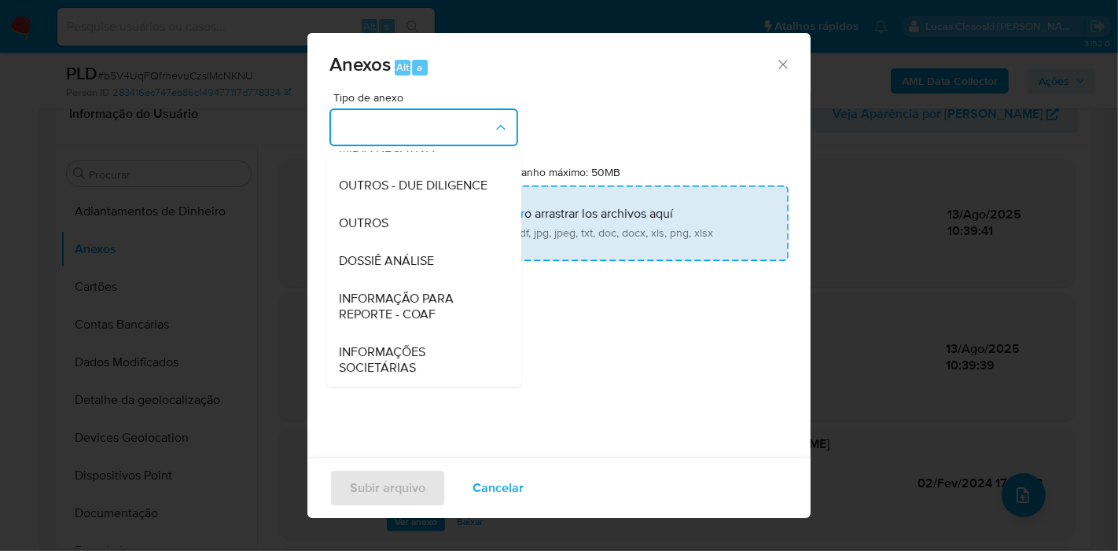
drag, startPoint x: 413, startPoint y: 263, endPoint x: 429, endPoint y: 219, distance: 46.8
click at [413, 262] on span "DOSSIÊ ANÁLISE" at bounding box center [386, 261] width 95 height 16
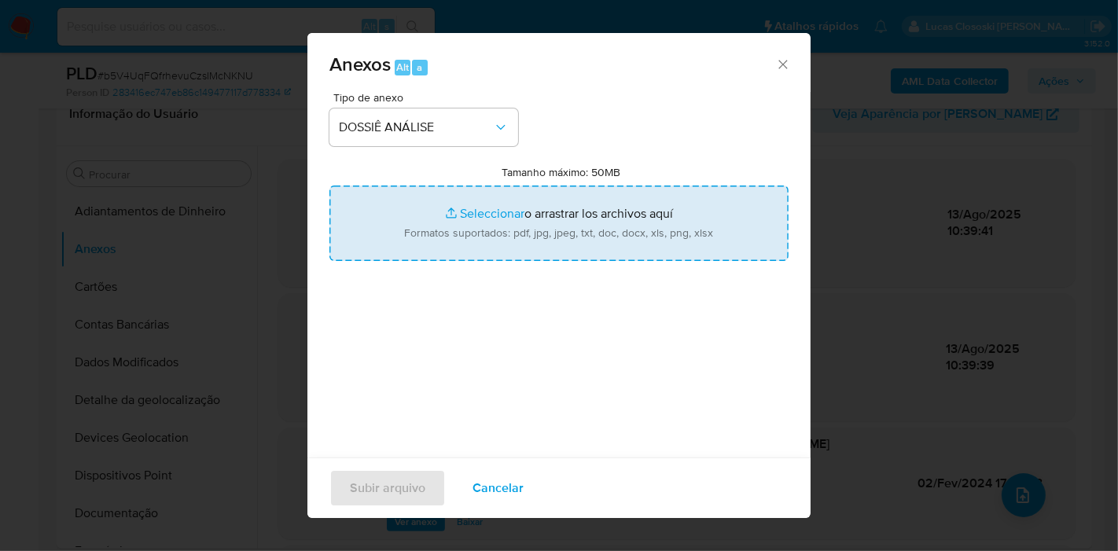
click at [429, 219] on input "Tamanho máximo: 50MB Seleccionar archivos" at bounding box center [559, 224] width 459 height 76
type input "C:\fakepath\Mulan 107110532_2025_08_12_11_04_37.xlsx"
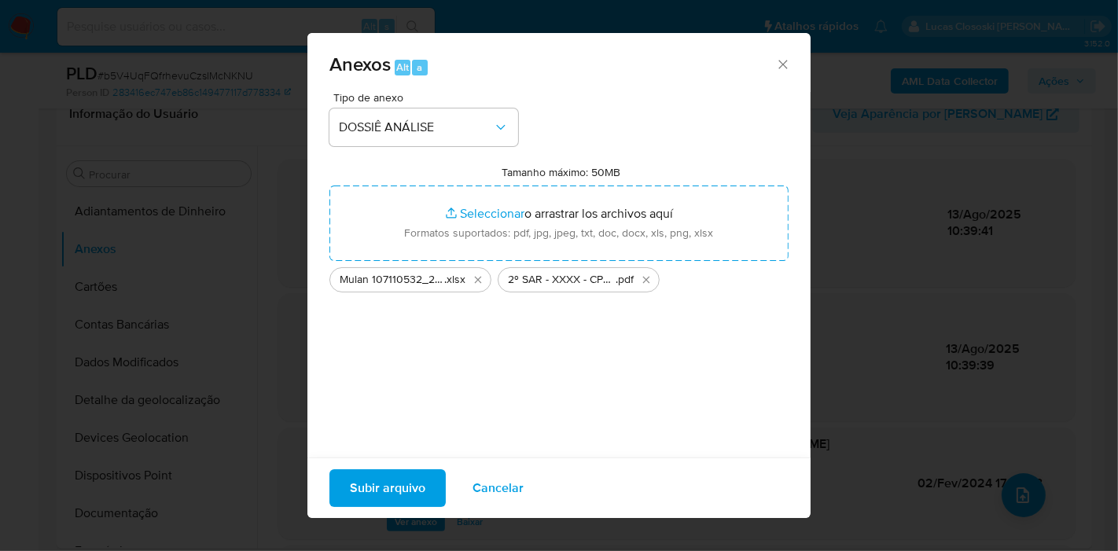
click at [407, 492] on span "Subir arquivo" at bounding box center [388, 488] width 76 height 35
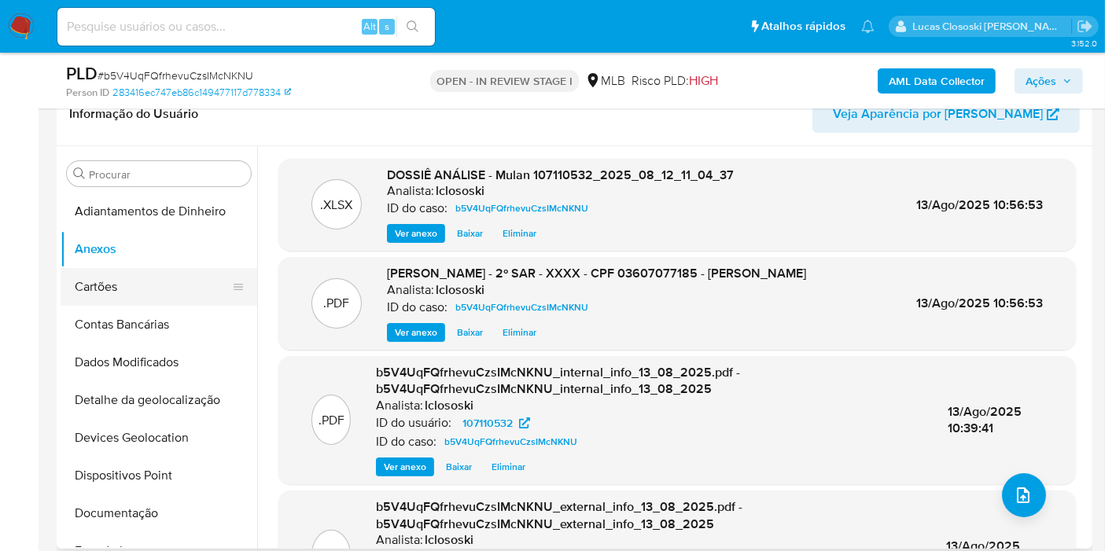
click at [108, 299] on button "Cartões" at bounding box center [153, 287] width 184 height 38
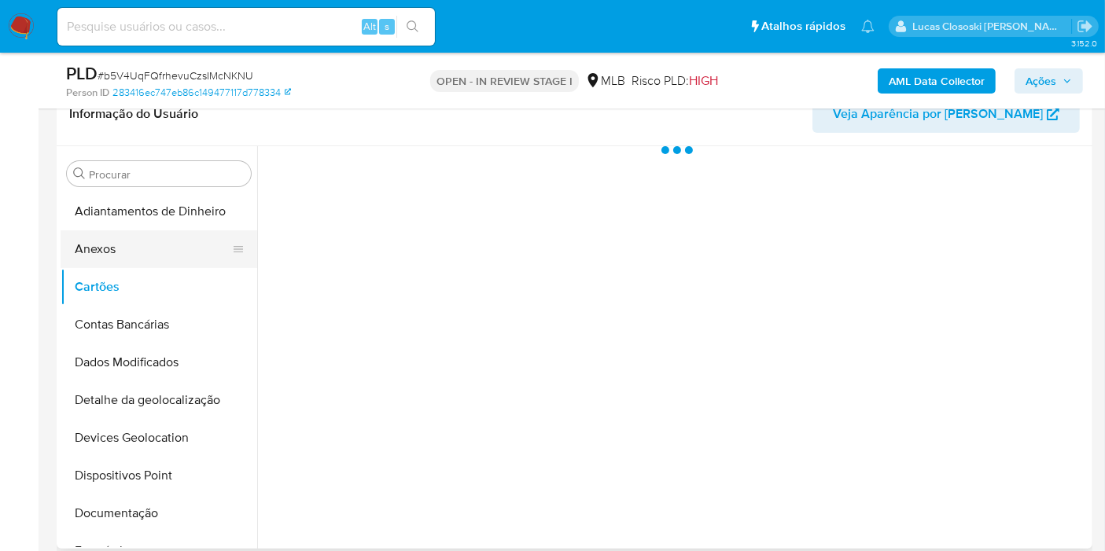
click at [108, 260] on button "Anexos" at bounding box center [153, 249] width 184 height 38
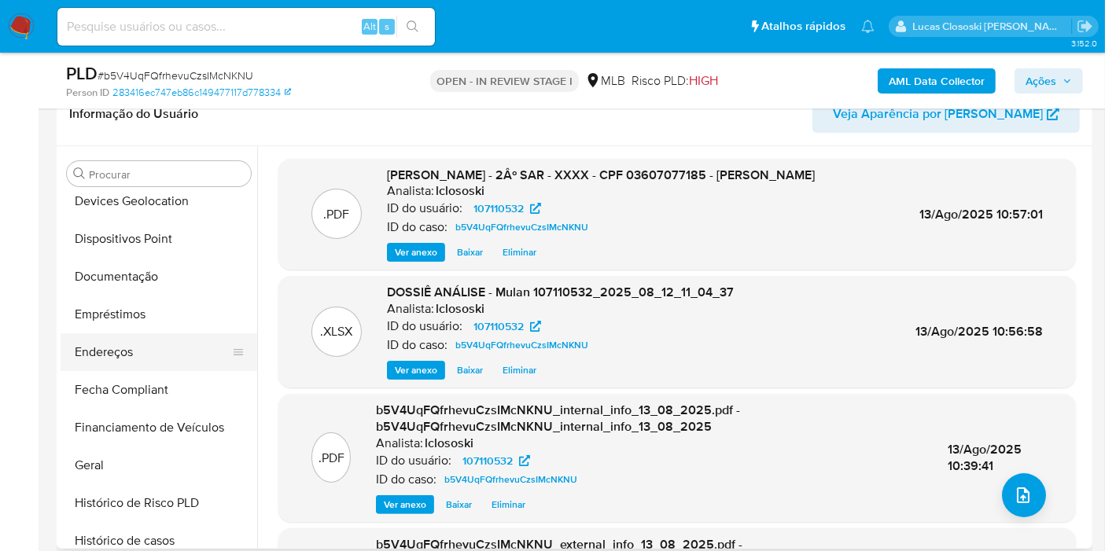
scroll to position [349, 0]
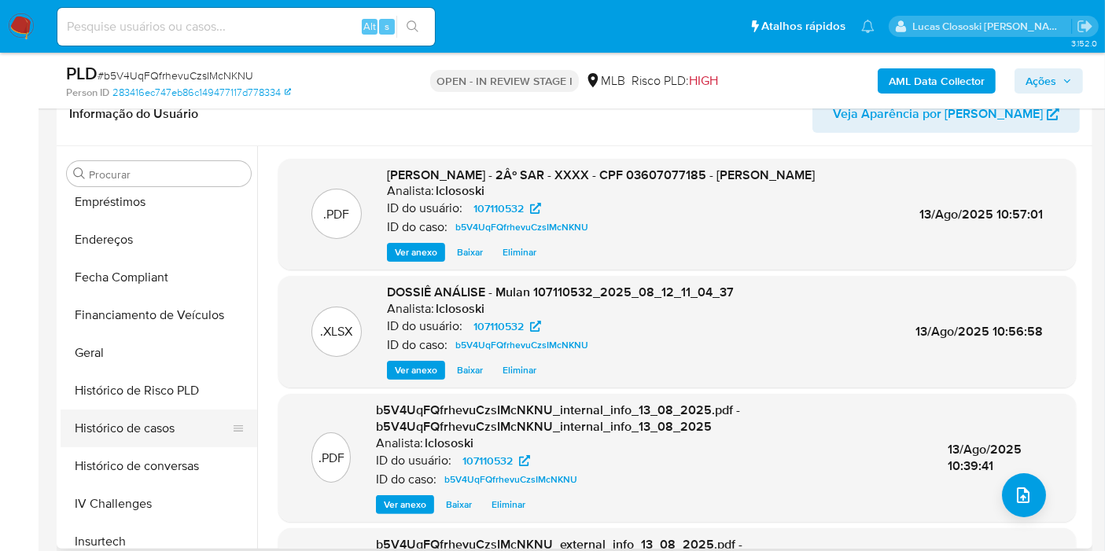
click at [168, 433] on button "Histórico de casos" at bounding box center [153, 429] width 184 height 38
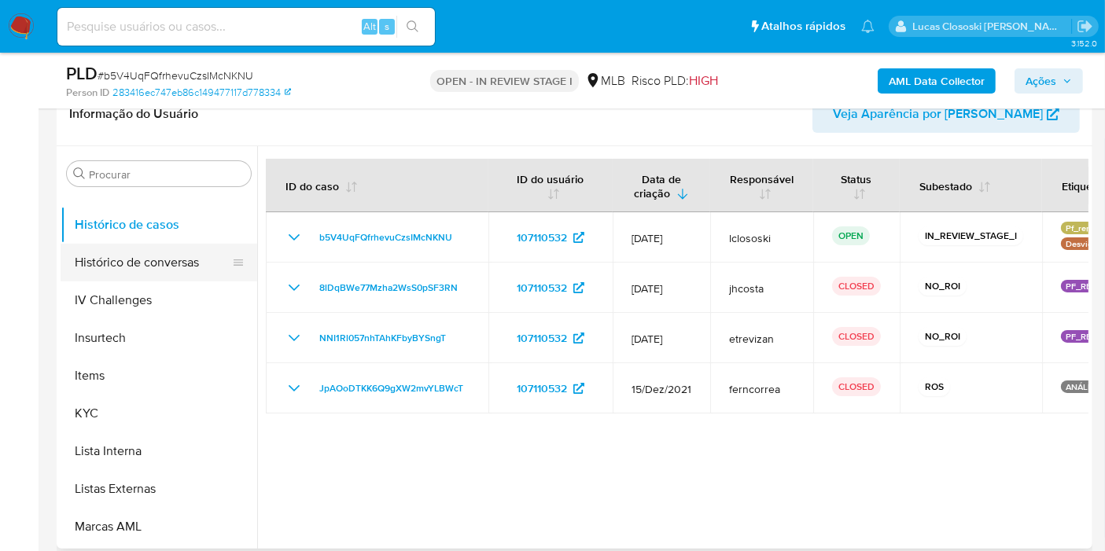
scroll to position [611, 0]
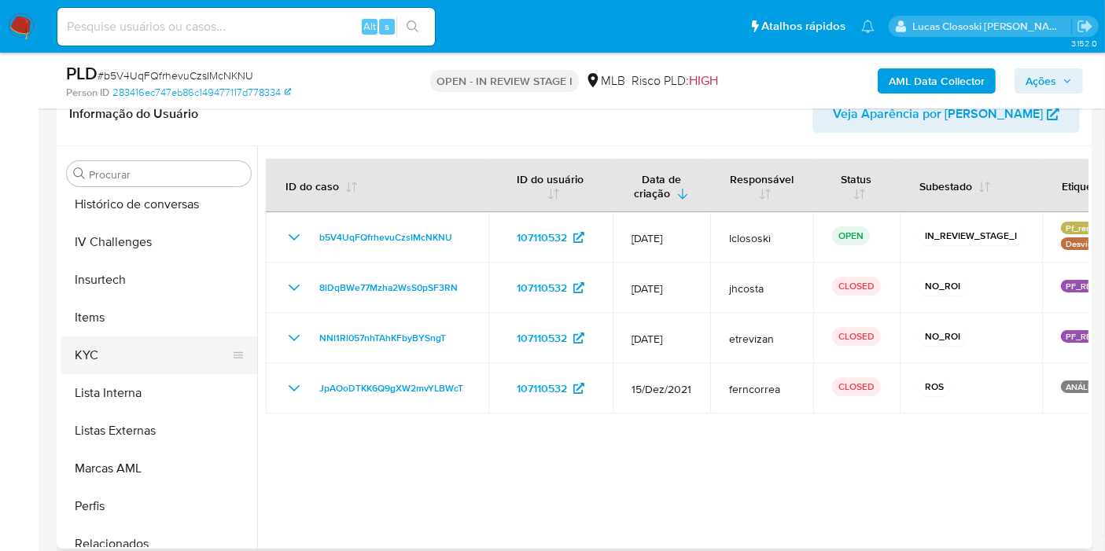
click at [132, 344] on button "KYC" at bounding box center [153, 356] width 184 height 38
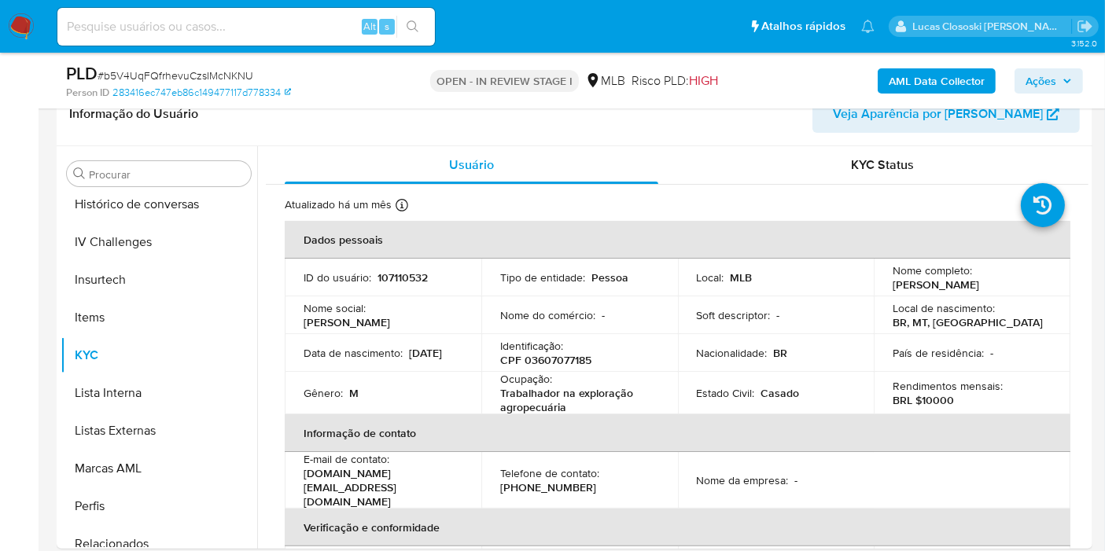
click at [1066, 79] on icon "button" at bounding box center [1067, 81] width 6 height 4
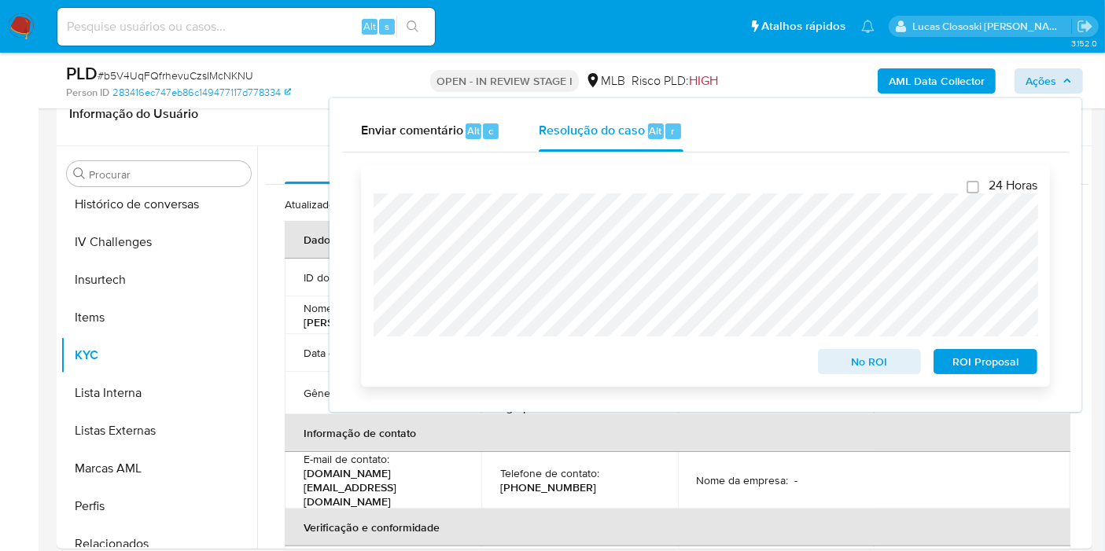
click at [1007, 358] on span "ROI Proposal" at bounding box center [986, 362] width 82 height 22
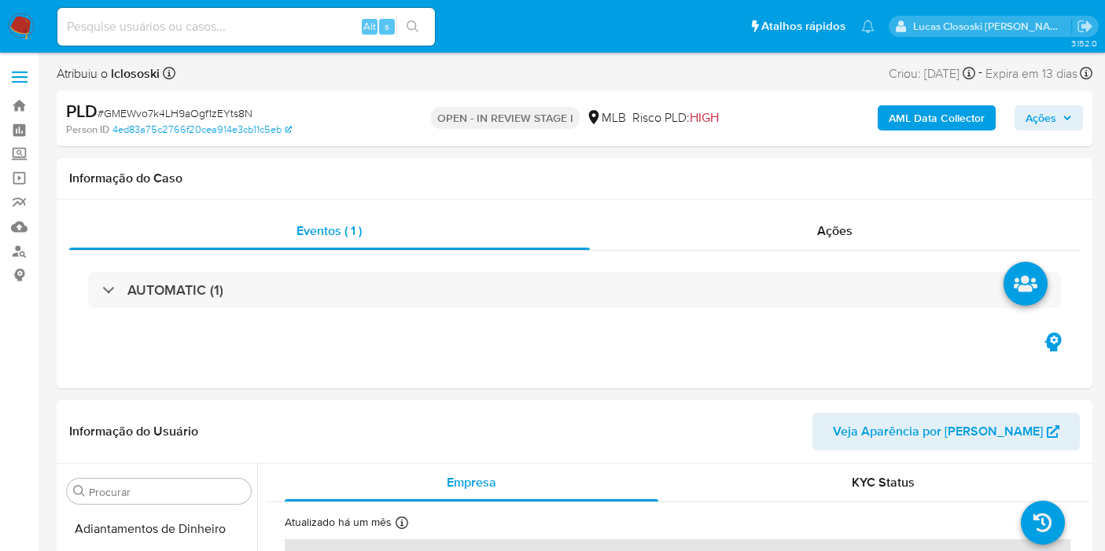
select select "10"
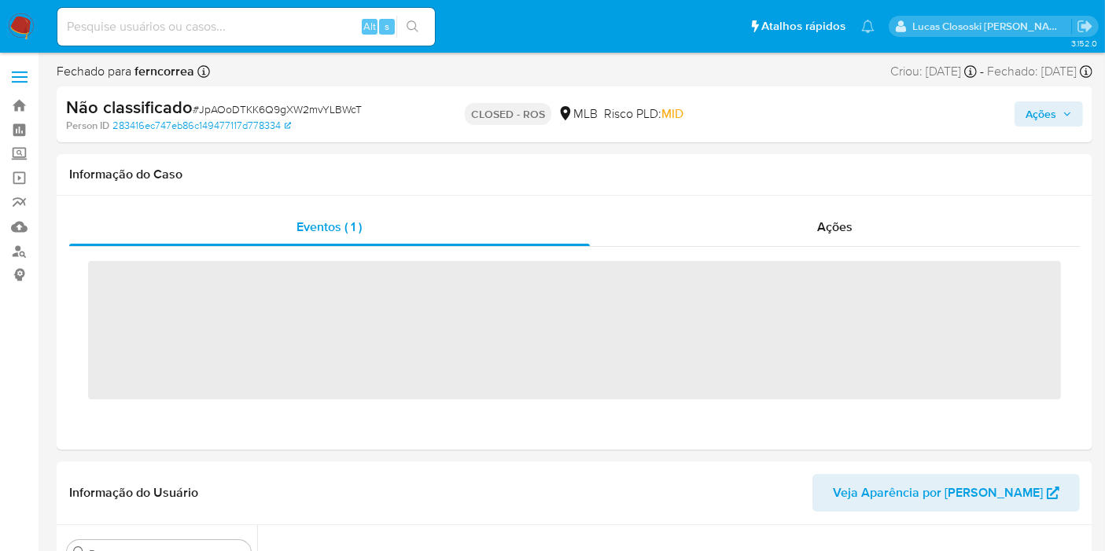
scroll to position [664, 0]
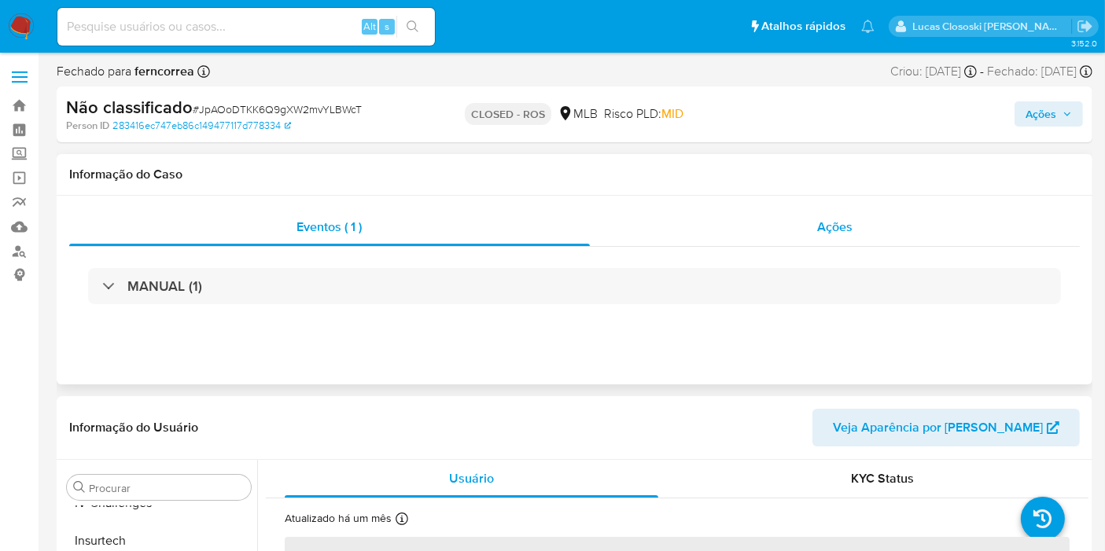
click at [816, 230] on div "Ações" at bounding box center [835, 227] width 491 height 38
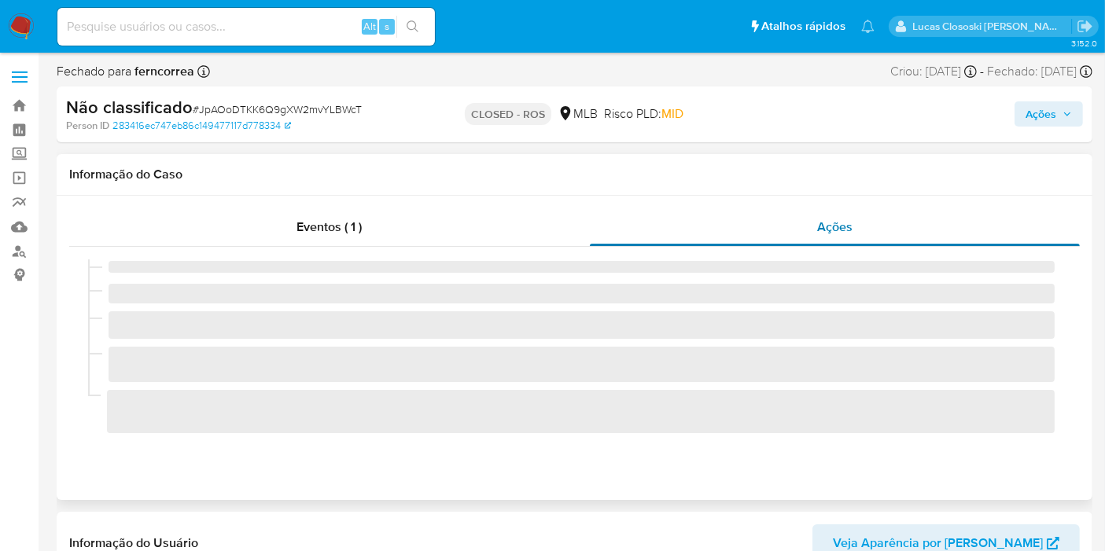
select select "10"
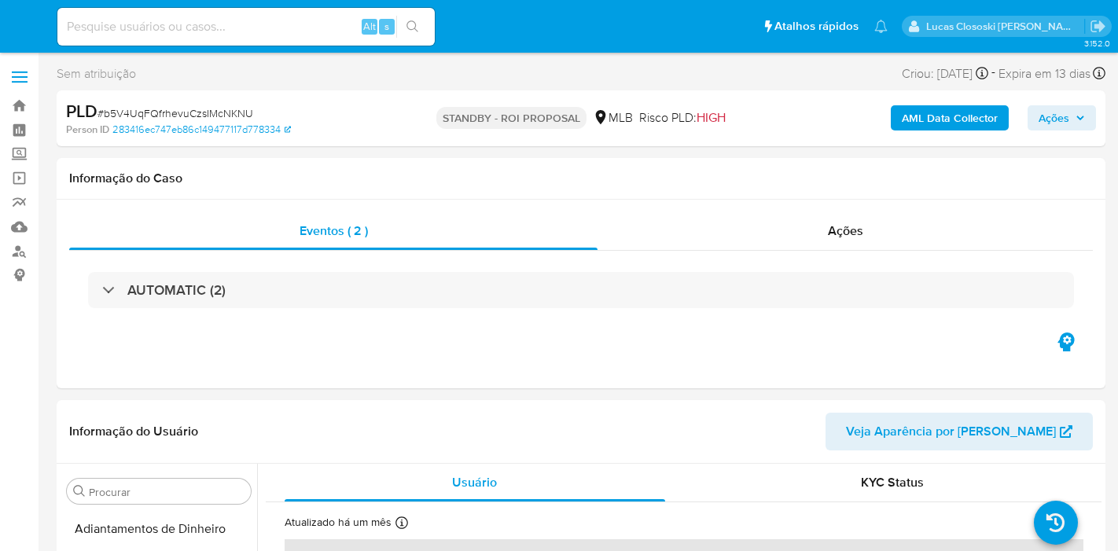
select select "10"
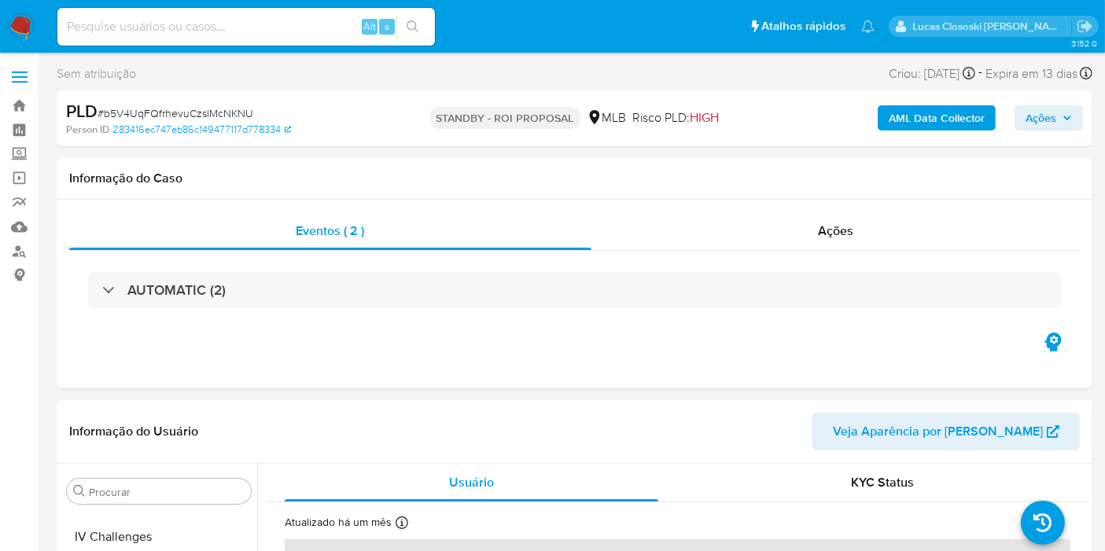
scroll to position [664, 0]
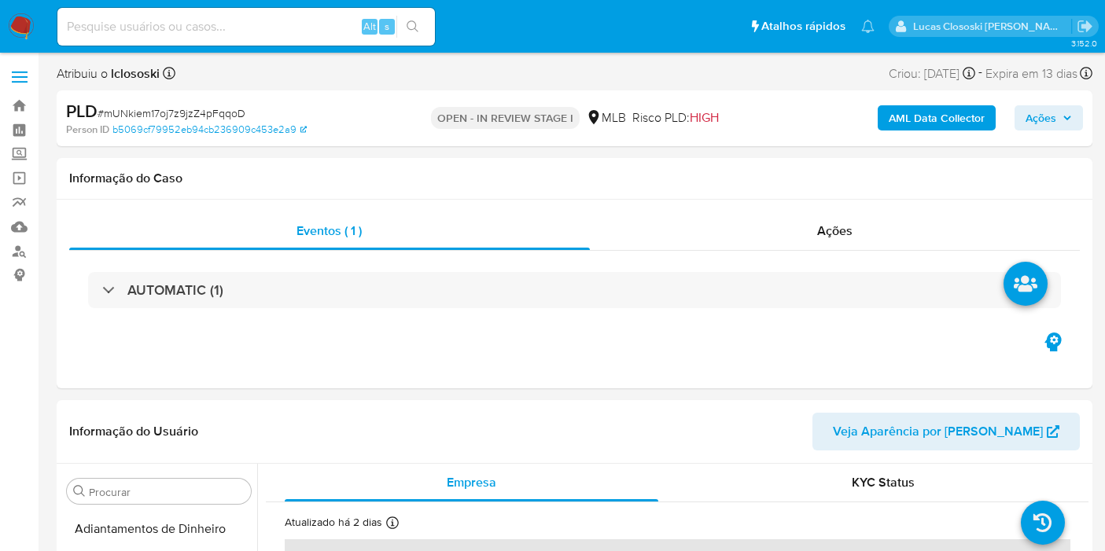
select select "10"
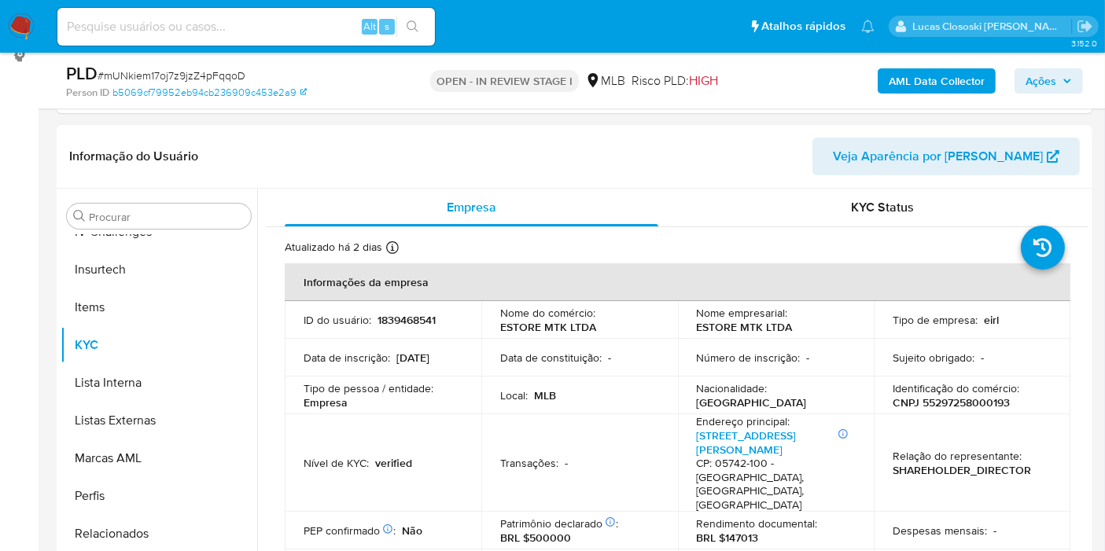
scroll to position [349, 0]
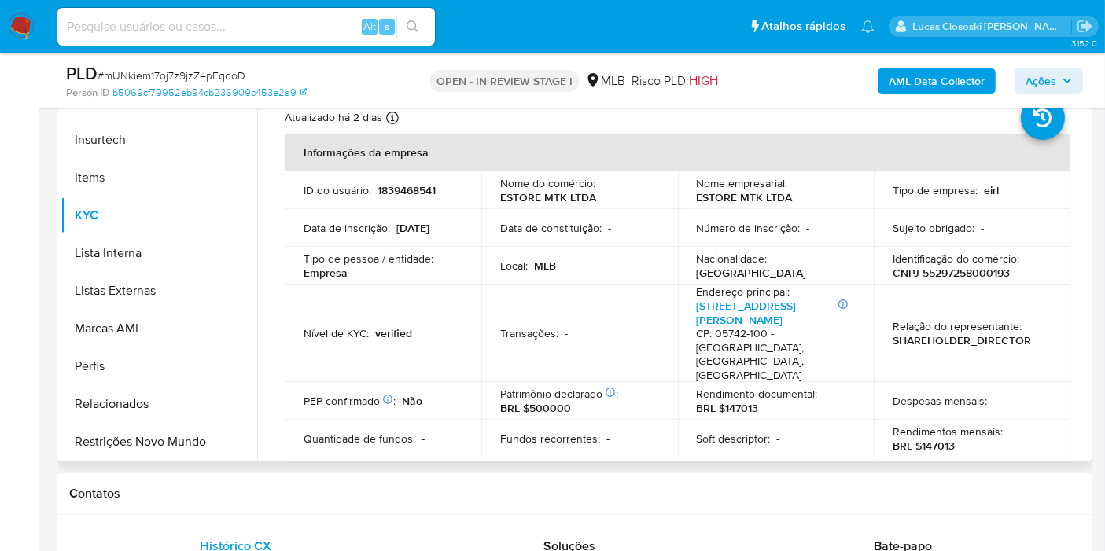
click at [931, 273] on p "CNPJ 55297258000193" at bounding box center [951, 273] width 117 height 14
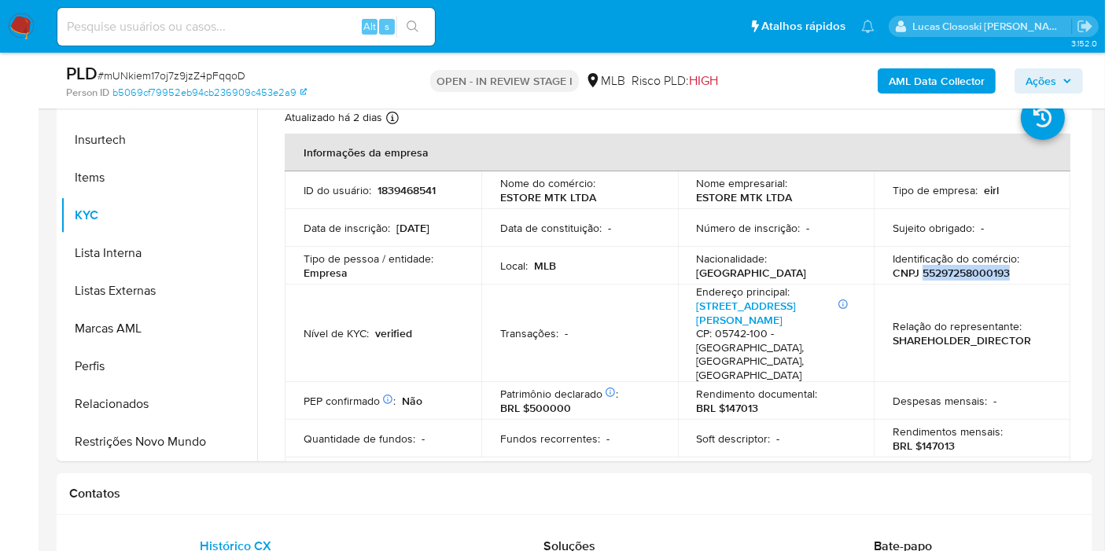
copy p "55297258000193"
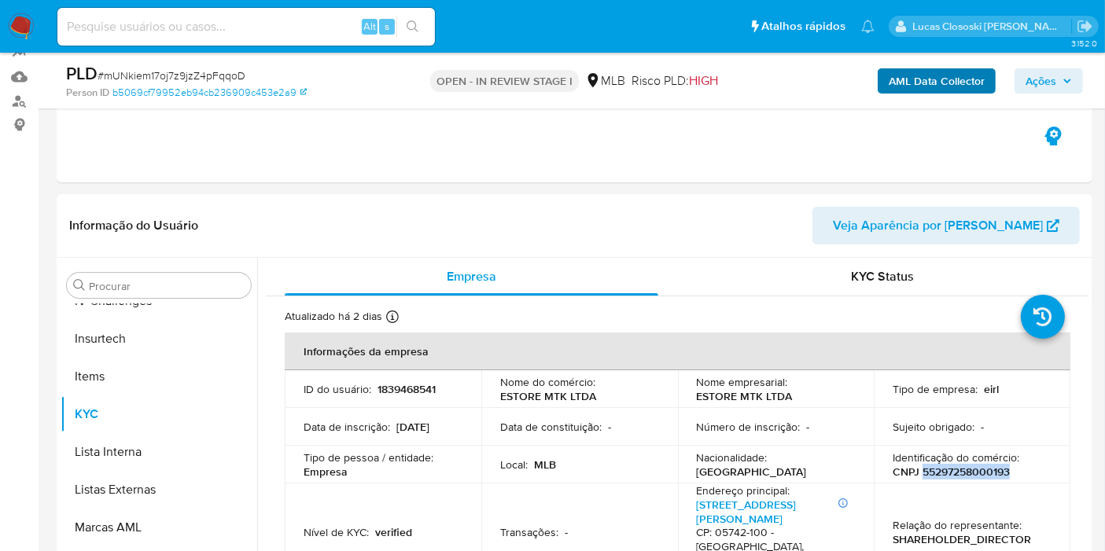
scroll to position [87, 0]
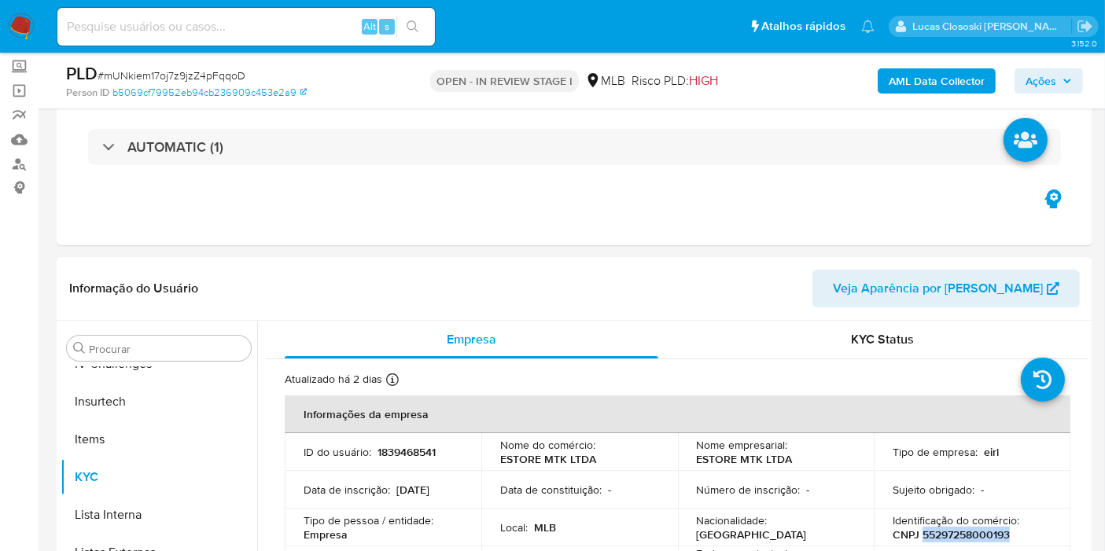
click at [947, 85] on b "AML Data Collector" at bounding box center [937, 80] width 96 height 25
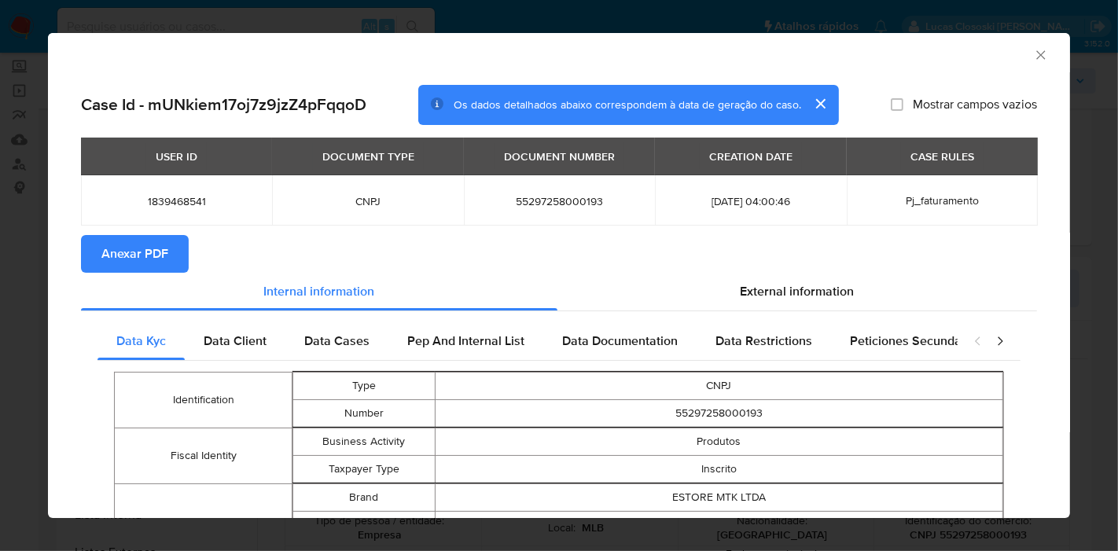
click at [161, 244] on span "Anexar PDF" at bounding box center [134, 254] width 67 height 35
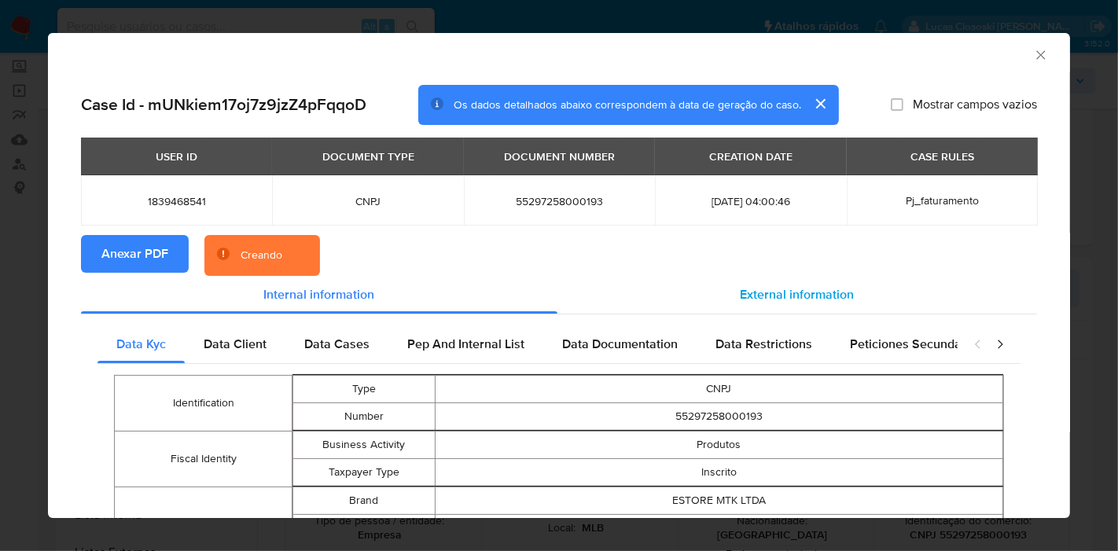
click at [845, 294] on div "External information" at bounding box center [798, 295] width 480 height 38
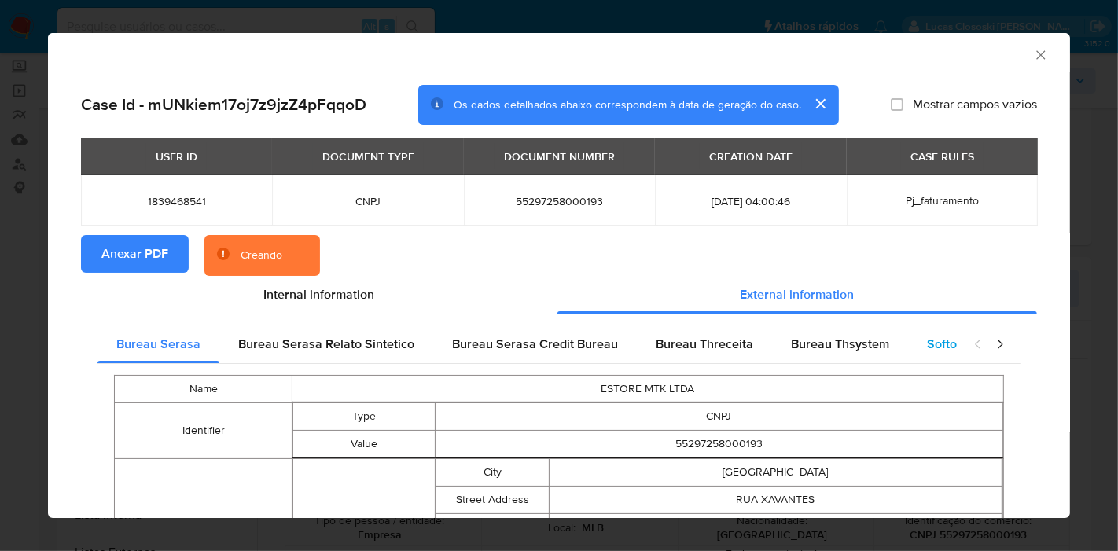
click at [908, 336] on div "Softon" at bounding box center [945, 345] width 75 height 38
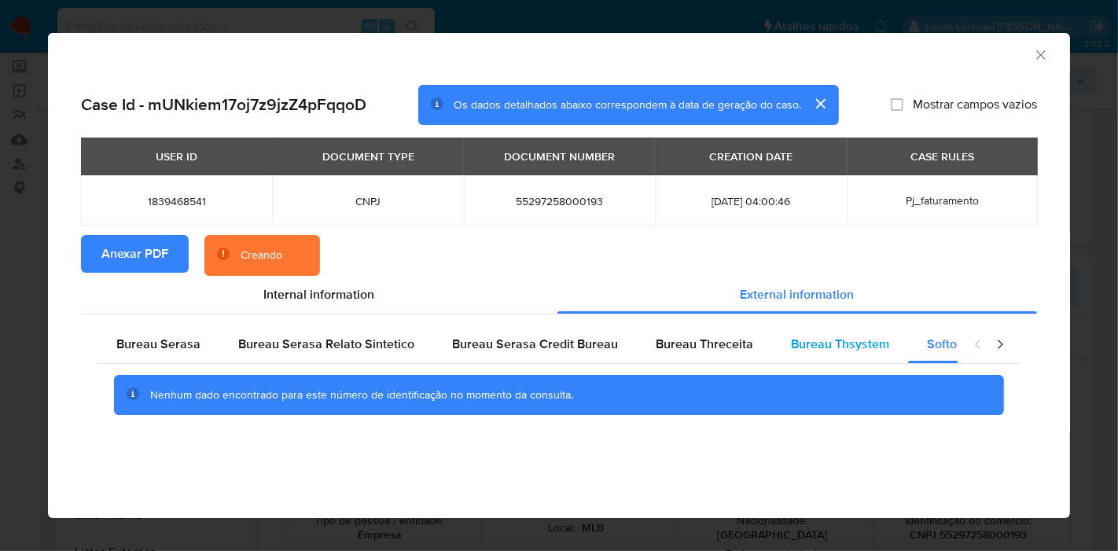
click at [775, 344] on div "Bureau Thsystem" at bounding box center [840, 345] width 136 height 38
click at [791, 341] on span "Bureau Thsystem" at bounding box center [840, 344] width 98 height 18
click at [525, 341] on span "Bureau Serasa Credit Bureau" at bounding box center [535, 344] width 166 height 18
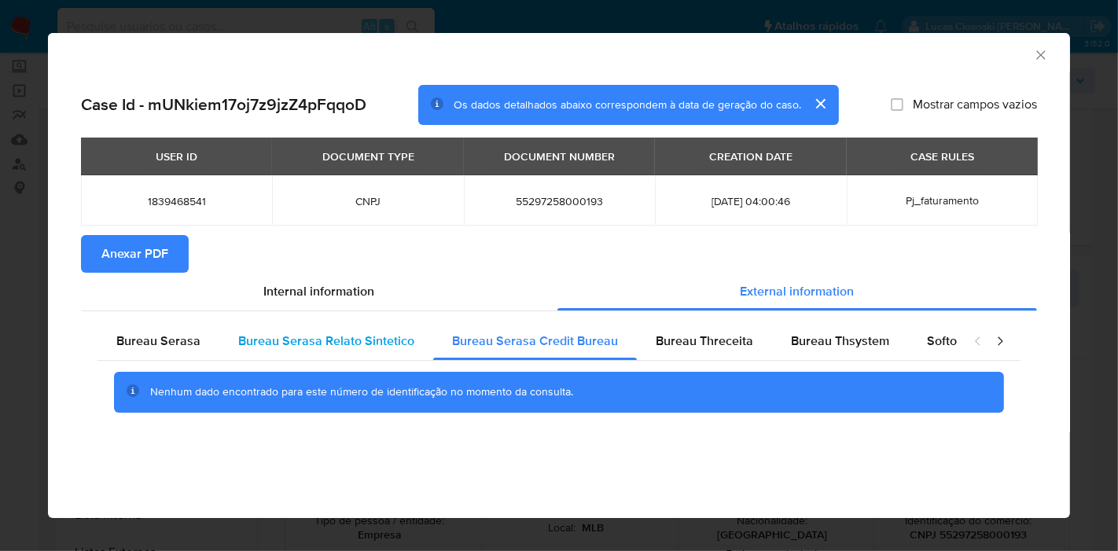
click at [287, 333] on span "Bureau Serasa Relato Sintetico" at bounding box center [326, 341] width 176 height 18
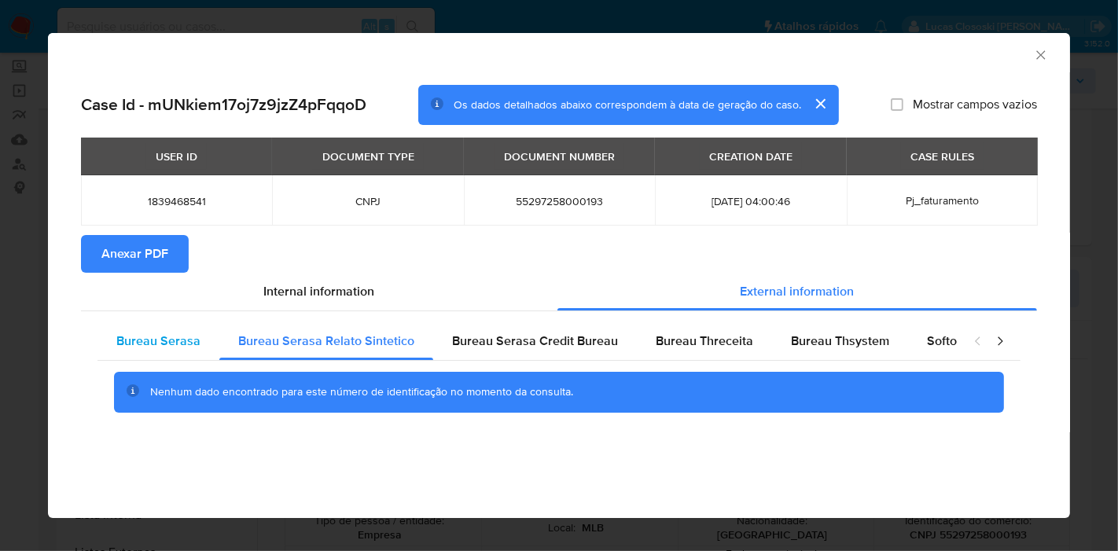
click at [159, 334] on span "Bureau Serasa" at bounding box center [158, 341] width 84 height 18
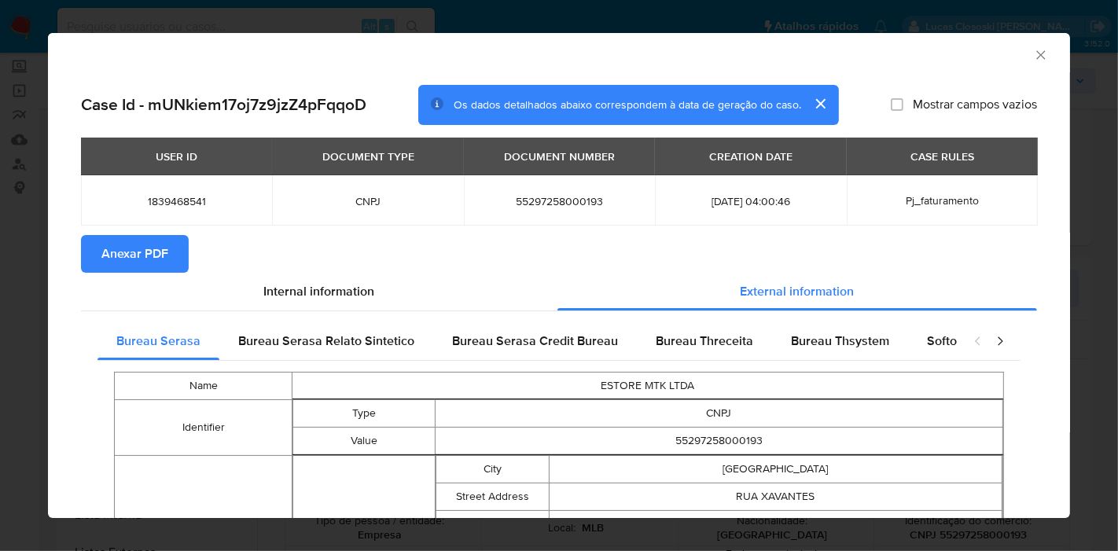
click at [319, 293] on span "Internal information" at bounding box center [319, 291] width 111 height 18
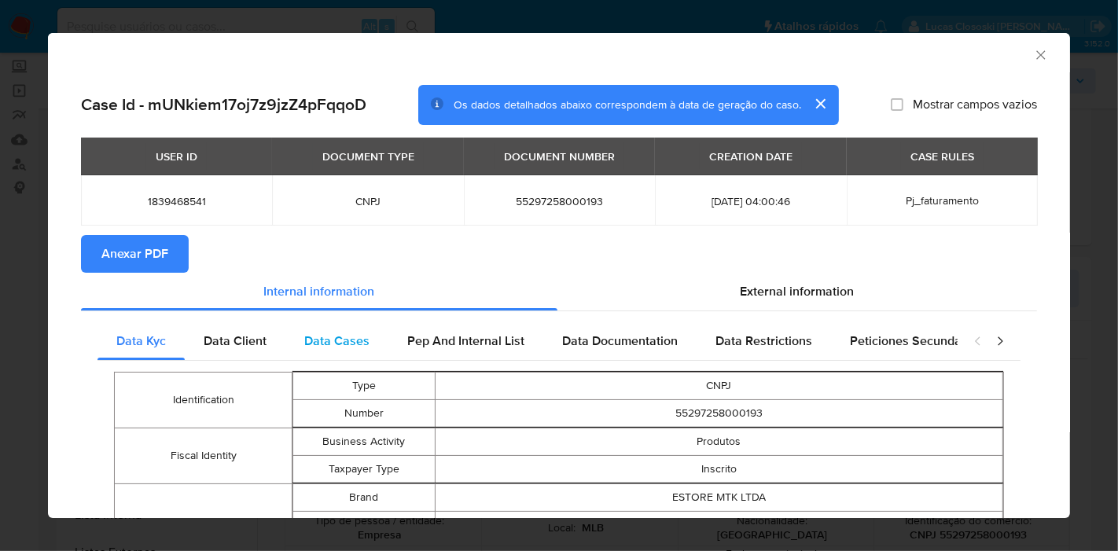
click at [330, 324] on div "Data Cases" at bounding box center [336, 341] width 103 height 38
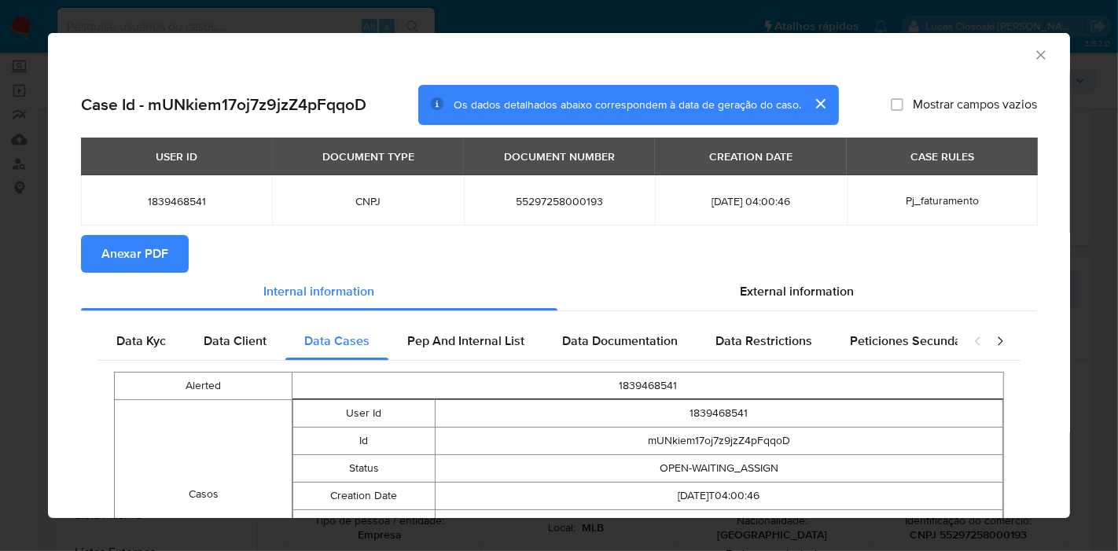
click at [1033, 49] on icon "Fechar a janela" at bounding box center [1041, 55] width 16 height 16
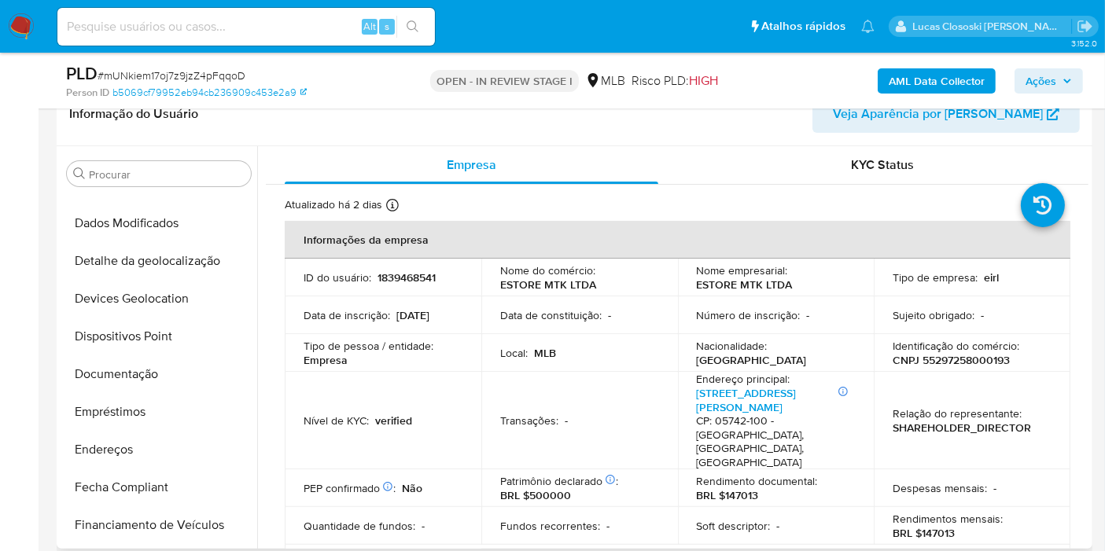
scroll to position [52, 0]
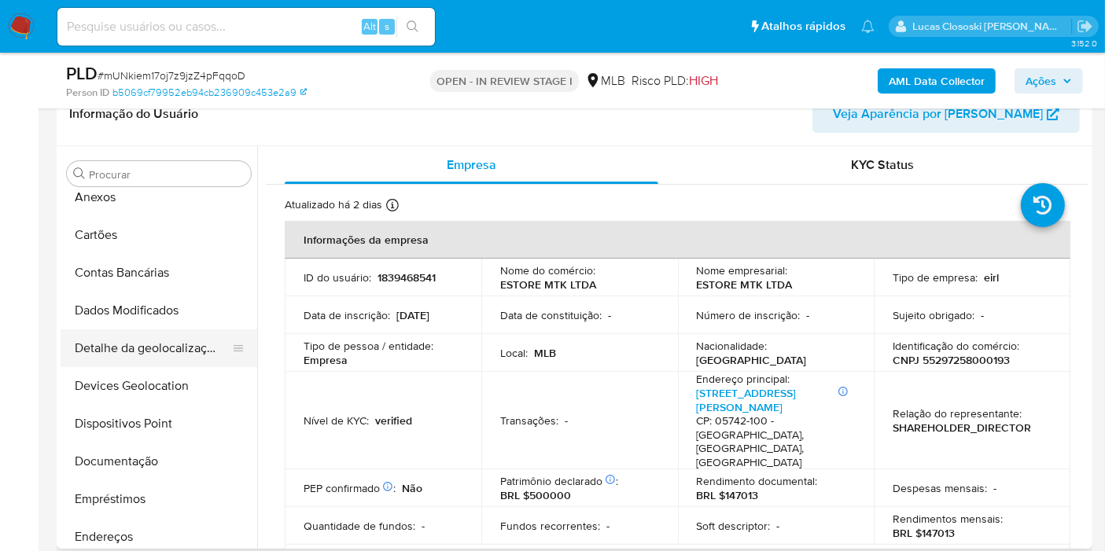
click at [167, 356] on button "Detalhe da geolocalização" at bounding box center [153, 349] width 184 height 38
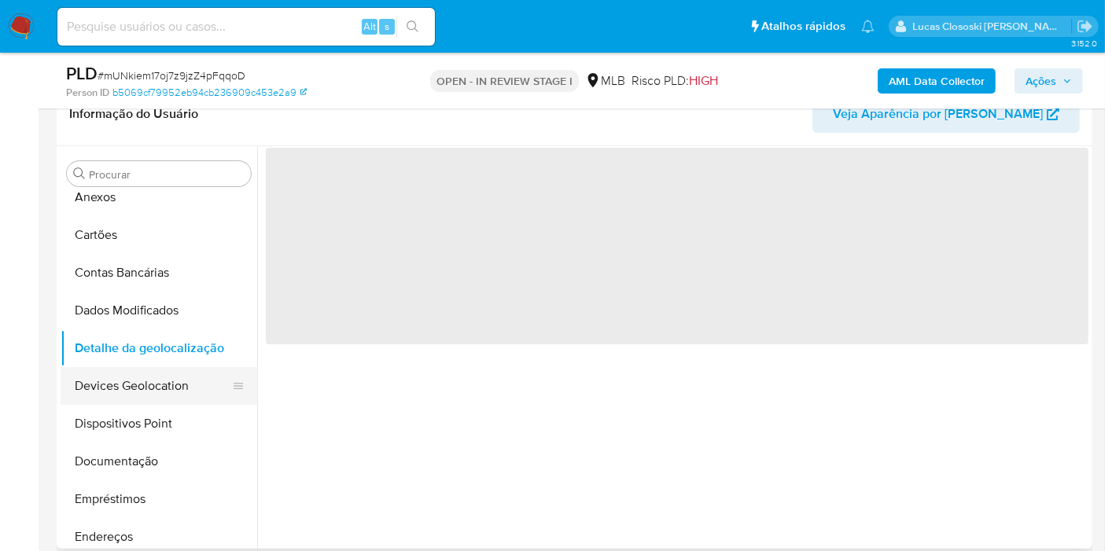
click at [164, 389] on button "Devices Geolocation" at bounding box center [153, 386] width 184 height 38
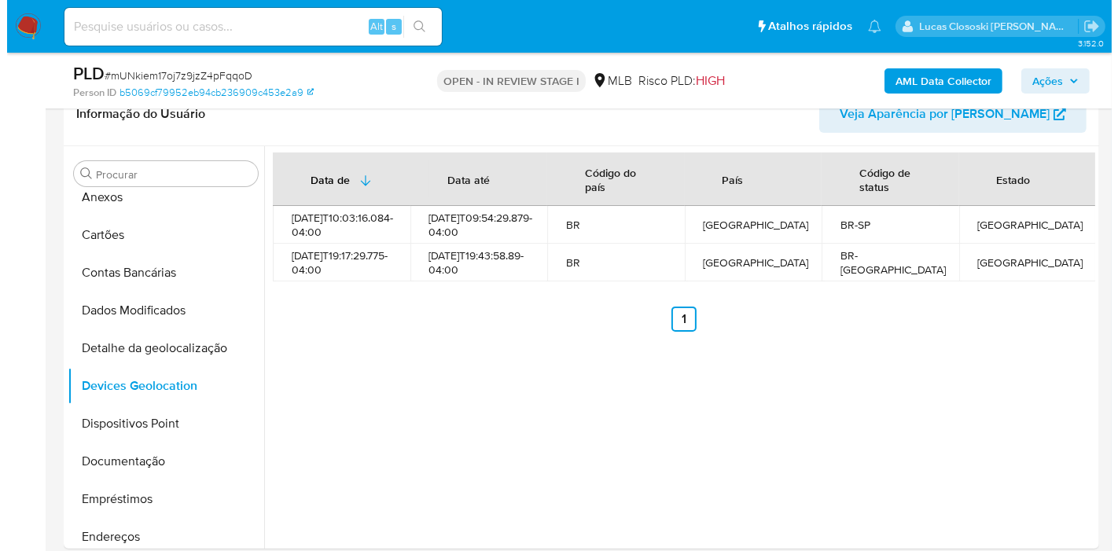
scroll to position [303, 0]
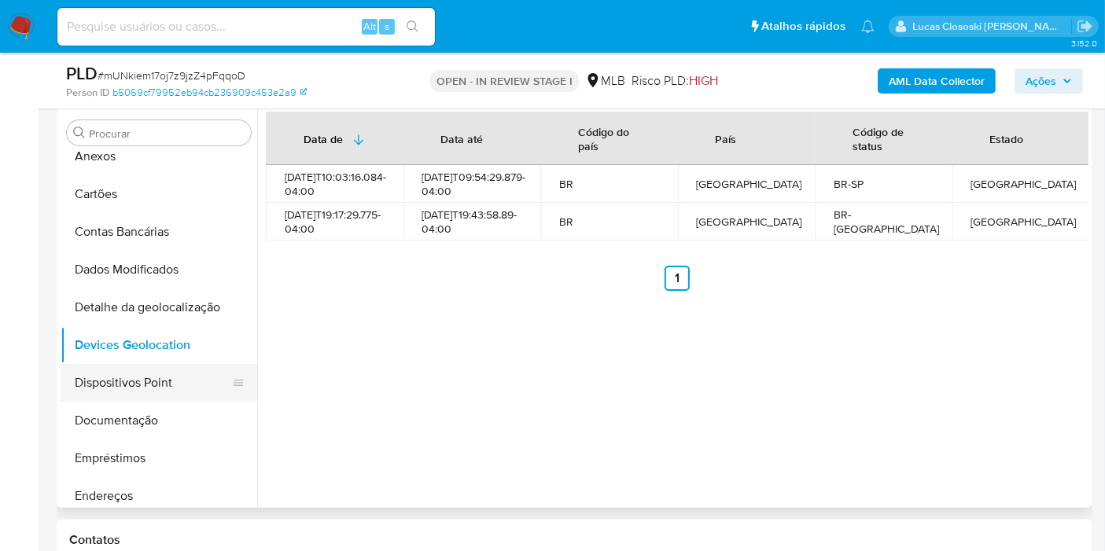
click at [170, 378] on button "Dispositivos Point" at bounding box center [153, 383] width 184 height 38
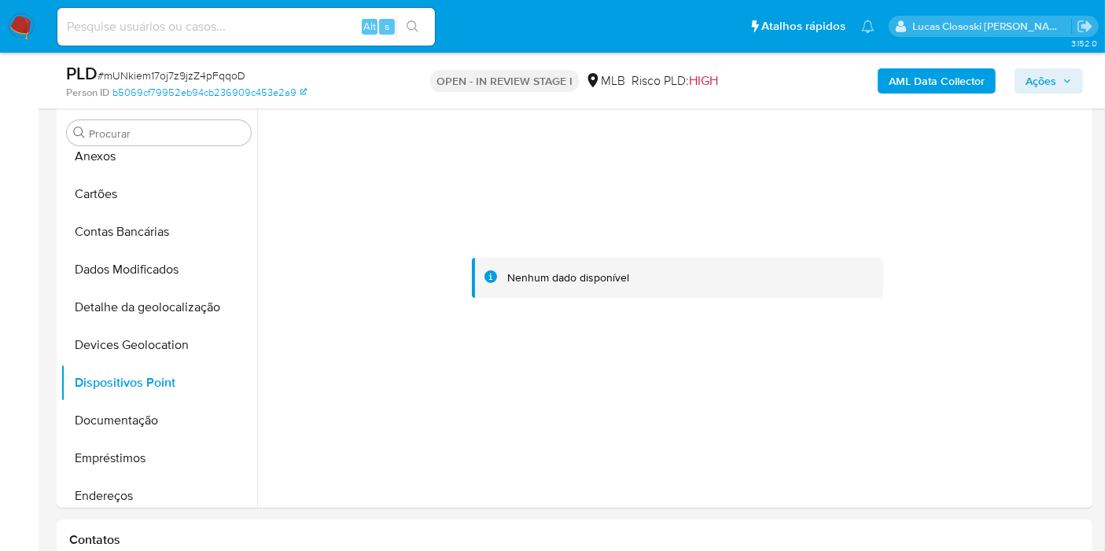
click at [935, 84] on b "AML Data Collector" at bounding box center [937, 80] width 96 height 25
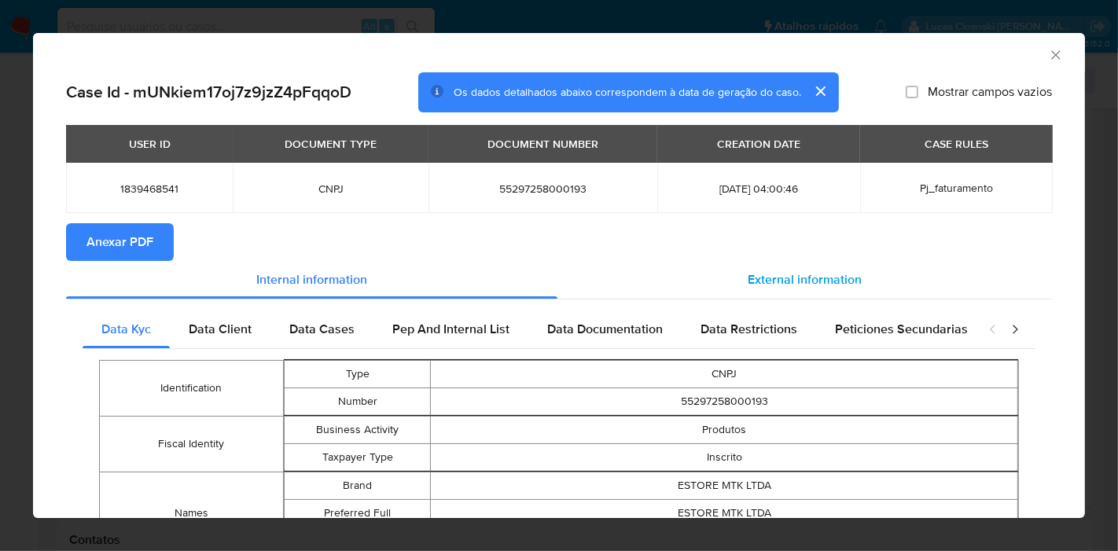
click at [794, 284] on span "External information" at bounding box center [805, 280] width 114 height 18
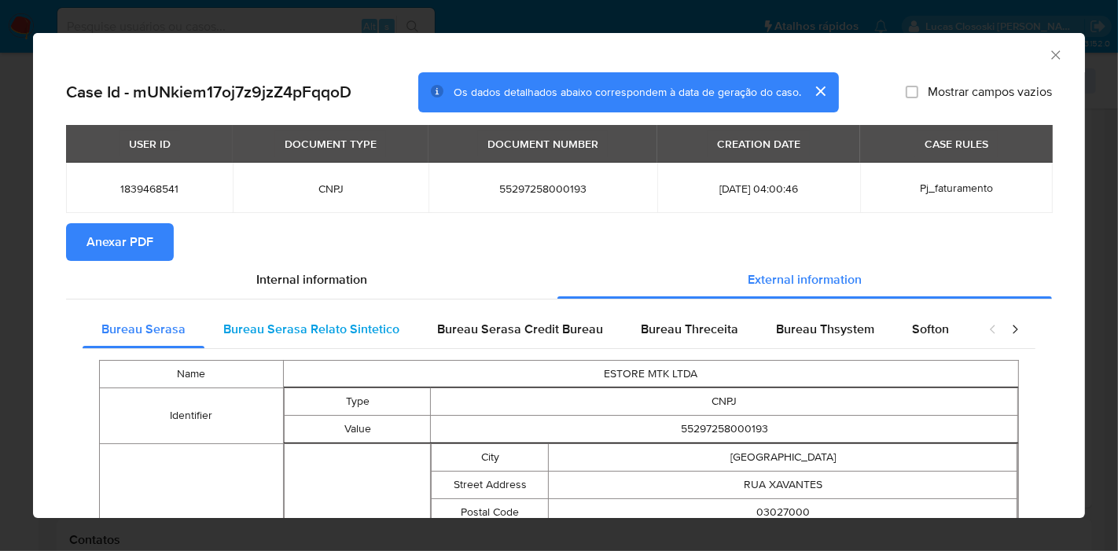
click at [384, 329] on span "Bureau Serasa Relato Sintetico" at bounding box center [311, 329] width 176 height 18
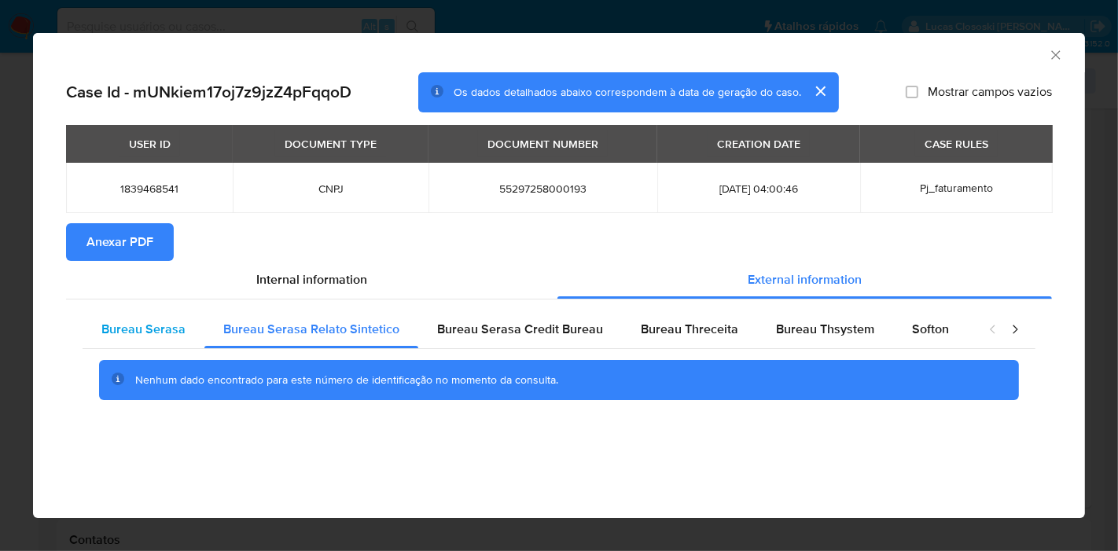
click at [173, 331] on span "Bureau Serasa" at bounding box center [143, 329] width 84 height 18
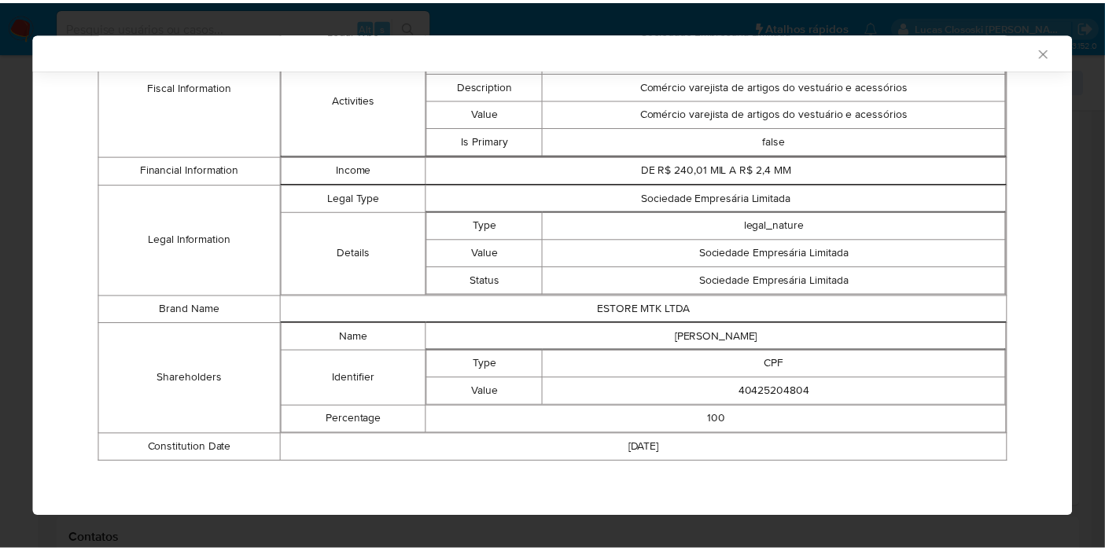
scroll to position [354, 0]
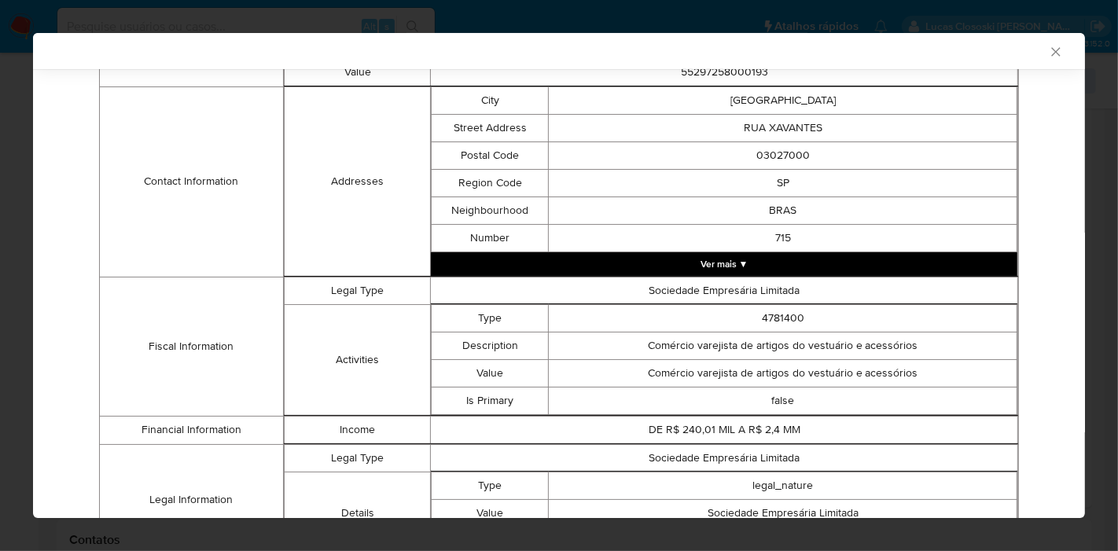
click at [1104, 221] on div "AML Data Collector Case Id - mUNkiem17oj7z9jzZ4pFqqoD Os dados detalhados abaix…" at bounding box center [559, 275] width 1118 height 551
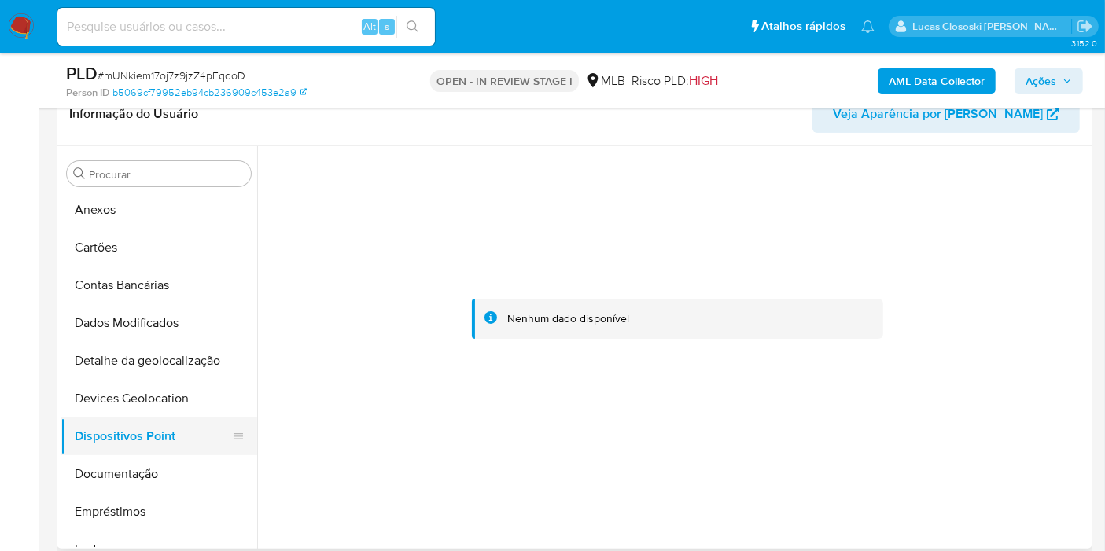
scroll to position [87, 0]
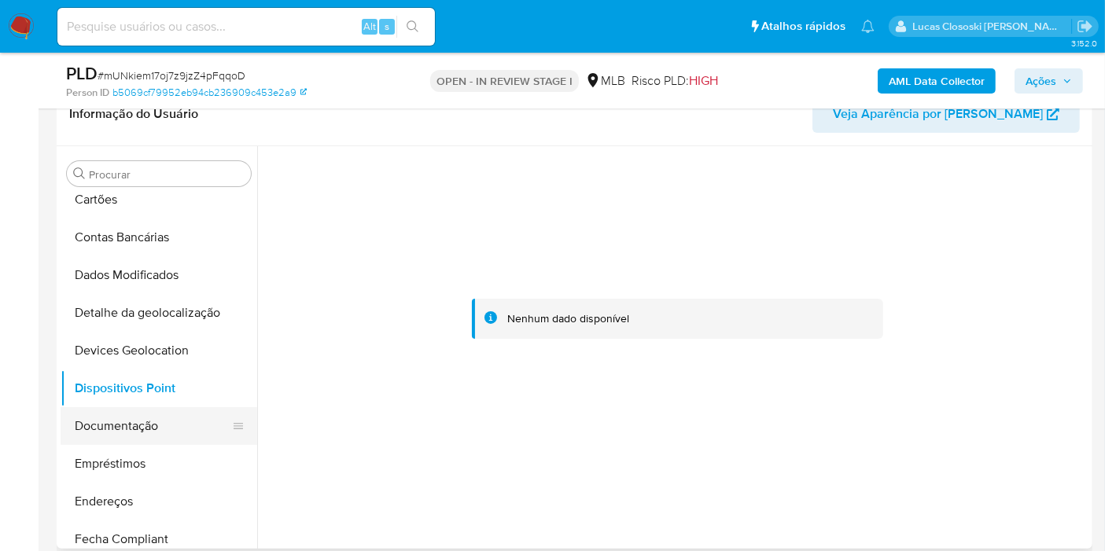
click at [126, 433] on button "Documentação" at bounding box center [153, 426] width 184 height 38
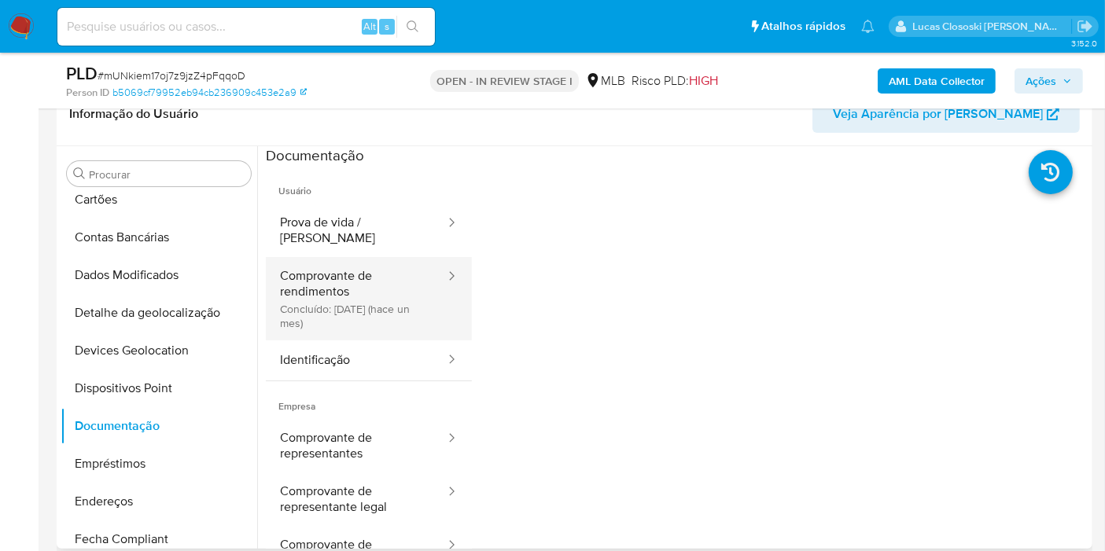
click at [327, 303] on button "Comprovante de rendimentos Concluído: 07/07/2025 (hace un mes)" at bounding box center [356, 298] width 181 height 83
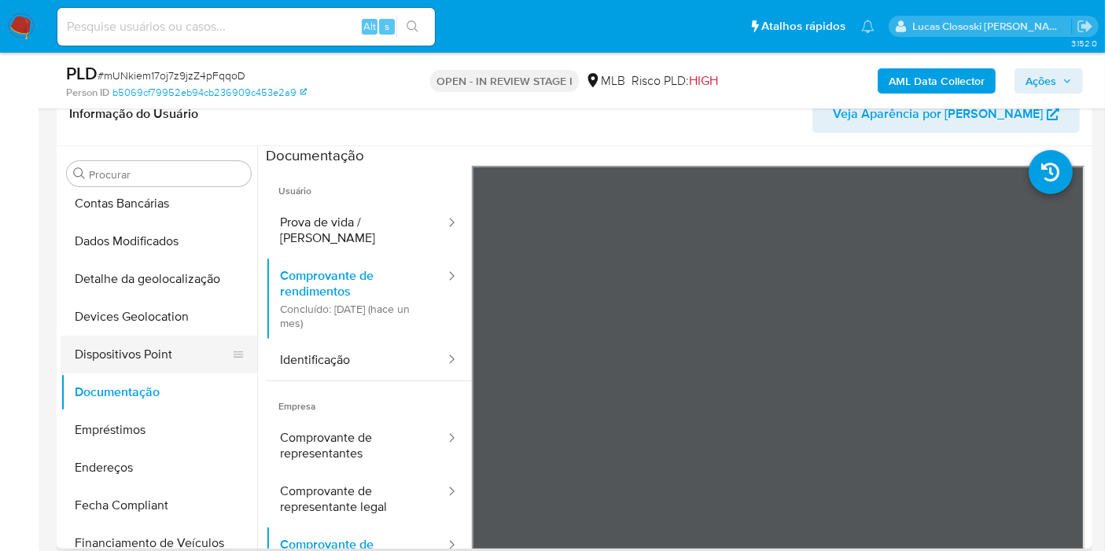
scroll to position [175, 0]
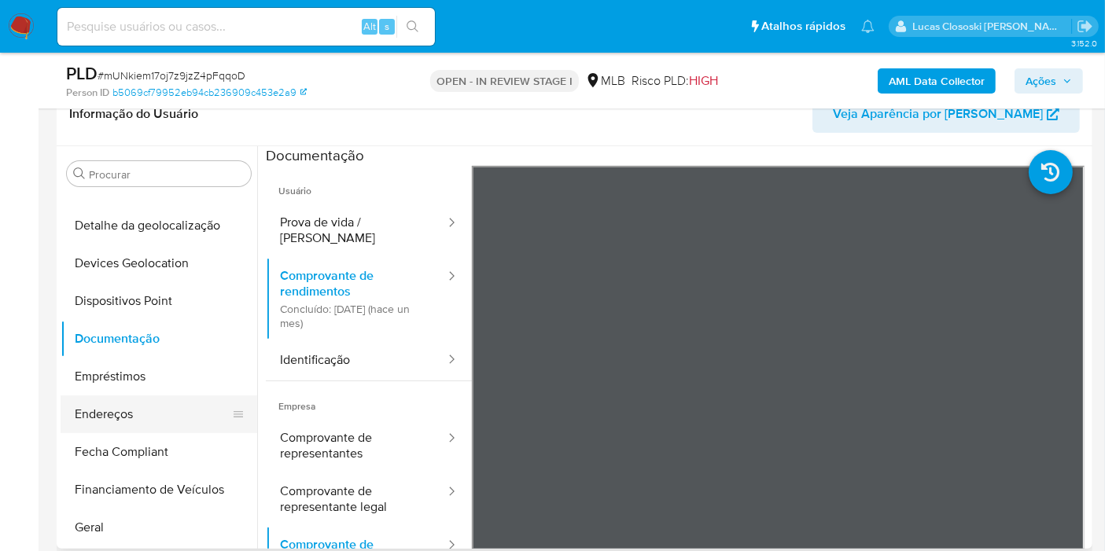
click at [153, 403] on button "Endereços" at bounding box center [153, 415] width 184 height 38
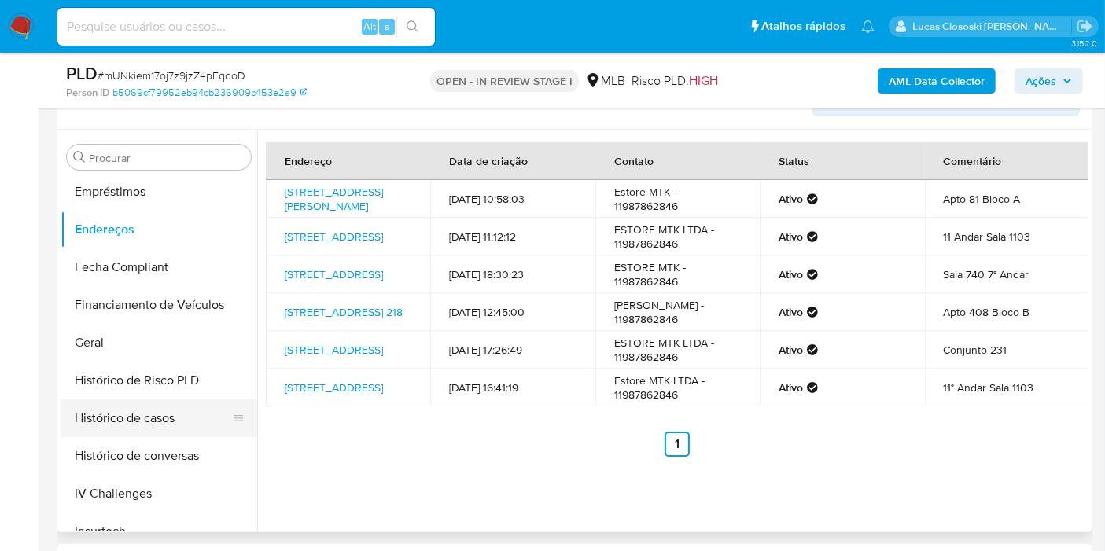
scroll to position [349, 0]
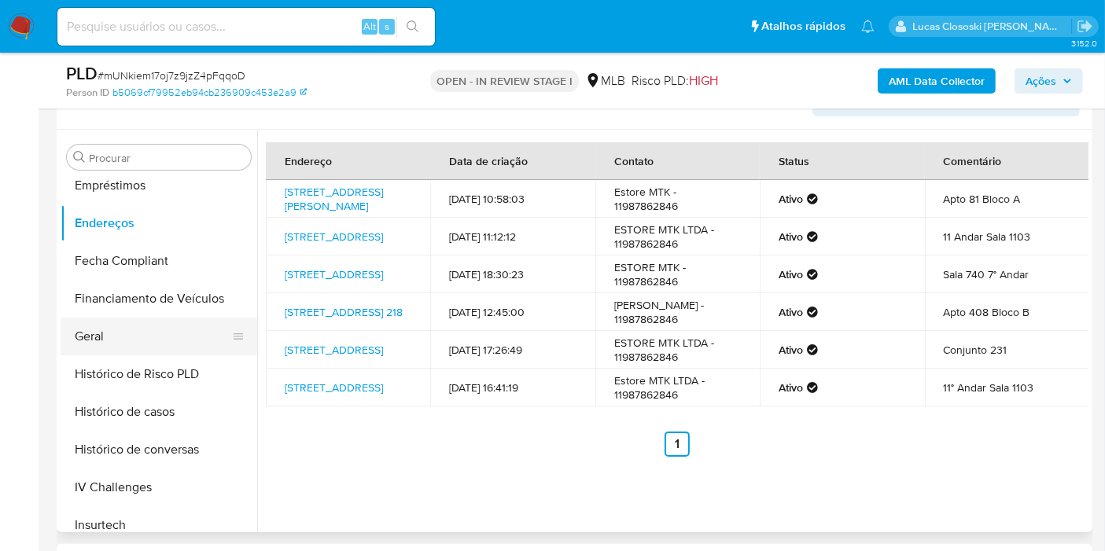
click at [112, 331] on button "Geral" at bounding box center [153, 337] width 184 height 38
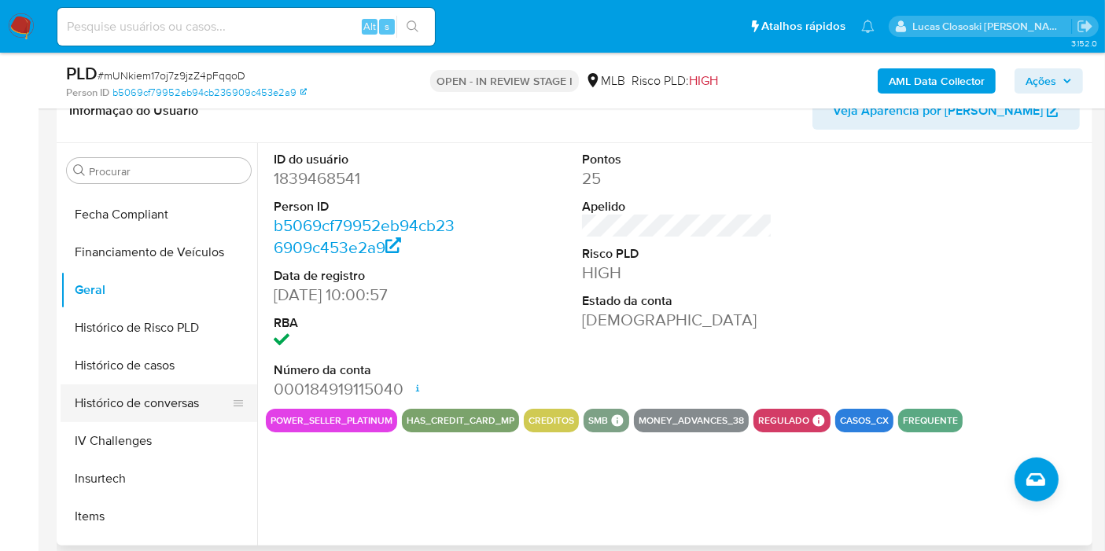
scroll to position [436, 0]
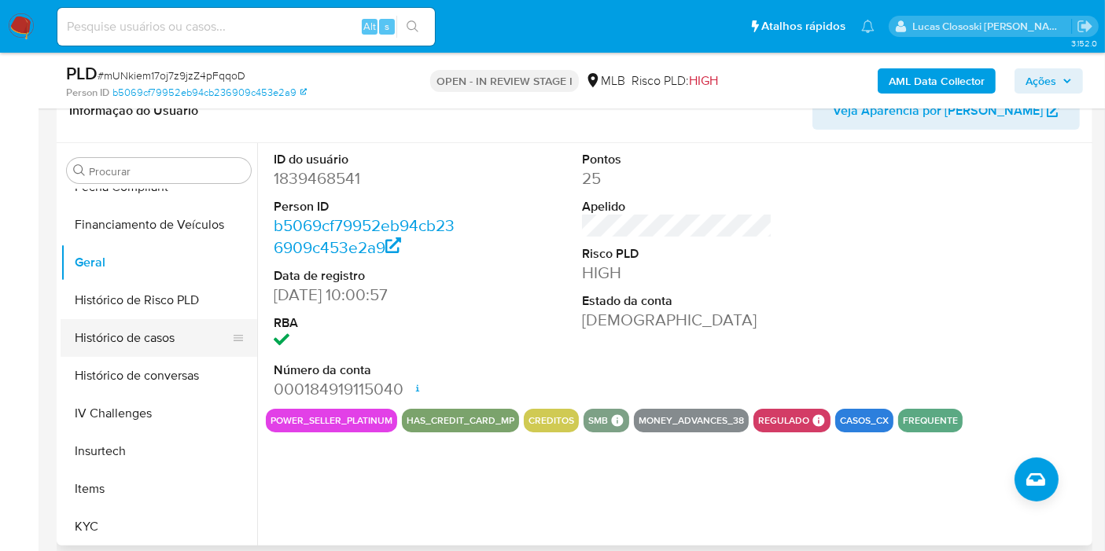
click at [123, 338] on button "Histórico de casos" at bounding box center [153, 338] width 184 height 38
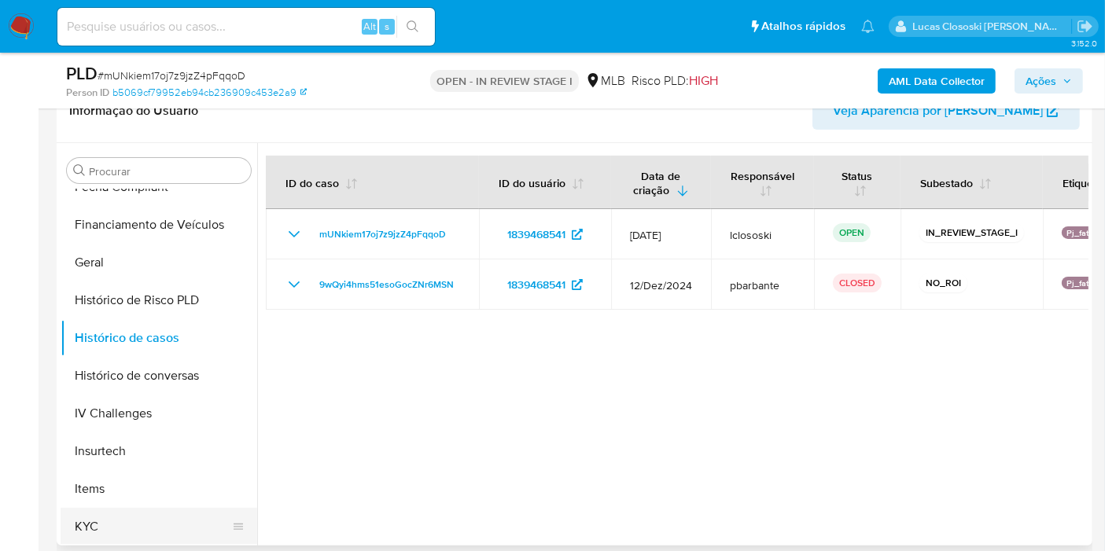
click at [137, 514] on button "KYC" at bounding box center [153, 527] width 184 height 38
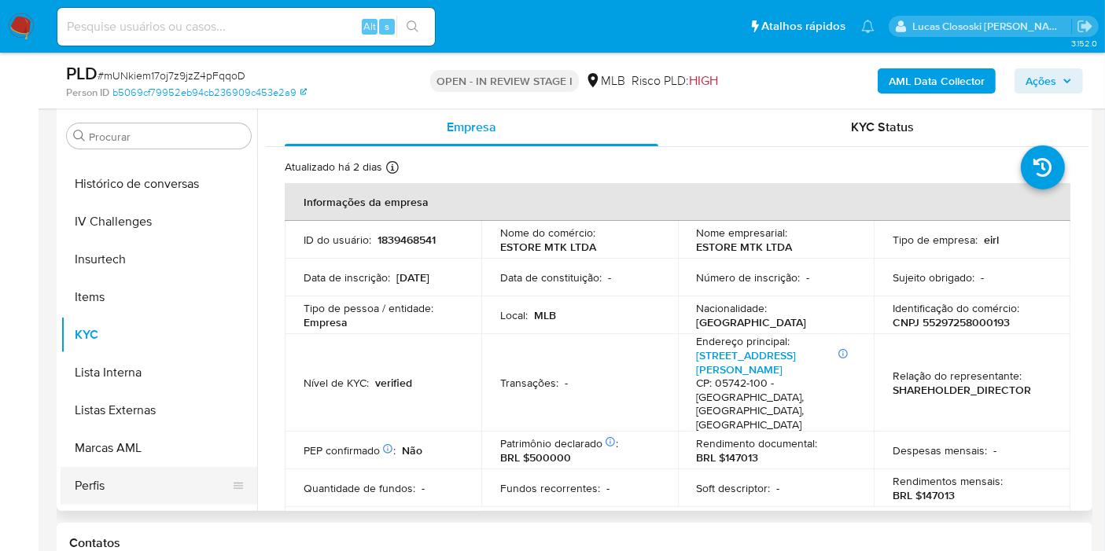
scroll to position [664, 0]
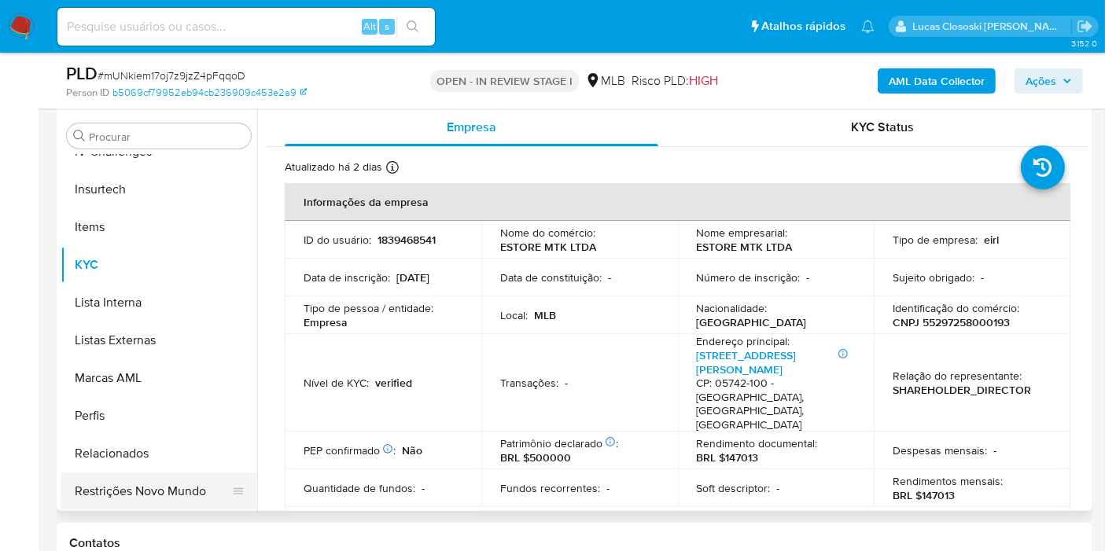
click at [157, 495] on button "Restrições Novo Mundo" at bounding box center [153, 492] width 184 height 38
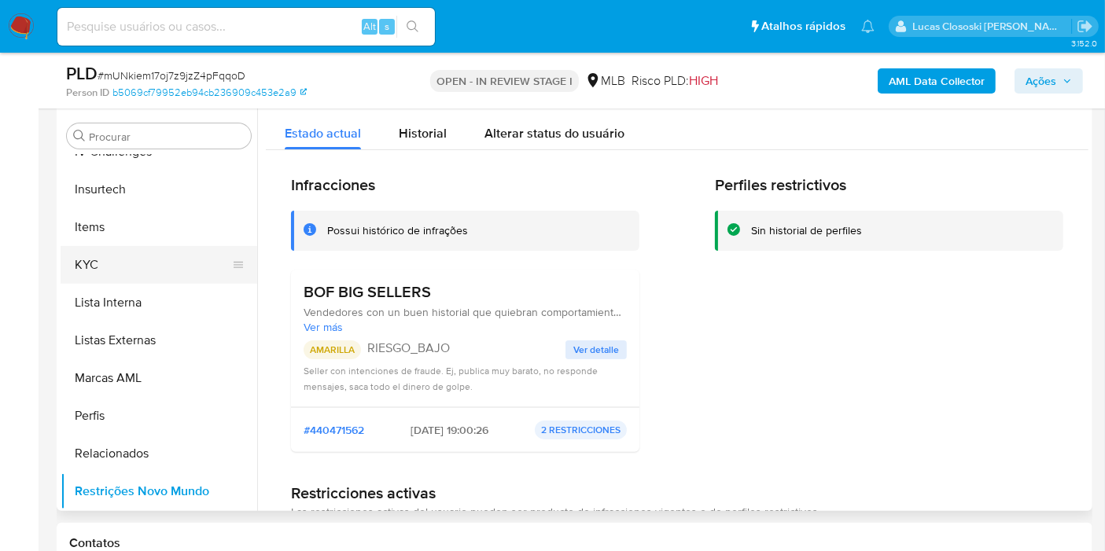
click at [177, 273] on button "KYC" at bounding box center [153, 265] width 184 height 38
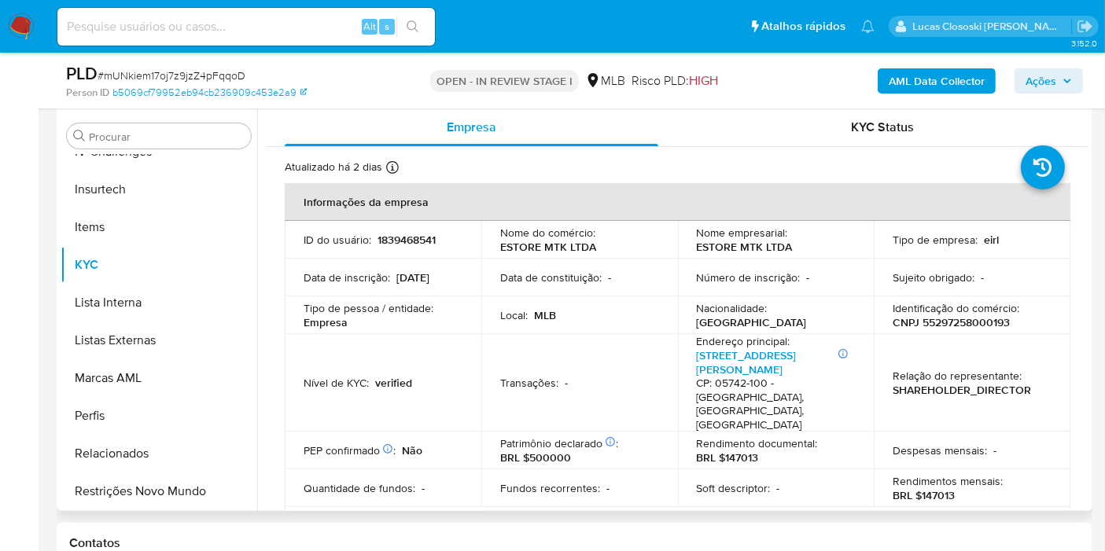
click at [967, 334] on td "Relação do representante : SHAREHOLDER_DIRECTOR" at bounding box center [972, 383] width 197 height 98
click at [967, 324] on p "CNPJ 55297258000193" at bounding box center [951, 322] width 117 height 14
copy p "55297258000193"
click at [1004, 322] on p "CNPJ 55297258000193" at bounding box center [951, 322] width 117 height 14
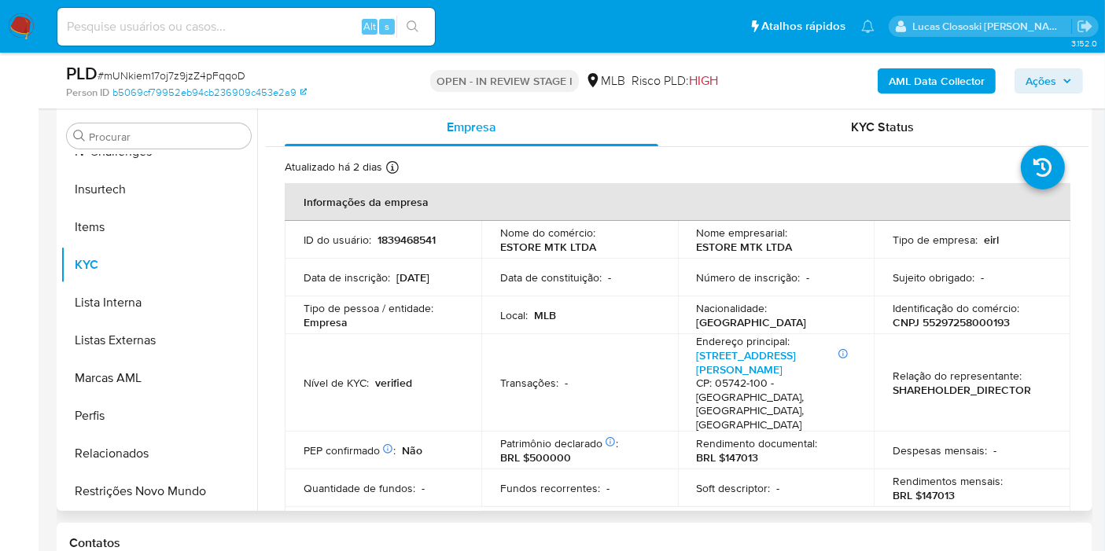
click at [1004, 322] on p "CNPJ 55297258000193" at bounding box center [951, 322] width 117 height 14
click at [982, 324] on p "CNPJ 55297258000193" at bounding box center [951, 322] width 117 height 14
copy p "55297258000193"
click at [224, 75] on span "# mUNkiem17oj7z9jzZ4pFqqoD" at bounding box center [172, 76] width 148 height 16
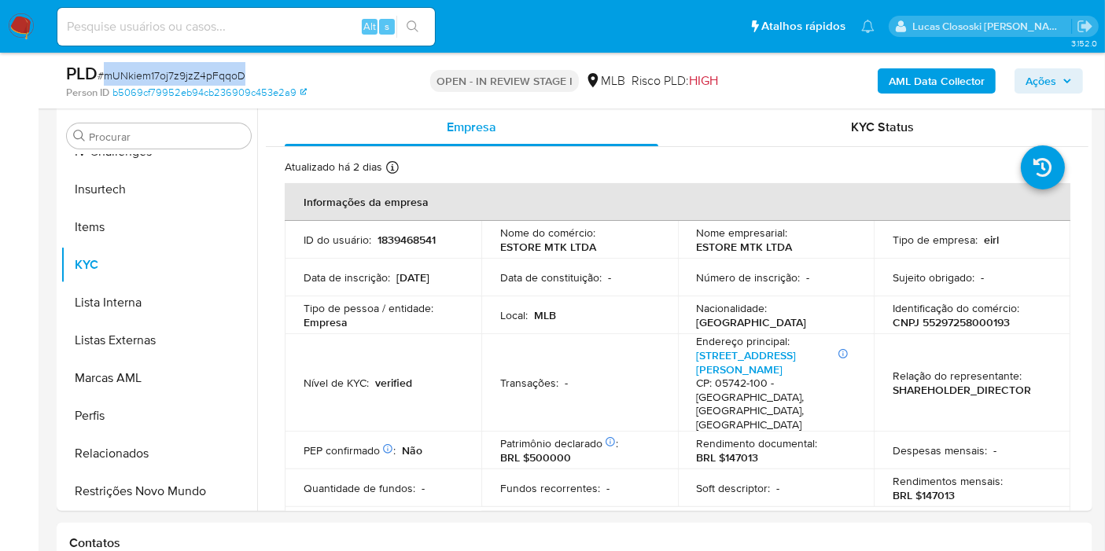
click at [224, 75] on span "# mUNkiem17oj7z9jzZ4pFqqoD" at bounding box center [172, 76] width 148 height 16
copy span "mUNkiem17oj7z9jzZ4pFqqoD"
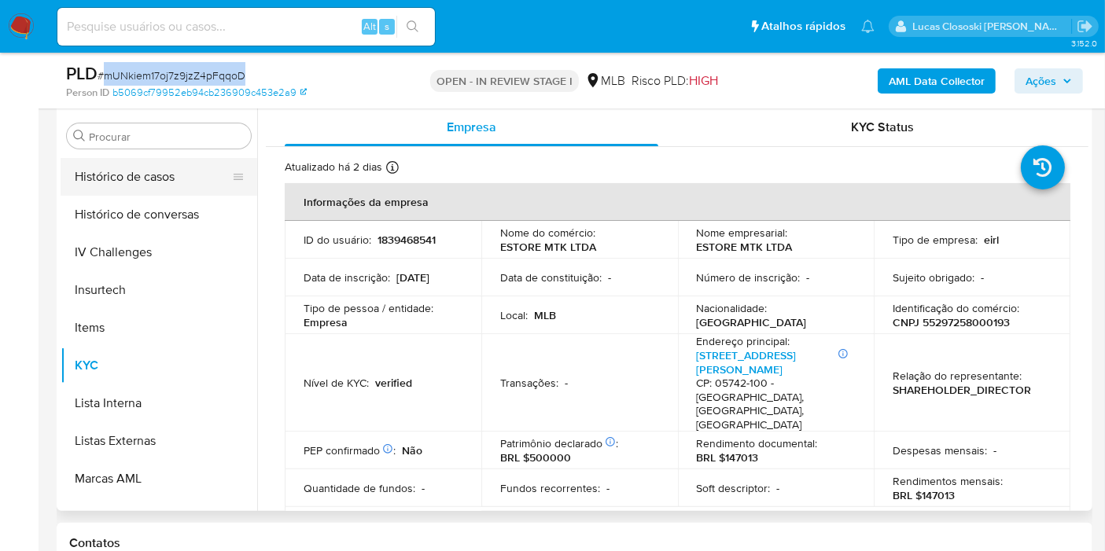
scroll to position [489, 0]
click at [88, 173] on button "Geral" at bounding box center [153, 176] width 184 height 38
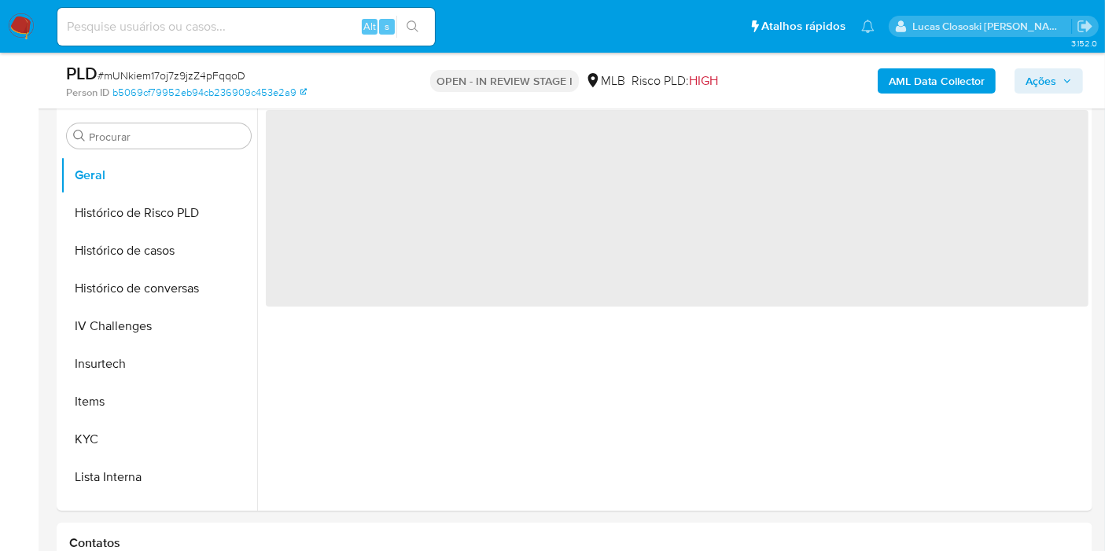
click at [380, 86] on div "Person ID b5069cf79952eb94cb236909c453e2a9" at bounding box center [233, 93] width 335 height 14
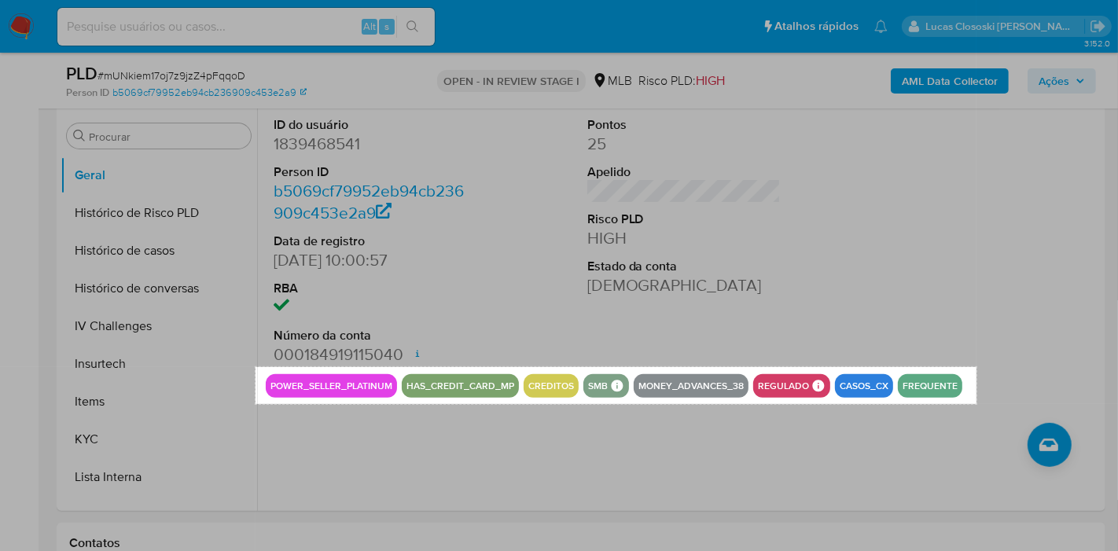
drag, startPoint x: 256, startPoint y: 367, endPoint x: 977, endPoint y: 404, distance: 722.1
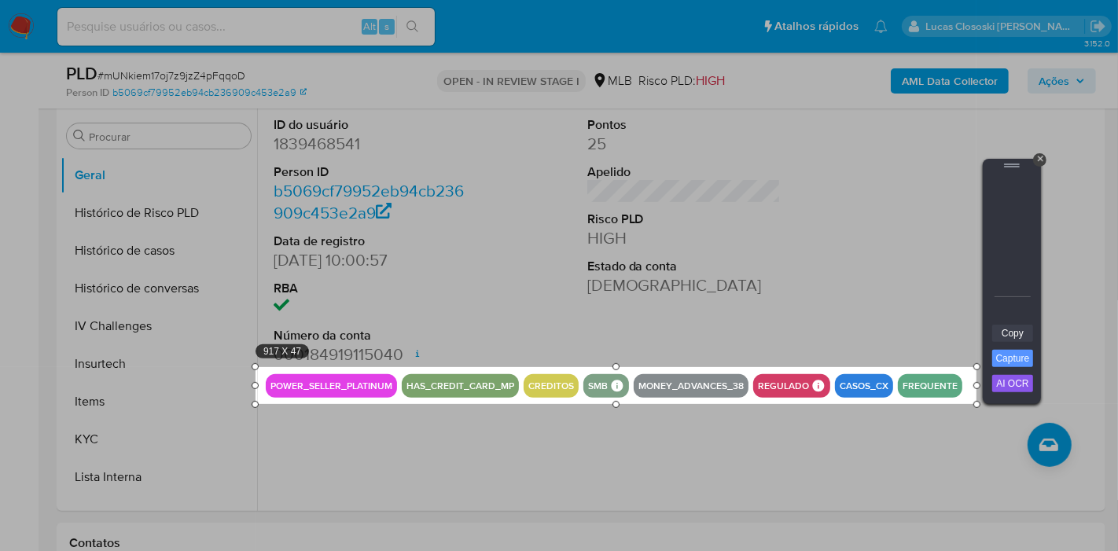
click at [1013, 334] on link "Copy" at bounding box center [1013, 333] width 41 height 17
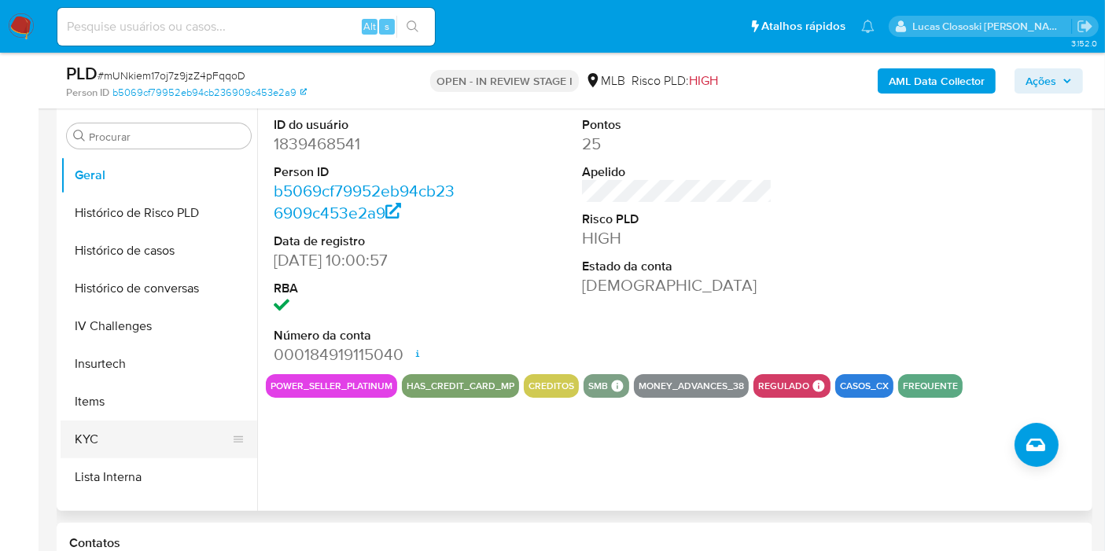
click at [116, 427] on button "KYC" at bounding box center [153, 440] width 184 height 38
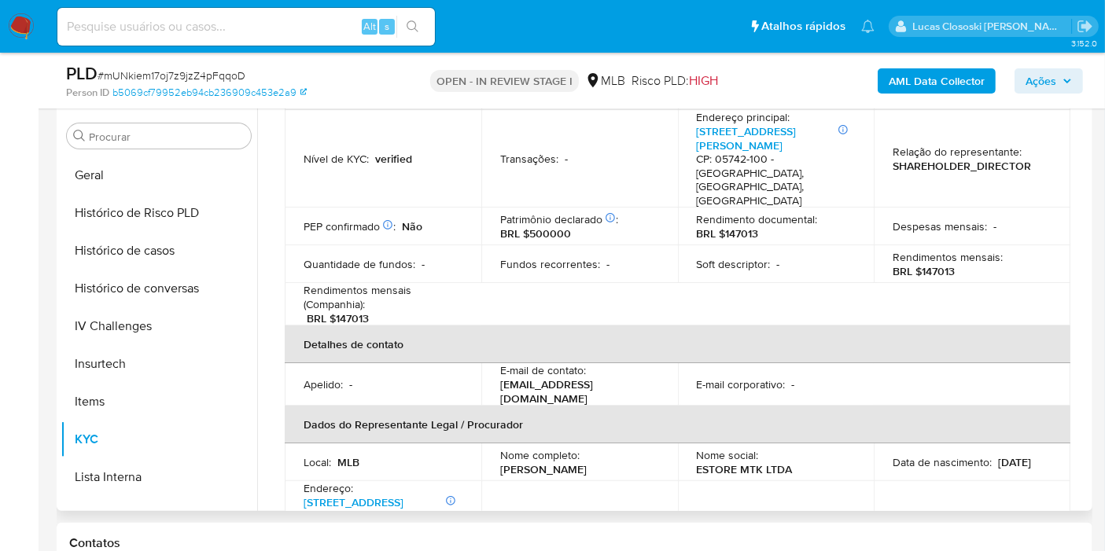
scroll to position [349, 0]
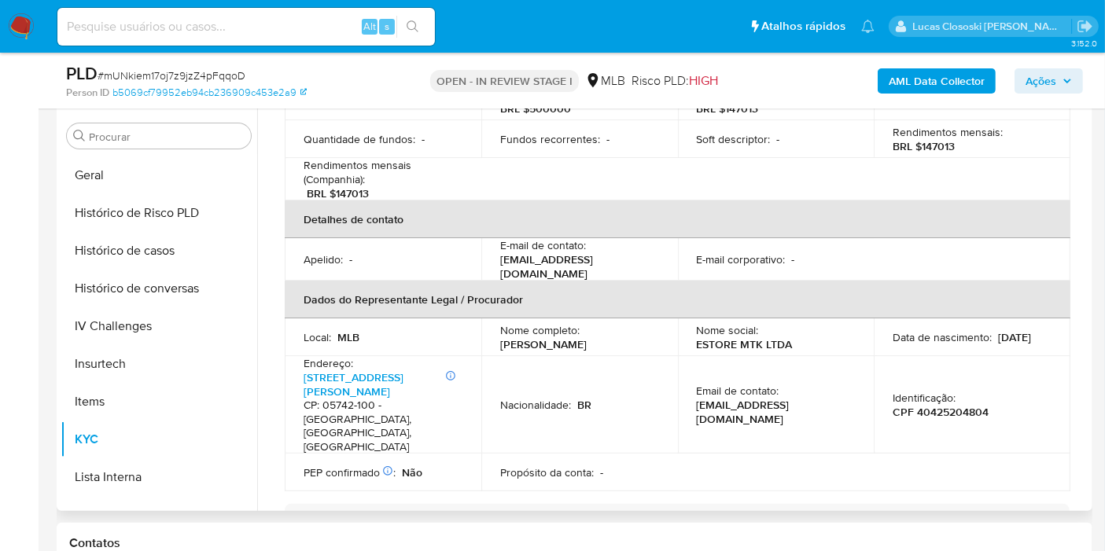
click at [587, 337] on p "Elvis Jose Barbosa Dos Santos" at bounding box center [543, 344] width 87 height 14
click at [654, 323] on div "Nome completo : Elvis Jose Barbosa Dos Santos" at bounding box center [579, 337] width 159 height 28
copy p "Elvis Jose Barbosa Dos Santos"
drag, startPoint x: 654, startPoint y: 311, endPoint x: 495, endPoint y: 317, distance: 159.8
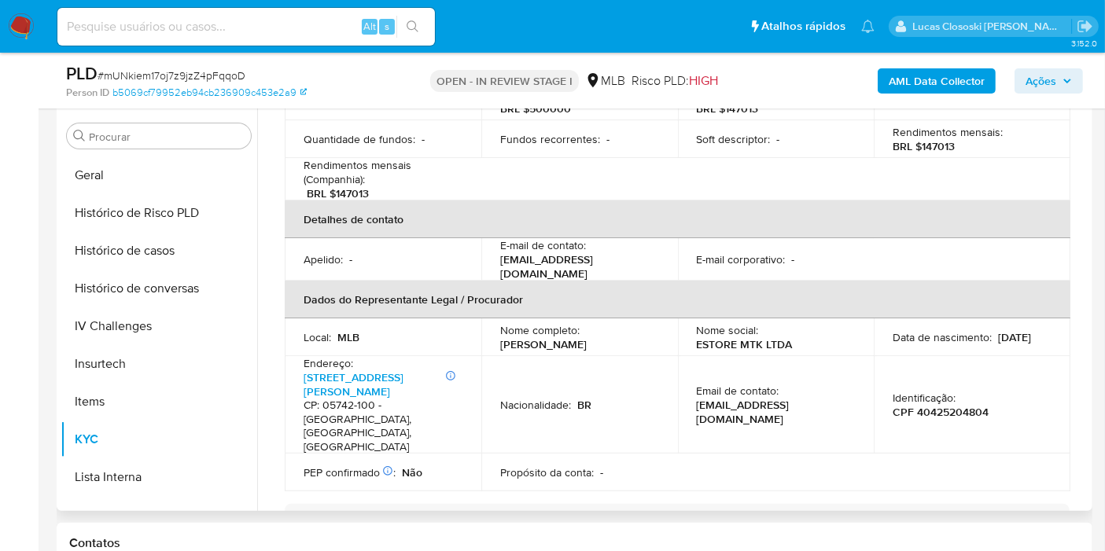
click at [495, 319] on td "Nome completo : Elvis Jose Barbosa Dos Santos" at bounding box center [579, 338] width 197 height 38
click at [941, 405] on p "CPF 40425204804" at bounding box center [941, 412] width 96 height 14
copy p "40425204804"
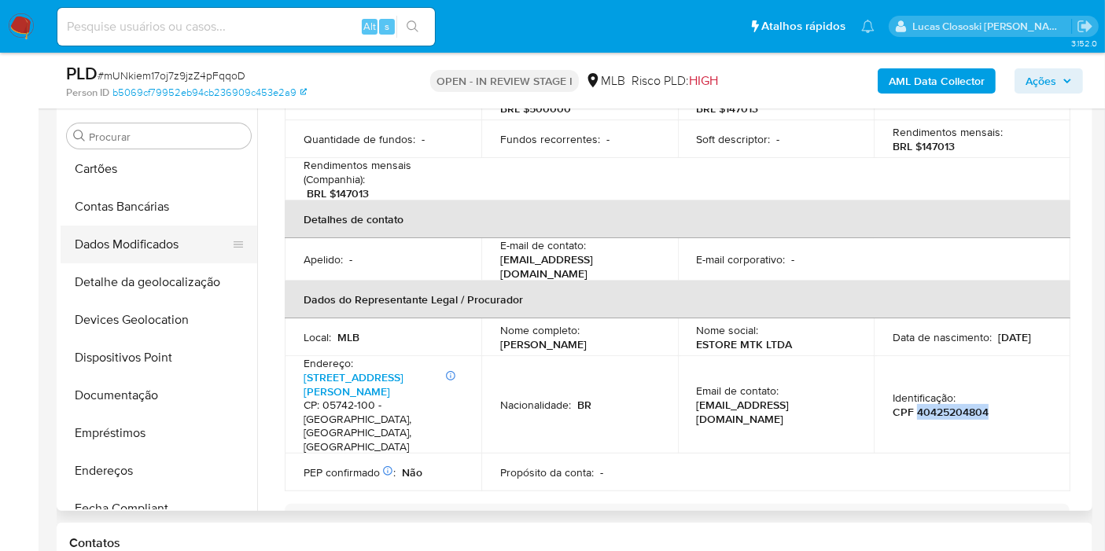
scroll to position [0, 0]
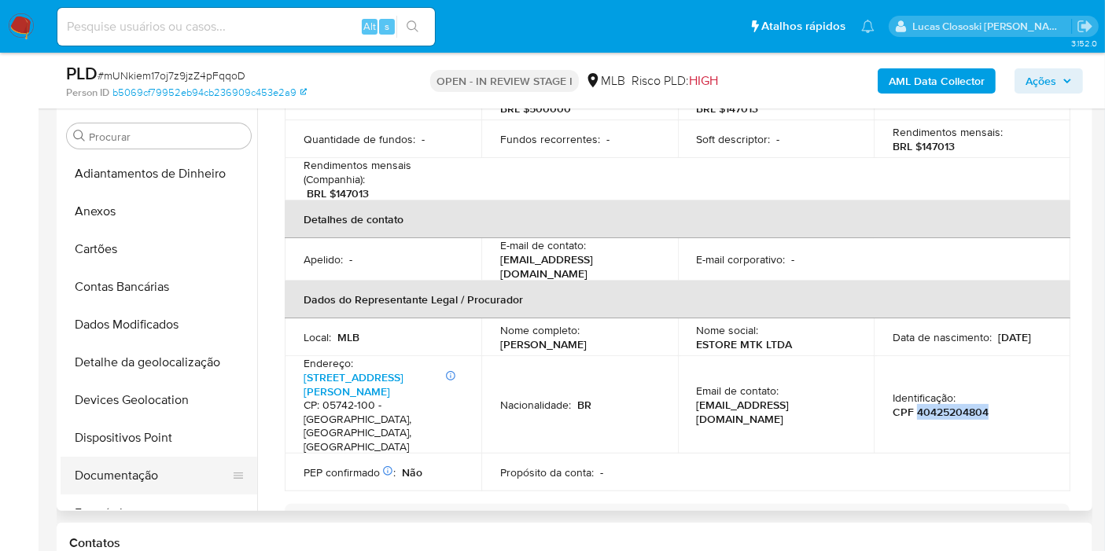
click at [149, 466] on button "Documentação" at bounding box center [153, 476] width 184 height 38
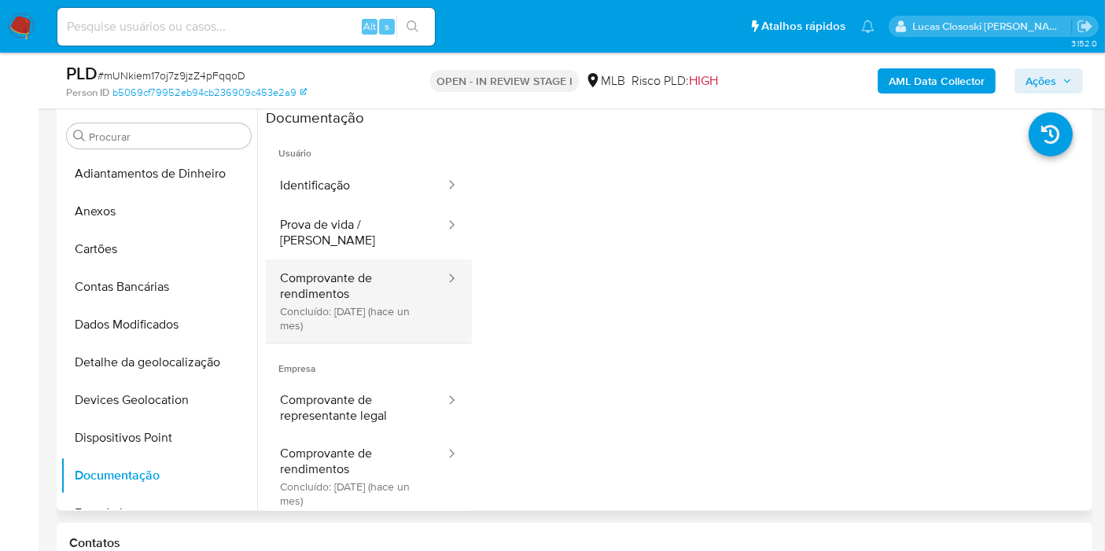
click at [352, 284] on button "Comprovante de rendimentos Concluído: 07/07/2025 (hace un mes)" at bounding box center [356, 301] width 181 height 83
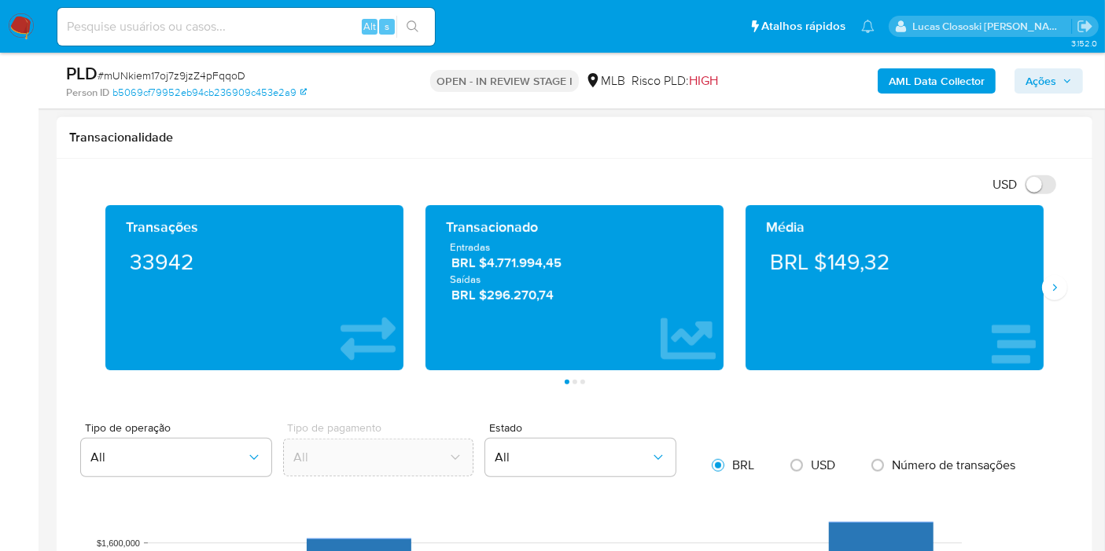
scroll to position [999, 0]
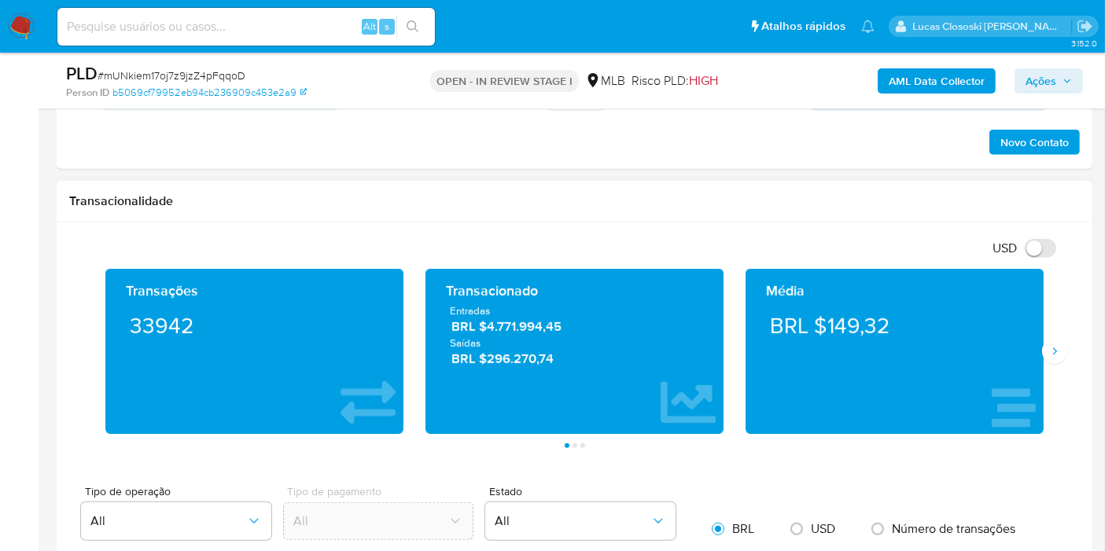
click at [1051, 331] on div "Média BRL $149,32" at bounding box center [895, 351] width 320 height 165
click at [1056, 350] on icon "Siguiente" at bounding box center [1054, 351] width 13 height 13
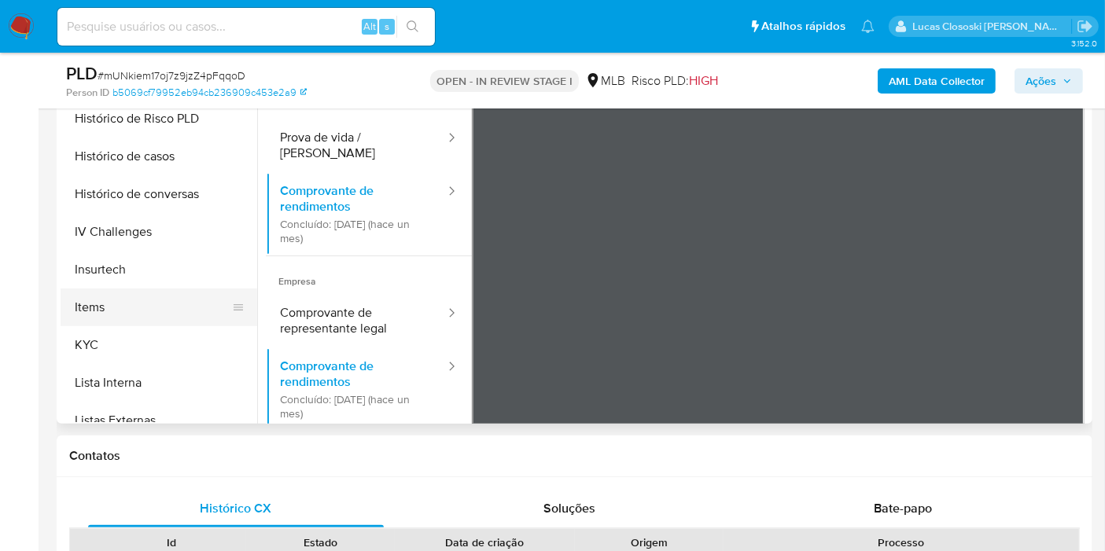
scroll to position [524, 0]
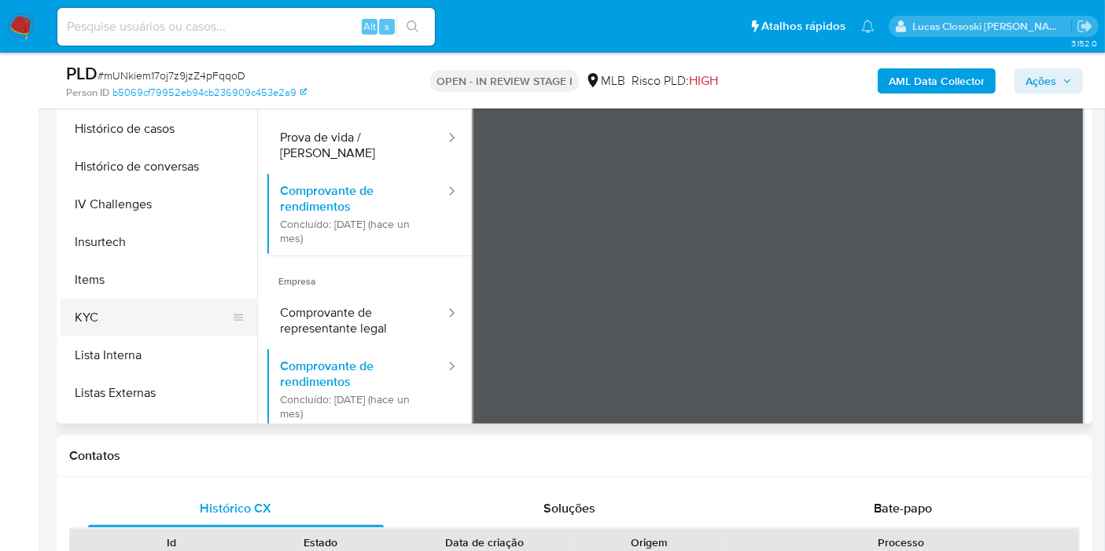
click at [179, 309] on button "KYC" at bounding box center [153, 318] width 184 height 38
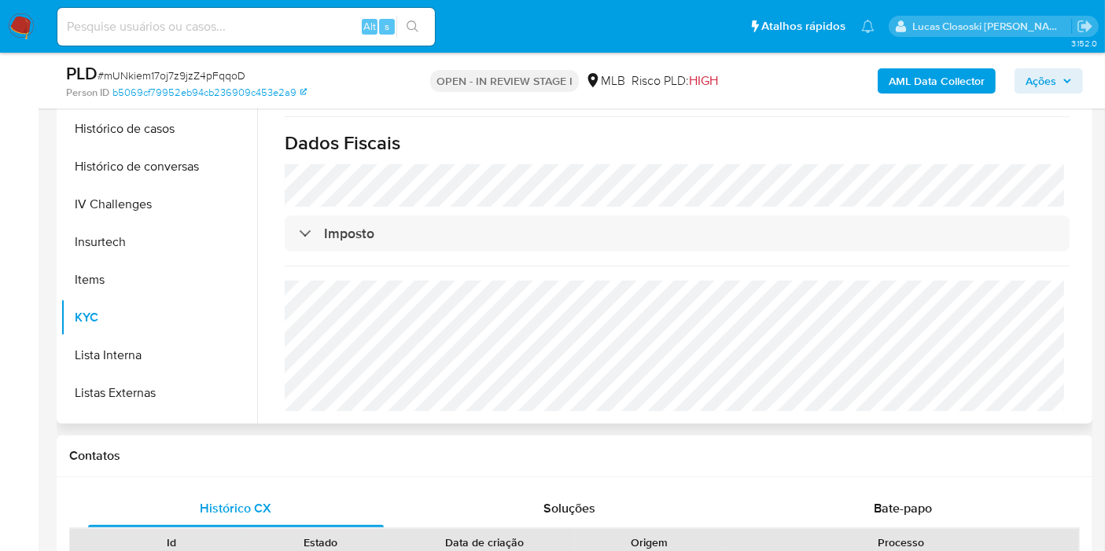
scroll to position [897, 0]
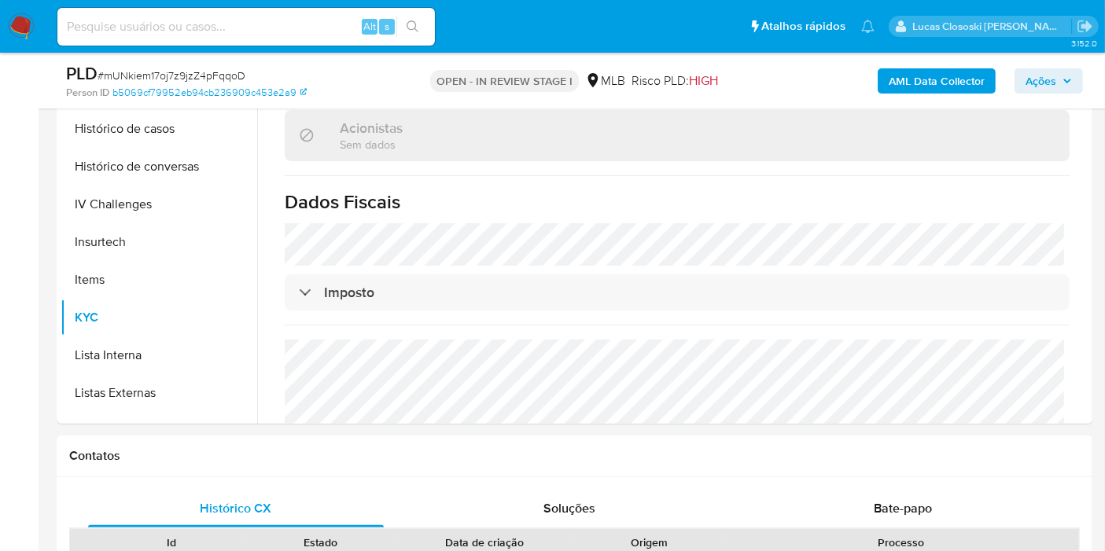
click at [1049, 75] on span "Ações" at bounding box center [1041, 80] width 31 height 25
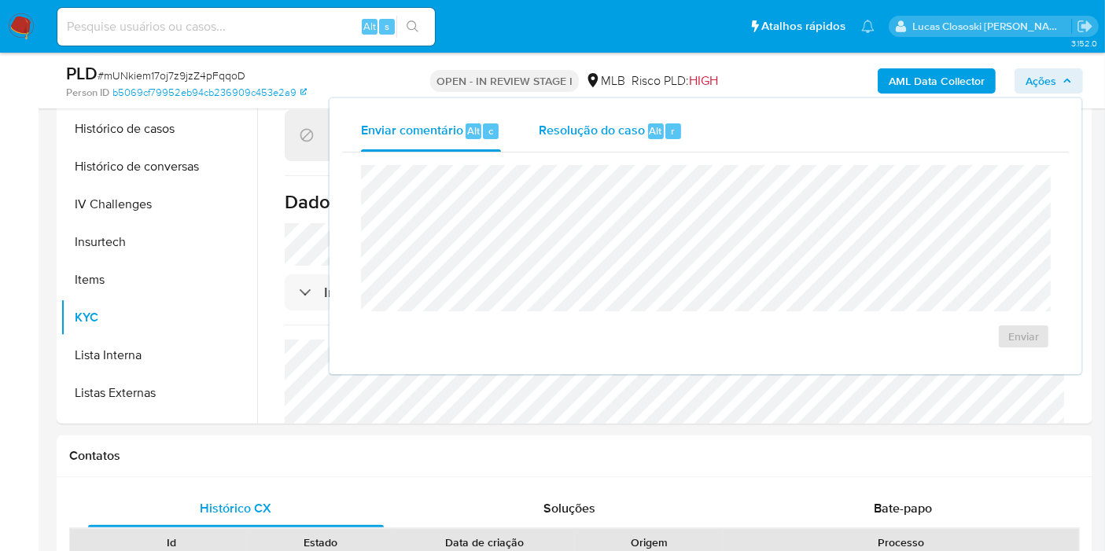
click at [654, 140] on div "Resolução do caso Alt r" at bounding box center [611, 131] width 144 height 41
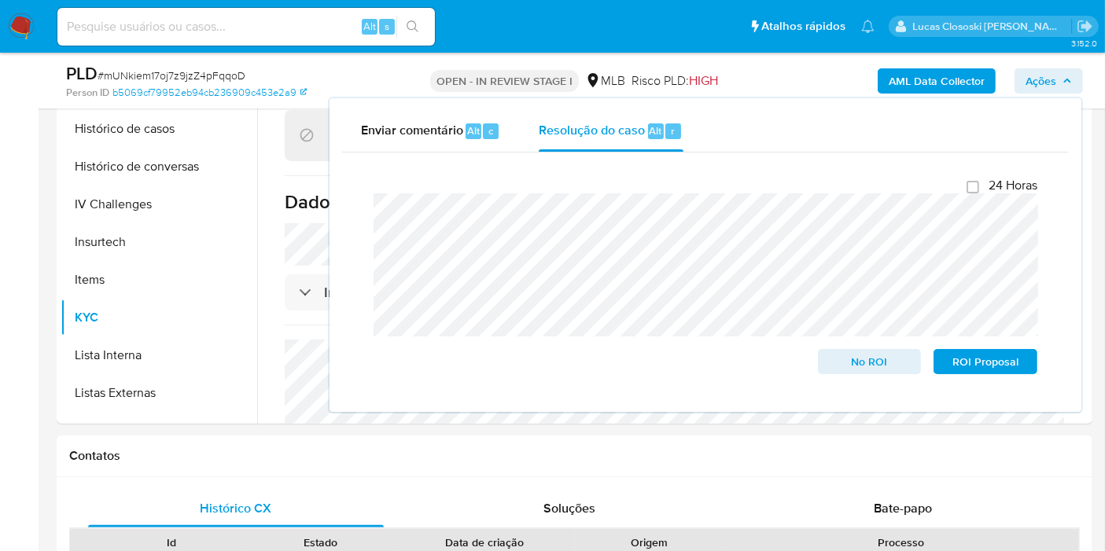
click at [1044, 98] on div "Enviar comentário Alt c Resolução do caso Alt r Fechamento do caso 24 Horas No …" at bounding box center [706, 255] width 752 height 314
click at [1045, 88] on span "Ações" at bounding box center [1041, 80] width 31 height 25
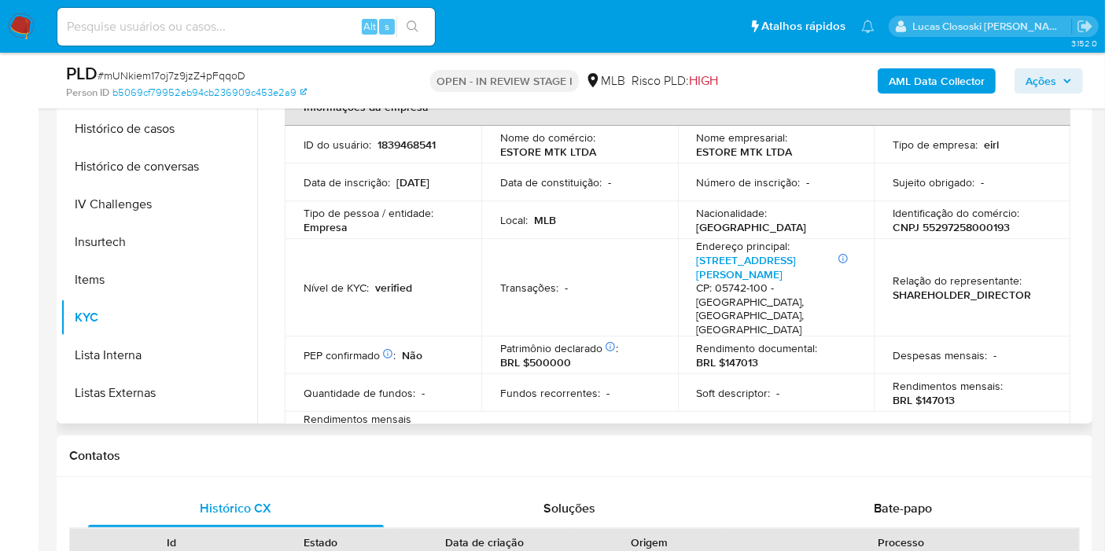
scroll to position [0, 0]
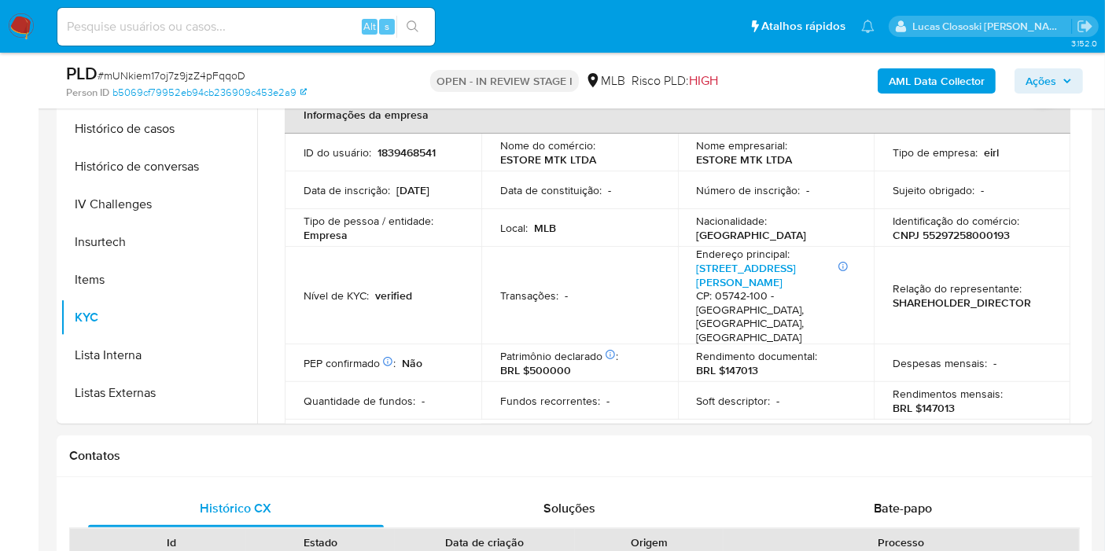
click at [1062, 70] on span "Ações" at bounding box center [1049, 81] width 46 height 22
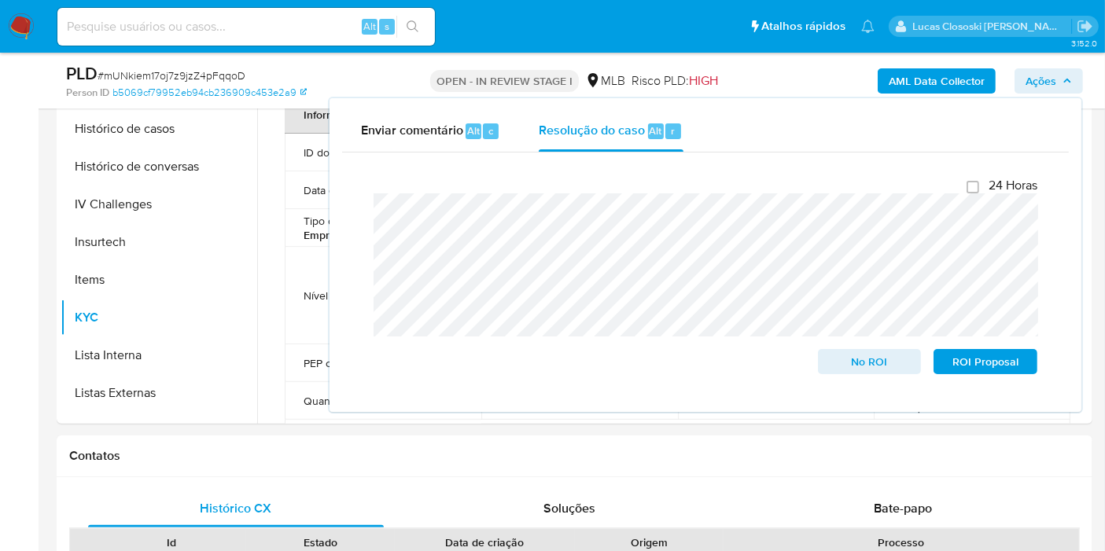
click at [1062, 70] on span "Ações" at bounding box center [1049, 81] width 46 height 22
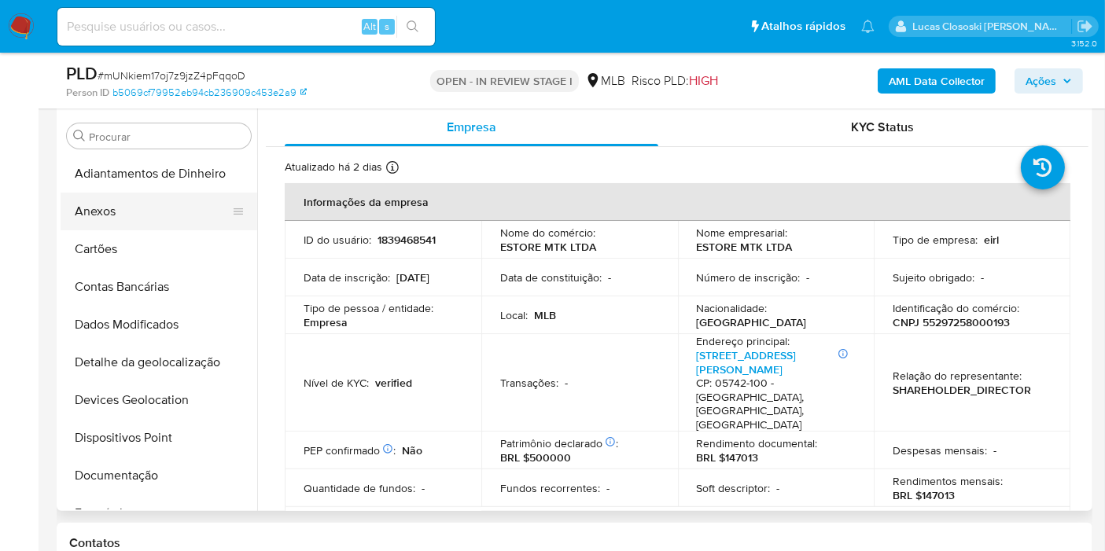
click at [123, 208] on button "Anexos" at bounding box center [153, 212] width 184 height 38
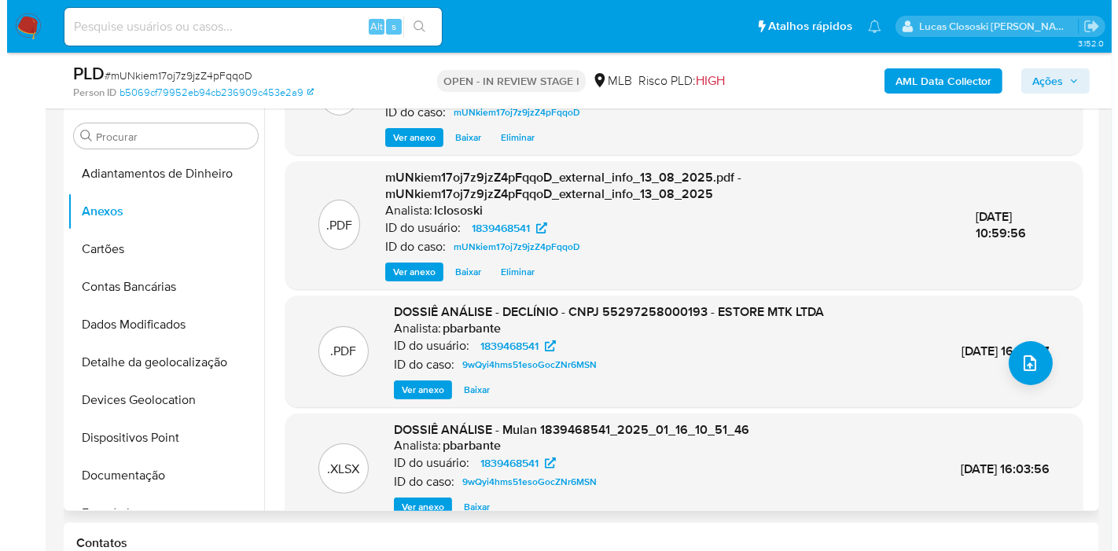
scroll to position [122, 0]
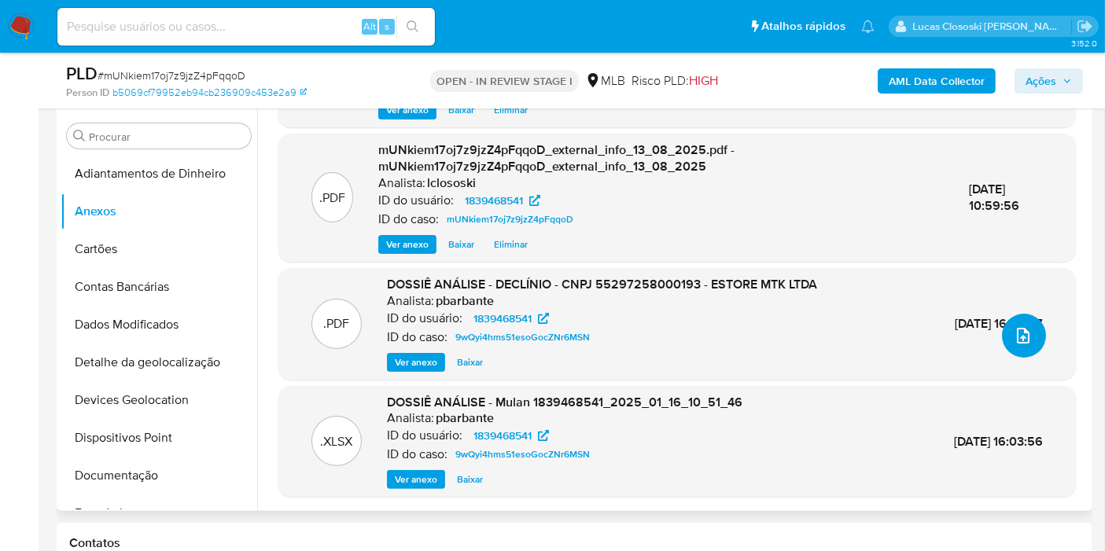
click at [1002, 320] on button "upload-file" at bounding box center [1024, 336] width 44 height 44
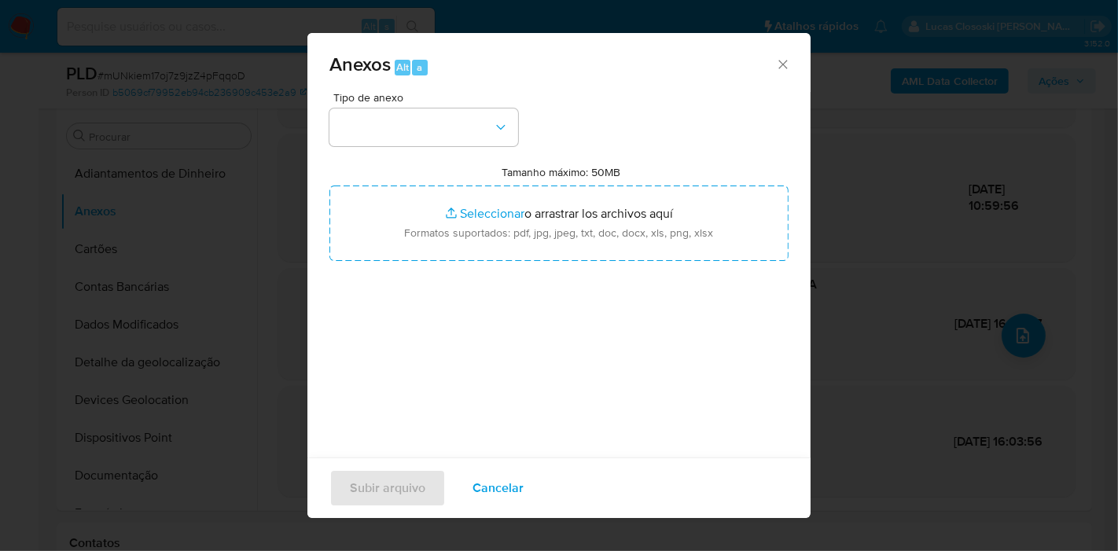
click at [436, 116] on button "button" at bounding box center [424, 128] width 189 height 38
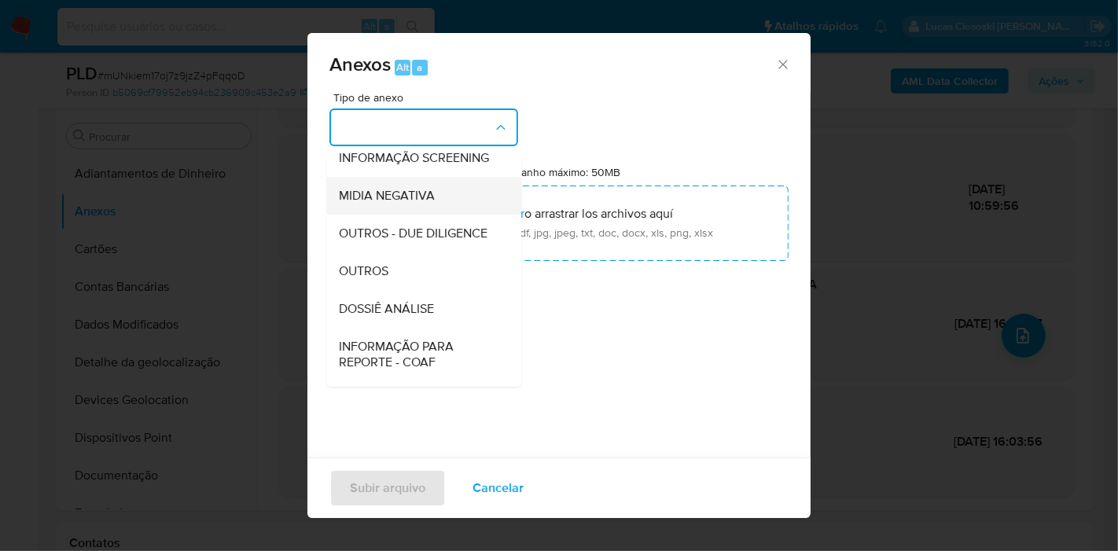
scroll to position [241, 0]
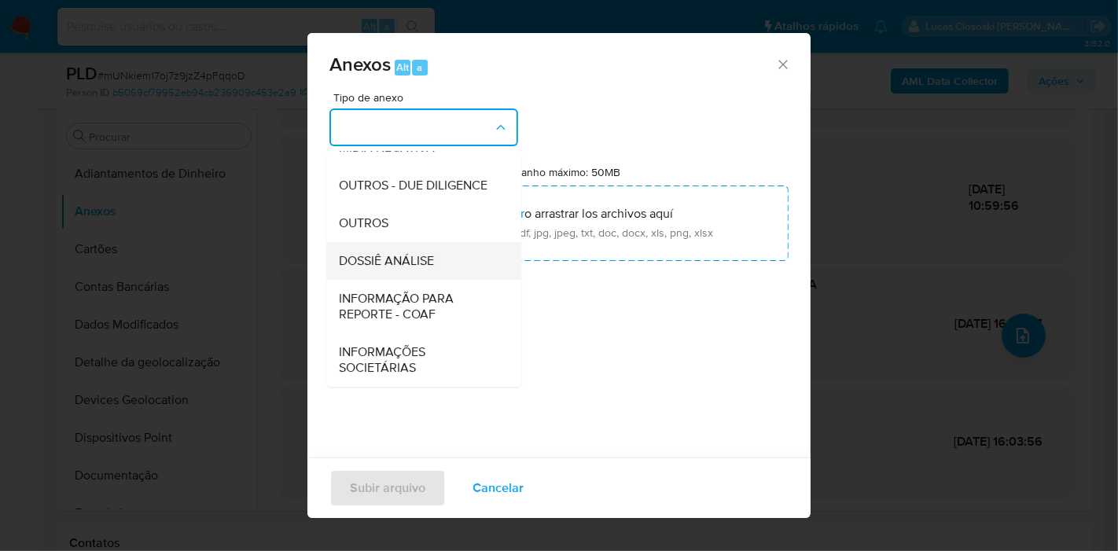
click at [395, 255] on span "DOSSIÊ ANÁLISE" at bounding box center [386, 261] width 95 height 16
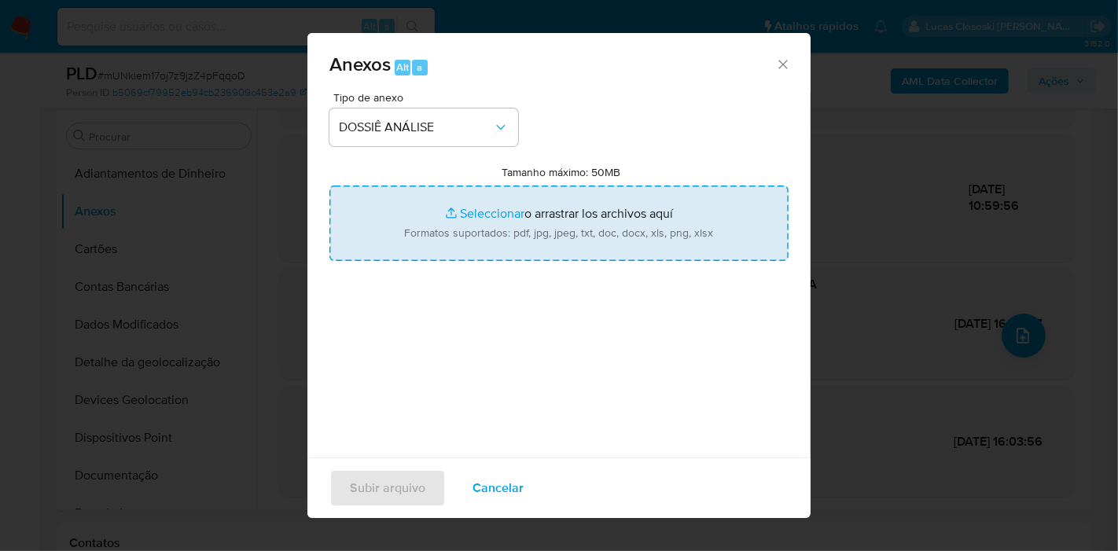
click at [437, 221] on input "Tamanho máximo: 50MB Seleccionar archivos" at bounding box center [559, 224] width 459 height 76
type input "C:\fakepath\SAR - XXXX - CNPJ 55297258000193 - ESTORE MTK LTDA.pdf"
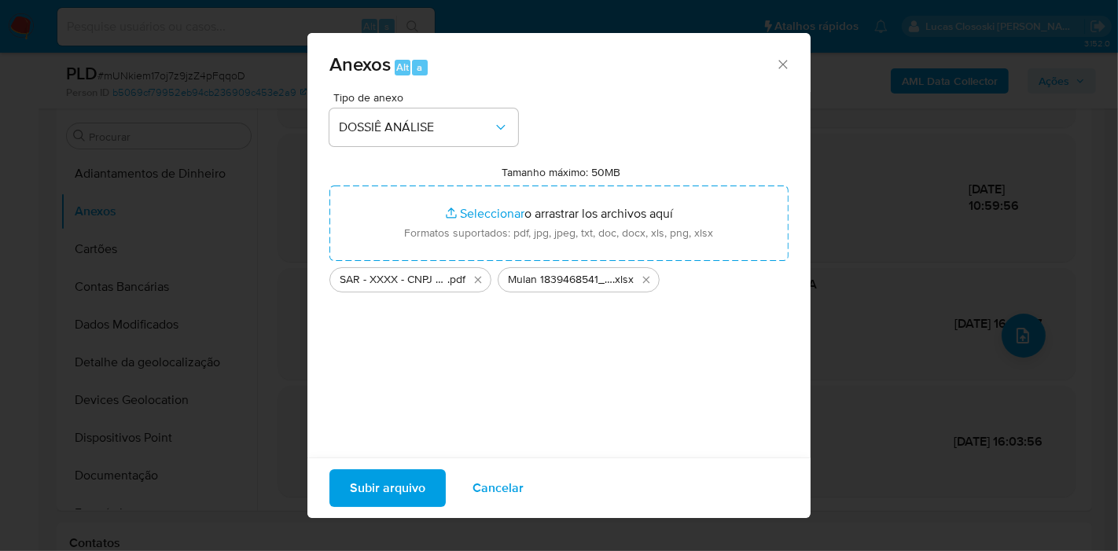
click at [385, 488] on span "Subir arquivo" at bounding box center [388, 488] width 76 height 35
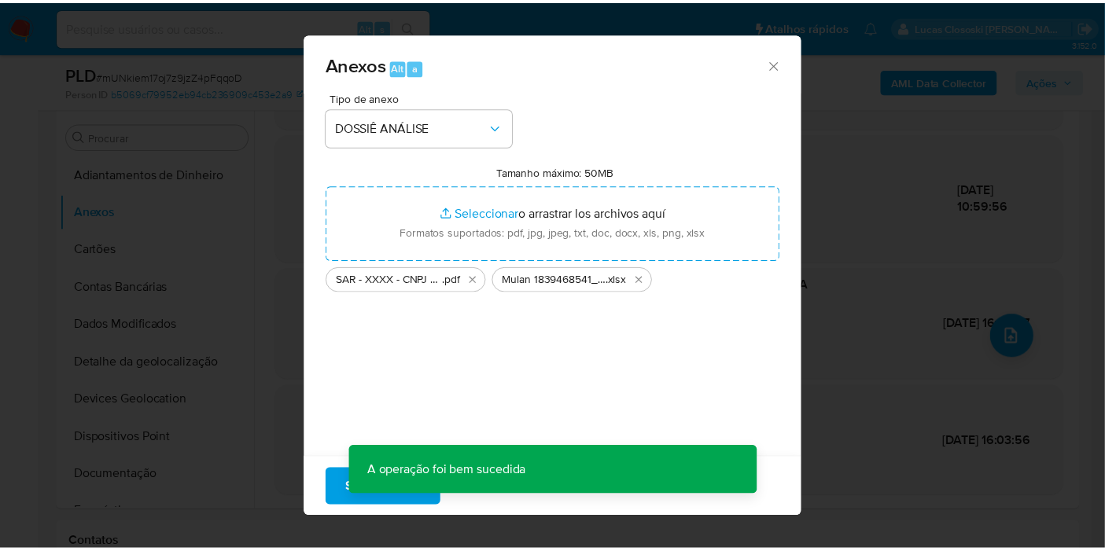
scroll to position [84, 0]
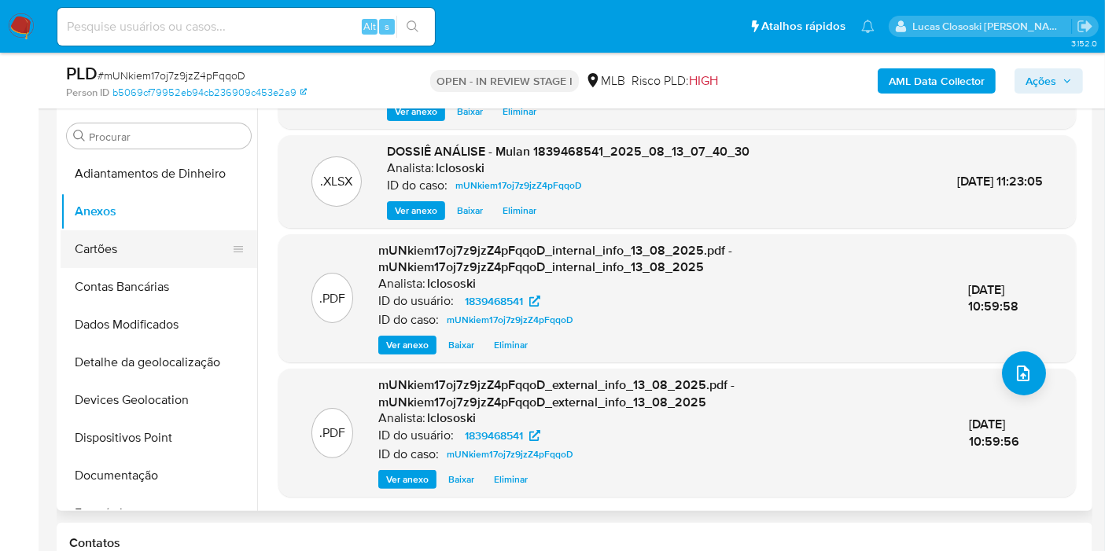
click at [101, 236] on button "Cartões" at bounding box center [153, 249] width 184 height 38
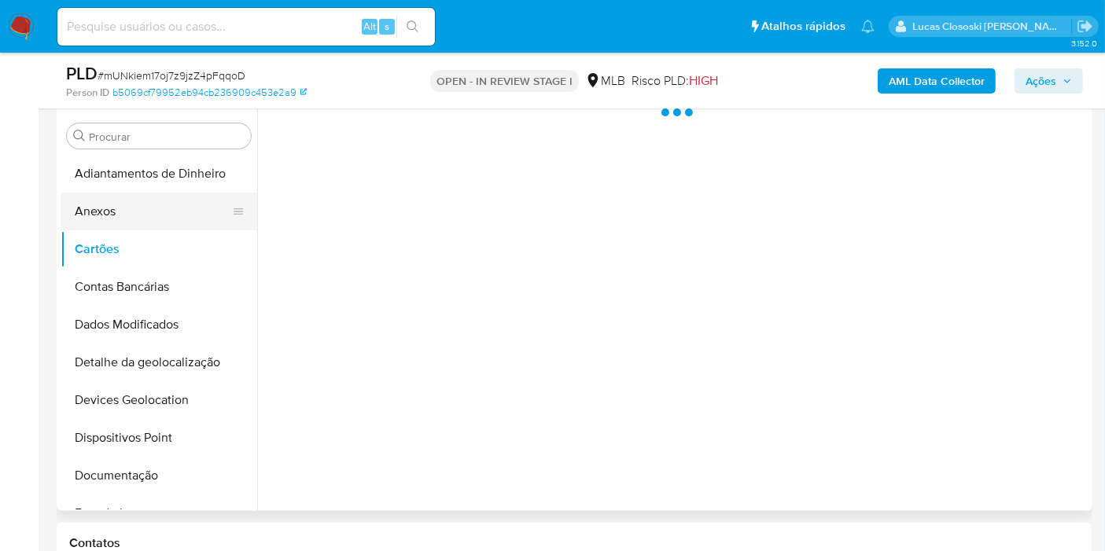
scroll to position [0, 0]
click at [103, 205] on button "Anexos" at bounding box center [153, 212] width 184 height 38
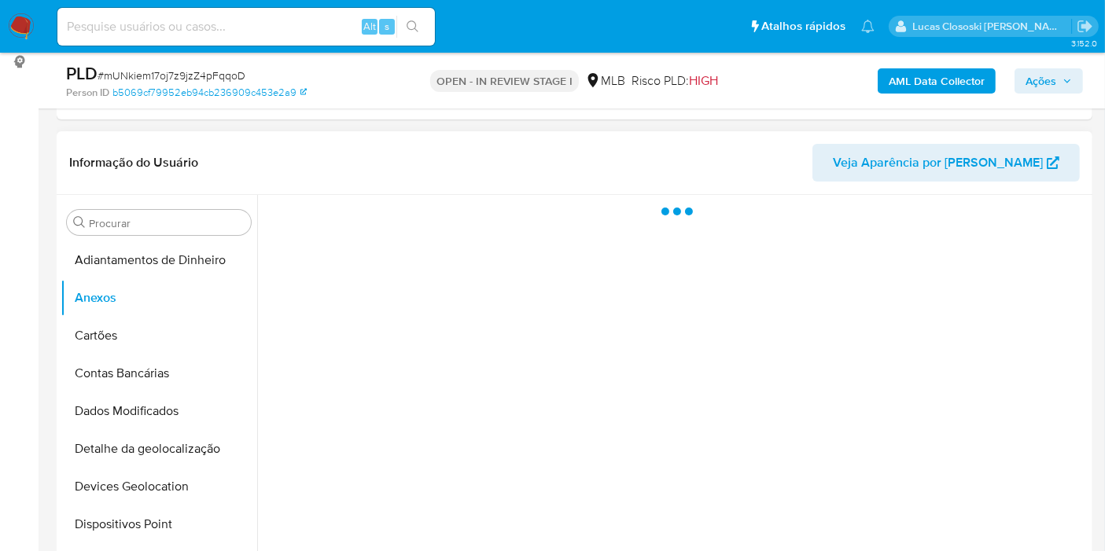
scroll to position [212, 0]
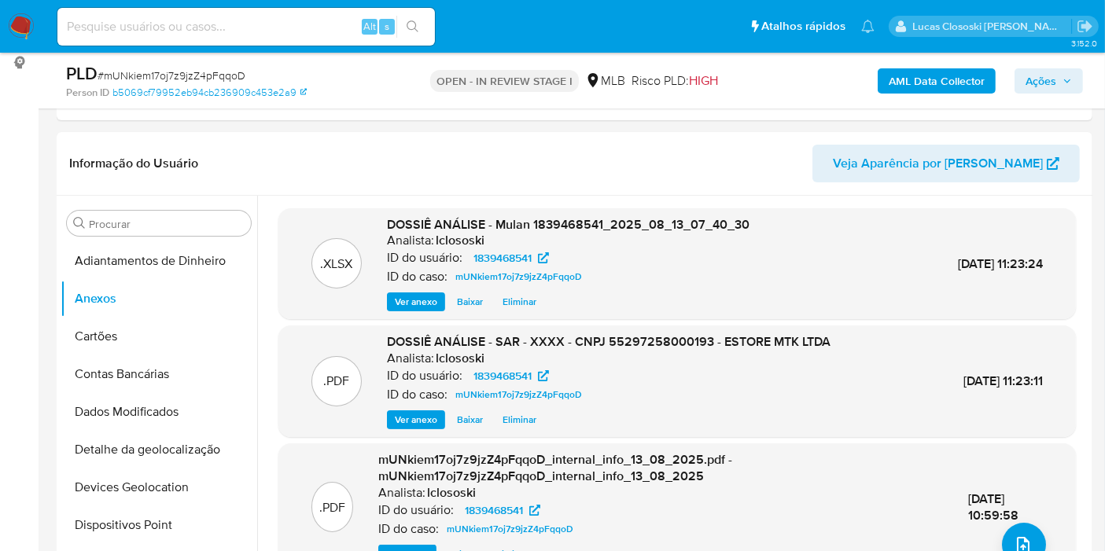
click at [1039, 64] on div "AML Data Collector Ações" at bounding box center [915, 80] width 335 height 37
click at [1066, 83] on icon "button" at bounding box center [1067, 80] width 9 height 9
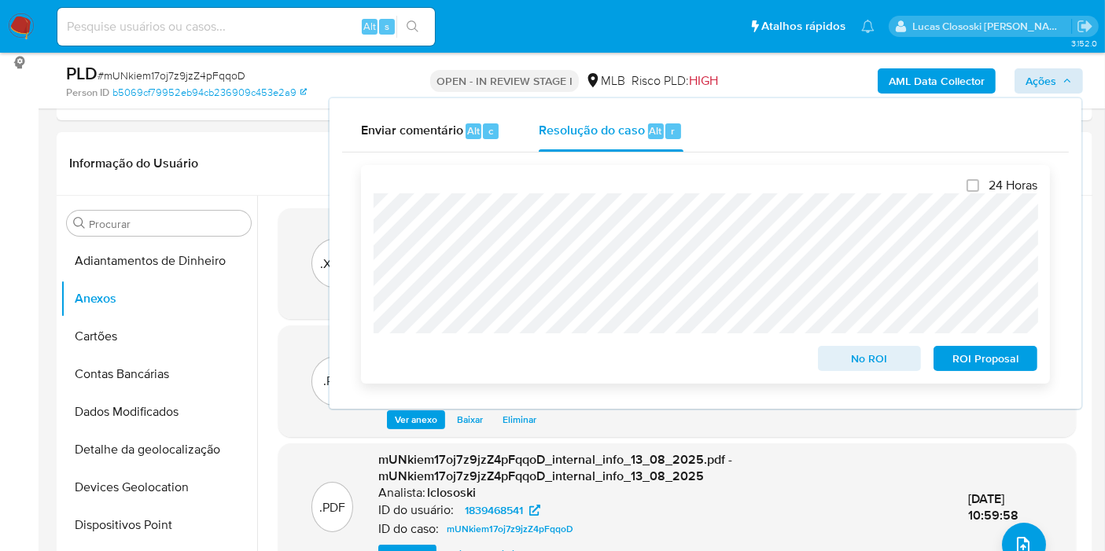
click at [1005, 350] on span "ROI Proposal" at bounding box center [986, 359] width 82 height 22
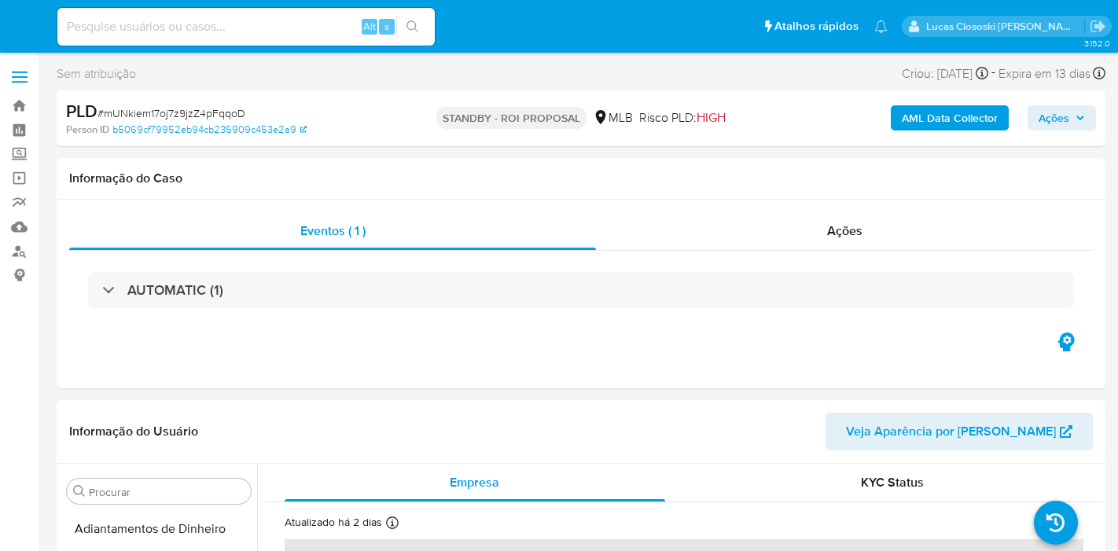
select select "10"
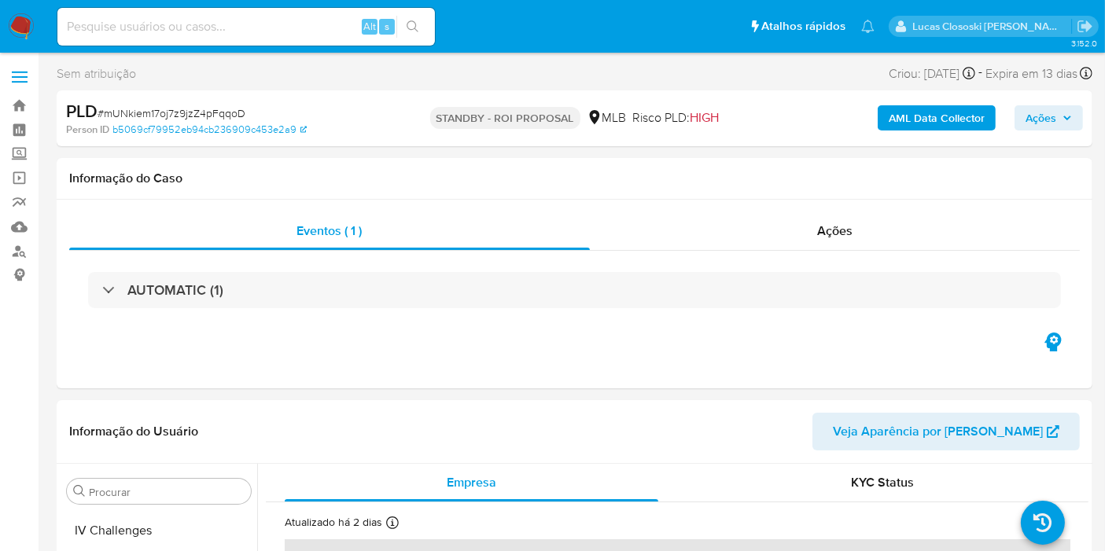
scroll to position [664, 0]
select select "10"
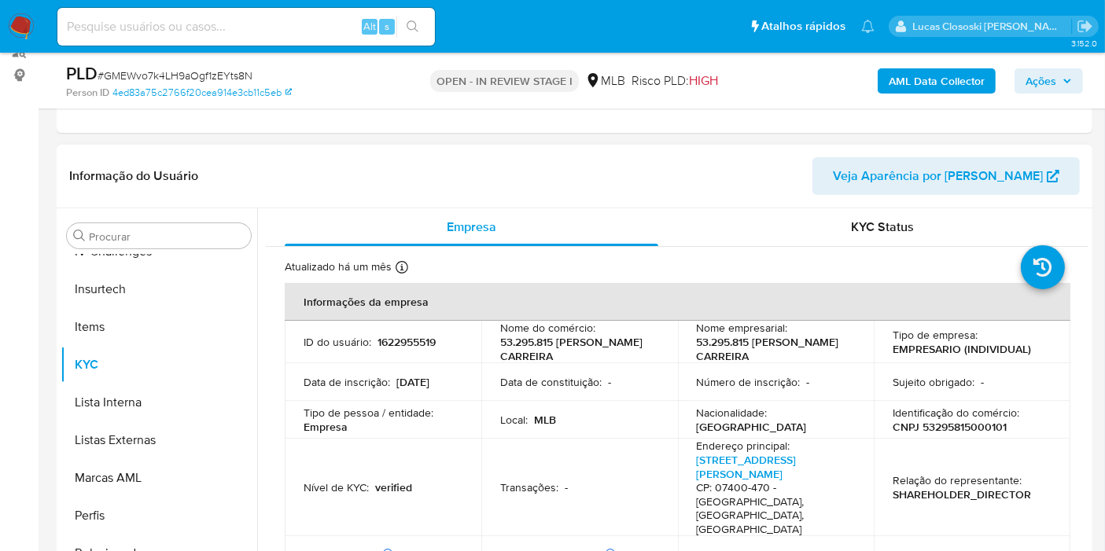
scroll to position [262, 0]
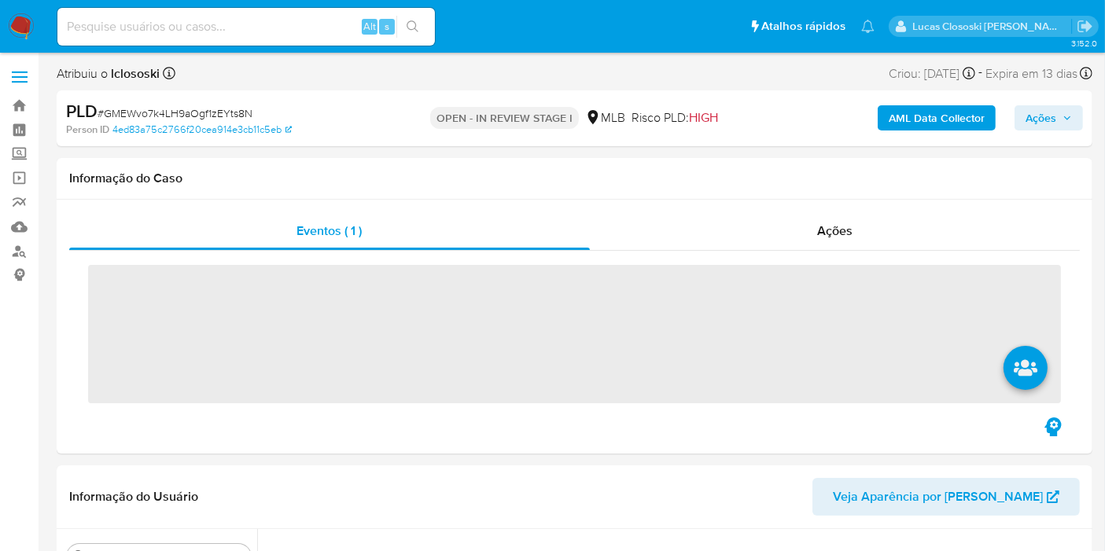
scroll to position [664, 0]
click at [21, 6] on nav "Pausado Ver notificaciones Alt s Atalhos rápidos Presiona las siguientes teclas…" at bounding box center [552, 26] width 1105 height 53
click at [21, 31] on img at bounding box center [21, 26] width 27 height 27
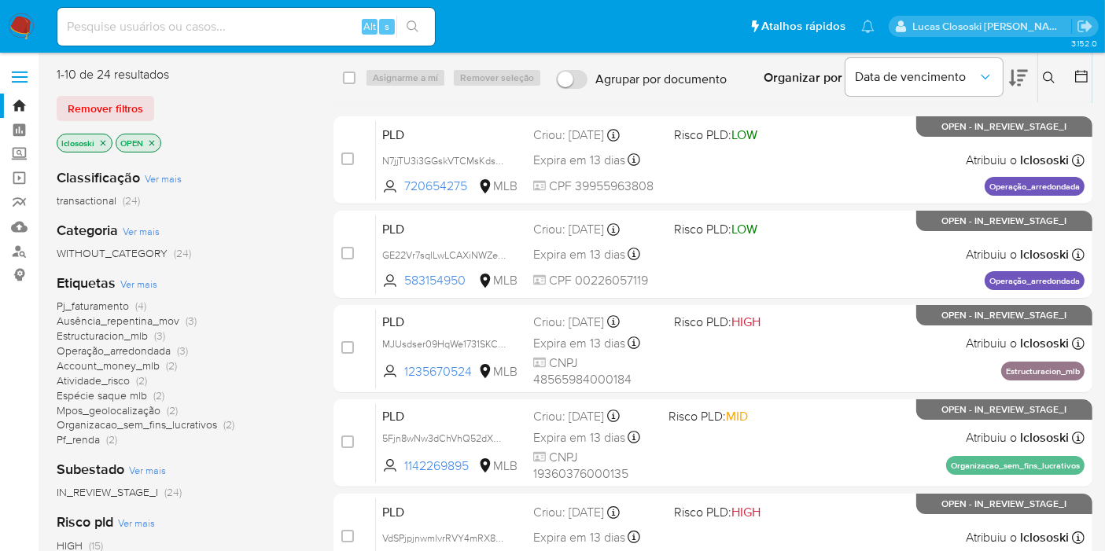
scroll to position [87, 0]
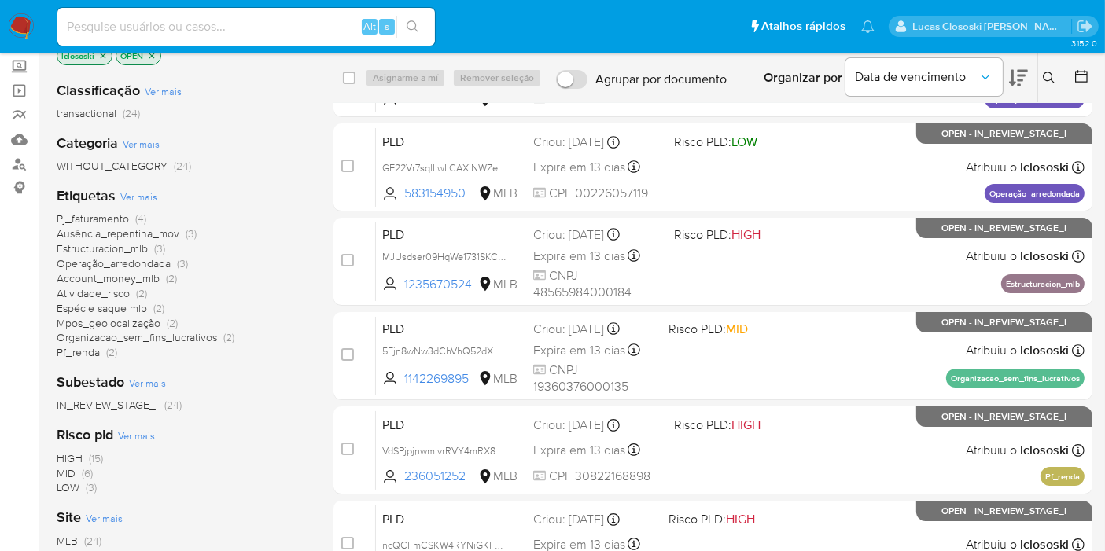
click at [170, 235] on span "Ausência_repentina_mov" at bounding box center [118, 234] width 123 height 16
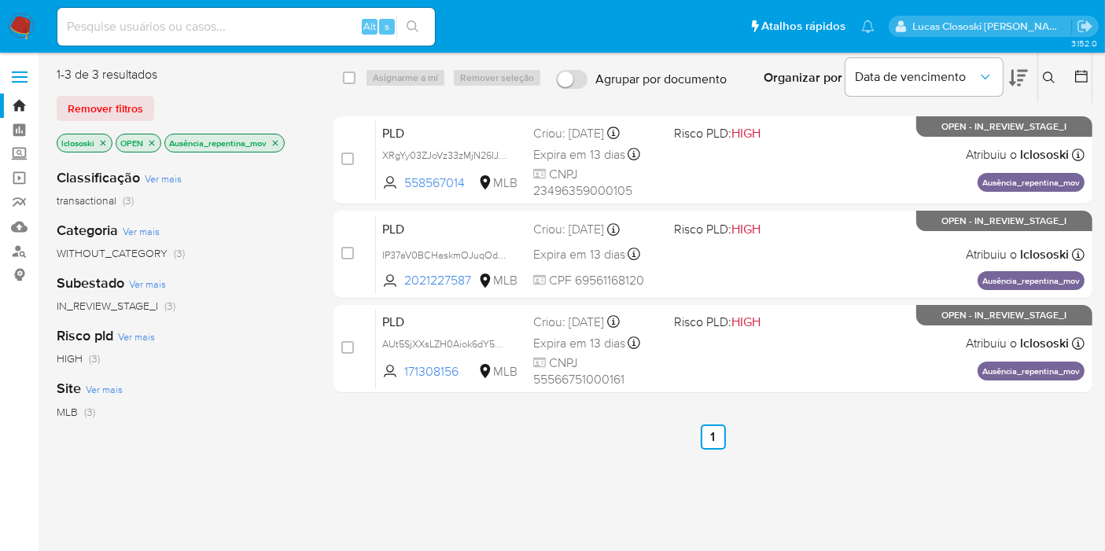
click at [274, 142] on icon "close-filter" at bounding box center [276, 143] width 6 height 6
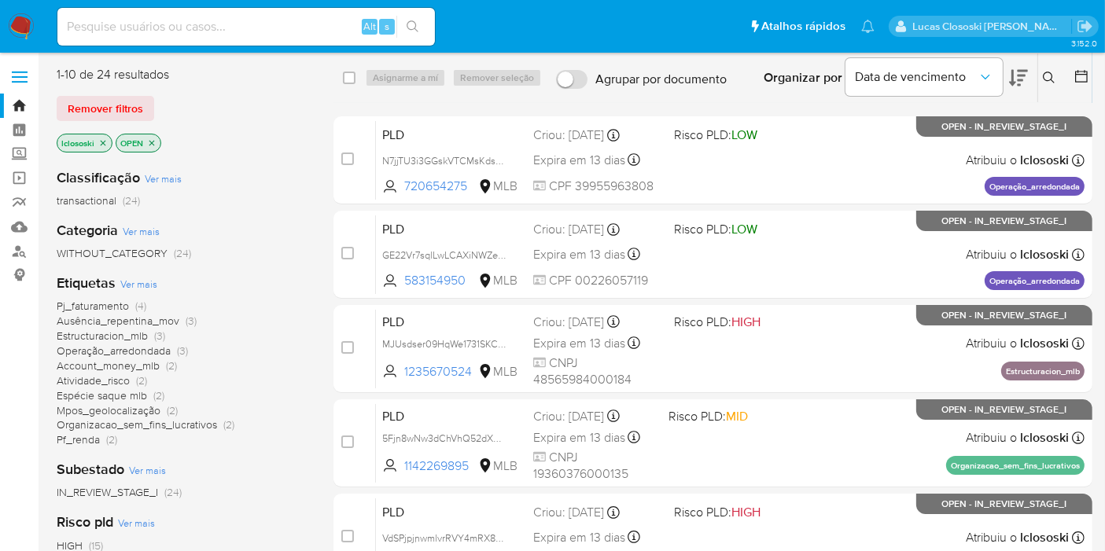
click at [148, 282] on span "Ver mais" at bounding box center [138, 284] width 37 height 14
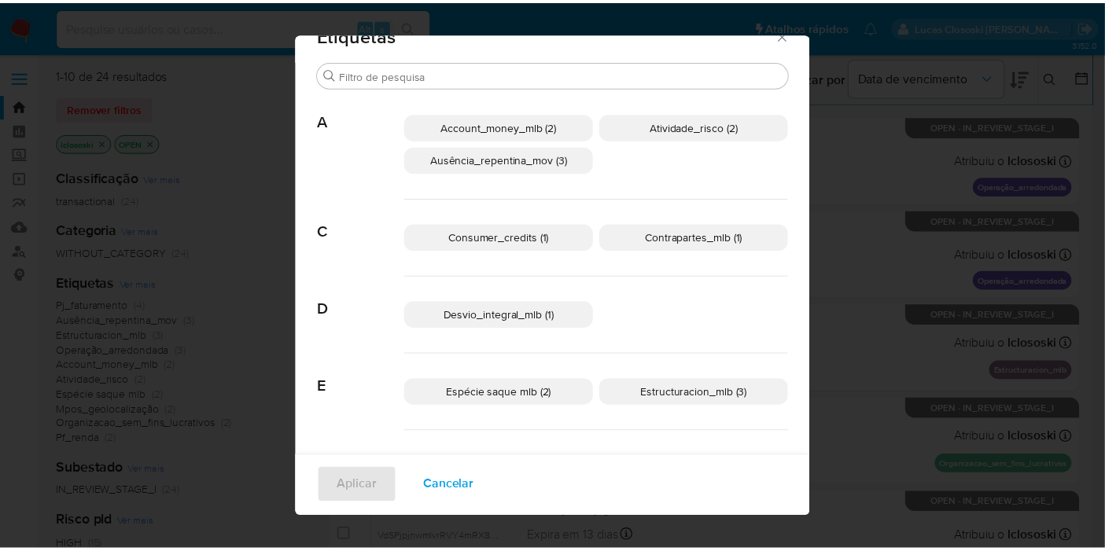
scroll to position [6, 0]
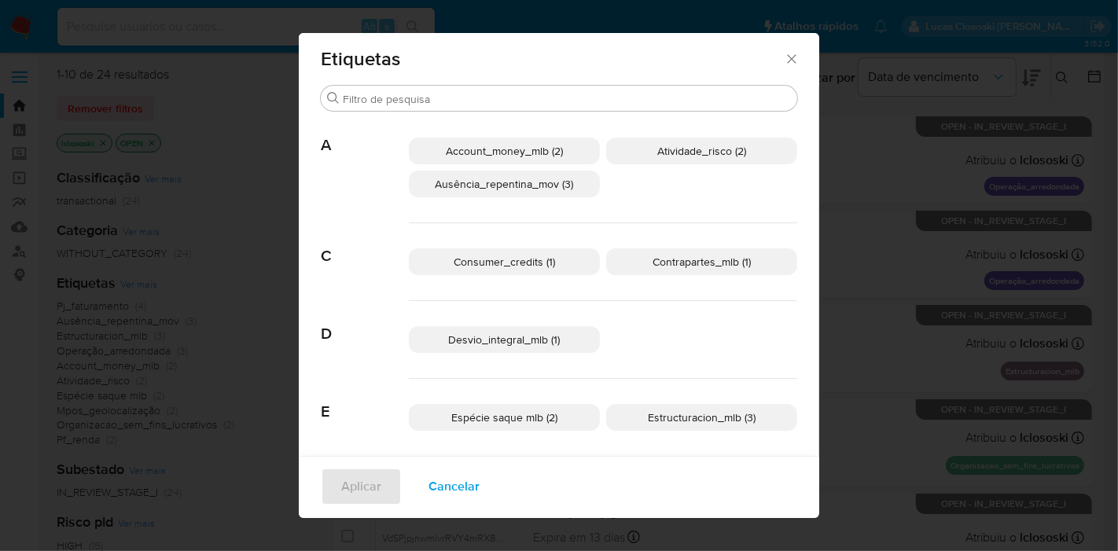
click at [784, 53] on icon "Fechar" at bounding box center [792, 59] width 16 height 16
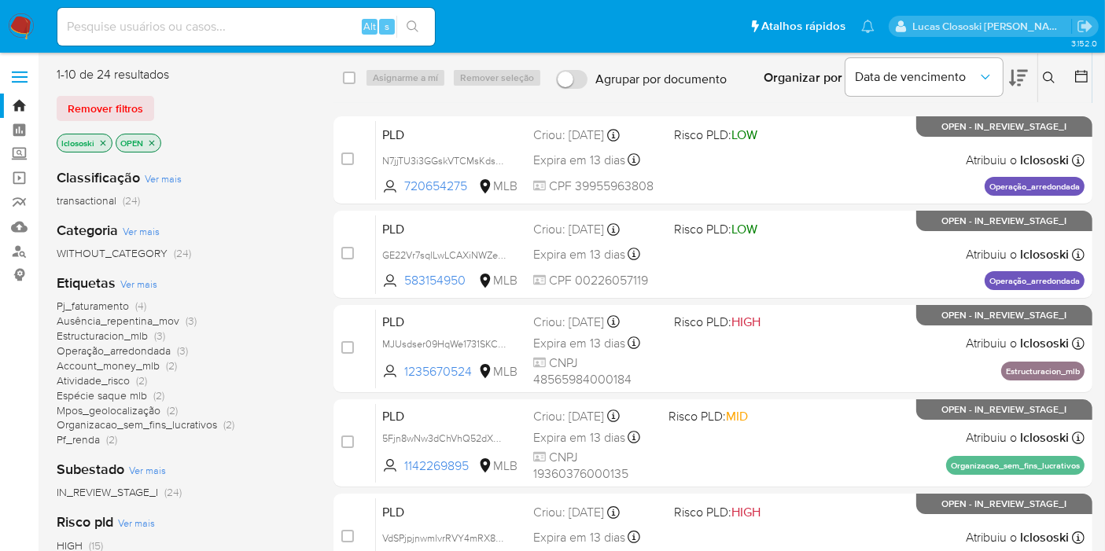
click at [1030, 79] on div "Organizar por Data de vencimento" at bounding box center [894, 77] width 286 height 49
click at [1015, 79] on icon at bounding box center [1018, 77] width 19 height 19
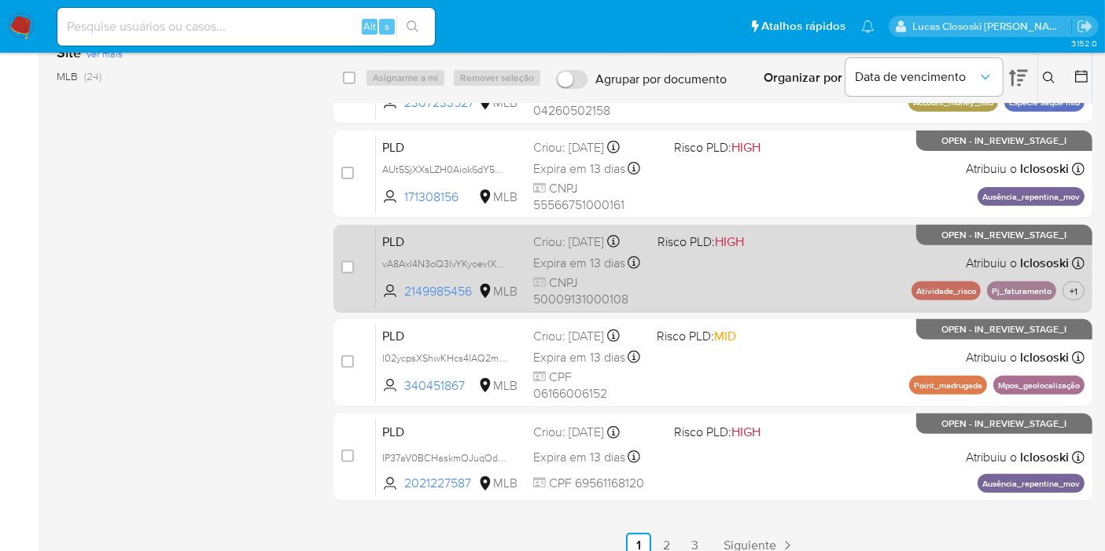
scroll to position [568, 0]
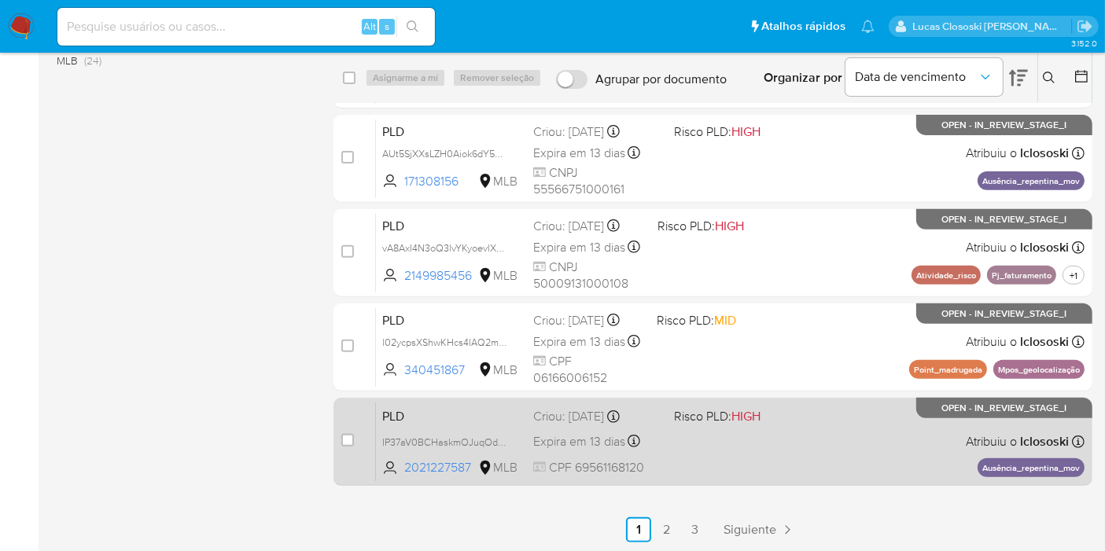
click at [803, 434] on div "PLD IP37aV0BCHaskmOJuqOdj9x7 2021227587 MLB Risco PLD: HIGH Criou: 12/07/2025 C…" at bounding box center [730, 441] width 709 height 79
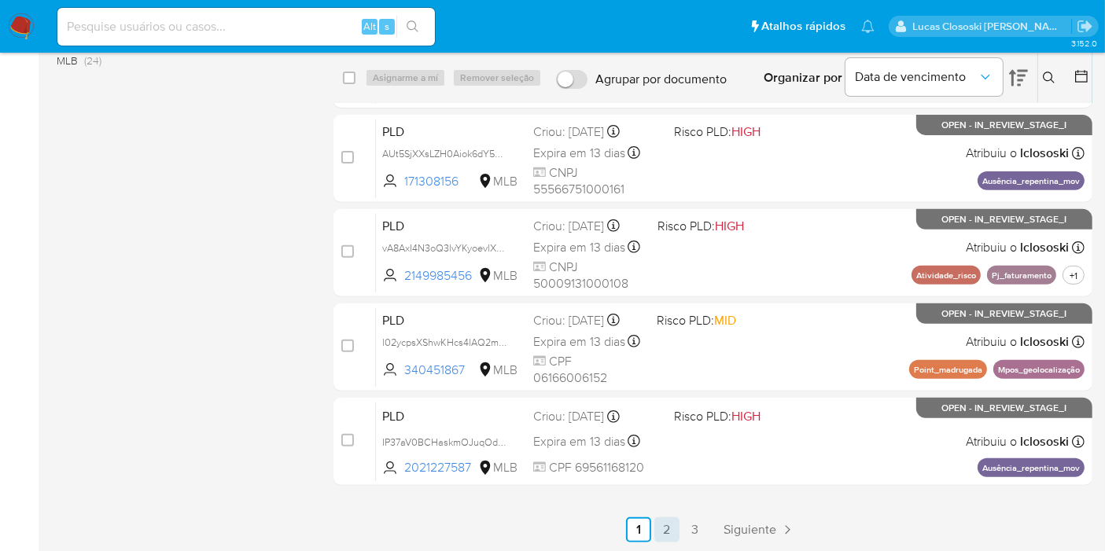
click at [667, 531] on link "2" at bounding box center [666, 529] width 25 height 25
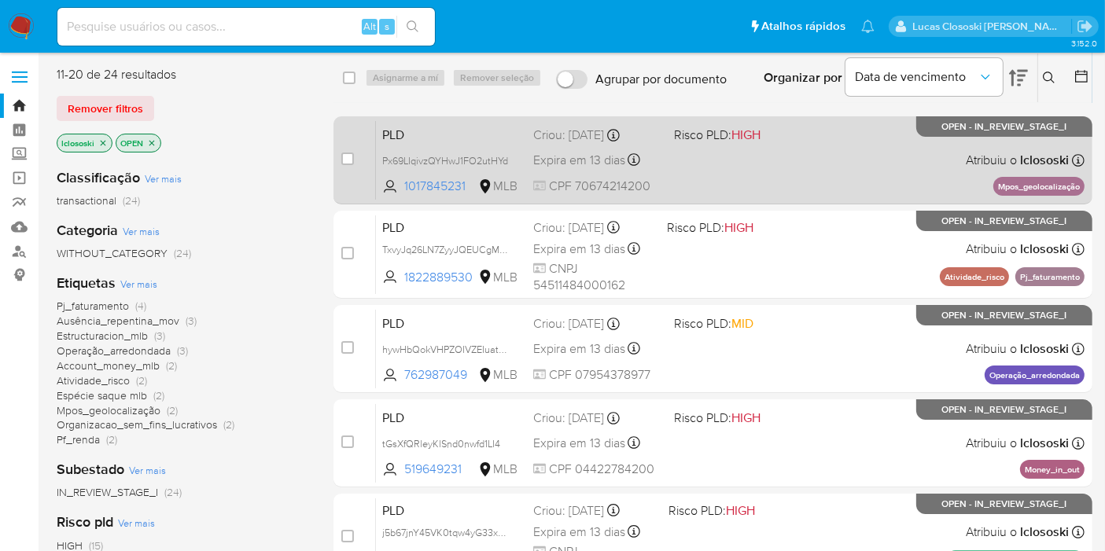
click at [741, 162] on div "PLD Px69LIqivzQYHwJ1FO2utHYd 1017845231 MLB Risco PLD: HIGH Criou: 12/07/2025 C…" at bounding box center [730, 159] width 709 height 79
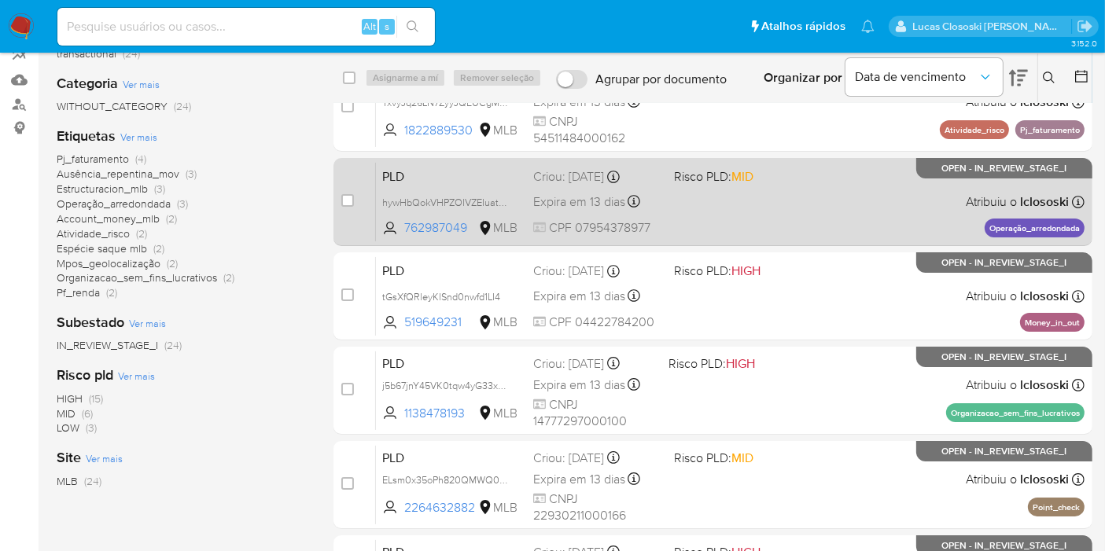
scroll to position [175, 0]
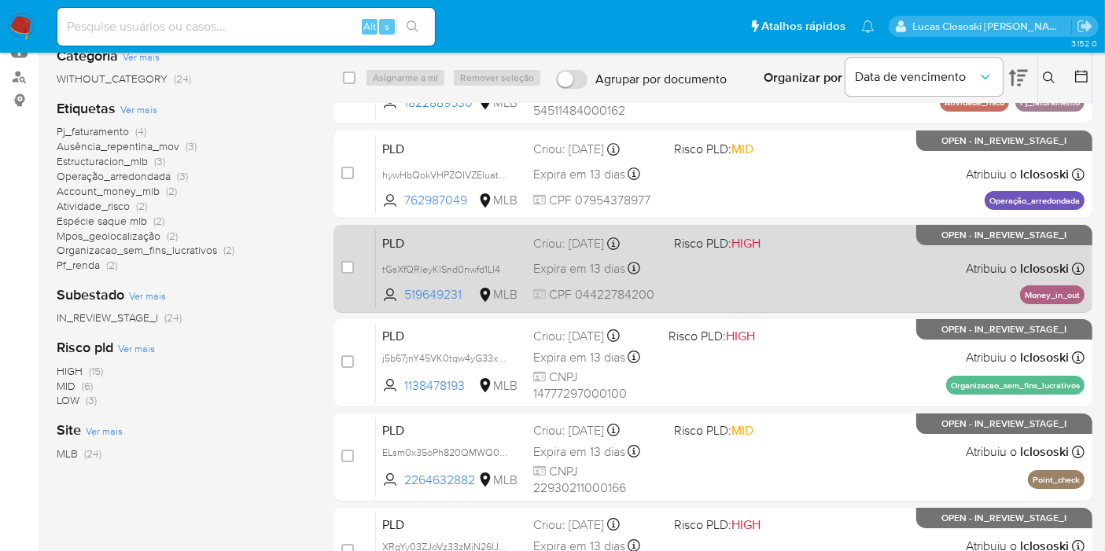
click at [810, 267] on div "PLD tGsXfQRleyKlSnd0nwfd1LI4 519649231 MLB Risco PLD: HIGH Criou: 12/07/2025 Cr…" at bounding box center [730, 268] width 709 height 79
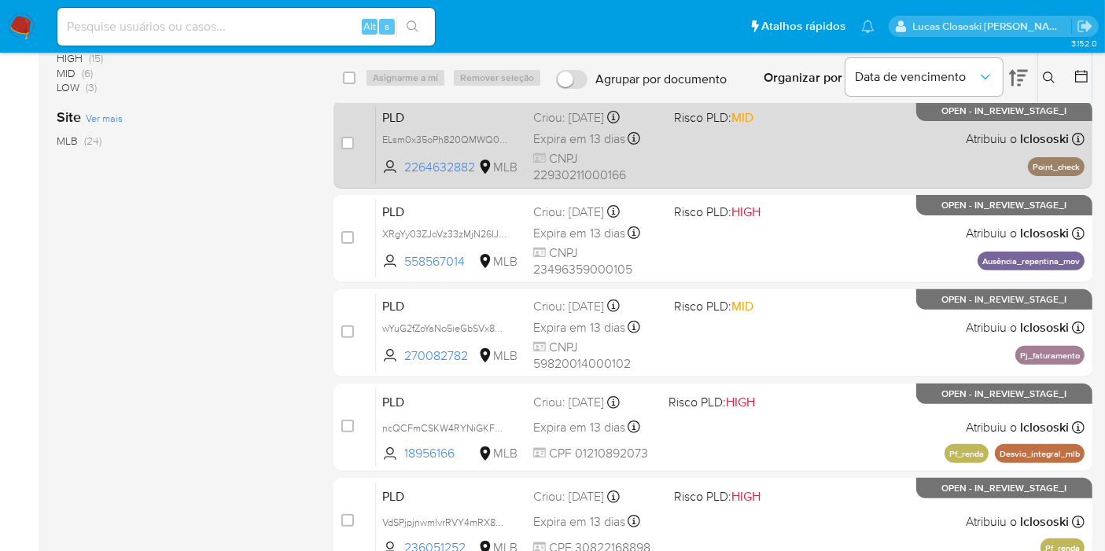
scroll to position [524, 0]
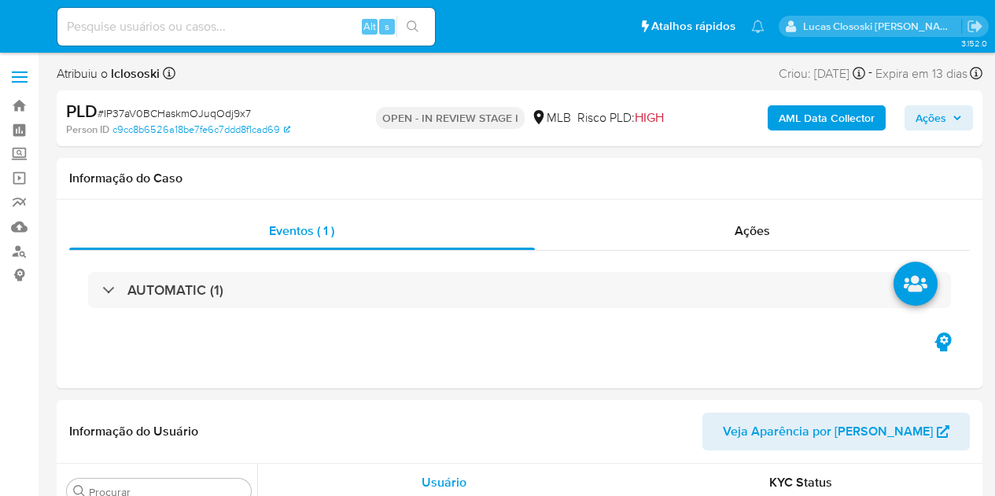
select select "10"
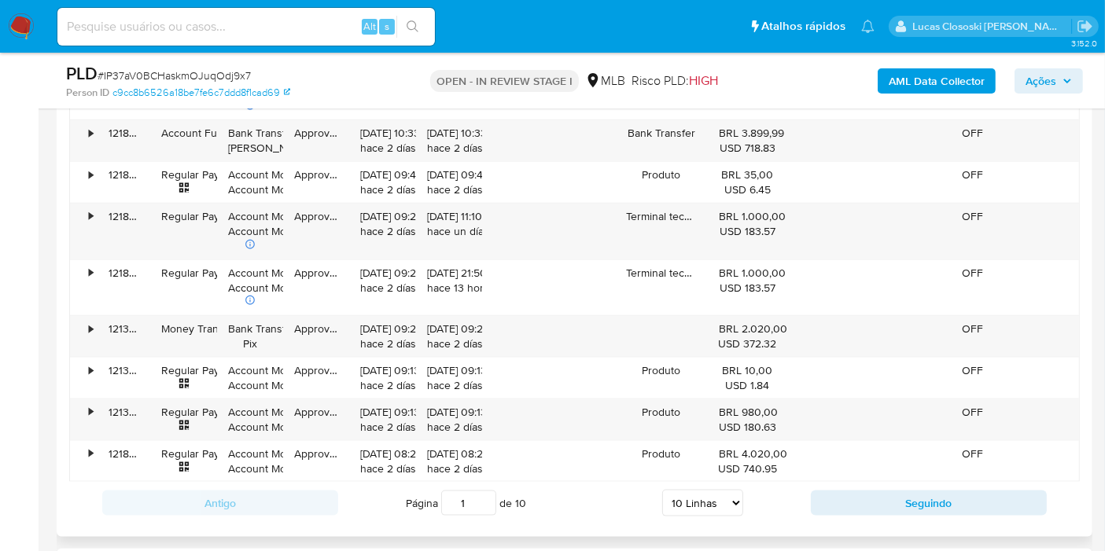
scroll to position [1660, 0]
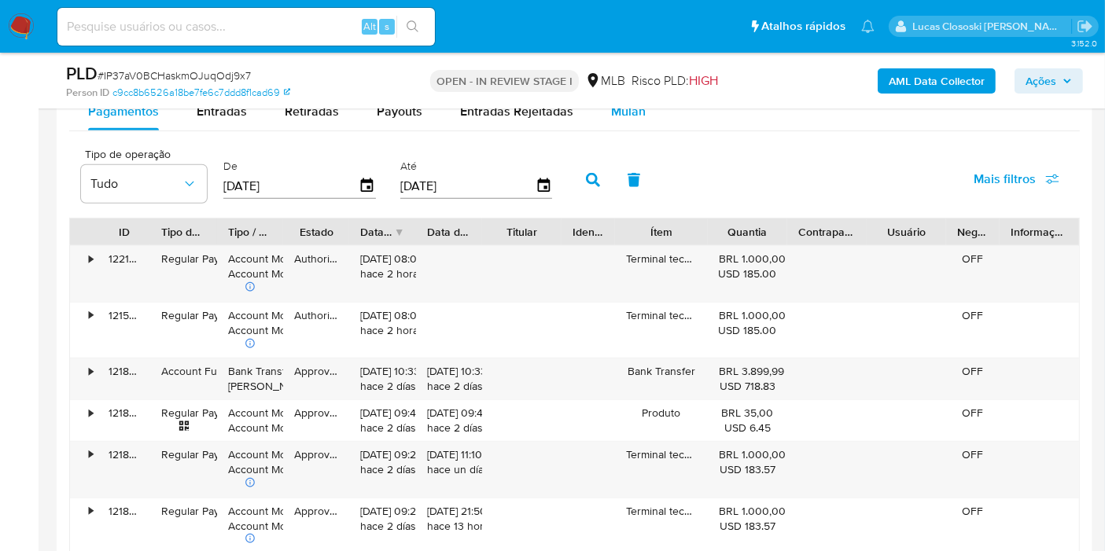
click at [629, 116] on span "Mulan" at bounding box center [628, 111] width 35 height 18
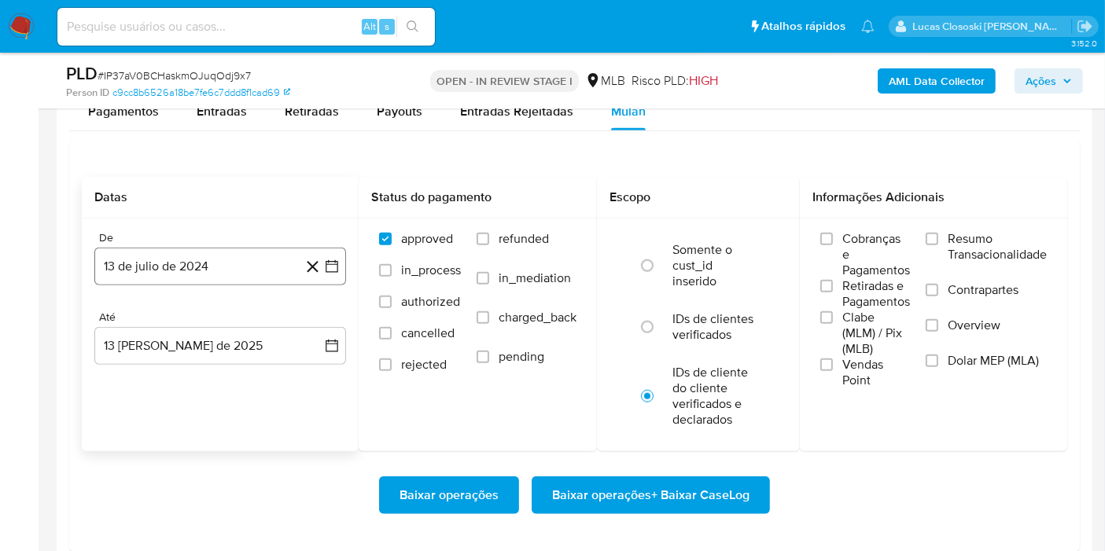
click at [337, 271] on icon "button" at bounding box center [332, 267] width 16 height 16
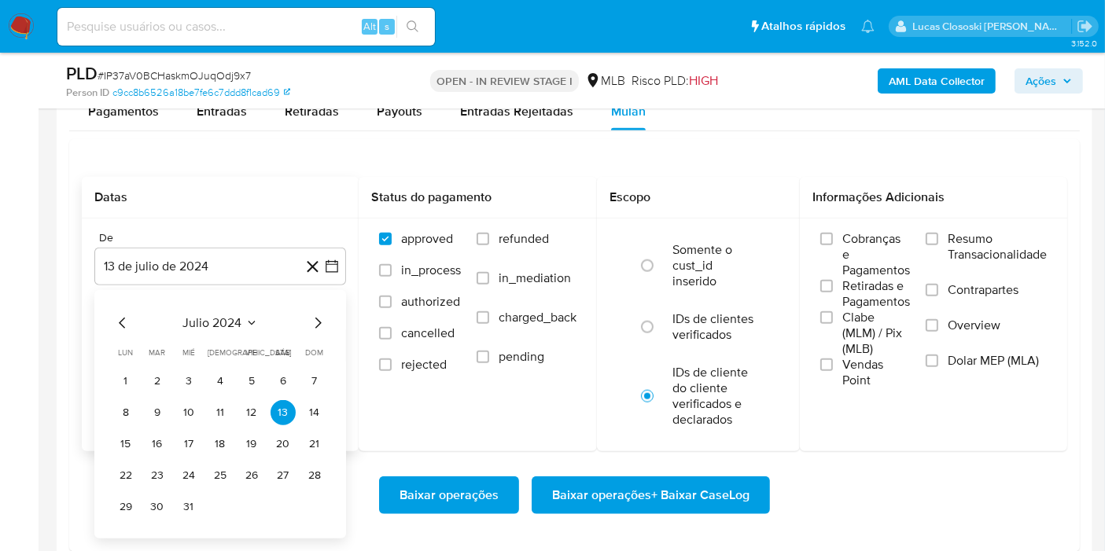
click at [246, 309] on div "julio 2024 julio 2024 lun lunes mar martes mié miércoles jue jueves vie viernes…" at bounding box center [220, 414] width 252 height 249
click at [238, 329] on span "julio 2024" at bounding box center [212, 323] width 59 height 16
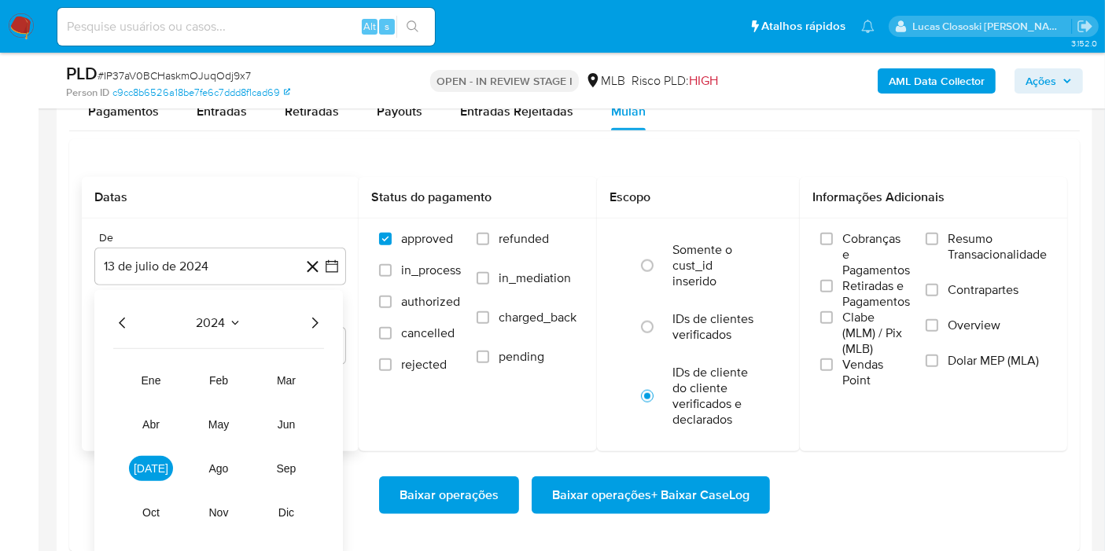
click at [308, 326] on icon "Año siguiente" at bounding box center [314, 323] width 19 height 19
click at [287, 419] on span "jun" at bounding box center [287, 424] width 18 height 13
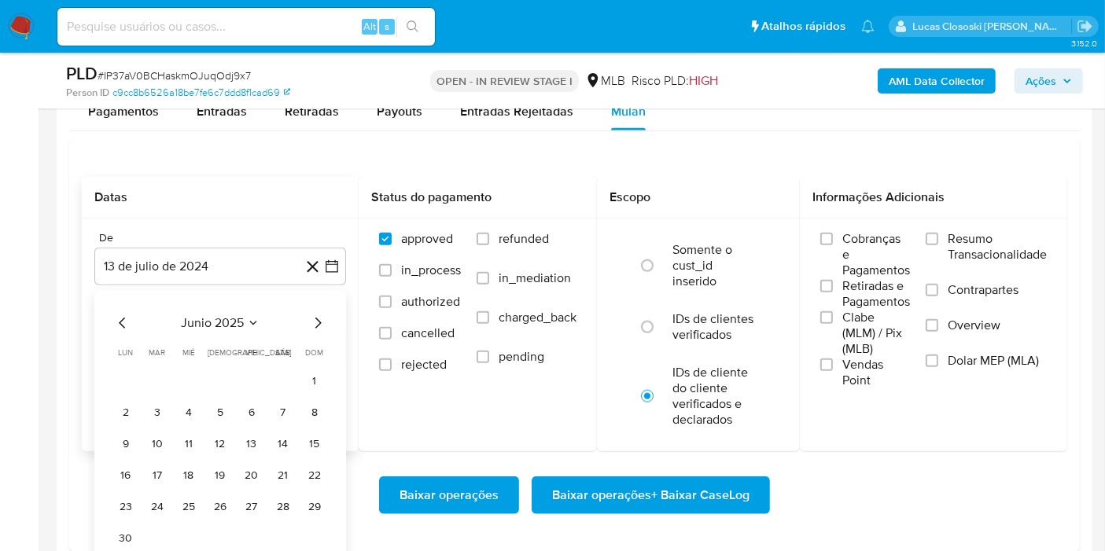
click at [298, 378] on tr "1" at bounding box center [220, 381] width 214 height 25
click at [303, 376] on button "1" at bounding box center [314, 381] width 25 height 25
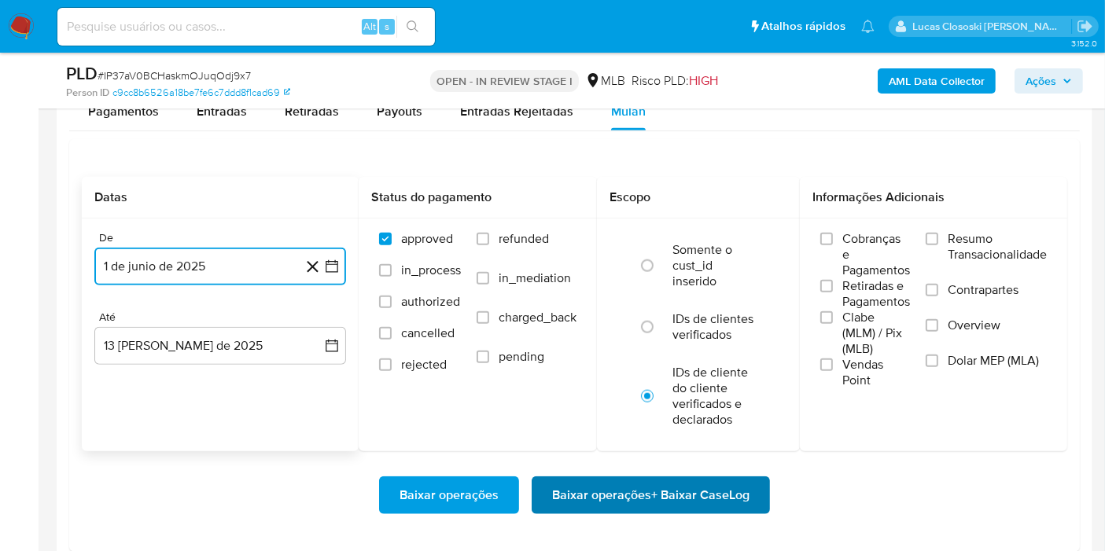
click at [652, 484] on span "Baixar operações + Baixar CaseLog" at bounding box center [650, 495] width 197 height 35
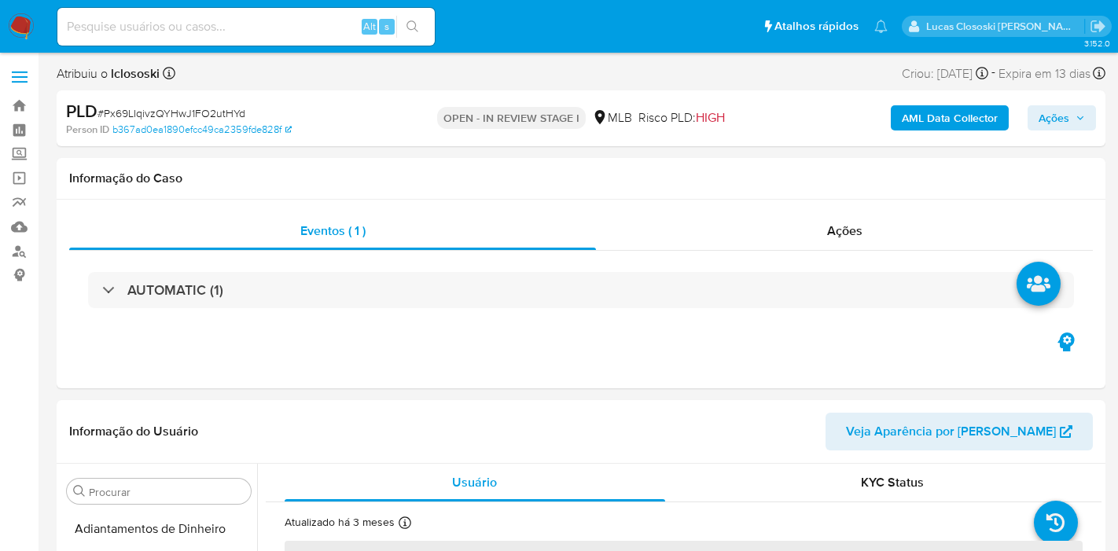
select select "10"
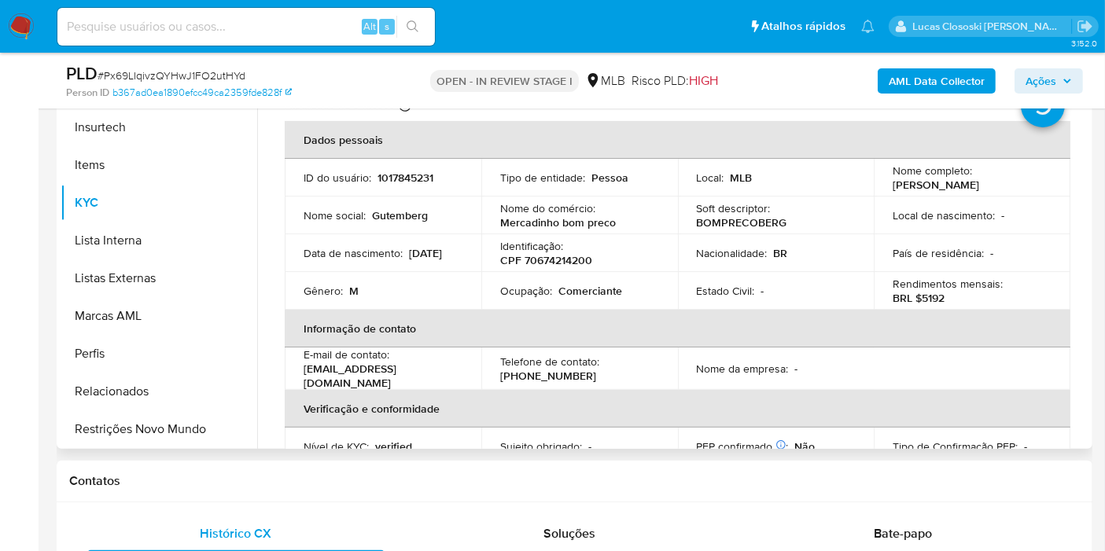
scroll to position [262, 0]
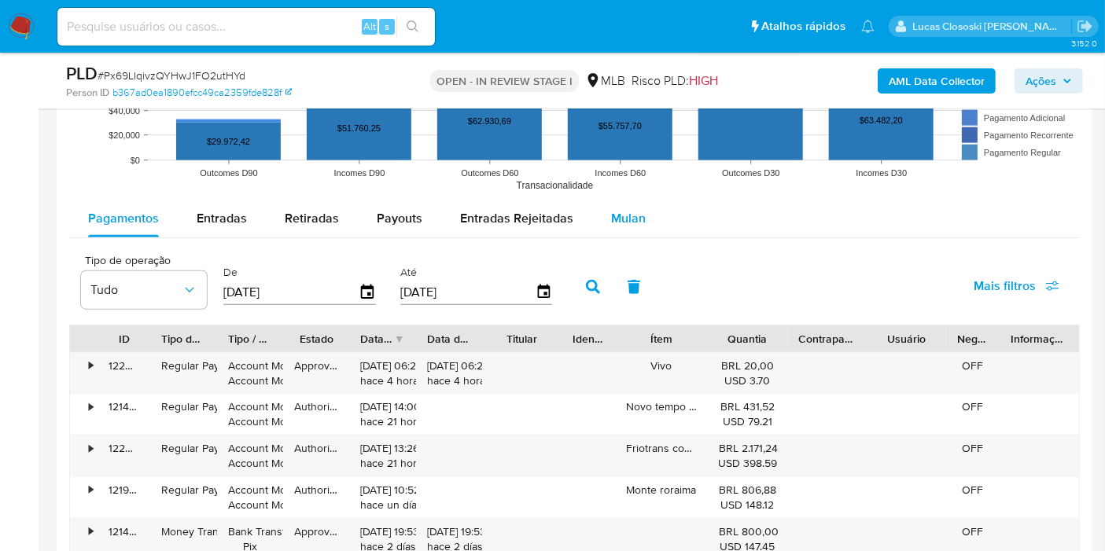
click at [633, 210] on span "Mulan" at bounding box center [628, 218] width 35 height 18
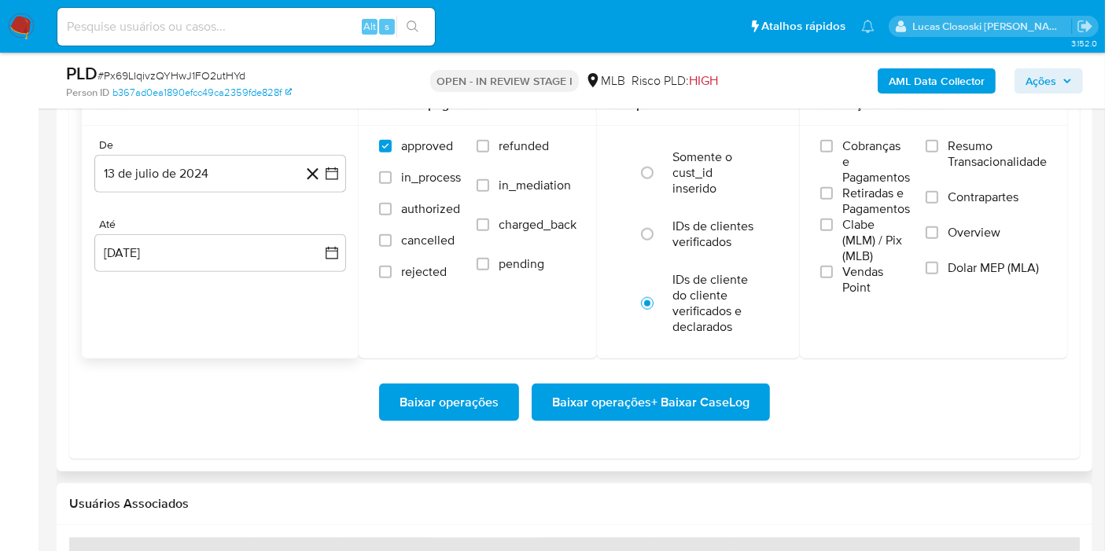
scroll to position [1835, 0]
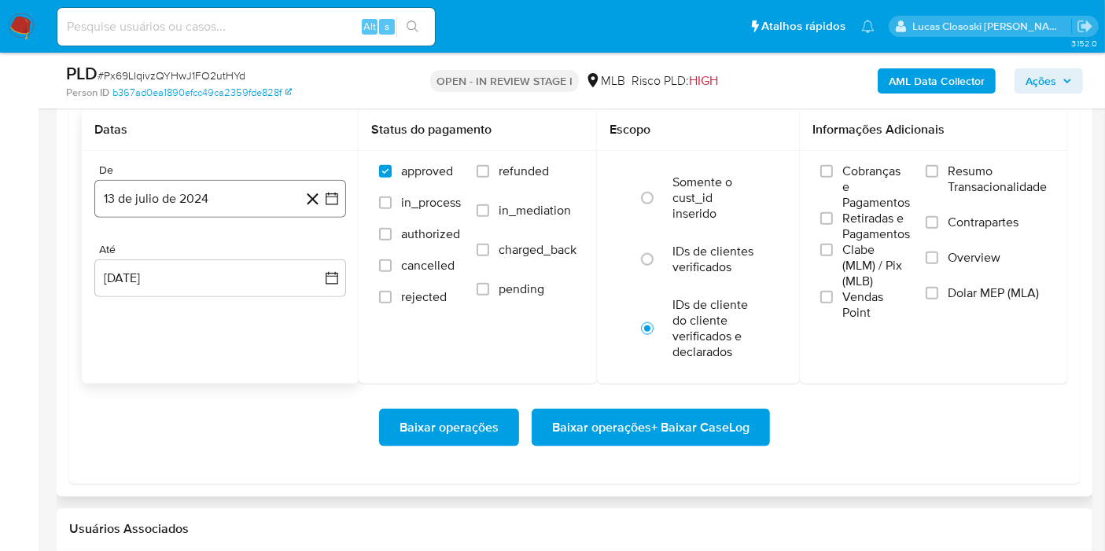
click at [341, 210] on button "13 de julio de 2024" at bounding box center [220, 199] width 252 height 38
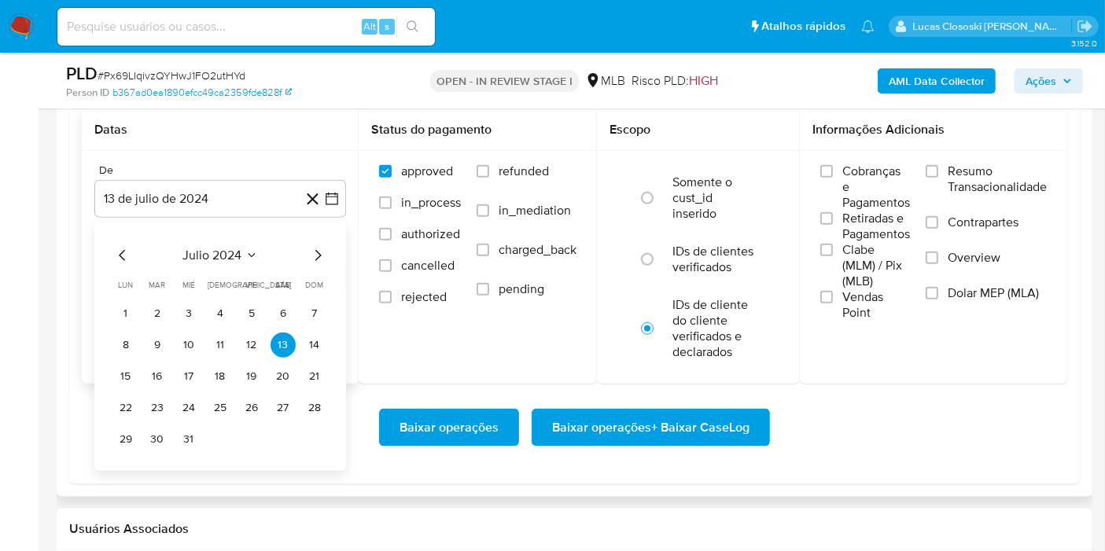
click at [231, 236] on div "julio 2024 julio 2024 lun lunes mar martes mié miércoles jue jueves vie viernes…" at bounding box center [220, 347] width 252 height 249
click at [232, 248] on span "julio 2024" at bounding box center [212, 256] width 59 height 16
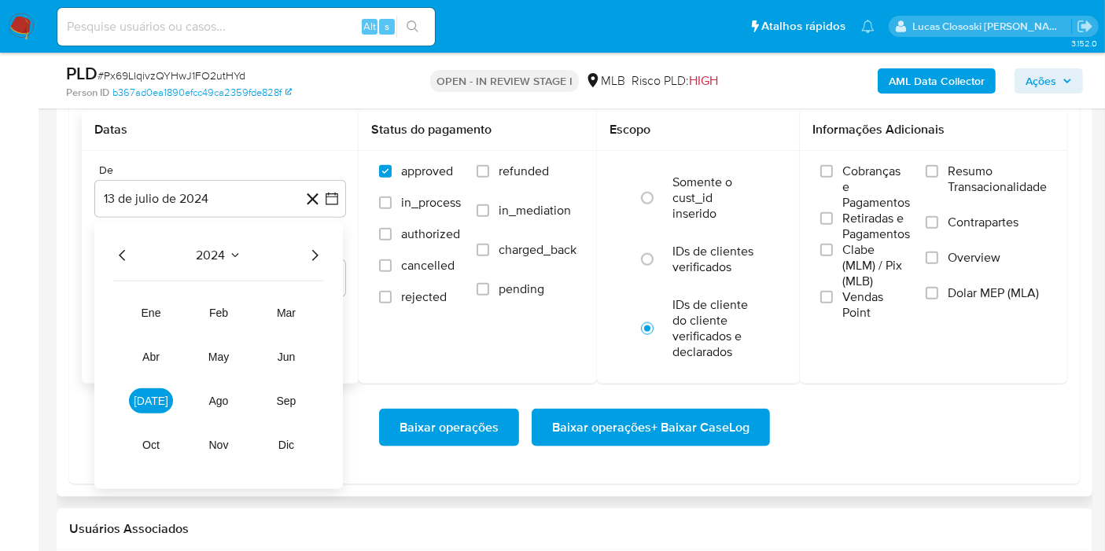
click at [308, 246] on icon "Año siguiente" at bounding box center [314, 255] width 19 height 19
click at [289, 344] on button "jun" at bounding box center [286, 356] width 44 height 25
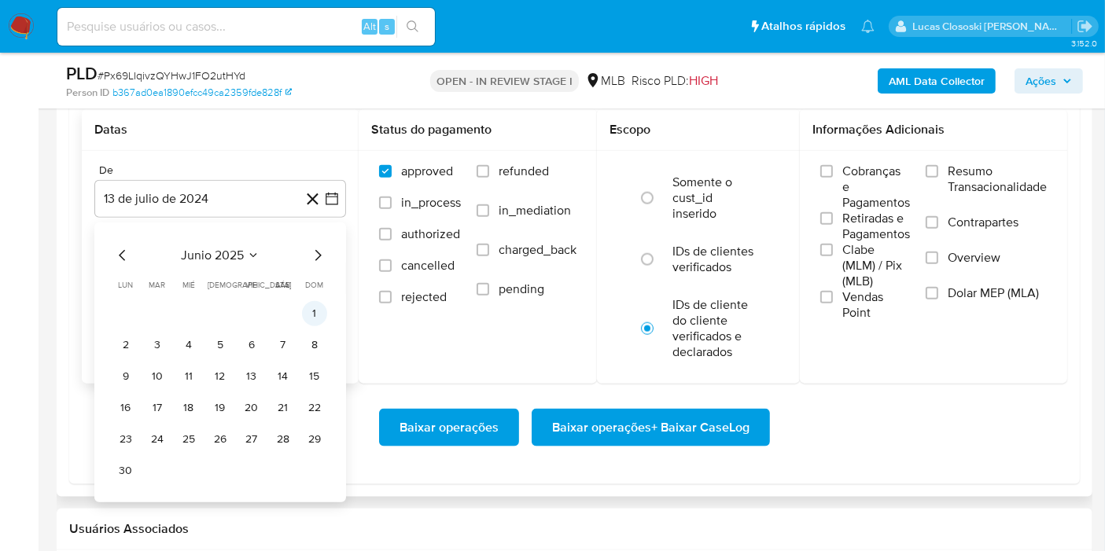
click at [304, 315] on button "1" at bounding box center [314, 313] width 25 height 25
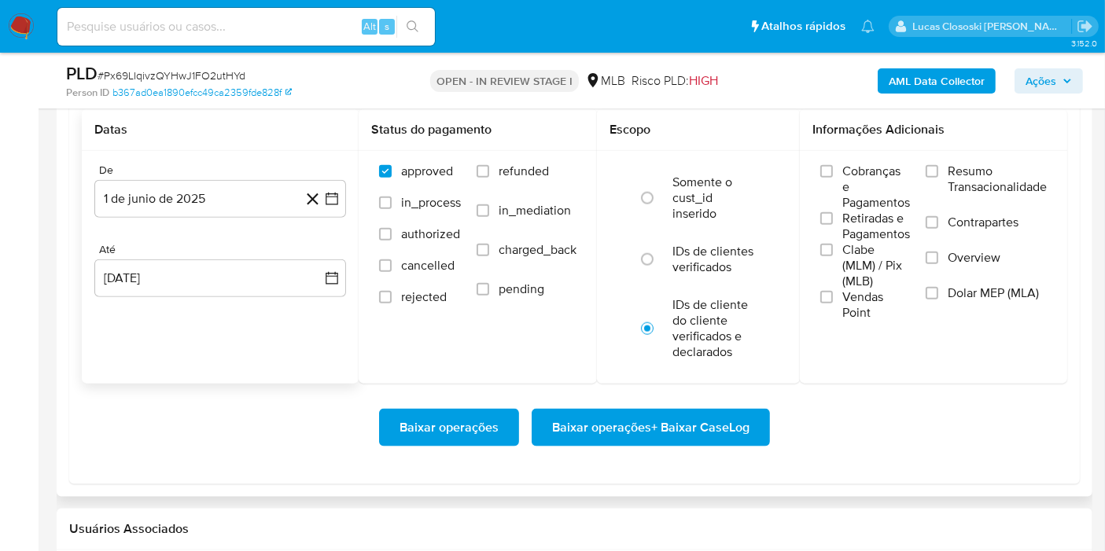
click at [315, 308] on div "De 1 de junio de 2025 1-06-2025 Até 13 de agosto de 2025 13-08-2025" at bounding box center [220, 243] width 277 height 184
click at [730, 423] on span "Baixar operações + Baixar CaseLog" at bounding box center [650, 428] width 197 height 35
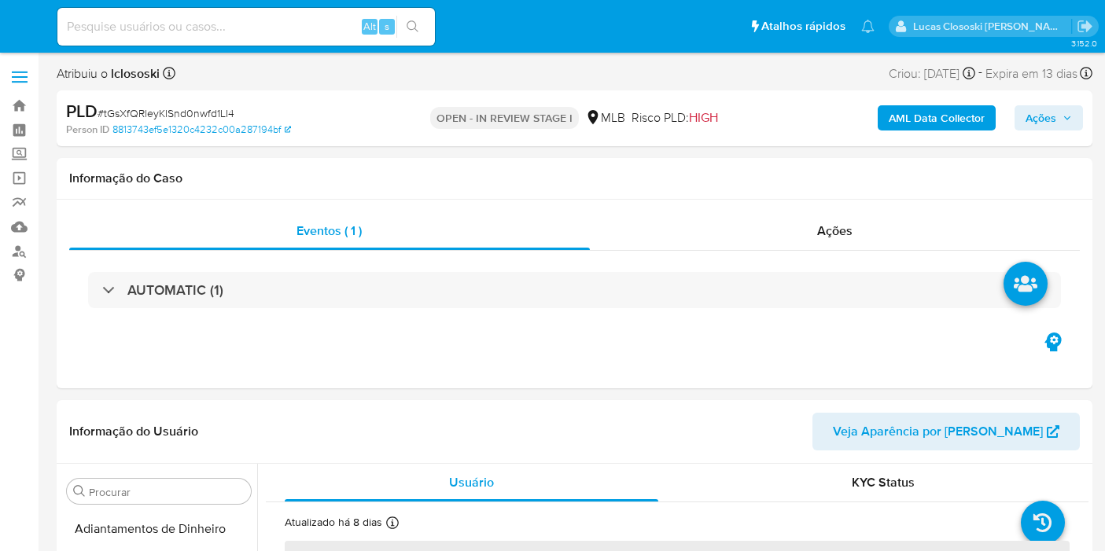
select select "10"
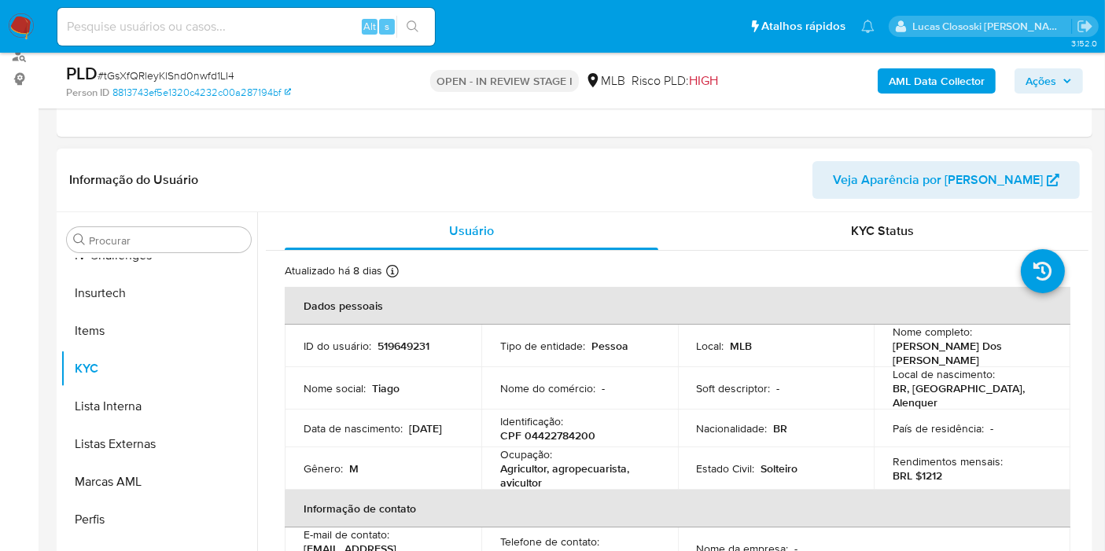
scroll to position [349, 0]
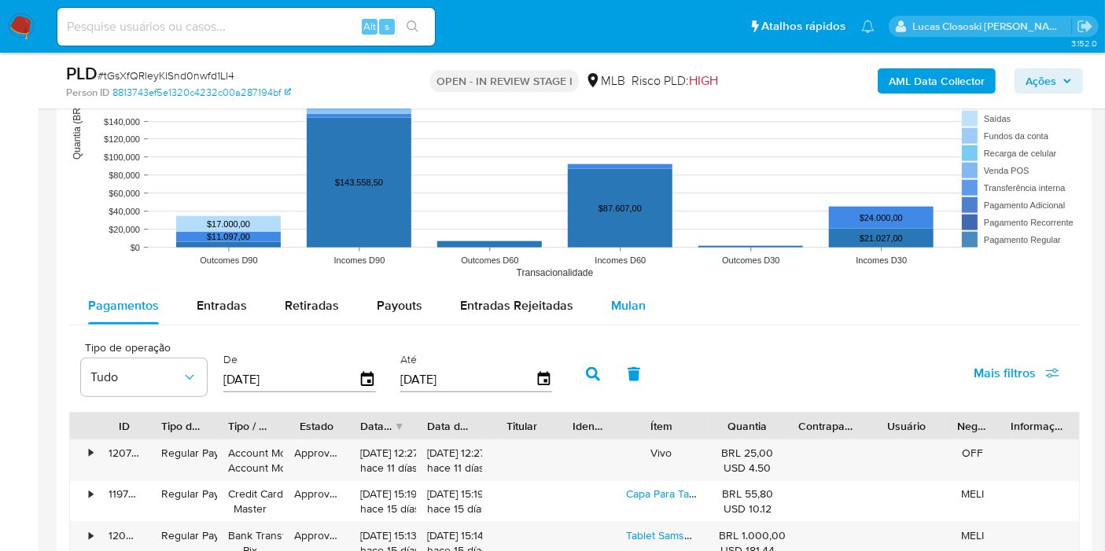
click at [621, 296] on span "Mulan" at bounding box center [628, 305] width 35 height 18
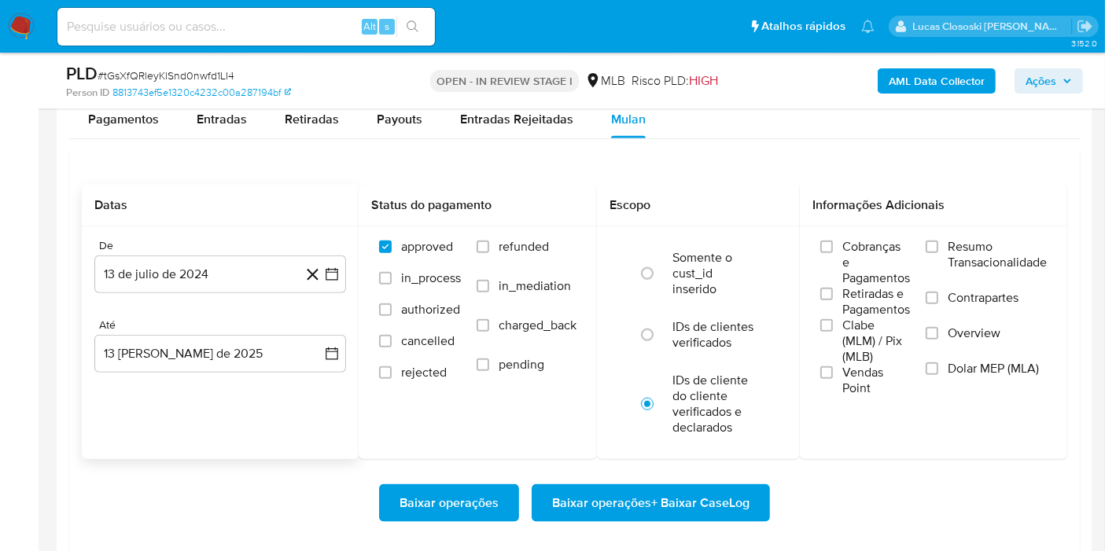
scroll to position [1835, 0]
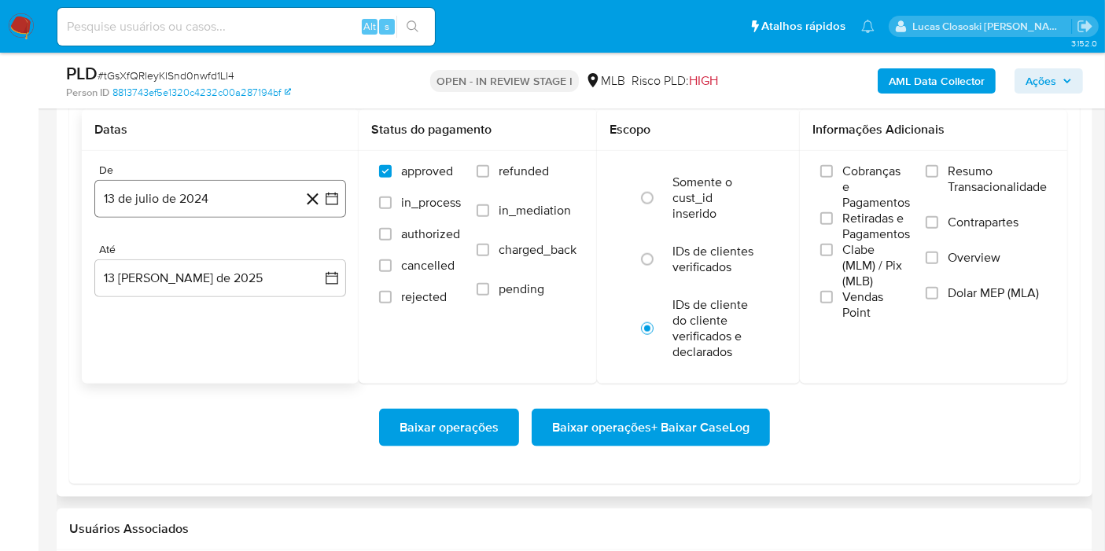
click at [332, 197] on icon "button" at bounding box center [332, 199] width 16 height 16
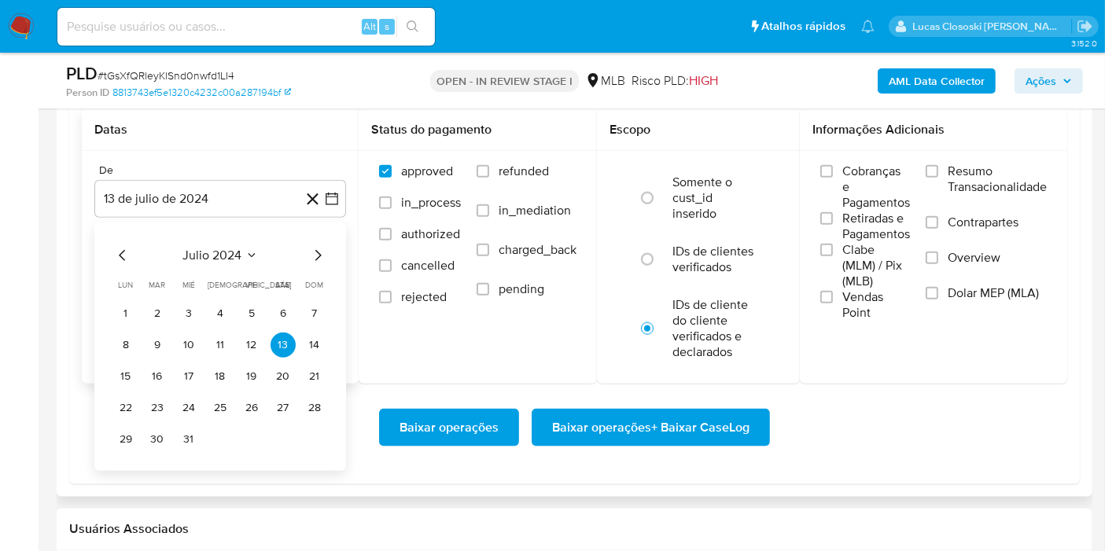
click at [182, 261] on div "julio 2024" at bounding box center [220, 255] width 214 height 19
click at [260, 249] on div "julio 2024" at bounding box center [220, 255] width 214 height 19
click at [245, 252] on icon "Seleccionar mes y año" at bounding box center [251, 255] width 13 height 13
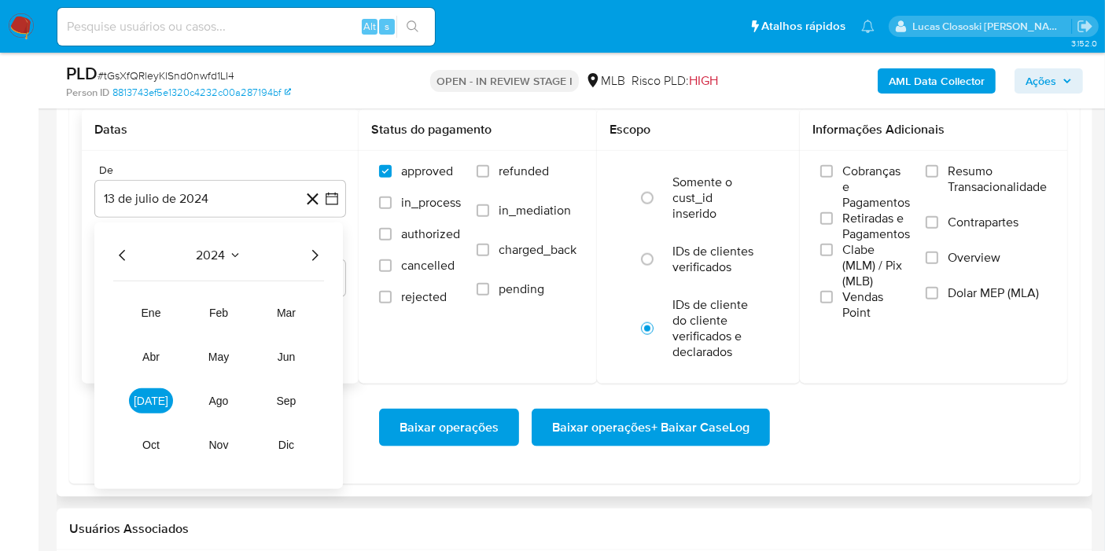
click at [303, 246] on div "2024" at bounding box center [218, 255] width 211 height 19
click at [319, 254] on icon "Año siguiente" at bounding box center [314, 255] width 19 height 19
click at [316, 329] on tbody "ene feb mar abr may jun [DATE] ago sep oct nov dic" at bounding box center [218, 370] width 211 height 176
click at [304, 359] on button "jun" at bounding box center [286, 356] width 44 height 25
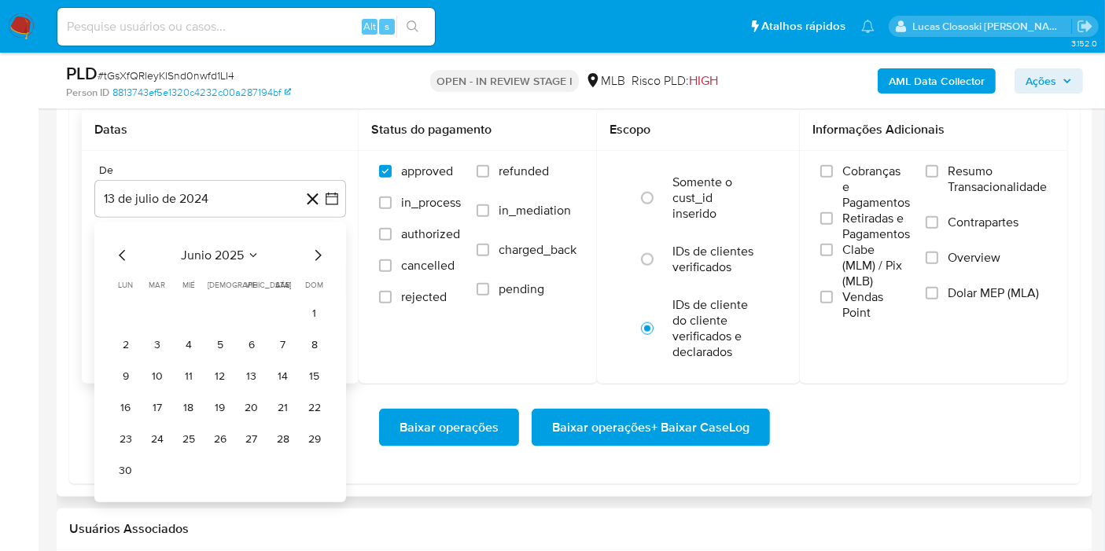
click at [309, 296] on table "lun lunes mar martes mié miércoles jue jueves vie viernes sáb sábado dom doming…" at bounding box center [220, 381] width 214 height 204
click at [316, 308] on button "1" at bounding box center [314, 313] width 25 height 25
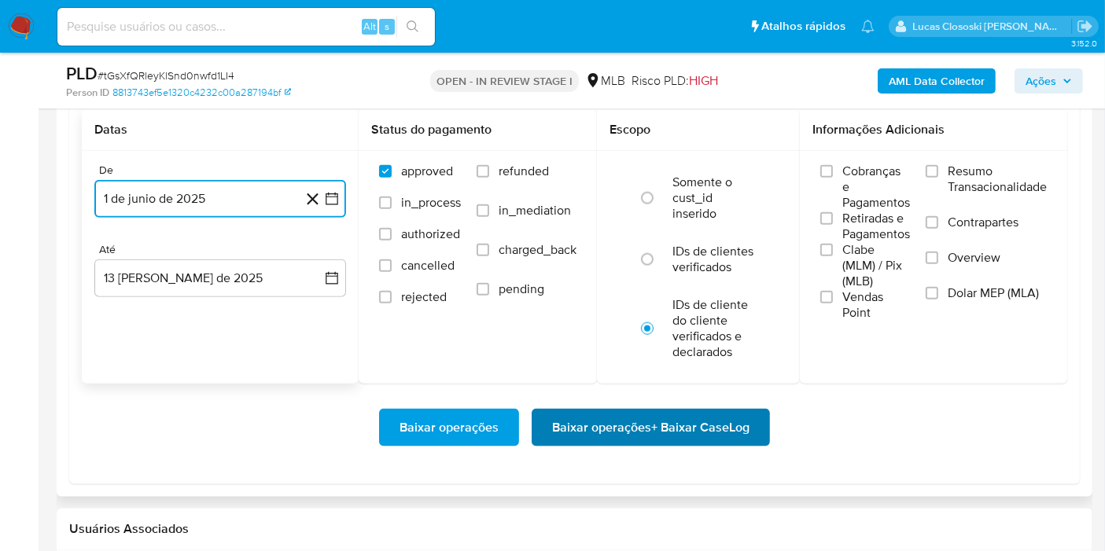
click at [674, 437] on span "Baixar operações + Baixar CaseLog" at bounding box center [650, 428] width 197 height 35
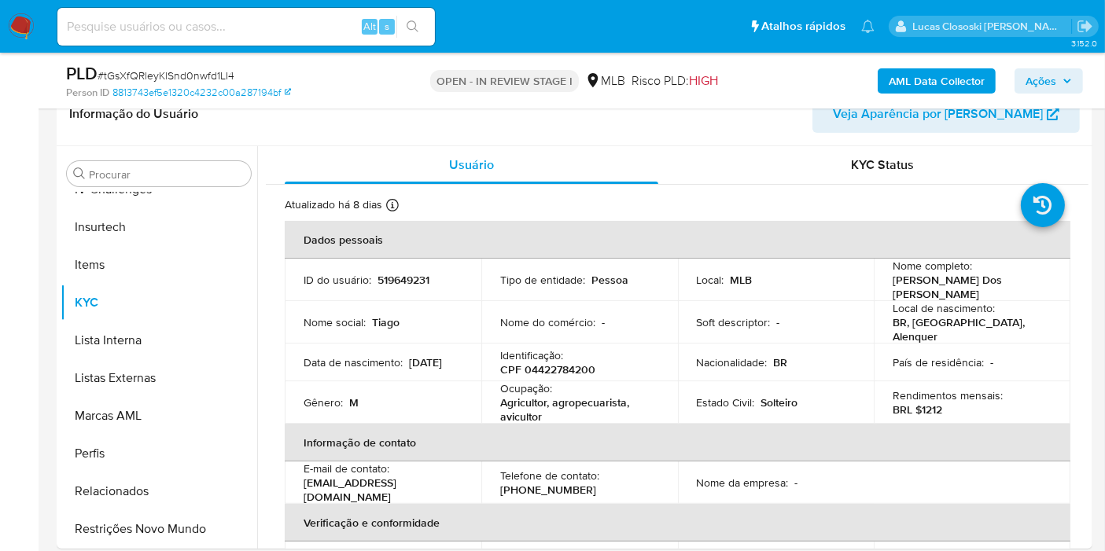
scroll to position [0, 0]
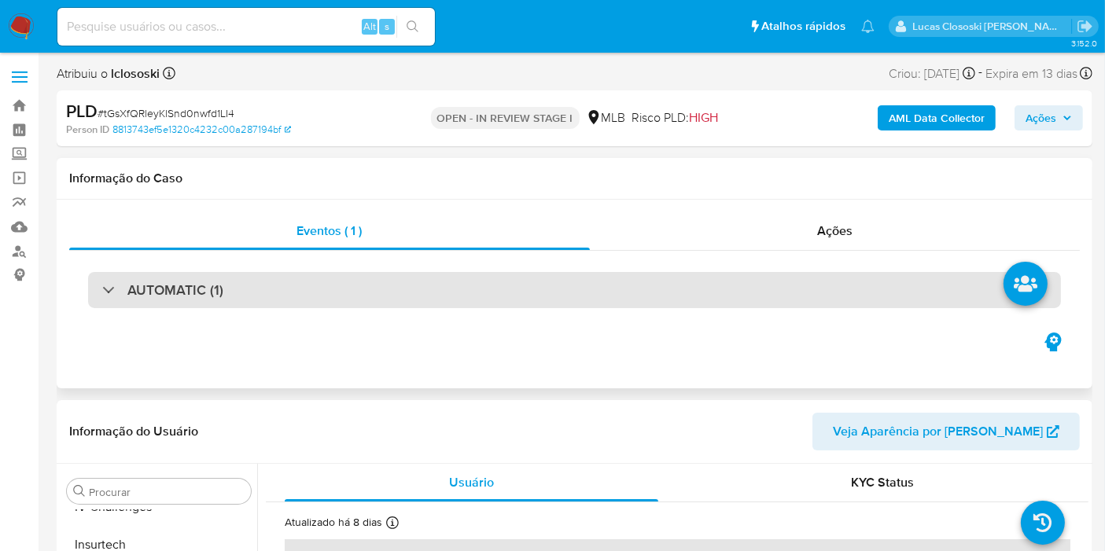
click at [423, 295] on div "AUTOMATIC (1)" at bounding box center [574, 290] width 973 height 36
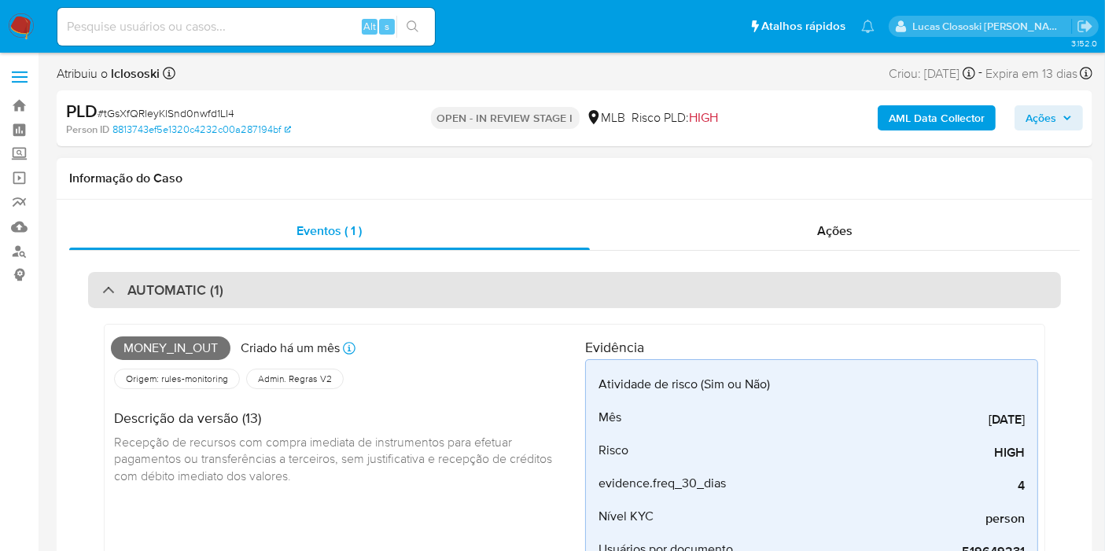
click at [362, 283] on div "AUTOMATIC (1)" at bounding box center [574, 290] width 973 height 36
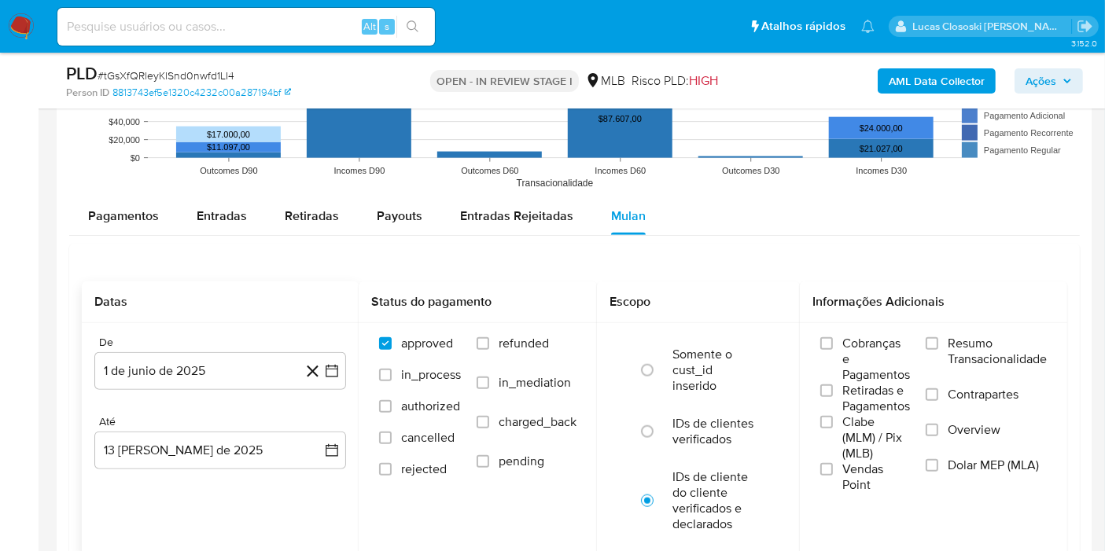
scroll to position [1660, 0]
